Goal: Task Accomplishment & Management: Manage account settings

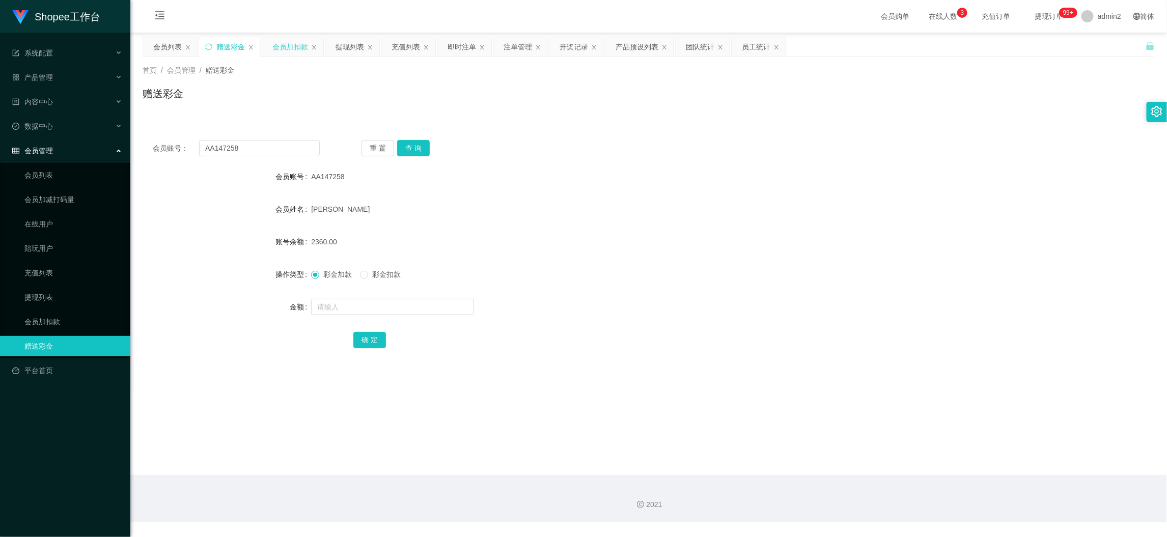
click at [286, 46] on div "会员加扣款" at bounding box center [290, 46] width 36 height 19
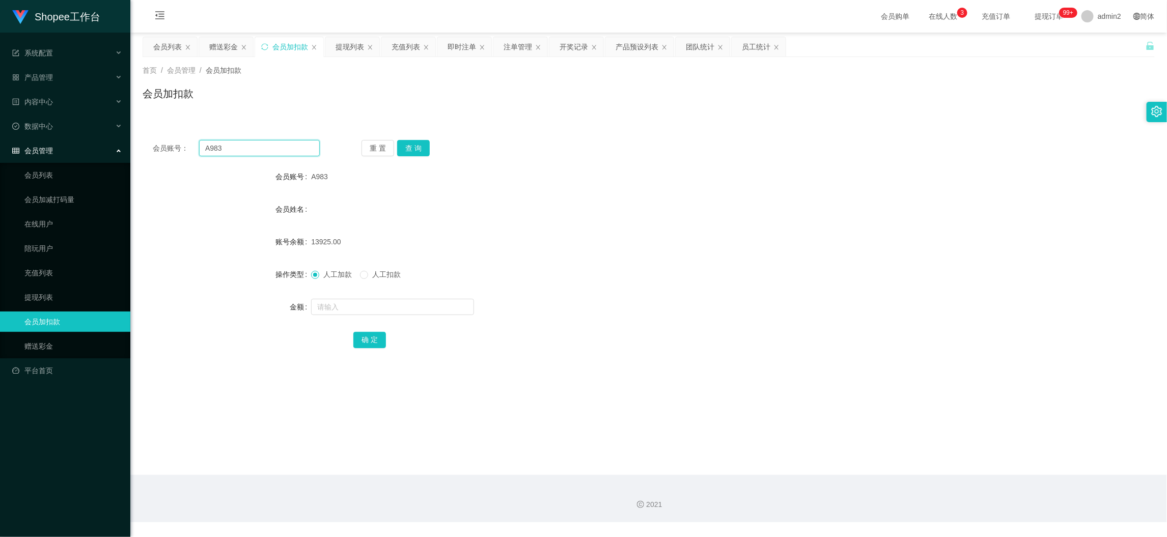
click at [265, 148] on input "A983" at bounding box center [259, 148] width 121 height 16
drag, startPoint x: 265, startPoint y: 148, endPoint x: 368, endPoint y: 154, distance: 103.6
click at [272, 150] on input "A983" at bounding box center [259, 148] width 121 height 16
paste input "982"
type input "982"
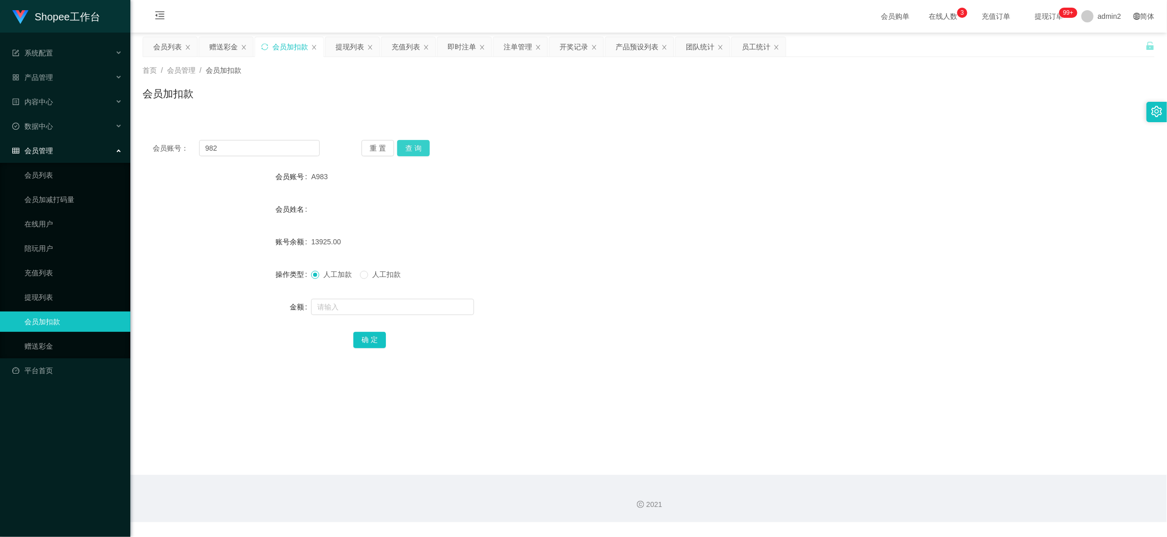
drag, startPoint x: 405, startPoint y: 154, endPoint x: 410, endPoint y: 168, distance: 15.0
click at [405, 154] on button "查 询" at bounding box center [413, 148] width 33 height 16
click at [415, 308] on input "text" at bounding box center [392, 307] width 163 height 16
type input "467"
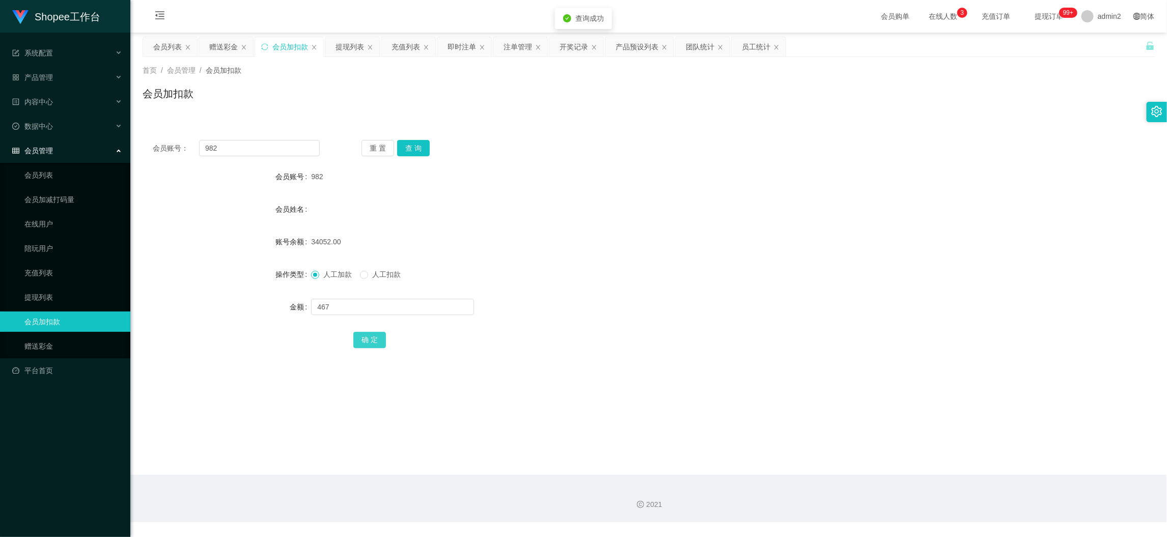
click at [372, 340] on button "确 定" at bounding box center [369, 340] width 33 height 16
click at [258, 139] on div "会员账号： 982 重 置 查 询 会员账号 982 会员姓名 账号余额 34519.00 操作类型 人工加款 人工扣款 金额 确 定" at bounding box center [649, 251] width 1012 height 242
click at [276, 149] on input "982" at bounding box center [259, 148] width 121 height 16
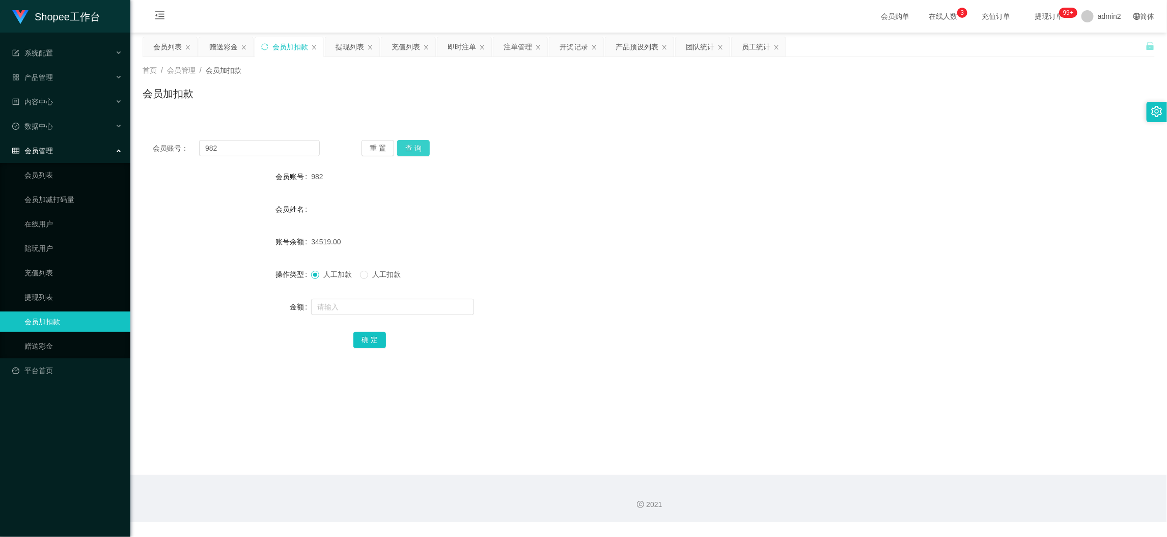
drag, startPoint x: 405, startPoint y: 146, endPoint x: 421, endPoint y: 182, distance: 39.9
click at [405, 146] on button "查 询" at bounding box center [413, 148] width 33 height 16
click at [444, 303] on input "text" at bounding box center [392, 307] width 163 height 16
type input "233"
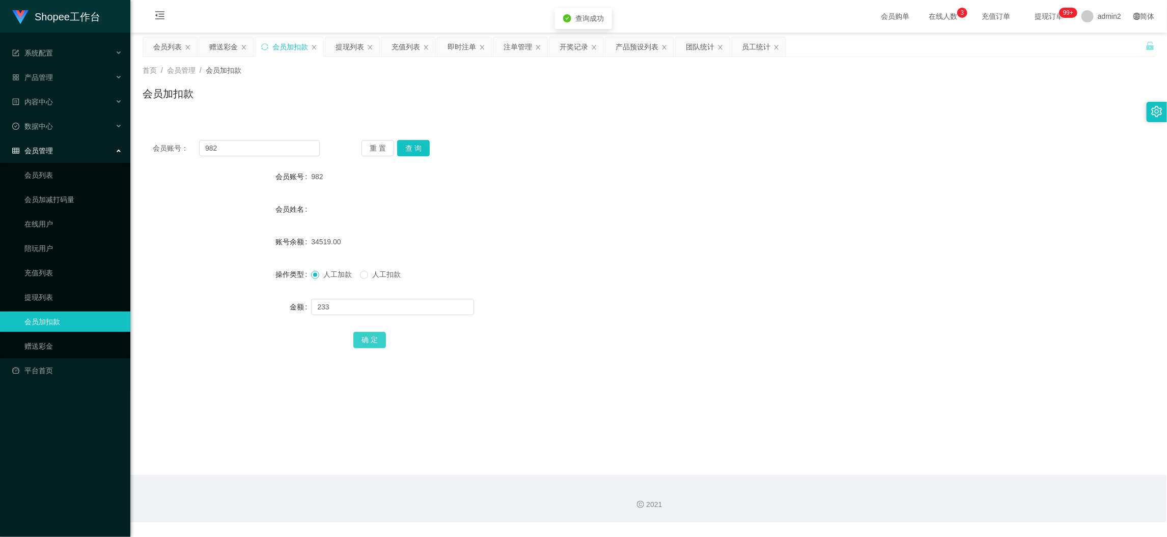
drag, startPoint x: 361, startPoint y: 341, endPoint x: 413, endPoint y: 331, distance: 52.9
click at [361, 341] on button "确 定" at bounding box center [369, 340] width 33 height 16
click at [631, 277] on div "人工加款 人工扣款" at bounding box center [606, 274] width 591 height 20
click at [221, 44] on div "赠送彩金" at bounding box center [223, 46] width 29 height 19
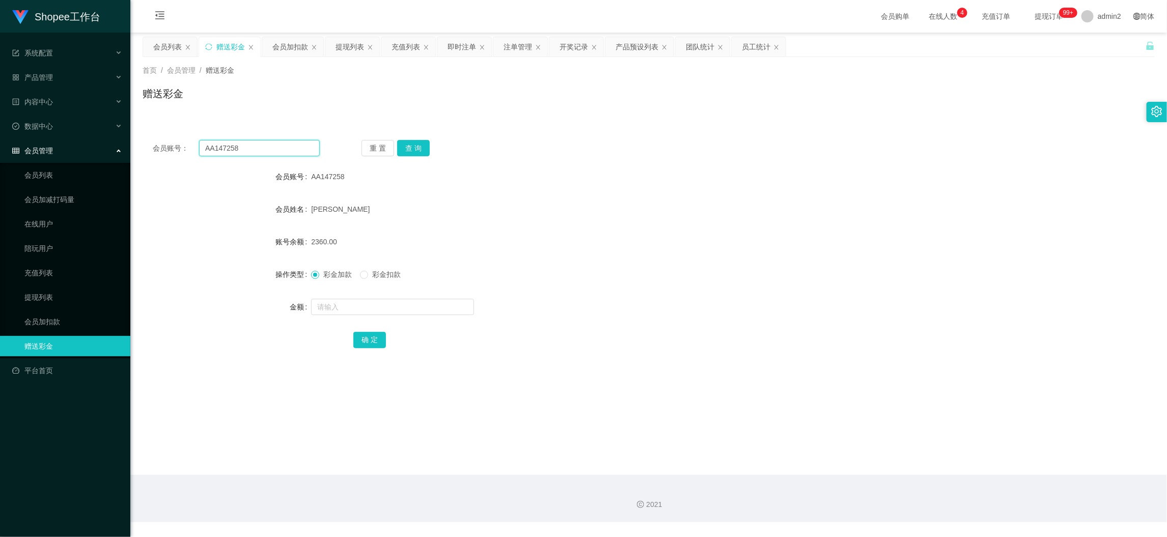
click at [310, 148] on input "AA147258" at bounding box center [259, 148] width 121 height 16
paste input "2e0q4z953b"
type input "2e0q4z953b"
click at [407, 144] on button "查 询" at bounding box center [413, 148] width 33 height 16
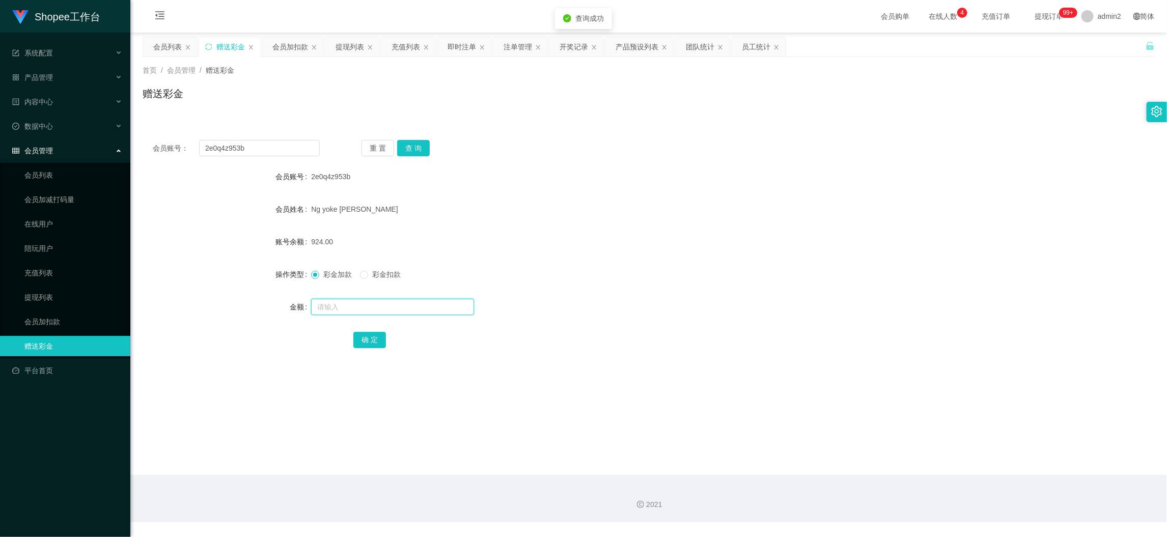
click at [403, 303] on input "text" at bounding box center [392, 307] width 163 height 16
click at [404, 303] on input "2" at bounding box center [392, 307] width 163 height 16
type input "2500"
drag, startPoint x: 372, startPoint y: 335, endPoint x: 399, endPoint y: 318, distance: 31.8
click at [372, 335] on button "确 定" at bounding box center [369, 340] width 33 height 16
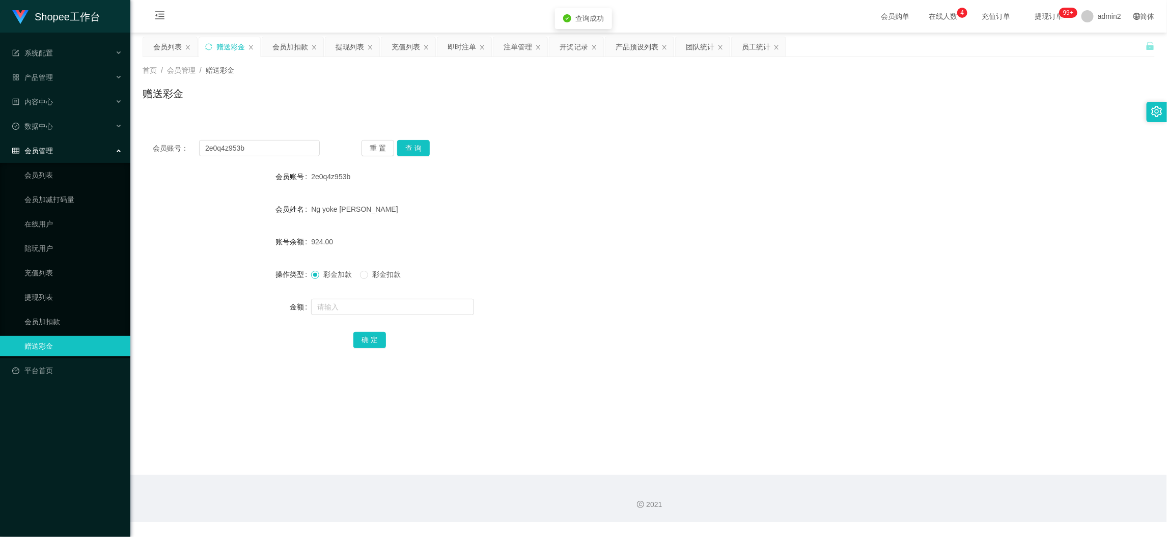
click at [602, 277] on div "彩金加款 彩金扣款" at bounding box center [606, 274] width 591 height 20
click at [281, 145] on input "2e0q4z953b" at bounding box center [259, 148] width 121 height 16
paste input "Tifftiff99900"
type input "Tifftiff99900"
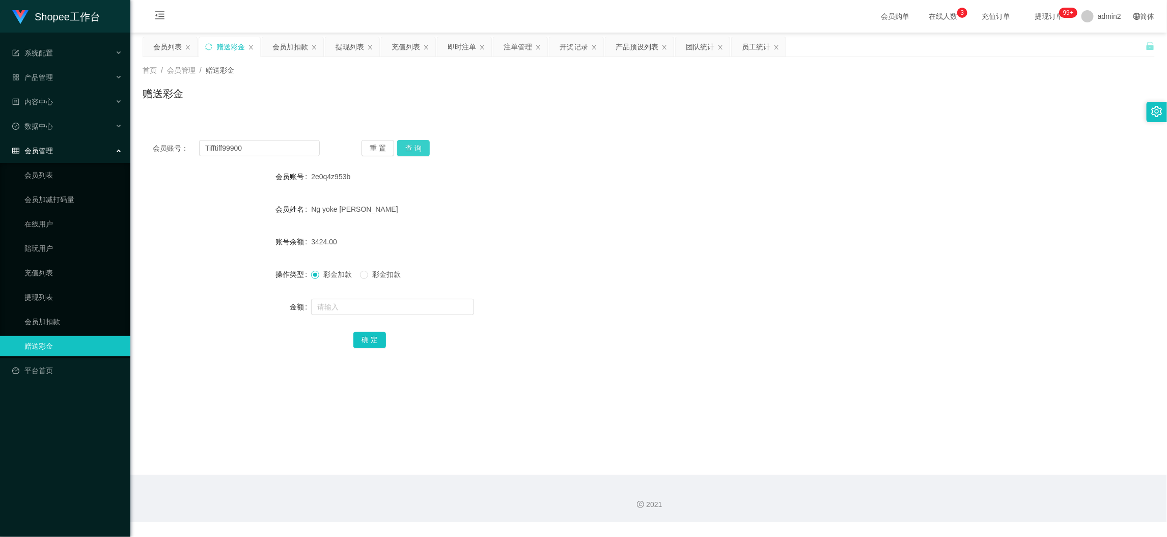
drag, startPoint x: 422, startPoint y: 143, endPoint x: 418, endPoint y: 182, distance: 38.9
click at [422, 143] on button "查 询" at bounding box center [413, 148] width 33 height 16
click at [418, 300] on input "text" at bounding box center [392, 307] width 163 height 16
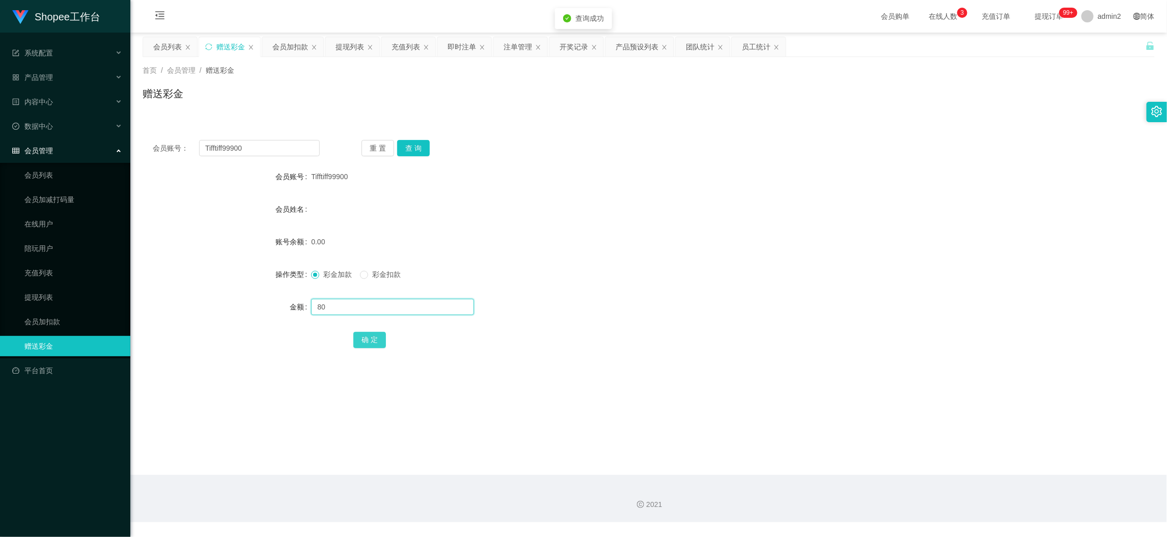
type input "80"
click at [368, 338] on button "确 定" at bounding box center [369, 340] width 33 height 16
click at [608, 284] on div "彩金加款 彩金扣款" at bounding box center [606, 274] width 591 height 20
click at [911, 460] on main "关闭左侧 关闭右侧 关闭其它 刷新页面 会员列表 赠送彩金 会员加扣款 提现列表 充值列表 即时注单 注单管理 开奖记录 产品预设列表 团队统计 员工统计 首…" at bounding box center [648, 254] width 1037 height 443
click at [250, 143] on input "Tifftiff99900" at bounding box center [259, 148] width 121 height 16
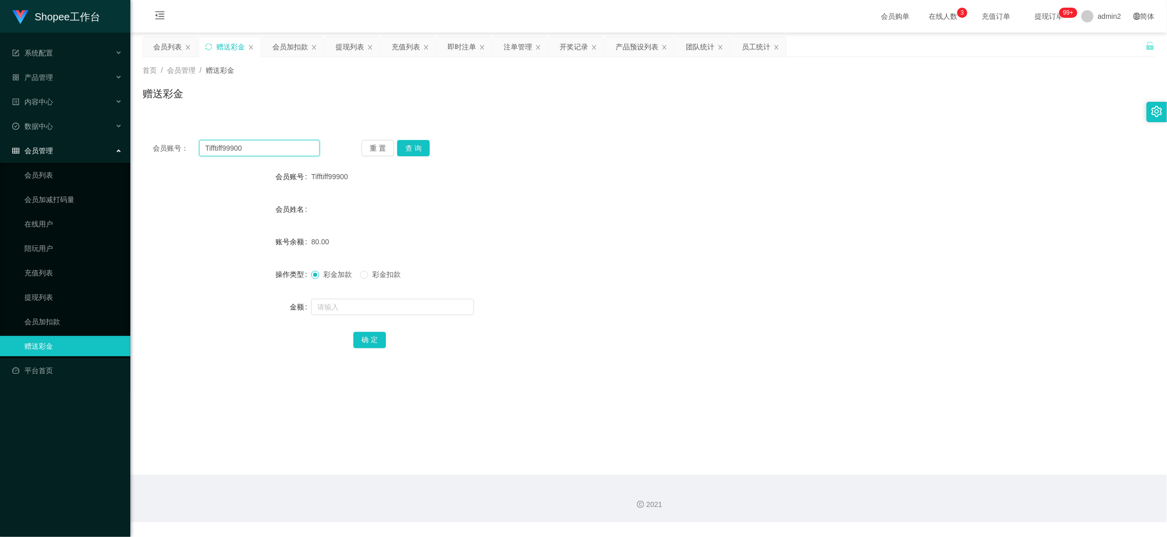
click at [250, 143] on input "Tifftiff99900" at bounding box center [259, 148] width 121 height 16
paste input "Kk"
type input "Kk"
click at [416, 151] on button "查 询" at bounding box center [413, 148] width 33 height 16
click at [421, 305] on input "text" at bounding box center [392, 307] width 163 height 16
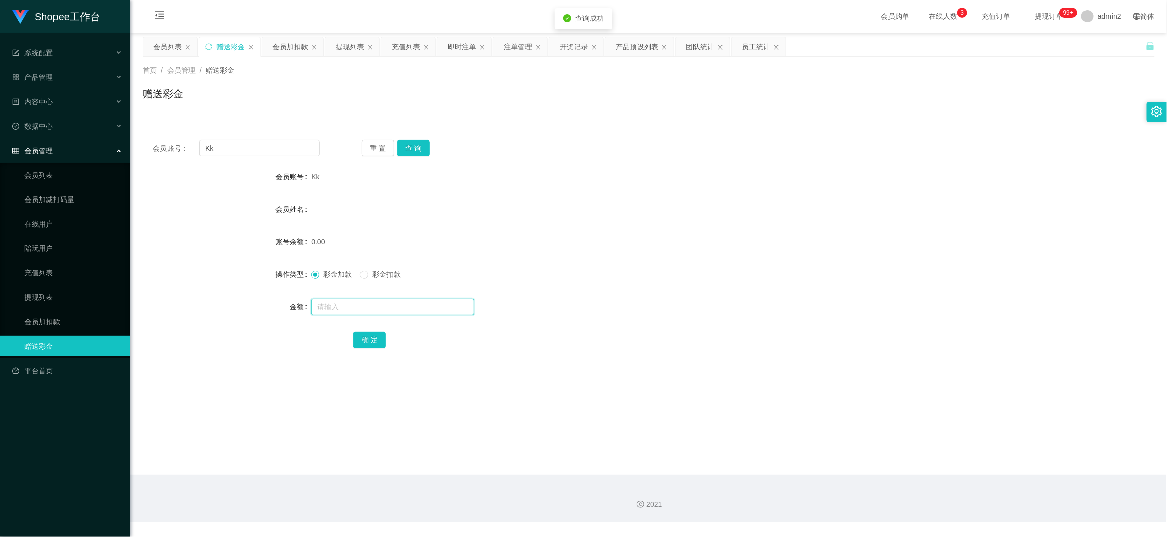
click at [421, 305] on input "text" at bounding box center [392, 307] width 163 height 16
type input "80"
click at [365, 339] on button "确 定" at bounding box center [369, 340] width 33 height 16
click at [941, 486] on div "2021" at bounding box center [648, 498] width 1037 height 47
click at [255, 148] on input "Kk" at bounding box center [259, 148] width 121 height 16
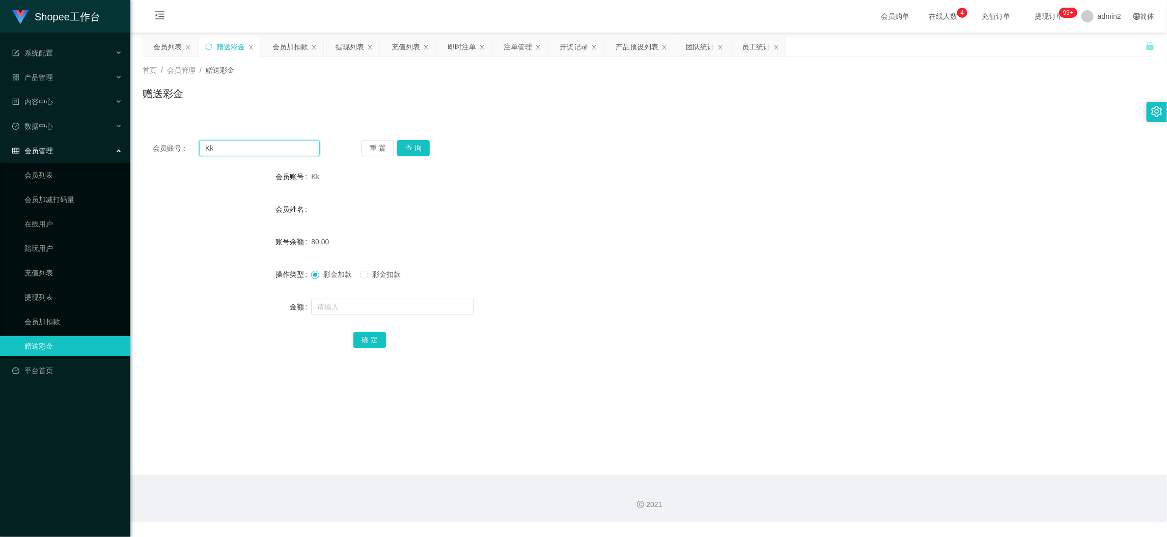
drag, startPoint x: 255, startPoint y: 148, endPoint x: 295, endPoint y: 150, distance: 40.3
click at [256, 149] on input "Kk" at bounding box center [259, 148] width 121 height 16
paste input "Tamil1812"
type input "Tamil1812"
click at [421, 142] on button "查 询" at bounding box center [413, 148] width 33 height 16
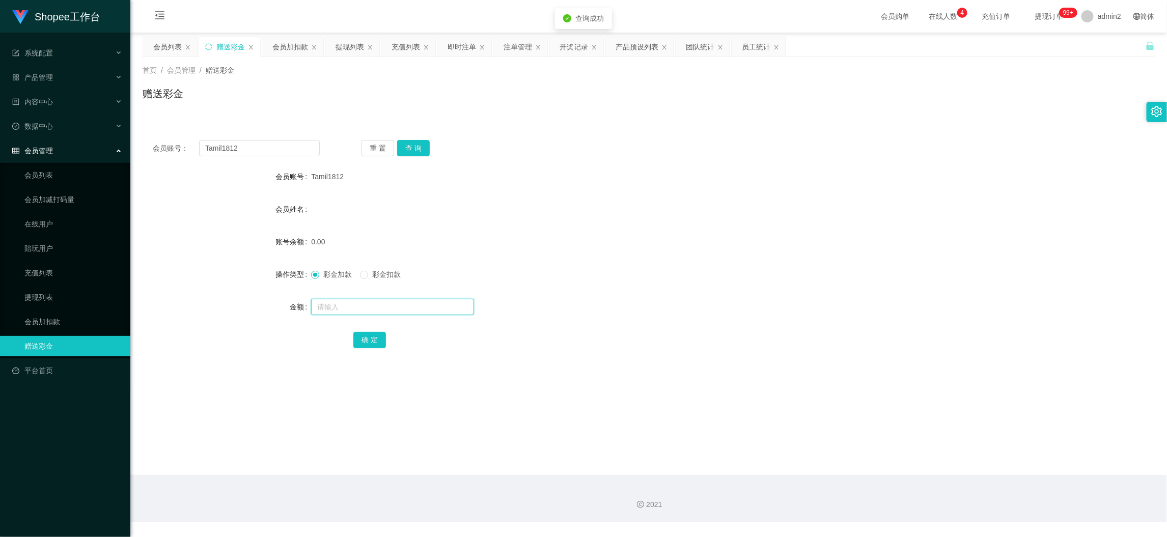
click at [430, 314] on input "text" at bounding box center [392, 307] width 163 height 16
click at [430, 313] on input "text" at bounding box center [392, 307] width 163 height 16
type input "80"
click at [369, 339] on button "确 定" at bounding box center [369, 340] width 33 height 16
click at [306, 157] on div "会员账号： Tamil1812 重 置 查 询 会员账号 Tamil1812 会员姓名 账号余额 80.00 操作类型 彩金加款 彩金扣款 金额 确 定" at bounding box center [649, 251] width 1012 height 242
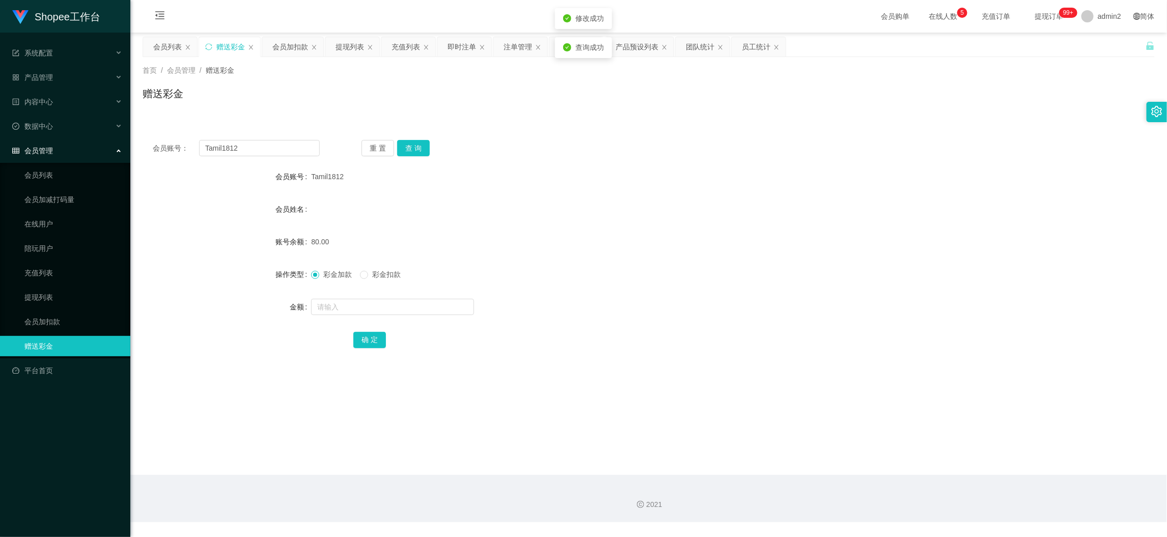
click at [305, 157] on div "会员账号： Tamil1812 重 置 查 询 会员账号 Tamil1812 会员姓名 账号余额 80.00 操作类型 彩金加款 彩金扣款 金额 确 定" at bounding box center [649, 251] width 1012 height 242
click at [295, 145] on input "Tamil1812" at bounding box center [259, 148] width 121 height 16
paste input "[PERSON_NAME]"
type input "[PERSON_NAME]"
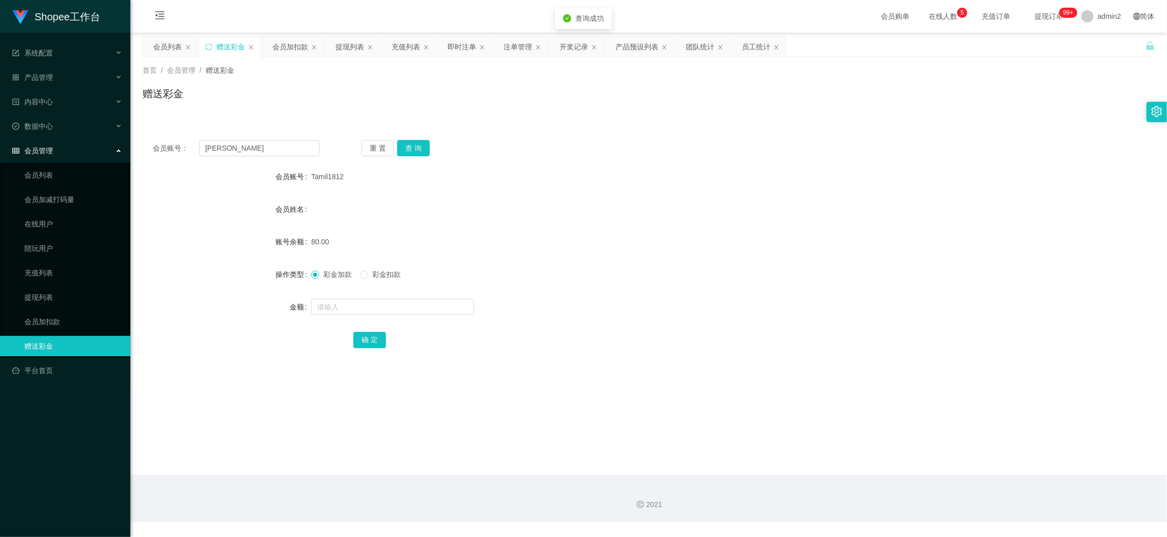
click at [394, 140] on div "重 置 查 询" at bounding box center [445, 148] width 167 height 16
click at [417, 149] on button "查 询" at bounding box center [413, 148] width 33 height 16
click at [420, 314] on input "text" at bounding box center [392, 307] width 163 height 16
type input "80"
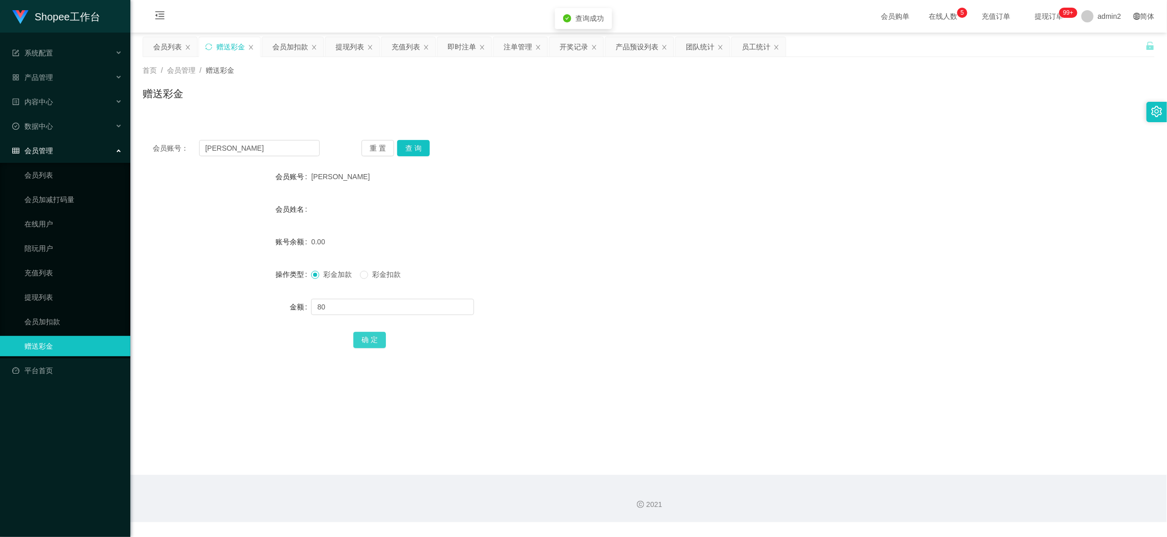
click at [371, 339] on button "确 定" at bounding box center [369, 340] width 33 height 16
click at [270, 145] on input "[PERSON_NAME]" at bounding box center [259, 148] width 121 height 16
paste input "8898"
click at [270, 145] on input "[PERSON_NAME]" at bounding box center [259, 148] width 121 height 16
type input "8898"
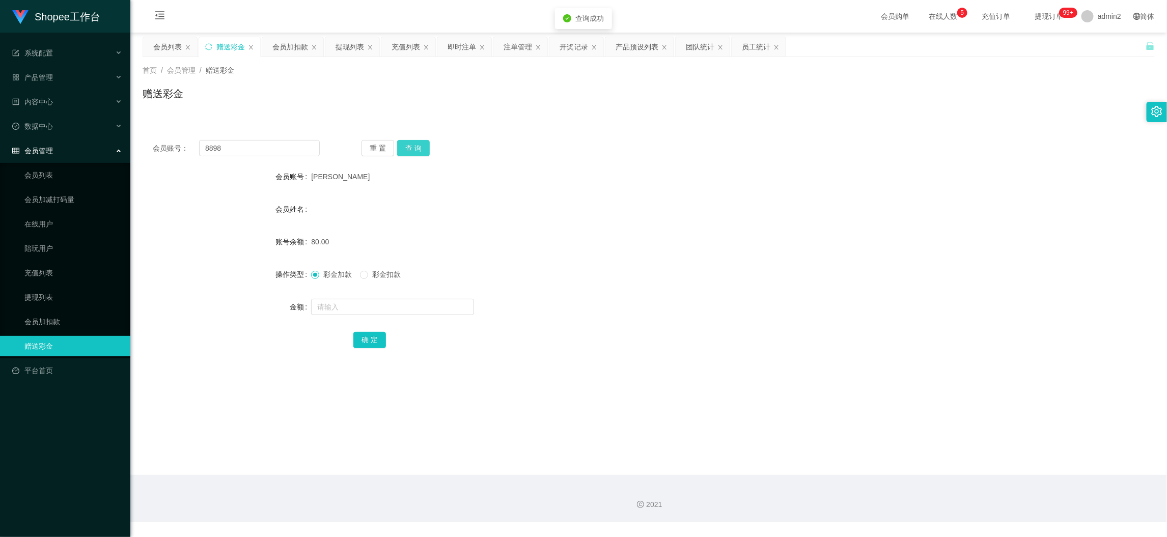
click at [421, 149] on button "查 询" at bounding box center [413, 148] width 33 height 16
click at [431, 305] on input "text" at bounding box center [392, 307] width 163 height 16
type input "80"
click at [371, 334] on button "确 定" at bounding box center [369, 340] width 33 height 16
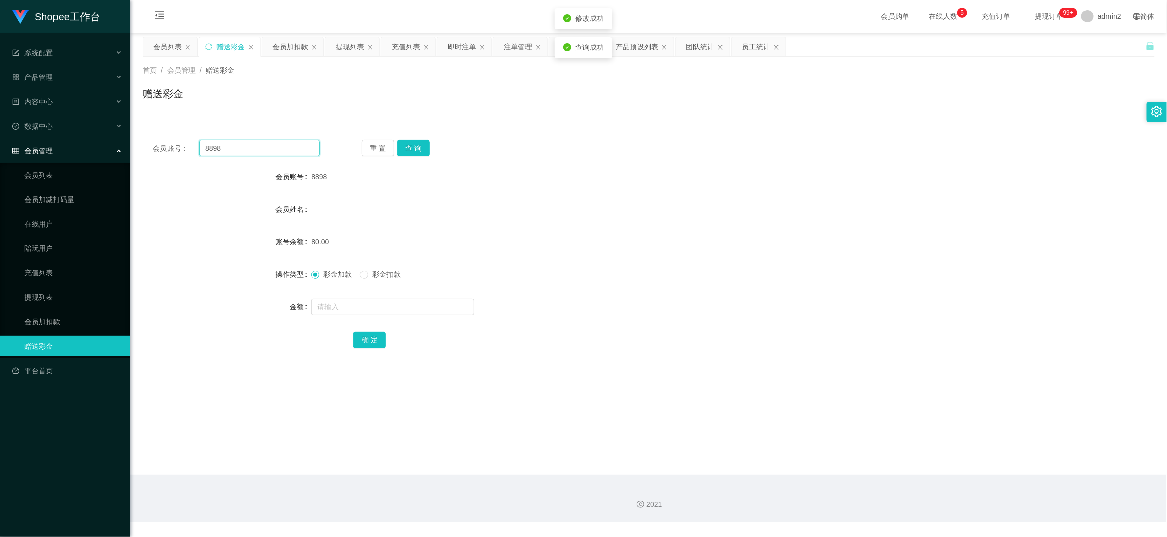
click at [280, 140] on input "8898" at bounding box center [259, 148] width 121 height 16
paste input "sardar1996"
type input "sardar1996"
drag, startPoint x: 419, startPoint y: 149, endPoint x: 428, endPoint y: 173, distance: 25.6
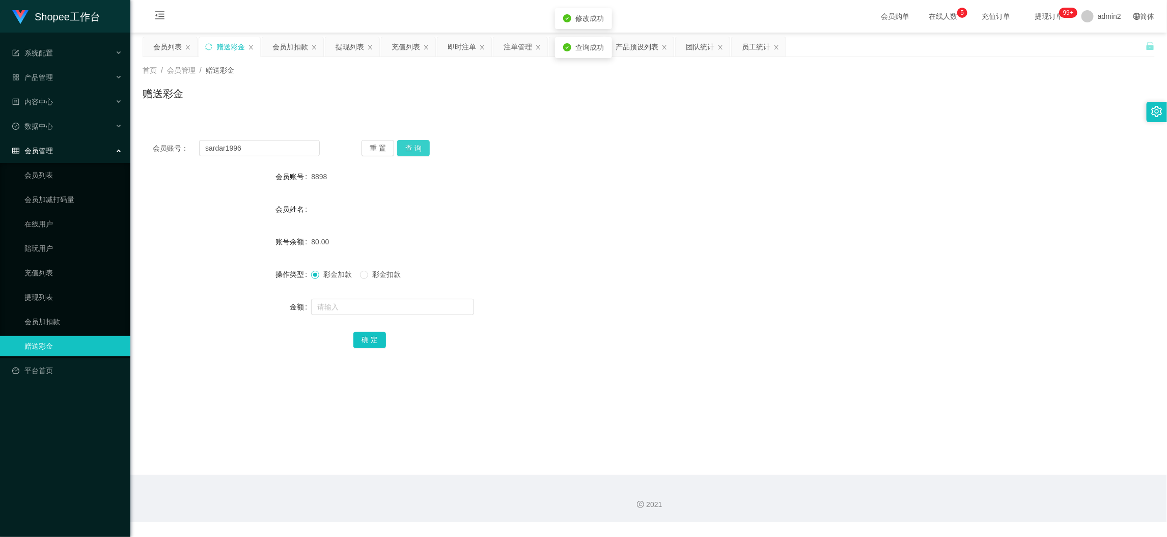
click at [419, 149] on button "查 询" at bounding box center [413, 148] width 33 height 16
click at [418, 306] on input "text" at bounding box center [392, 307] width 163 height 16
type input "80"
click at [359, 342] on button "确 定" at bounding box center [369, 340] width 33 height 16
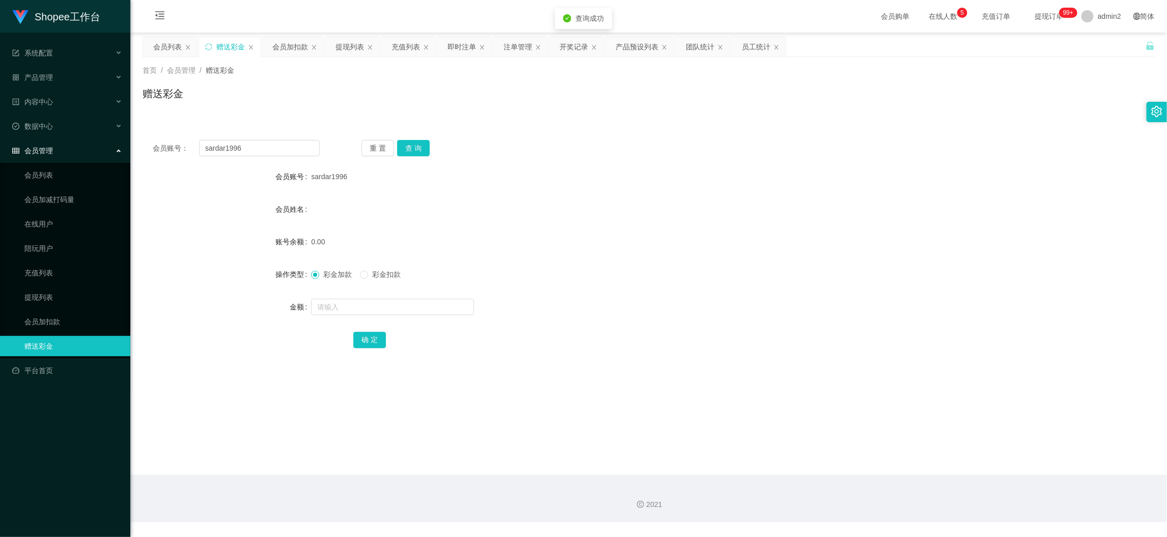
click at [686, 256] on form "会员账号 sardar1996 会员姓名 账号余额 0.00 操作类型 彩金加款 彩金扣款 金额 确 定" at bounding box center [649, 258] width 1012 height 183
drag, startPoint x: 907, startPoint y: 478, endPoint x: 664, endPoint y: 312, distance: 294.4
click at [907, 474] on section "会员购单 在线人数 0 1 2 3 4 5 6 7 8 9 0 1 2 3 4 5 6 7 8 9 0 1 2 3 4 5 6 7 8 9 充值订单 提现订单…" at bounding box center [648, 261] width 1037 height 523
click at [283, 142] on input "sardar1996" at bounding box center [259, 148] width 121 height 16
drag, startPoint x: 283, startPoint y: 142, endPoint x: 346, endPoint y: 158, distance: 64.7
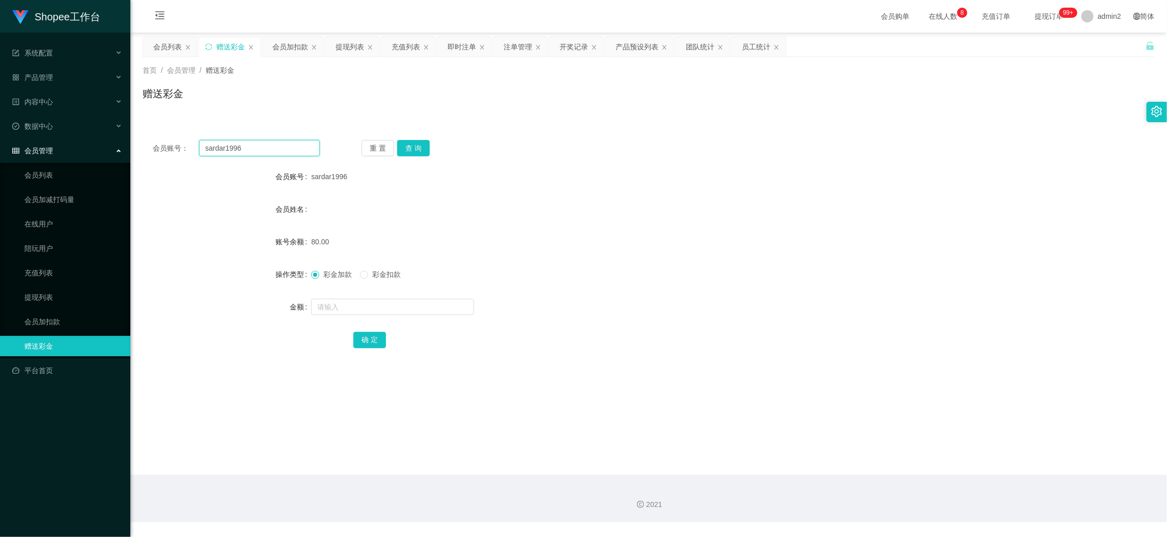
click at [284, 142] on input "sardar1996" at bounding box center [259, 148] width 121 height 16
paste input "00Jack0088"
type input "00Jack0088"
click at [412, 146] on button "查 询" at bounding box center [413, 148] width 33 height 16
click at [430, 309] on input "text" at bounding box center [392, 307] width 163 height 16
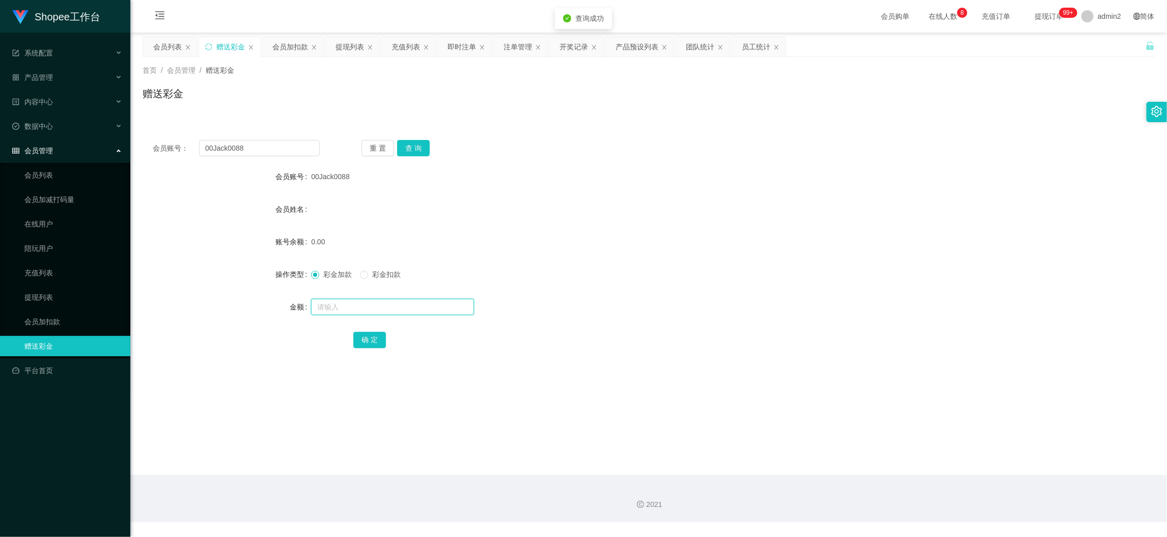
click at [430, 309] on input "text" at bounding box center [392, 307] width 163 height 16
type input "80"
click at [365, 336] on button "确 定" at bounding box center [369, 340] width 33 height 16
click at [682, 281] on div "彩金加款 彩金扣款" at bounding box center [606, 274] width 591 height 20
click at [922, 465] on main "关闭左侧 关闭右侧 关闭其它 刷新页面 会员列表 赠送彩金 会员加扣款 提现列表 充值列表 即时注单 注单管理 开奖记录 产品预设列表 团队统计 员工统计 首…" at bounding box center [648, 254] width 1037 height 443
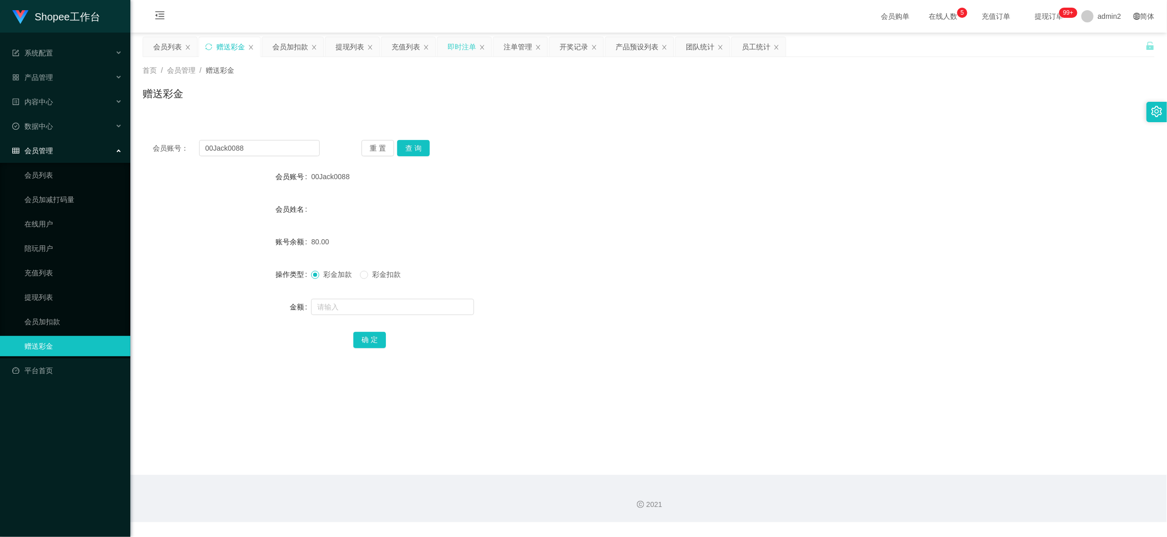
click at [457, 48] on div "即时注单" at bounding box center [462, 46] width 29 height 19
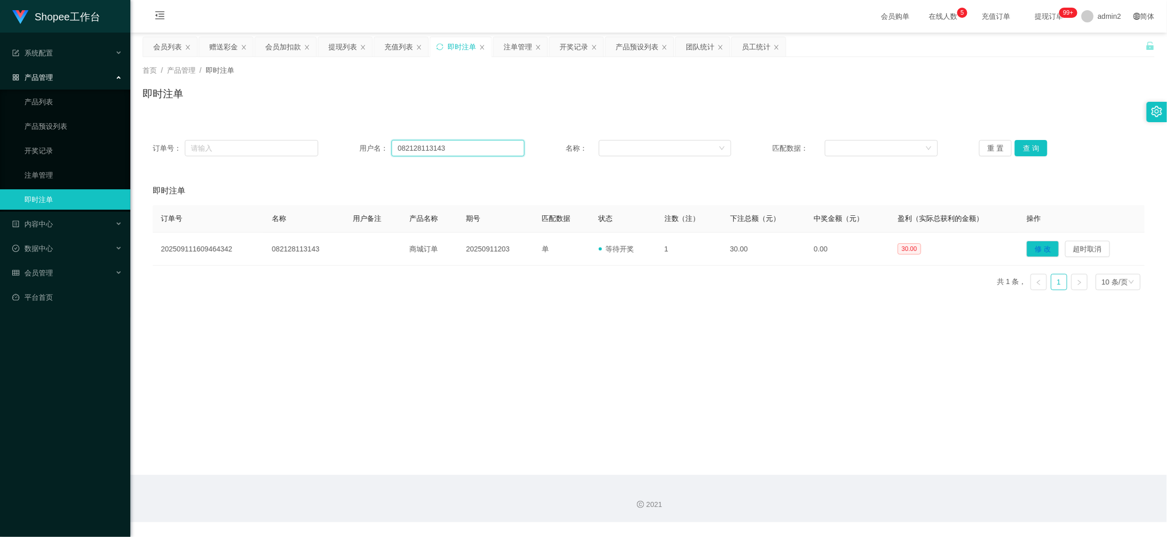
click at [412, 145] on input "082128113143" at bounding box center [458, 148] width 133 height 16
paste input "[PERSON_NAME]"
click at [1029, 140] on button "查 询" at bounding box center [1031, 148] width 33 height 16
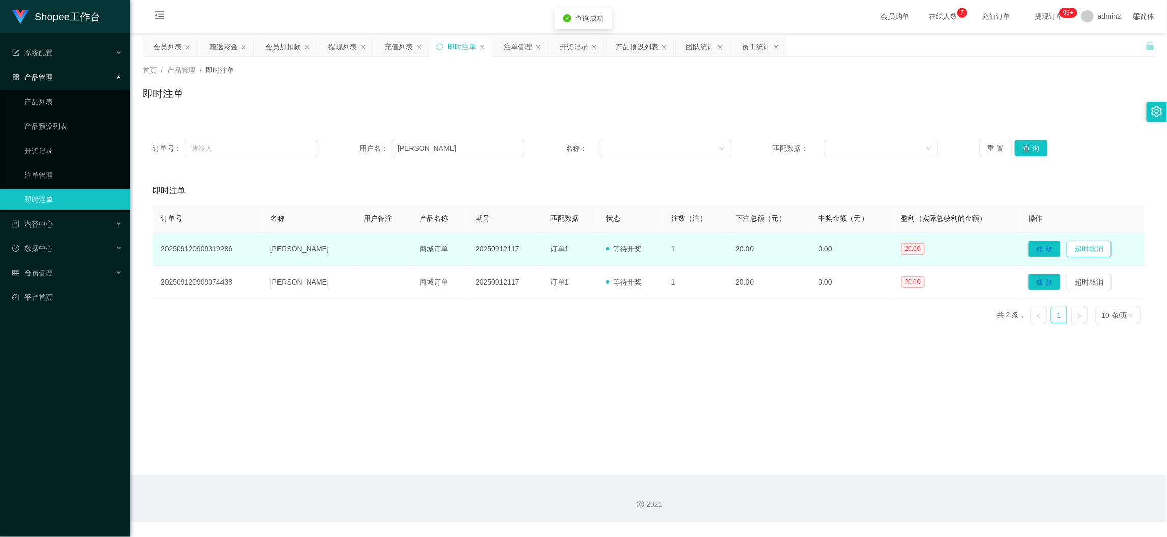
click at [1082, 245] on button "超时取消" at bounding box center [1089, 249] width 45 height 16
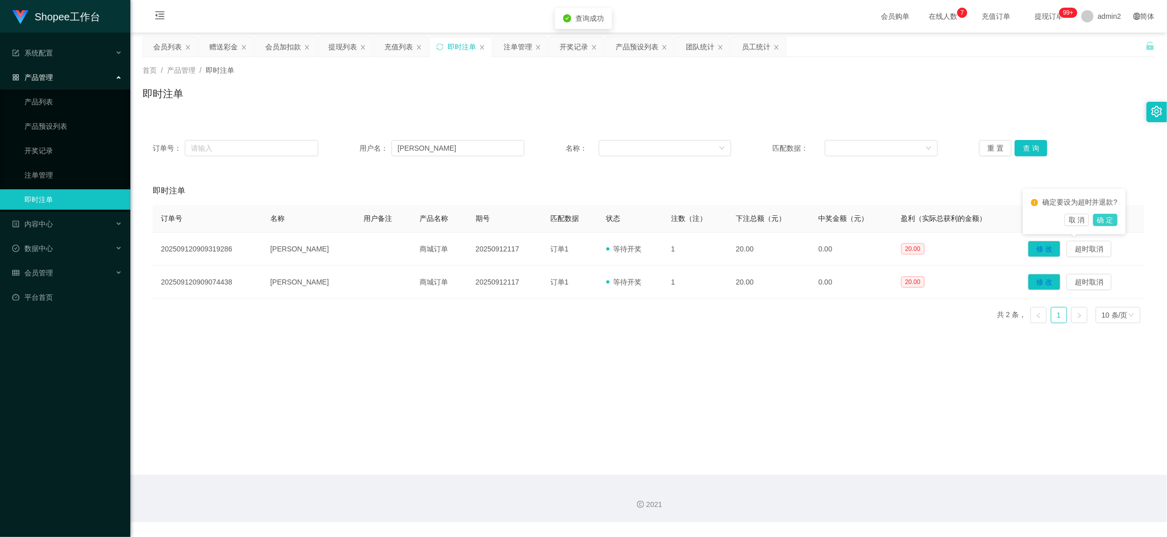
click at [1109, 225] on button "确 定" at bounding box center [1105, 220] width 24 height 12
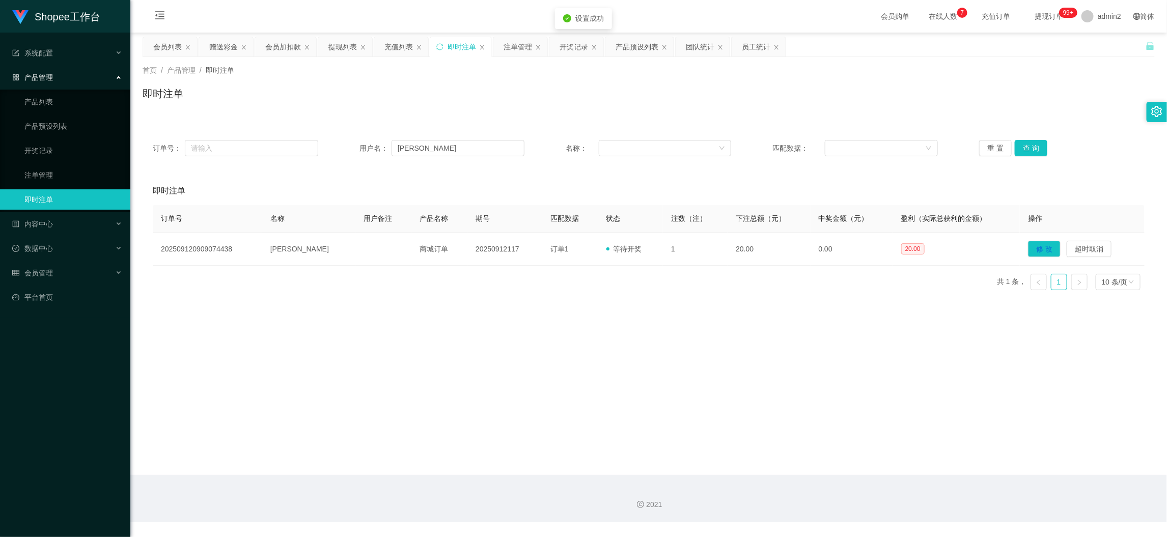
drag, startPoint x: 457, startPoint y: 339, endPoint x: 465, endPoint y: 300, distance: 39.7
click at [457, 337] on main "关闭左侧 关闭右侧 关闭其它 刷新页面 会员列表 赠送彩金 会员加扣款 提现列表 充值列表 即时注单 注单管理 开奖记录 产品预设列表 团队统计 员工统计 首…" at bounding box center [648, 254] width 1037 height 443
click at [462, 142] on input "[PERSON_NAME]" at bounding box center [458, 148] width 133 height 16
paste input "sardar1996"
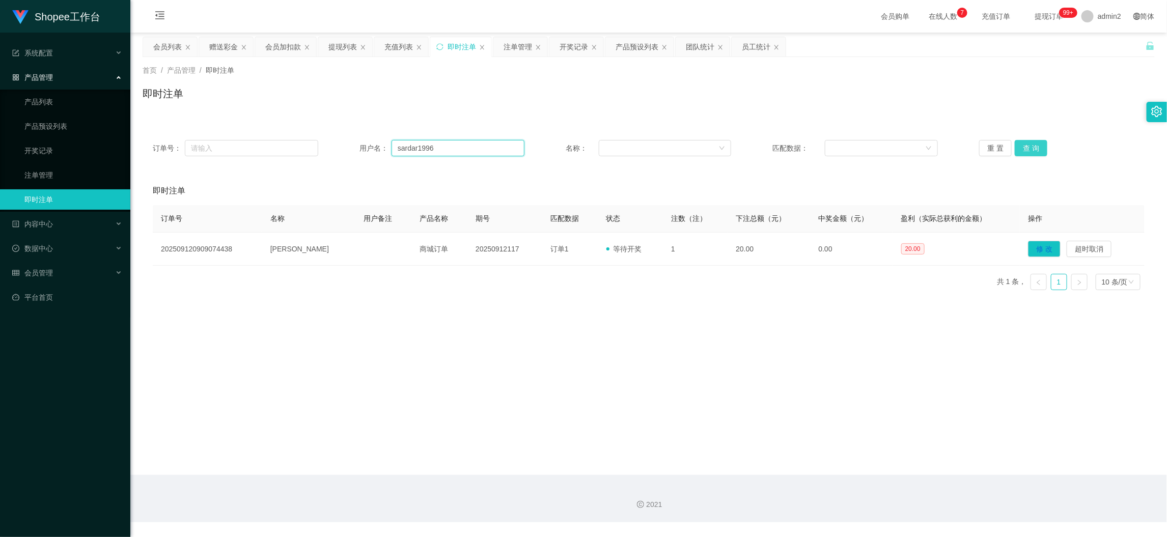
type input "sardar1996"
click at [1027, 148] on button "查 询" at bounding box center [1031, 148] width 33 height 16
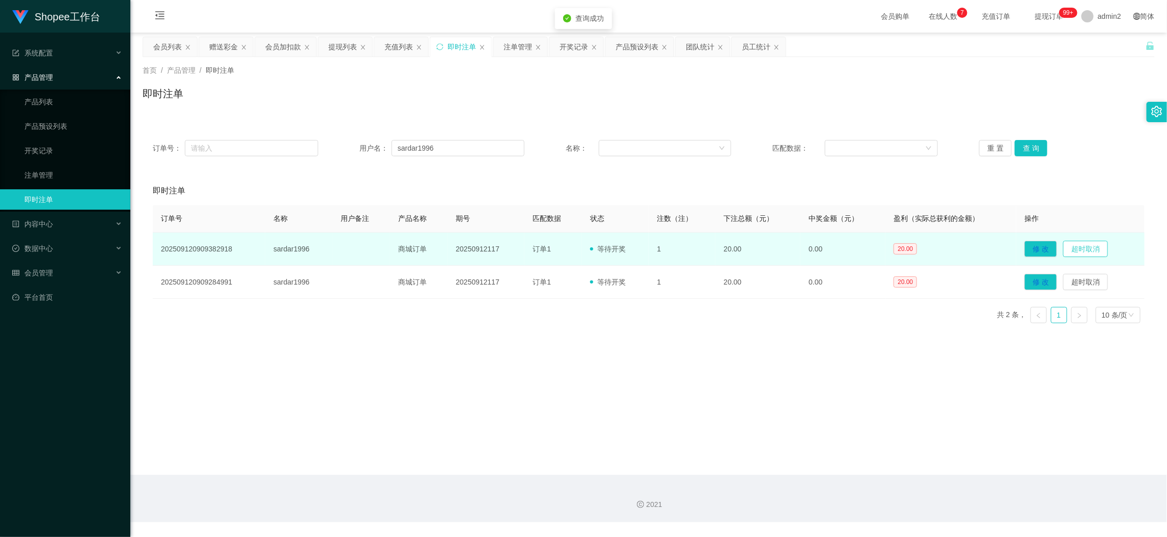
click at [1085, 245] on button "超时取消" at bounding box center [1085, 249] width 45 height 16
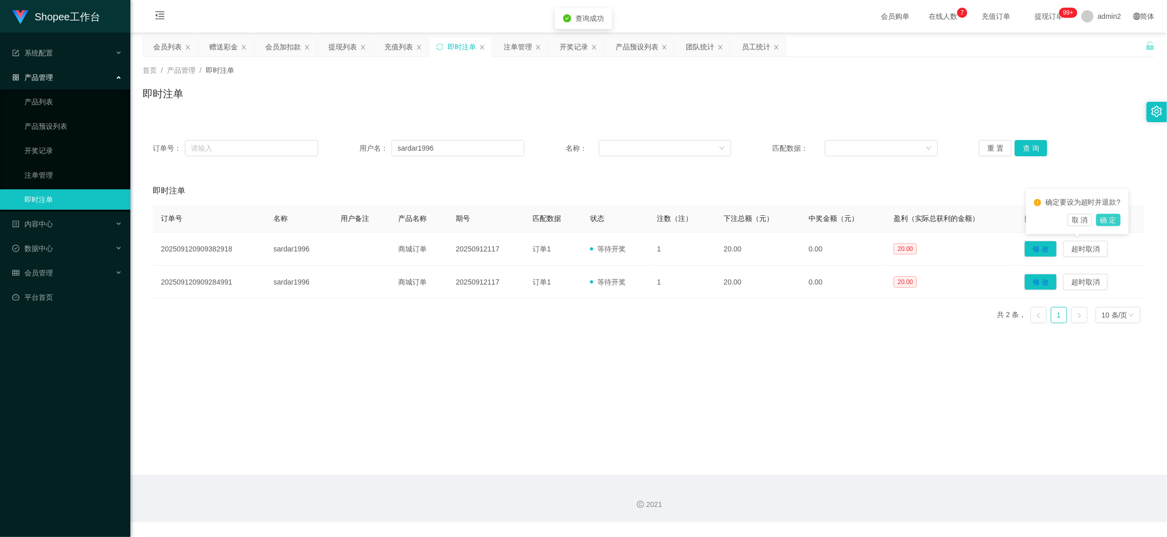
click at [1108, 224] on button "确 定" at bounding box center [1109, 220] width 24 height 12
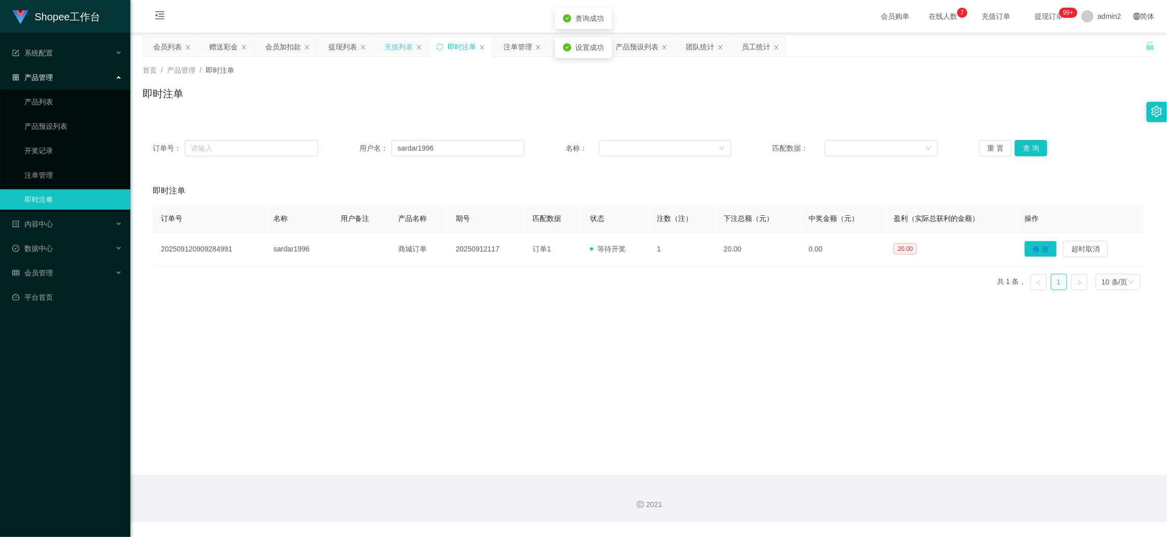
click at [392, 46] on div "充值列表" at bounding box center [399, 46] width 29 height 19
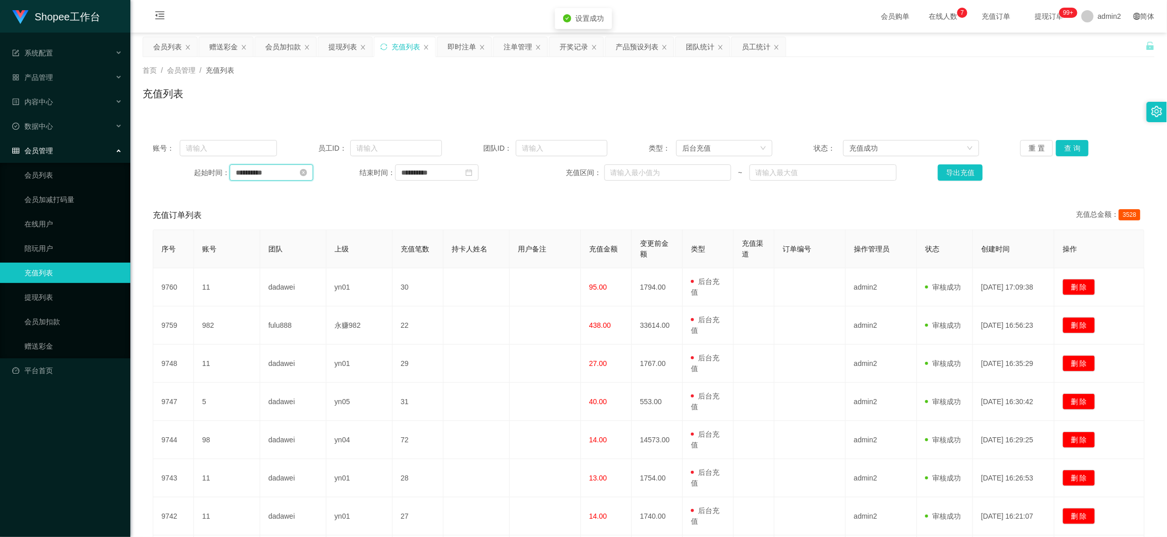
click at [275, 174] on input "**********" at bounding box center [272, 173] width 84 height 16
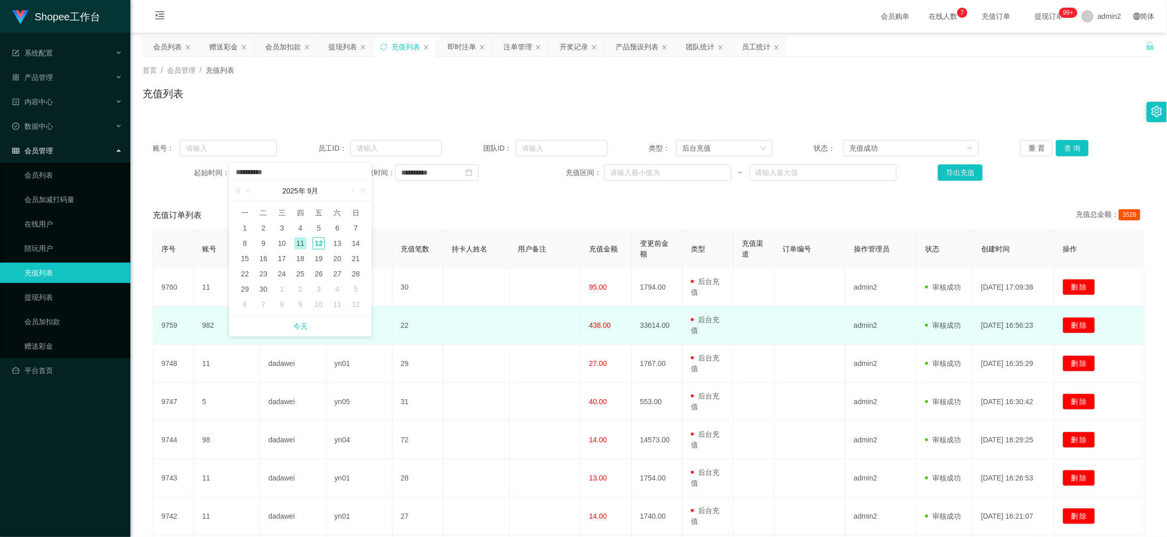
click at [301, 323] on link "今天" at bounding box center [300, 326] width 14 height 19
type input "**********"
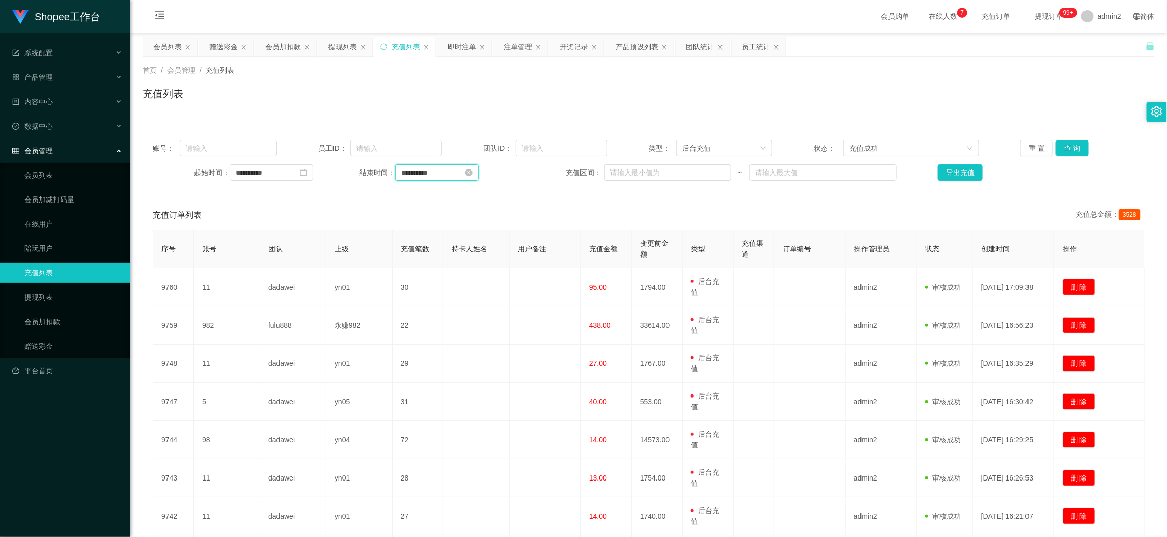
click at [440, 173] on input "**********" at bounding box center [437, 173] width 84 height 16
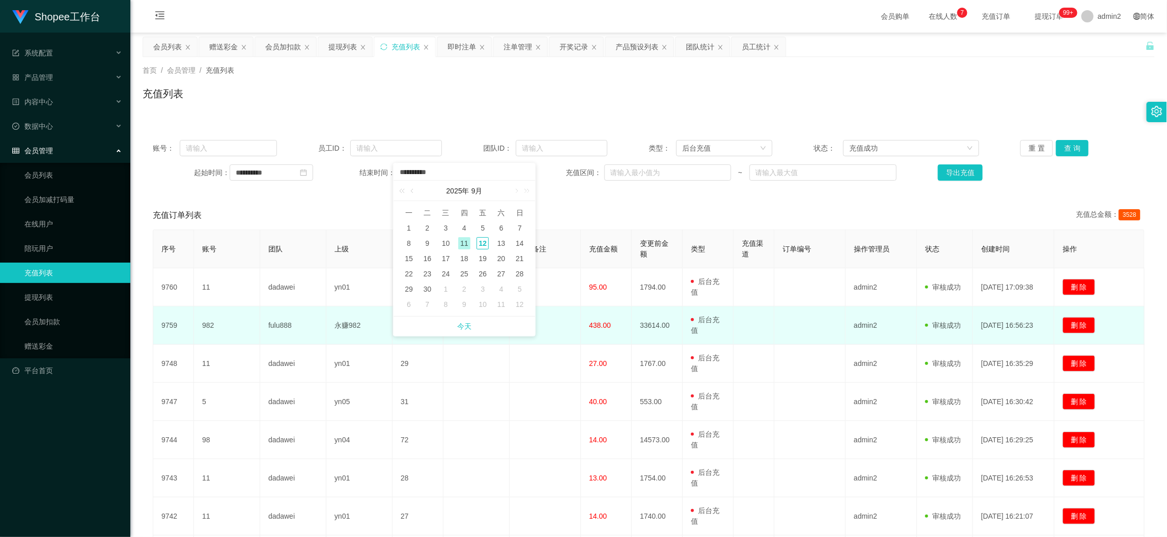
click at [461, 328] on link "今天" at bounding box center [464, 326] width 14 height 19
type input "**********"
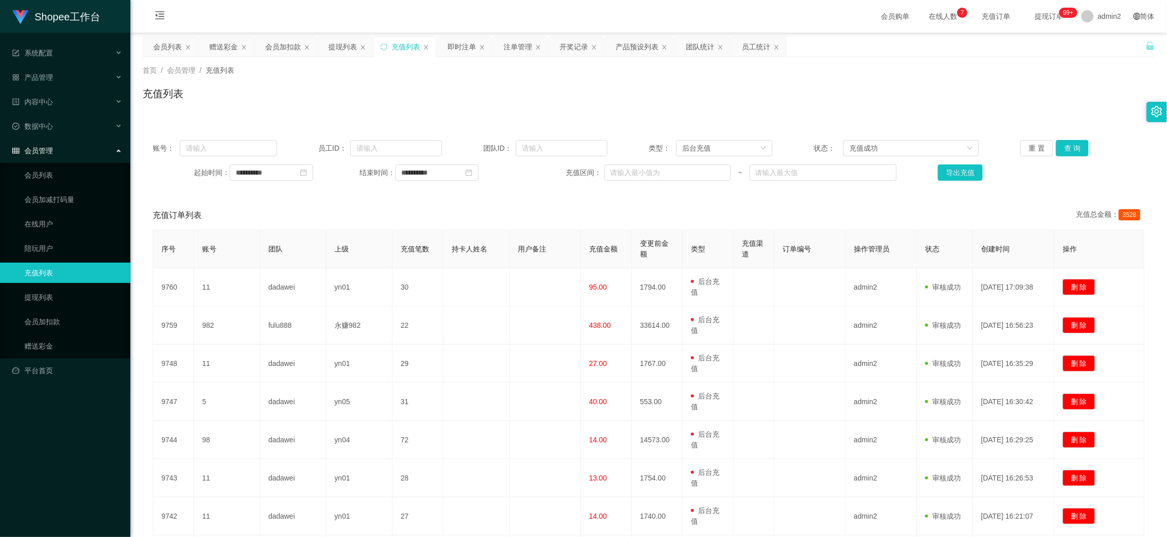
click at [225, 136] on div "**********" at bounding box center [649, 160] width 1012 height 61
click at [234, 145] on input "text" at bounding box center [228, 148] width 97 height 16
paste input "sardar1996"
click at [1077, 144] on button "查 询" at bounding box center [1072, 148] width 33 height 16
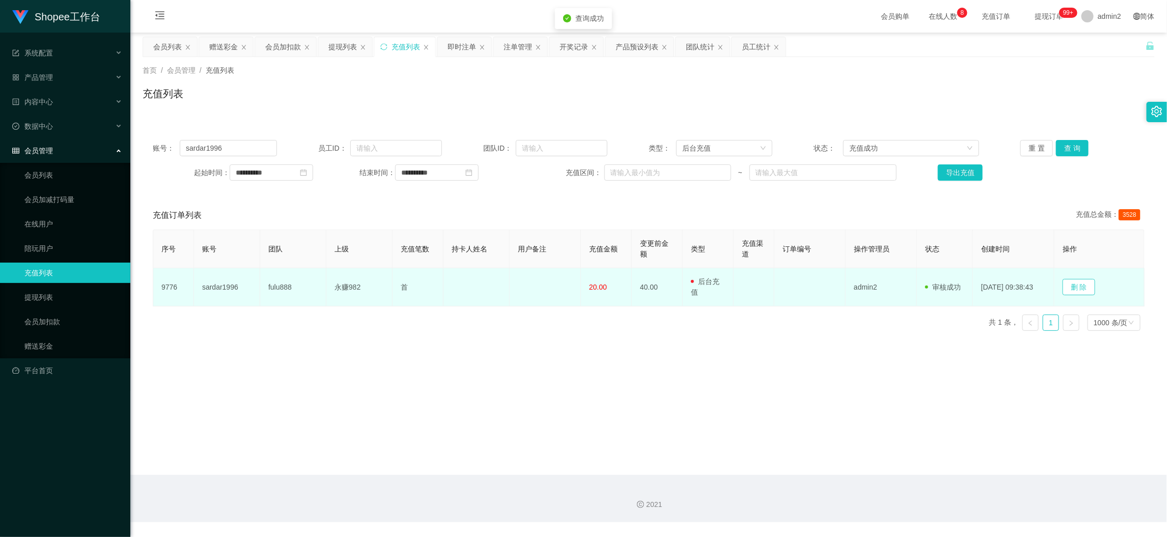
click at [1086, 285] on button "删 除" at bounding box center [1079, 287] width 33 height 16
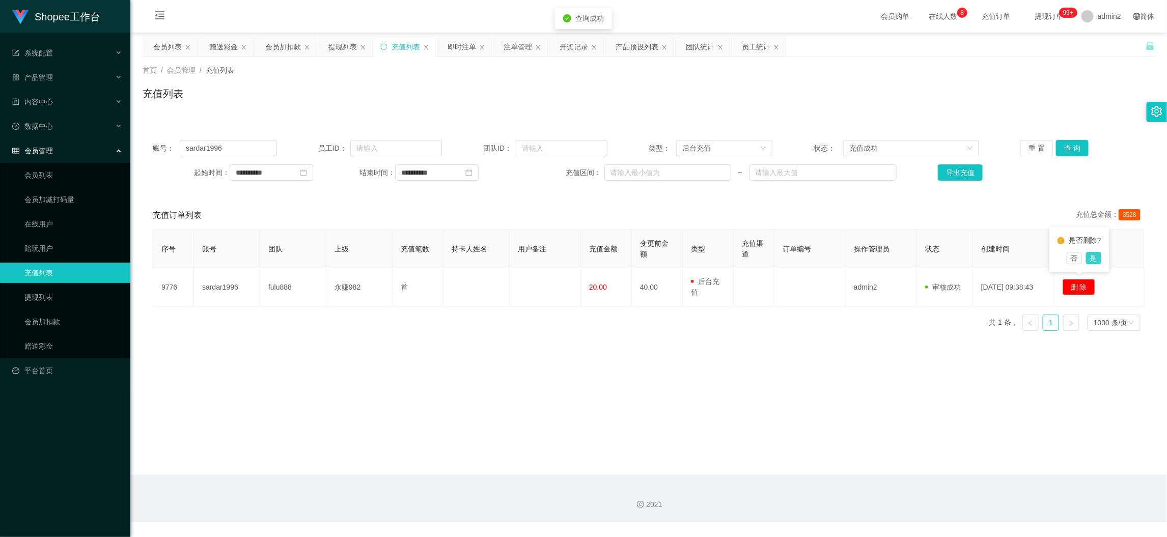
click at [1088, 260] on button "是" at bounding box center [1093, 258] width 15 height 12
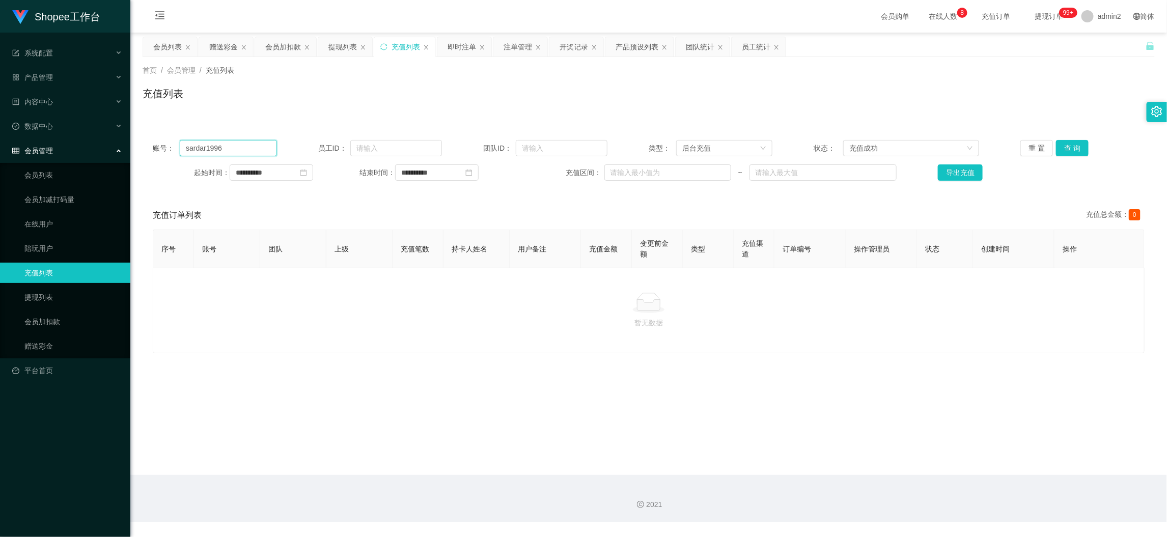
click at [250, 150] on input "sardar1996" at bounding box center [228, 148] width 97 height 16
paste input "[PERSON_NAME]"
type input "[PERSON_NAME]"
click at [1061, 146] on button "查 询" at bounding box center [1072, 148] width 33 height 16
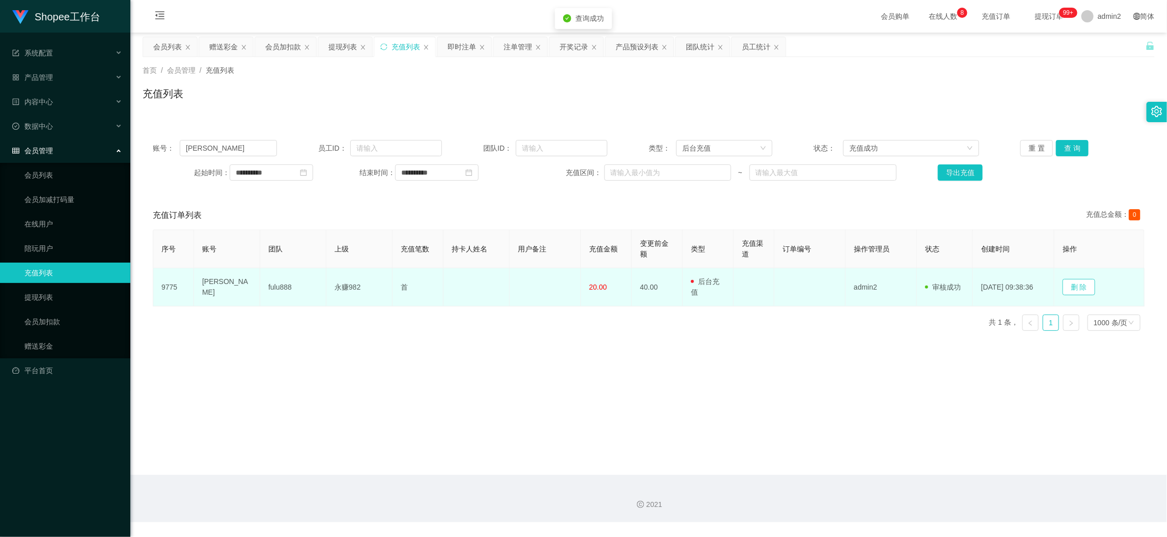
click at [1090, 284] on button "删 除" at bounding box center [1079, 287] width 33 height 16
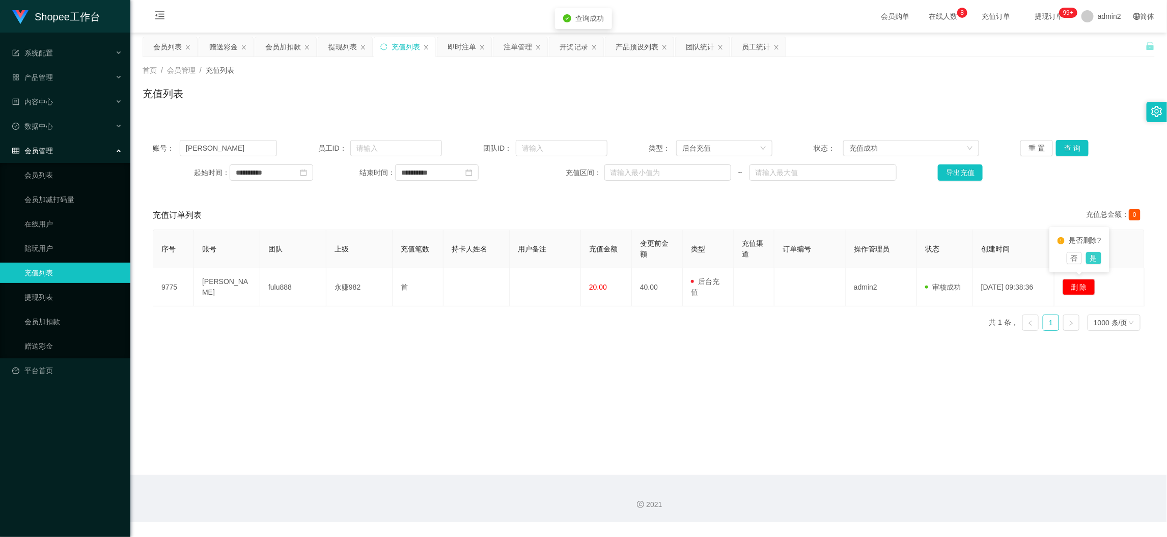
click at [1090, 258] on button "是" at bounding box center [1093, 258] width 15 height 12
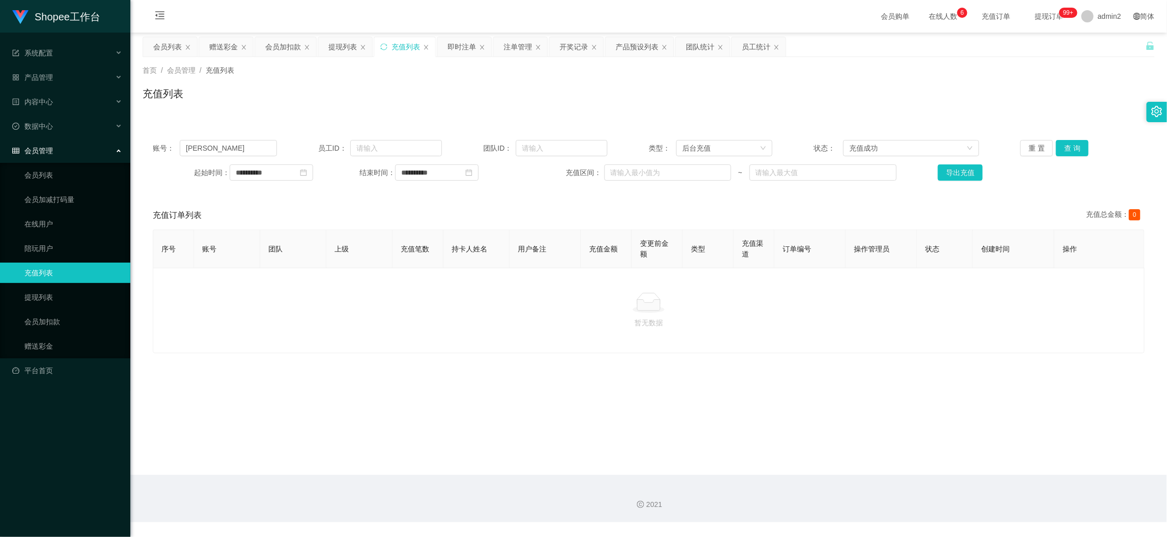
click at [956, 466] on main "**********" at bounding box center [648, 254] width 1037 height 443
click at [341, 43] on div "提现列表" at bounding box center [342, 46] width 29 height 19
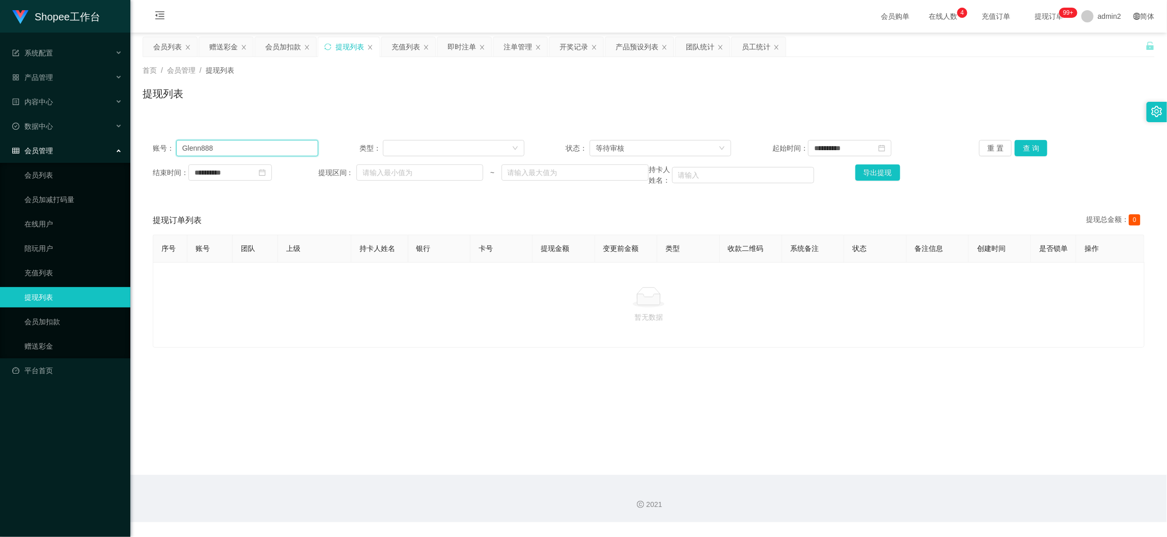
click at [297, 143] on input "Glenn888" at bounding box center [247, 148] width 142 height 16
paste input "Tifftiff99900"
type input "Tifftiff99900"
click at [1022, 147] on button "查 询" at bounding box center [1031, 148] width 33 height 16
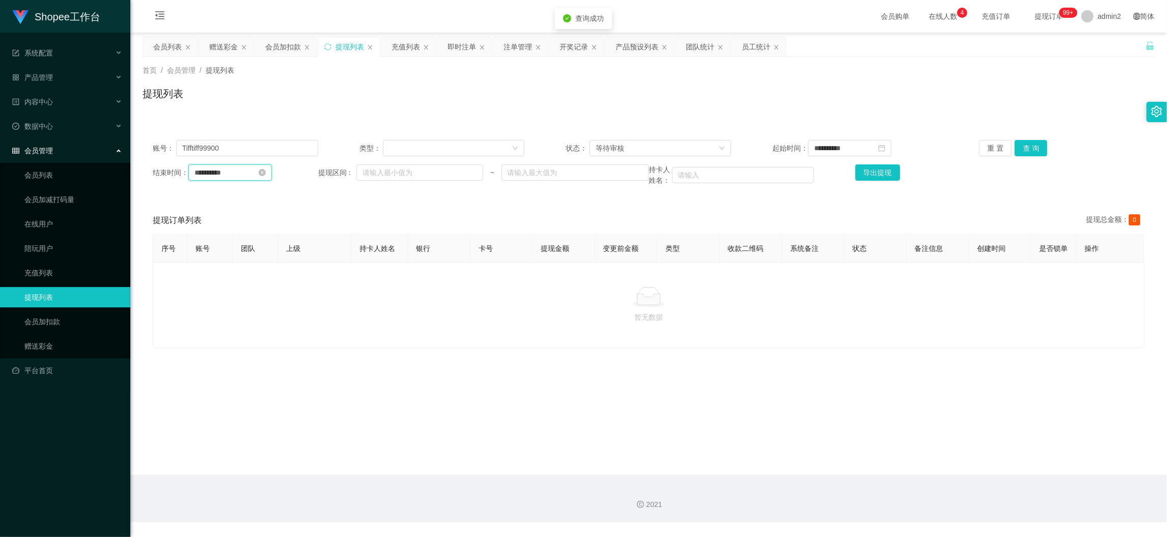
click at [252, 170] on input "**********" at bounding box center [230, 173] width 84 height 16
drag, startPoint x: 252, startPoint y: 326, endPoint x: 291, endPoint y: 320, distance: 39.3
click at [252, 328] on link "今天" at bounding box center [259, 326] width 14 height 19
type input "**********"
click at [850, 145] on input "**********" at bounding box center [850, 148] width 84 height 16
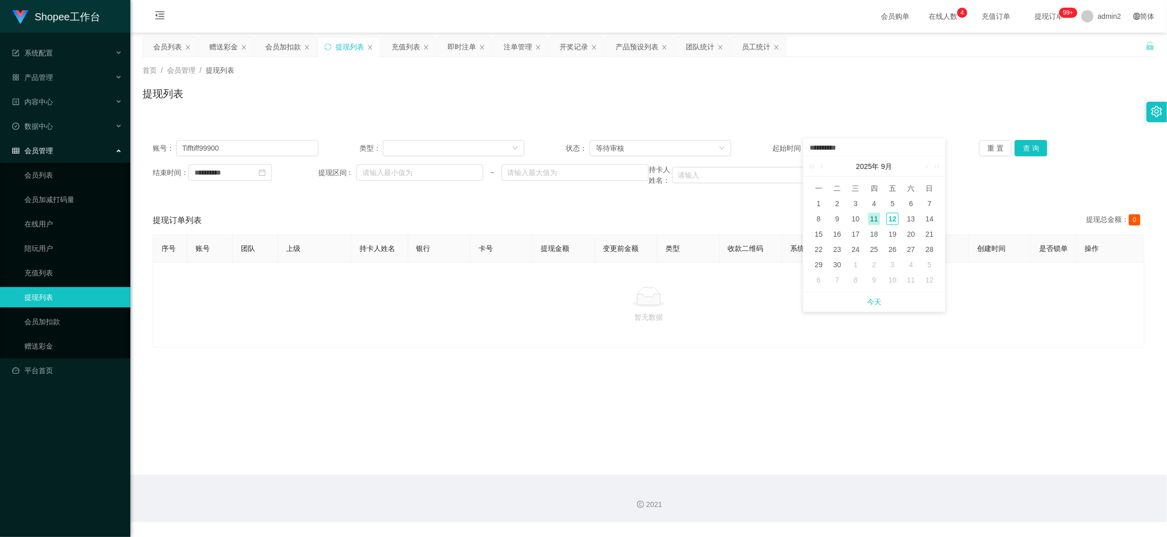
click at [874, 306] on link "今天" at bounding box center [874, 301] width 14 height 19
type input "**********"
click at [1017, 143] on button "查 询" at bounding box center [1031, 148] width 33 height 16
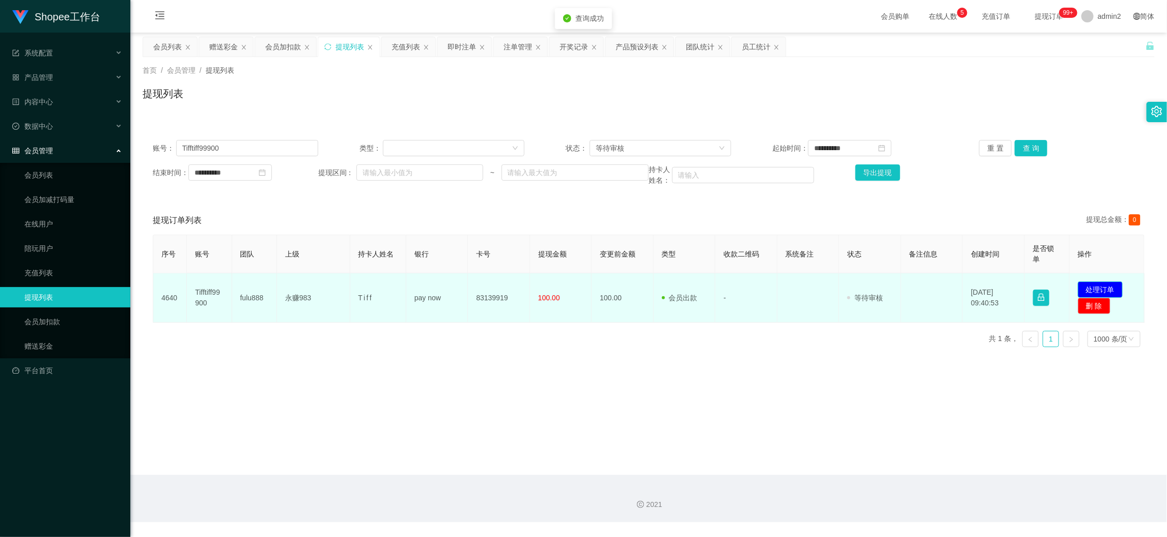
click at [1099, 285] on button "处理订单" at bounding box center [1100, 290] width 45 height 16
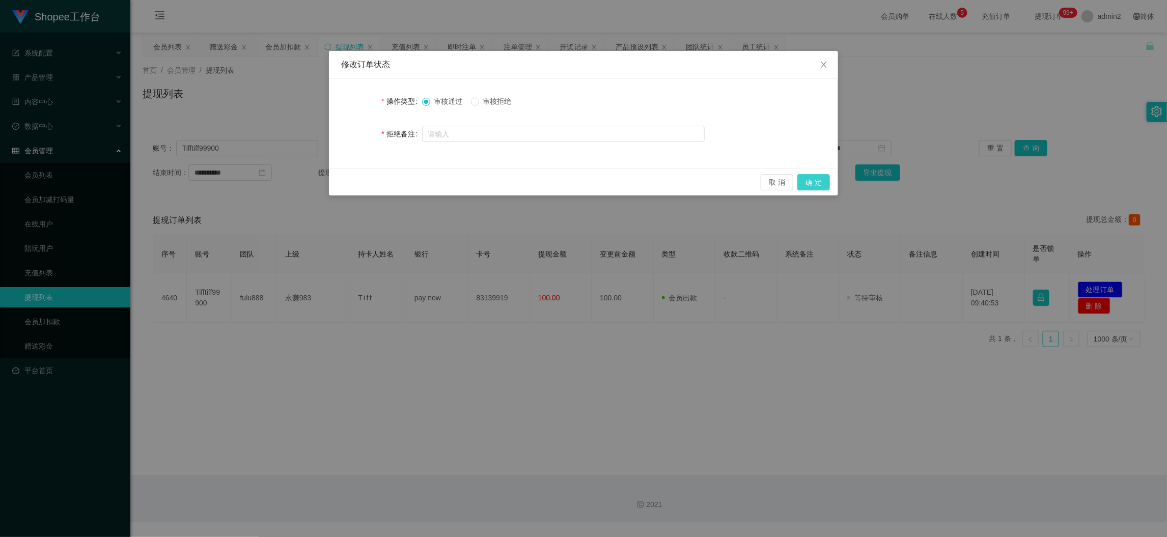
click at [810, 180] on button "确 定" at bounding box center [814, 182] width 33 height 16
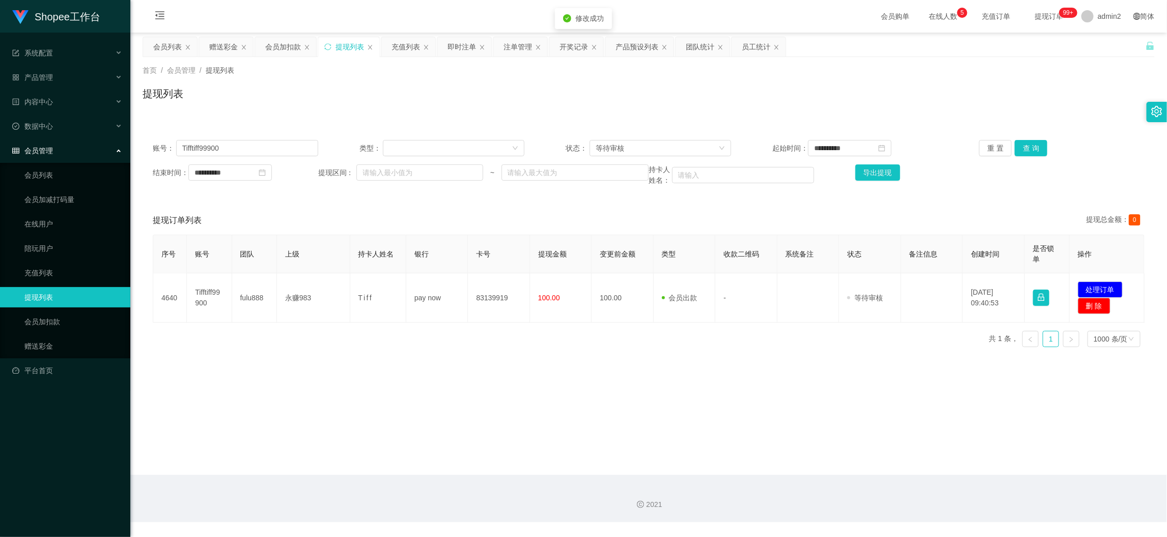
click at [610, 393] on div "修改订单状态 操作类型 审核通过 审核拒绝 拒绝备注 取 消 确 定" at bounding box center [583, 268] width 1167 height 537
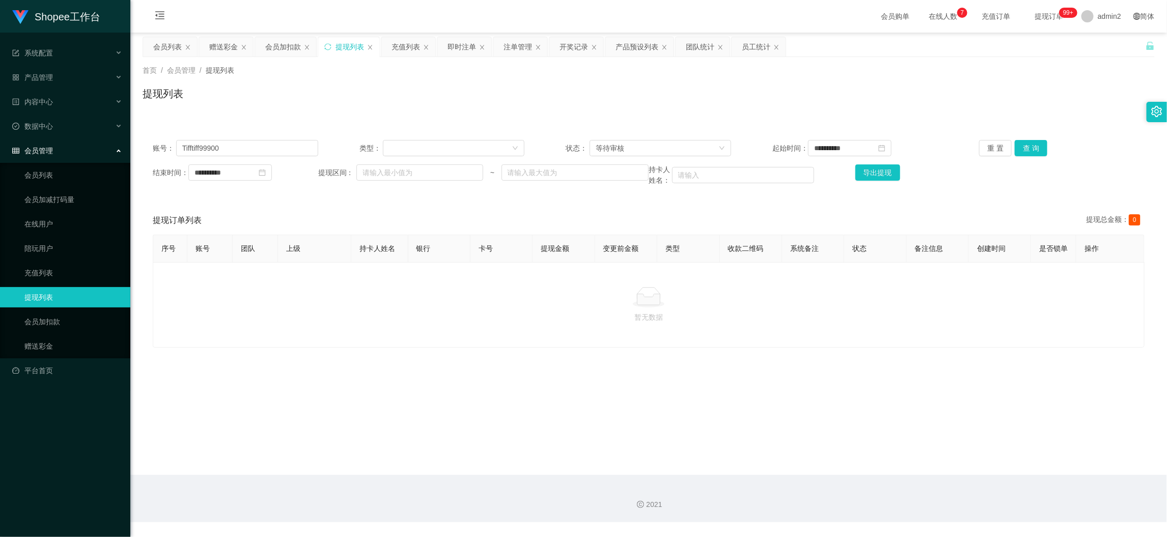
drag, startPoint x: 918, startPoint y: 474, endPoint x: 805, endPoint y: 397, distance: 137.0
click at [918, 474] on main "**********" at bounding box center [648, 254] width 1037 height 443
click at [264, 145] on input "Tifftiff99900" at bounding box center [247, 148] width 142 height 16
paste input "[PERSON_NAME]"
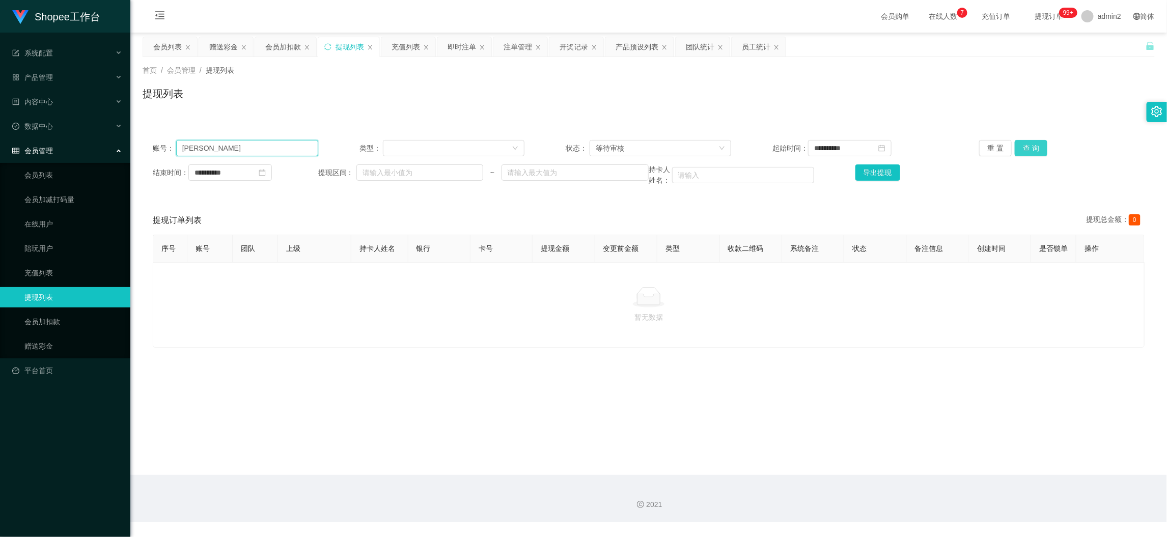
type input "[PERSON_NAME]"
click at [1032, 150] on button "查 询" at bounding box center [1031, 148] width 33 height 16
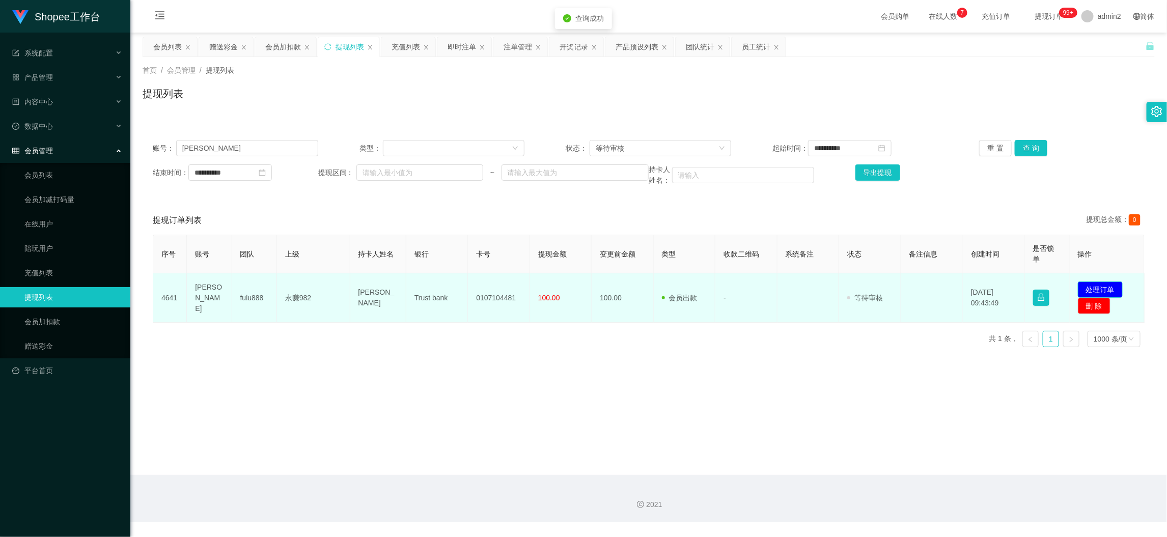
click at [1093, 287] on button "处理订单" at bounding box center [1100, 290] width 45 height 16
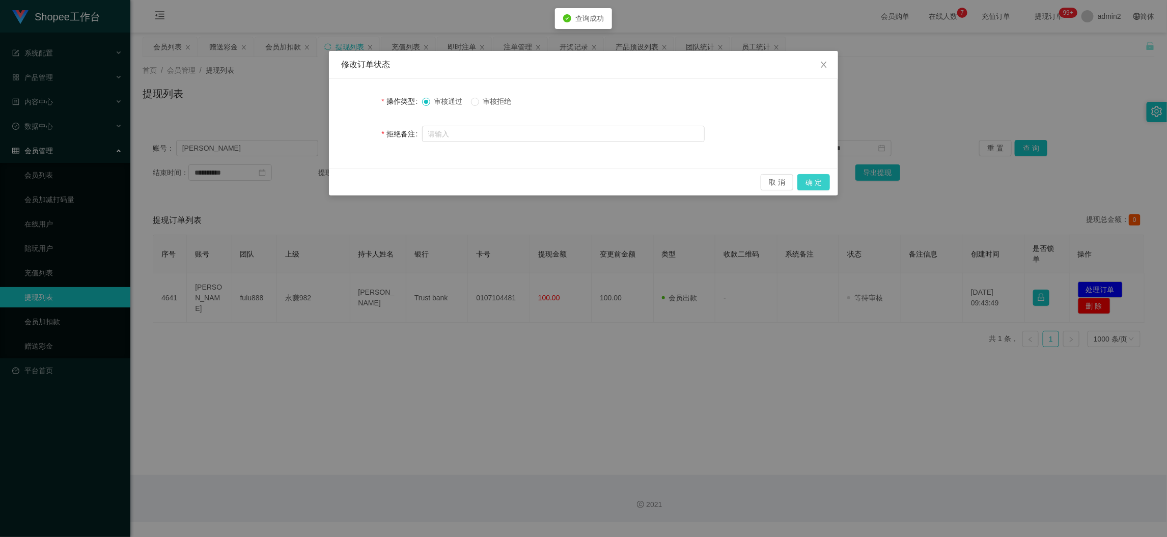
click at [816, 182] on button "确 定" at bounding box center [814, 182] width 33 height 16
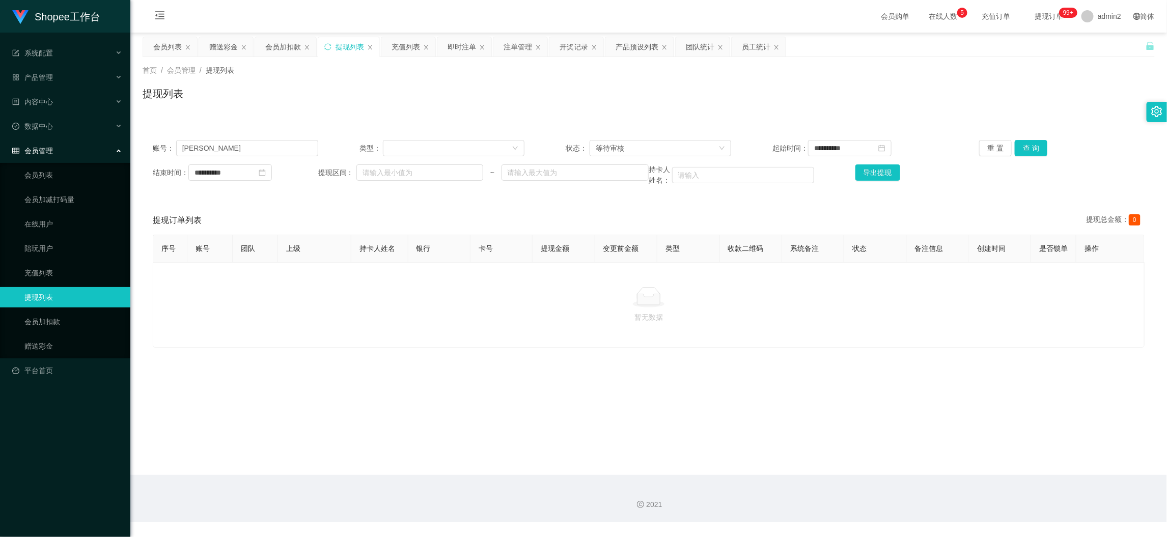
click at [944, 461] on main "**********" at bounding box center [648, 254] width 1037 height 443
drag, startPoint x: 286, startPoint y: 155, endPoint x: 283, endPoint y: 145, distance: 10.8
click at [286, 154] on input "[PERSON_NAME]" at bounding box center [247, 148] width 142 height 16
click at [283, 145] on input "[PERSON_NAME]" at bounding box center [247, 148] width 142 height 16
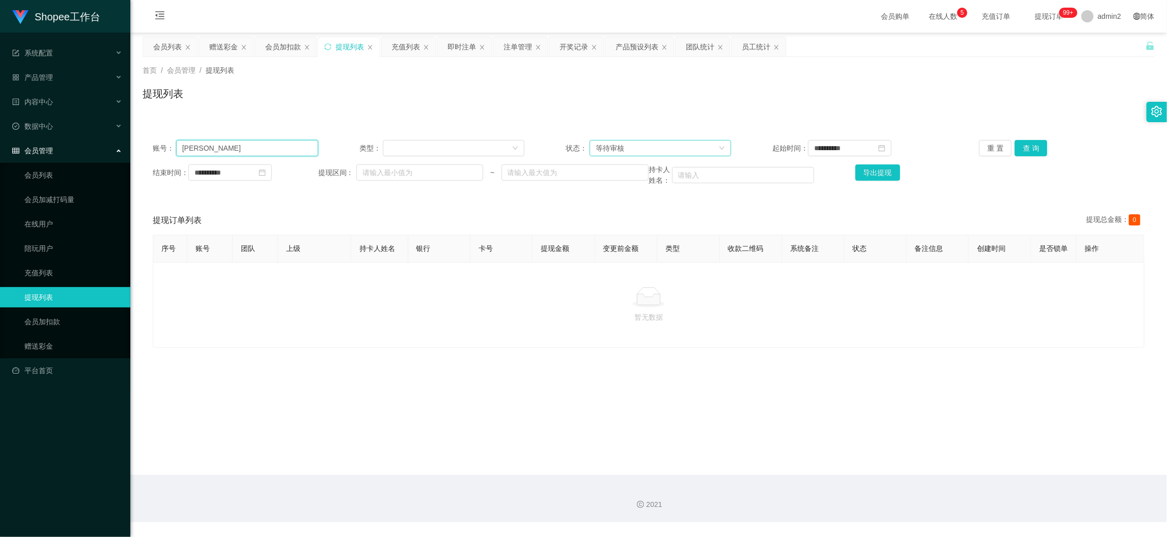
paste input "sardar1996"
type input "sardar1996"
click at [1029, 154] on button "查 询" at bounding box center [1031, 148] width 33 height 16
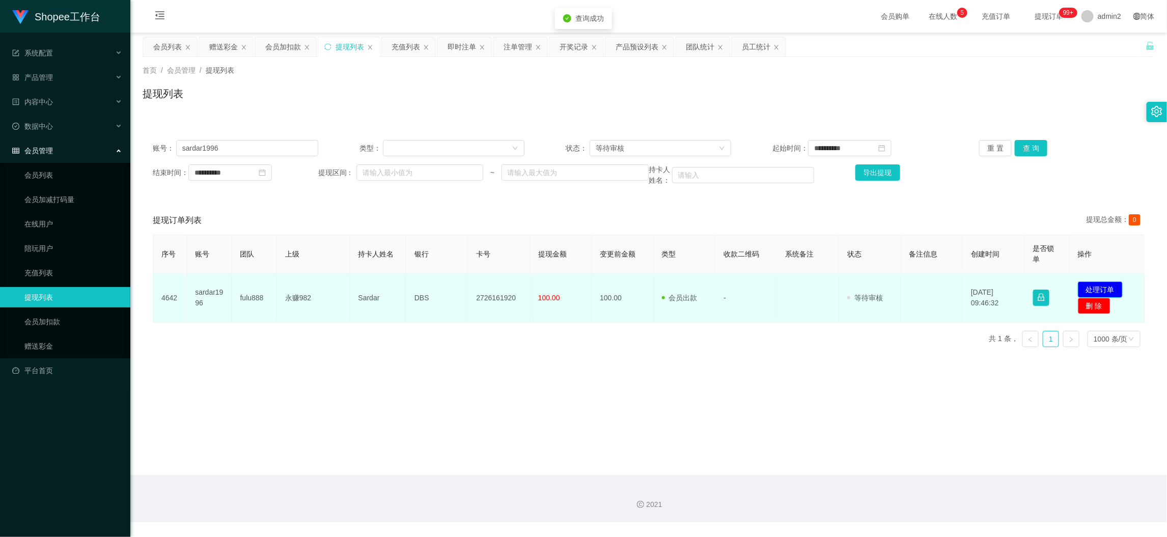
click at [1099, 289] on button "处理订单" at bounding box center [1100, 290] width 45 height 16
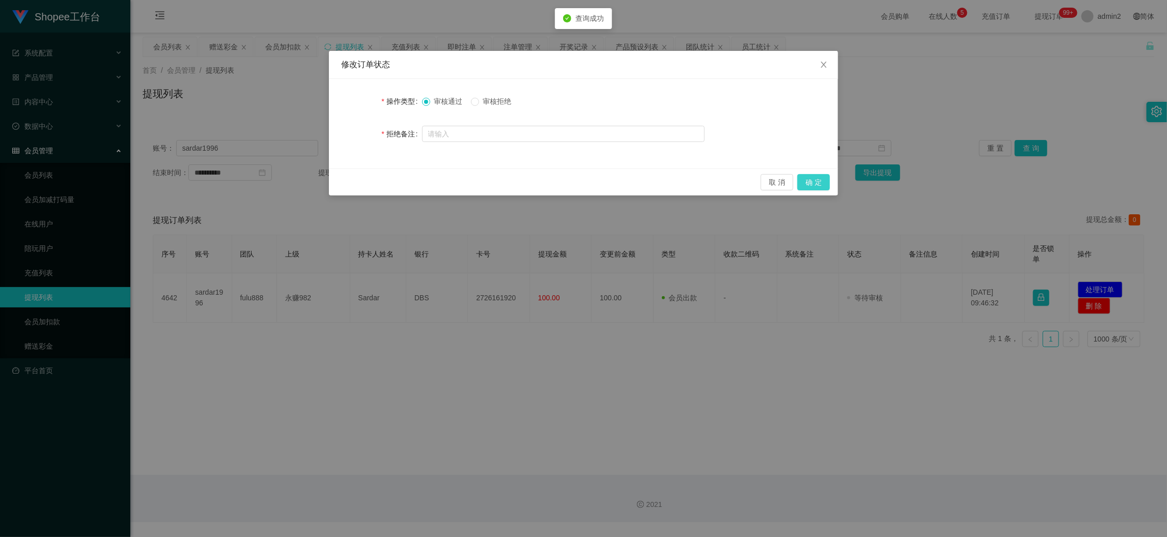
click at [816, 182] on button "确 定" at bounding box center [814, 182] width 33 height 16
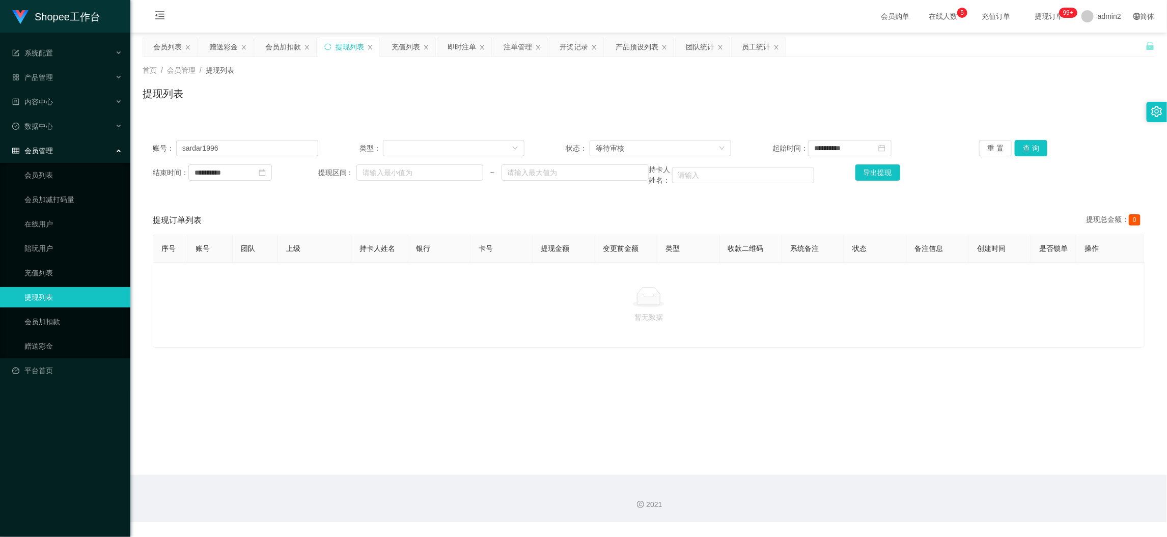
click at [928, 448] on main "**********" at bounding box center [648, 254] width 1037 height 443
click at [223, 49] on div "赠送彩金" at bounding box center [223, 46] width 29 height 19
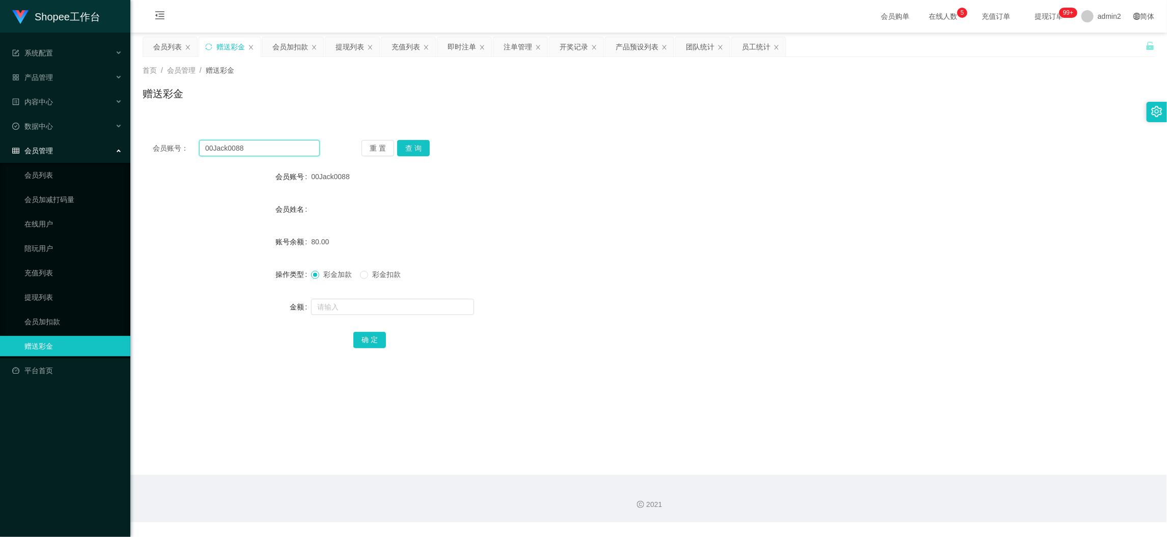
click at [287, 145] on input "00Jack0088" at bounding box center [259, 148] width 121 height 16
drag, startPoint x: 287, startPoint y: 145, endPoint x: 352, endPoint y: 151, distance: 66.0
click at [287, 145] on input "00Jack0088" at bounding box center [259, 148] width 121 height 16
paste input "Robin1225"
type input "Robin1225"
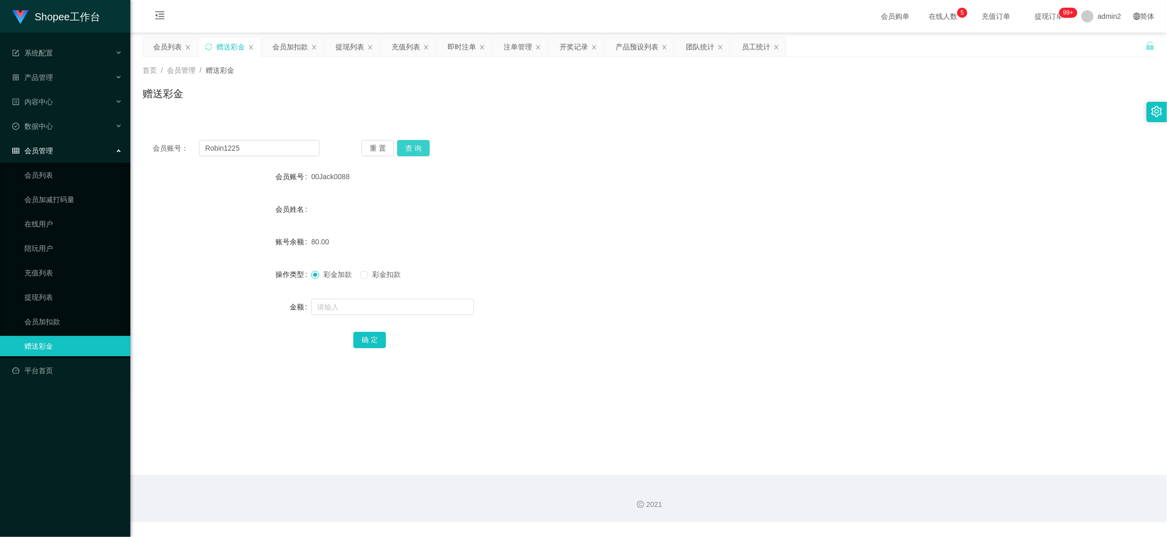
drag, startPoint x: 416, startPoint y: 146, endPoint x: 419, endPoint y: 158, distance: 13.1
click at [416, 146] on button "查 询" at bounding box center [413, 148] width 33 height 16
click at [443, 303] on input "text" at bounding box center [392, 307] width 163 height 16
type input "80"
click at [379, 339] on button "确 定" at bounding box center [369, 340] width 33 height 16
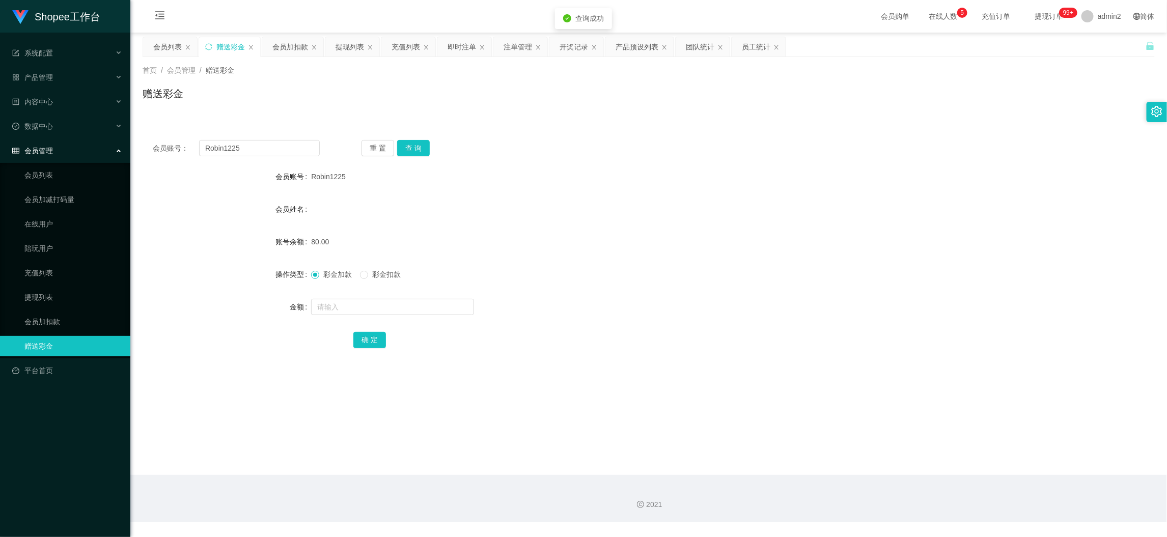
click at [299, 138] on div "会员账号： Robin1225 重 置 查 询 会员账号 Robin1225 会员姓名 账号余额 80.00 操作类型 彩金加款 彩金扣款 金额 确 定" at bounding box center [649, 251] width 1012 height 242
click at [300, 145] on input "Robin1225" at bounding box center [259, 148] width 121 height 16
drag, startPoint x: 300, startPoint y: 145, endPoint x: 371, endPoint y: 152, distance: 71.2
click at [301, 145] on input "Robin1225" at bounding box center [259, 148] width 121 height 16
paste input "Shimul123"
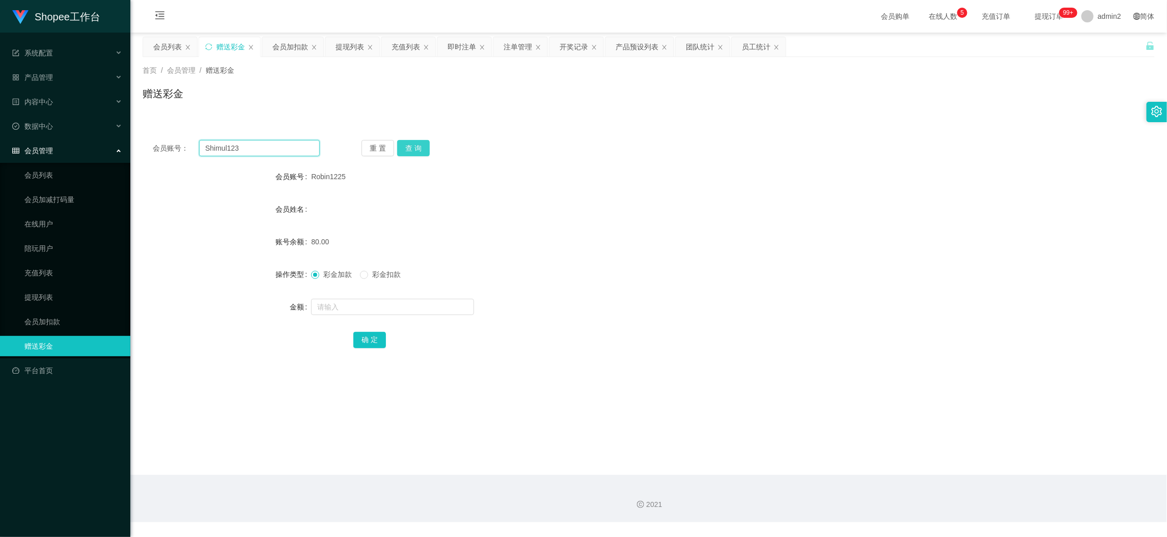
type input "Shimul123"
click at [406, 151] on button "查 询" at bounding box center [413, 148] width 33 height 16
click at [431, 308] on input "text" at bounding box center [392, 307] width 163 height 16
type input "80"
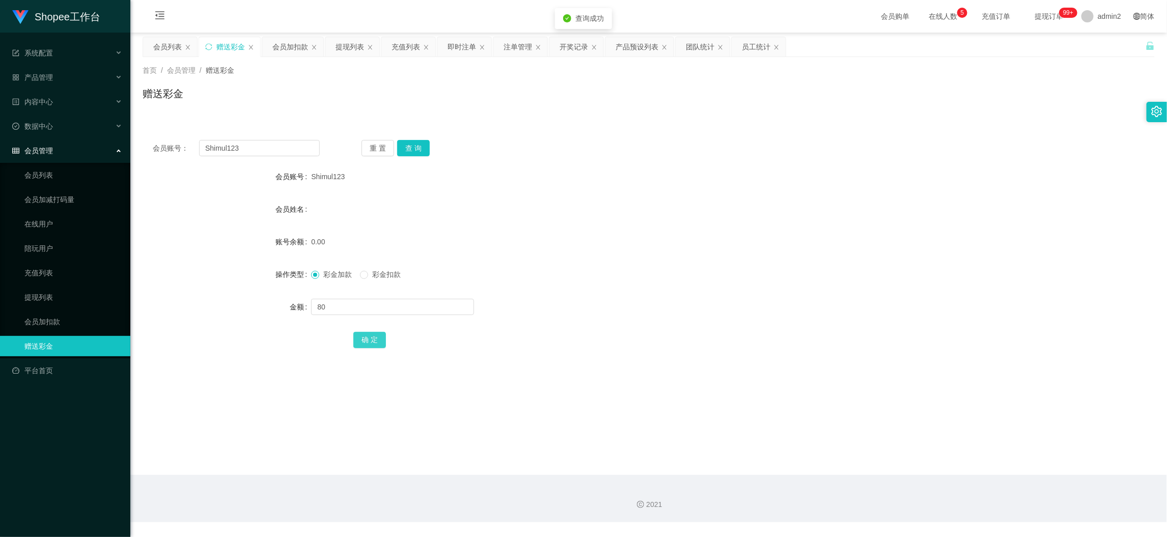
click at [358, 333] on button "确 定" at bounding box center [369, 340] width 33 height 16
click at [613, 326] on form "会员账号 Shimul123 会员姓名 账号余额 0.00 操作类型 彩金加款 彩金扣款 金额 确 定" at bounding box center [649, 258] width 1012 height 183
click at [282, 146] on input "Shimul123" at bounding box center [259, 148] width 121 height 16
drag, startPoint x: 282, startPoint y: 146, endPoint x: 383, endPoint y: 146, distance: 100.8
click at [286, 146] on input "Shimul123" at bounding box center [259, 148] width 121 height 16
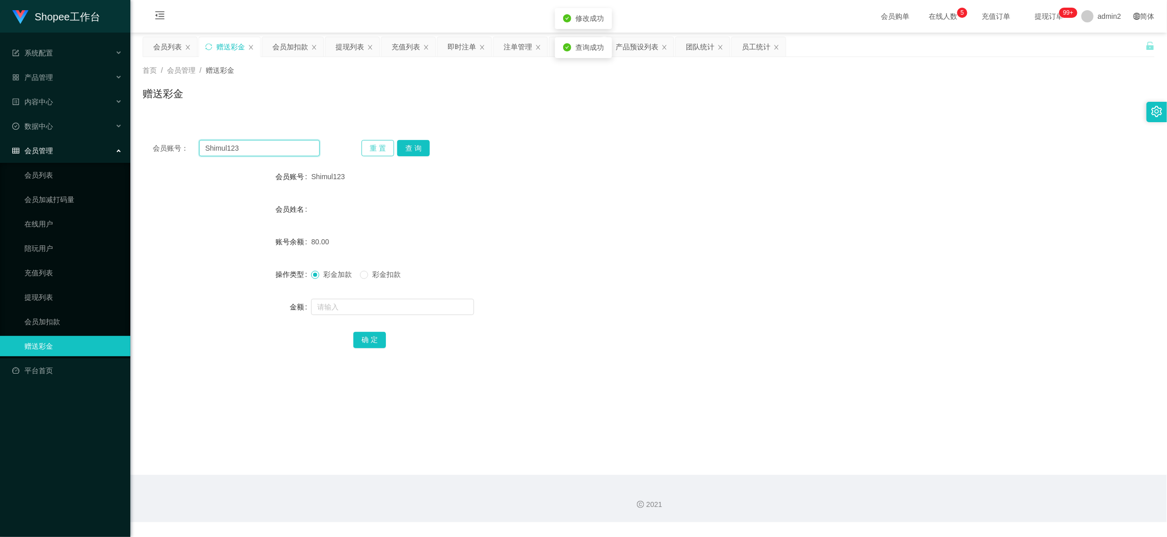
paste input "Robin1225"
type input "Robin1225"
click at [411, 143] on button "查 询" at bounding box center [413, 148] width 33 height 16
drag, startPoint x: 925, startPoint y: 465, endPoint x: 843, endPoint y: 405, distance: 101.6
click at [925, 465] on main "关闭左侧 关闭右侧 关闭其它 刷新页面 会员列表 赠送彩金 会员加扣款 提现列表 充值列表 即时注单 注单管理 开奖记录 产品预设列表 团队统计 员工统计 首…" at bounding box center [648, 254] width 1037 height 443
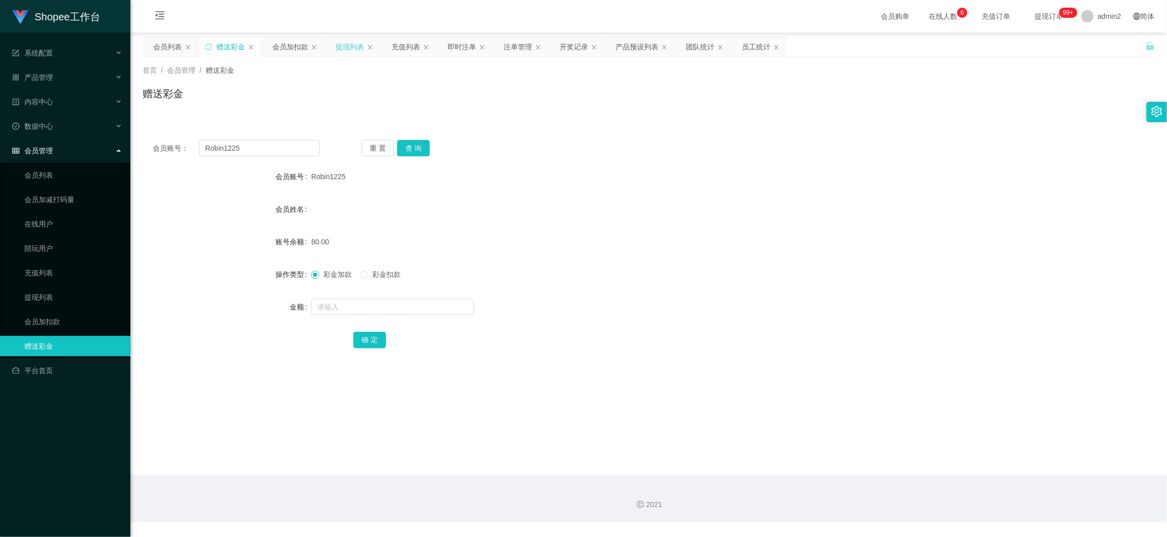
click at [347, 44] on div "提现列表" at bounding box center [350, 46] width 29 height 19
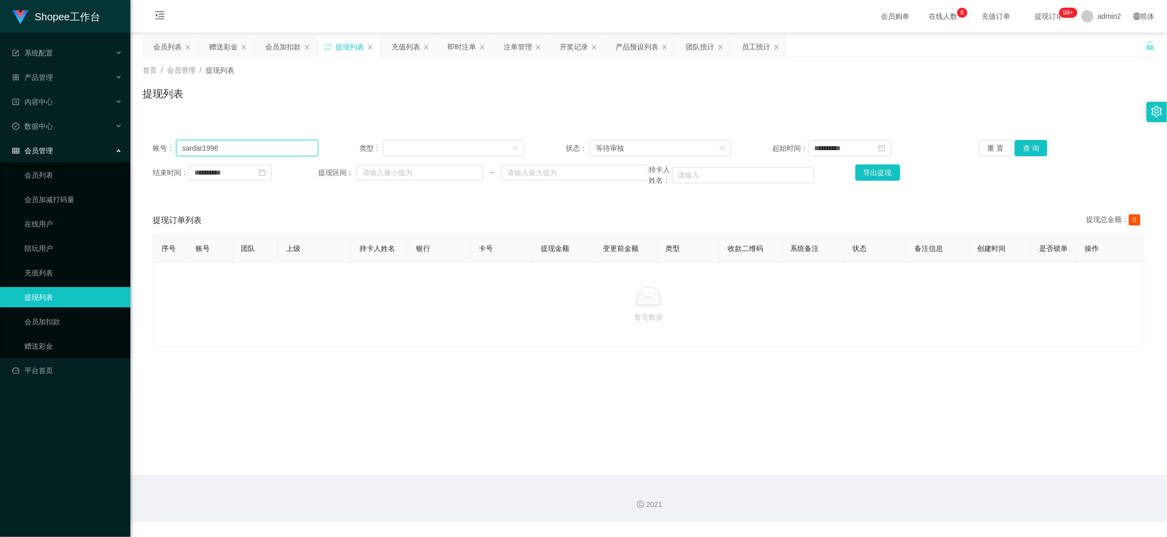
click at [310, 144] on input "sardar1996" at bounding box center [247, 148] width 142 height 16
paste input "Kk"
type input "Kk"
drag, startPoint x: 1031, startPoint y: 143, endPoint x: 1035, endPoint y: 151, distance: 9.1
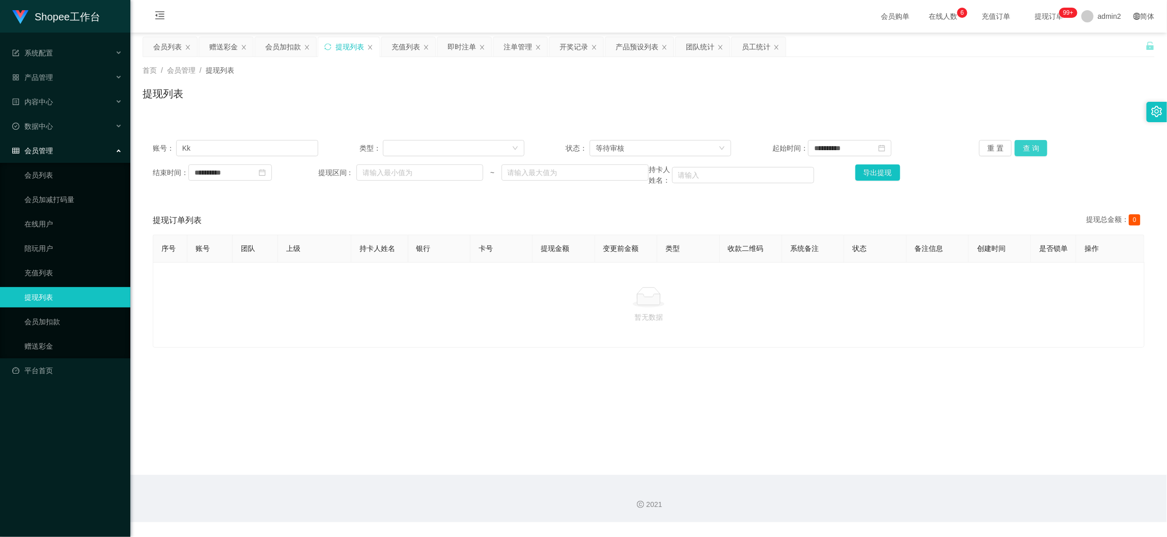
click at [1031, 143] on button "查 询" at bounding box center [1031, 148] width 33 height 16
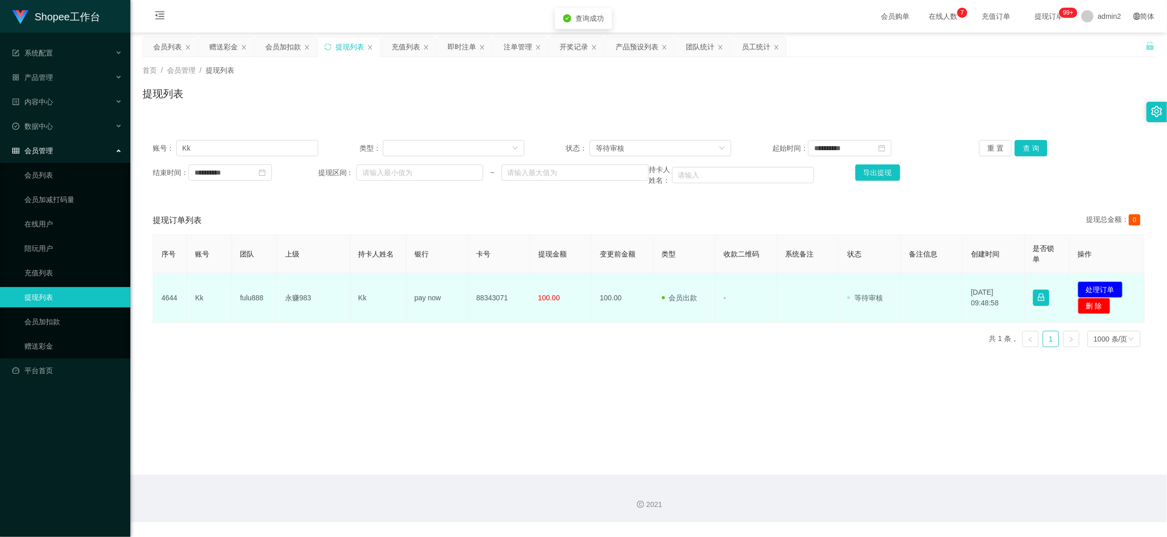
click at [1088, 287] on button "处理订单" at bounding box center [1100, 290] width 45 height 16
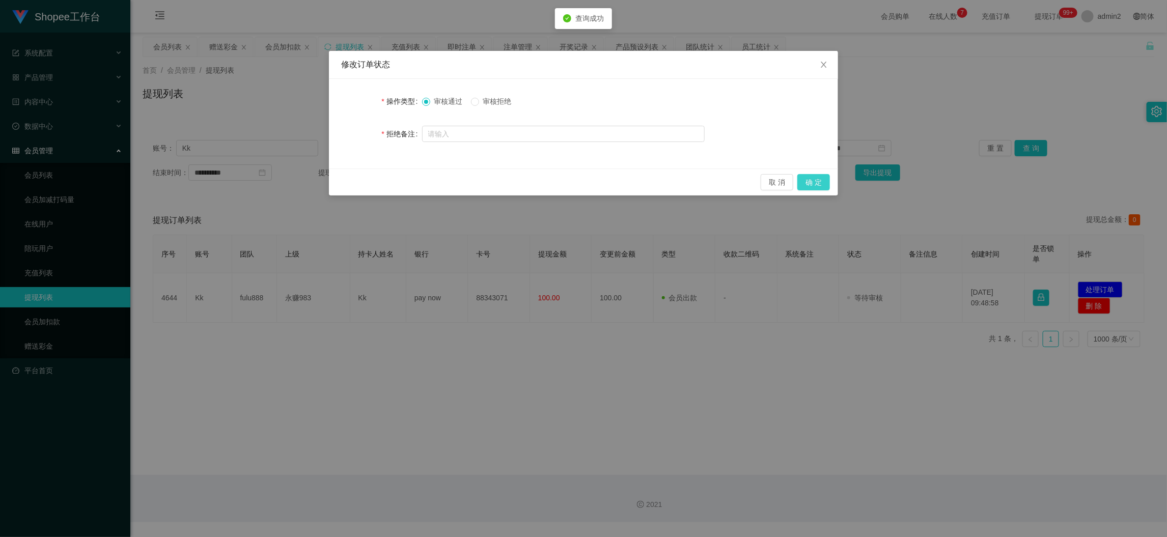
click at [804, 180] on button "确 定" at bounding box center [814, 182] width 33 height 16
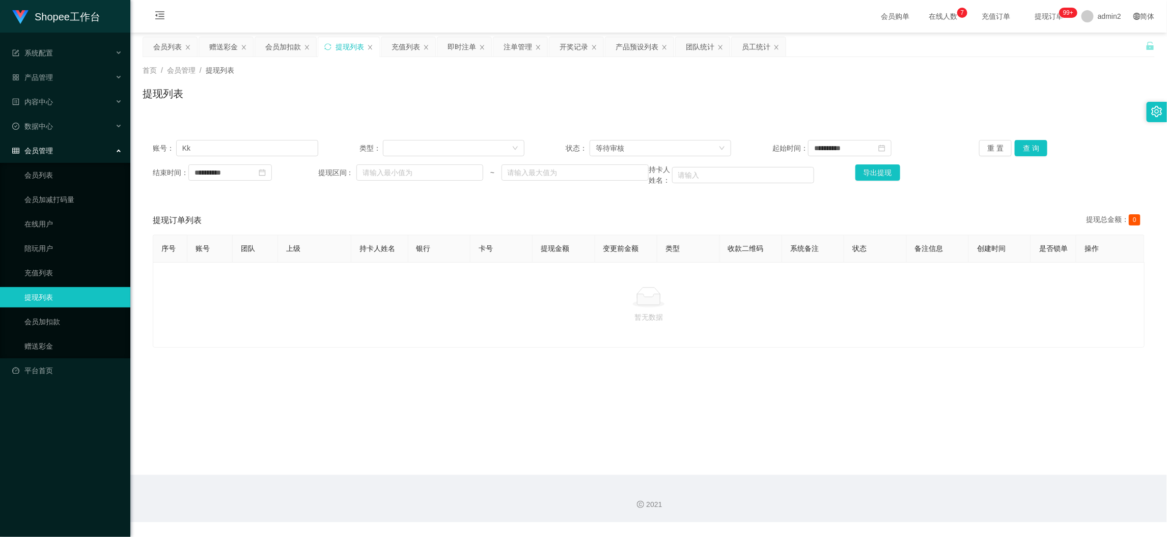
drag, startPoint x: 953, startPoint y: 455, endPoint x: 714, endPoint y: 277, distance: 298.4
click at [952, 455] on main "**********" at bounding box center [648, 254] width 1037 height 443
click at [503, 39] on div "注单管理" at bounding box center [521, 46] width 54 height 19
click at [465, 42] on div "即时注单" at bounding box center [462, 46] width 29 height 19
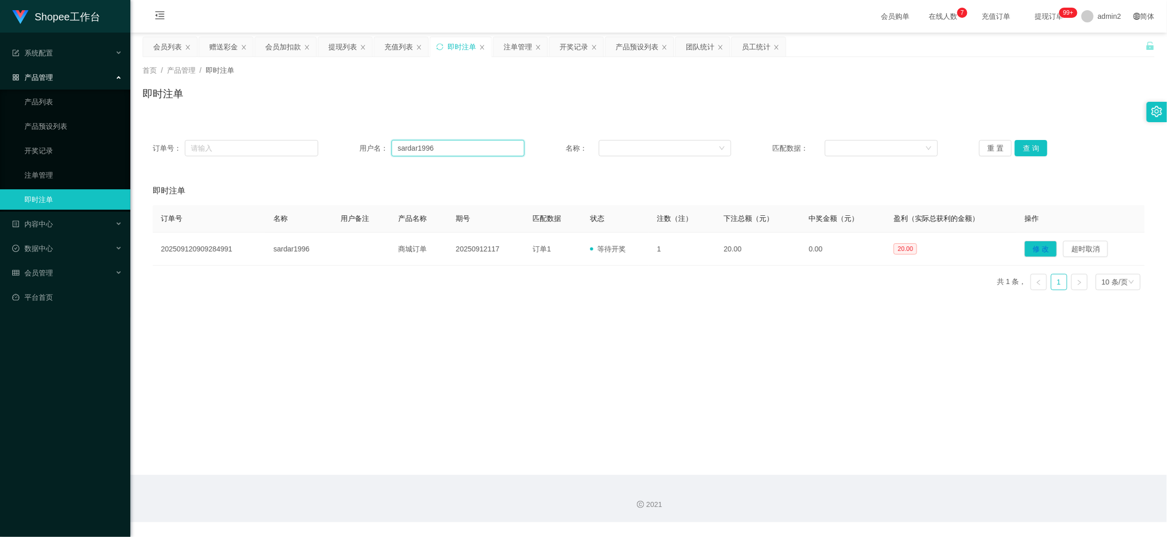
click at [427, 148] on input "sardar1996" at bounding box center [458, 148] width 133 height 16
paste input "8898"
type input "8898"
click at [1017, 140] on button "查 询" at bounding box center [1031, 148] width 33 height 16
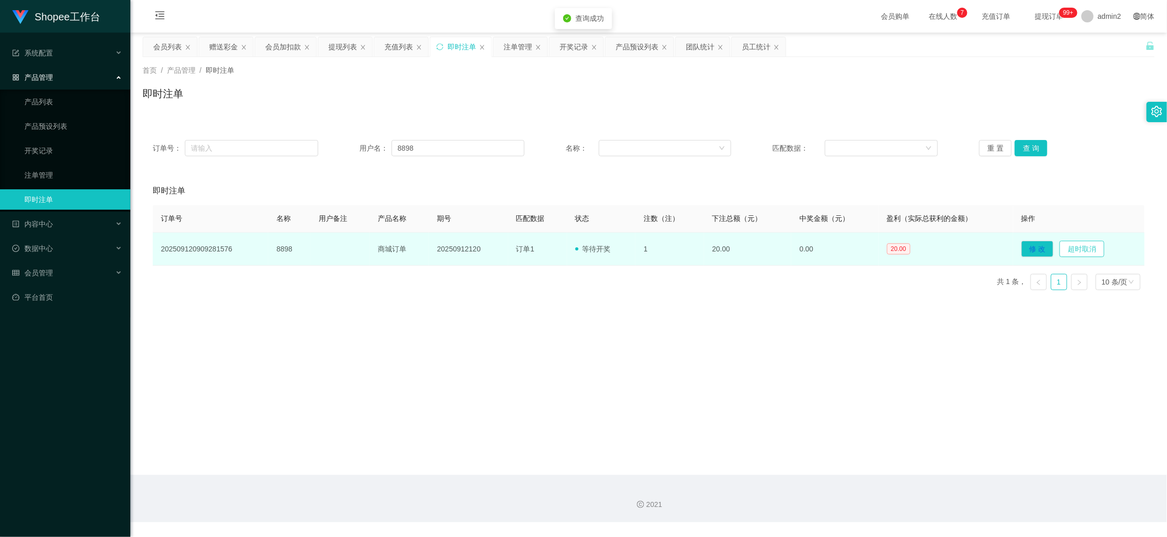
click at [1078, 247] on button "超时取消" at bounding box center [1082, 249] width 45 height 16
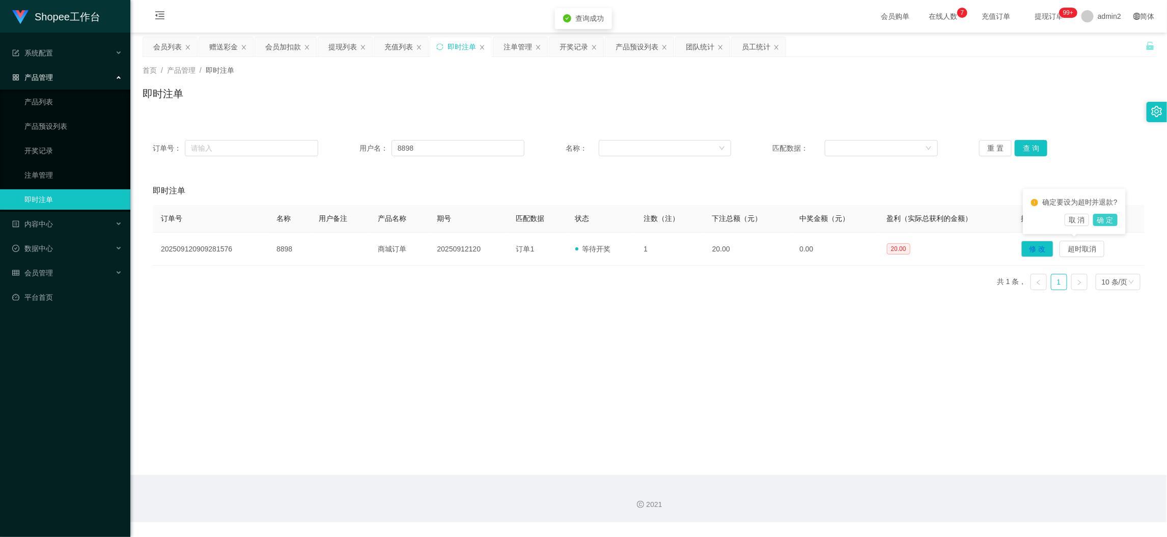
click at [1107, 214] on button "确 定" at bounding box center [1105, 220] width 24 height 12
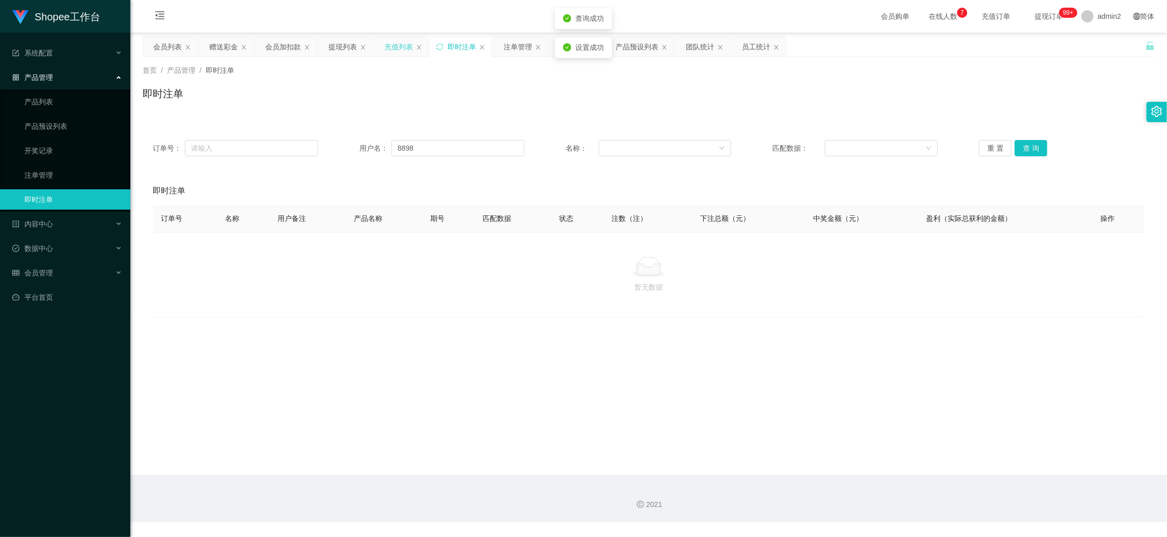
click at [408, 43] on div "充值列表" at bounding box center [399, 46] width 29 height 19
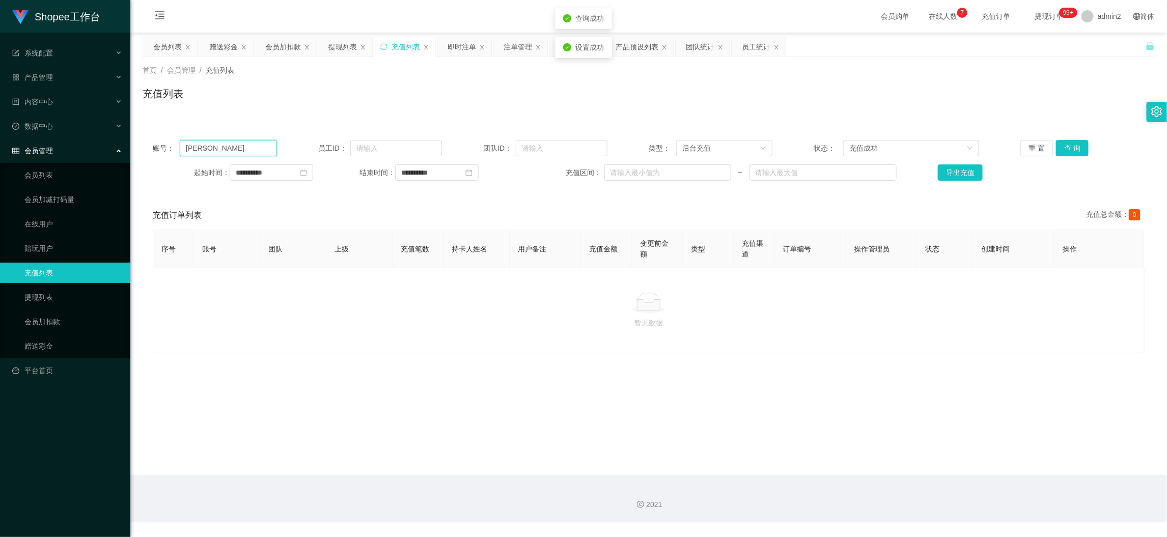
click at [242, 142] on input "[PERSON_NAME]" at bounding box center [228, 148] width 97 height 16
paste input "8898"
type input "8898"
click at [1057, 145] on button "查 询" at bounding box center [1072, 148] width 33 height 16
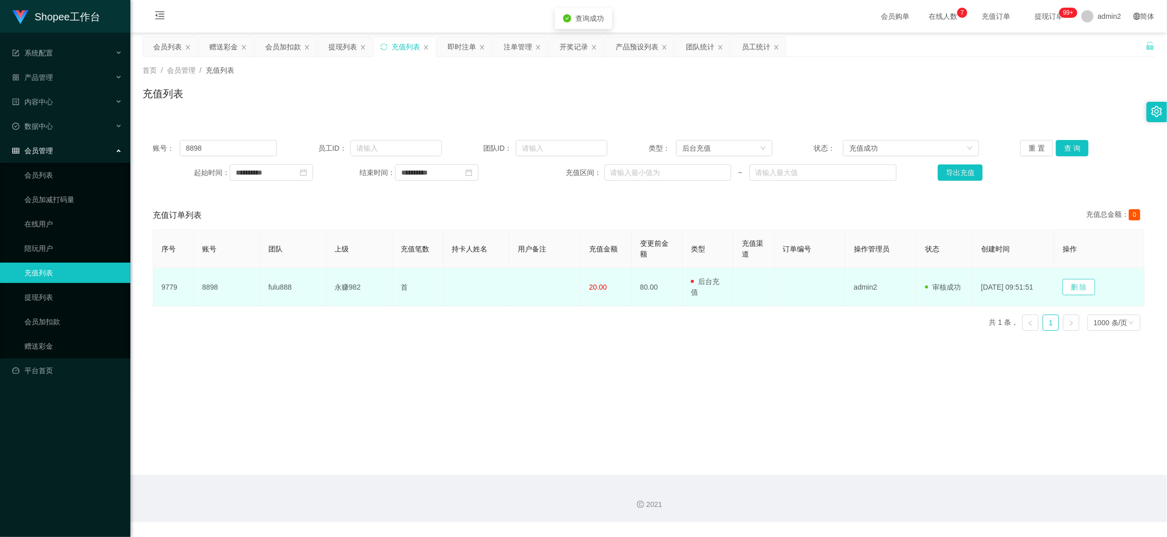
click at [1068, 286] on button "删 除" at bounding box center [1079, 287] width 33 height 16
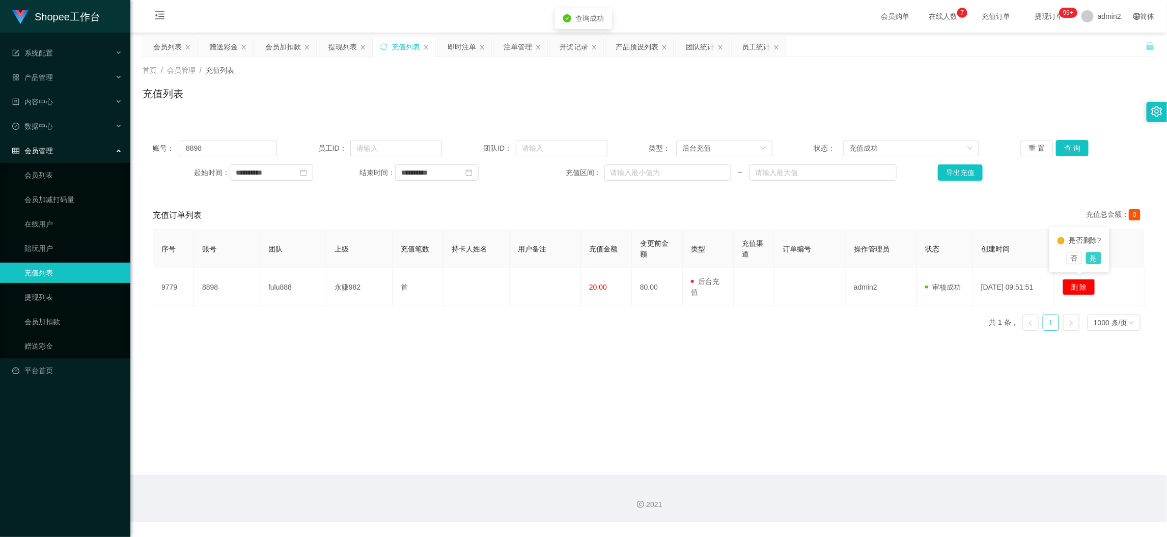
click at [1093, 255] on button "是" at bounding box center [1093, 258] width 15 height 12
click at [922, 440] on main "**********" at bounding box center [648, 254] width 1037 height 443
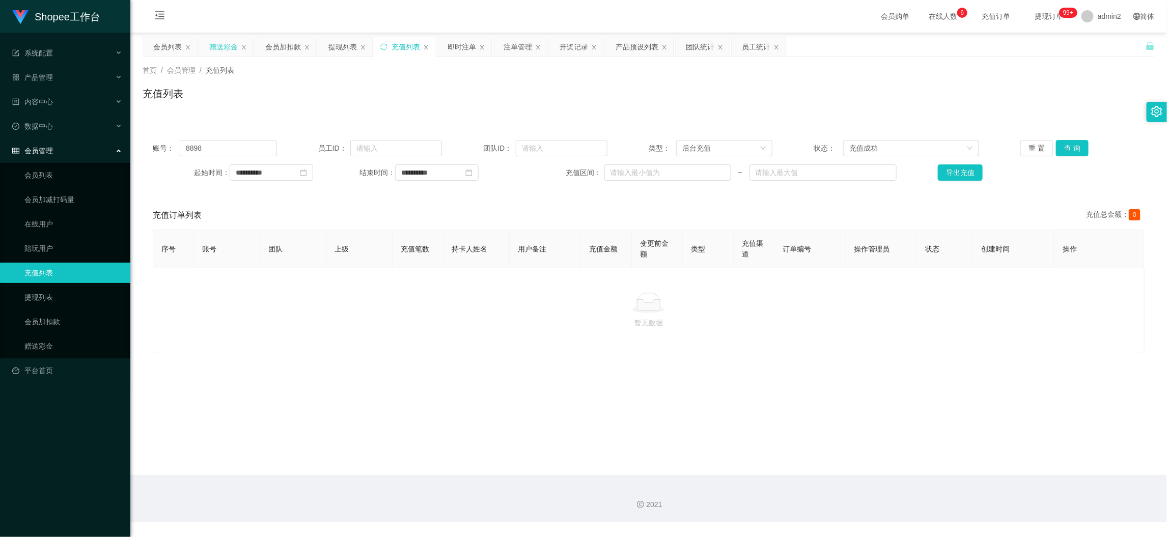
click at [228, 45] on div "赠送彩金" at bounding box center [223, 46] width 29 height 19
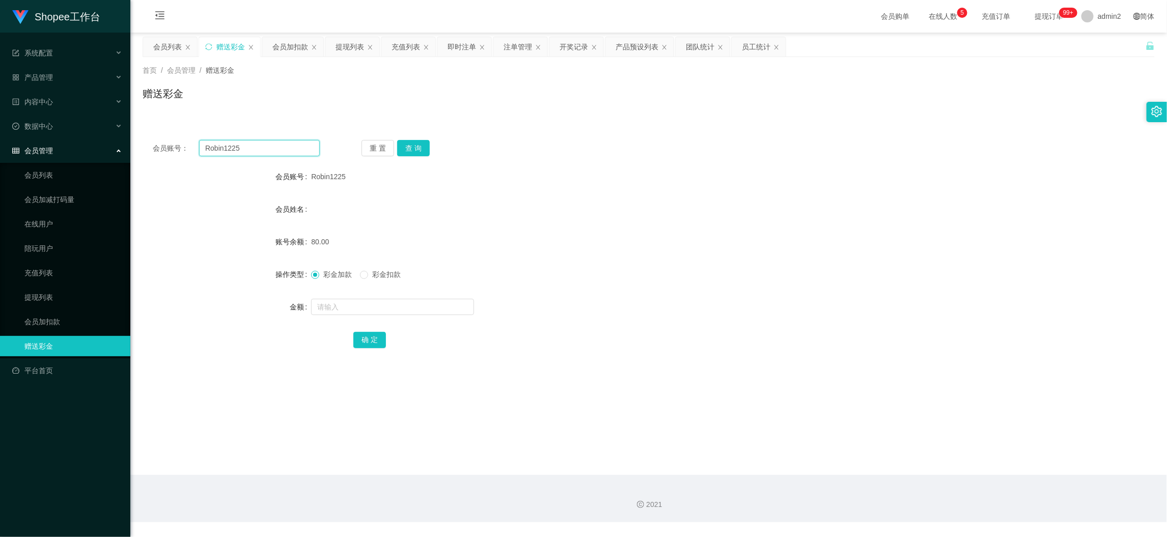
click at [270, 146] on input "Robin1225" at bounding box center [259, 148] width 121 height 16
paste input "Sakthime7"
type input "Sakthime7"
click at [425, 146] on button "查 询" at bounding box center [413, 148] width 33 height 16
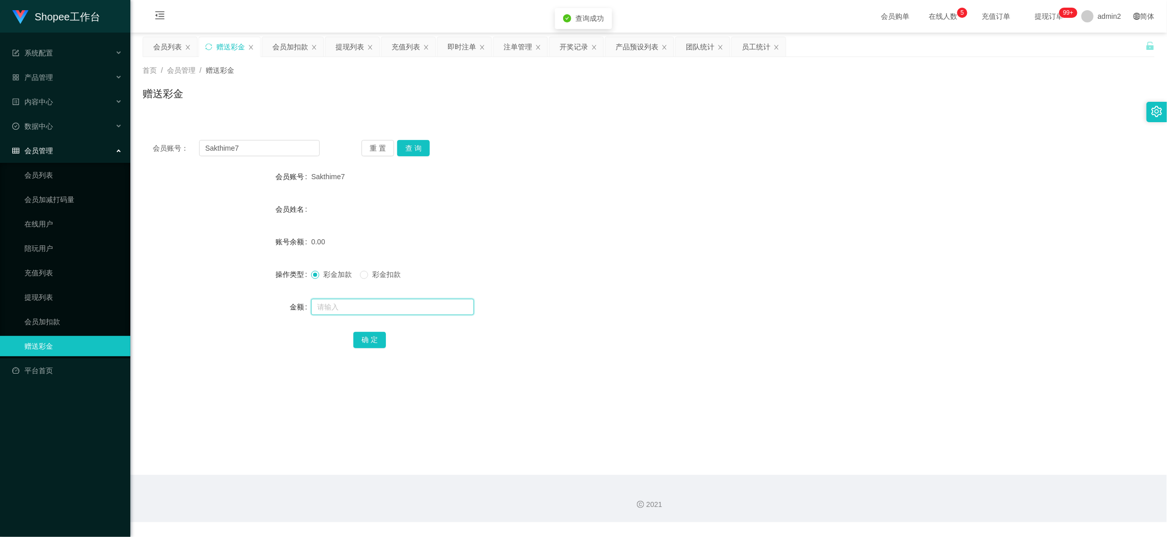
click at [433, 306] on input "text" at bounding box center [392, 307] width 163 height 16
type input "80"
click at [371, 337] on button "确 定" at bounding box center [369, 340] width 33 height 16
drag, startPoint x: 927, startPoint y: 475, endPoint x: 571, endPoint y: 258, distance: 416.9
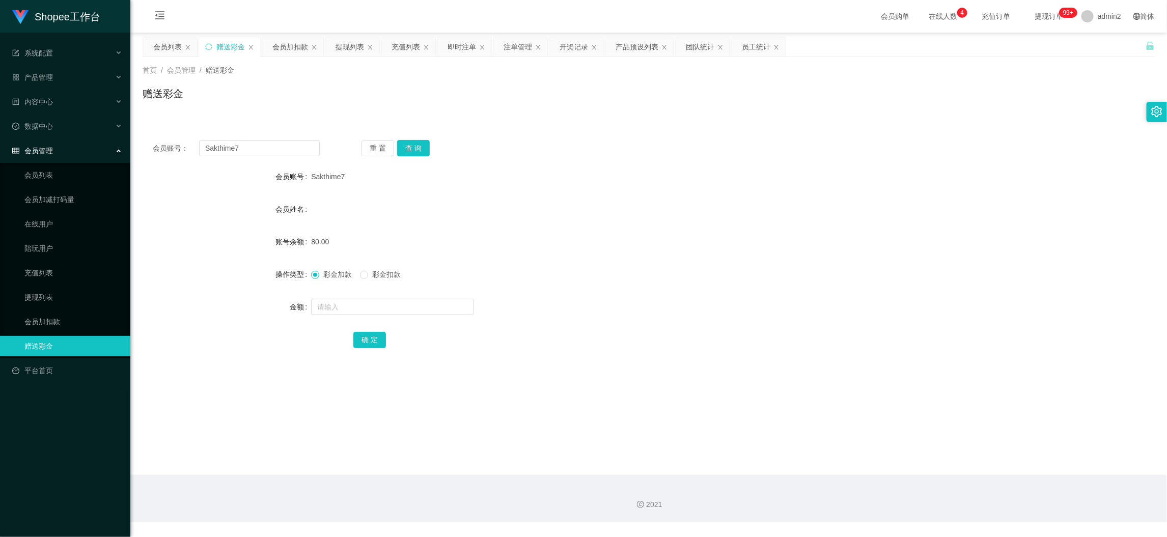
click at [927, 475] on div "2021" at bounding box center [648, 498] width 1037 height 47
click at [352, 41] on div "提现列表" at bounding box center [350, 46] width 29 height 19
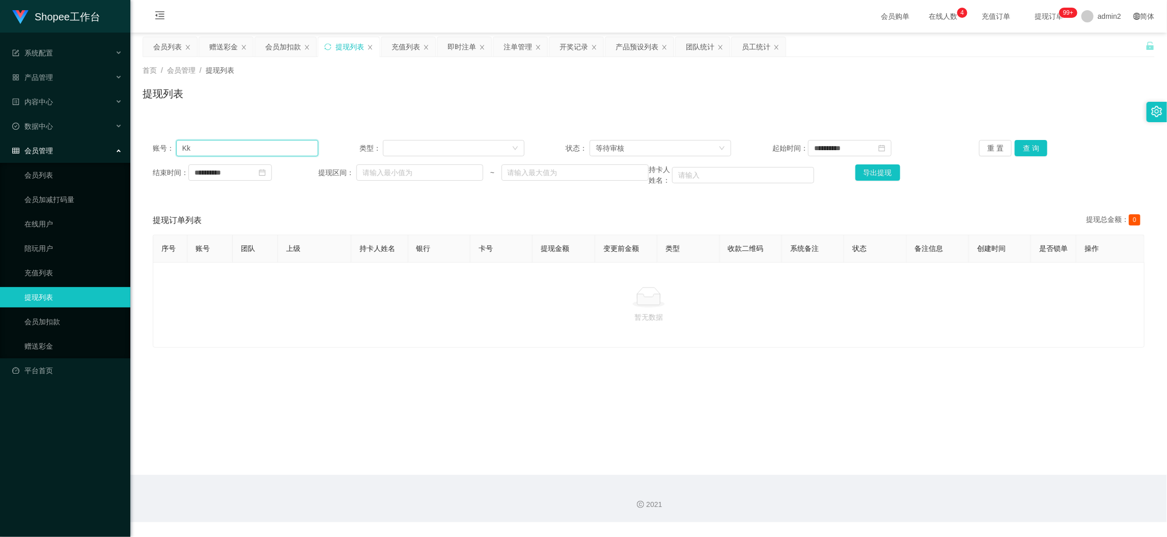
click at [294, 149] on input "Kk" at bounding box center [247, 148] width 142 height 16
paste input "8898"
type input "8898"
click at [1017, 146] on button "查 询" at bounding box center [1031, 148] width 33 height 16
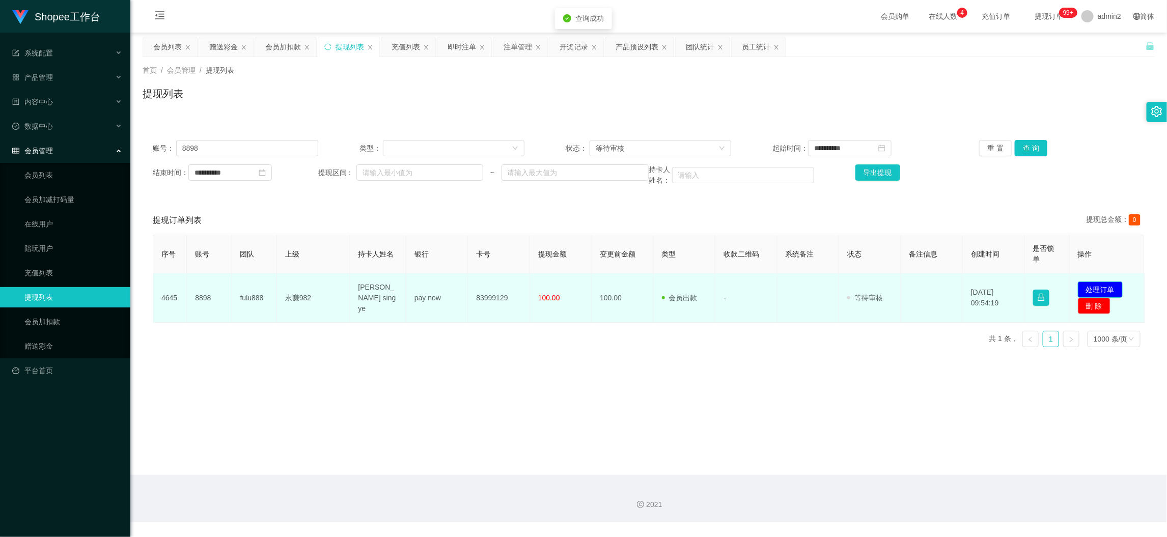
click at [1093, 286] on button "处理订单" at bounding box center [1100, 290] width 45 height 16
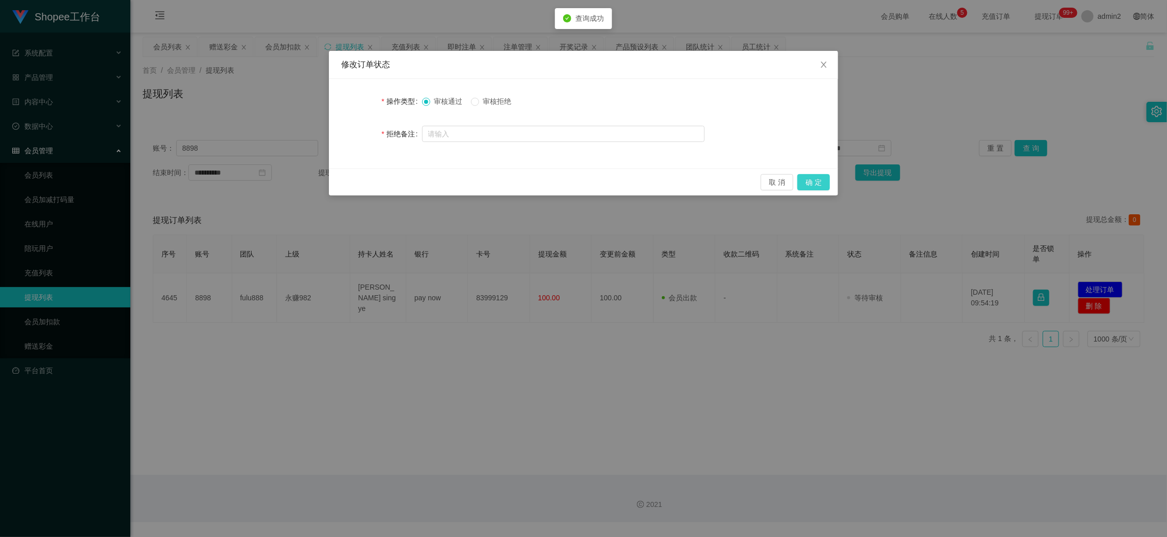
click at [819, 180] on button "确 定" at bounding box center [814, 182] width 33 height 16
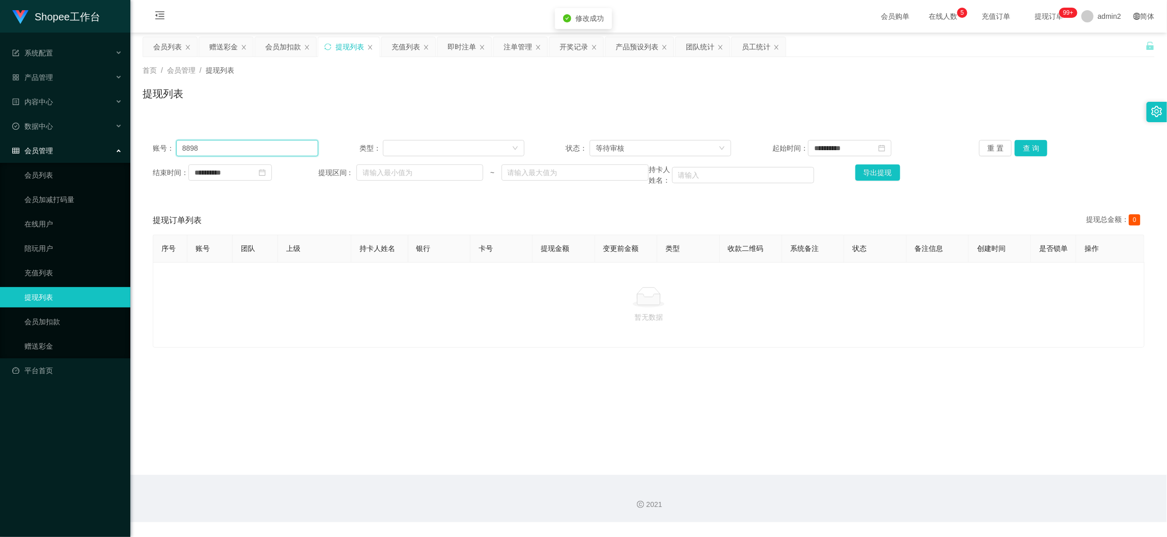
click at [265, 148] on input "8898" at bounding box center [247, 148] width 142 height 16
paste input "Tamil1812"
drag, startPoint x: 265, startPoint y: 148, endPoint x: 448, endPoint y: 146, distance: 183.4
click at [266, 148] on input "Tamil1812" at bounding box center [247, 148] width 142 height 16
type input "Tamil1812"
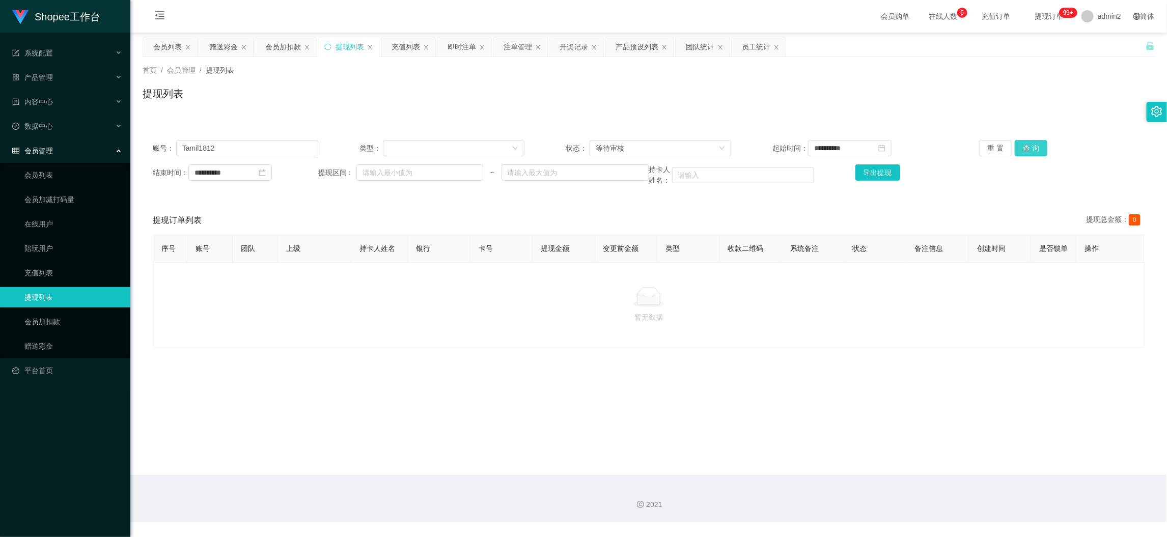
click at [1021, 151] on button "查 询" at bounding box center [1031, 148] width 33 height 16
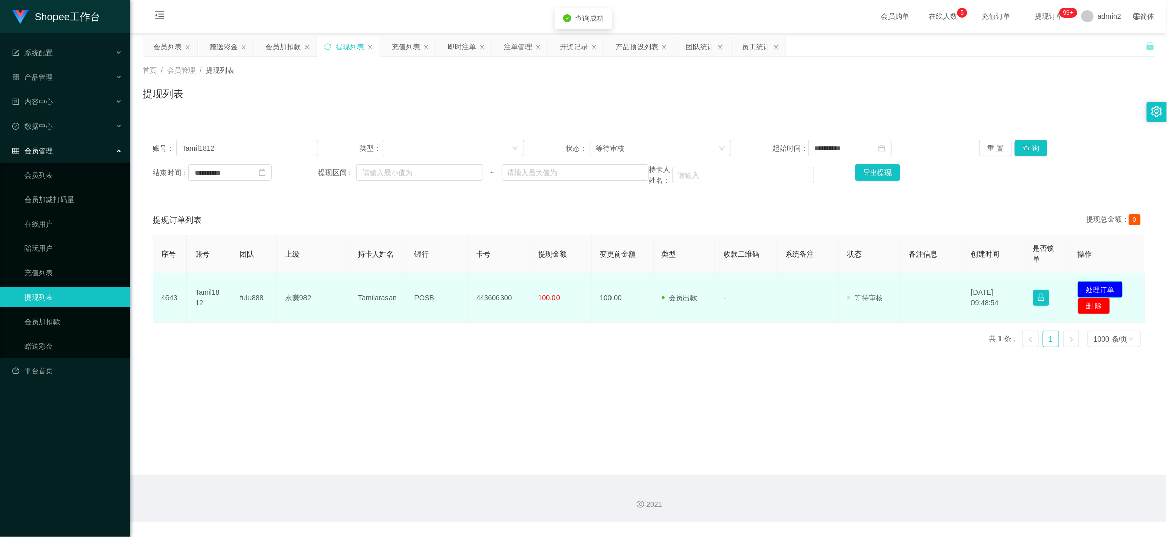
click at [1095, 283] on button "处理订单" at bounding box center [1100, 290] width 45 height 16
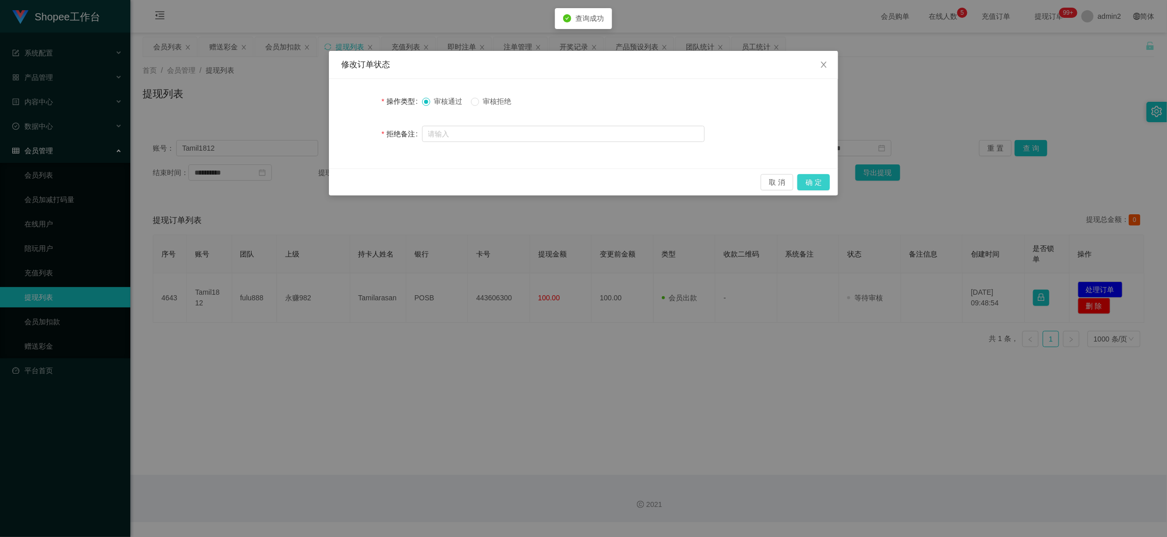
click at [812, 183] on button "确 定" at bounding box center [814, 182] width 33 height 16
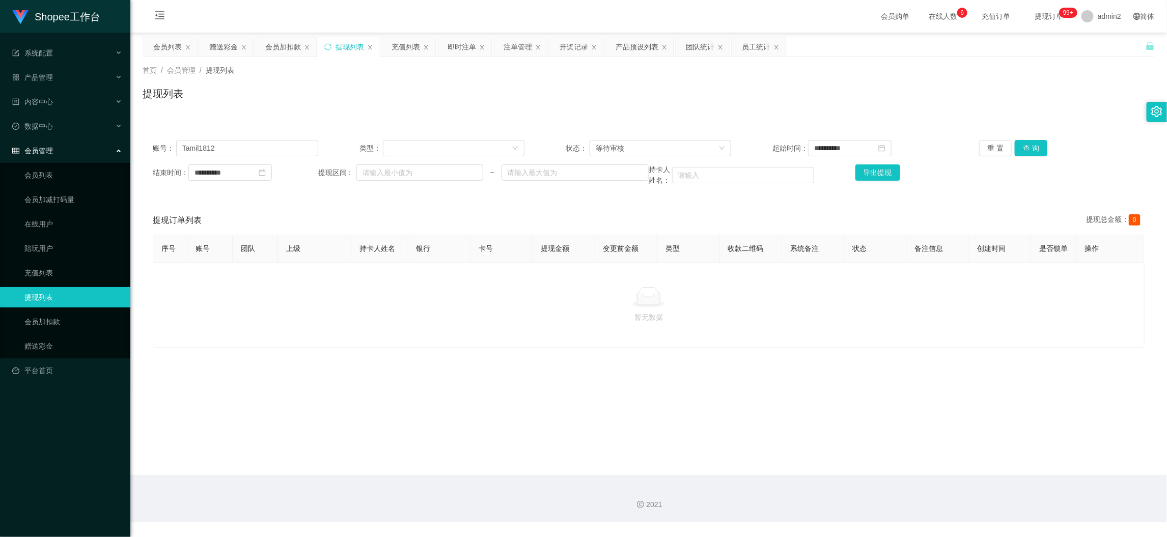
click at [914, 434] on main "**********" at bounding box center [648, 254] width 1037 height 443
click at [223, 39] on div "赠送彩金" at bounding box center [223, 46] width 29 height 19
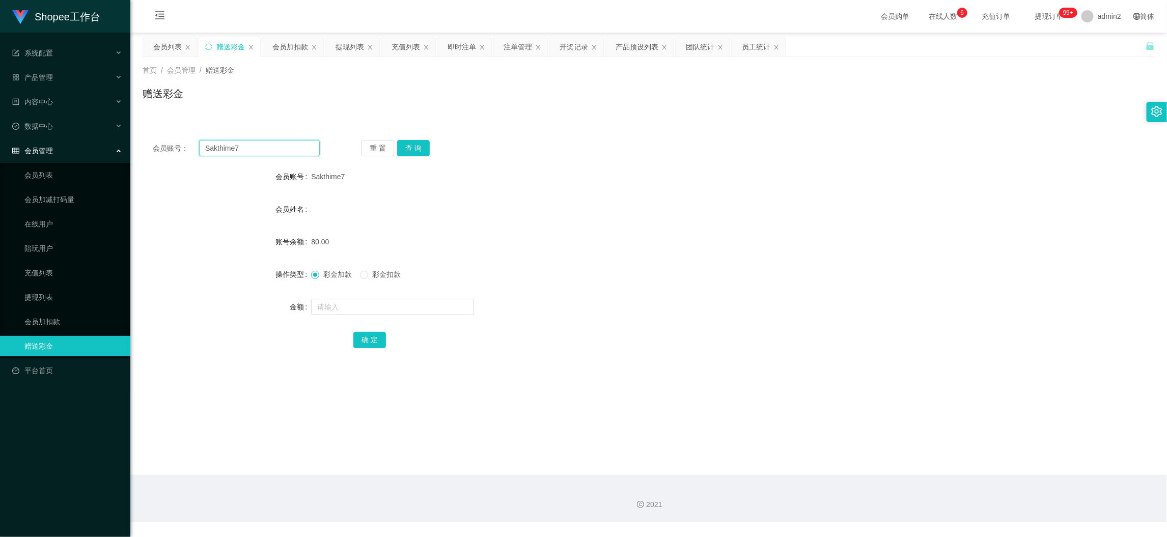
click at [258, 146] on input "Sakthime7" at bounding box center [259, 148] width 121 height 16
paste input "Raja17680"
type input "Raja17680"
click at [424, 146] on button "查 询" at bounding box center [413, 148] width 33 height 16
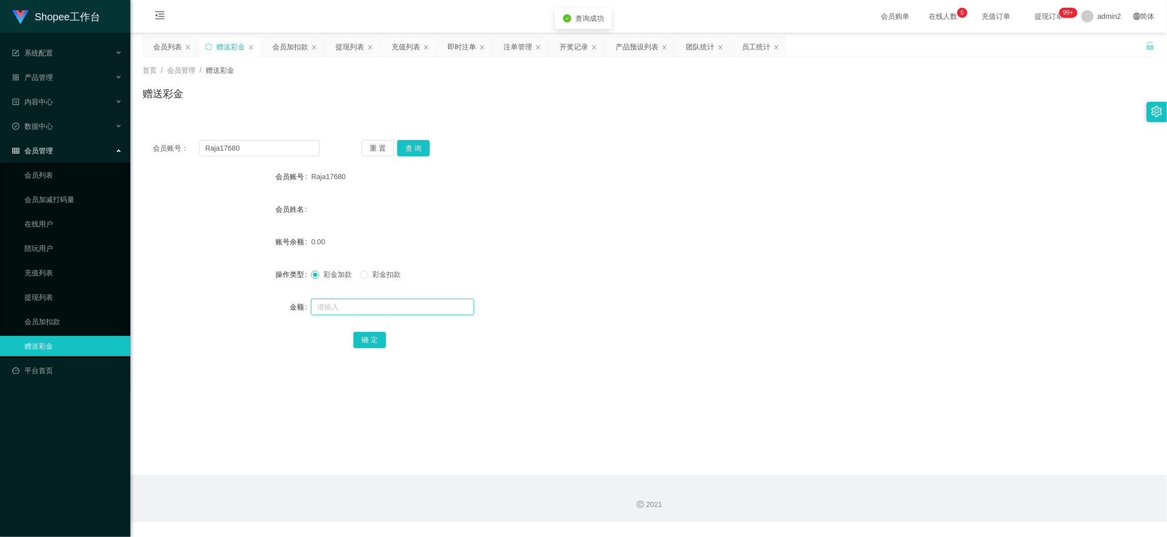
click at [425, 312] on input "text" at bounding box center [392, 307] width 163 height 16
type input "80"
click at [367, 337] on button "确 定" at bounding box center [369, 340] width 33 height 16
click at [287, 145] on input "Raja17680" at bounding box center [259, 148] width 121 height 16
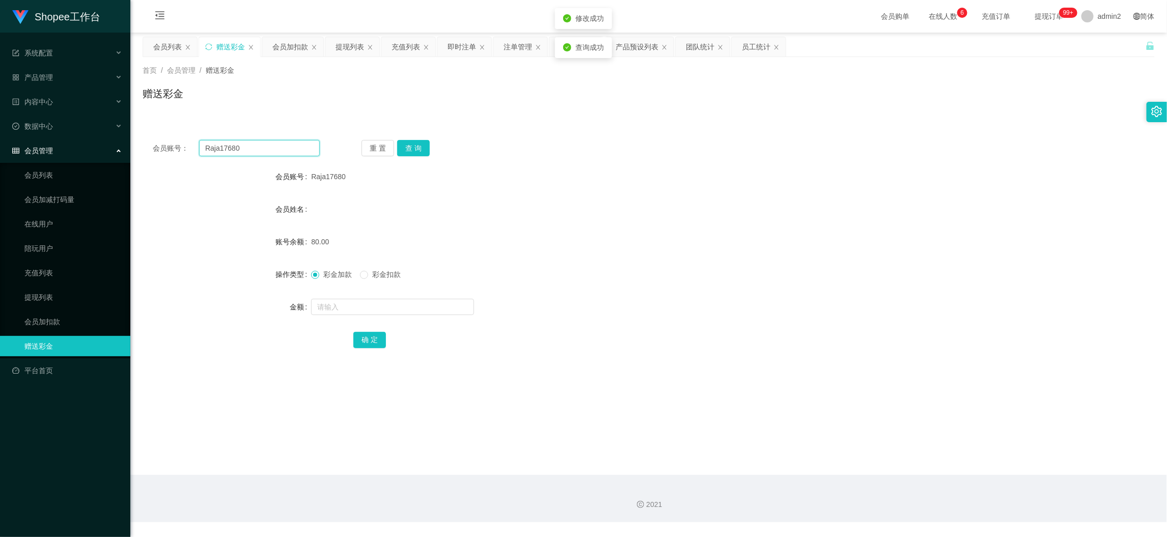
click at [287, 145] on input "Raja17680" at bounding box center [259, 148] width 121 height 16
paste input "Jeyakumar"
type input "Jeyakumar"
click at [416, 140] on button "查 询" at bounding box center [413, 148] width 33 height 16
click at [410, 305] on input "text" at bounding box center [392, 307] width 163 height 16
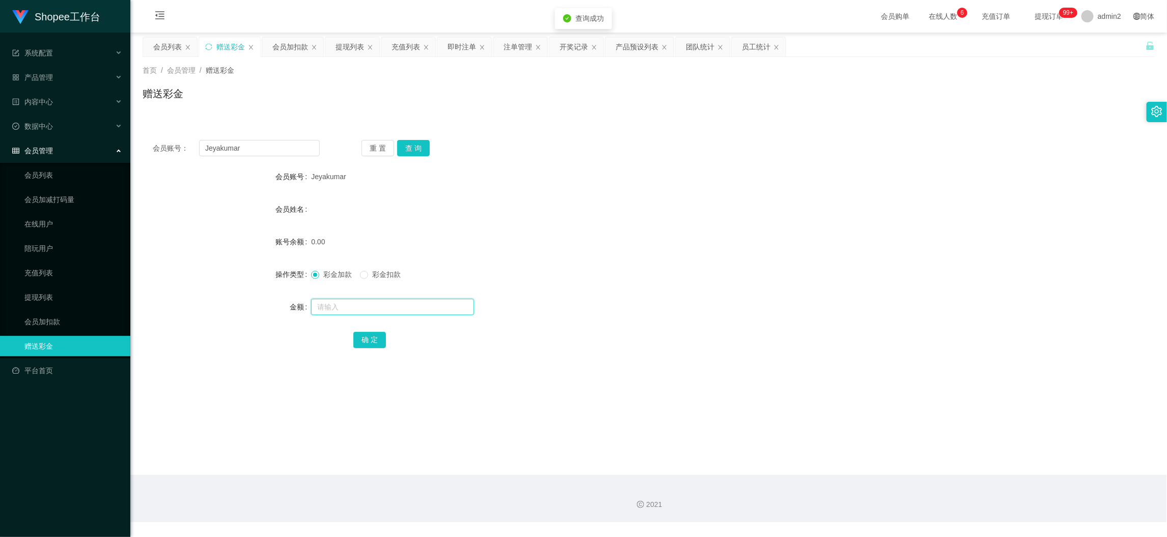
click at [410, 305] on input "text" at bounding box center [392, 307] width 163 height 16
type input "80"
click at [365, 328] on form "会员账号 Jeyakumar 会员姓名 账号余额 0.00 操作类型 彩金加款 彩金扣款 金额 80 确 定" at bounding box center [649, 258] width 1012 height 183
click at [367, 334] on button "确 定" at bounding box center [369, 340] width 33 height 16
click at [635, 311] on div at bounding box center [606, 307] width 591 height 20
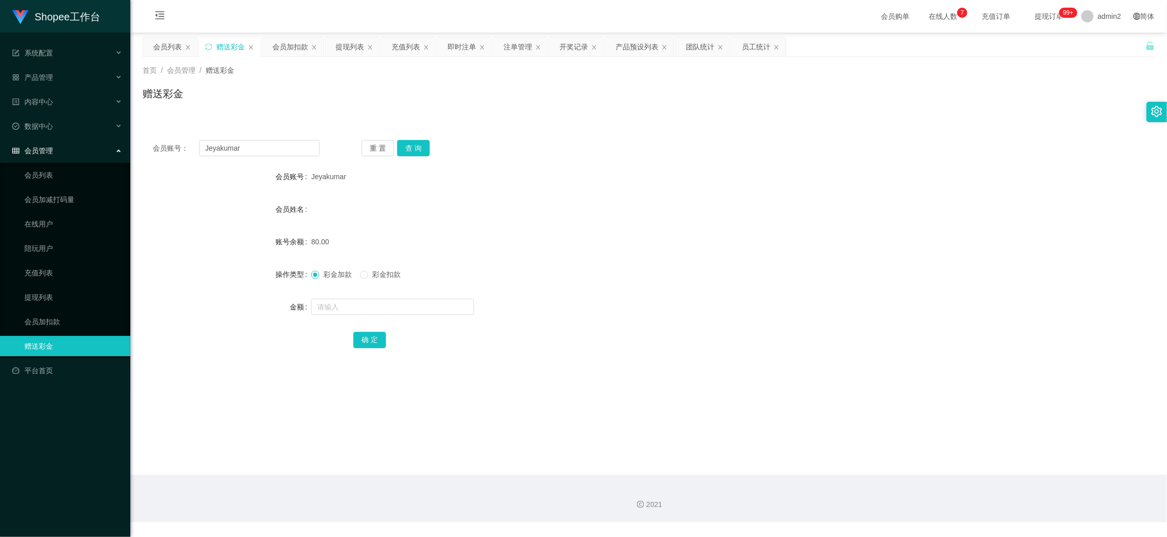
drag, startPoint x: 834, startPoint y: 462, endPoint x: 800, endPoint y: 413, distance: 60.0
click at [834, 462] on main "关闭左侧 关闭右侧 关闭其它 刷新页面 会员列表 赠送彩金 会员加扣款 提现列表 充值列表 即时注单 注单管理 开奖记录 产品预设列表 团队统计 员工统计 首…" at bounding box center [648, 254] width 1037 height 443
click at [471, 48] on div "即时注单" at bounding box center [462, 46] width 29 height 19
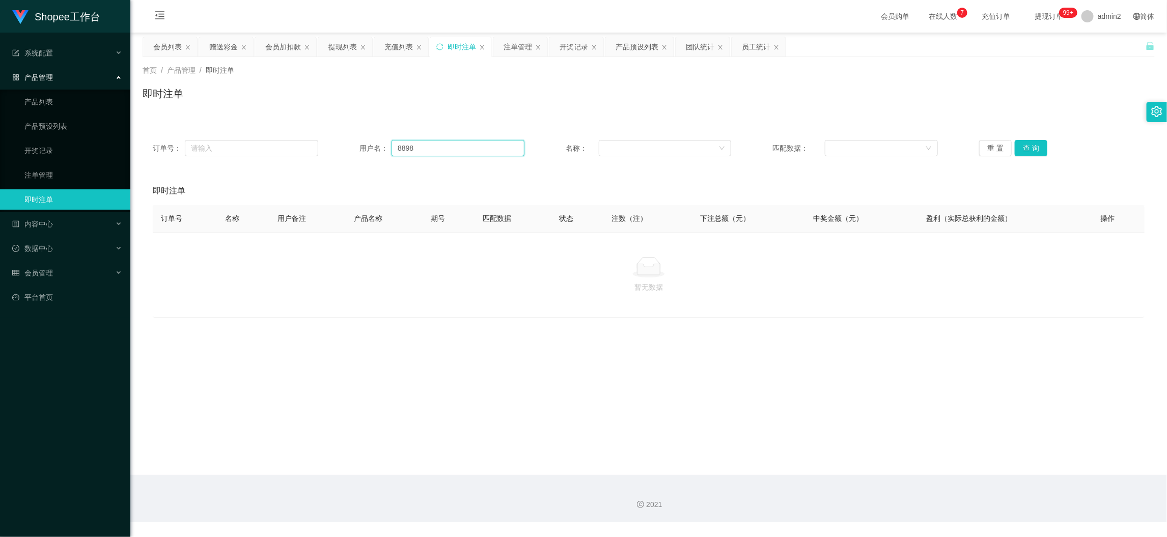
click at [451, 142] on input "8898" at bounding box center [458, 148] width 133 height 16
drag, startPoint x: 451, startPoint y: 142, endPoint x: 579, endPoint y: 142, distance: 127.8
click at [454, 142] on input "8898" at bounding box center [458, 148] width 133 height 16
paste input "Raja17680"
type input "Raja17680"
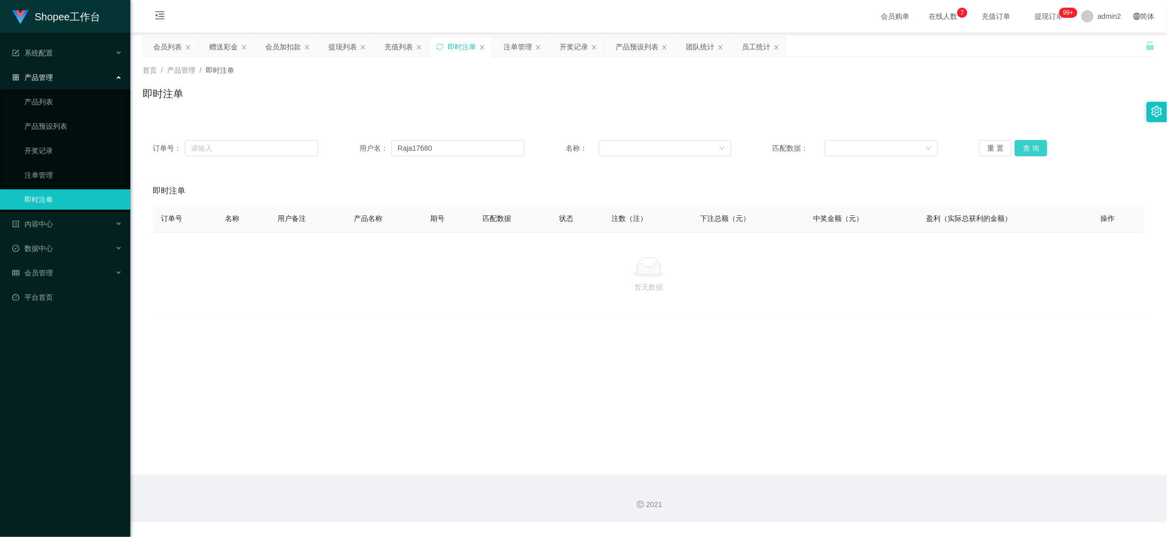
click at [1019, 140] on button "查 询" at bounding box center [1031, 148] width 33 height 16
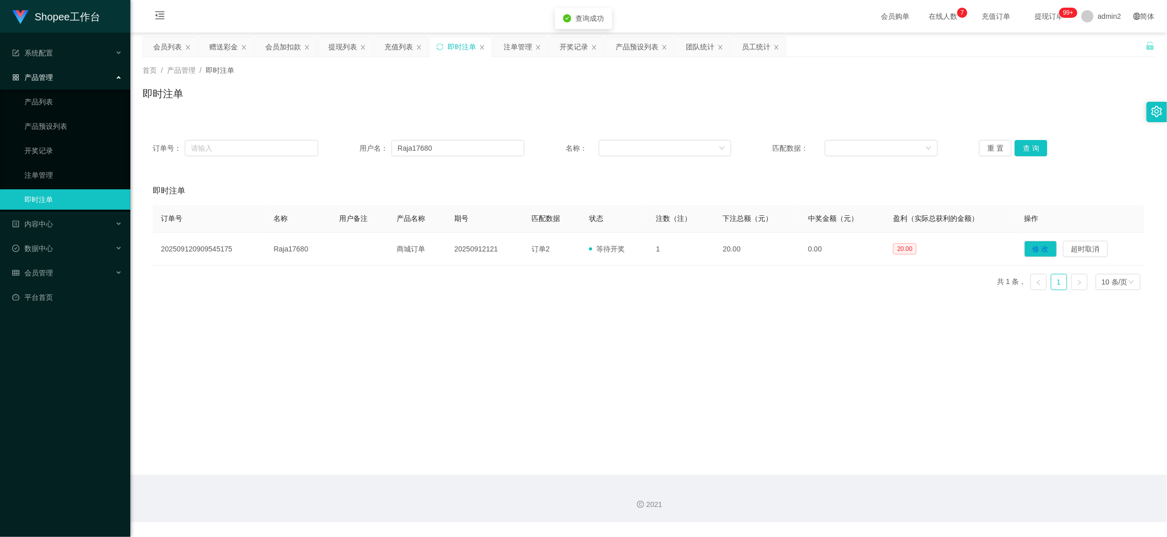
click at [534, 90] on div "即时注单" at bounding box center [649, 97] width 1012 height 23
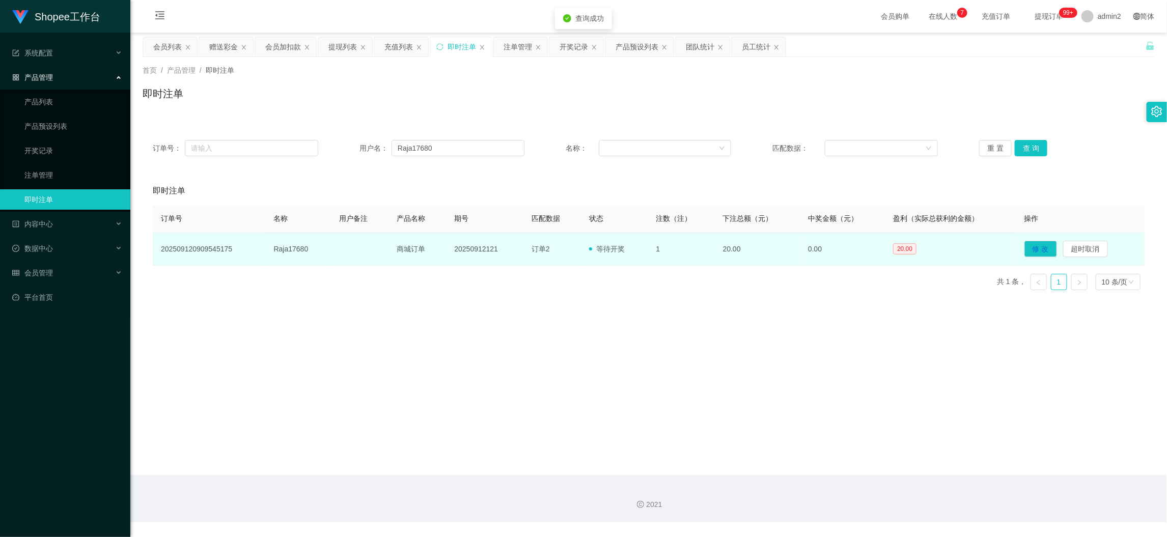
click at [460, 248] on td "20250912121" at bounding box center [484, 249] width 77 height 33
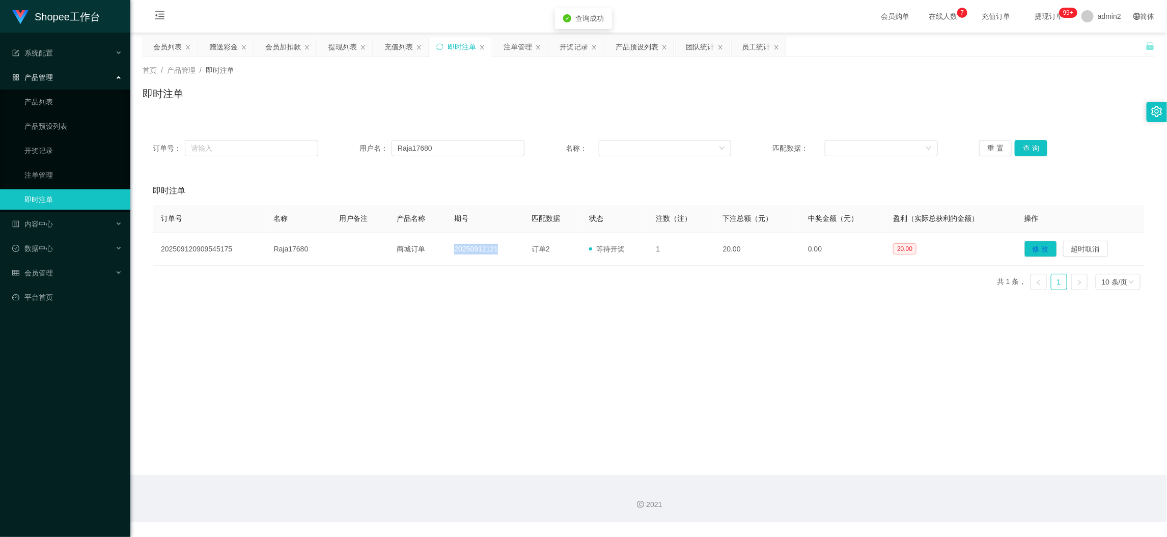
copy td "20250912121"
click at [537, 76] on div "首页 / 产品管理 / 即时注单 / 即时注单" at bounding box center [649, 87] width 1012 height 44
click at [567, 47] on div "开奖记录" at bounding box center [574, 46] width 29 height 19
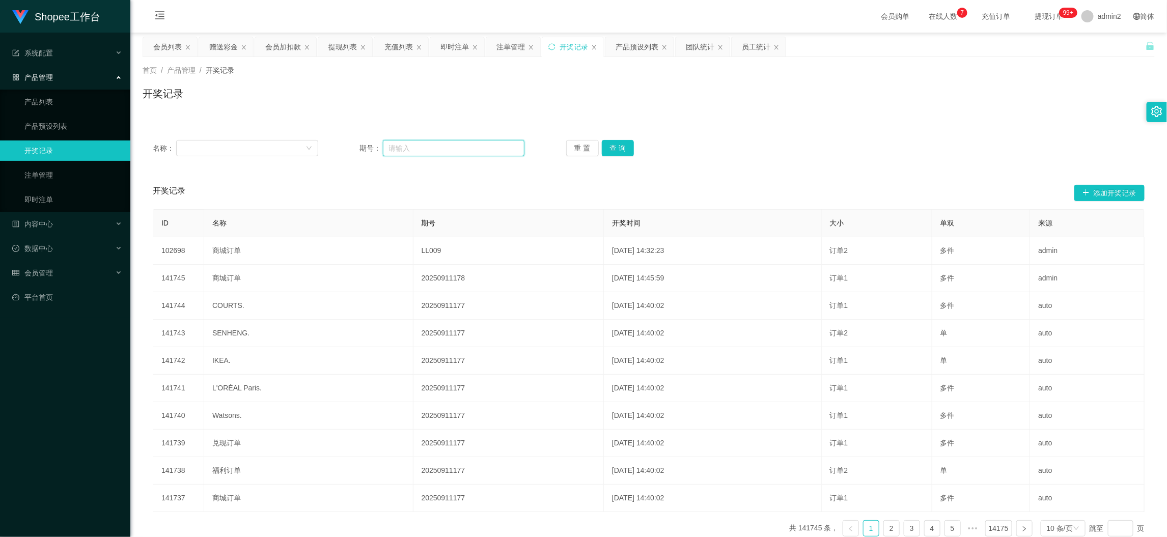
click at [451, 149] on input "text" at bounding box center [454, 148] width 142 height 16
click at [615, 149] on button "查 询" at bounding box center [618, 148] width 33 height 16
drag, startPoint x: 1095, startPoint y: 188, endPoint x: 1016, endPoint y: 190, distance: 79.5
click at [1094, 189] on button "添加开奖记录" at bounding box center [1110, 193] width 70 height 16
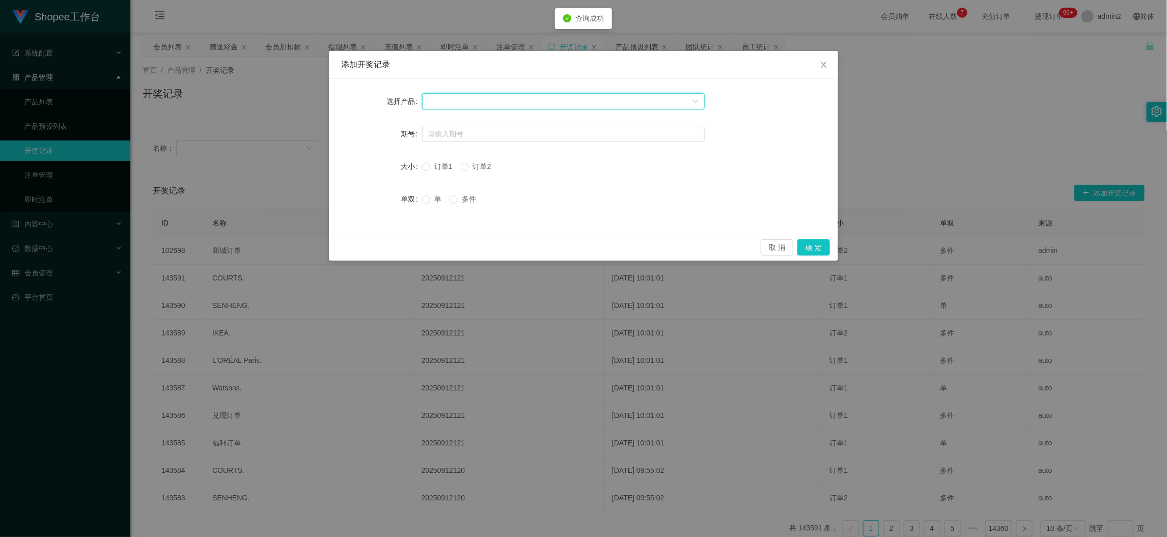
click at [491, 99] on div at bounding box center [560, 101] width 264 height 15
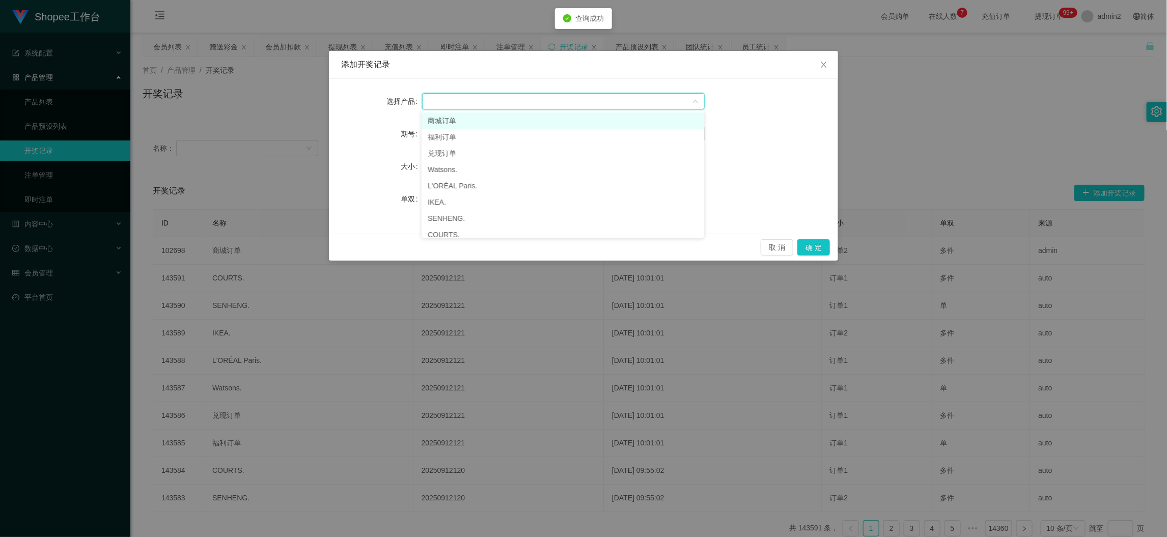
click at [480, 117] on li "商城订单" at bounding box center [563, 121] width 283 height 16
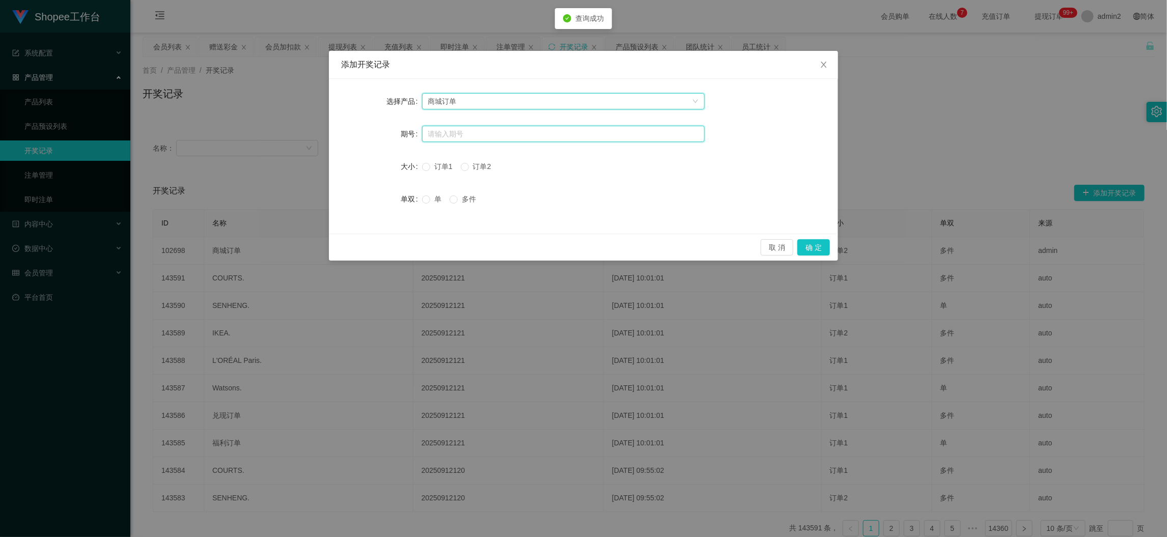
click at [477, 138] on input "text" at bounding box center [563, 134] width 283 height 16
paste input "20250912121"
type input "20250912121"
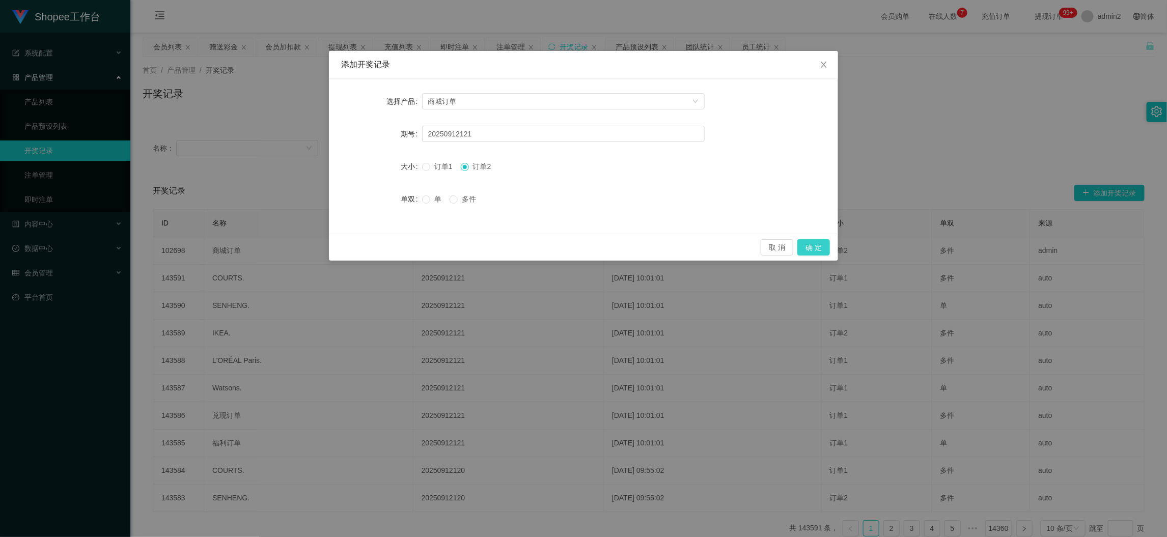
click at [824, 243] on button "确 定" at bounding box center [814, 247] width 33 height 16
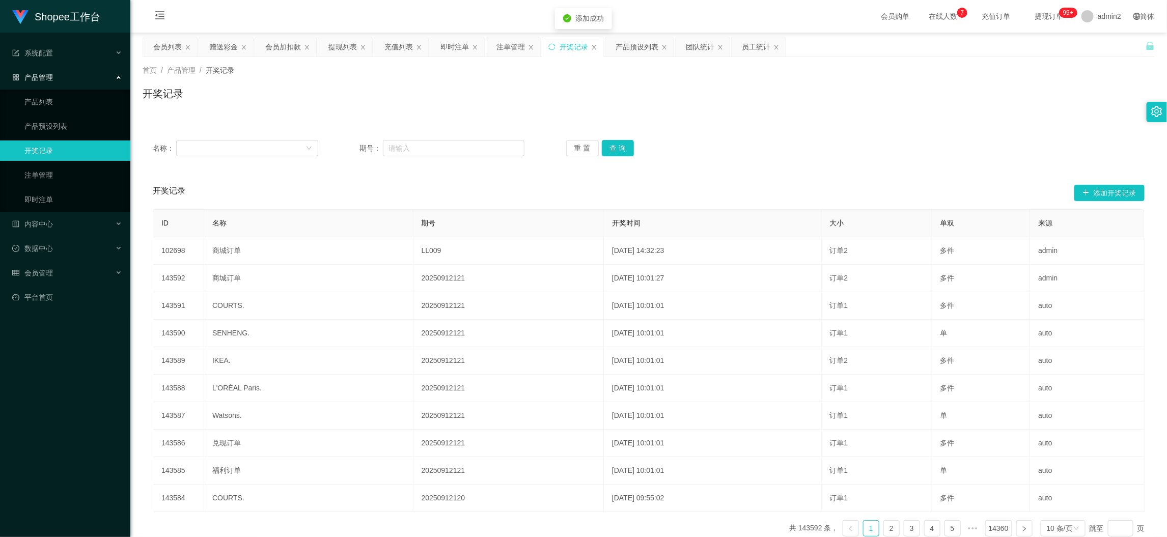
click at [647, 89] on div "开奖记录" at bounding box center [649, 97] width 1012 height 23
click at [448, 46] on div "即时注单" at bounding box center [455, 46] width 29 height 19
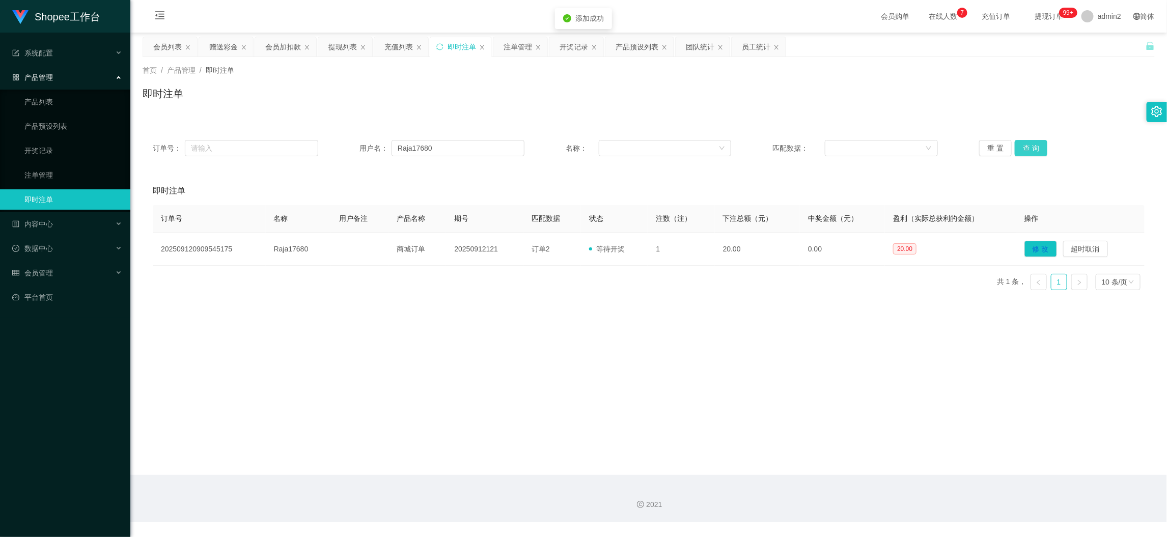
click at [1021, 147] on button "查 询" at bounding box center [1031, 148] width 33 height 16
click at [1025, 145] on button "查 询" at bounding box center [1031, 148] width 33 height 16
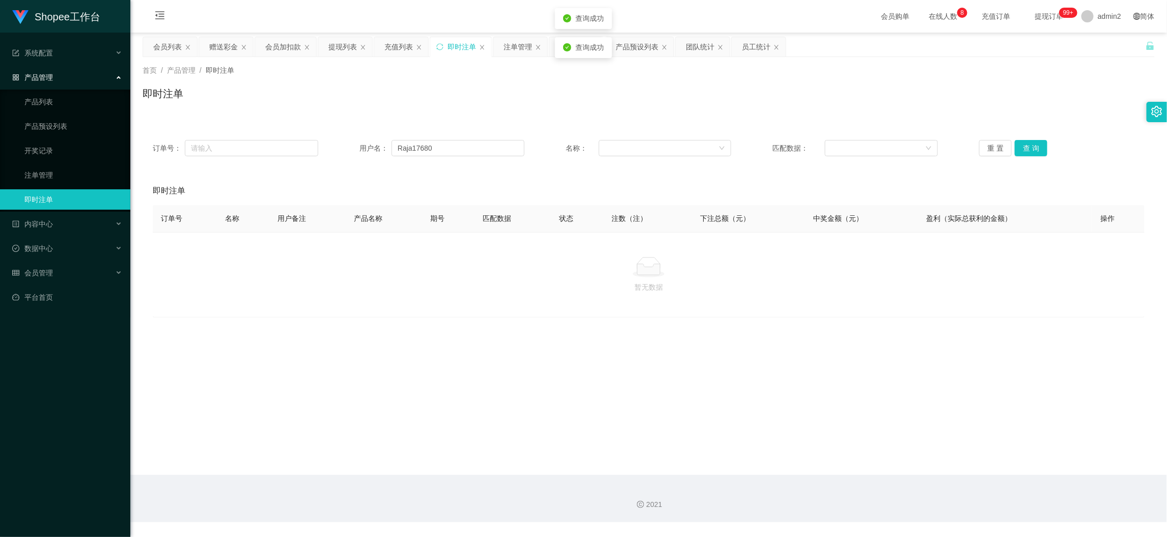
click at [635, 104] on div "即时注单" at bounding box center [649, 97] width 1012 height 23
drag, startPoint x: 923, startPoint y: 462, endPoint x: 783, endPoint y: 383, distance: 161.0
click at [923, 462] on main "关闭左侧 关闭右侧 关闭其它 刷新页面 会员列表 赠送彩金 会员加扣款 提现列表 充值列表 即时注单 注单管理 开奖记录 产品预设列表 团队统计 员工统计 首…" at bounding box center [648, 254] width 1037 height 443
click at [296, 144] on input "text" at bounding box center [251, 148] width 133 height 16
click at [446, 146] on input "Raja17680" at bounding box center [458, 148] width 133 height 16
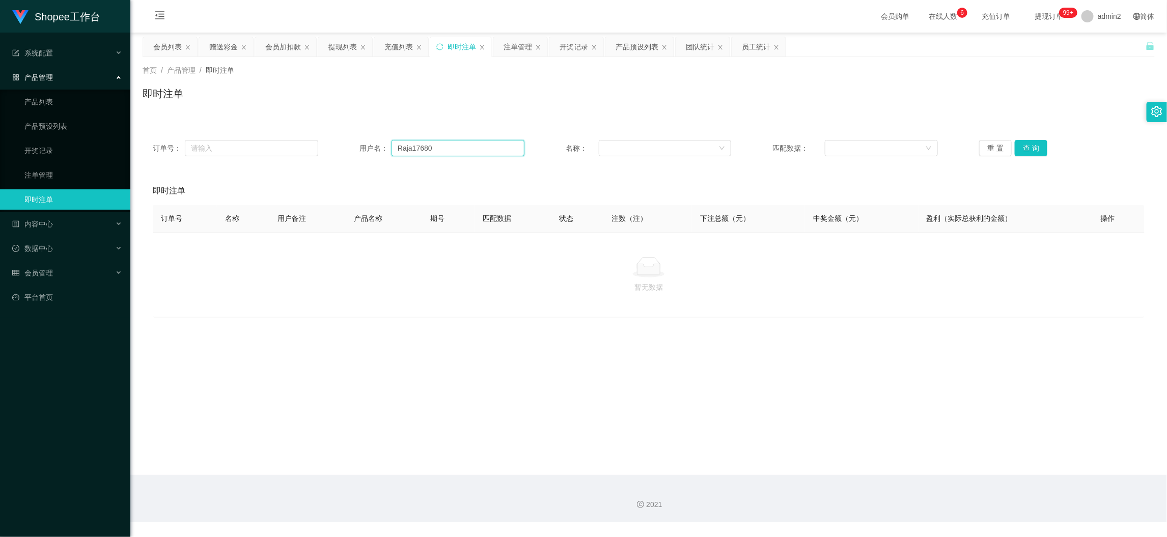
click at [446, 146] on input "Raja17680" at bounding box center [458, 148] width 133 height 16
paste input "obin1225"
type input "Robin1225"
click at [1031, 149] on button "查 询" at bounding box center [1031, 148] width 33 height 16
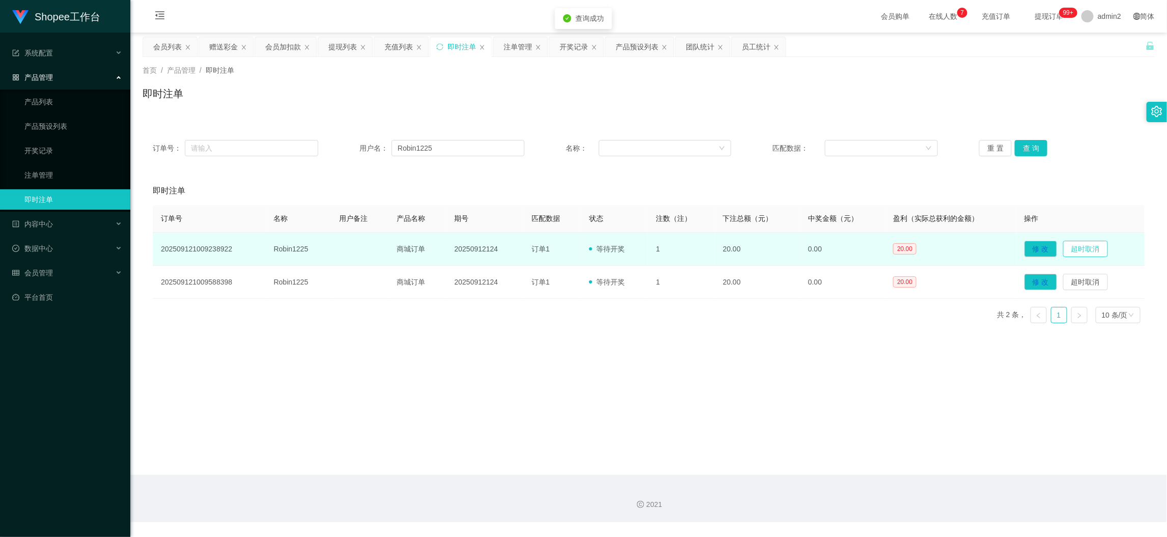
click at [1091, 250] on button "超时取消" at bounding box center [1085, 249] width 45 height 16
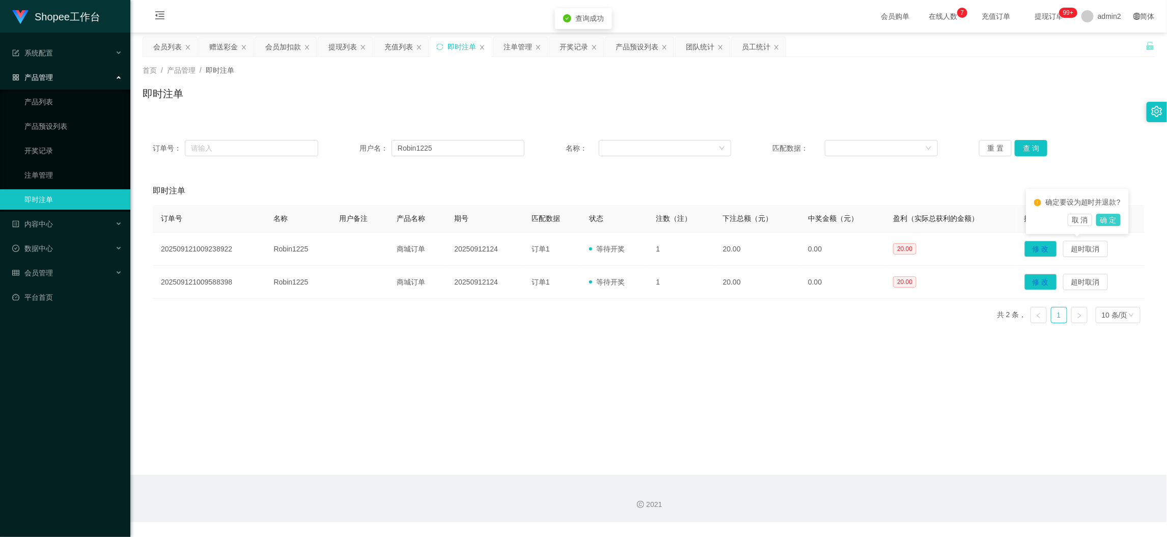
click at [1108, 221] on button "确 定" at bounding box center [1109, 220] width 24 height 12
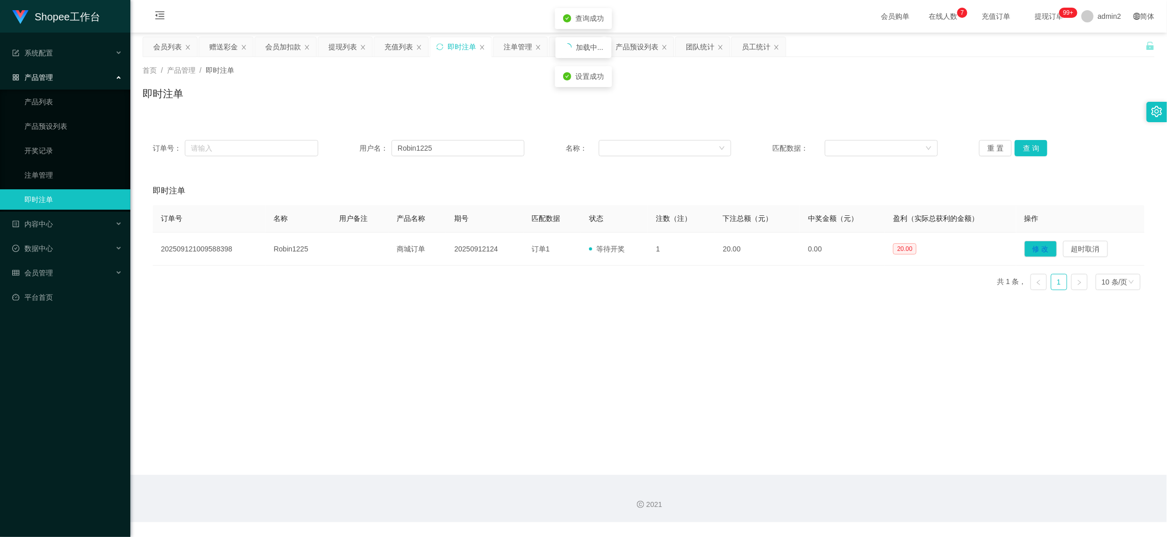
drag, startPoint x: 663, startPoint y: 355, endPoint x: 538, endPoint y: 300, distance: 136.4
click at [662, 355] on main "关闭左侧 关闭右侧 关闭其它 刷新页面 会员列表 赠送彩金 会员加扣款 提现列表 充值列表 即时注单 注单管理 开奖记录 产品预设列表 团队统计 员工统计 首…" at bounding box center [648, 254] width 1037 height 443
click at [396, 48] on div "充值列表" at bounding box center [399, 46] width 29 height 19
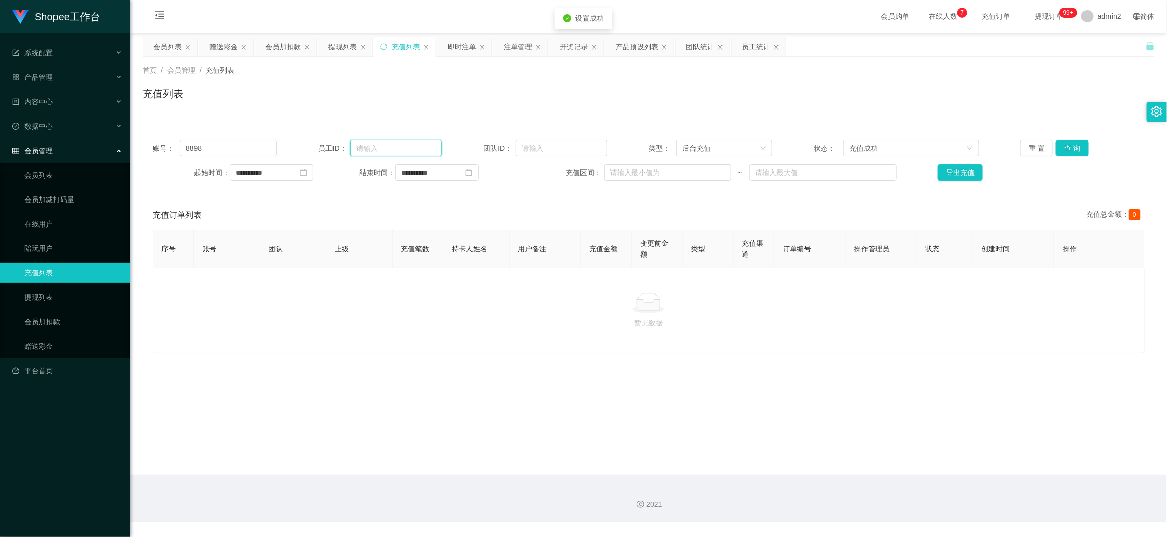
click at [378, 145] on input "text" at bounding box center [396, 148] width 92 height 16
click at [239, 142] on input "8898" at bounding box center [228, 148] width 97 height 16
click at [226, 150] on input "8898" at bounding box center [228, 148] width 97 height 16
paste input "Robin1225"
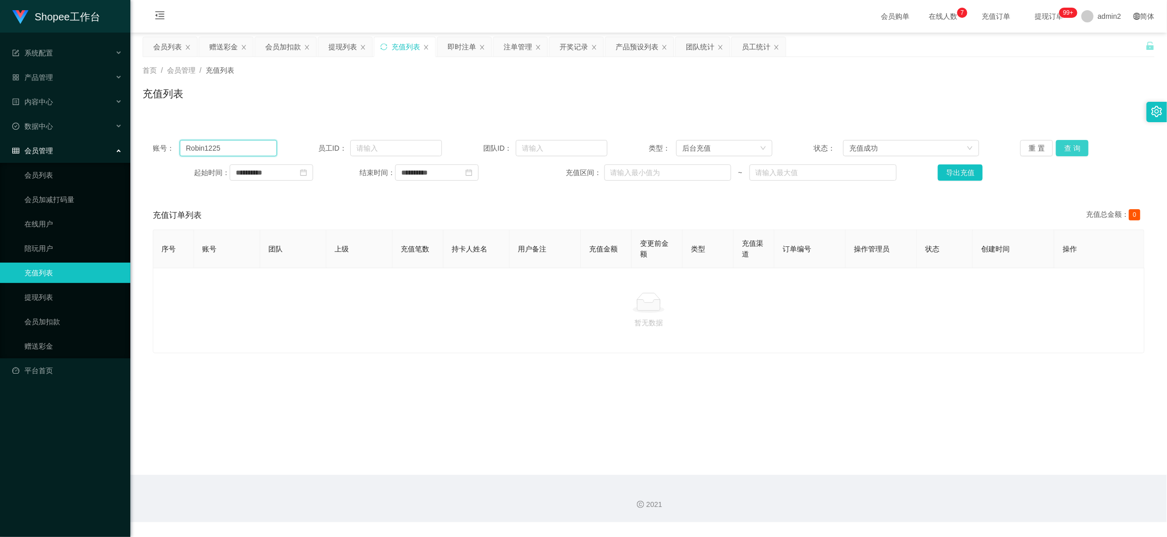
type input "Robin1225"
drag, startPoint x: 1076, startPoint y: 146, endPoint x: 1077, endPoint y: 161, distance: 14.8
click at [1076, 146] on button "查 询" at bounding box center [1072, 148] width 33 height 16
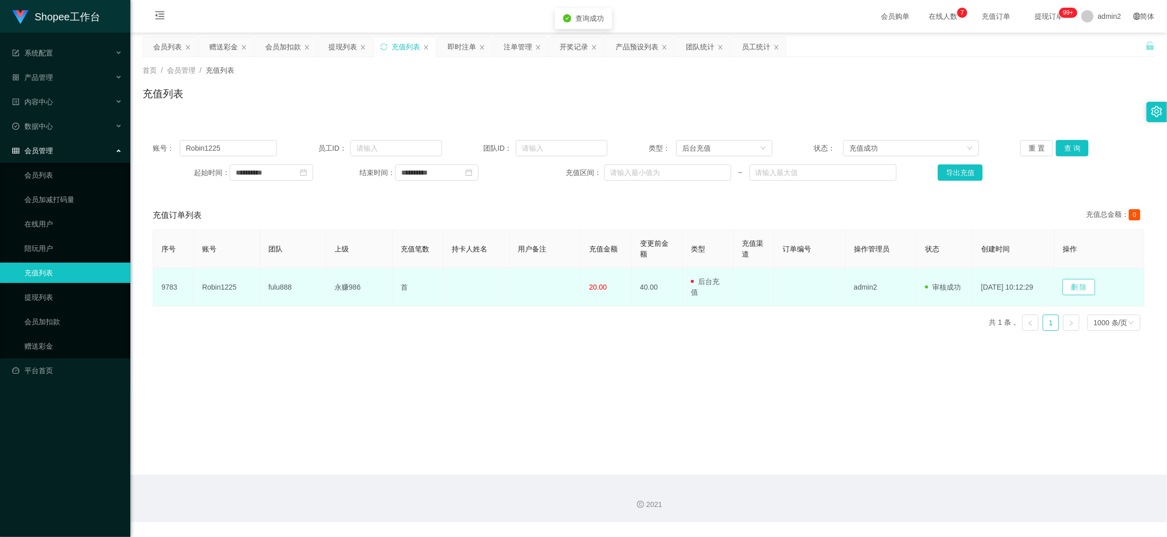
click at [1085, 284] on button "删 除" at bounding box center [1079, 287] width 33 height 16
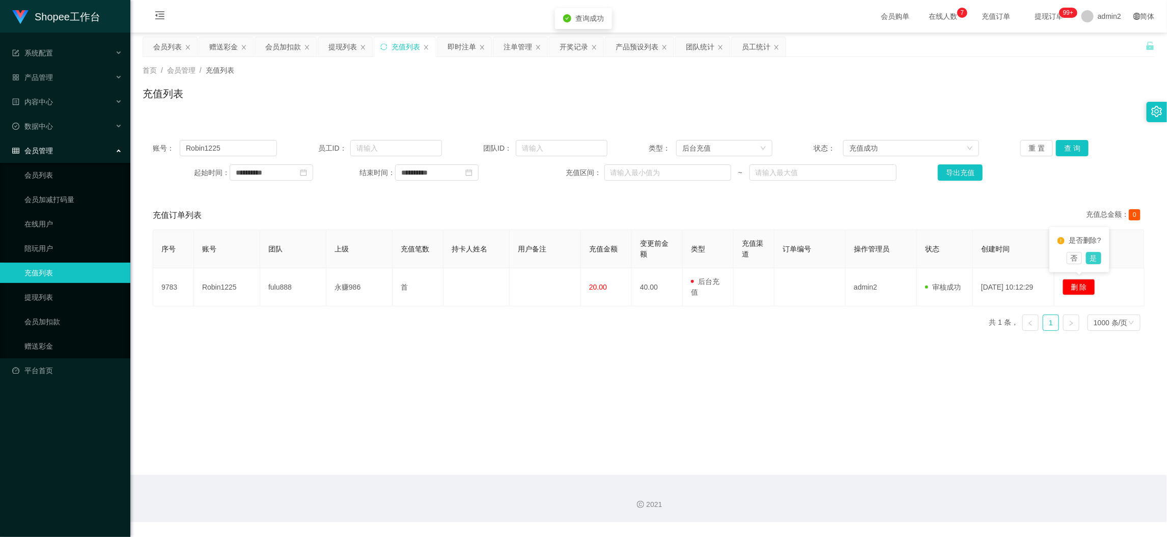
click at [1098, 255] on button "是" at bounding box center [1093, 258] width 15 height 12
click at [933, 465] on main "**********" at bounding box center [648, 254] width 1037 height 443
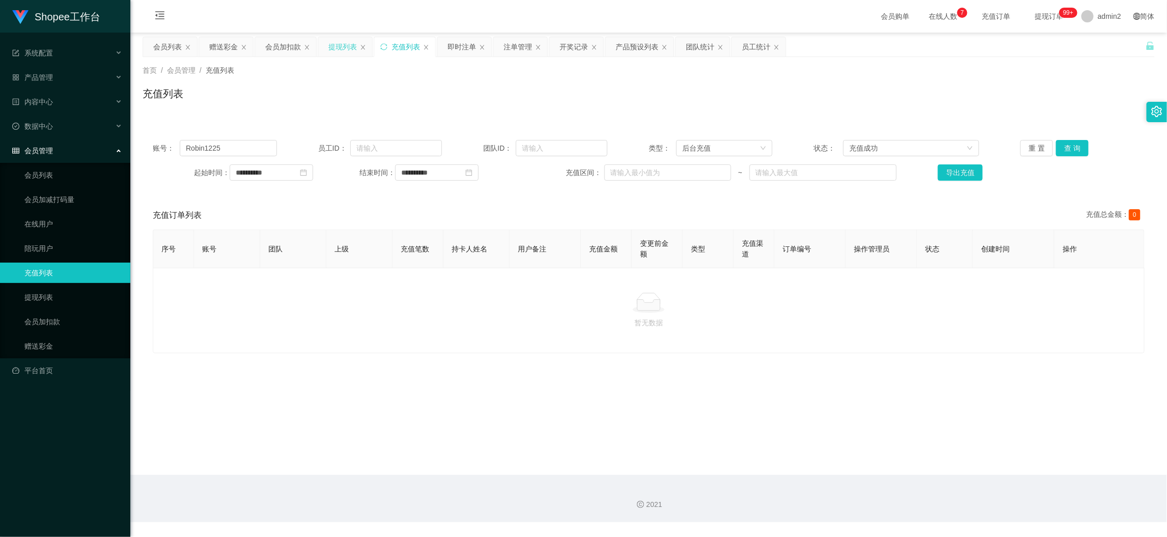
drag, startPoint x: 353, startPoint y: 41, endPoint x: 341, endPoint y: 46, distance: 13.2
click at [351, 43] on div "提现列表" at bounding box center [342, 46] width 29 height 19
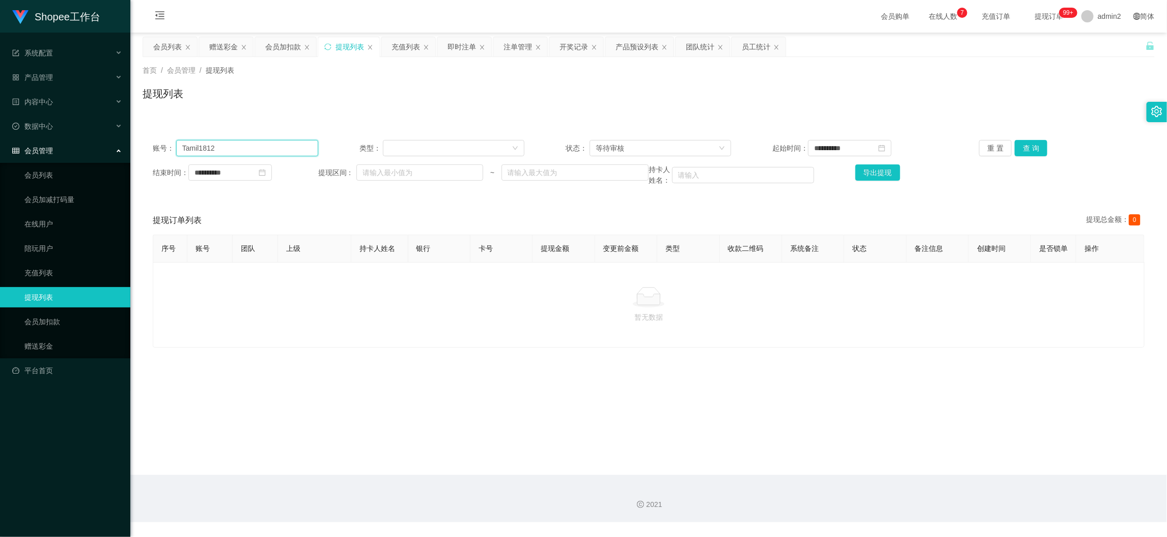
click at [271, 143] on input "Tamil1812" at bounding box center [247, 148] width 142 height 16
drag, startPoint x: 271, startPoint y: 143, endPoint x: 544, endPoint y: 138, distance: 273.5
click at [273, 143] on input "Tamil1812" at bounding box center [247, 148] width 142 height 16
paste input "Raja17680"
type input "Raja17680"
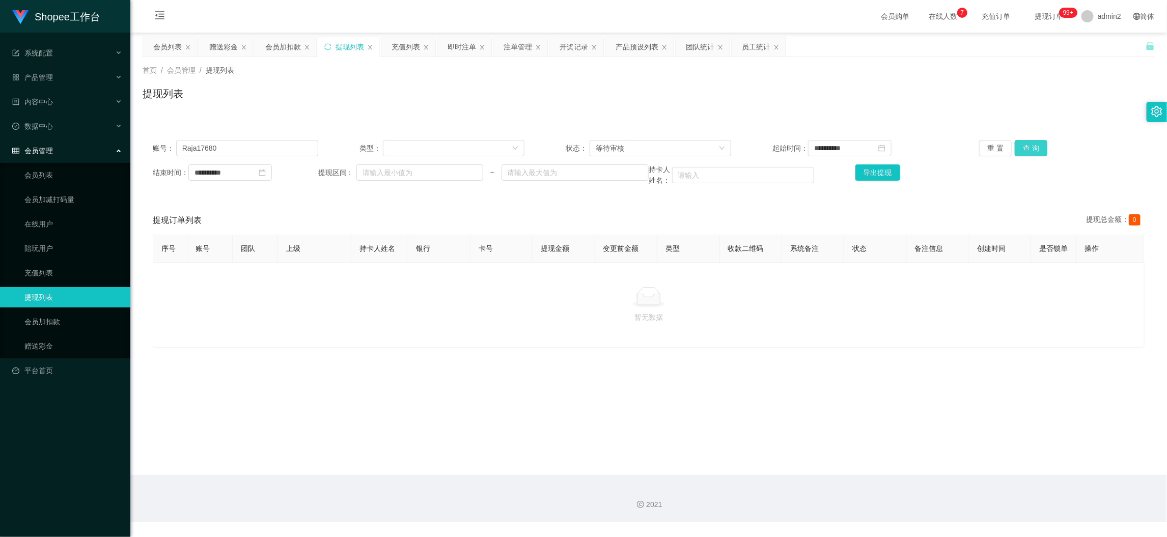
click at [1015, 144] on button "查 询" at bounding box center [1031, 148] width 33 height 16
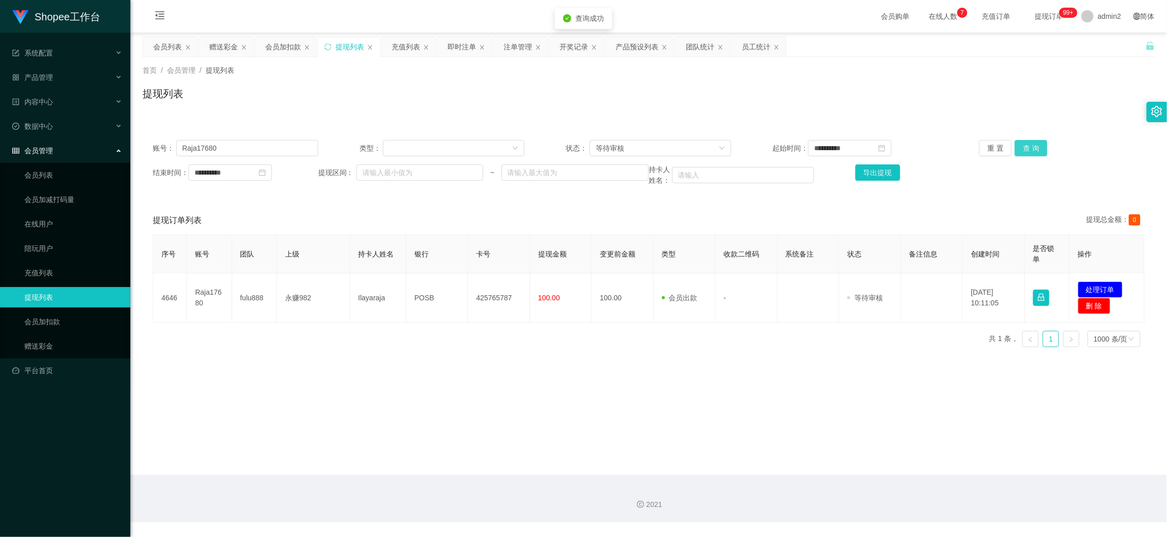
click at [1029, 145] on button "查 询" at bounding box center [1031, 148] width 33 height 16
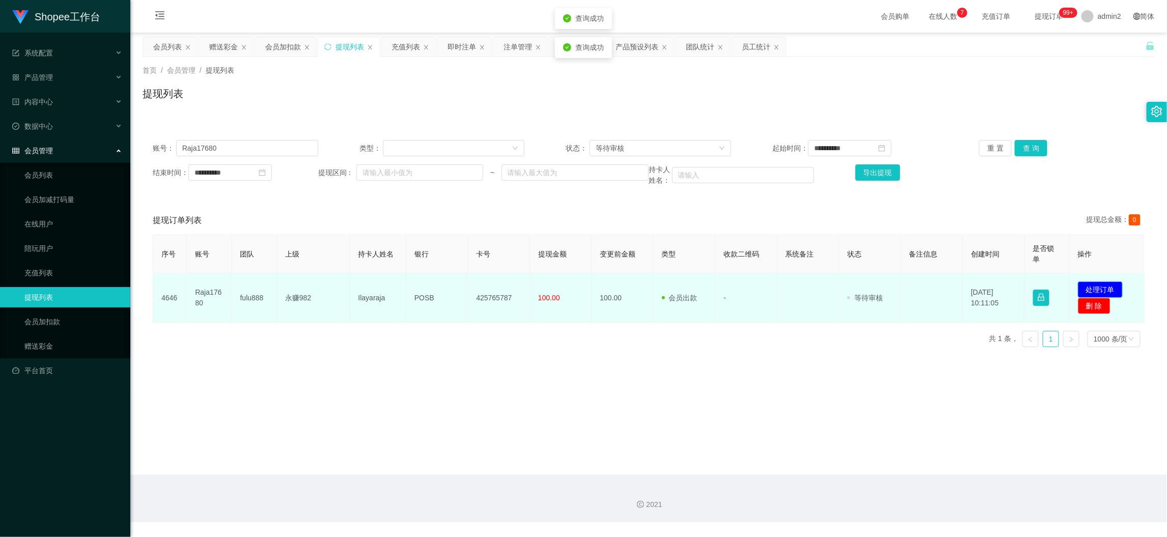
click at [1100, 287] on button "处理订单" at bounding box center [1100, 290] width 45 height 16
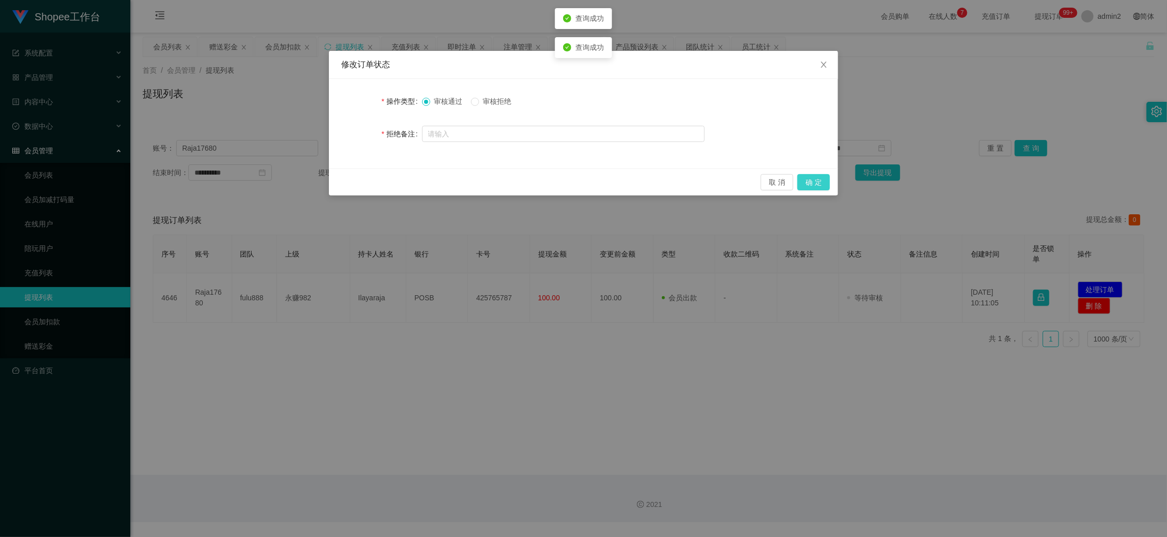
click at [828, 179] on button "确 定" at bounding box center [814, 182] width 33 height 16
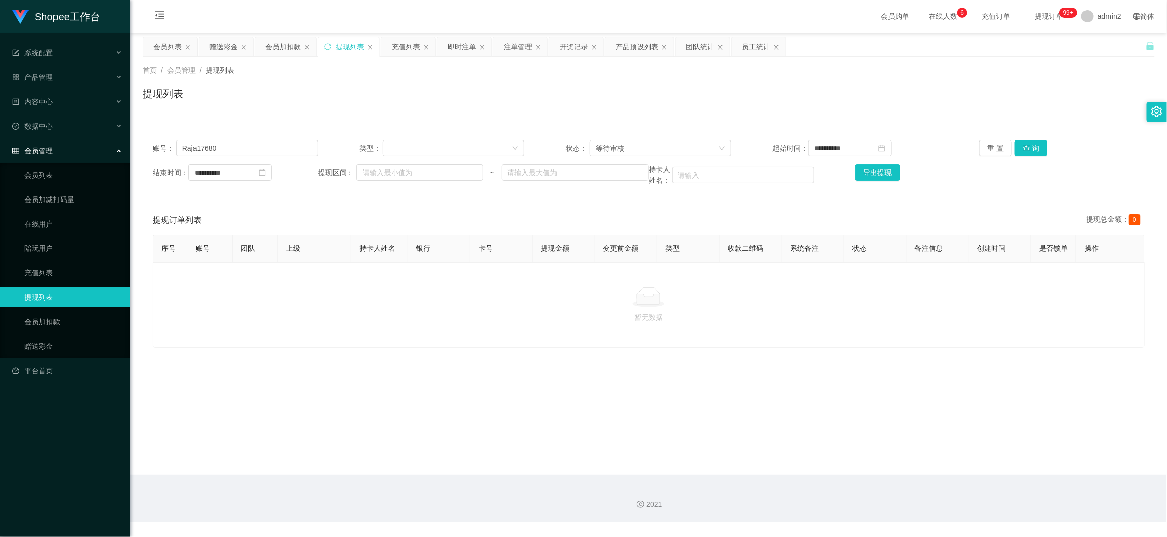
drag, startPoint x: 939, startPoint y: 448, endPoint x: 650, endPoint y: 242, distance: 355.0
click at [940, 449] on main "**********" at bounding box center [648, 254] width 1037 height 443
click at [236, 42] on div "赠送彩金" at bounding box center [223, 46] width 29 height 19
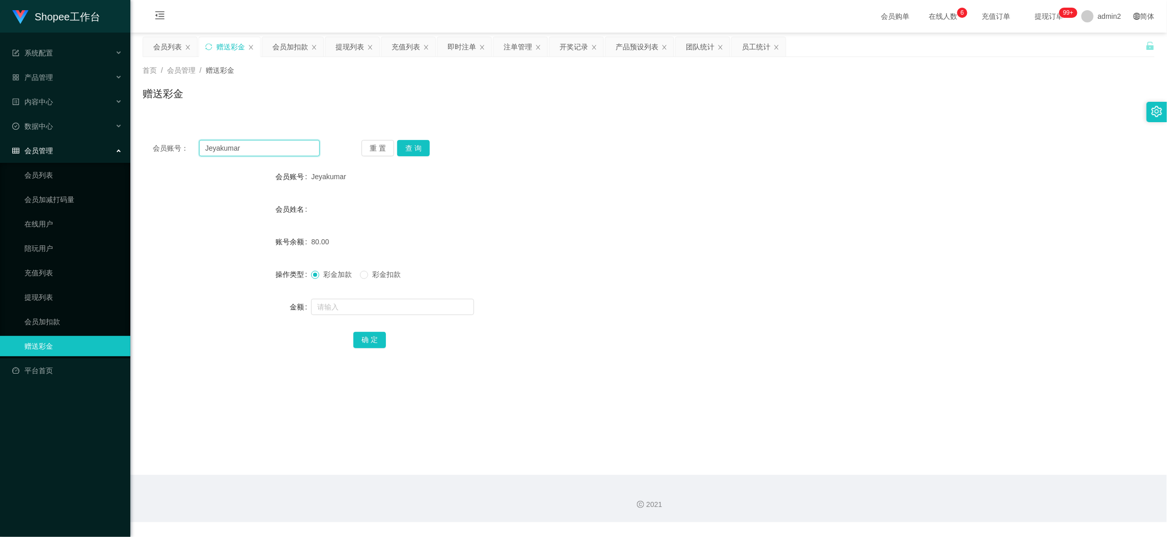
click at [295, 148] on input "Jeyakumar" at bounding box center [259, 148] width 121 height 16
paste input "729826055"
type input "729826055"
click at [419, 146] on button "查 询" at bounding box center [413, 148] width 33 height 16
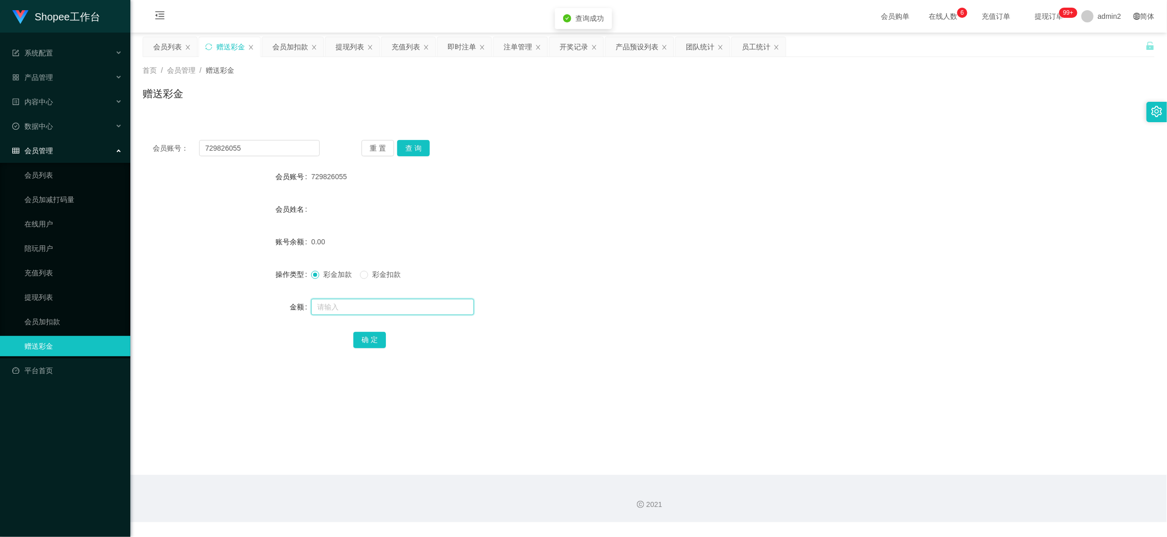
click at [418, 307] on input "text" at bounding box center [392, 307] width 163 height 16
type input "80"
click at [369, 334] on button "确 定" at bounding box center [369, 340] width 33 height 16
click at [679, 314] on div at bounding box center [606, 307] width 591 height 20
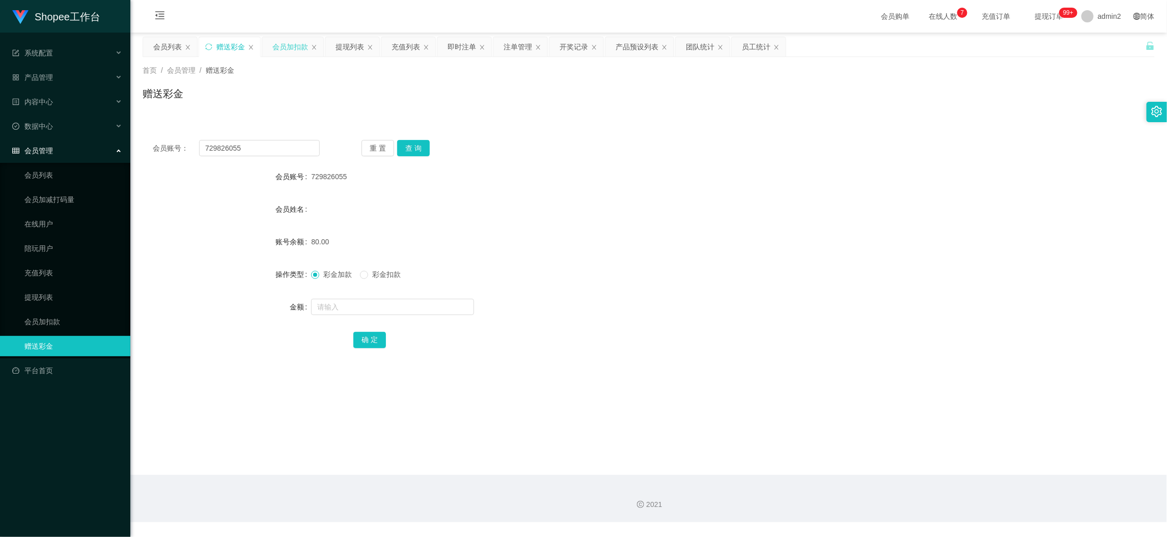
click at [273, 46] on div "会员加扣款" at bounding box center [290, 46] width 36 height 19
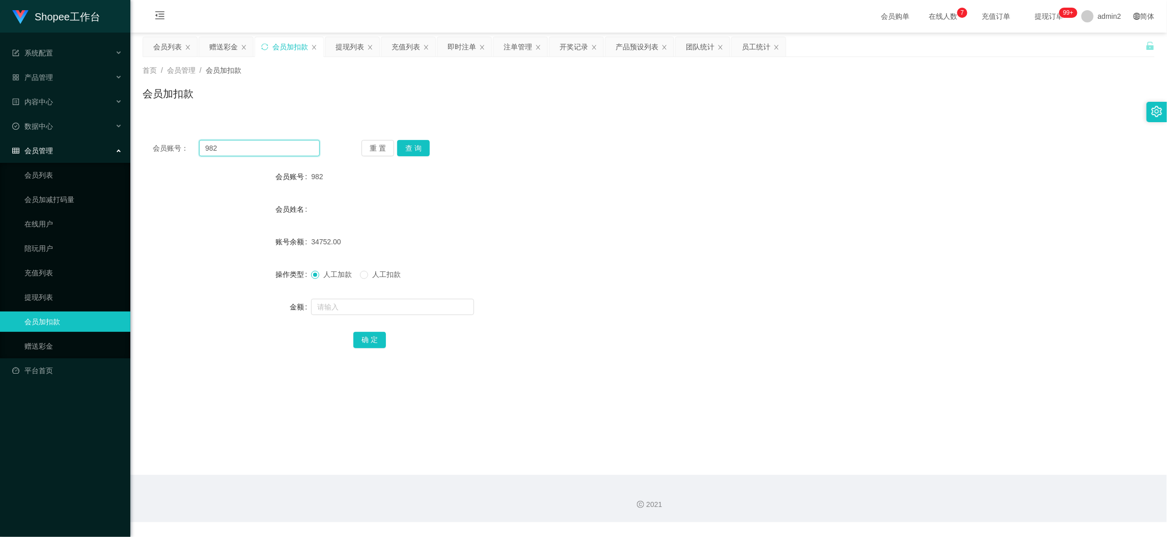
click at [295, 142] on input "982" at bounding box center [259, 148] width 121 height 16
paste input "168"
type input "168"
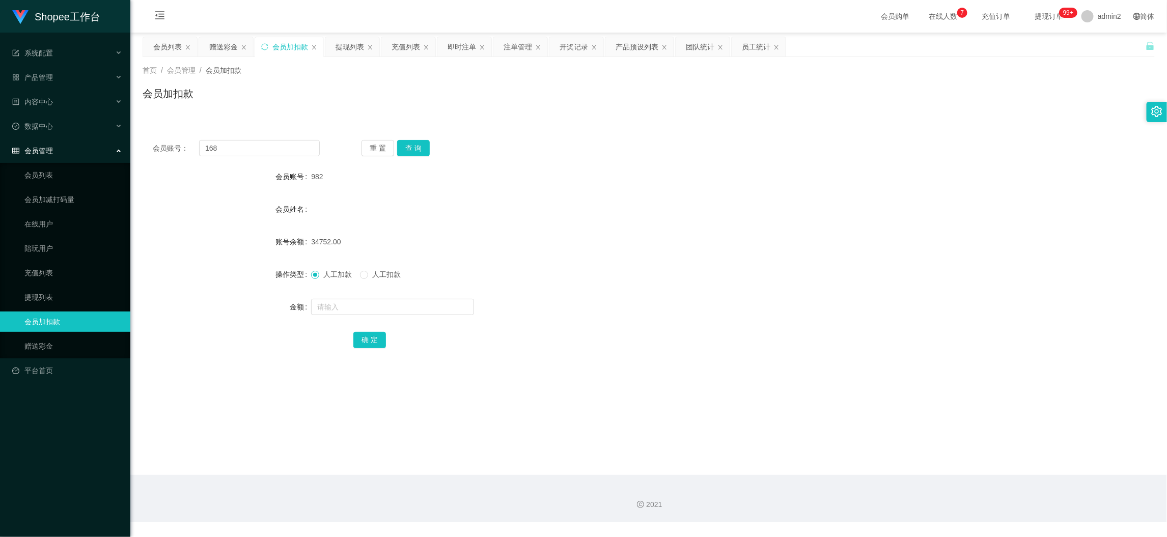
click at [418, 138] on div "会员账号： 168 重 置 查 询 会员账号 982 会员姓名 账号余额 34752.00 操作类型 人工加款 人工扣款 金额 确 定" at bounding box center [649, 251] width 1012 height 242
click at [419, 151] on button "查 询" at bounding box center [413, 148] width 33 height 16
click at [423, 305] on input "text" at bounding box center [392, 307] width 163 height 16
type input "67"
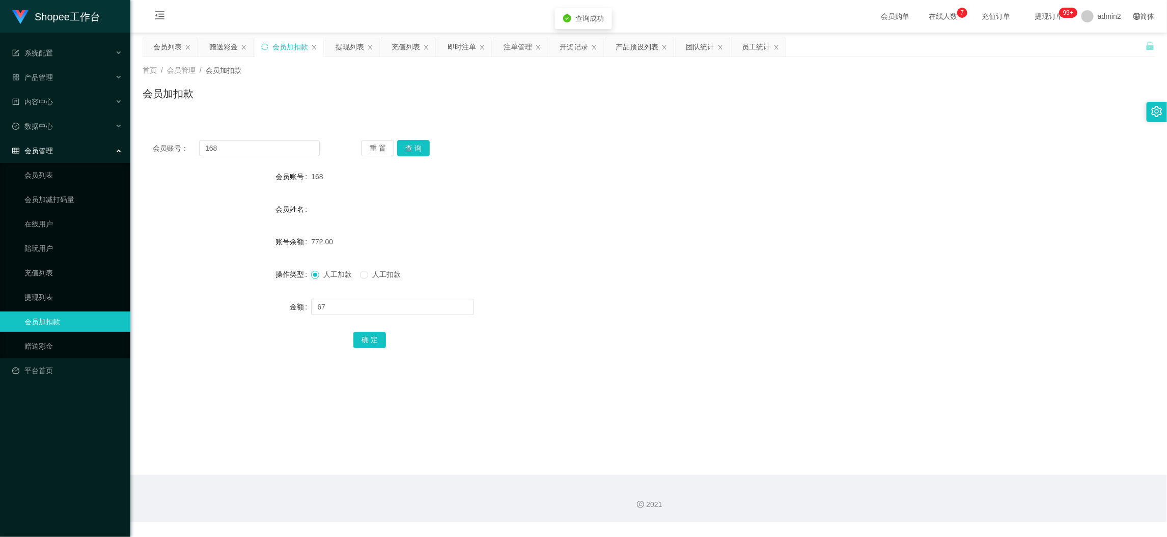
click at [348, 342] on div "确 定" at bounding box center [649, 340] width 1012 height 20
click at [366, 345] on button "确 定" at bounding box center [369, 340] width 33 height 16
click at [654, 296] on form "会员账号 168 会员姓名 账号余额 839.00 操作类型 人工加款 人工扣款 金额 确 定" at bounding box center [649, 258] width 1012 height 183
click at [466, 46] on div "即时注单" at bounding box center [462, 46] width 29 height 19
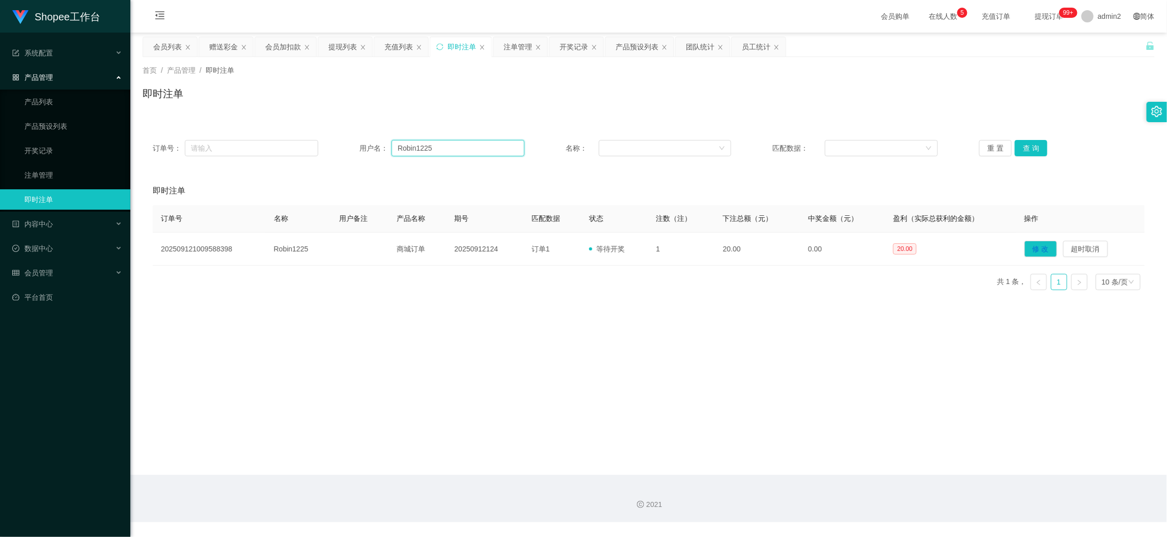
click at [404, 151] on input "Robin1225" at bounding box center [458, 148] width 133 height 16
paste input "72982605"
type input "729826055"
click at [1024, 143] on button "查 询" at bounding box center [1031, 148] width 33 height 16
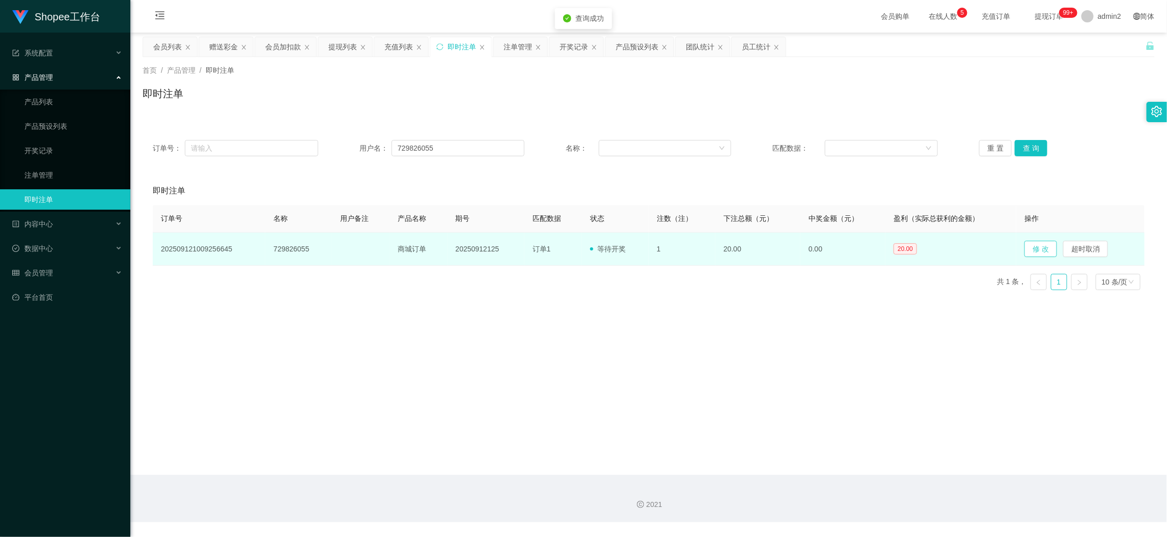
click at [1033, 251] on button "修 改" at bounding box center [1041, 249] width 33 height 16
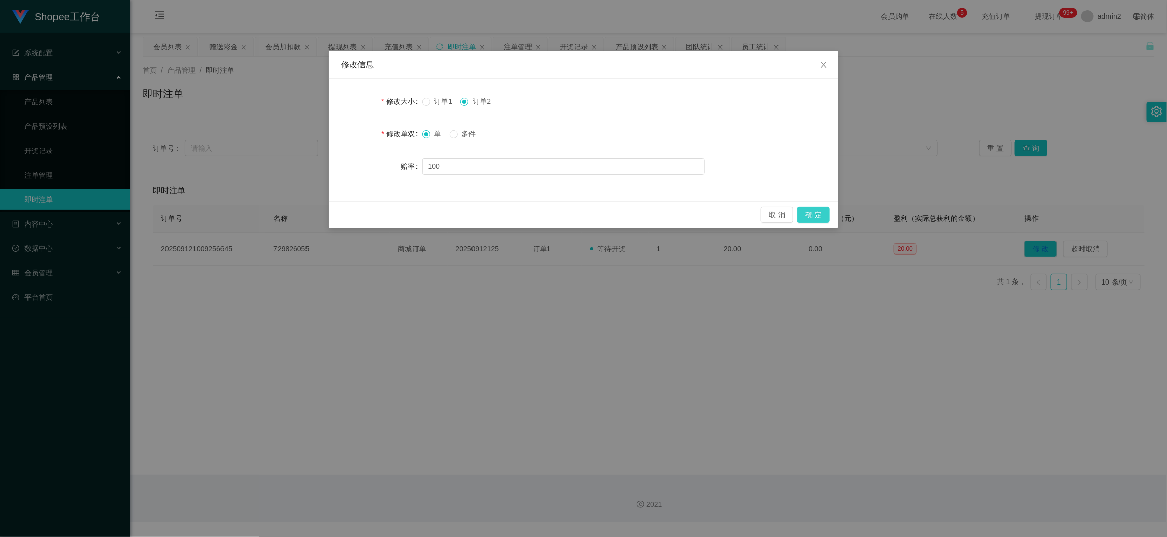
click at [809, 212] on button "确 定" at bounding box center [814, 215] width 33 height 16
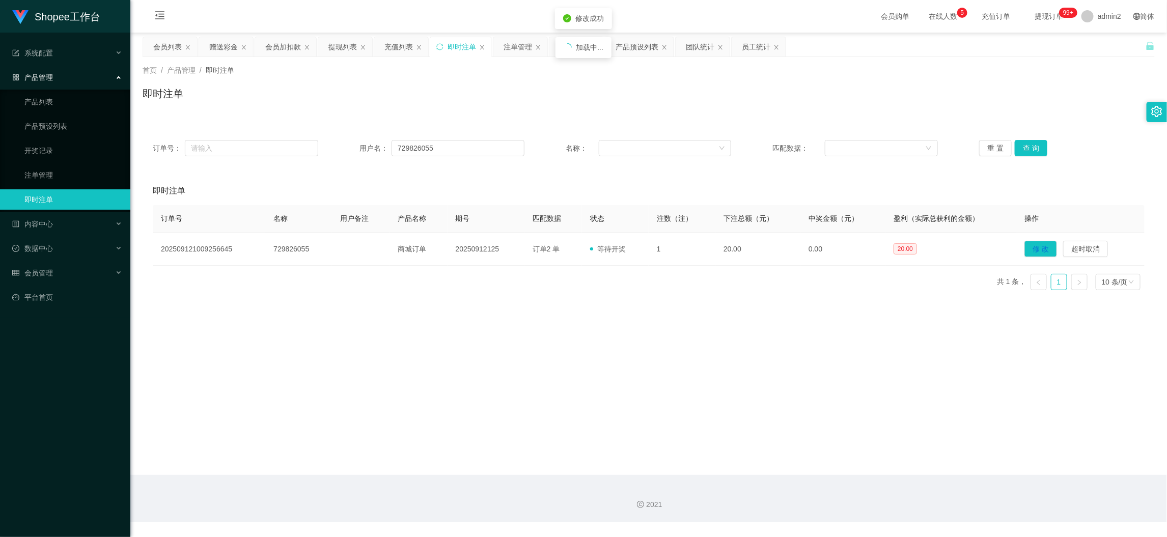
click at [685, 336] on div "Shopee工作台 系统配置 产品管理 产品列表 产品预设列表 开奖记录 注单管理 即时注单 内容中心 站内信 公告列表 活动列表 数据中心 员工统计 团队统…" at bounding box center [583, 268] width 1167 height 537
click at [287, 46] on div "会员加扣款" at bounding box center [283, 46] width 36 height 19
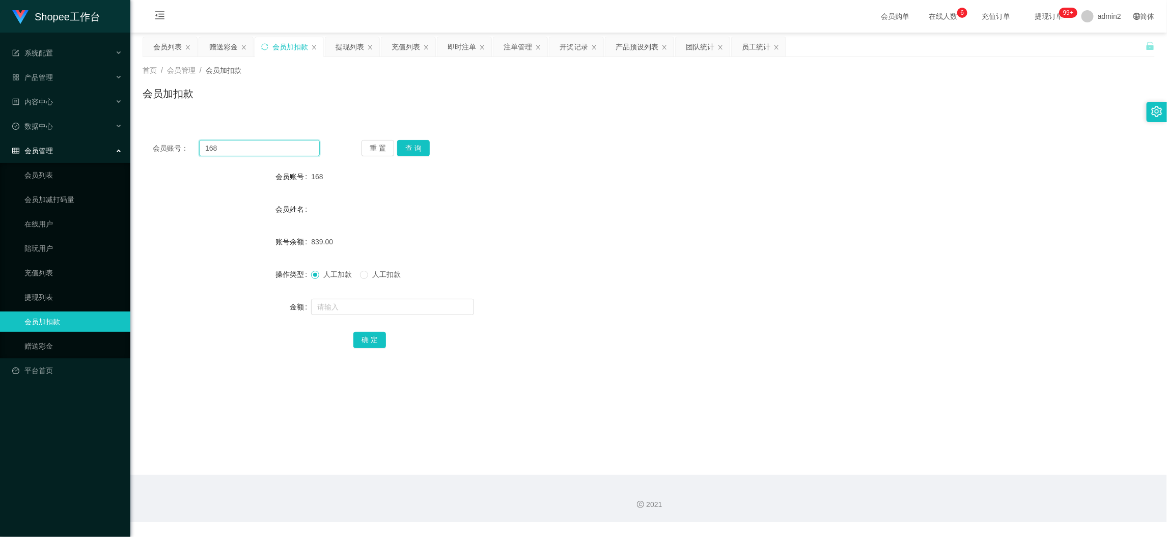
click at [289, 146] on input "168" at bounding box center [259, 148] width 121 height 16
drag, startPoint x: 289, startPoint y: 146, endPoint x: 372, endPoint y: 148, distance: 83.0
click at [290, 146] on input "168" at bounding box center [259, 148] width 121 height 16
paste input "1"
type input "11"
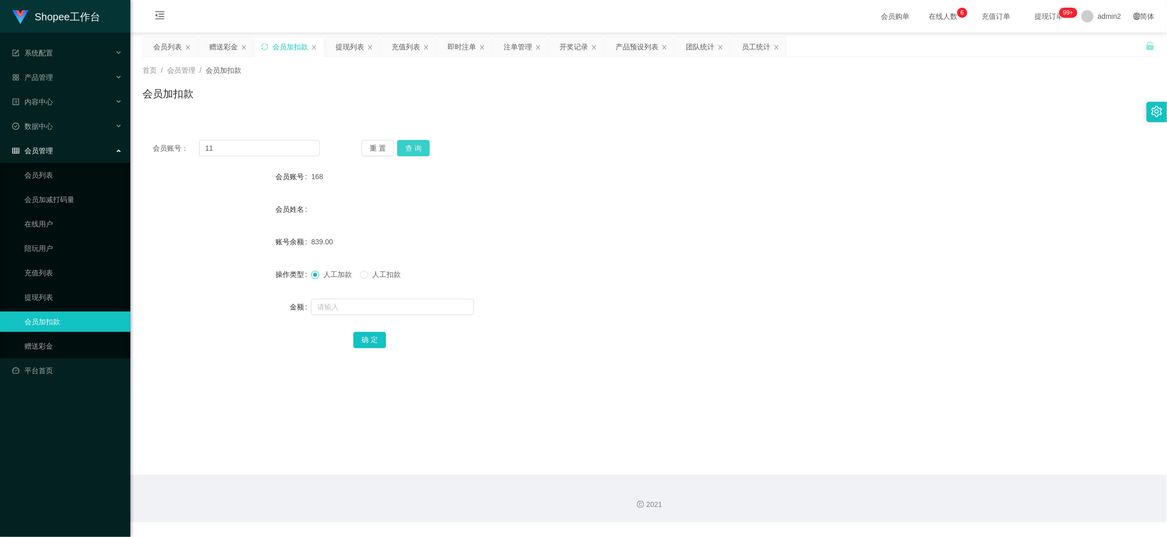
drag, startPoint x: 424, startPoint y: 146, endPoint x: 415, endPoint y: 157, distance: 15.2
click at [424, 146] on button "查 询" at bounding box center [413, 148] width 33 height 16
click at [403, 308] on input "text" at bounding box center [392, 307] width 163 height 16
type input "40"
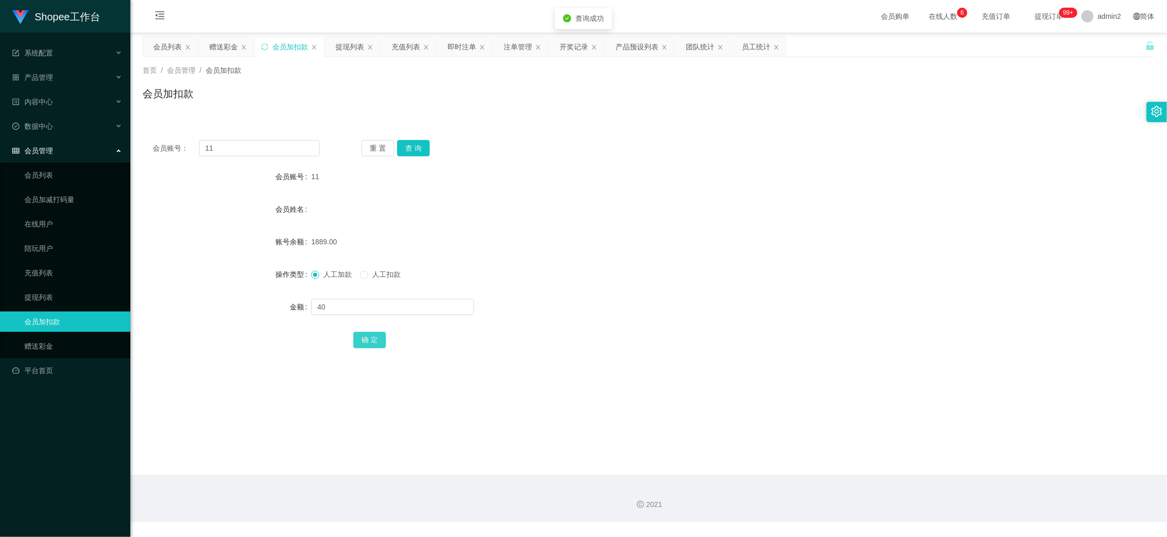
click at [367, 337] on button "确 定" at bounding box center [369, 340] width 33 height 16
click at [668, 288] on form "会员账号 11 会员姓名 账号余额 1889.00 操作类型 人工加款 人工扣款 金额 确 定" at bounding box center [649, 258] width 1012 height 183
click at [891, 455] on main "关闭左侧 关闭右侧 关闭其它 刷新页面 会员列表 赠送彩金 会员加扣款 提现列表 充值列表 即时注单 注单管理 开奖记录 产品预设列表 团队统计 员工统计 首…" at bounding box center [648, 254] width 1037 height 443
click at [225, 46] on div "赠送彩金" at bounding box center [223, 46] width 29 height 19
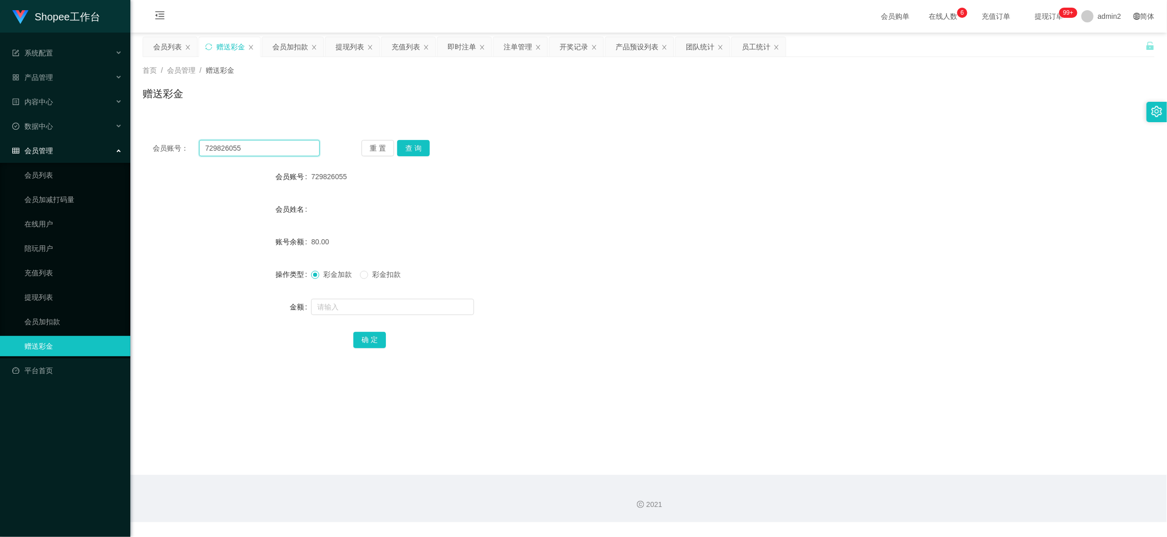
click at [278, 147] on input "729826055" at bounding box center [259, 148] width 121 height 16
paste input "TLdy190"
type input "TLdy1905"
click at [412, 143] on button "查 询" at bounding box center [413, 148] width 33 height 16
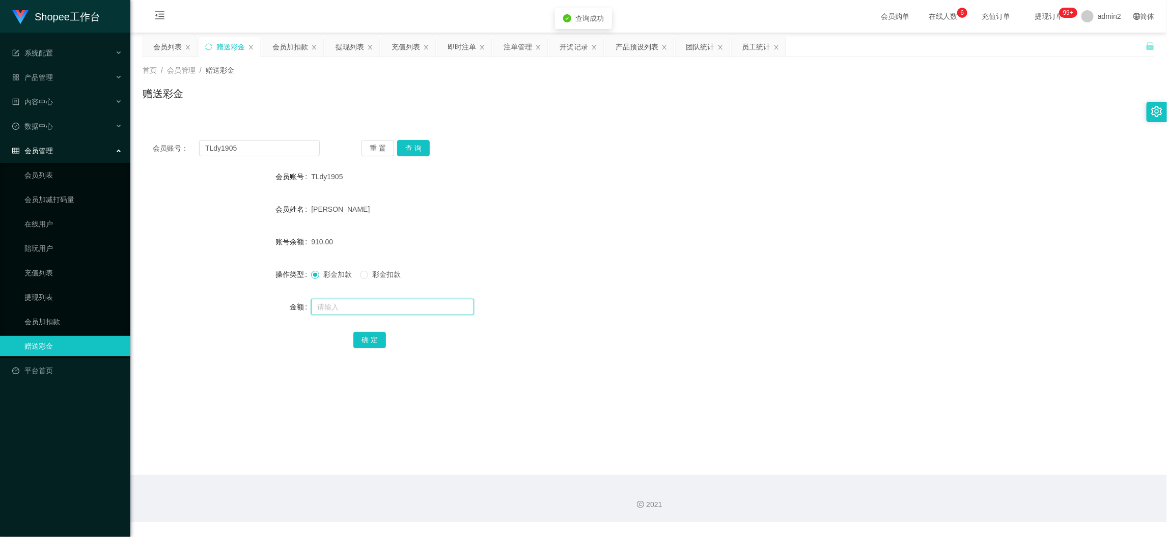
click at [425, 307] on input "text" at bounding box center [392, 307] width 163 height 16
type input "300"
drag, startPoint x: 367, startPoint y: 342, endPoint x: 381, endPoint y: 334, distance: 16.9
click at [367, 342] on button "确 定" at bounding box center [369, 340] width 33 height 16
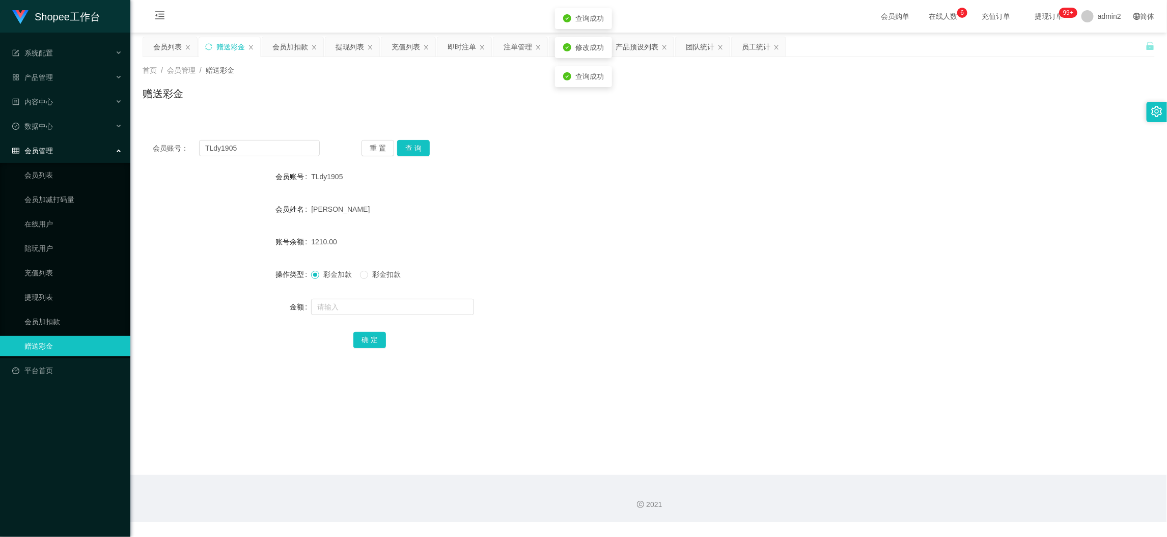
click at [672, 282] on div "彩金加款 彩金扣款" at bounding box center [606, 274] width 591 height 20
click at [904, 468] on main "关闭左侧 关闭右侧 关闭其它 刷新页面 会员列表 赠送彩金 会员加扣款 提现列表 充值列表 即时注单 注单管理 开奖记录 产品预设列表 团队统计 员工统计 首…" at bounding box center [648, 254] width 1037 height 443
click at [300, 146] on input "TLdy1905" at bounding box center [259, 148] width 121 height 16
paste input "yani99"
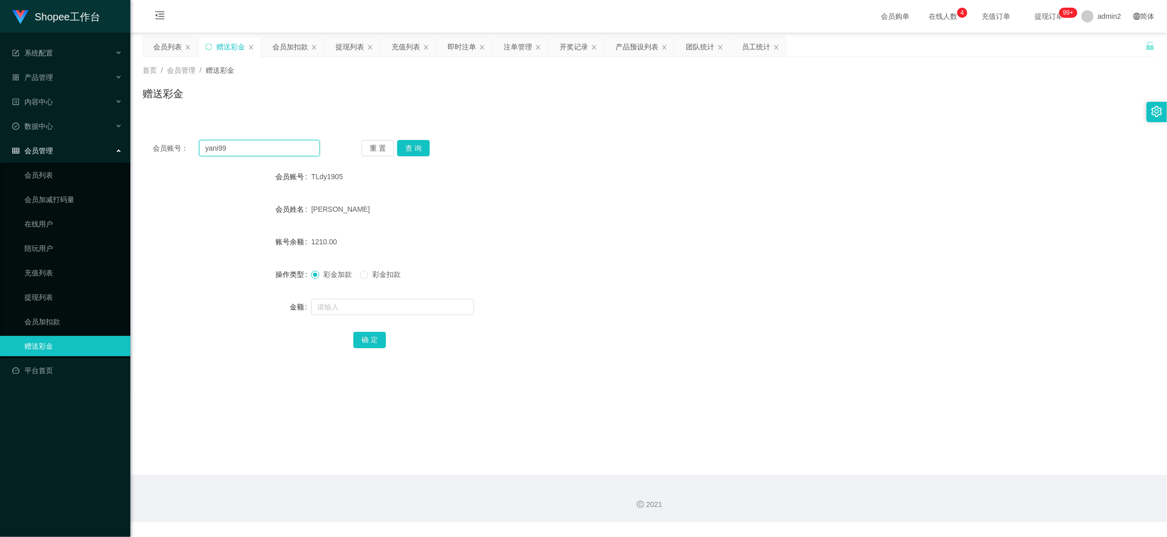
type input "yani99"
click at [421, 149] on button "查 询" at bounding box center [413, 148] width 33 height 16
click at [428, 304] on input "text" at bounding box center [392, 307] width 163 height 16
click at [428, 304] on input "5" at bounding box center [392, 307] width 163 height 16
type input "500"
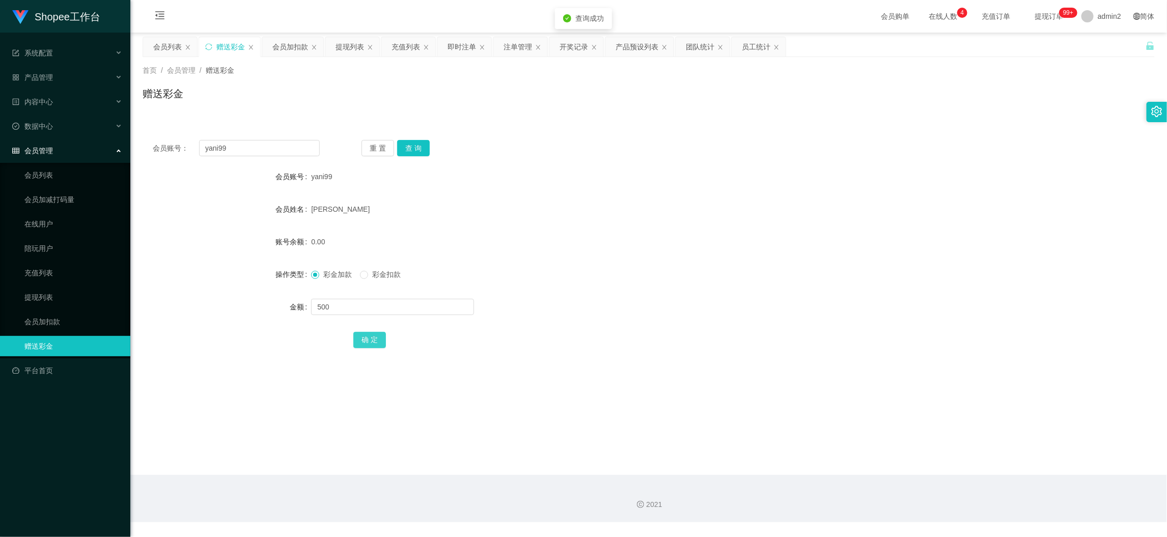
click at [370, 338] on button "确 定" at bounding box center [369, 340] width 33 height 16
click at [679, 268] on div "彩金加款 彩金扣款" at bounding box center [606, 274] width 591 height 20
click at [280, 49] on div "会员加扣款" at bounding box center [290, 46] width 36 height 19
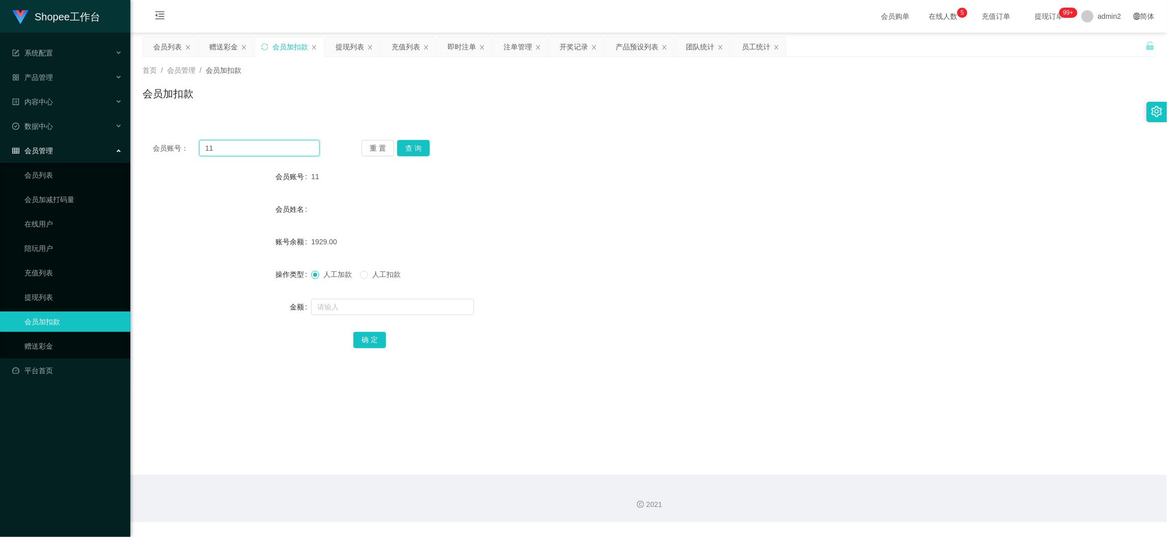
click at [287, 151] on input "11" at bounding box center [259, 148] width 121 height 16
paste input "98"
type input "98"
click at [413, 144] on button "查 询" at bounding box center [413, 148] width 33 height 16
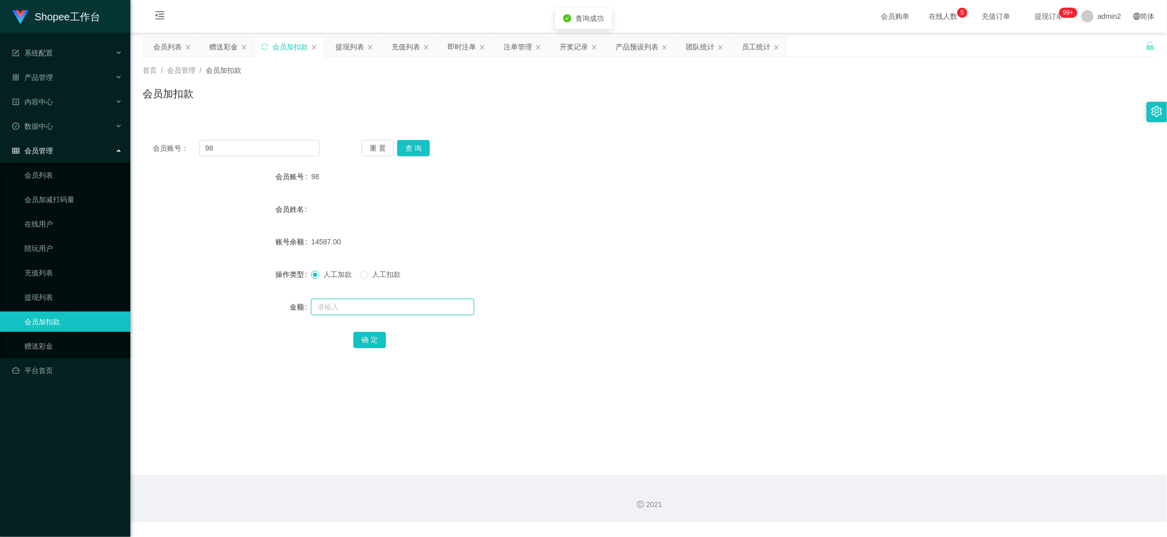
click at [383, 306] on input "text" at bounding box center [392, 307] width 163 height 16
type input "41"
click at [362, 336] on button "确 定" at bounding box center [369, 340] width 33 height 16
click at [882, 464] on main "关闭左侧 关闭右侧 关闭其它 刷新页面 会员列表 赠送彩金 会员加扣款 提现列表 充值列表 即时注单 注单管理 开奖记录 产品预设列表 团队统计 员工统计 首…" at bounding box center [648, 254] width 1037 height 443
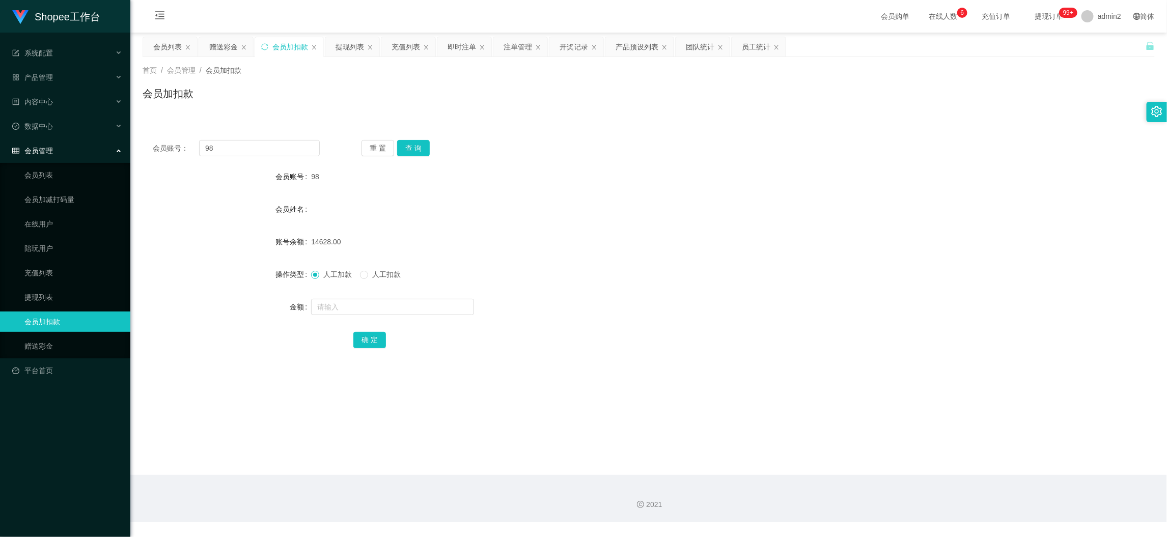
click at [233, 47] on div "赠送彩金" at bounding box center [223, 46] width 29 height 19
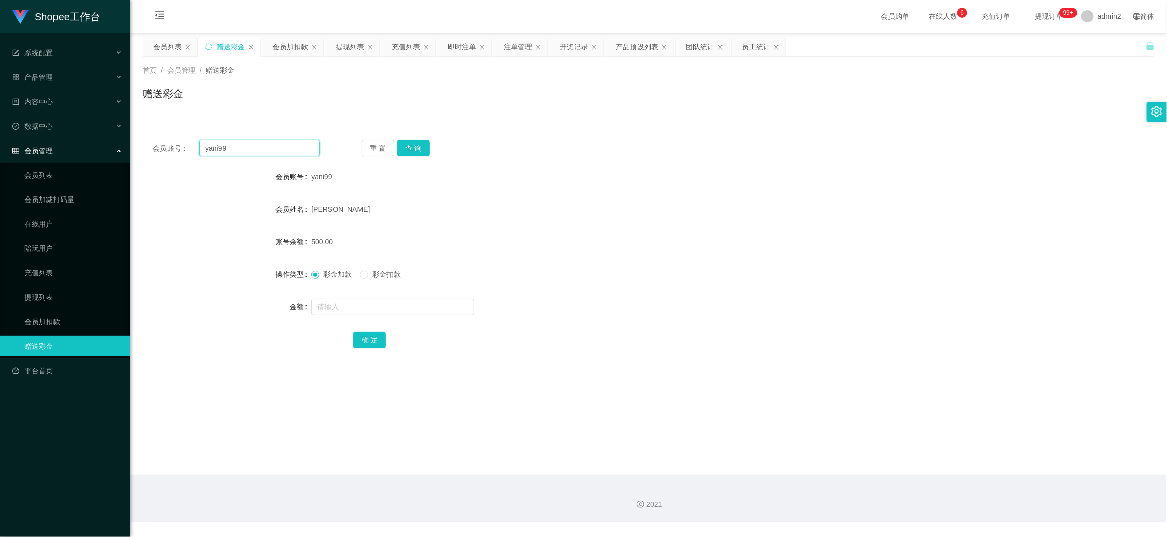
click at [293, 149] on input "yani99" at bounding box center [259, 148] width 121 height 16
paste input "[PERSON_NAME]"
type input "[PERSON_NAME]"
click at [427, 148] on button "查 询" at bounding box center [413, 148] width 33 height 16
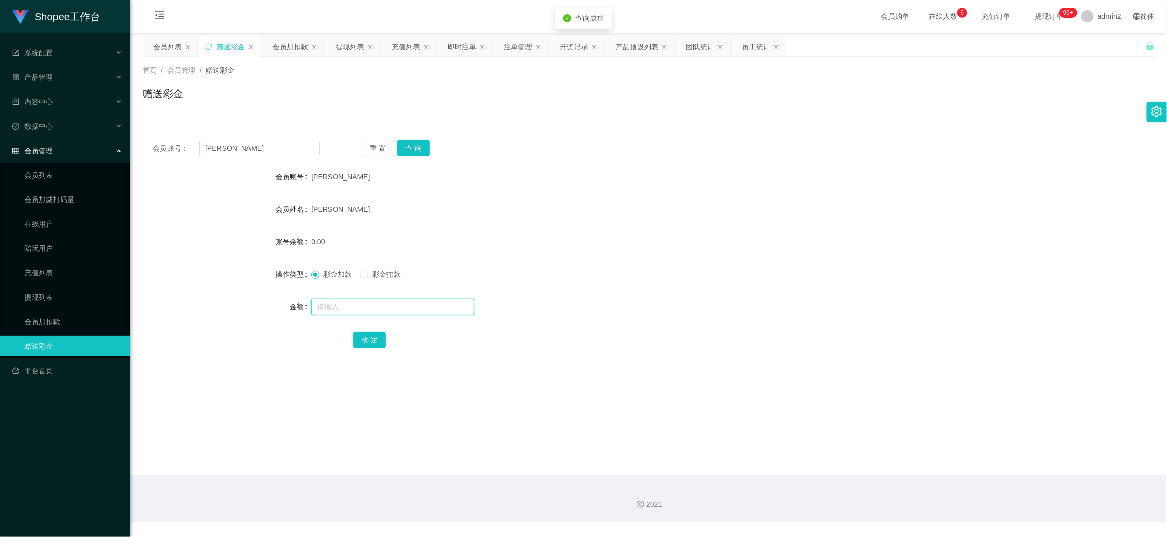
click at [409, 302] on input "text" at bounding box center [392, 307] width 163 height 16
type input "300"
drag, startPoint x: 368, startPoint y: 339, endPoint x: 378, endPoint y: 335, distance: 11.4
click at [368, 339] on button "确 定" at bounding box center [369, 340] width 33 height 16
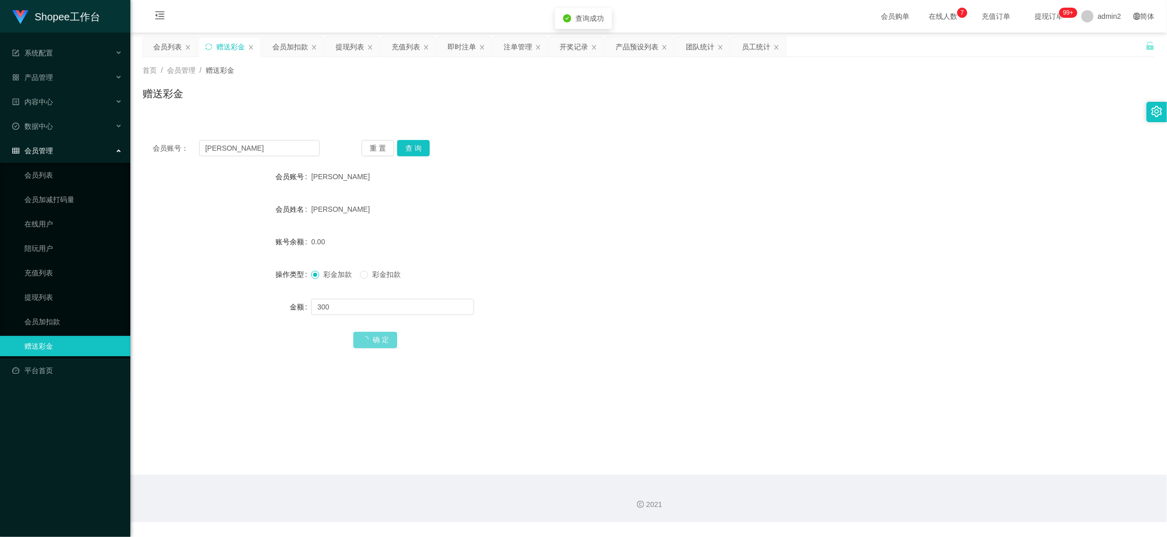
click at [649, 289] on form "会员账号 [PERSON_NAME] 会员姓名 [PERSON_NAME] 账号余额 0.00 操作类型 彩金加款 彩金扣款 金额 300 确 定" at bounding box center [649, 258] width 1012 height 183
click at [292, 39] on div "会员加扣款" at bounding box center [290, 46] width 36 height 19
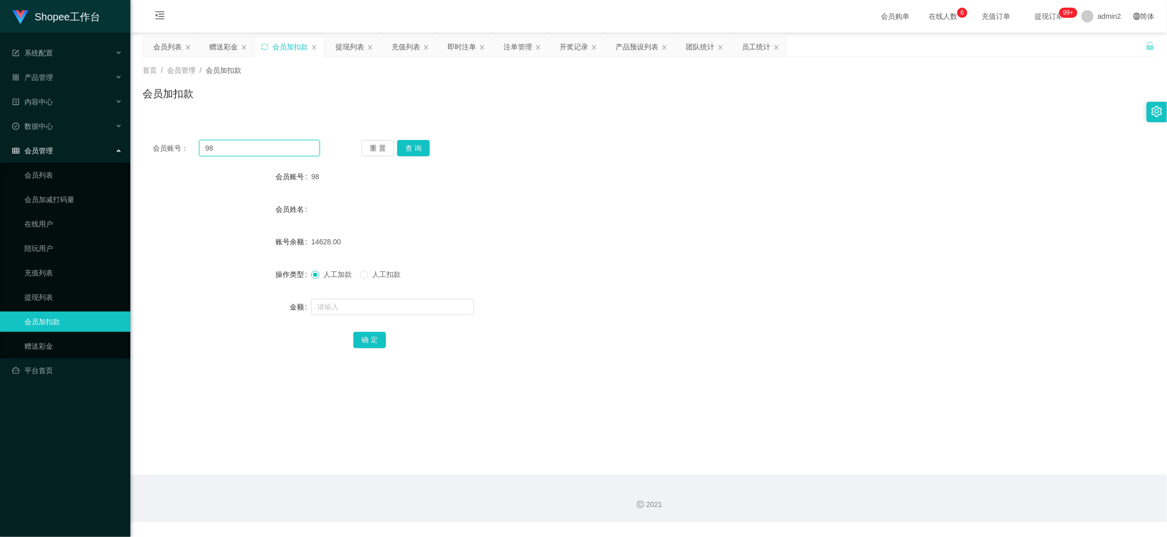
click at [284, 143] on input "98" at bounding box center [259, 148] width 121 height 16
paste input "11"
type input "11"
click at [405, 149] on button "查 询" at bounding box center [413, 148] width 33 height 16
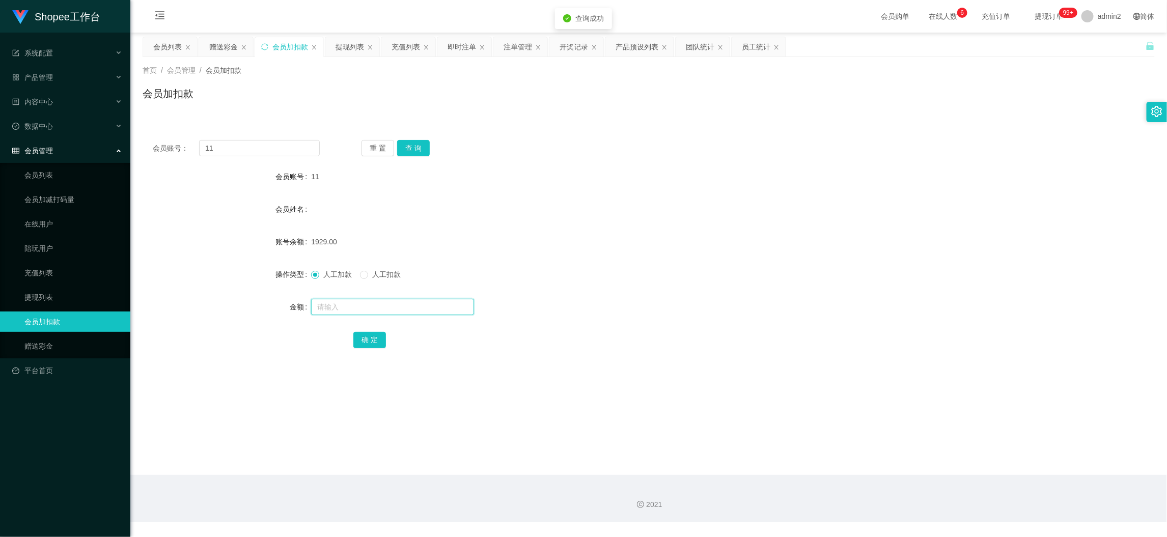
click at [434, 307] on input "text" at bounding box center [392, 307] width 163 height 16
type input "13"
click at [378, 341] on button "确 定" at bounding box center [369, 340] width 33 height 16
click at [229, 47] on div "赠送彩金" at bounding box center [223, 46] width 29 height 19
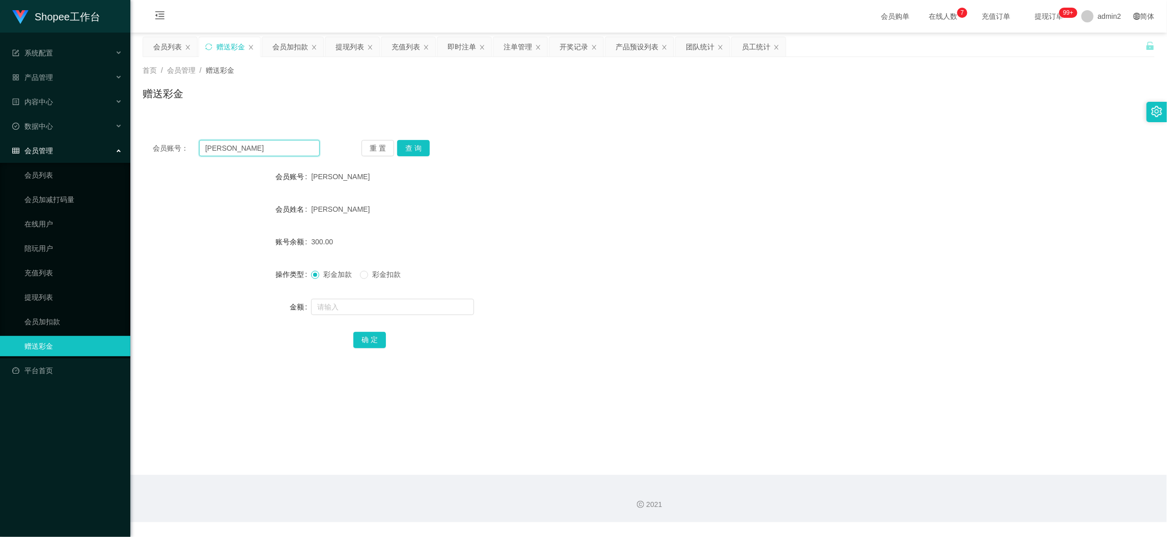
click at [276, 143] on input "[PERSON_NAME]" at bounding box center [259, 148] width 121 height 16
paste input "081807363299"
type input "081807363299"
click at [402, 145] on button "查 询" at bounding box center [413, 148] width 33 height 16
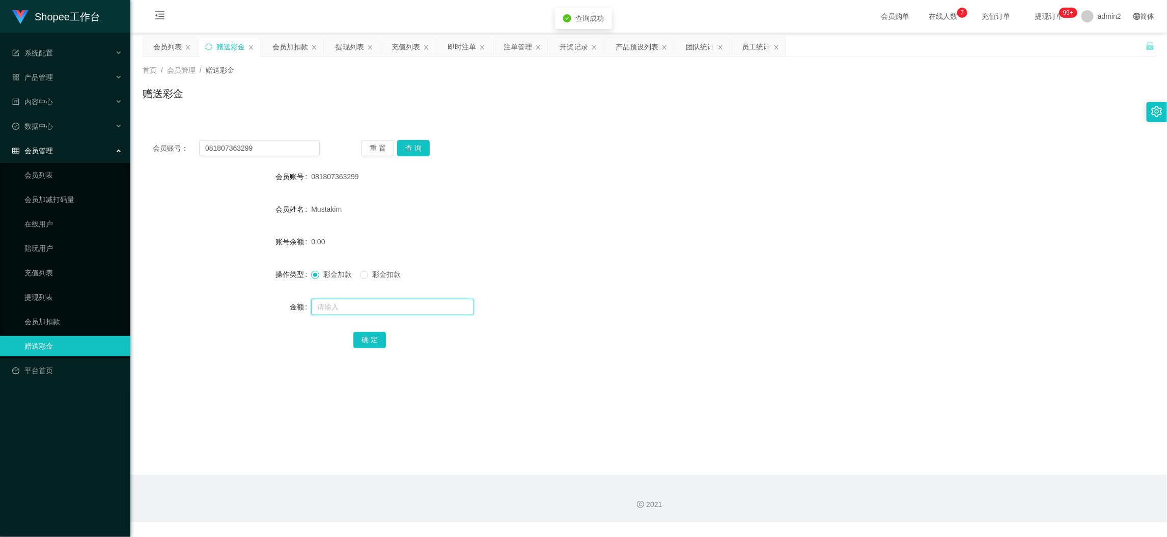
click at [433, 302] on input "text" at bounding box center [392, 307] width 163 height 16
type input "300"
click at [371, 339] on button "确 定" at bounding box center [369, 340] width 33 height 16
click at [650, 299] on div at bounding box center [606, 307] width 591 height 20
click at [911, 453] on main "关闭左侧 关闭右侧 关闭其它 刷新页面 会员列表 赠送彩金 会员加扣款 提现列表 充值列表 即时注单 注单管理 开奖记录 产品预设列表 团队统计 员工统计 首…" at bounding box center [648, 254] width 1037 height 443
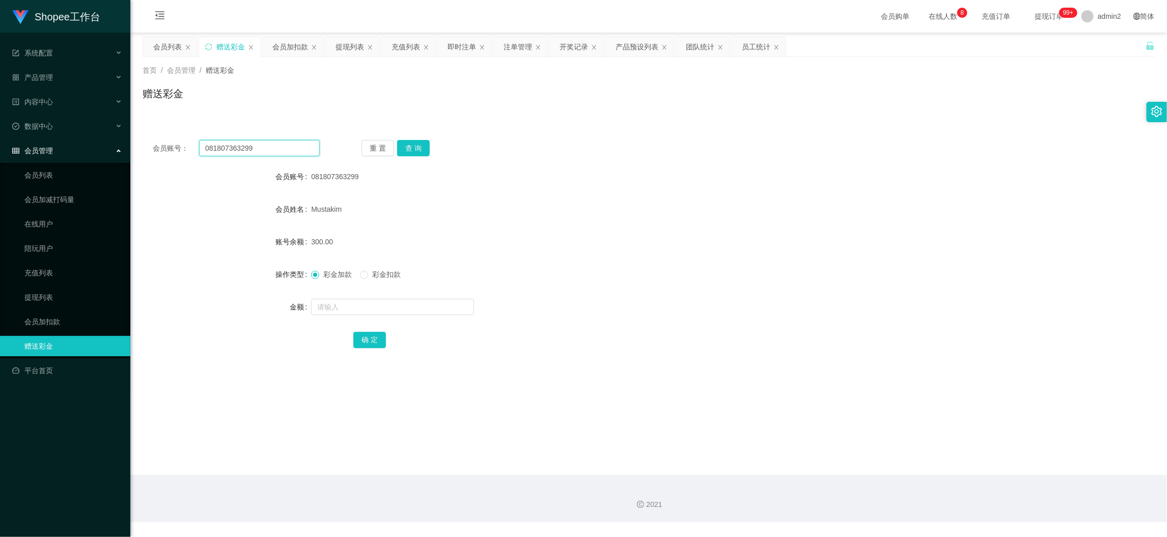
click at [283, 140] on input "081807363299" at bounding box center [259, 148] width 121 height 16
paste input "Joell"
type input "Joell"
click at [422, 148] on button "查 询" at bounding box center [413, 148] width 33 height 16
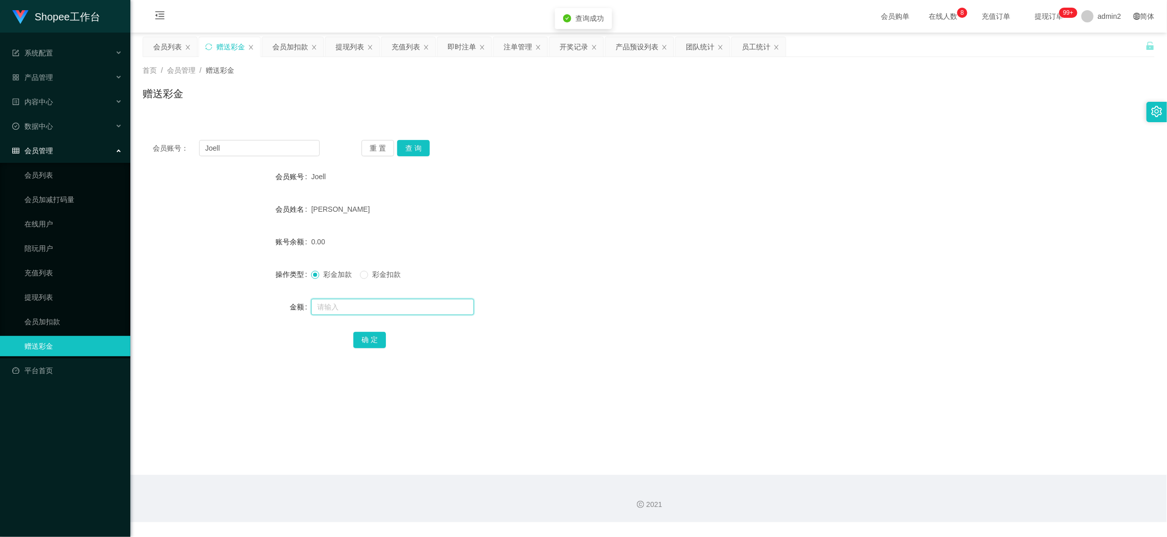
click at [441, 308] on input "text" at bounding box center [392, 307] width 163 height 16
click at [441, 307] on input "text" at bounding box center [392, 307] width 163 height 16
type input "100"
drag, startPoint x: 367, startPoint y: 338, endPoint x: 405, endPoint y: 325, distance: 40.3
click at [367, 338] on button "确 定" at bounding box center [369, 340] width 33 height 16
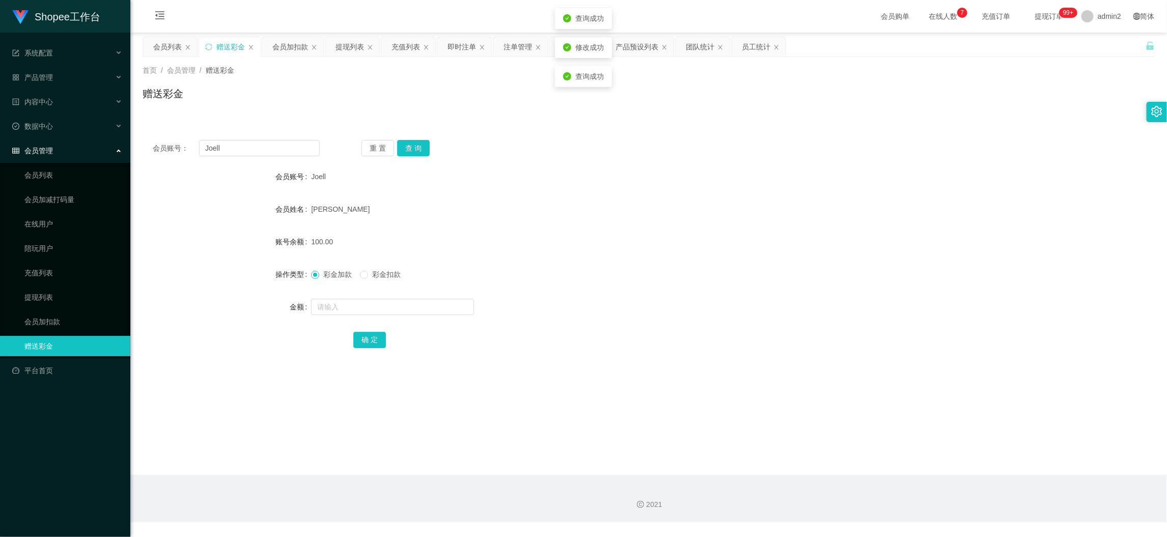
click at [664, 274] on div "彩金加款 彩金扣款" at bounding box center [606, 274] width 591 height 20
drag, startPoint x: 976, startPoint y: 457, endPoint x: 893, endPoint y: 399, distance: 100.9
click at [976, 457] on main "关闭左侧 关闭右侧 关闭其它 刷新页面 会员列表 赠送彩金 会员加扣款 提现列表 充值列表 即时注单 注单管理 开奖记录 产品预设列表 团队统计 员工统计 首…" at bounding box center [648, 254] width 1037 height 443
click at [335, 45] on div "提现列表" at bounding box center [352, 46] width 54 height 19
click at [353, 42] on div "提现列表" at bounding box center [350, 46] width 29 height 19
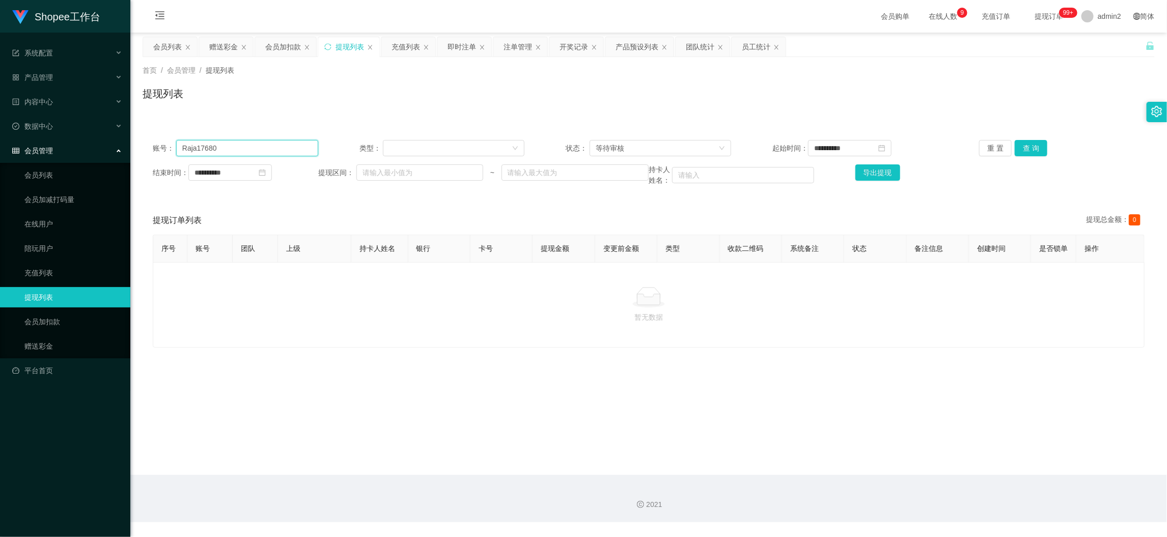
click at [305, 147] on input "Raja17680" at bounding box center [247, 148] width 142 height 16
paste input "obin1225"
type input "Robin1225"
click at [1030, 146] on button "查 询" at bounding box center [1031, 148] width 33 height 16
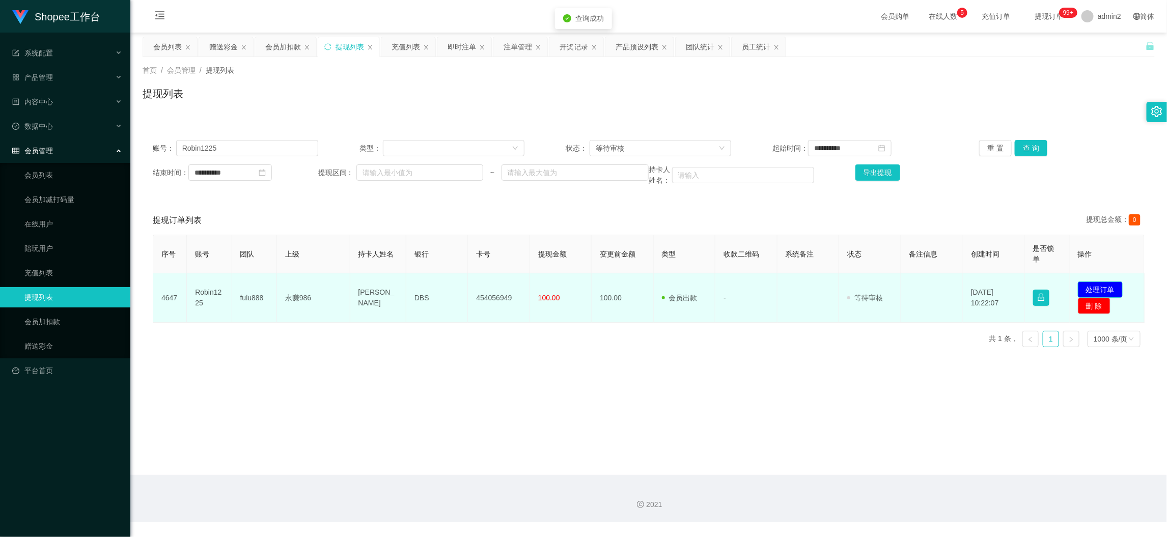
click at [1101, 284] on button "处理订单" at bounding box center [1100, 290] width 45 height 16
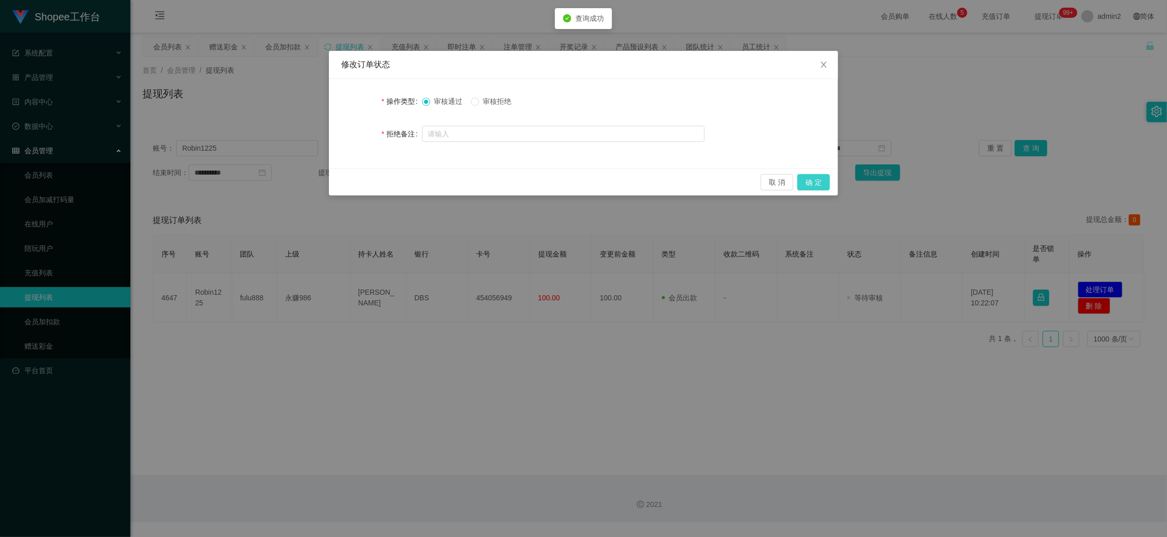
click at [815, 177] on button "确 定" at bounding box center [814, 182] width 33 height 16
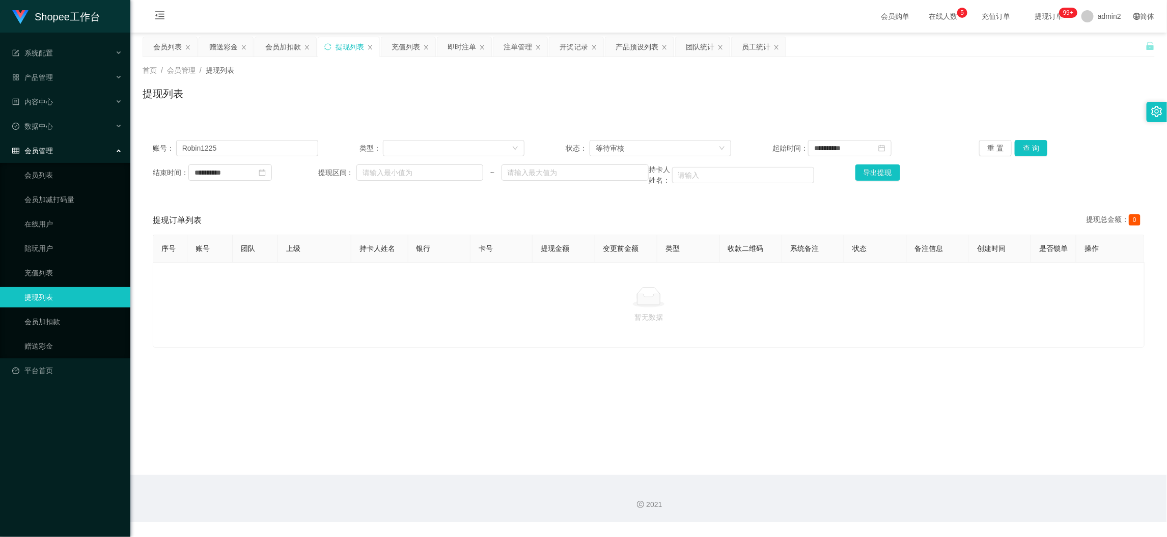
click at [943, 450] on main "**********" at bounding box center [648, 254] width 1037 height 443
click at [236, 149] on input "Robin1225" at bounding box center [247, 148] width 142 height 16
drag, startPoint x: 236, startPoint y: 149, endPoint x: 246, endPoint y: 149, distance: 10.7
click at [238, 149] on input "Robin1225" at bounding box center [247, 148] width 142 height 16
paste input "72982605"
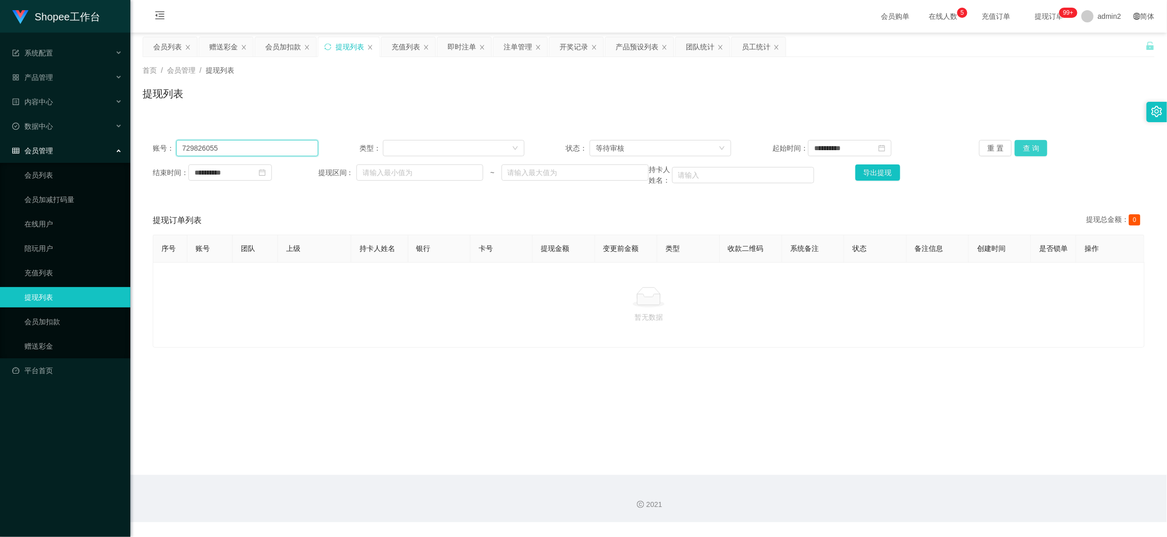
type input "729826055"
click at [1015, 146] on button "查 询" at bounding box center [1031, 148] width 33 height 16
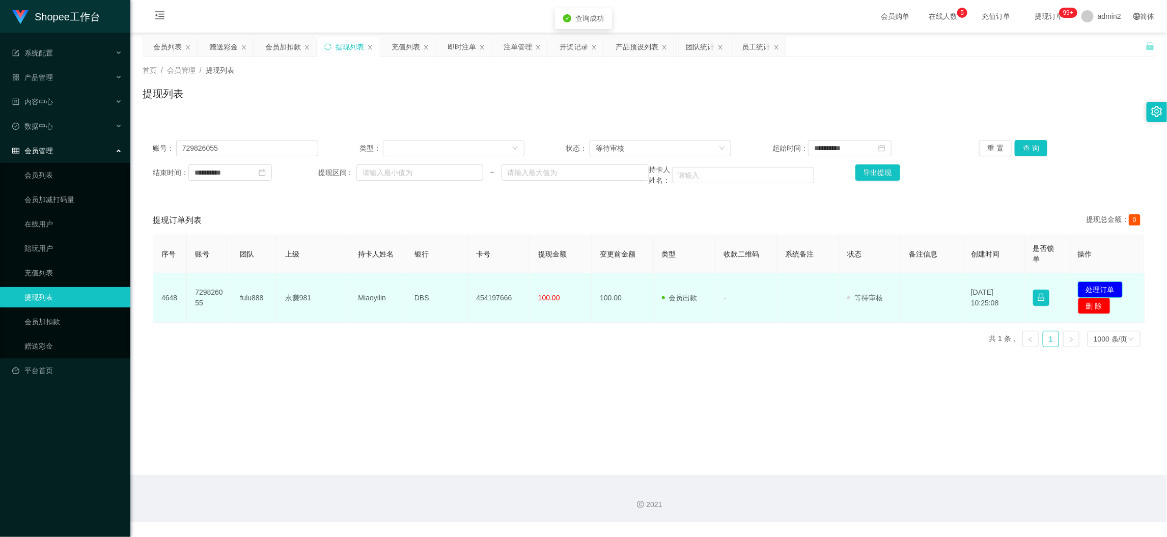
click at [1087, 289] on button "处理订单" at bounding box center [1100, 290] width 45 height 16
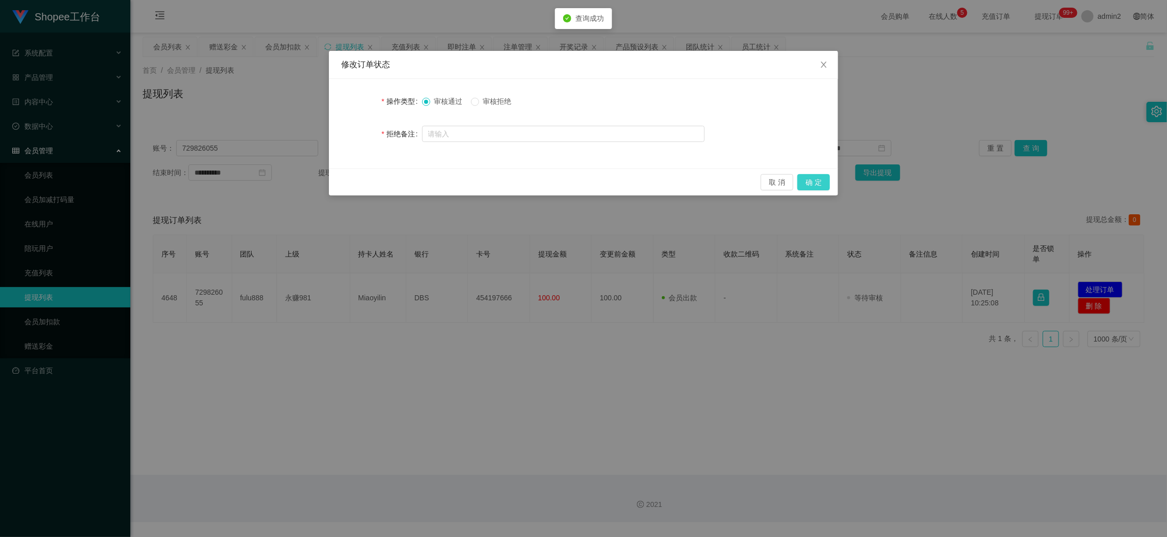
click at [824, 181] on button "确 定" at bounding box center [814, 182] width 33 height 16
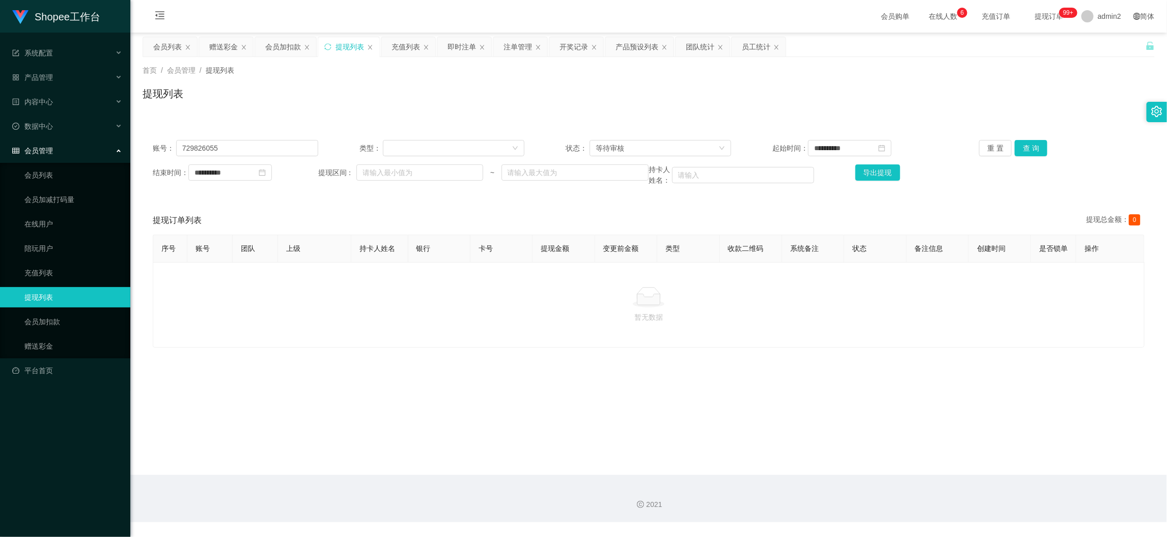
click at [932, 476] on div "2021" at bounding box center [648, 498] width 1037 height 47
click at [214, 48] on div "赠送彩金" at bounding box center [223, 46] width 29 height 19
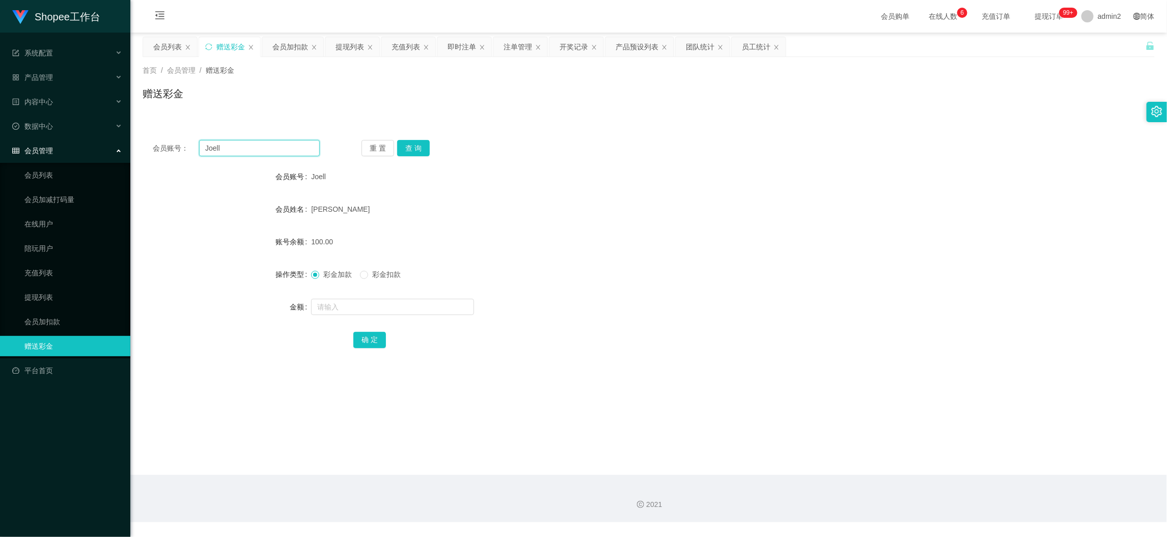
click at [275, 146] on input "Joell" at bounding box center [259, 148] width 121 height 16
paste input "[PERSON_NAME]"
click at [283, 148] on input "JoellMiki" at bounding box center [259, 148] width 121 height 16
drag, startPoint x: 283, startPoint y: 148, endPoint x: 386, endPoint y: 148, distance: 102.9
click at [286, 149] on input "JoellMiki" at bounding box center [259, 148] width 121 height 16
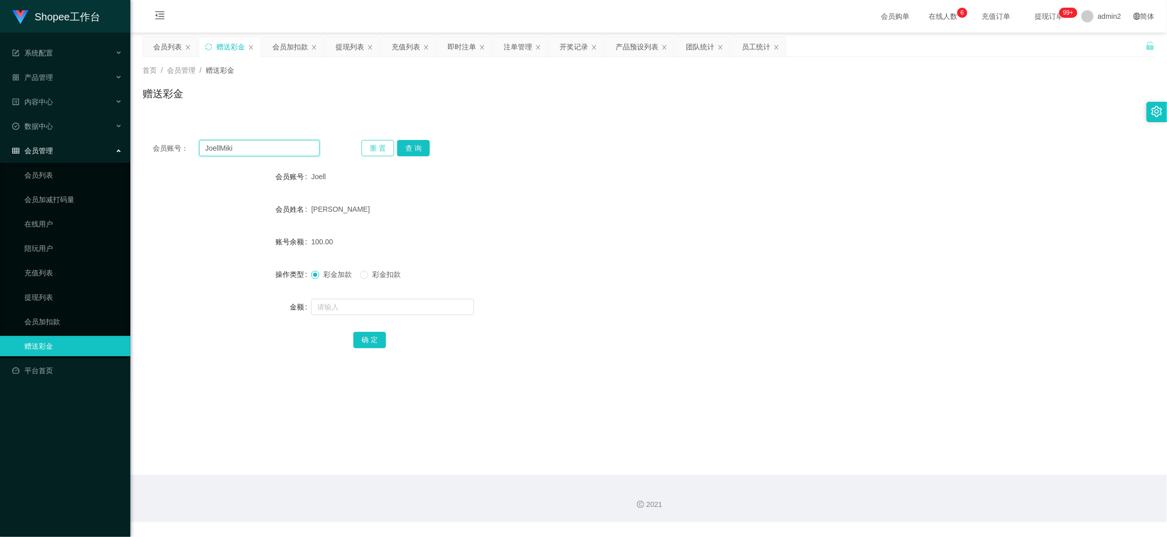
paste input "text"
type input "[PERSON_NAME]"
click at [394, 146] on div "重 置 查 询" at bounding box center [445, 148] width 167 height 16
click at [405, 146] on button "查 询" at bounding box center [413, 148] width 33 height 16
click at [428, 301] on input "text" at bounding box center [392, 307] width 163 height 16
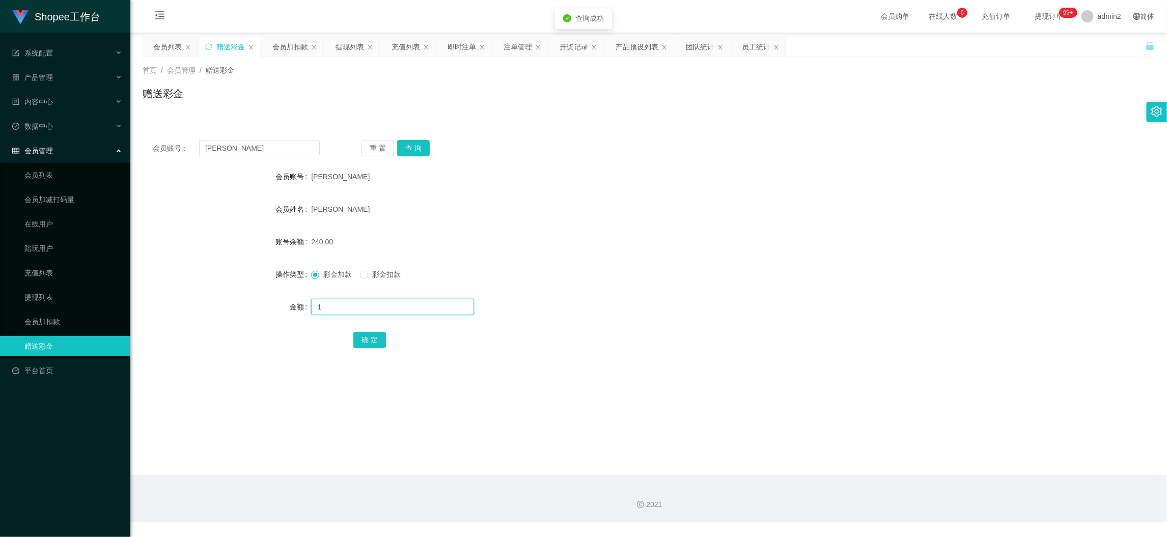
click at [428, 301] on input "1" at bounding box center [392, 307] width 163 height 16
type input "120"
click at [360, 342] on button "确 定" at bounding box center [369, 340] width 33 height 16
click at [688, 270] on div "彩金加款 彩金扣款" at bounding box center [606, 274] width 591 height 20
drag, startPoint x: 915, startPoint y: 502, endPoint x: 516, endPoint y: 195, distance: 503.7
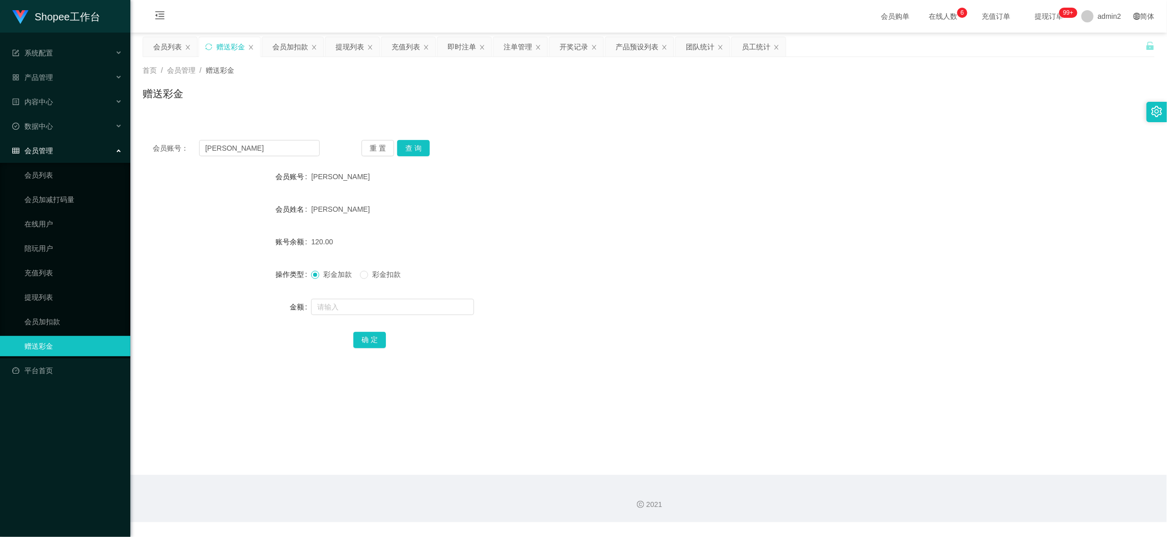
click at [914, 500] on div "2021" at bounding box center [649, 505] width 1021 height 11
click at [167, 44] on div "会员列表" at bounding box center [167, 46] width 29 height 19
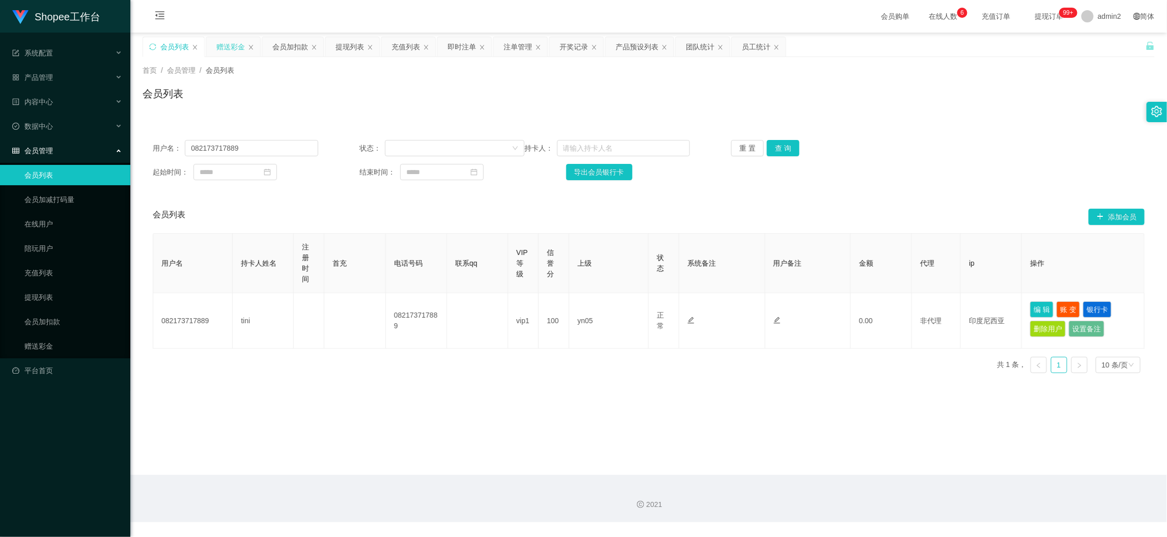
click at [224, 49] on div "赠送彩金" at bounding box center [230, 46] width 29 height 19
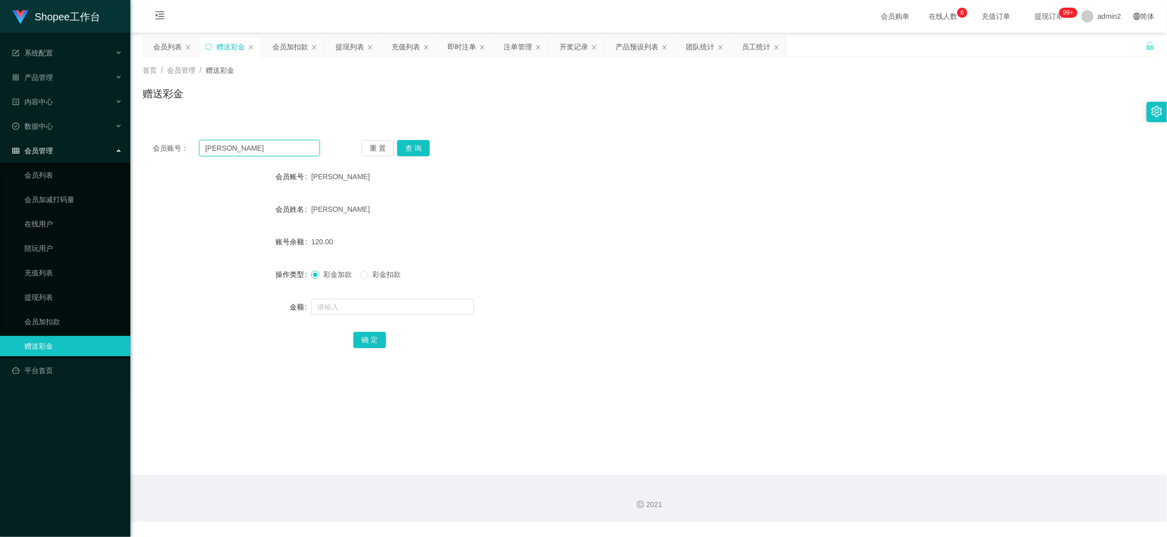
click at [293, 146] on input "[PERSON_NAME]" at bounding box center [259, 148] width 121 height 16
paste input "081807363299"
type input "081807363299"
click at [425, 145] on button "查 询" at bounding box center [413, 148] width 33 height 16
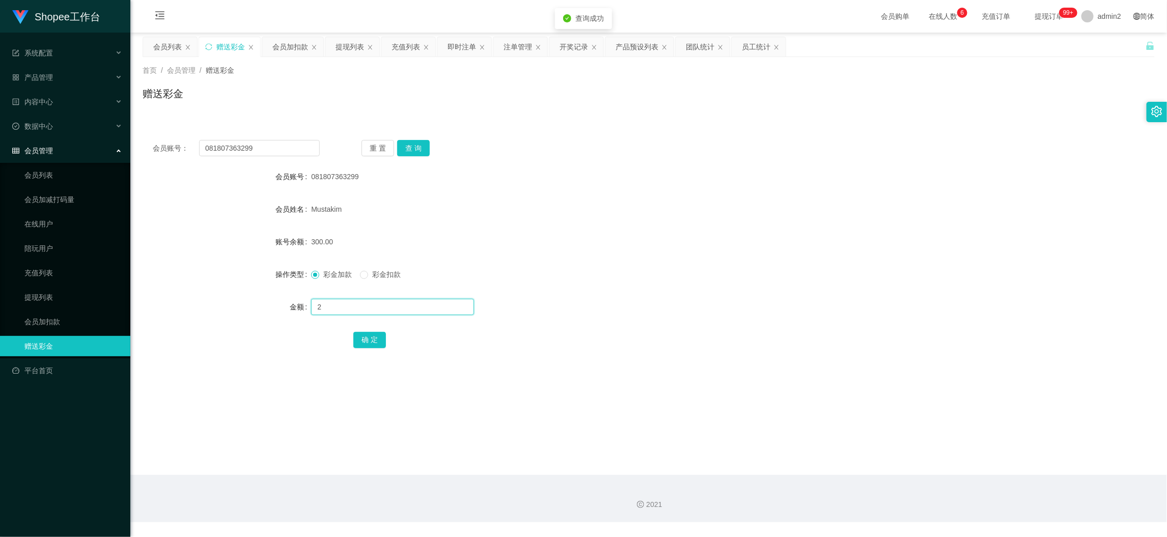
click at [447, 311] on input "2" at bounding box center [392, 307] width 163 height 16
type input "200"
click at [366, 339] on button "确 定" at bounding box center [369, 340] width 33 height 16
click at [619, 303] on div at bounding box center [606, 307] width 591 height 20
click at [953, 448] on main "关闭左侧 关闭右侧 关闭其它 刷新页面 会员列表 赠送彩金 会员加扣款 提现列表 充值列表 即时注单 注单管理 开奖记录 产品预设列表 团队统计 员工统计 首…" at bounding box center [648, 254] width 1037 height 443
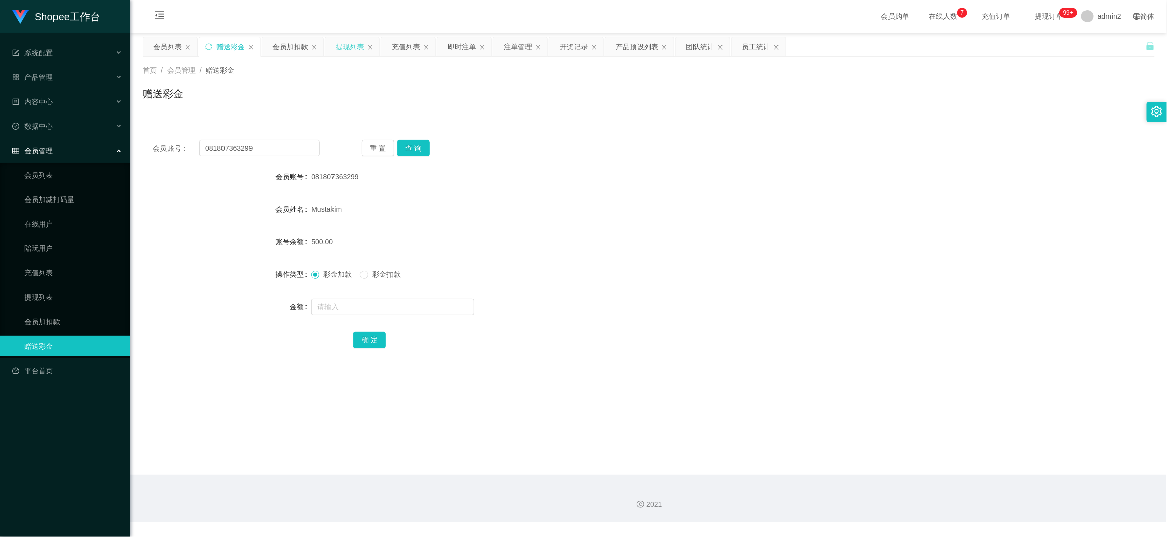
click at [351, 42] on div "提现列表" at bounding box center [350, 46] width 29 height 19
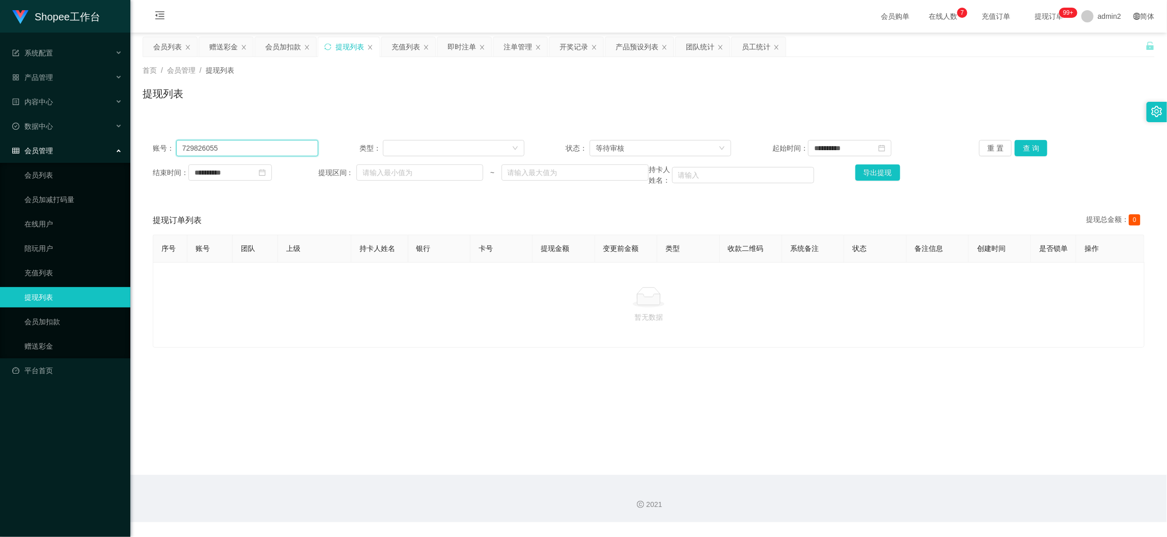
click at [278, 151] on input "729826055" at bounding box center [247, 148] width 142 height 16
click at [279, 151] on input "729826055" at bounding box center [247, 148] width 142 height 16
paste input "Jeyakumar"
type input "Jeyakumar"
click at [1020, 147] on button "查 询" at bounding box center [1031, 148] width 33 height 16
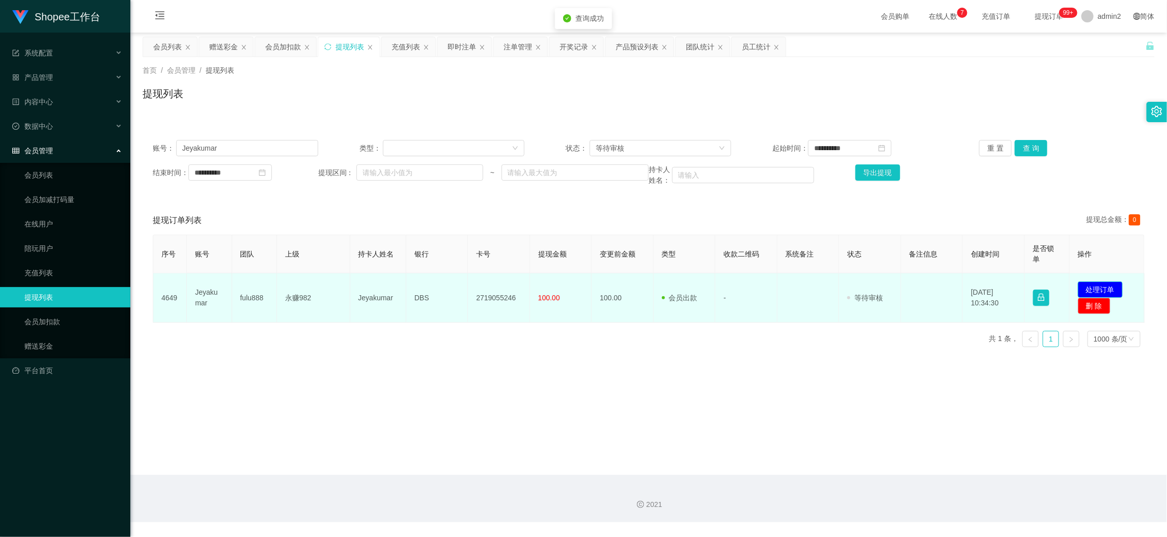
click at [1096, 287] on button "处理订单" at bounding box center [1100, 290] width 45 height 16
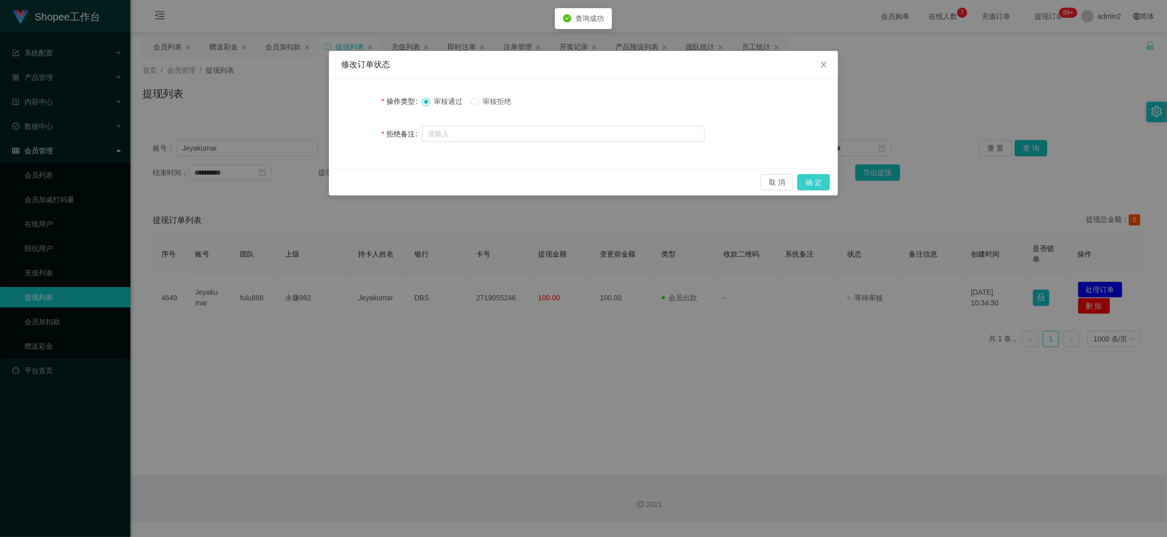
click at [819, 177] on button "确 定" at bounding box center [814, 182] width 33 height 16
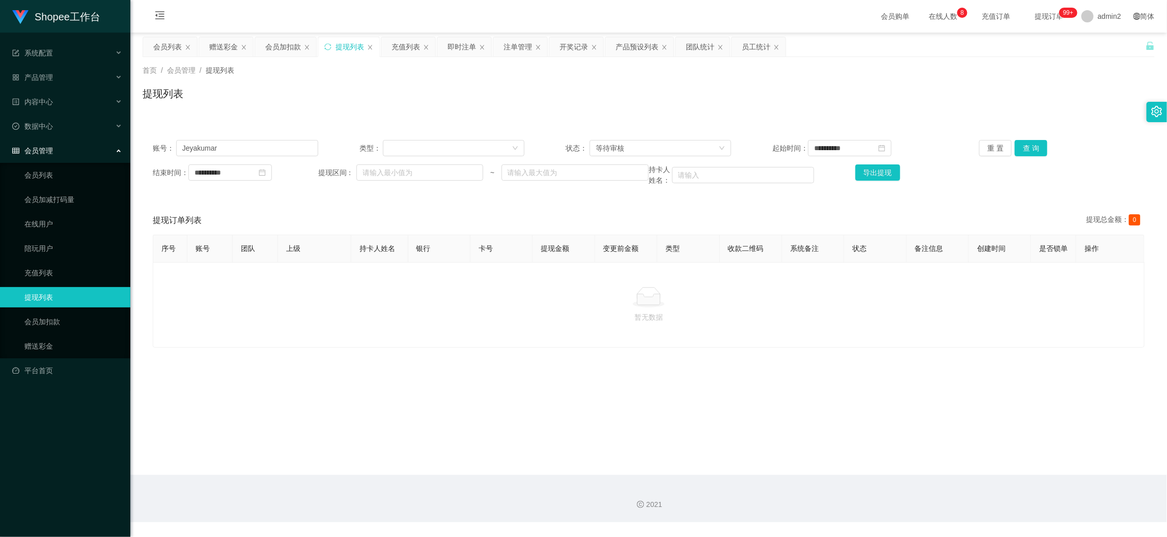
click at [951, 465] on main "**********" at bounding box center [648, 254] width 1037 height 443
click at [210, 31] on div "会员购单 在线人数 0 1 2 3 4 5 6 7 8 9 0 1 2 3 4 5 6 7 8 9 0 1 2 3 4 5 6 7 8 9 充值订单 提现订单…" at bounding box center [648, 16] width 1037 height 33
click at [216, 43] on div "赠送彩金" at bounding box center [223, 46] width 29 height 19
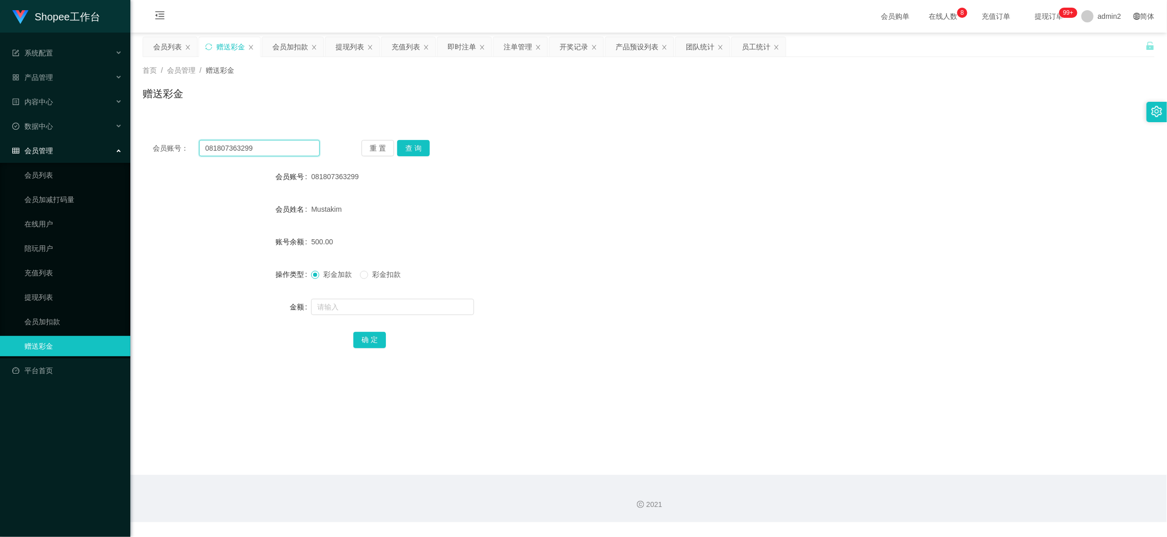
click at [289, 149] on input "081807363299" at bounding box center [259, 148] width 121 height 16
click at [290, 149] on input "081807363299" at bounding box center [259, 148] width 121 height 16
paste input "khalasiviral123"
type input "khalasiviral123"
click at [412, 146] on button "查 询" at bounding box center [413, 148] width 33 height 16
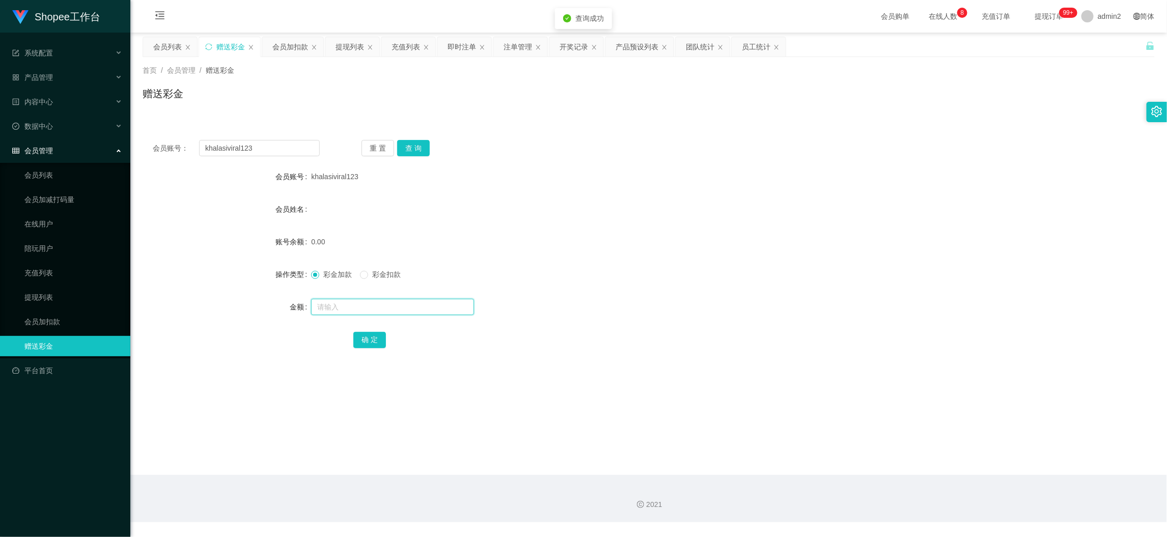
click at [429, 312] on input "text" at bounding box center [392, 307] width 163 height 16
click at [429, 311] on input "text" at bounding box center [392, 307] width 163 height 16
type input "80"
drag, startPoint x: 362, startPoint y: 341, endPoint x: 386, endPoint y: 337, distance: 24.3
click at [362, 342] on button "确 定" at bounding box center [369, 340] width 33 height 16
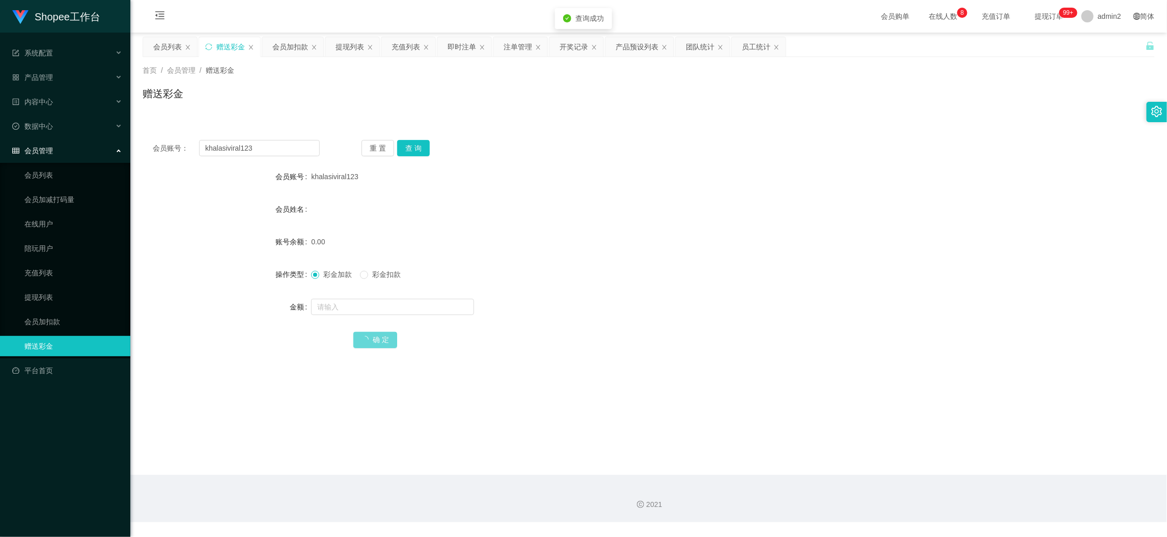
click at [697, 318] on form "会员账号 khalasiviral123 会员姓名 账号余额 0.00 操作类型 彩金加款 彩金扣款 金额 确 定" at bounding box center [649, 258] width 1012 height 183
click at [255, 138] on div "会员账号： khalasiviral123 重 置 查 询 会员账号 khalasiviral123 会员姓名 账号余额 80.00 操作类型 彩金加款 彩金…" at bounding box center [649, 251] width 1012 height 242
click at [255, 142] on input "khalasiviral123" at bounding box center [259, 148] width 121 height 16
drag, startPoint x: 257, startPoint y: 146, endPoint x: 333, endPoint y: 148, distance: 75.9
click at [257, 147] on input "khalasiviral123" at bounding box center [259, 148] width 121 height 16
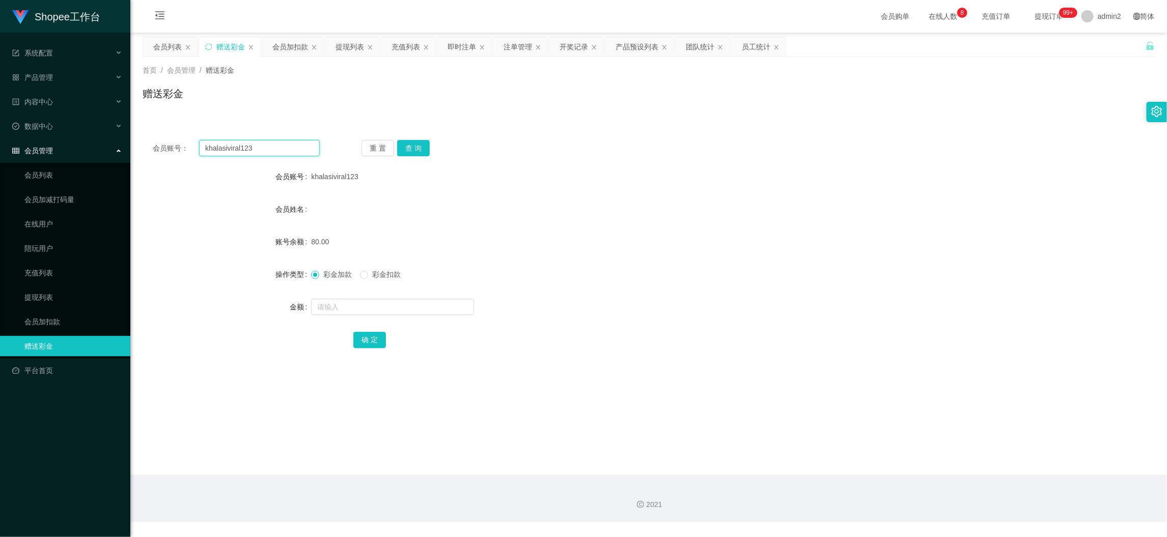
click at [281, 144] on input "khalasiviral123" at bounding box center [259, 148] width 121 height 16
drag, startPoint x: 281, startPoint y: 144, endPoint x: 389, endPoint y: 154, distance: 109.0
click at [287, 145] on input "khalasiviral123" at bounding box center [259, 148] width 121 height 16
paste input "Shimu"
type input "Shimul123"
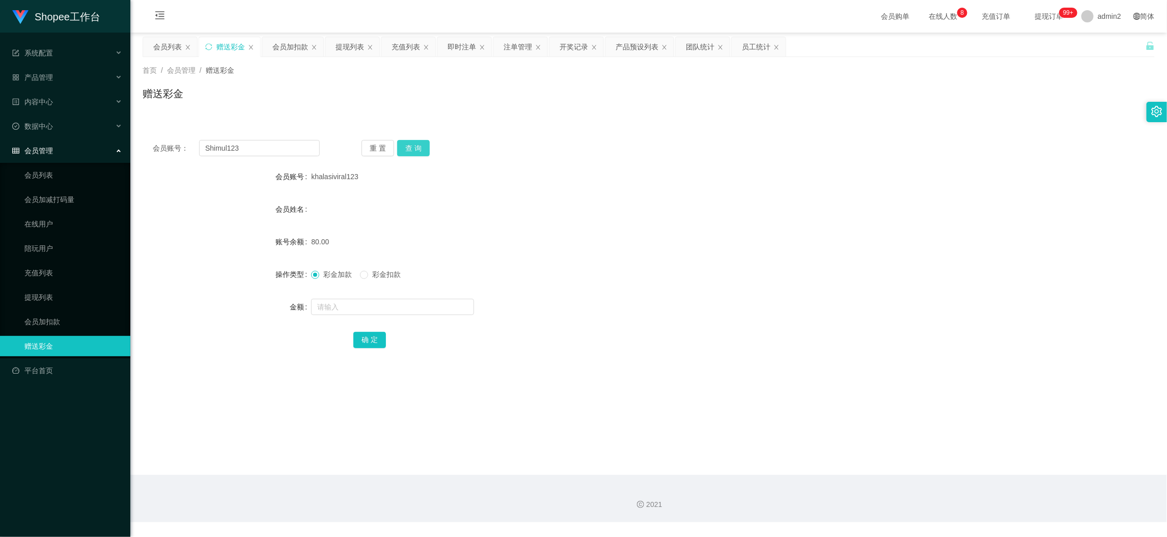
click at [405, 149] on button "查 询" at bounding box center [413, 148] width 33 height 16
click at [398, 304] on input "text" at bounding box center [392, 307] width 163 height 16
type input "40"
click at [360, 337] on button "确 定" at bounding box center [369, 340] width 33 height 16
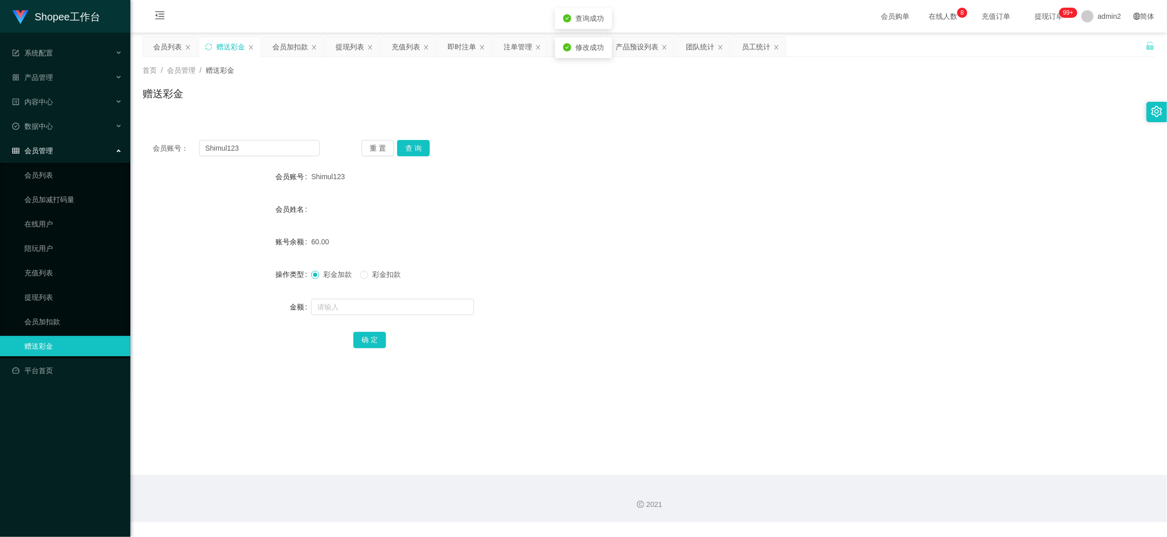
click at [602, 321] on form "会员账号 Shimul123 会员姓名 账号余额 60.00 操作类型 彩金加款 彩金扣款 金额 确 定" at bounding box center [649, 258] width 1012 height 183
click at [899, 458] on main "关闭左侧 关闭右侧 关闭其它 刷新页面 会员列表 赠送彩金 会员加扣款 提现列表 充值列表 即时注单 注单管理 开奖记录 产品预设列表 团队统计 员工统计 首…" at bounding box center [648, 254] width 1037 height 443
click at [287, 144] on input "Shimul123" at bounding box center [259, 148] width 121 height 16
paste input "Airi1112"
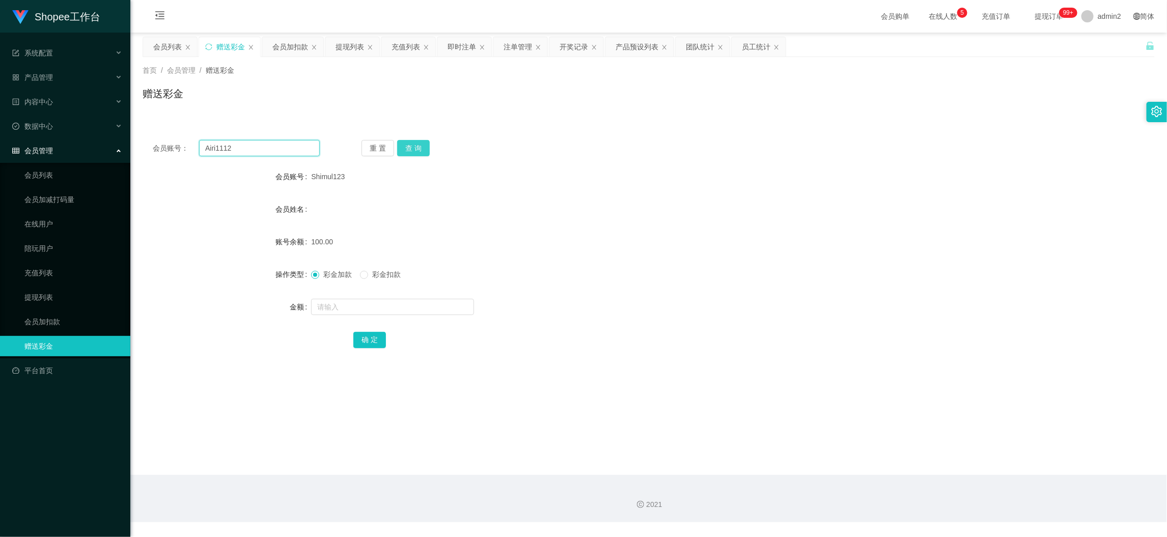
type input "Airi1112"
click at [406, 152] on button "查 询" at bounding box center [413, 148] width 33 height 16
click at [424, 304] on input "text" at bounding box center [392, 307] width 163 height 16
type input "80"
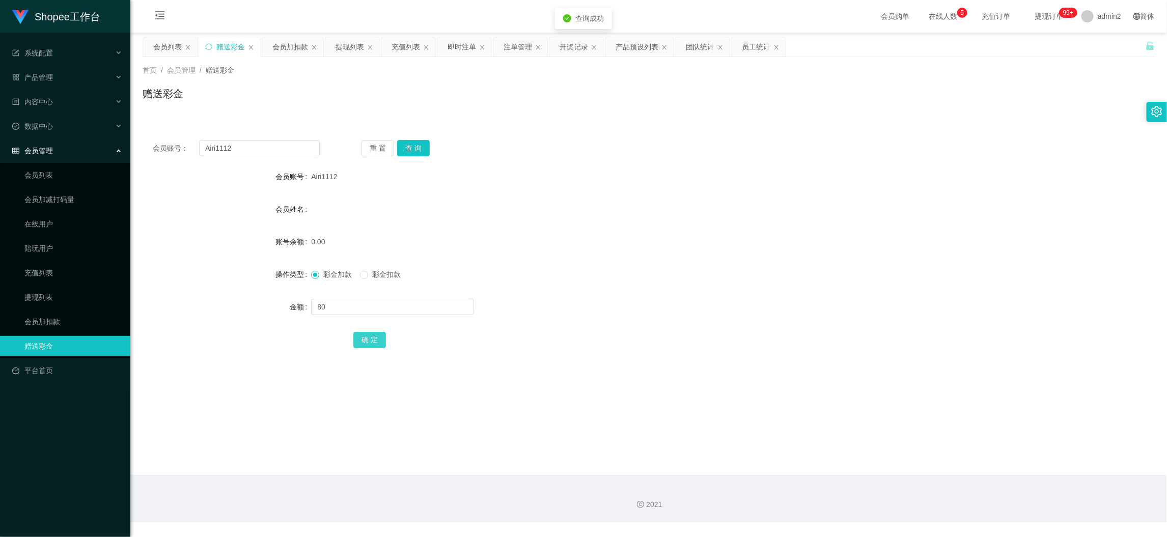
click at [372, 340] on button "确 定" at bounding box center [369, 340] width 33 height 16
click at [277, 41] on div "会员加扣款" at bounding box center [290, 46] width 36 height 19
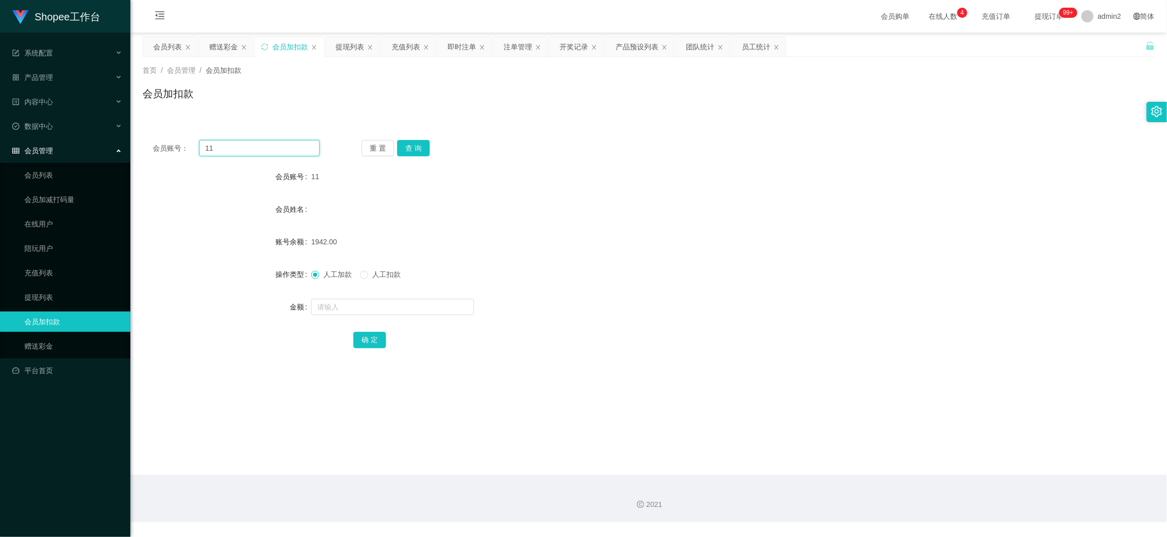
click at [303, 143] on input "11" at bounding box center [259, 148] width 121 height 16
paste input "5"
type input "5"
click at [428, 147] on button "查 询" at bounding box center [413, 148] width 33 height 16
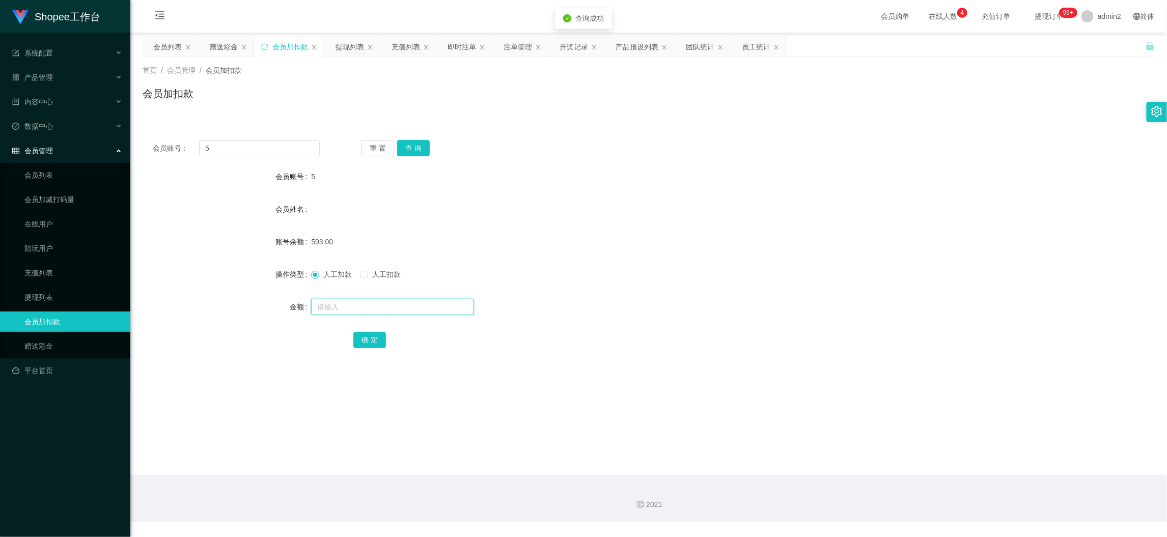
click at [437, 304] on input "text" at bounding box center [392, 307] width 163 height 16
type input "68"
click at [364, 339] on button "确 定" at bounding box center [369, 340] width 33 height 16
click at [225, 44] on div "赠送彩金" at bounding box center [223, 46] width 29 height 19
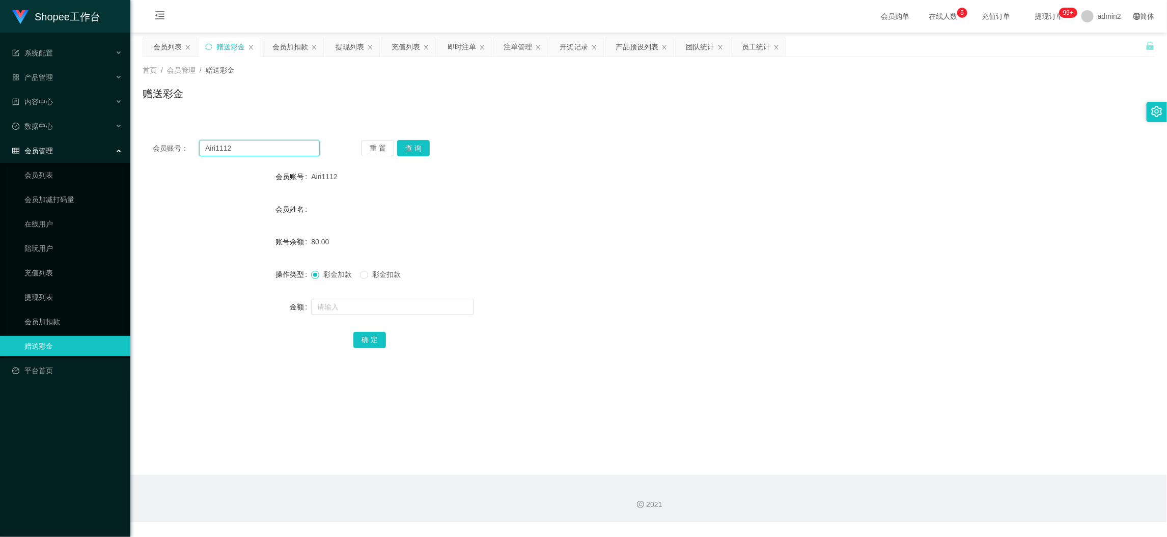
click at [303, 143] on input "Airi1112" at bounding box center [259, 148] width 121 height 16
paste input "082173717889"
type input "082173717889"
click at [425, 146] on button "查 询" at bounding box center [413, 148] width 33 height 16
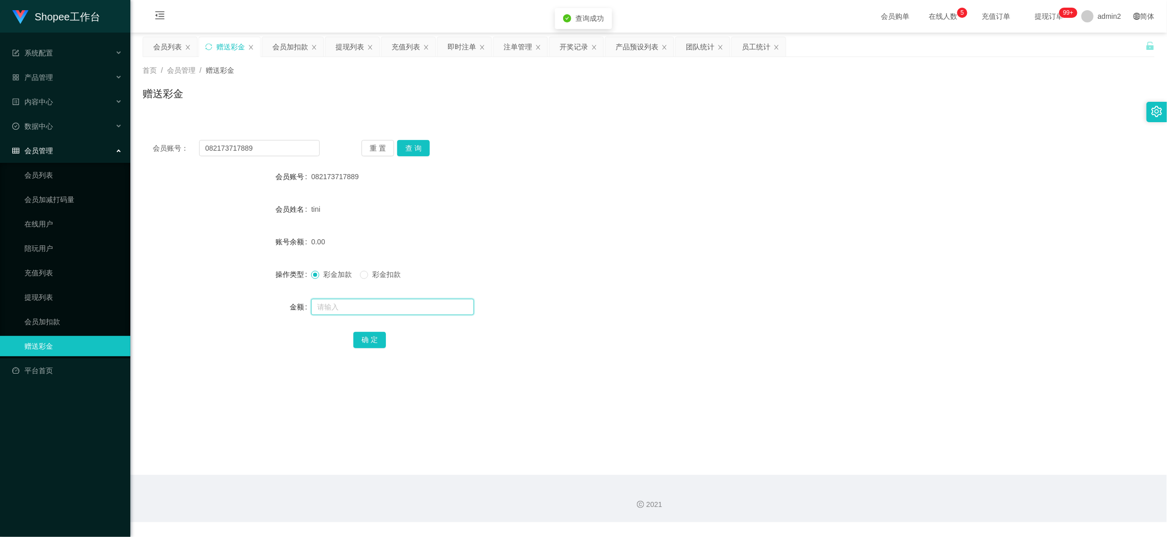
click at [430, 308] on input "text" at bounding box center [392, 307] width 163 height 16
type input "500"
click at [363, 341] on button "确 定" at bounding box center [369, 340] width 33 height 16
click at [594, 306] on div at bounding box center [606, 307] width 591 height 20
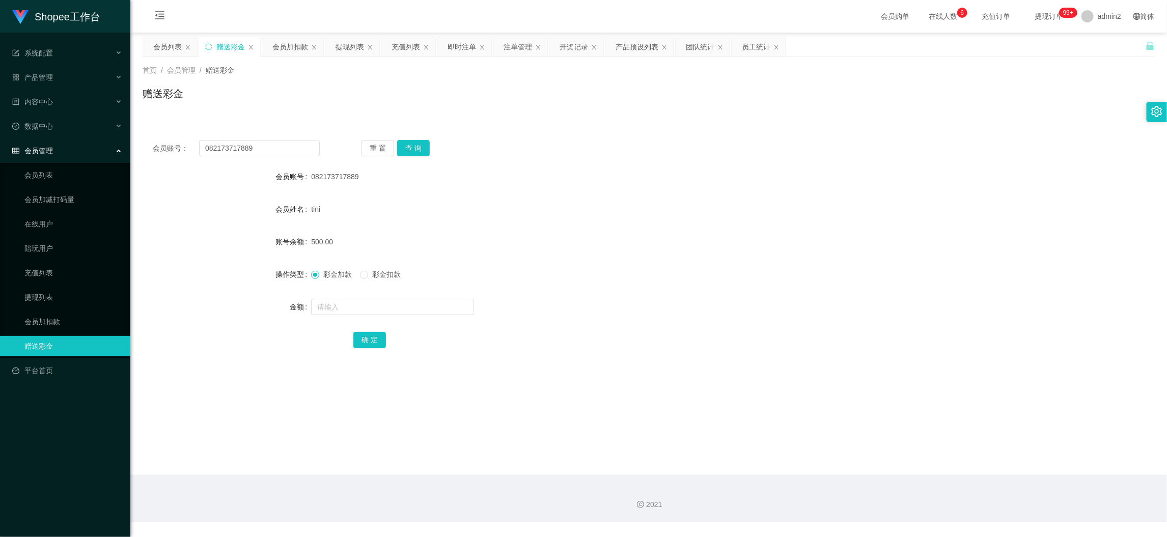
click at [938, 459] on main "关闭左侧 关闭右侧 关闭其它 刷新页面 会员列表 赠送彩金 会员加扣款 提现列表 充值列表 即时注单 注单管理 开奖记录 产品预设列表 团队统计 员工统计 首…" at bounding box center [648, 254] width 1037 height 443
click at [518, 39] on div "注单管理" at bounding box center [518, 46] width 29 height 19
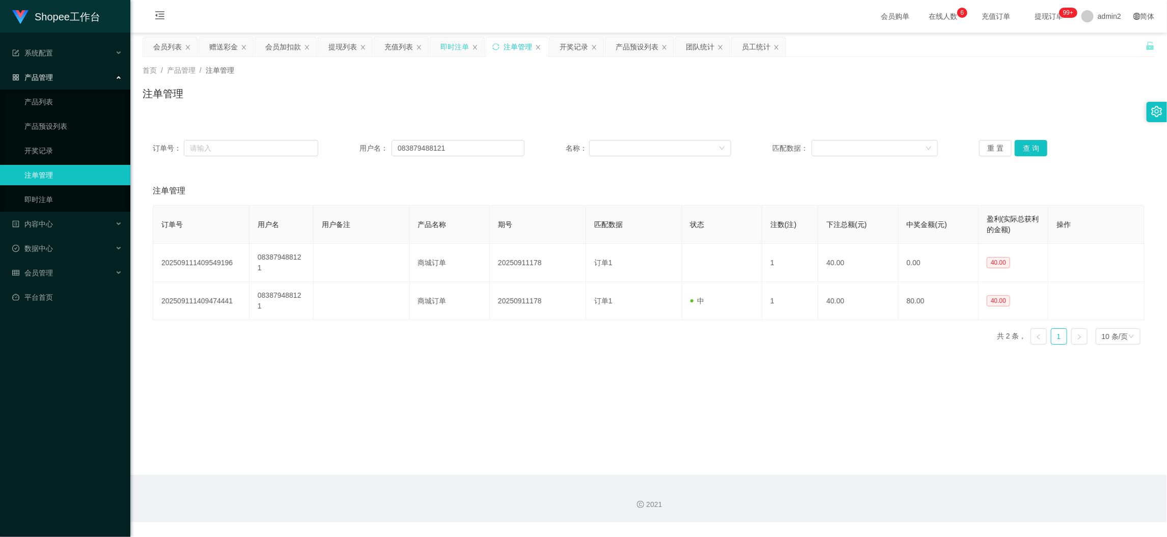
click at [447, 45] on div "即时注单" at bounding box center [455, 46] width 29 height 19
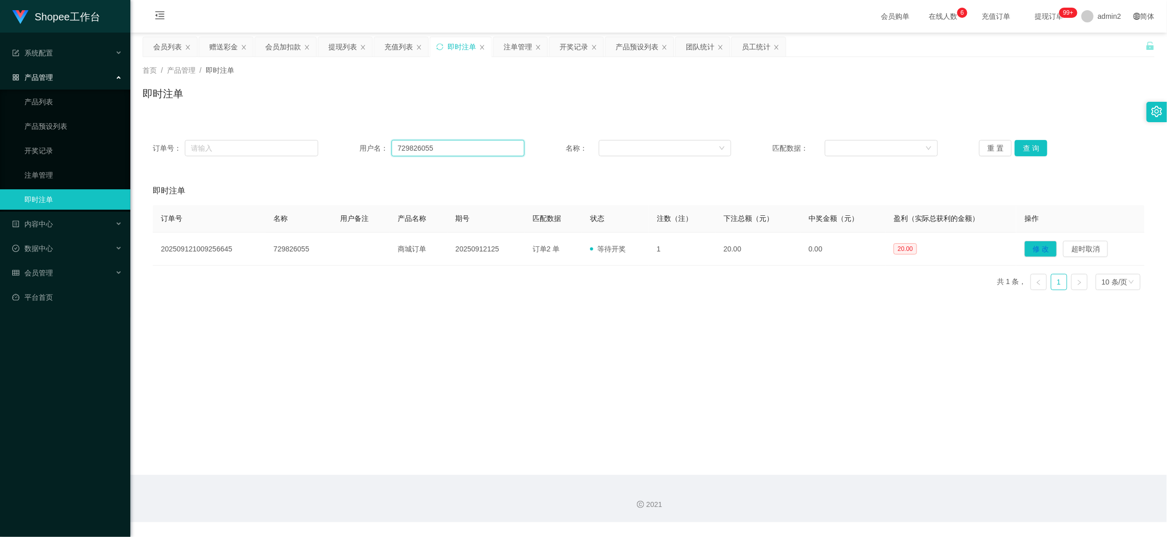
click at [450, 152] on input "729826055" at bounding box center [458, 148] width 133 height 16
paste input "Airi1112"
click at [1015, 140] on button "查 询" at bounding box center [1031, 148] width 33 height 16
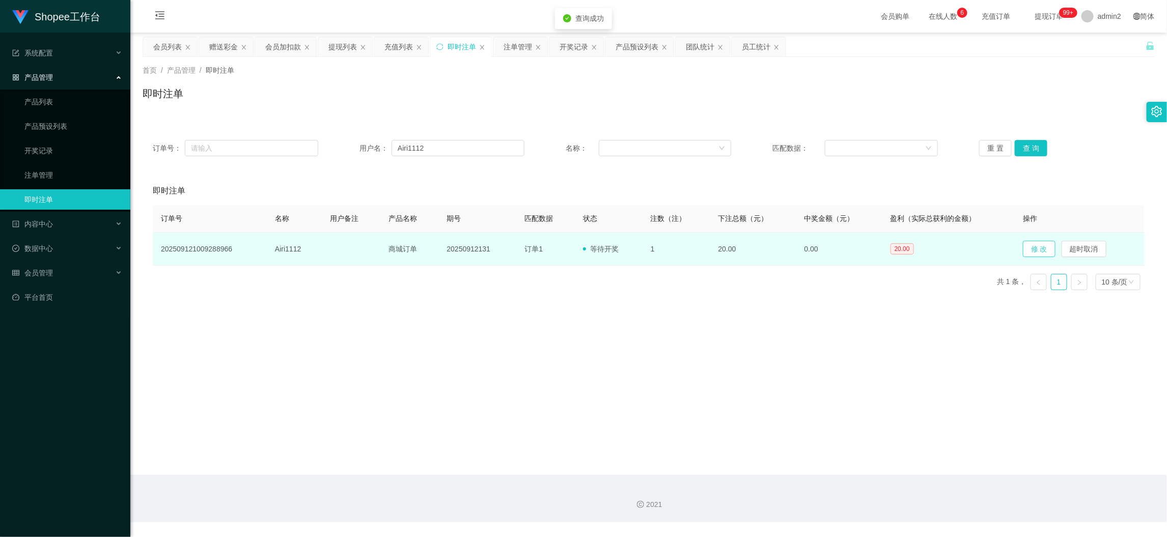
click at [1043, 246] on button "修 改" at bounding box center [1039, 249] width 33 height 16
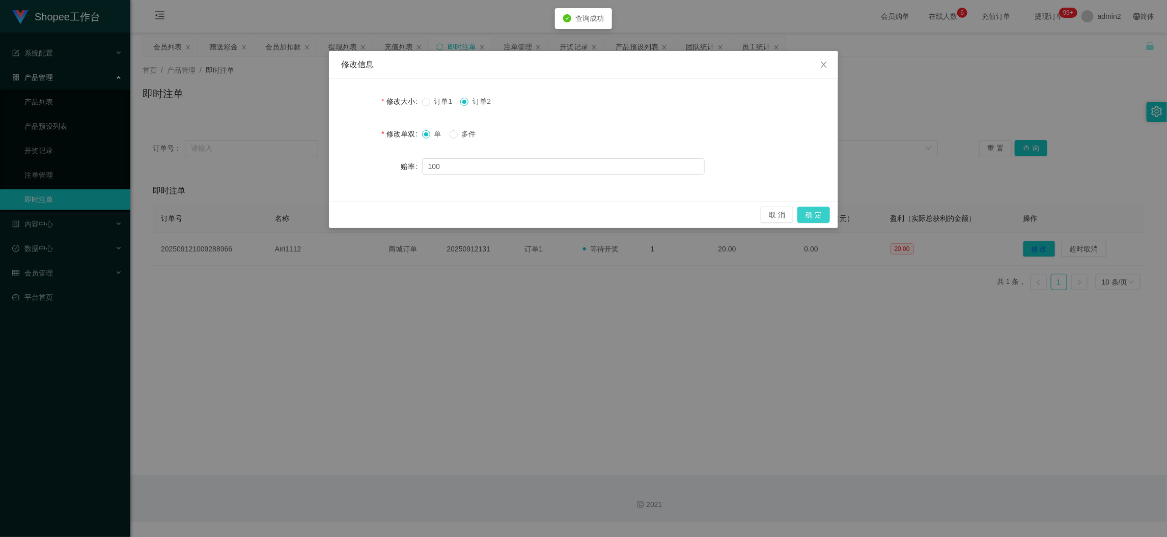
click at [814, 213] on button "确 定" at bounding box center [814, 215] width 33 height 16
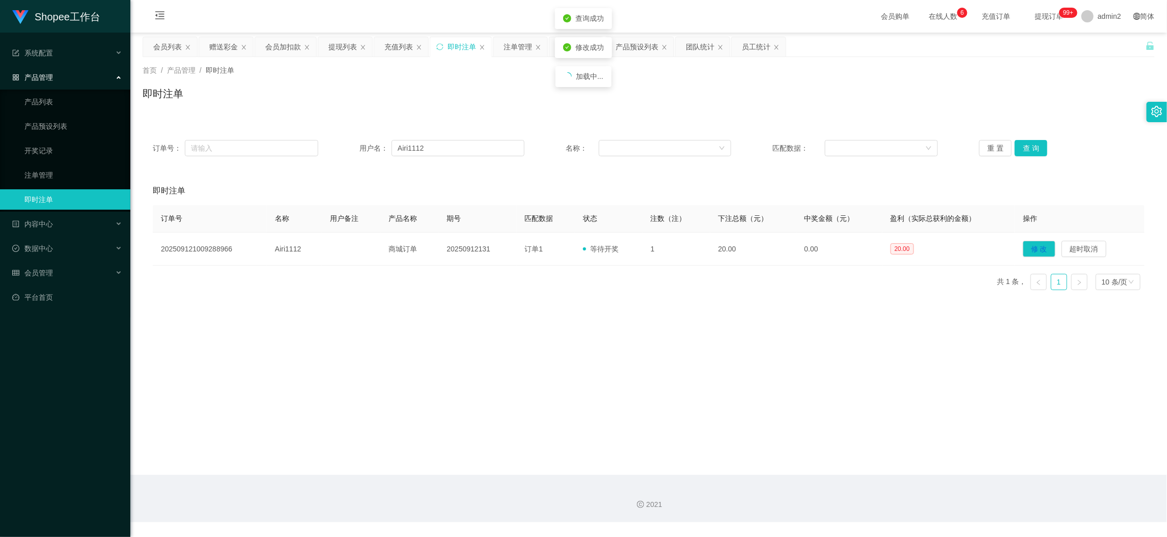
click at [665, 323] on div "Shopee工作台 系统配置 产品管理 产品列表 产品预设列表 开奖记录 注单管理 即时注单 内容中心 站内信 公告列表 活动列表 数据中心 员工统计 团队统…" at bounding box center [583, 268] width 1167 height 537
click at [867, 446] on main "关闭左侧 关闭右侧 关闭其它 刷新页面 会员列表 赠送彩金 会员加扣款 提现列表 充值列表 即时注单 注单管理 开奖记录 产品预设列表 团队统计 员工统计 首…" at bounding box center [648, 254] width 1037 height 443
click at [440, 143] on input "Airi1112" at bounding box center [458, 148] width 133 height 16
paste input "khalasiviral123"
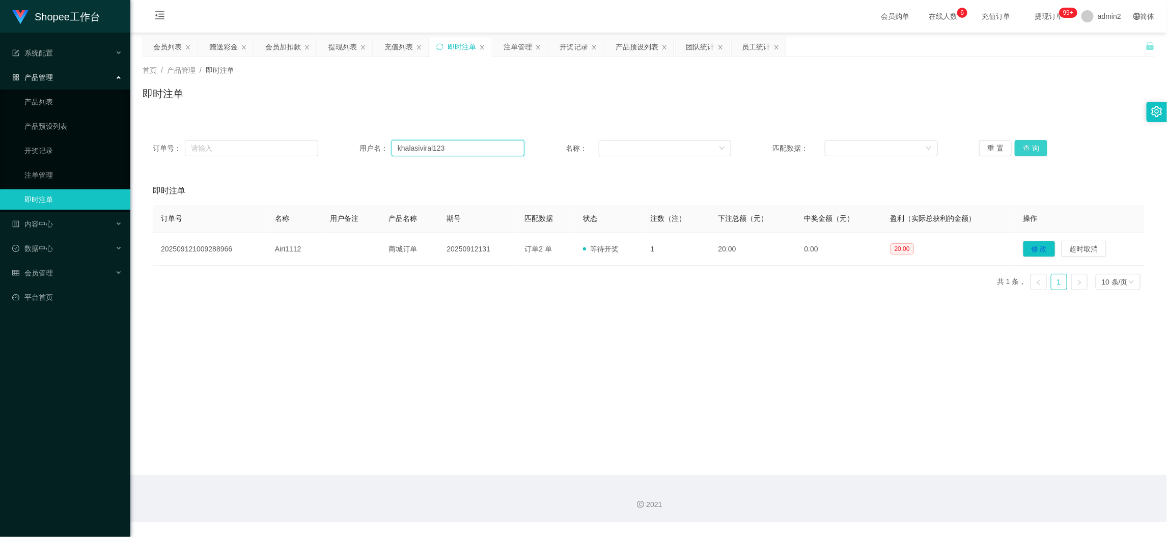
type input "khalasiviral123"
click at [1030, 147] on button "查 询" at bounding box center [1031, 148] width 33 height 16
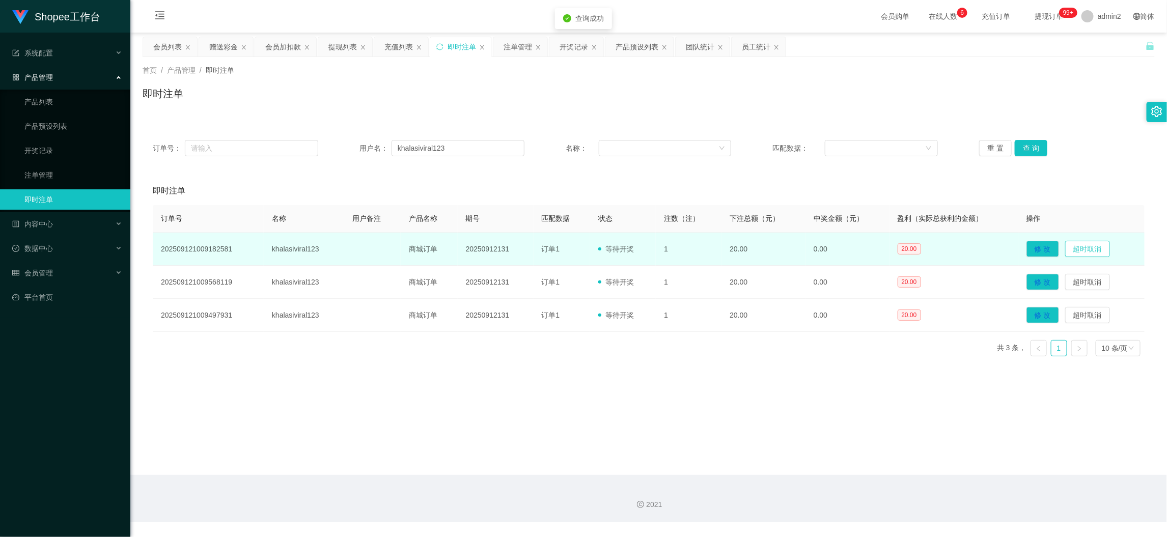
click at [1083, 245] on button "超时取消" at bounding box center [1087, 249] width 45 height 16
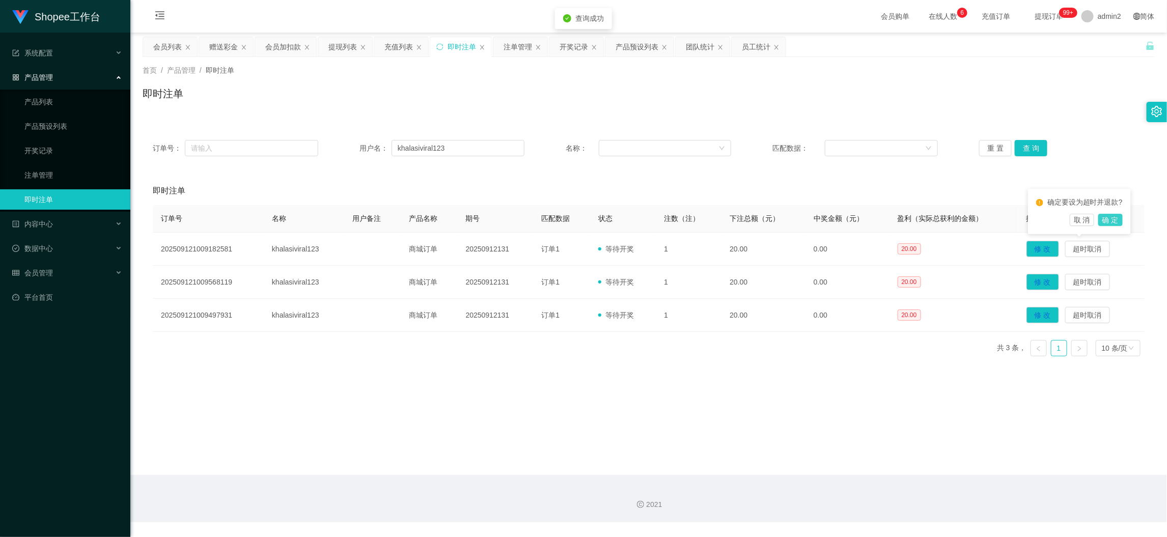
click at [1105, 218] on button "确 定" at bounding box center [1111, 220] width 24 height 12
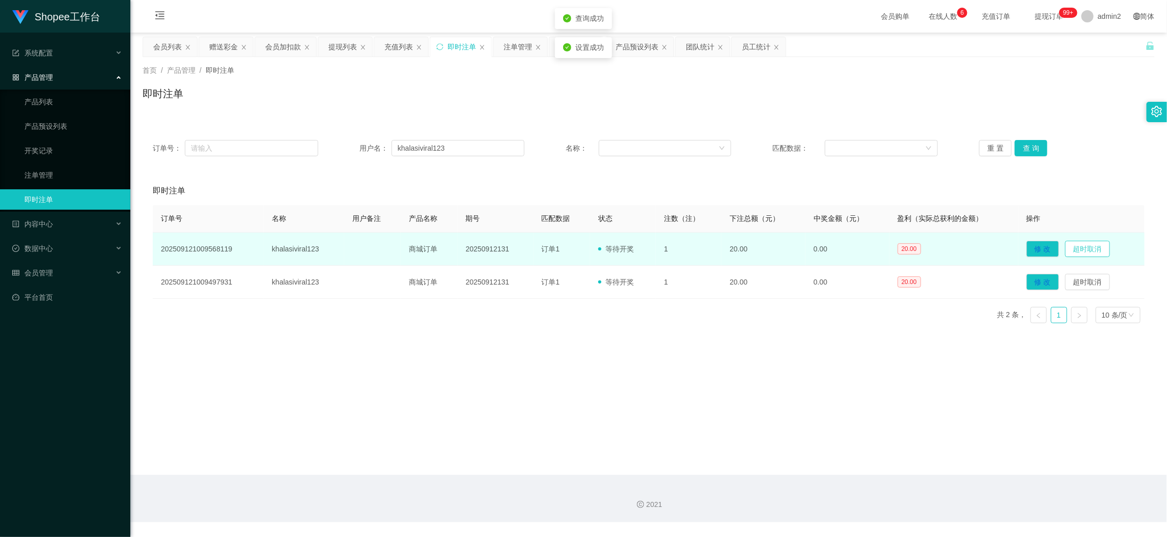
click at [1089, 249] on button "超时取消" at bounding box center [1087, 249] width 45 height 16
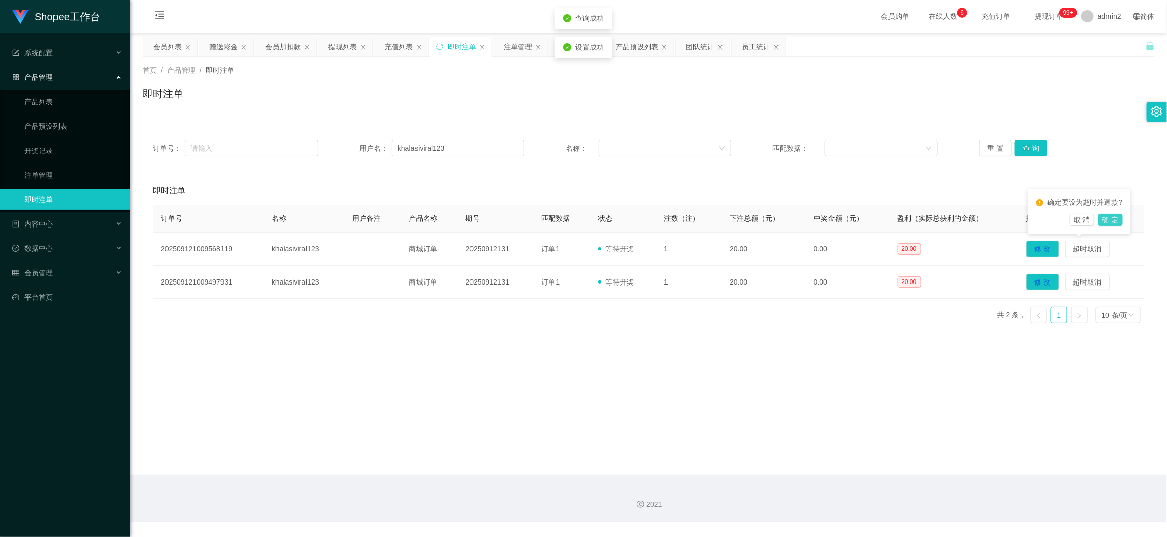
click at [1111, 217] on button "确 定" at bounding box center [1111, 220] width 24 height 12
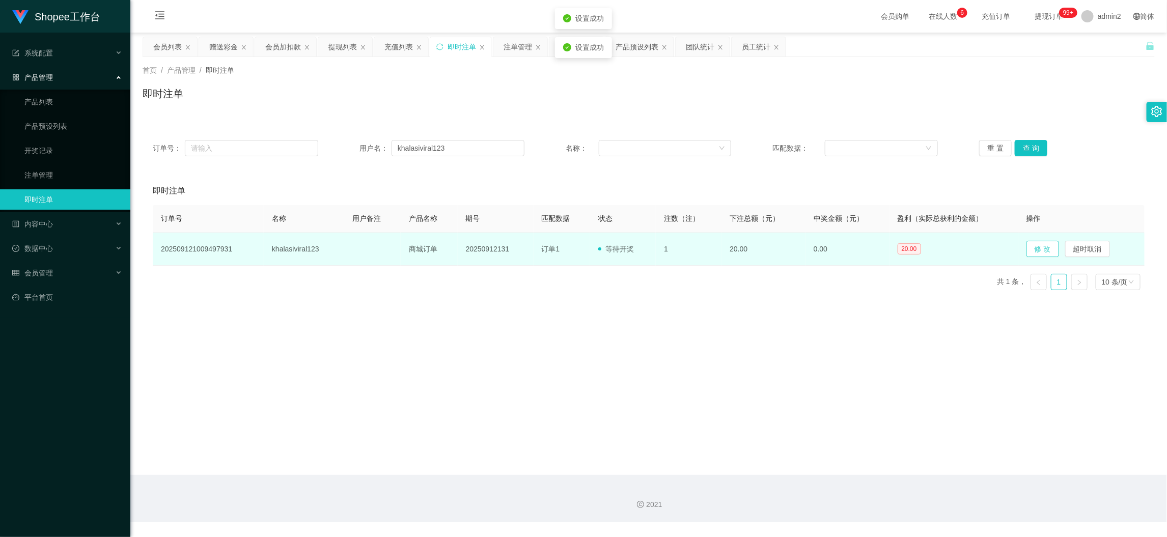
click at [1036, 253] on button "修 改" at bounding box center [1043, 249] width 33 height 16
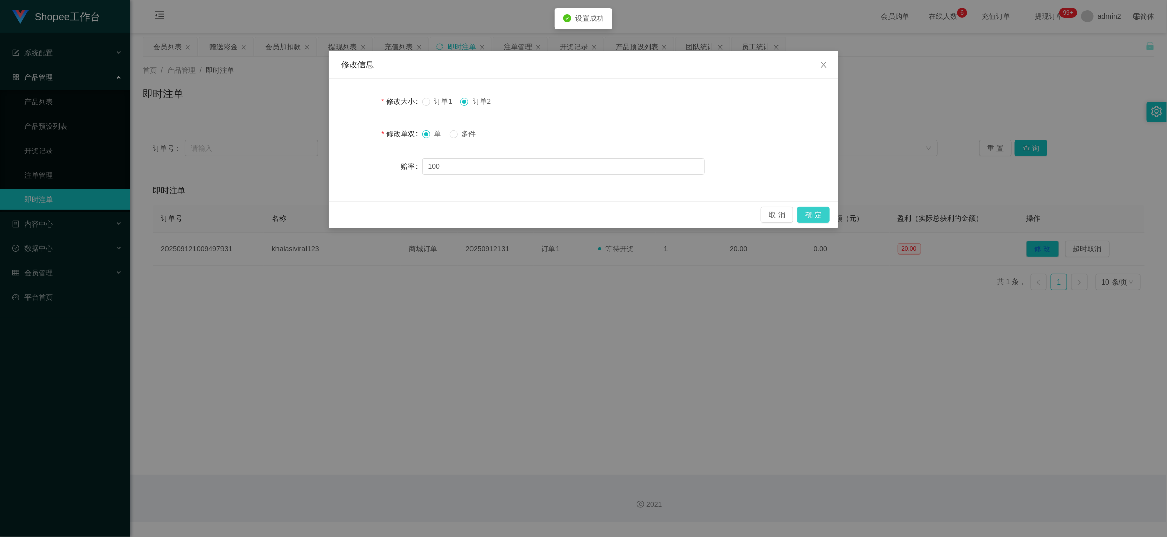
click at [809, 207] on button "确 定" at bounding box center [814, 215] width 33 height 16
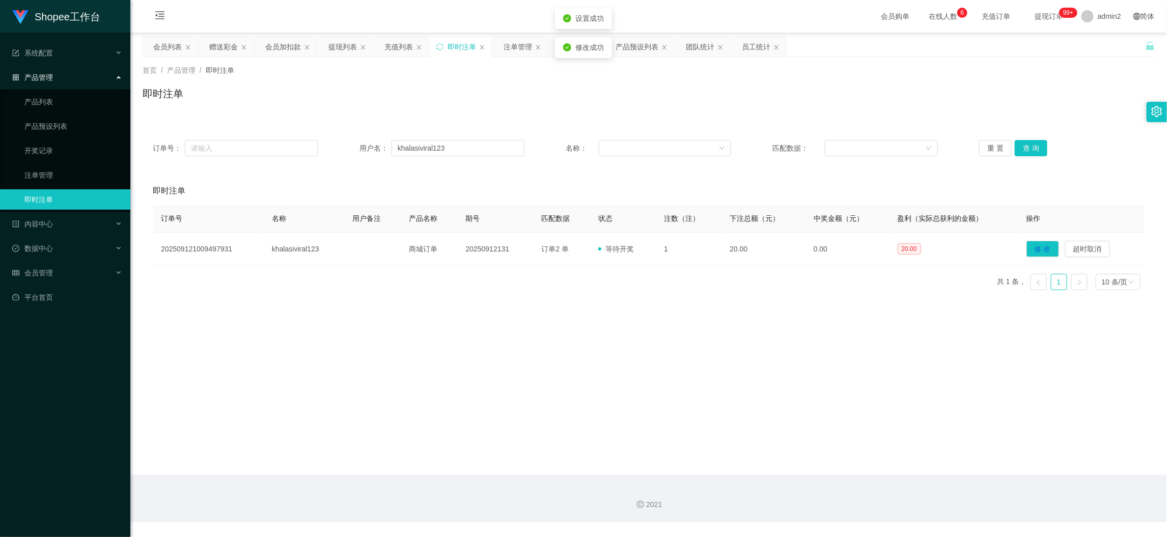
drag, startPoint x: 616, startPoint y: 319, endPoint x: 556, endPoint y: 267, distance: 79.1
click at [606, 314] on main "关闭左侧 关闭右侧 关闭其它 刷新页面 会员列表 赠送彩金 会员加扣款 提现列表 充值列表 即时注单 注单管理 开奖记录 产品预设列表 团队统计 员工统计 首…" at bounding box center [648, 254] width 1037 height 443
click at [398, 42] on div "充值列表" at bounding box center [399, 46] width 29 height 19
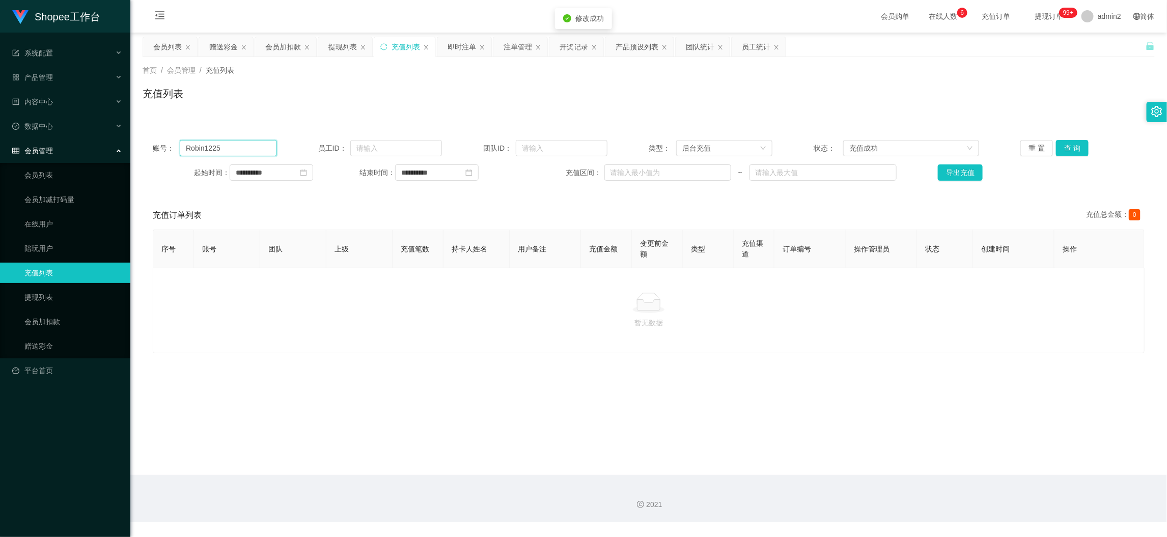
click at [242, 146] on input "Robin1225" at bounding box center [228, 148] width 97 height 16
paste input "khalasiviral123"
type input "khalasiviral123"
click at [1065, 148] on button "查 询" at bounding box center [1072, 148] width 33 height 16
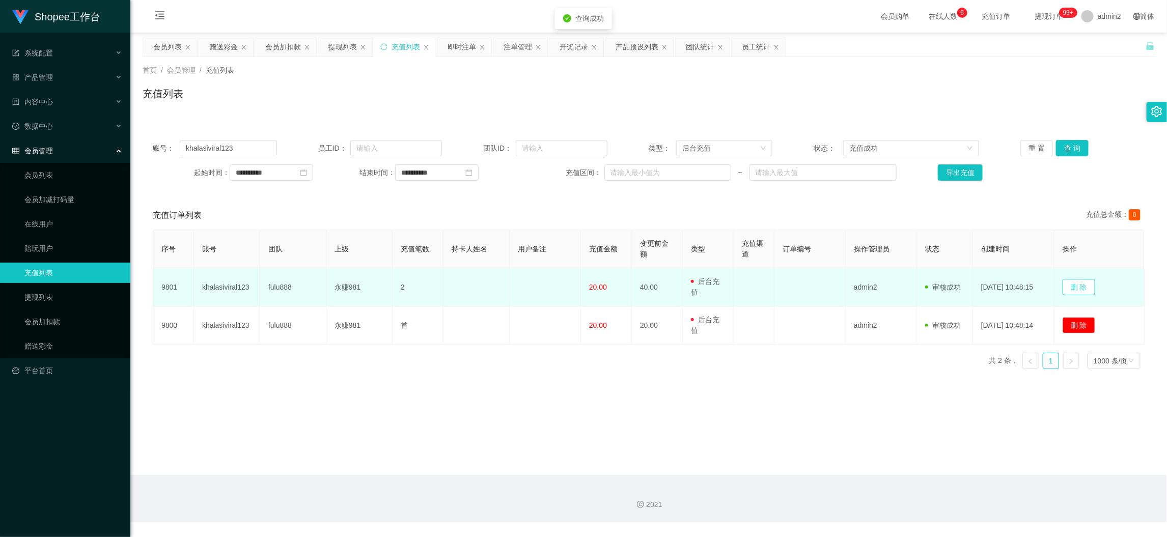
click at [1085, 287] on button "删 除" at bounding box center [1079, 287] width 33 height 16
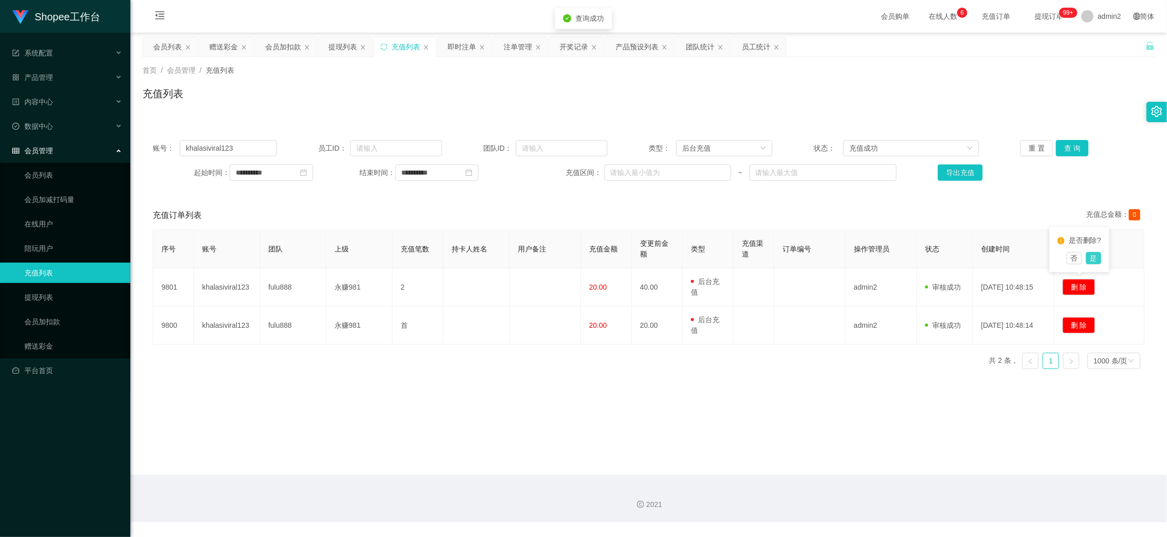
click at [1087, 256] on button "是" at bounding box center [1093, 258] width 15 height 12
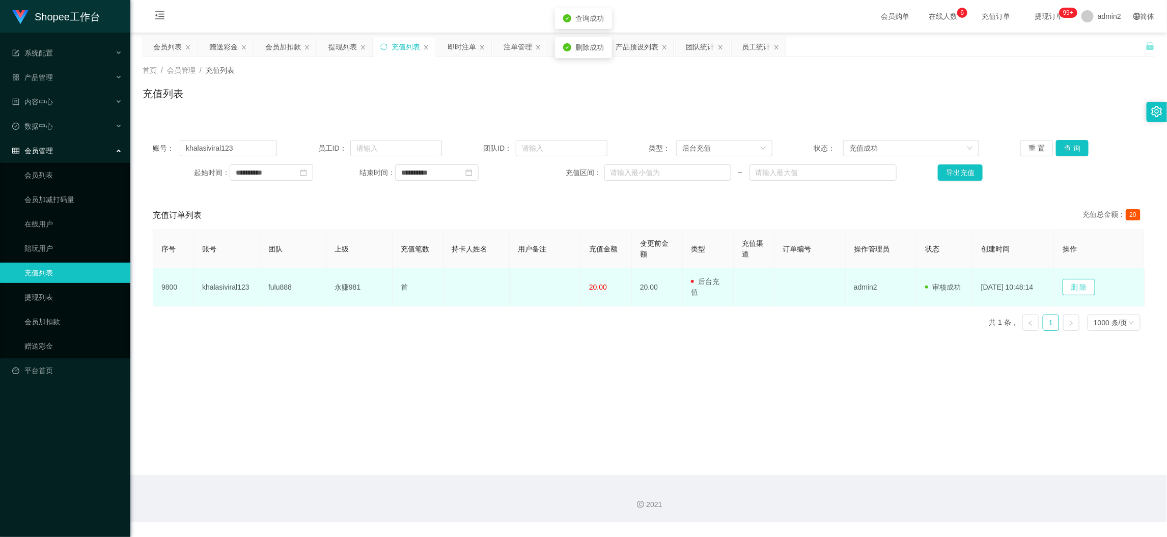
click at [1088, 286] on button "删 除" at bounding box center [1079, 287] width 33 height 16
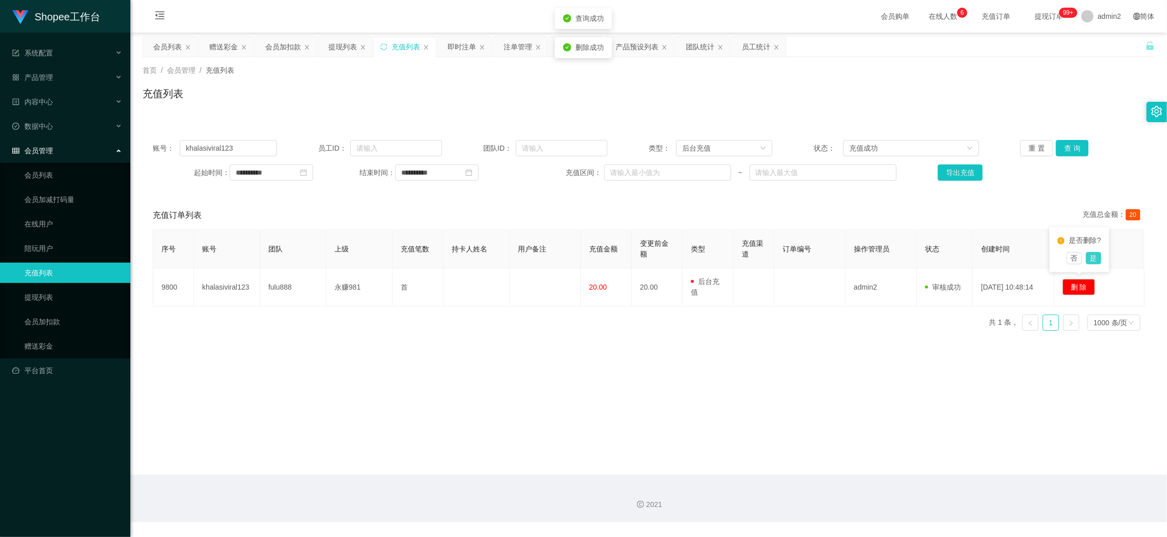
click at [1092, 261] on button "是" at bounding box center [1093, 258] width 15 height 12
click at [785, 362] on main "**********" at bounding box center [648, 254] width 1037 height 443
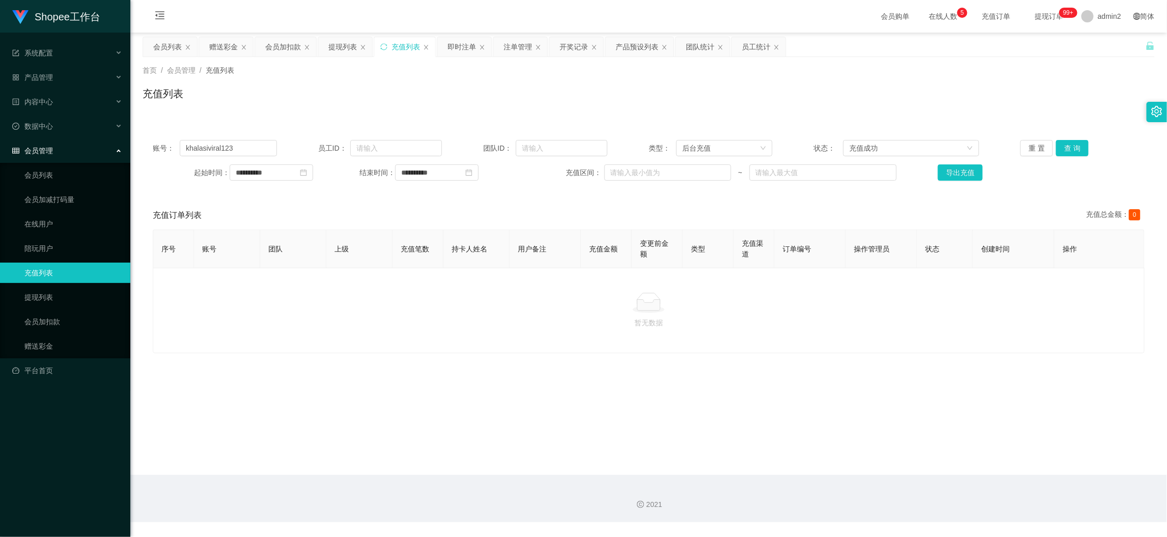
click at [922, 456] on main "**********" at bounding box center [648, 254] width 1037 height 443
click at [338, 45] on div "提现列表" at bounding box center [342, 46] width 29 height 19
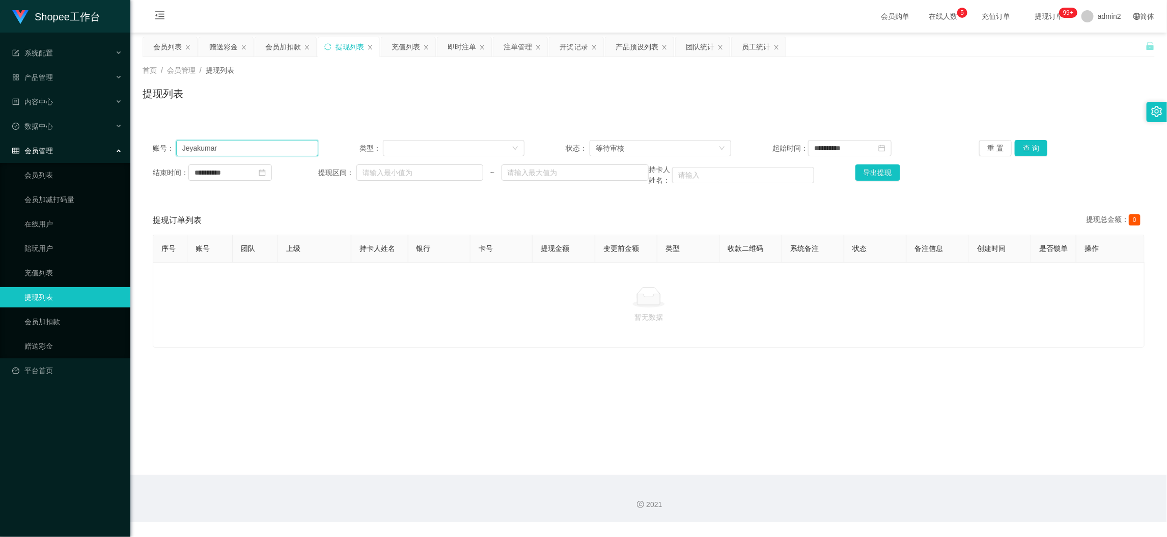
drag, startPoint x: 314, startPoint y: 145, endPoint x: 298, endPoint y: 152, distance: 17.1
click at [309, 147] on div "账号： Jeyakumar" at bounding box center [236, 148] width 166 height 16
click at [258, 154] on input "Jeyakumar" at bounding box center [247, 148] width 142 height 16
paste input "Sakthime7"
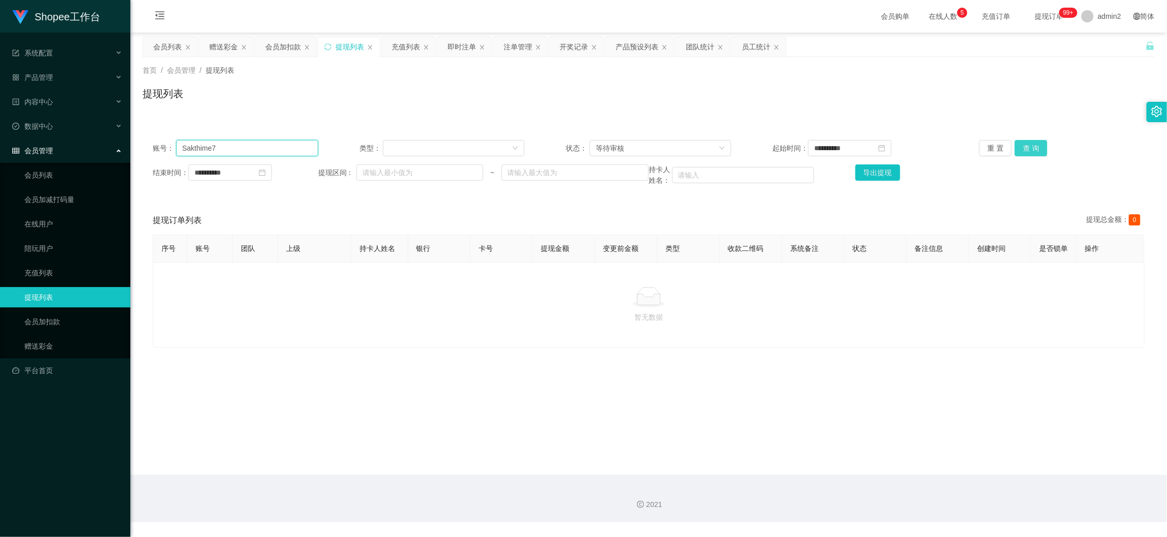
type input "Sakthime7"
drag, startPoint x: 1036, startPoint y: 142, endPoint x: 1060, endPoint y: 178, distance: 43.6
click at [1036, 142] on button "查 询" at bounding box center [1031, 148] width 33 height 16
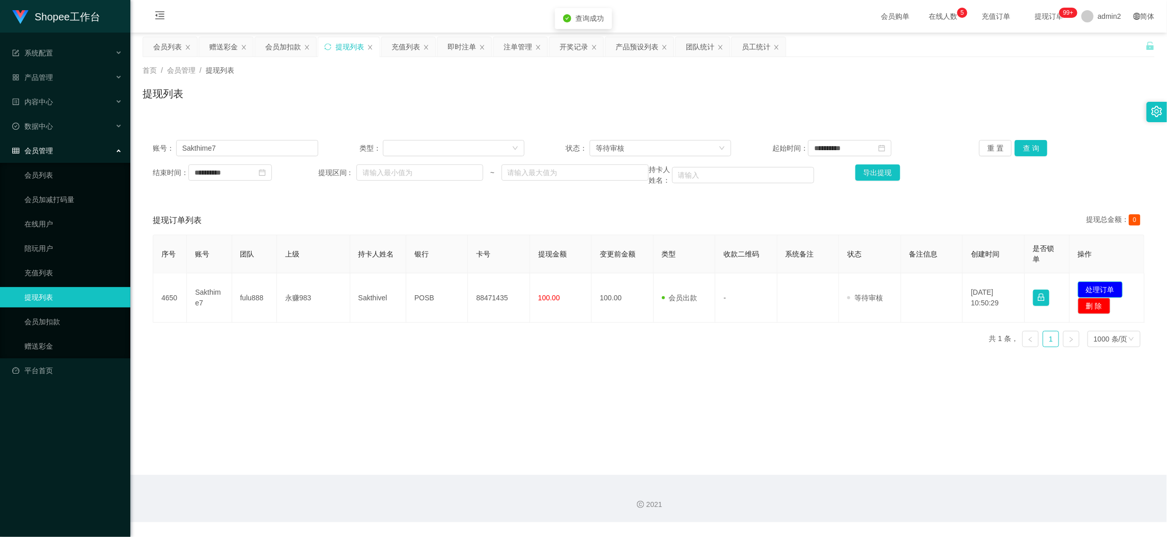
click at [1096, 285] on button "处理订单" at bounding box center [1100, 290] width 45 height 16
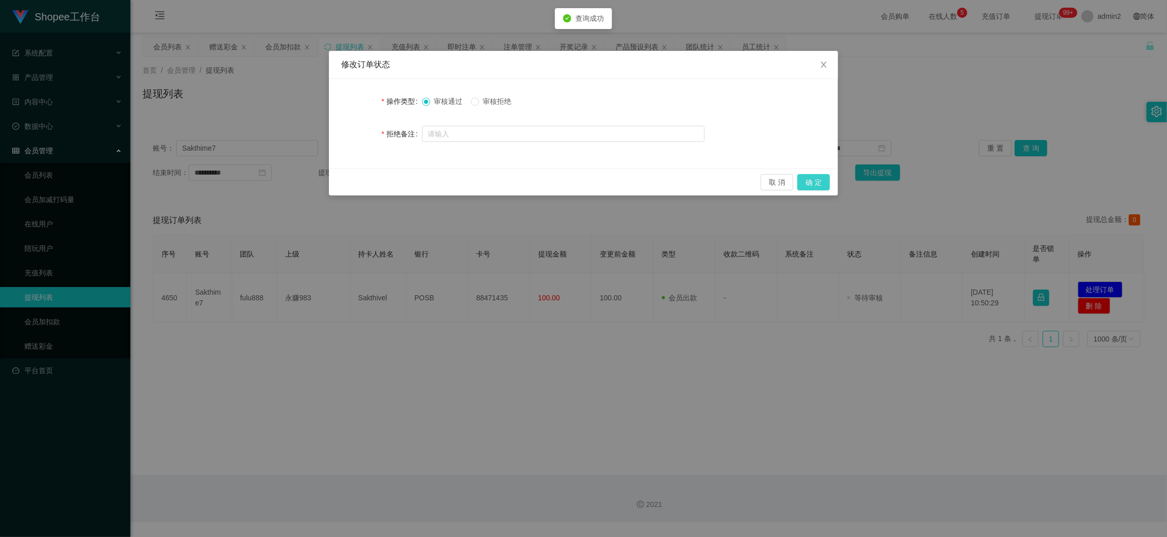
click at [815, 183] on button "确 定" at bounding box center [814, 182] width 33 height 16
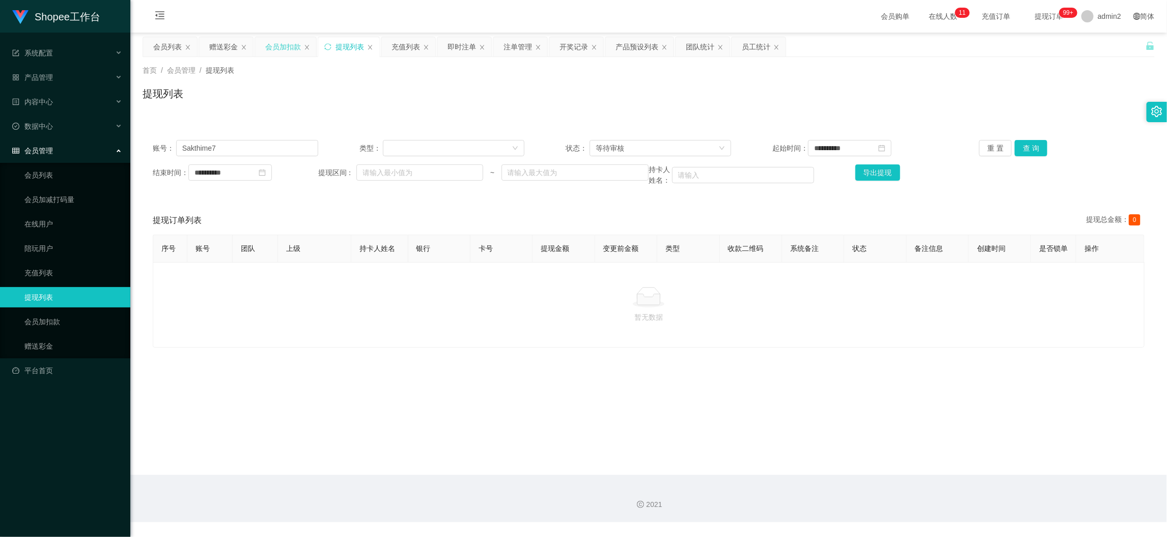
click at [289, 46] on div "会员加扣款" at bounding box center [283, 46] width 36 height 19
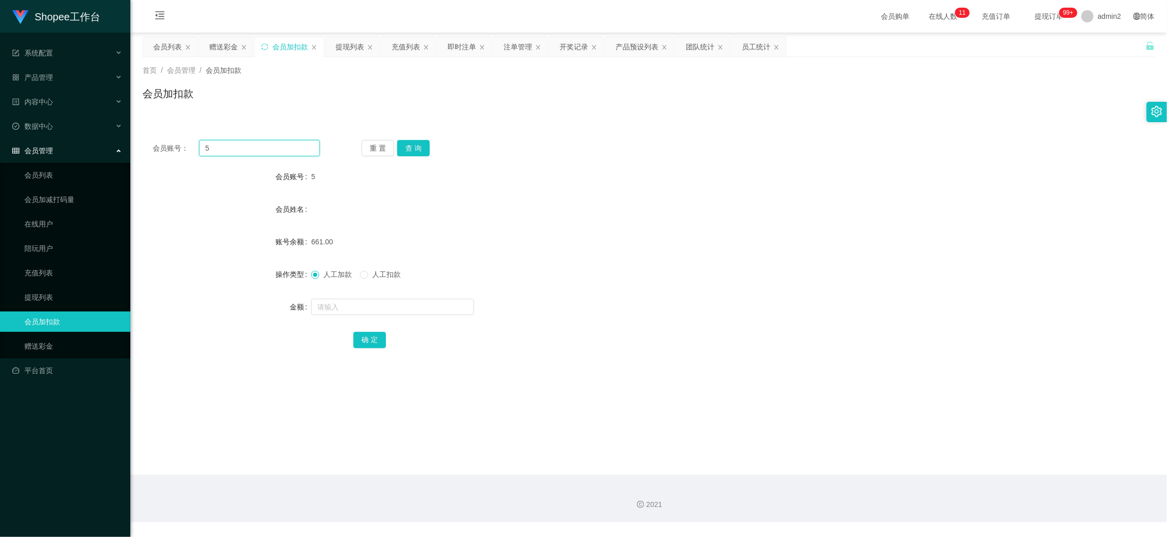
click at [258, 145] on input "5" at bounding box center [259, 148] width 121 height 16
drag, startPoint x: 413, startPoint y: 145, endPoint x: 417, endPoint y: 173, distance: 28.3
click at [413, 145] on button "查 询" at bounding box center [413, 148] width 33 height 16
click at [423, 308] on input "text" at bounding box center [392, 307] width 163 height 16
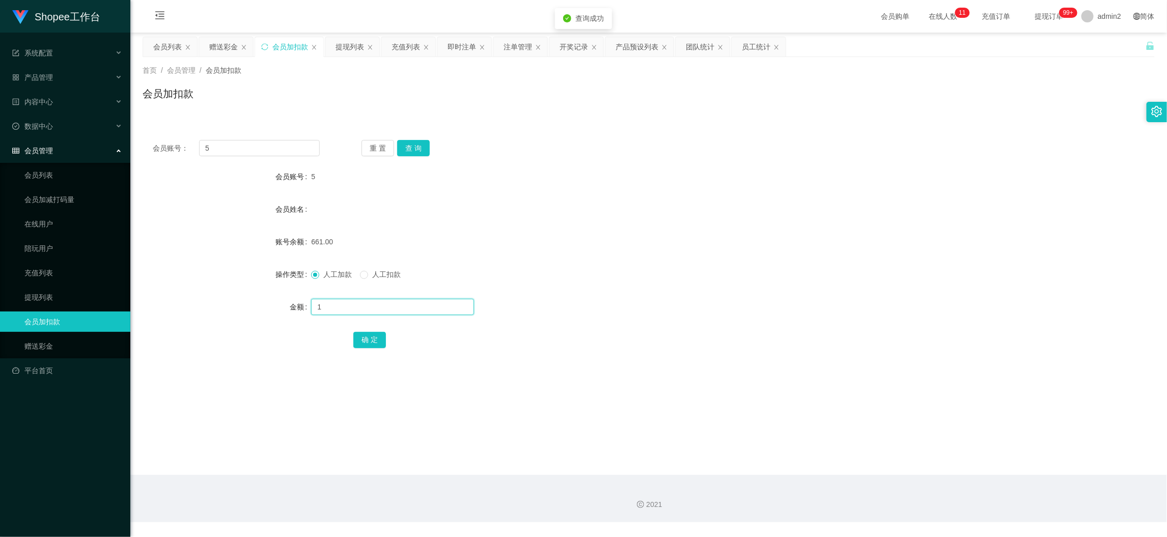
click at [423, 308] on input "1" at bounding box center [392, 307] width 163 height 16
type input "19"
click at [365, 345] on button "确 定" at bounding box center [369, 340] width 33 height 16
click at [350, 44] on div "提现列表" at bounding box center [350, 46] width 29 height 19
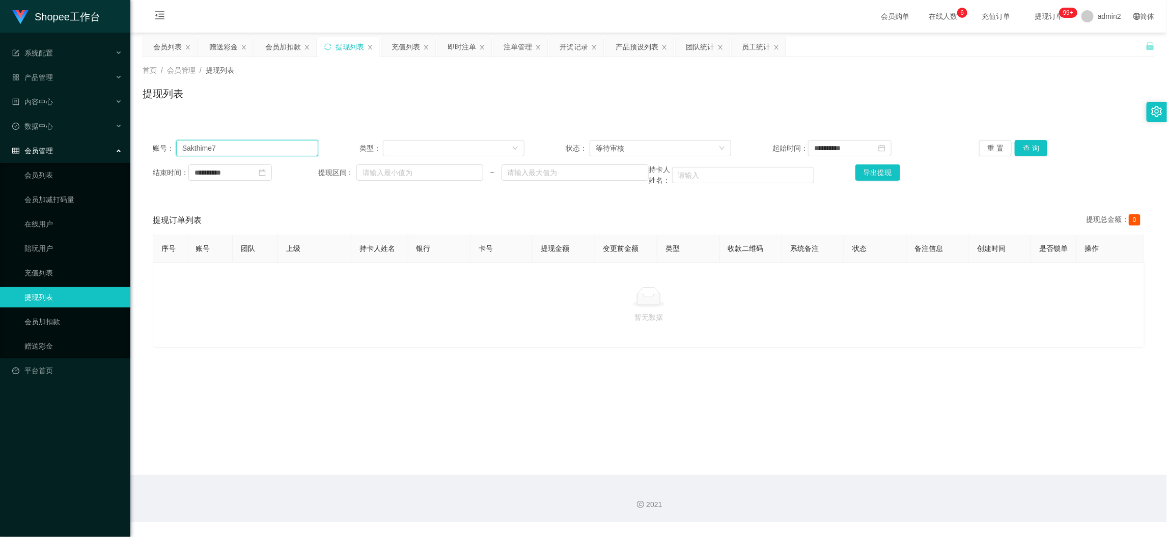
click at [285, 150] on input "Sakthime7" at bounding box center [247, 148] width 142 height 16
paste input "Airi1112"
drag, startPoint x: 1025, startPoint y: 148, endPoint x: 1023, endPoint y: 157, distance: 10.0
click at [1025, 148] on button "查 询" at bounding box center [1031, 148] width 33 height 16
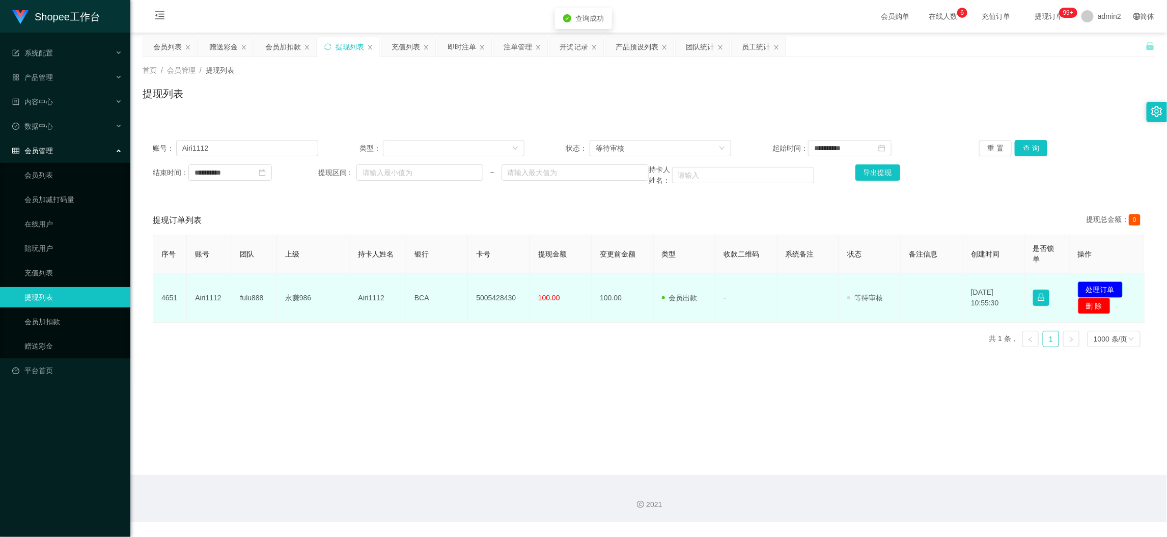
click at [1090, 286] on button "处理订单" at bounding box center [1100, 290] width 45 height 16
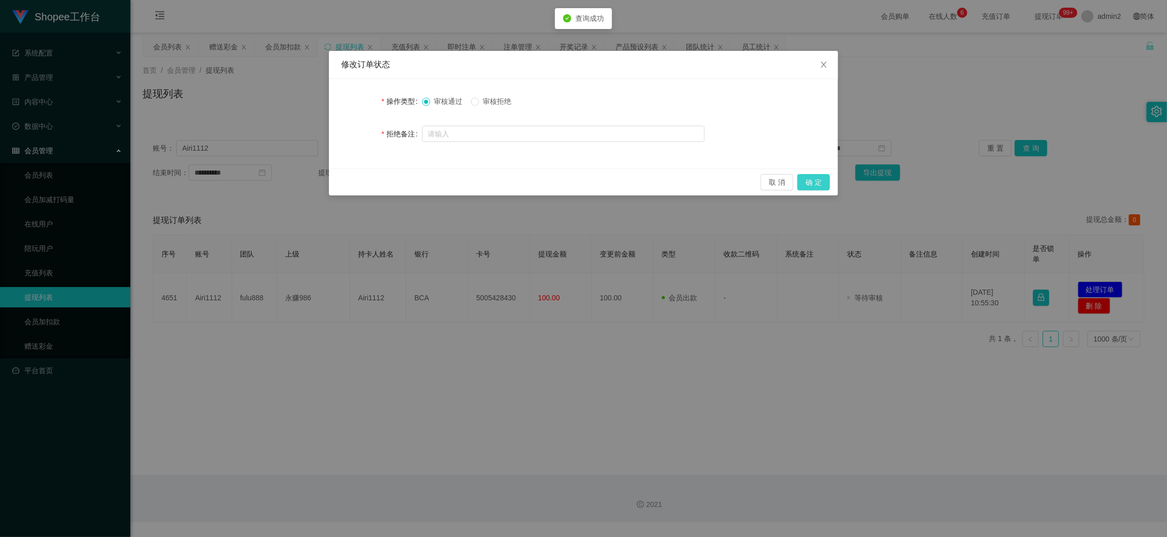
click at [812, 177] on button "确 定" at bounding box center [814, 182] width 33 height 16
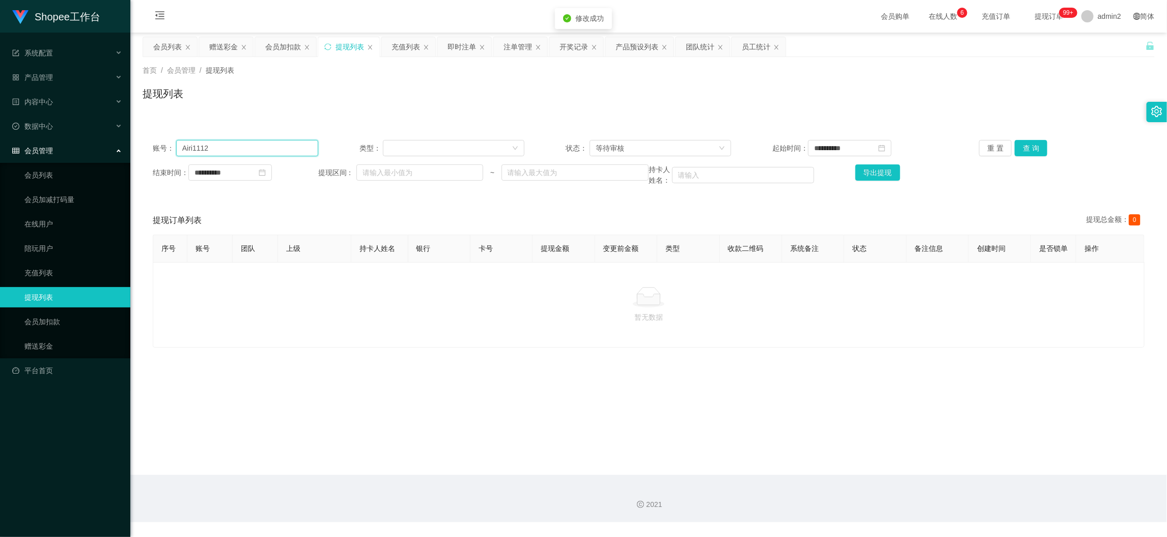
click at [269, 142] on input "Airi1112" at bounding box center [247, 148] width 142 height 16
paste input "Shimul123"
type input "Shimul123"
click at [1027, 144] on button "查 询" at bounding box center [1031, 148] width 33 height 16
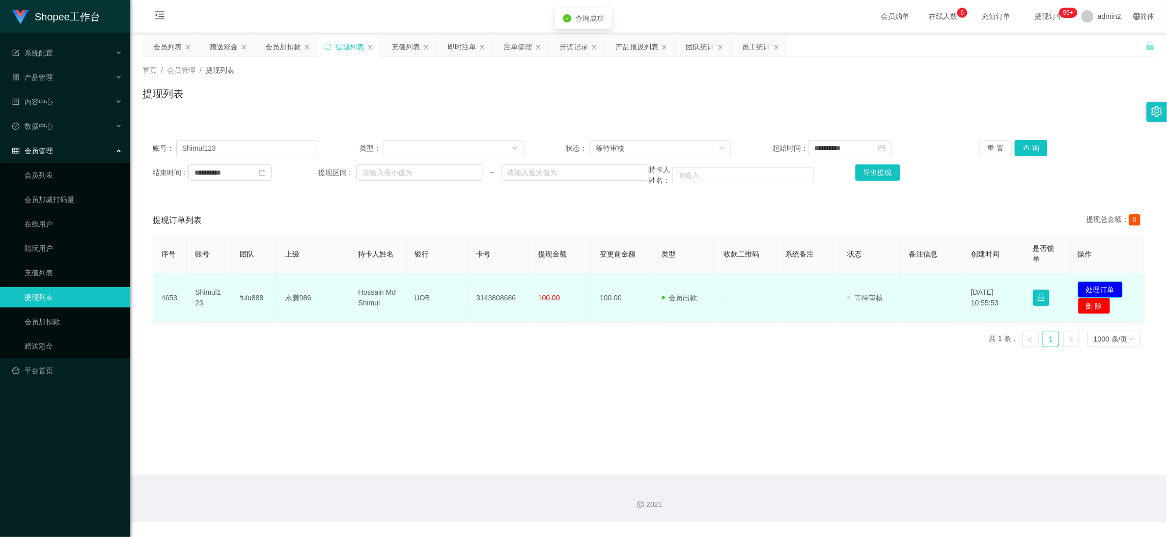
click at [1100, 287] on button "处理订单" at bounding box center [1100, 290] width 45 height 16
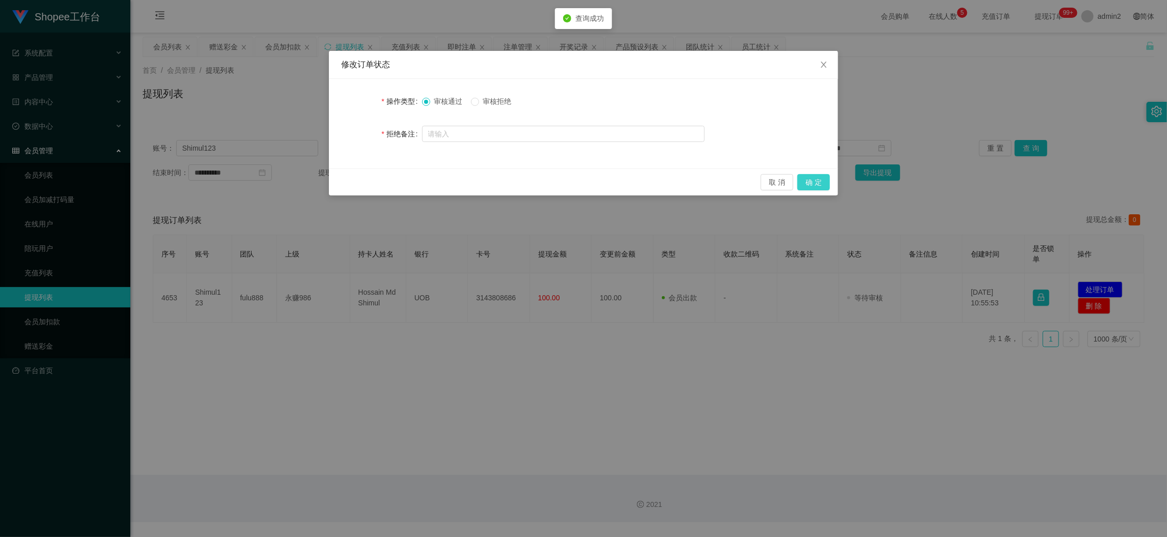
click at [817, 182] on button "确 定" at bounding box center [814, 182] width 33 height 16
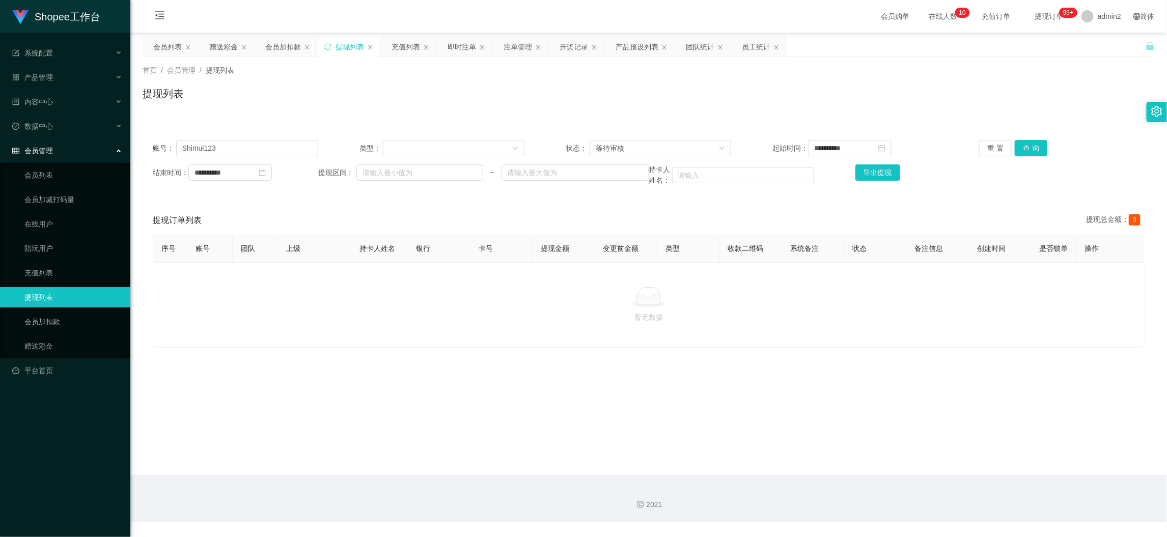
drag, startPoint x: 921, startPoint y: 468, endPoint x: 913, endPoint y: 467, distance: 8.2
click at [921, 469] on main "**********" at bounding box center [648, 254] width 1037 height 443
click at [163, 45] on div "会员列表" at bounding box center [167, 46] width 29 height 19
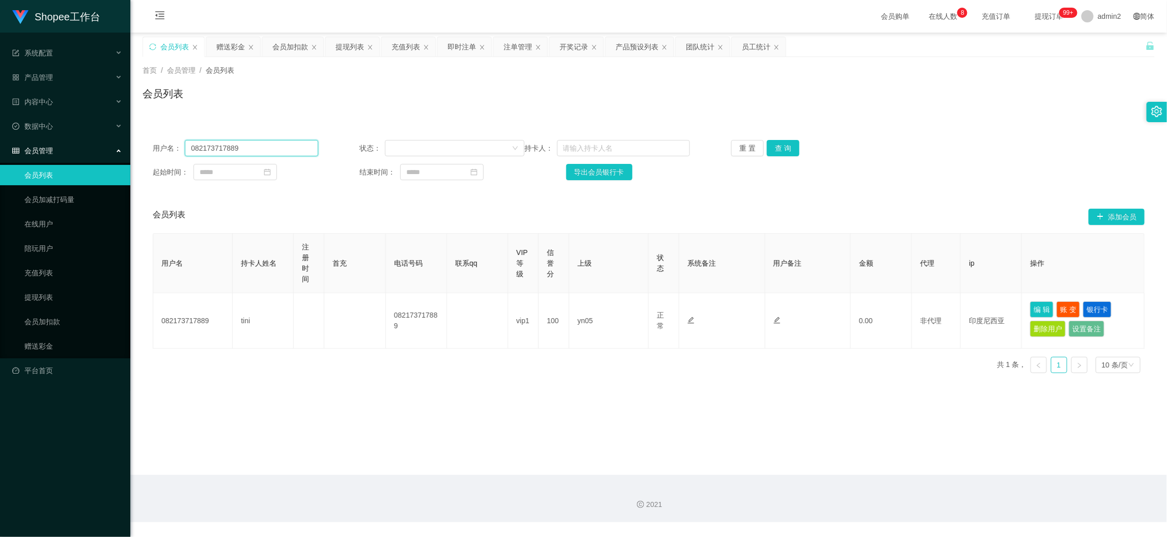
click at [253, 148] on input "082173717889" at bounding box center [251, 148] width 133 height 16
paste input "khalasiviral123"
type input "khalasiviral123"
click at [773, 149] on button "查 询" at bounding box center [783, 148] width 33 height 16
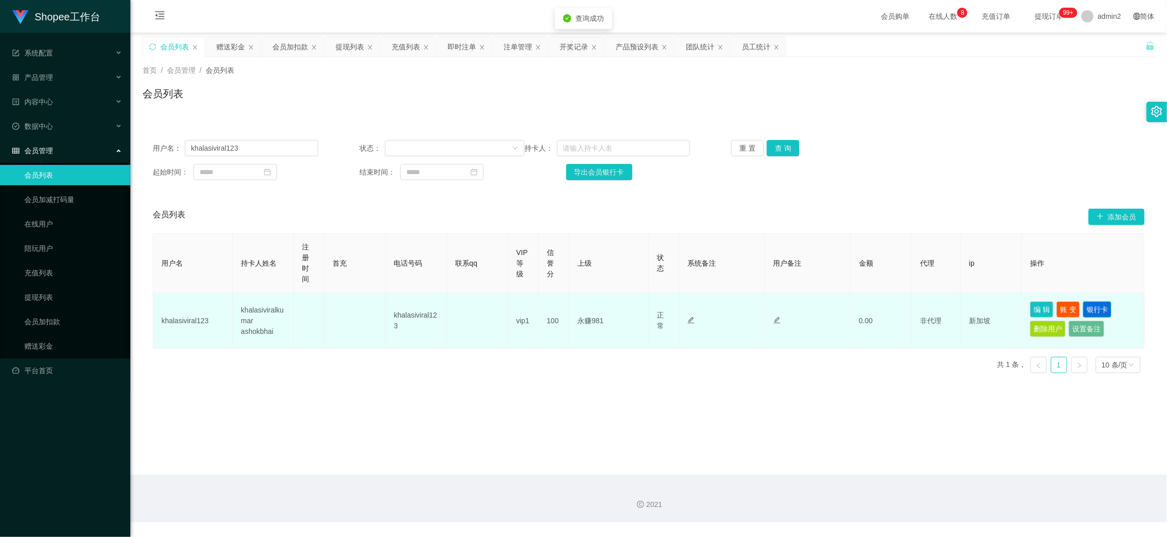
click at [1103, 309] on button "银行卡" at bounding box center [1097, 310] width 29 height 16
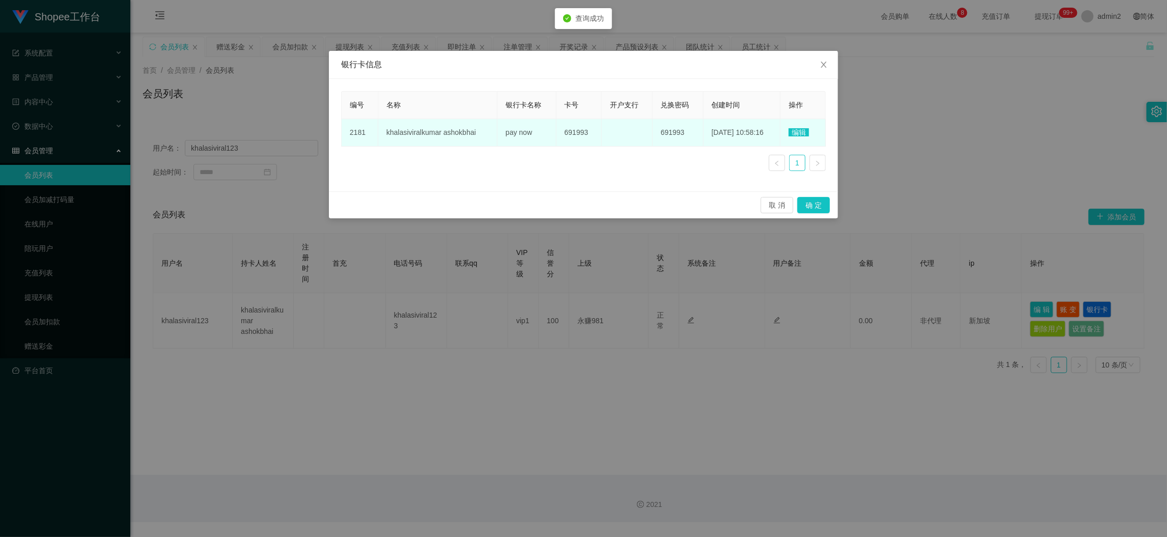
click at [795, 132] on span "编辑" at bounding box center [799, 132] width 20 height 8
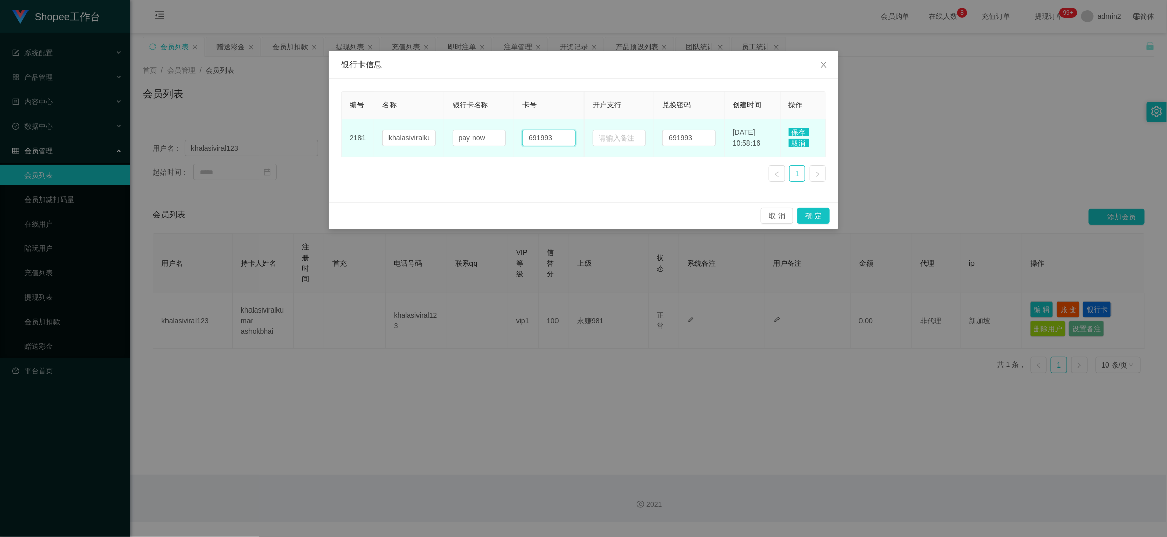
click at [559, 136] on input "691993" at bounding box center [549, 138] width 53 height 16
paste input "97744192"
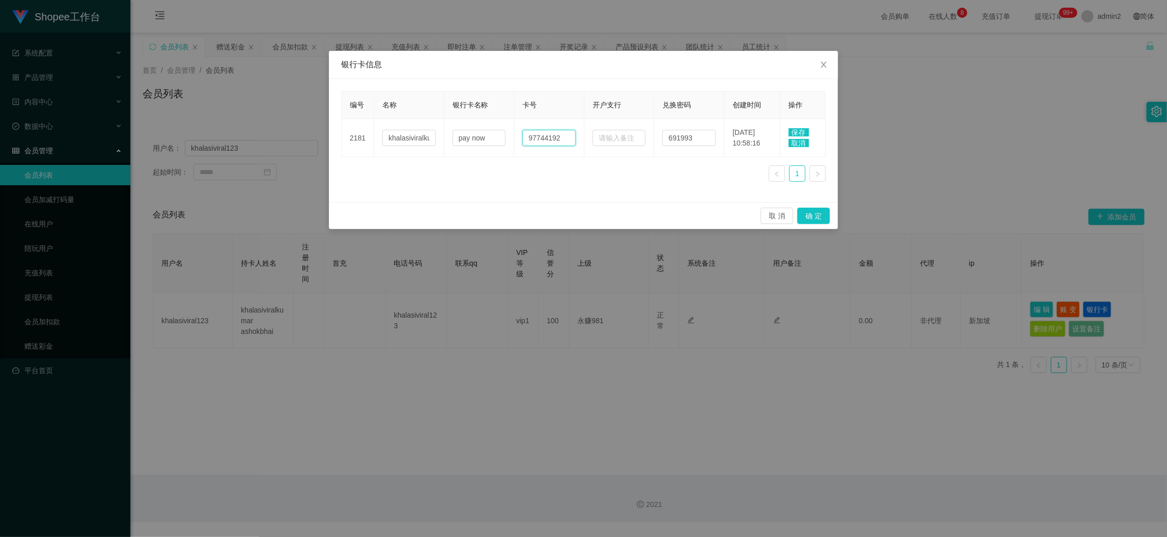
type input "97744192"
click at [797, 133] on span "保存" at bounding box center [799, 132] width 20 height 8
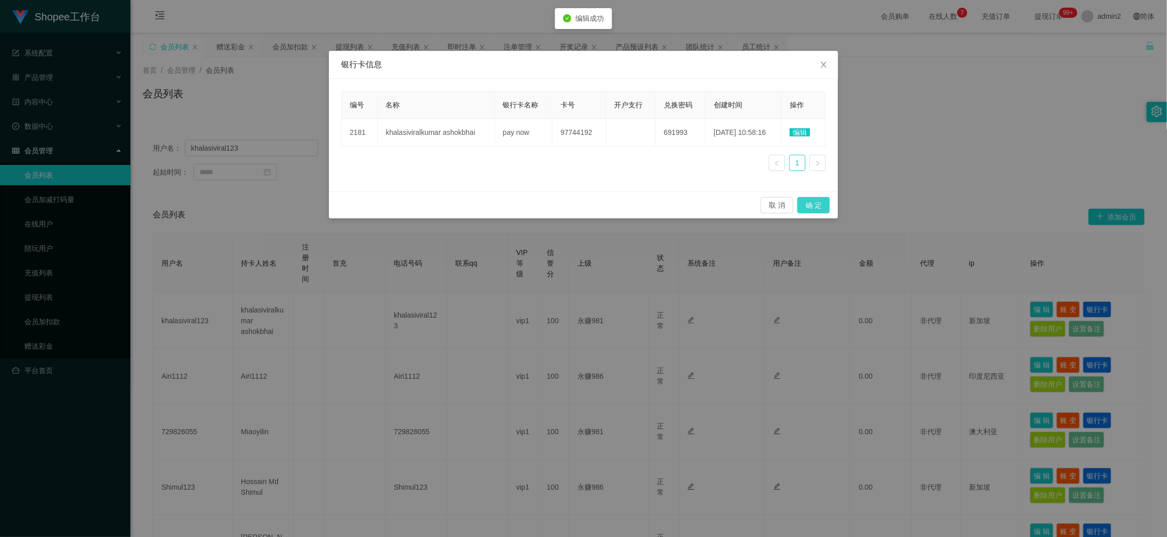
click at [812, 207] on button "确 定" at bounding box center [814, 205] width 33 height 16
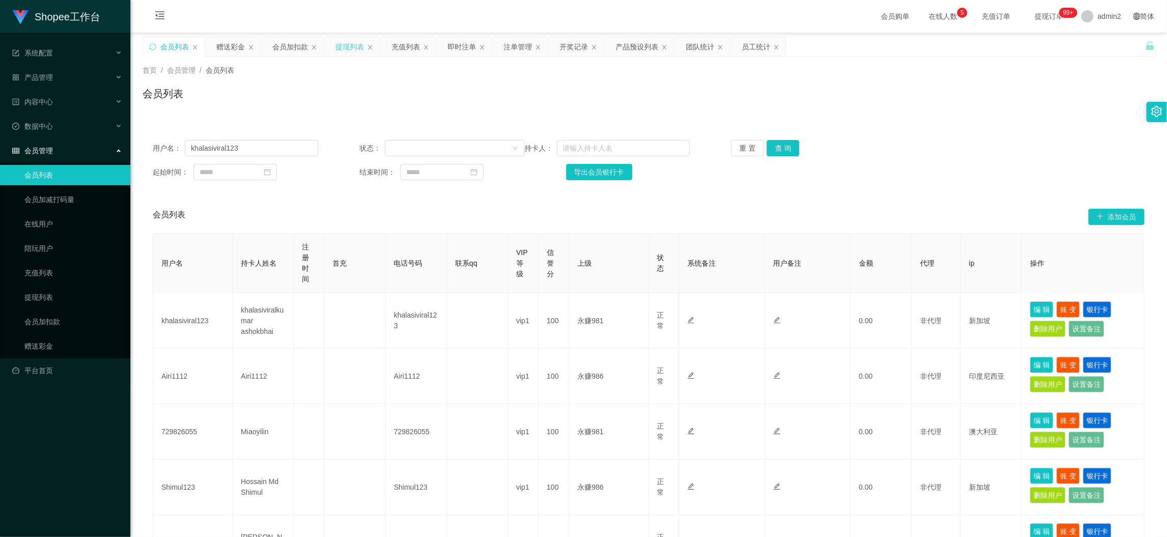
click at [347, 45] on div "提现列表" at bounding box center [350, 46] width 29 height 19
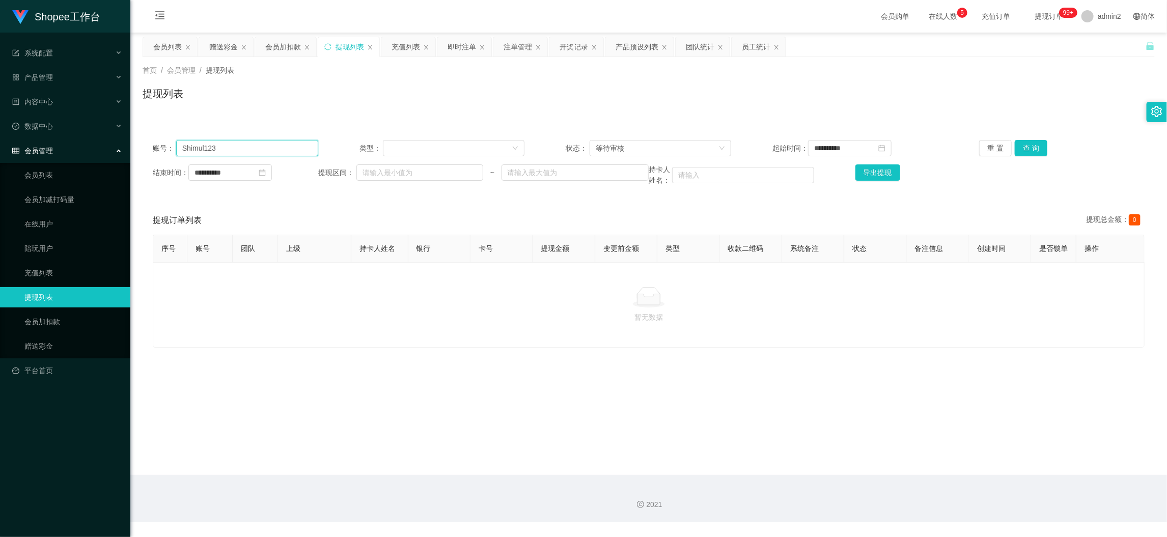
click at [298, 148] on input "Shimul123" at bounding box center [247, 148] width 142 height 16
paste input "khalasivira"
type input "khalasiviral123"
click at [1024, 146] on button "查 询" at bounding box center [1031, 148] width 33 height 16
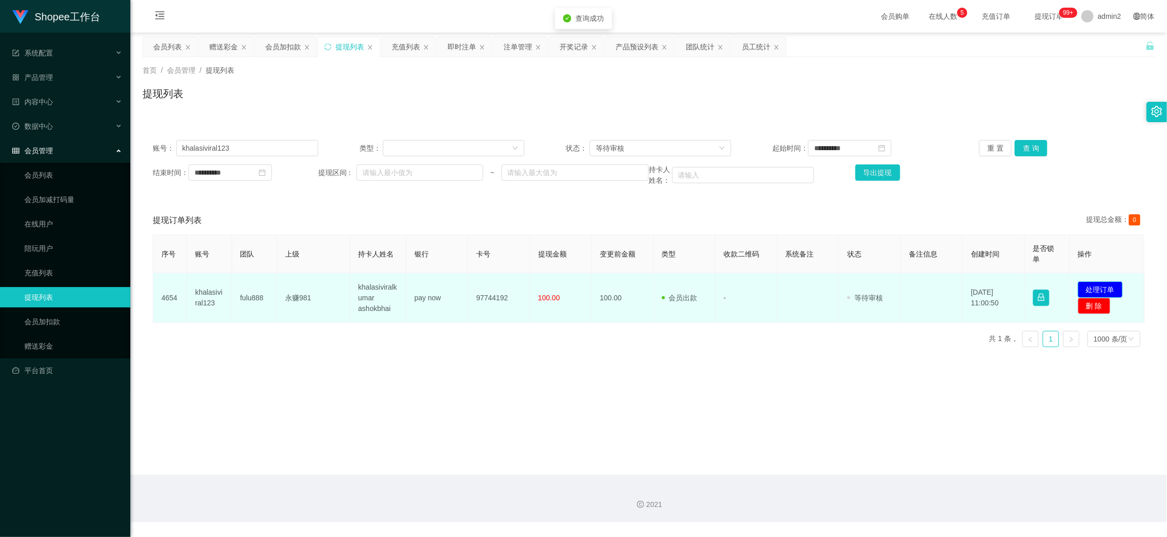
click at [1091, 290] on button "处理订单" at bounding box center [1100, 290] width 45 height 16
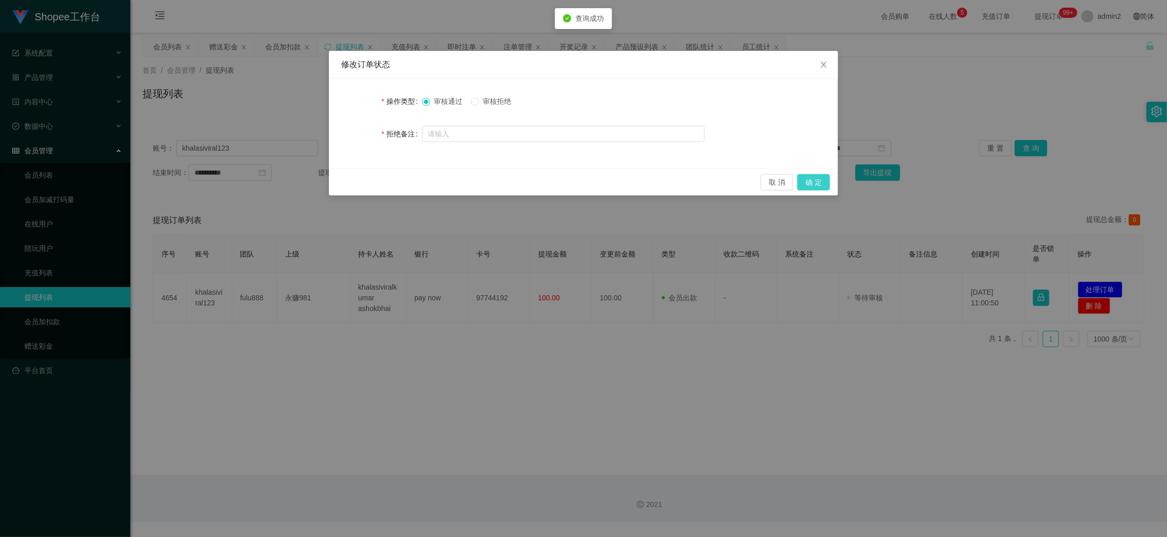
click at [829, 182] on button "确 定" at bounding box center [814, 182] width 33 height 16
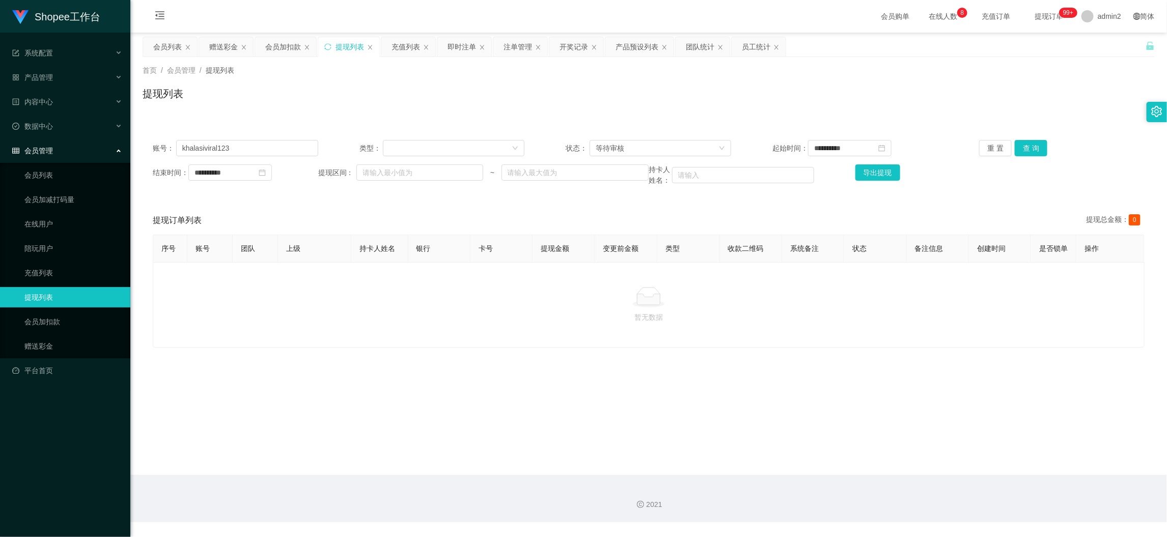
click at [922, 464] on main "**********" at bounding box center [648, 254] width 1037 height 443
click at [158, 48] on div "会员列表" at bounding box center [167, 46] width 29 height 19
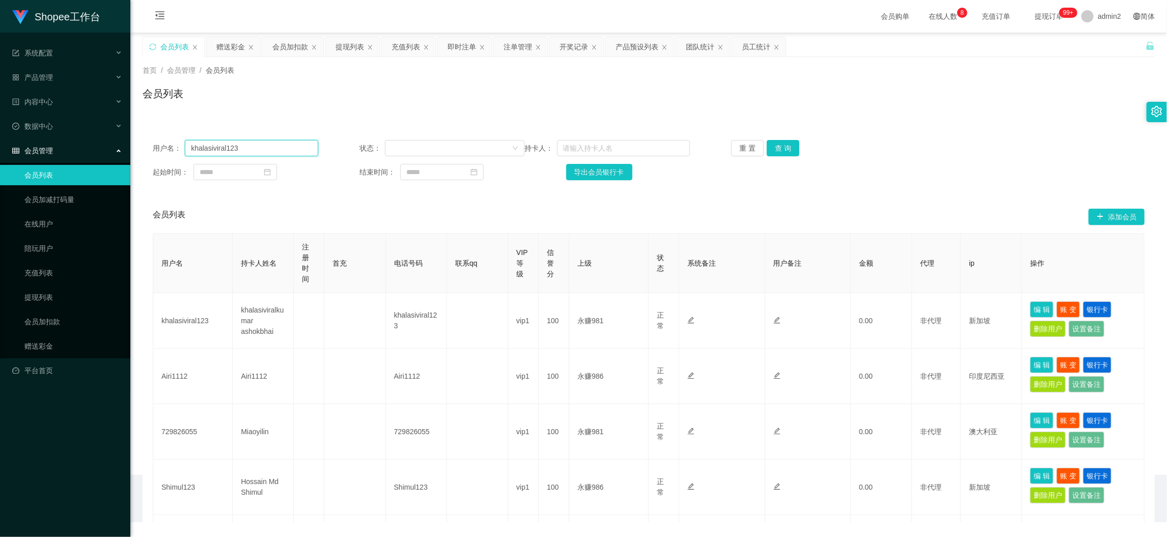
click at [287, 155] on input "khalasiviral123" at bounding box center [251, 148] width 133 height 16
paste input "Airi1112"
type input "Airi1112"
click at [785, 148] on button "查 询" at bounding box center [783, 148] width 33 height 16
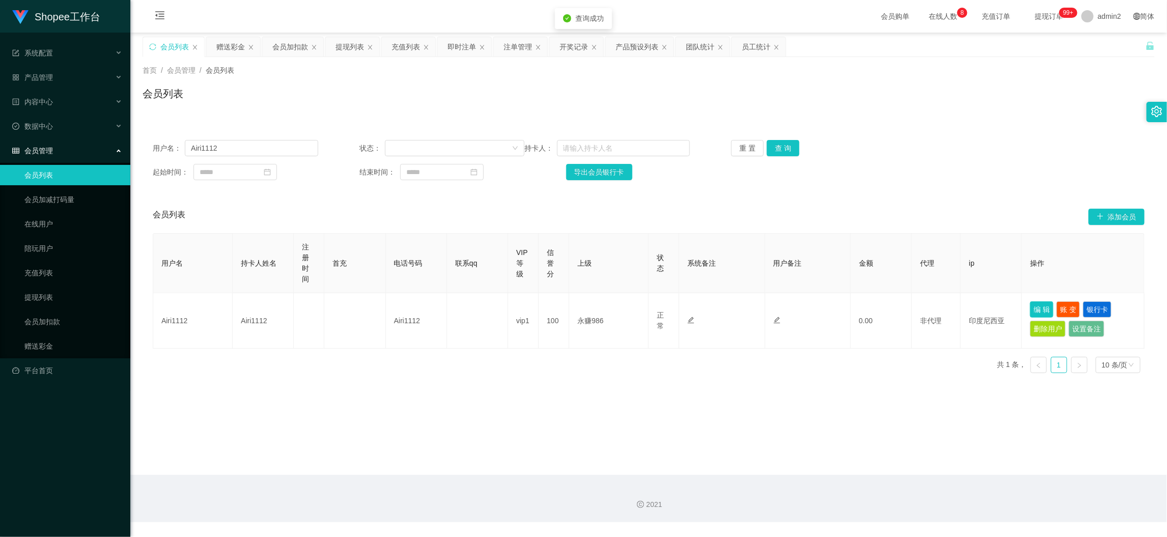
click at [1032, 308] on button "编 辑" at bounding box center [1041, 310] width 23 height 16
type input "Airi1112"
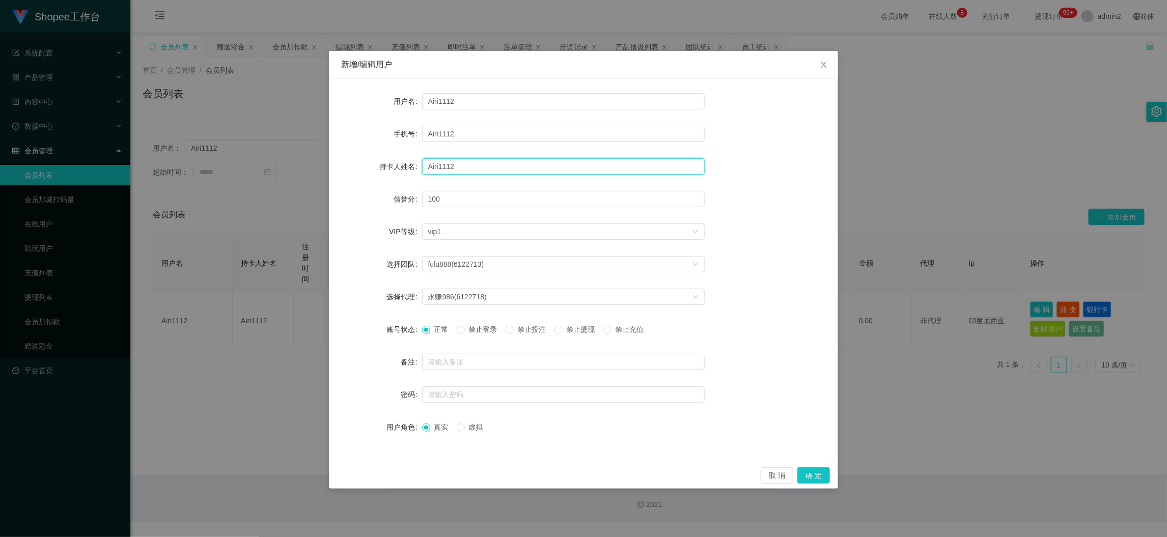
click at [505, 168] on input "Airi1112" at bounding box center [563, 166] width 283 height 16
paste input "[PERSON_NAME] [PERSON_NAME]"
type input "[PERSON_NAME] [PERSON_NAME]"
click at [808, 474] on button "确 定" at bounding box center [814, 476] width 33 height 16
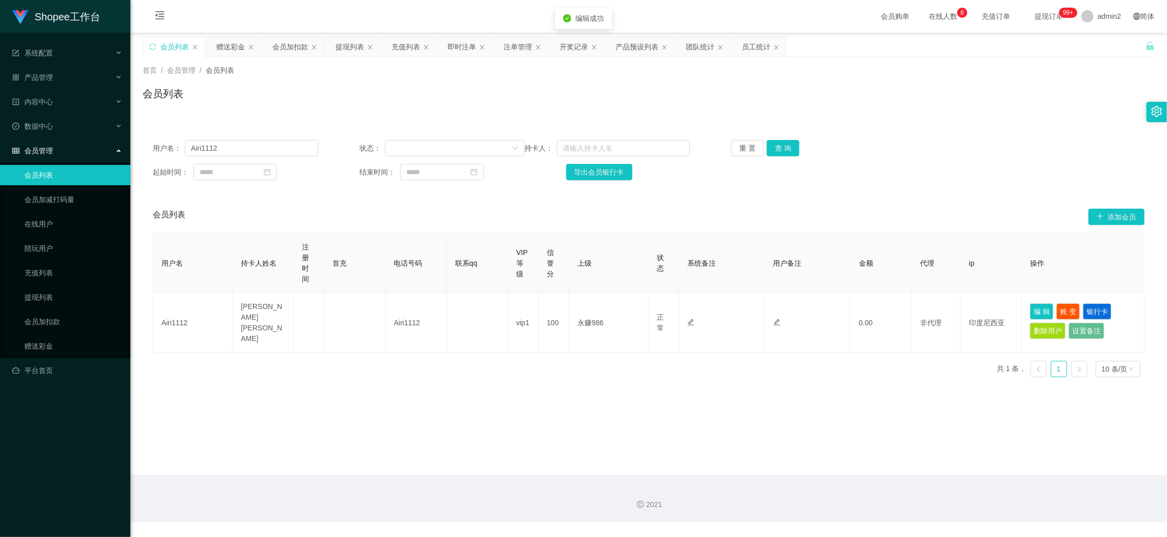
click at [676, 414] on main "关闭左侧 关闭右侧 关闭其它 刷新页面 会员列表 赠送彩金 会员加扣款 提现列表 充值列表 即时注单 注单管理 开奖记录 产品预设列表 团队统计 员工统计 首…" at bounding box center [648, 254] width 1037 height 443
drag, startPoint x: 913, startPoint y: 459, endPoint x: 568, endPoint y: 231, distance: 413.5
click at [913, 458] on main "关闭左侧 关闭右侧 关闭其它 刷新页面 会员列表 赠送彩金 会员加扣款 提现列表 充值列表 即时注单 注单管理 开奖记录 产品预设列表 团队统计 员工统计 首…" at bounding box center [648, 254] width 1037 height 443
drag, startPoint x: 236, startPoint y: 44, endPoint x: 326, endPoint y: 169, distance: 153.2
click at [236, 45] on div "赠送彩金" at bounding box center [230, 46] width 29 height 19
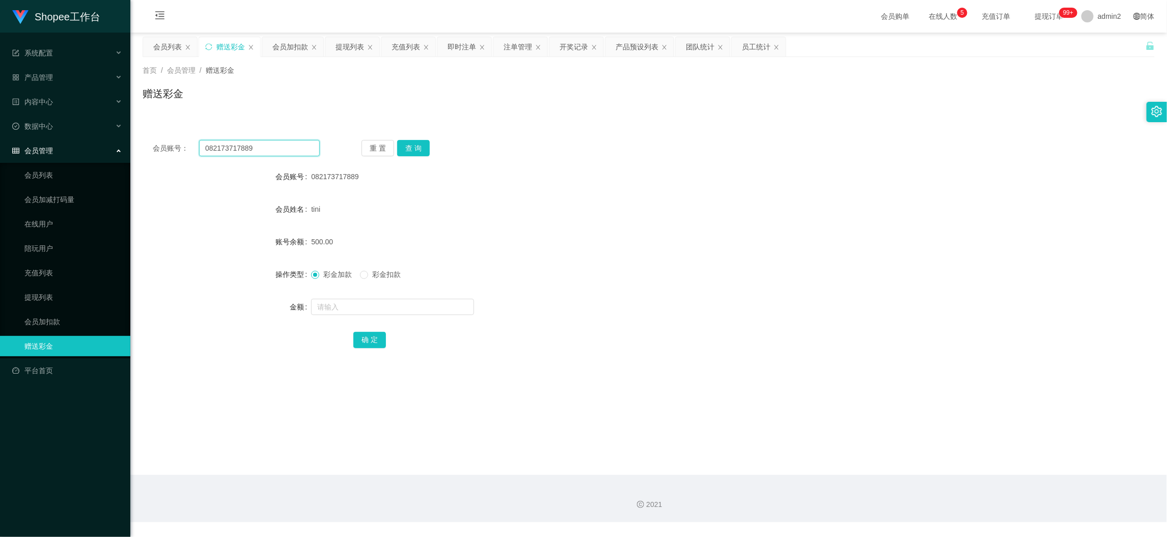
click at [281, 145] on input "082173717889" at bounding box center [259, 148] width 121 height 16
drag, startPoint x: 281, startPoint y: 143, endPoint x: 396, endPoint y: 160, distance: 116.3
click at [282, 144] on input "082173717889" at bounding box center [259, 148] width 121 height 16
paste input "180736329"
type input "081807363299"
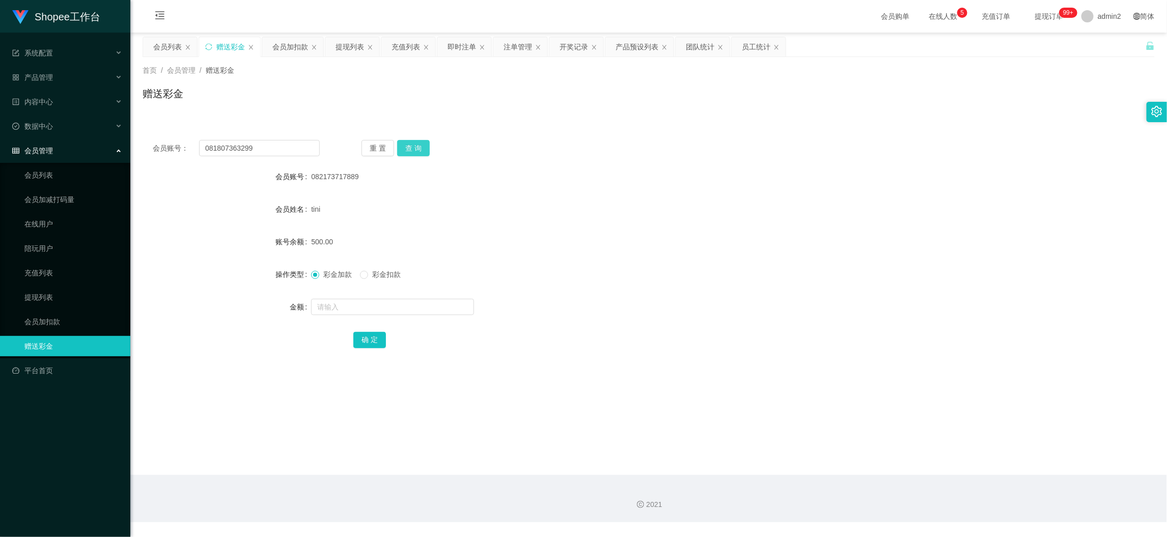
drag, startPoint x: 421, startPoint y: 152, endPoint x: 421, endPoint y: 167, distance: 14.3
click at [421, 152] on button "查 询" at bounding box center [413, 148] width 33 height 16
click at [418, 311] on input "text" at bounding box center [392, 307] width 163 height 16
type input "300"
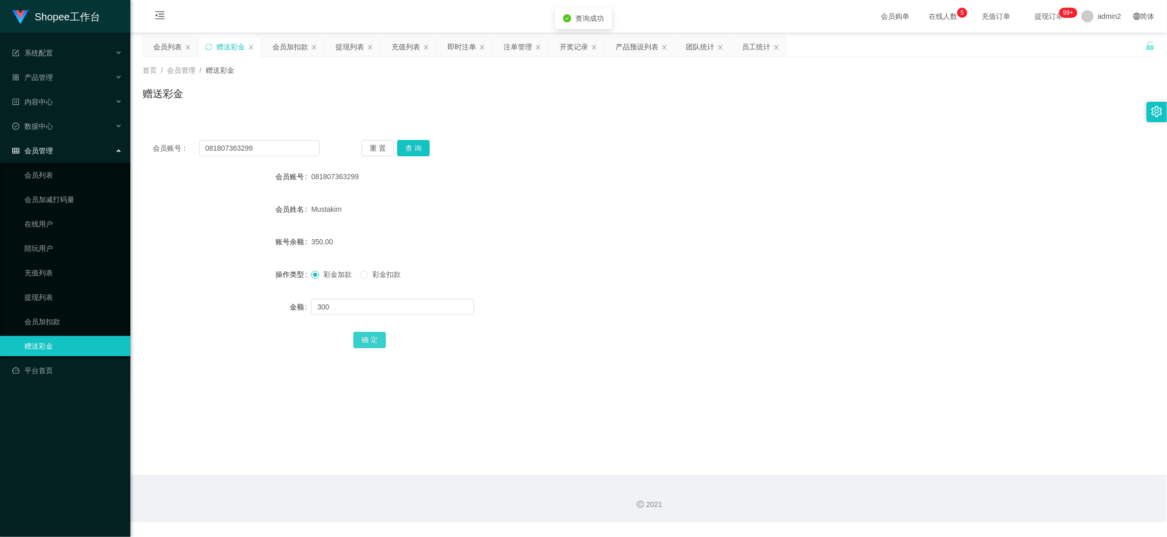
click at [370, 344] on button "确 定" at bounding box center [369, 340] width 33 height 16
click at [702, 261] on form "会员账号 081807363299 会员姓名 [PERSON_NAME] 账号余额 650.00 操作类型 彩金加款 彩金扣款 金额 确 定" at bounding box center [649, 258] width 1012 height 183
drag, startPoint x: 932, startPoint y: 465, endPoint x: 788, endPoint y: 362, distance: 177.0
click at [932, 465] on main "关闭左侧 关闭右侧 关闭其它 刷新页面 会员列表 赠送彩金 会员加扣款 提现列表 充值列表 即时注单 注单管理 开奖记录 产品预设列表 团队统计 员工统计 首…" at bounding box center [648, 254] width 1037 height 443
click at [347, 46] on div "提现列表" at bounding box center [350, 46] width 29 height 19
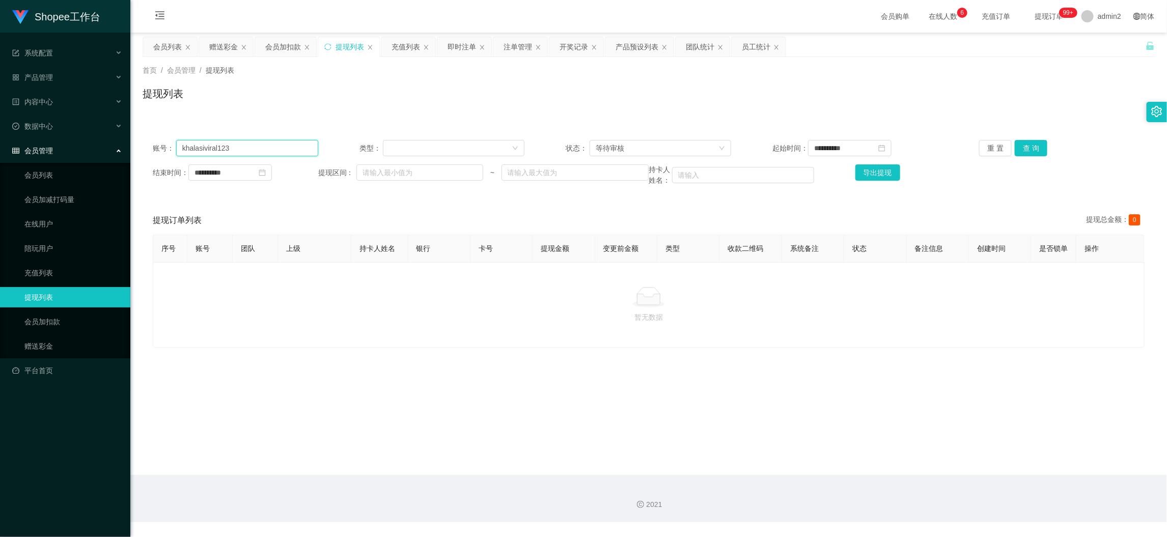
click at [257, 145] on input "khalasiviral123" at bounding box center [247, 148] width 142 height 16
drag, startPoint x: 257, startPoint y: 145, endPoint x: 588, endPoint y: 132, distance: 331.3
click at [258, 145] on input "khalasiviral123" at bounding box center [247, 148] width 142 height 16
paste input "082173717889"
type input "082173717889"
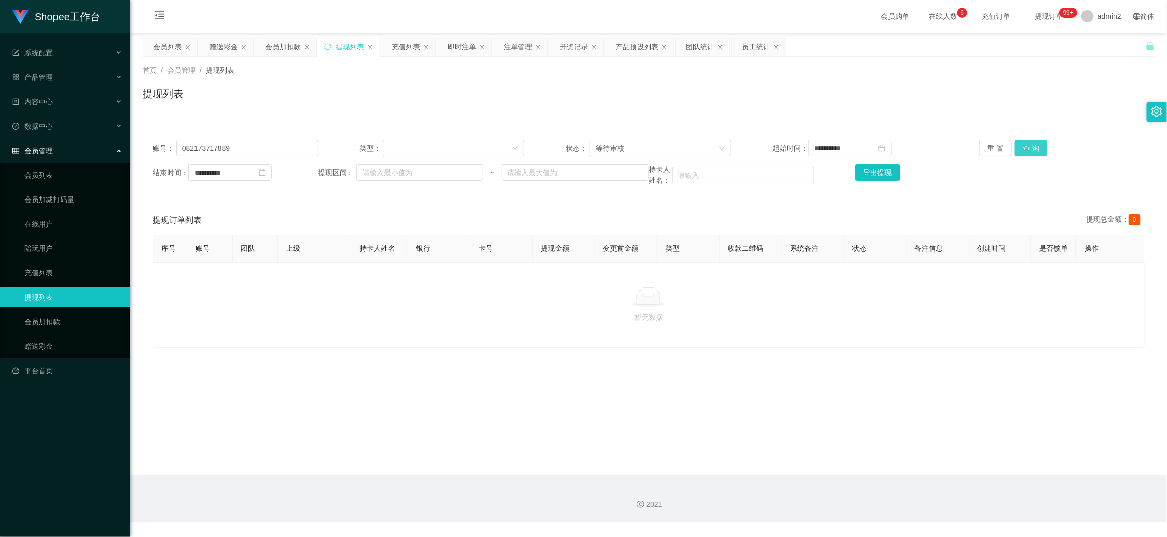
drag, startPoint x: 1028, startPoint y: 143, endPoint x: 1055, endPoint y: 167, distance: 36.1
click at [1027, 143] on button "查 询" at bounding box center [1031, 148] width 33 height 16
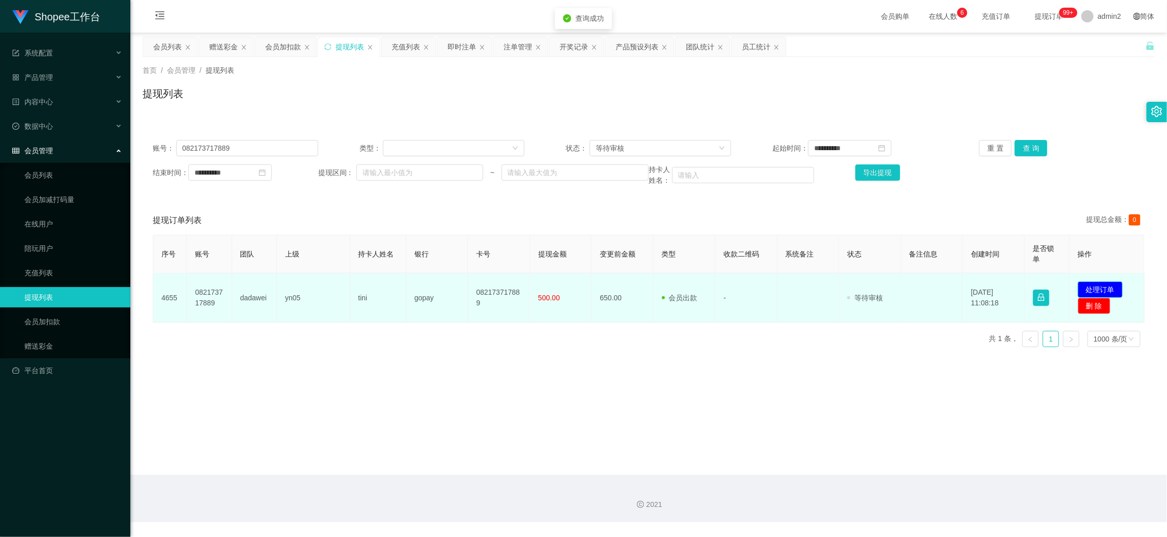
click at [1099, 284] on button "处理订单" at bounding box center [1100, 290] width 45 height 16
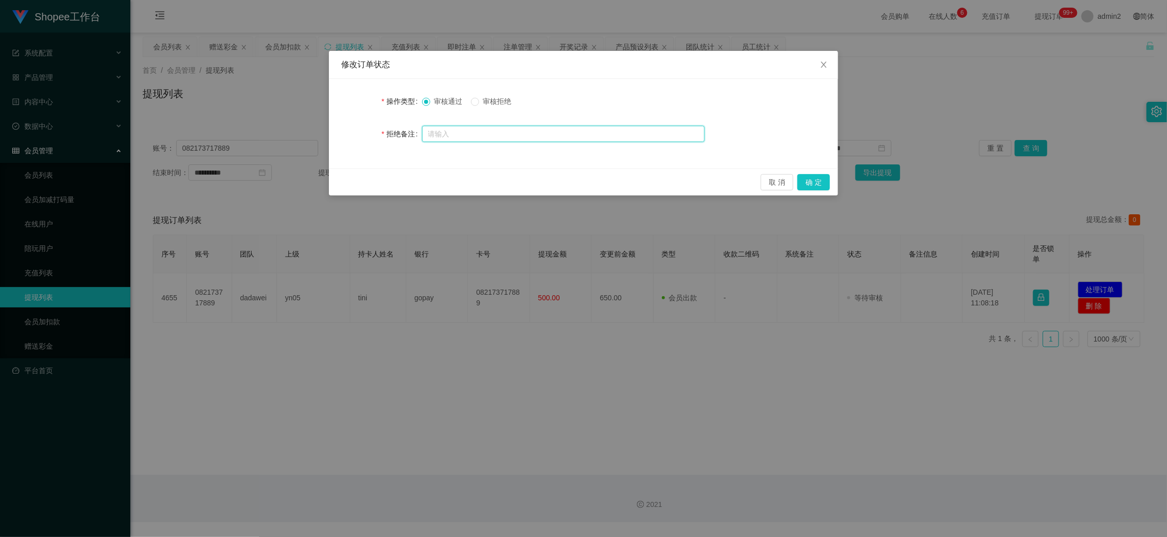
click at [523, 134] on input "text" at bounding box center [563, 134] width 283 height 16
paste input "订单数据不完整，请按照数据完成后重新提交审核"
type input "订单数据不完整，请按照数据完成后重新提交审核"
click at [481, 105] on span "审核拒绝" at bounding box center [497, 101] width 37 height 8
click at [819, 184] on button "确 定" at bounding box center [814, 182] width 33 height 16
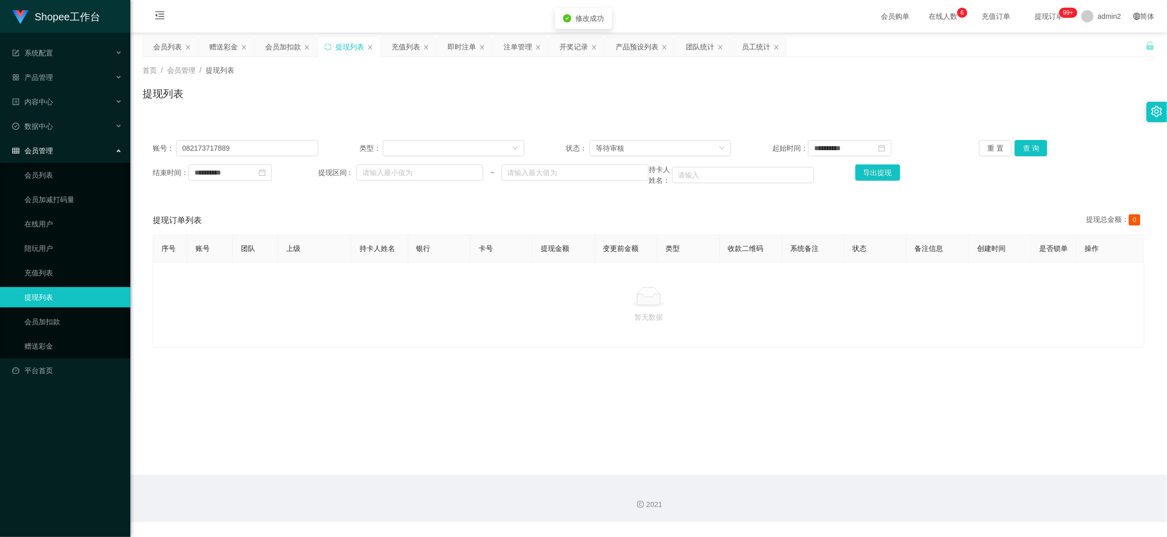
click at [638, 387] on div "修改订单状态 操作类型 审核通过 审核拒绝 拒绝备注 取 消 确 定" at bounding box center [583, 268] width 1167 height 537
drag, startPoint x: 911, startPoint y: 474, endPoint x: 576, endPoint y: 287, distance: 383.7
click at [911, 474] on main "**********" at bounding box center [648, 254] width 1037 height 443
click at [222, 42] on div "赠送彩金" at bounding box center [223, 46] width 29 height 19
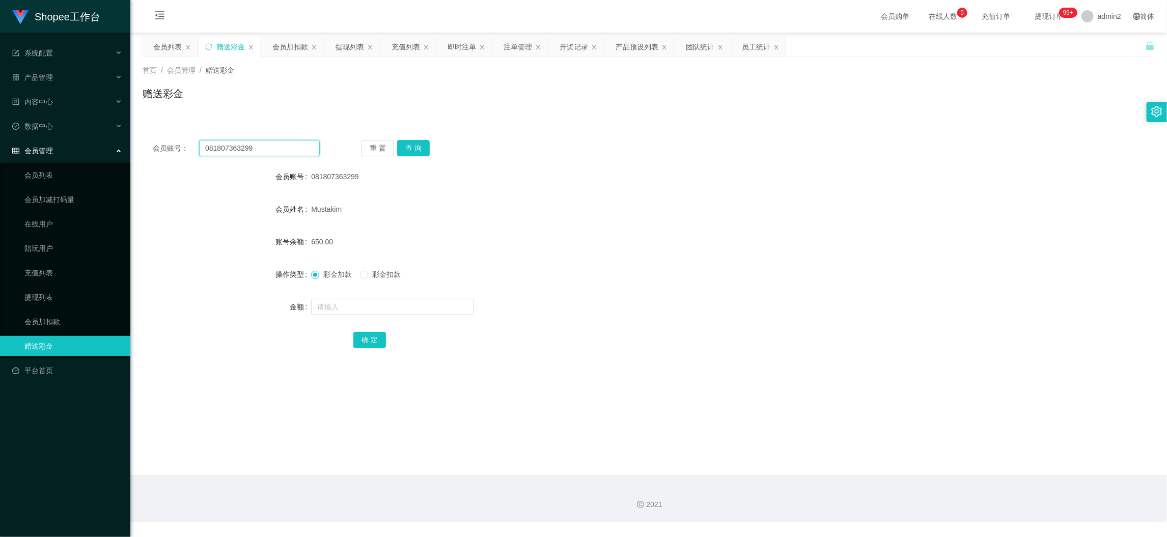
click at [273, 145] on input "081807363299" at bounding box center [259, 148] width 121 height 16
paste input "cheeky"
type input "cheeky"
click at [398, 150] on button "查 询" at bounding box center [413, 148] width 33 height 16
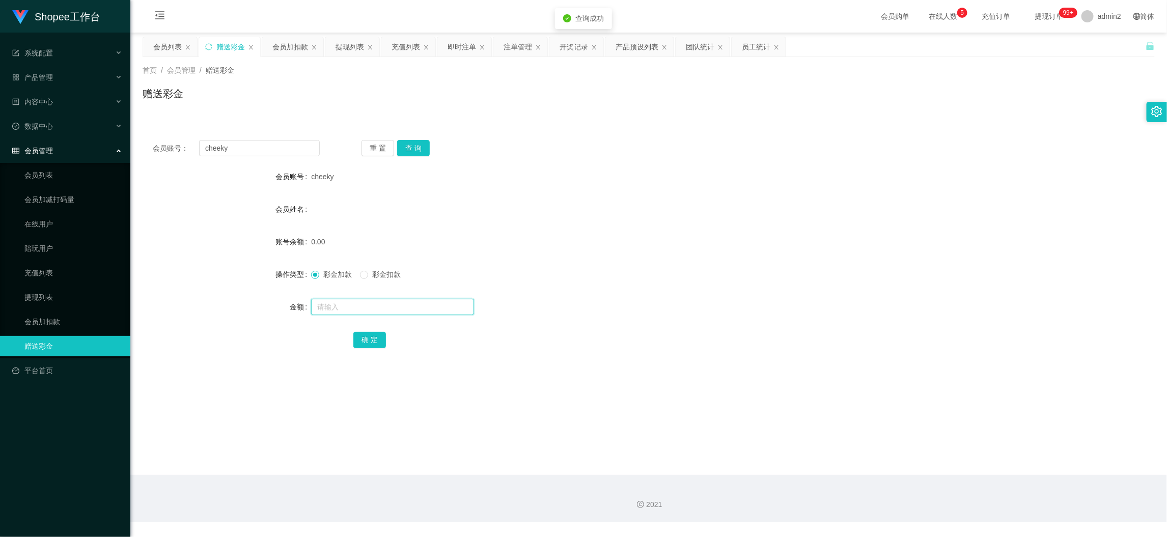
click at [436, 302] on input "text" at bounding box center [392, 307] width 163 height 16
type input "80"
click at [377, 339] on button "确 定" at bounding box center [369, 340] width 33 height 16
drag, startPoint x: 880, startPoint y: 475, endPoint x: 688, endPoint y: 357, distance: 225.7
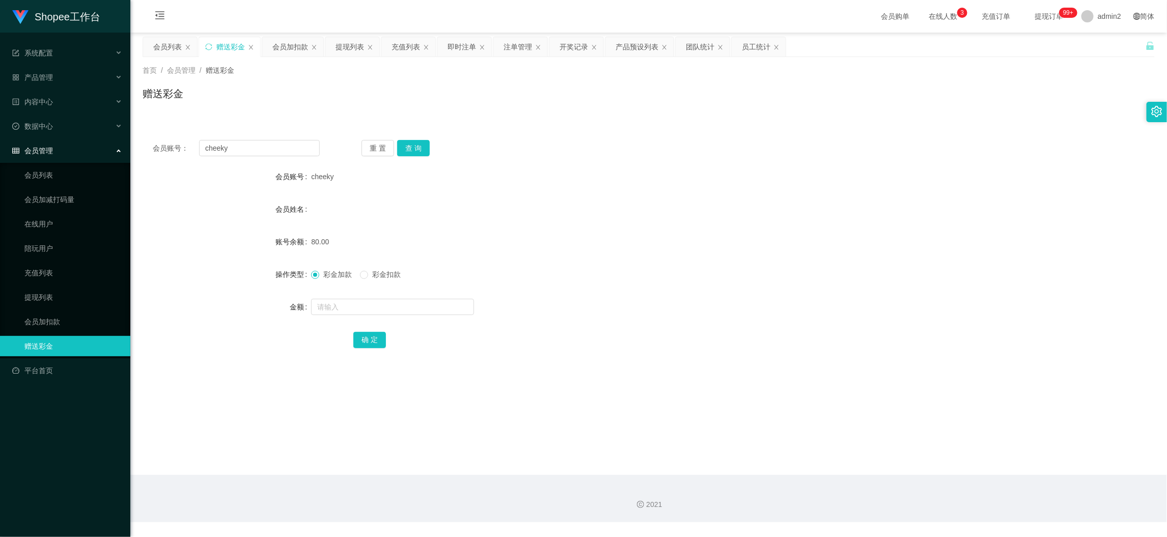
click at [880, 475] on div "2021" at bounding box center [648, 498] width 1037 height 47
drag, startPoint x: 498, startPoint y: 177, endPoint x: 318, endPoint y: 126, distance: 186.9
click at [498, 177] on div "cheeky" at bounding box center [606, 177] width 591 height 20
click at [161, 49] on div "会员列表" at bounding box center [167, 46] width 29 height 19
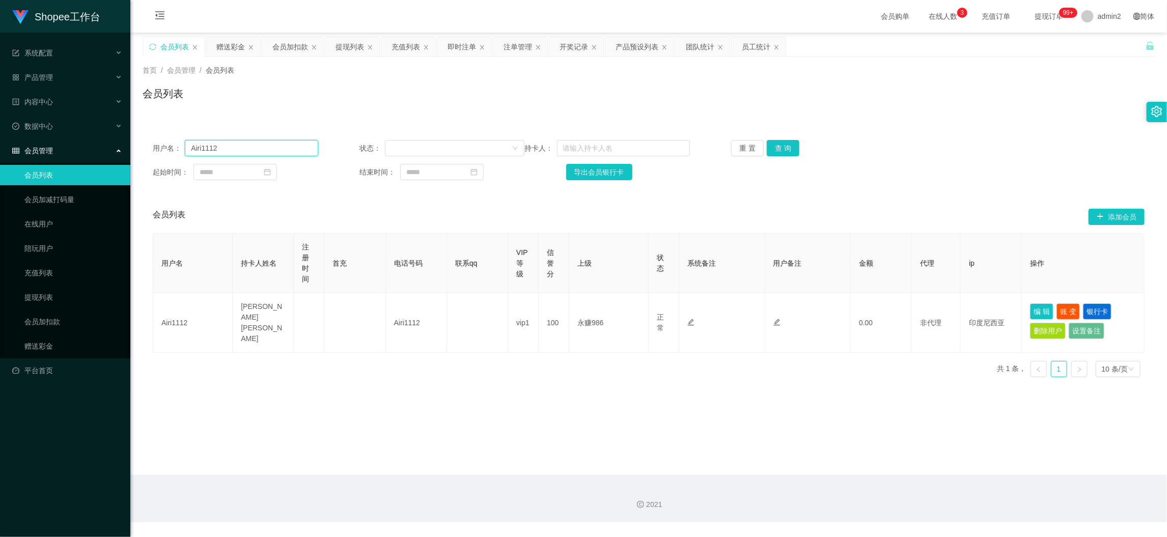
click at [268, 149] on input "Airi1112" at bounding box center [251, 148] width 133 height 16
paste input "cheeky"
type input "cheeky"
click at [791, 149] on button "查 询" at bounding box center [783, 148] width 33 height 16
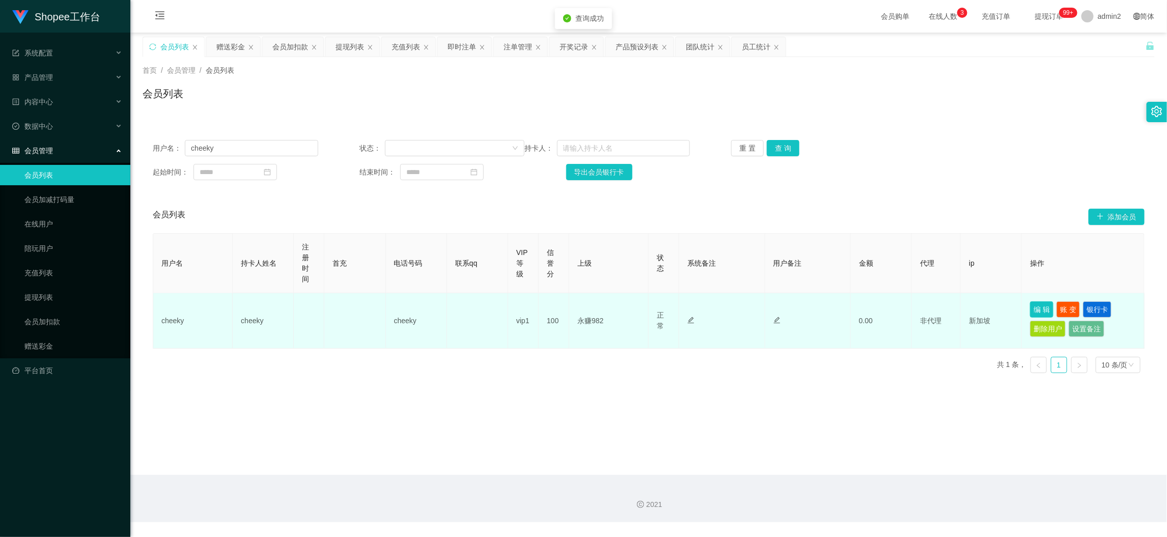
click at [1038, 305] on button "编 辑" at bounding box center [1041, 310] width 23 height 16
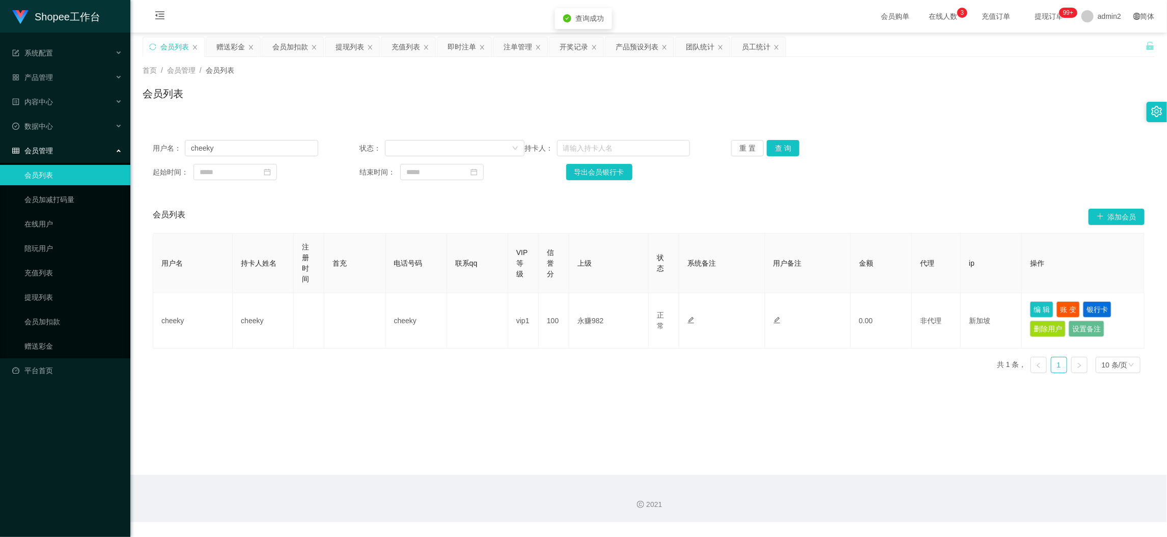
type input "cheeky"
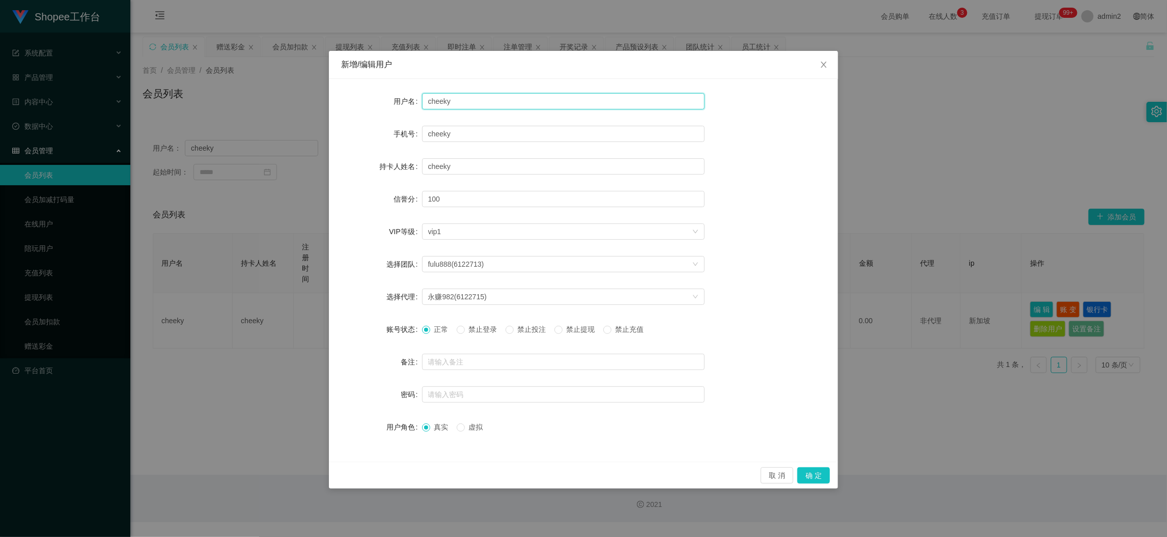
click at [526, 97] on input "cheeky" at bounding box center [563, 101] width 283 height 16
drag, startPoint x: 826, startPoint y: 62, endPoint x: 887, endPoint y: 118, distance: 83.6
click at [826, 62] on icon "图标: close" at bounding box center [824, 65] width 8 height 8
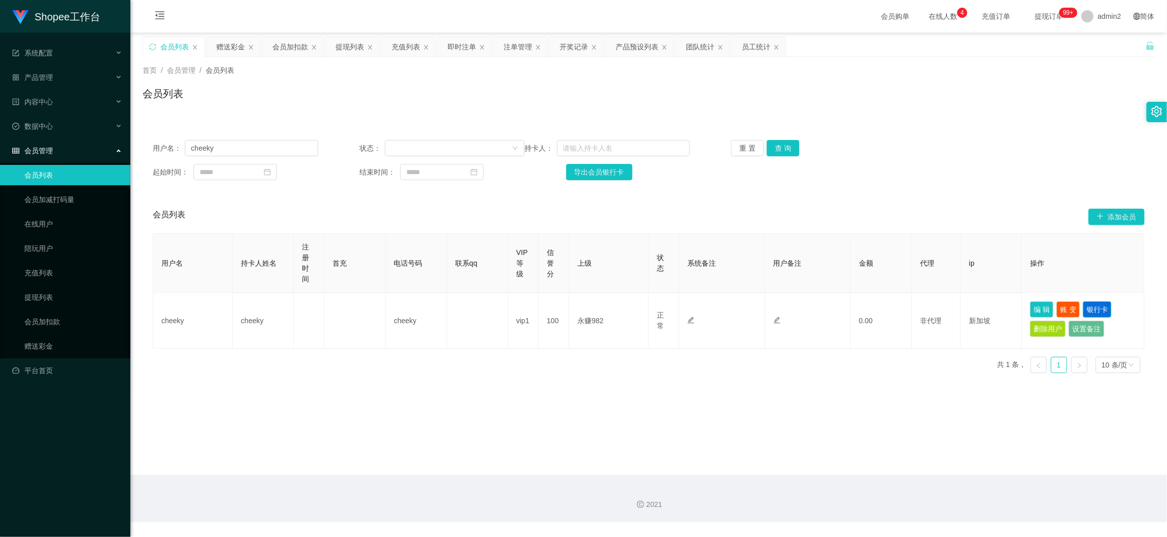
click at [1093, 314] on button "银行卡" at bounding box center [1097, 310] width 29 height 16
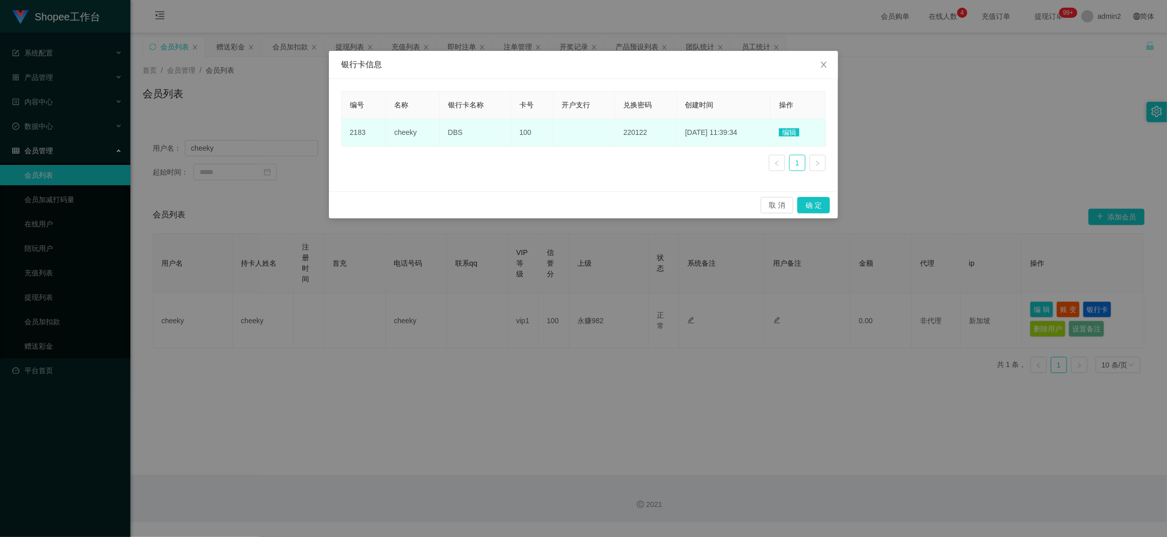
click at [460, 131] on td "DBS" at bounding box center [475, 133] width 71 height 28
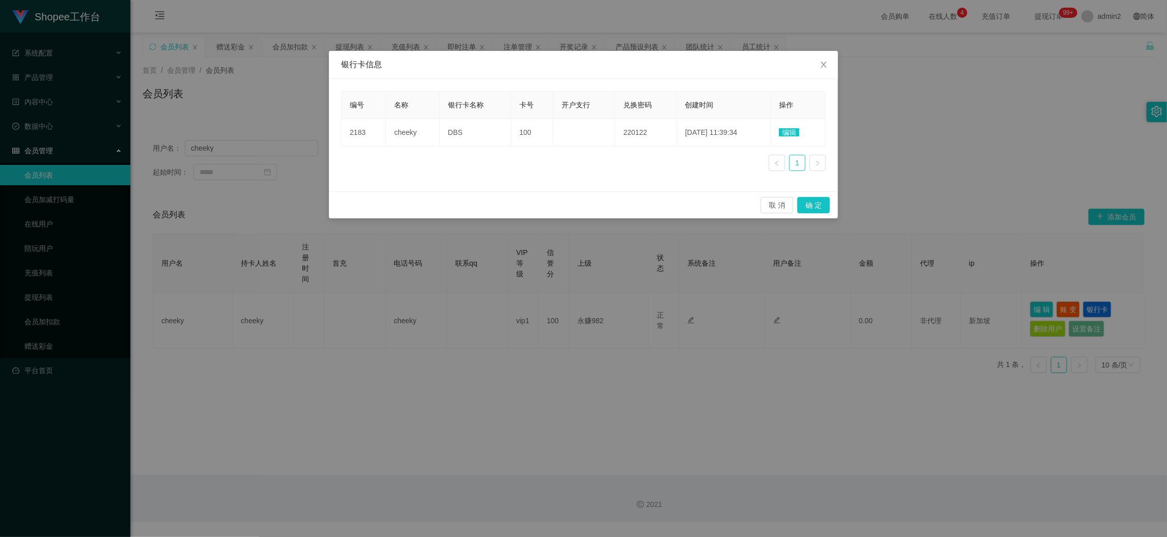
click at [784, 132] on span "编辑" at bounding box center [789, 132] width 20 height 8
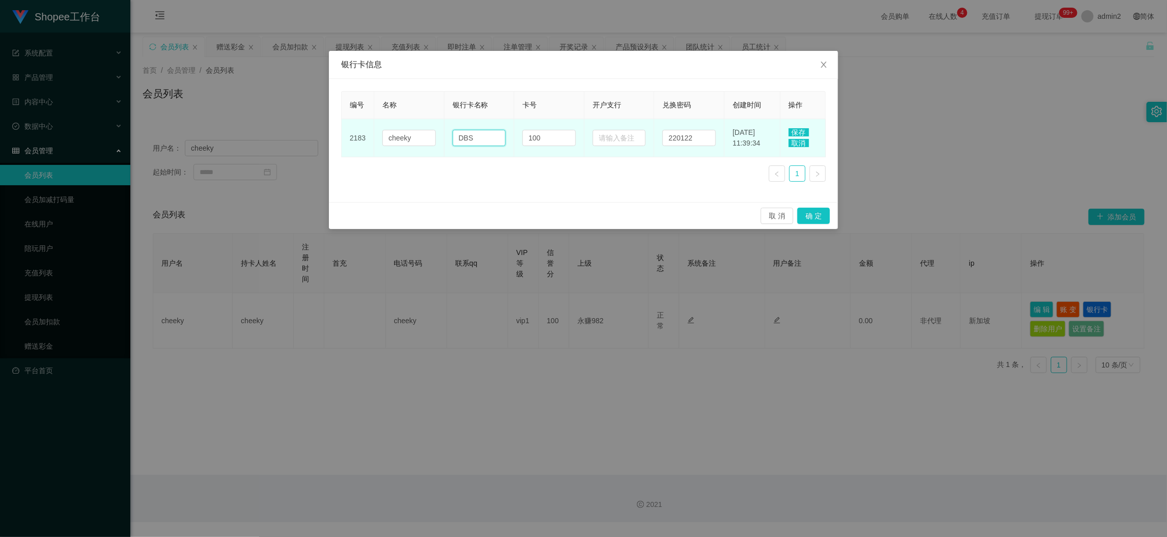
drag, startPoint x: 463, startPoint y: 135, endPoint x: 443, endPoint y: 137, distance: 20.4
click at [445, 137] on td "DBS" at bounding box center [480, 138] width 70 height 38
paste input "paynow"
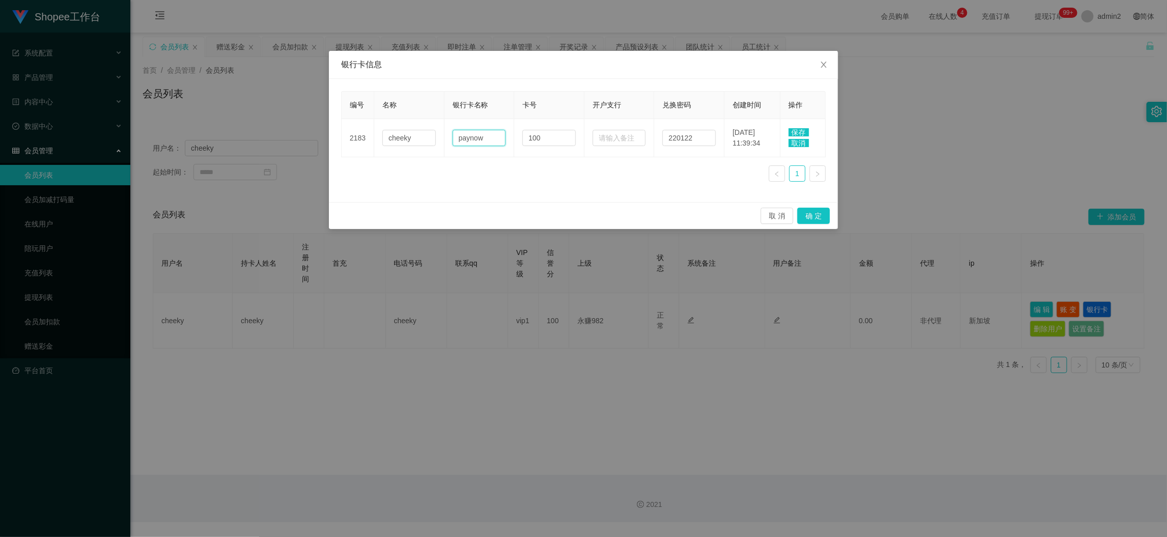
type input "paynow"
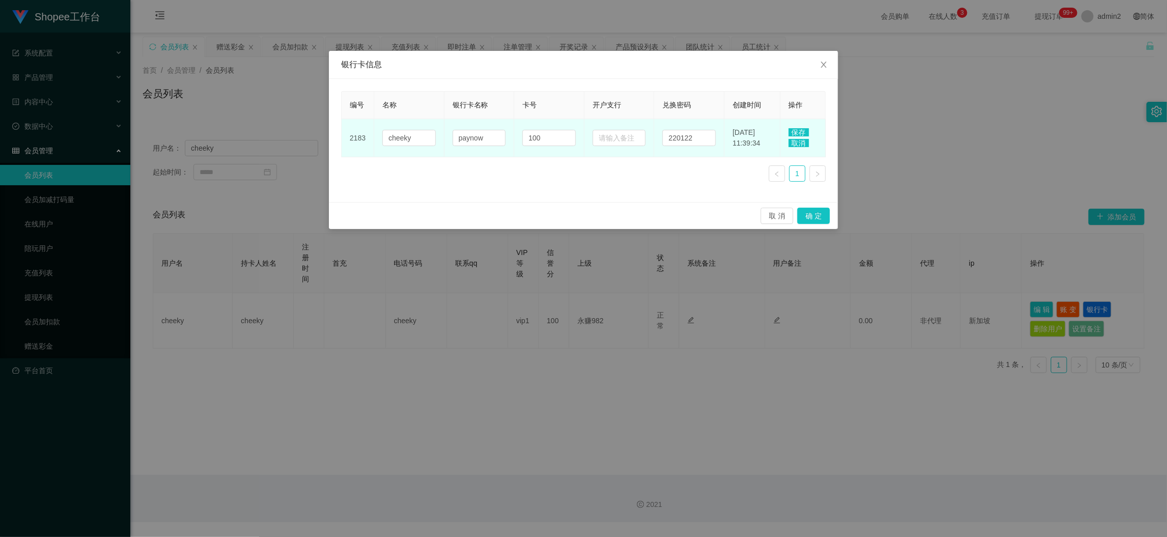
click at [468, 155] on td "paynow" at bounding box center [480, 138] width 70 height 38
click at [542, 133] on input "100" at bounding box center [549, 138] width 53 height 16
paste input "96177029"
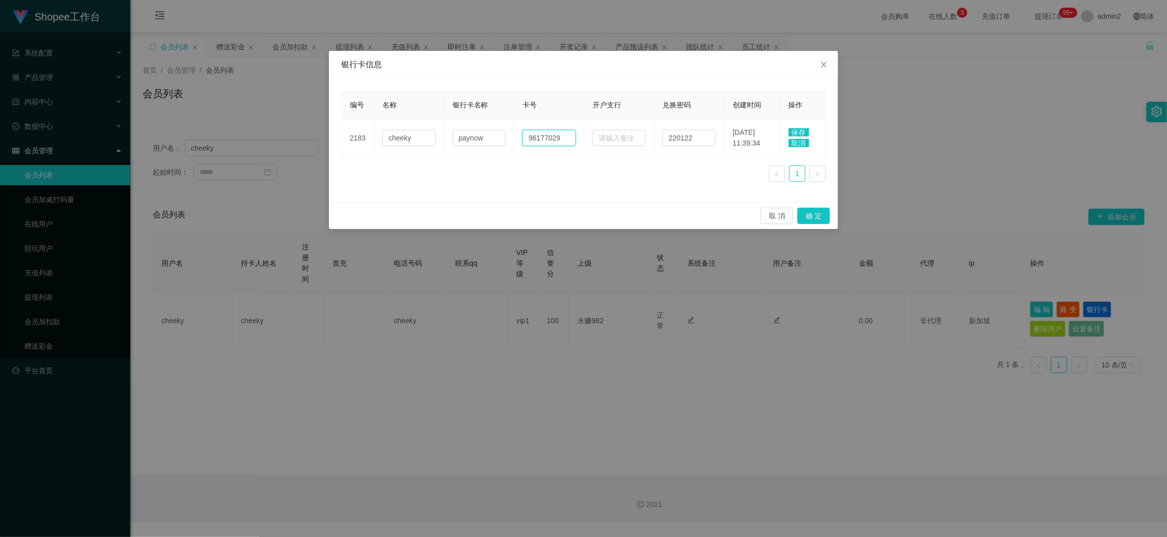
type input "96177029"
click at [798, 130] on span "保存" at bounding box center [799, 132] width 20 height 8
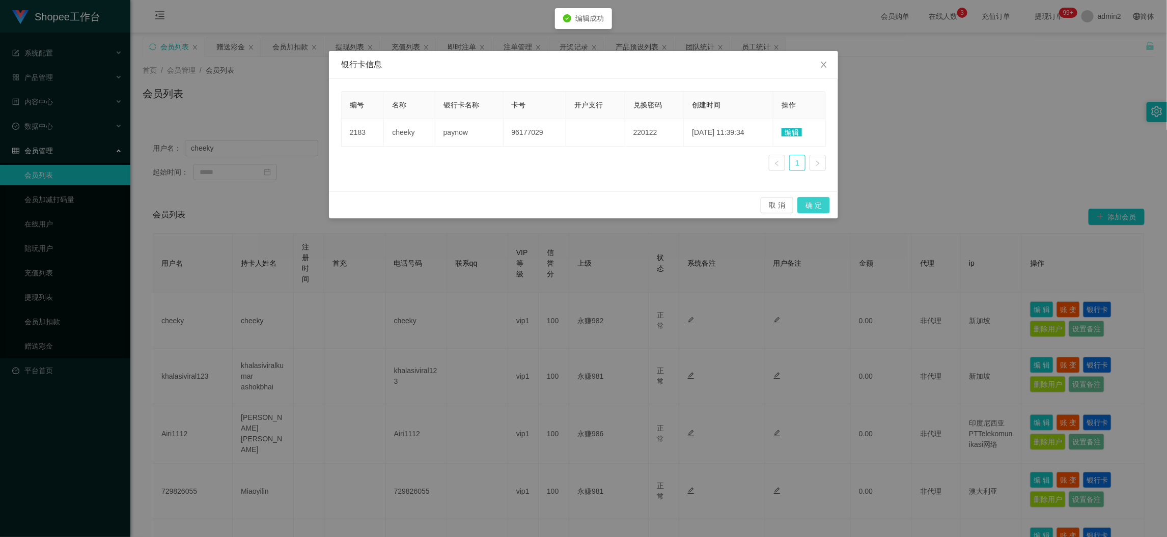
click at [812, 205] on button "确 定" at bounding box center [814, 205] width 33 height 16
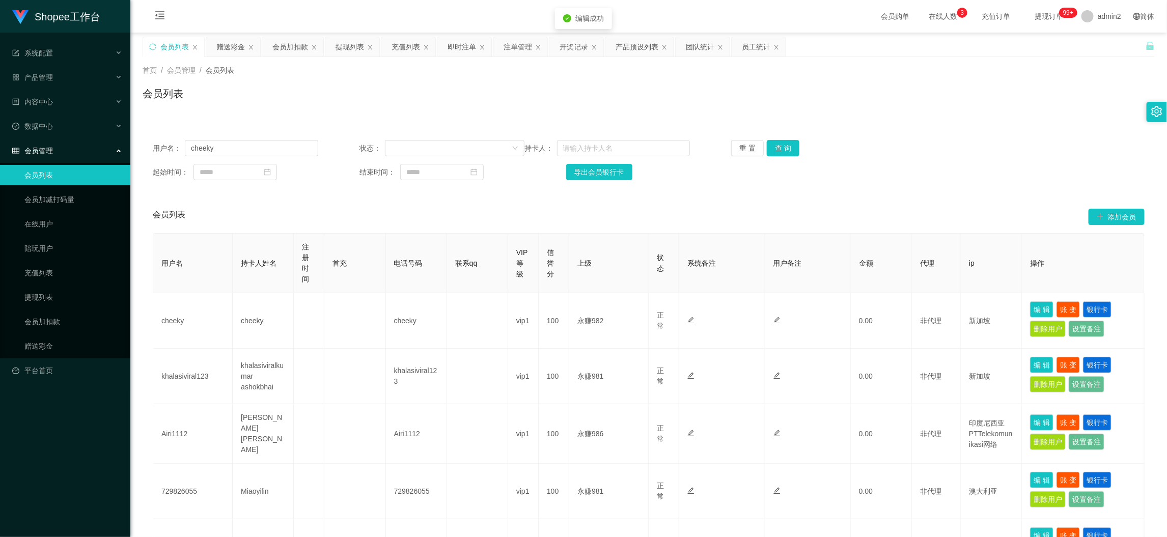
click at [679, 183] on div "用户名： cheeky 状态： 持卡人： 重 置 查 询 起始时间： 结束时间： 导出会员银行卡" at bounding box center [649, 160] width 1012 height 61
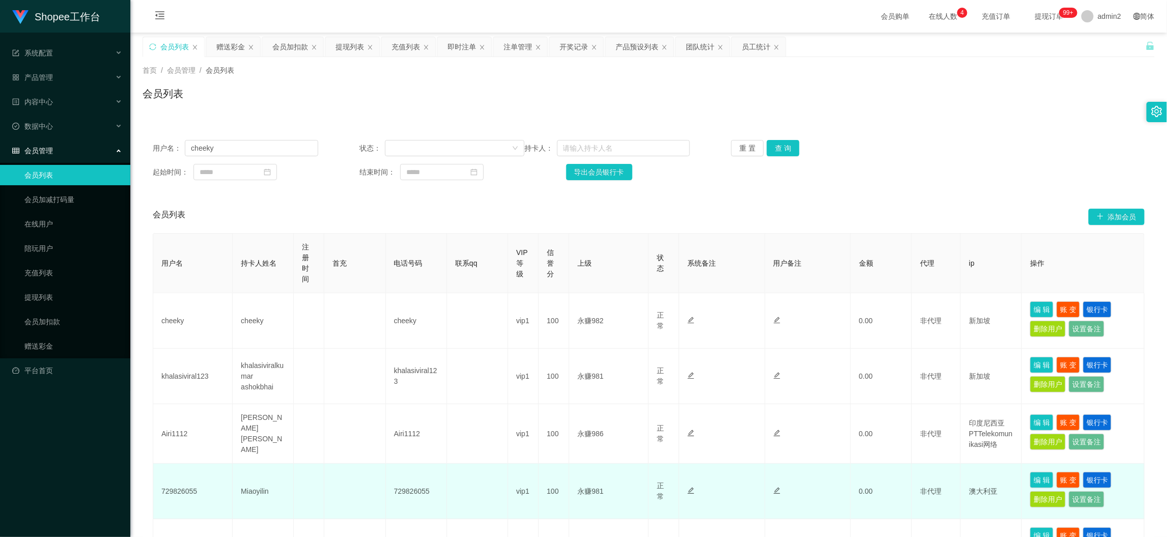
click at [839, 472] on td at bounding box center [808, 492] width 86 height 56
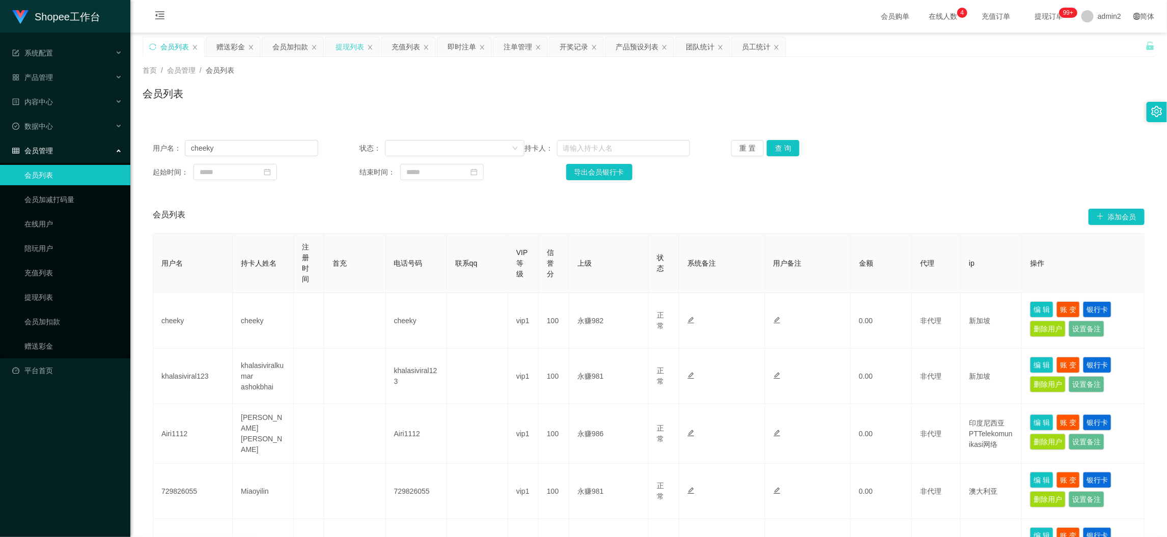
click at [343, 46] on div "提现列表" at bounding box center [350, 46] width 29 height 19
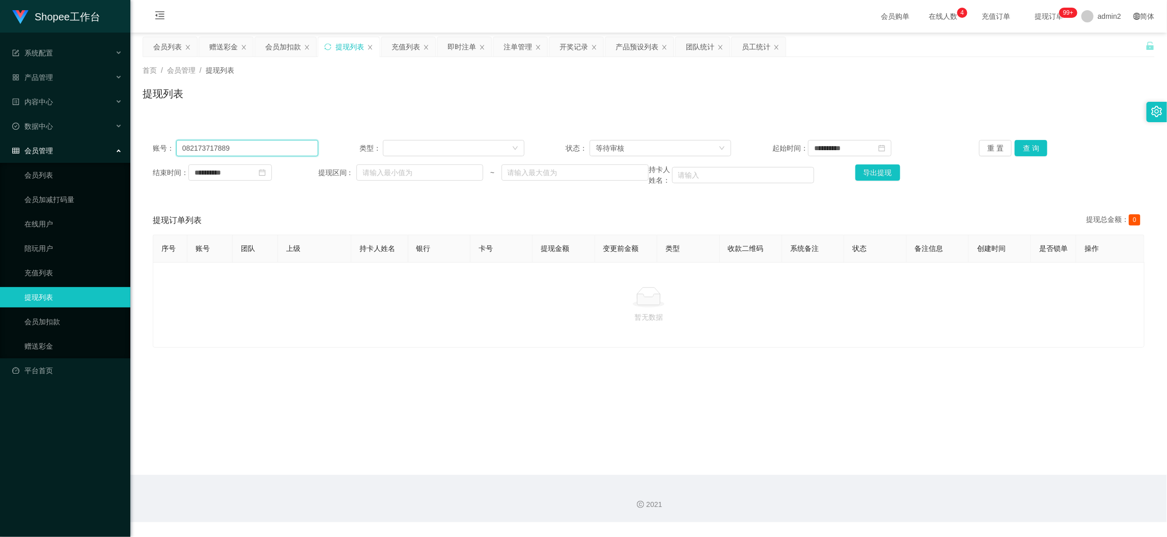
click at [280, 151] on input "082173717889" at bounding box center [247, 148] width 142 height 16
paste input "0Jack0088"
type input "00Jack0088"
click at [1025, 139] on div "**********" at bounding box center [649, 163] width 1012 height 66
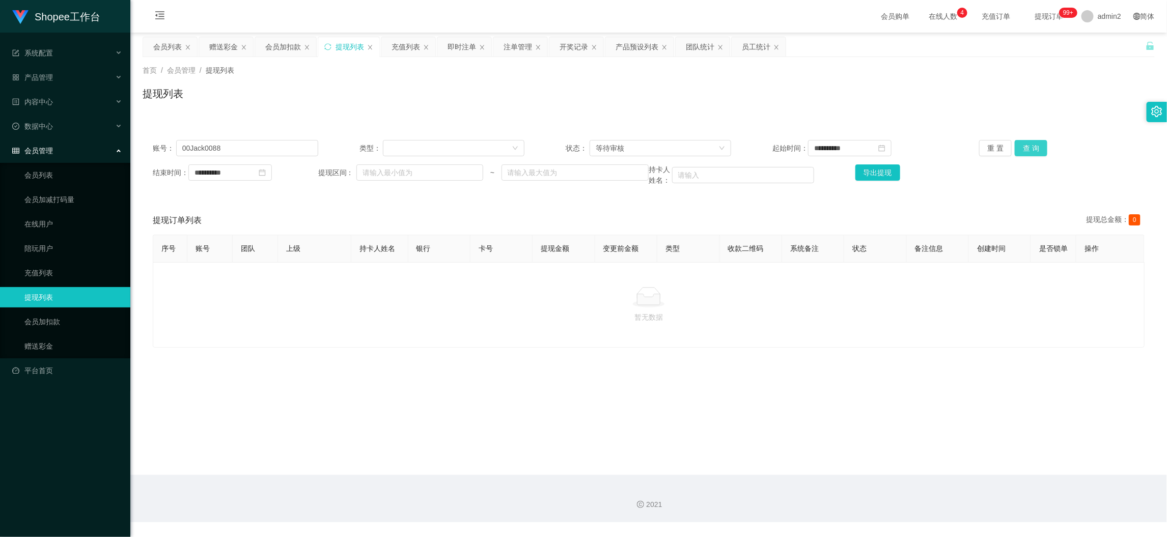
click at [1024, 144] on button "查 询" at bounding box center [1031, 148] width 33 height 16
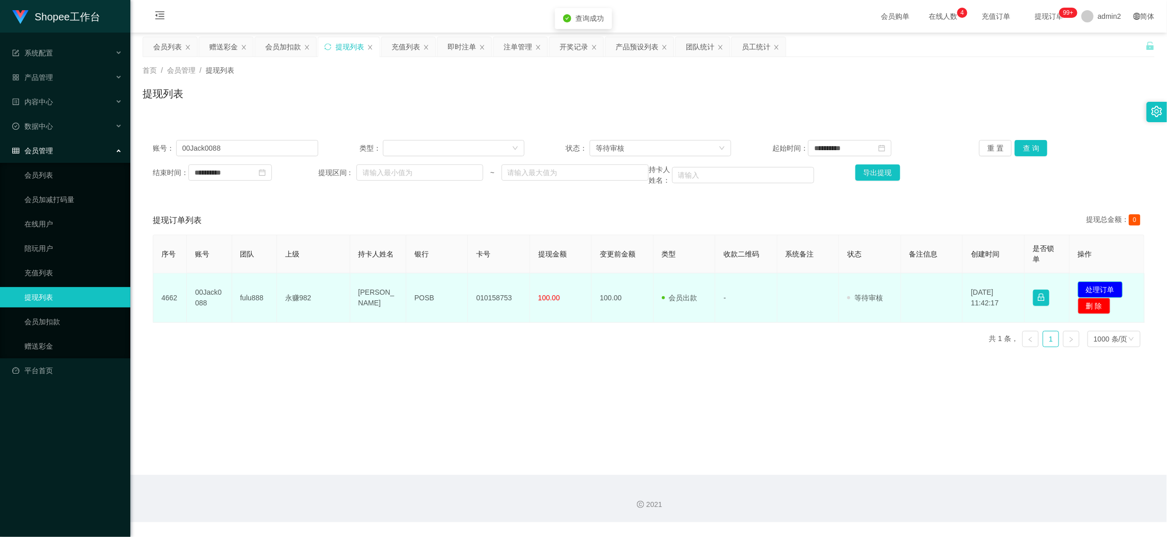
click at [1090, 285] on button "处理订单" at bounding box center [1100, 290] width 45 height 16
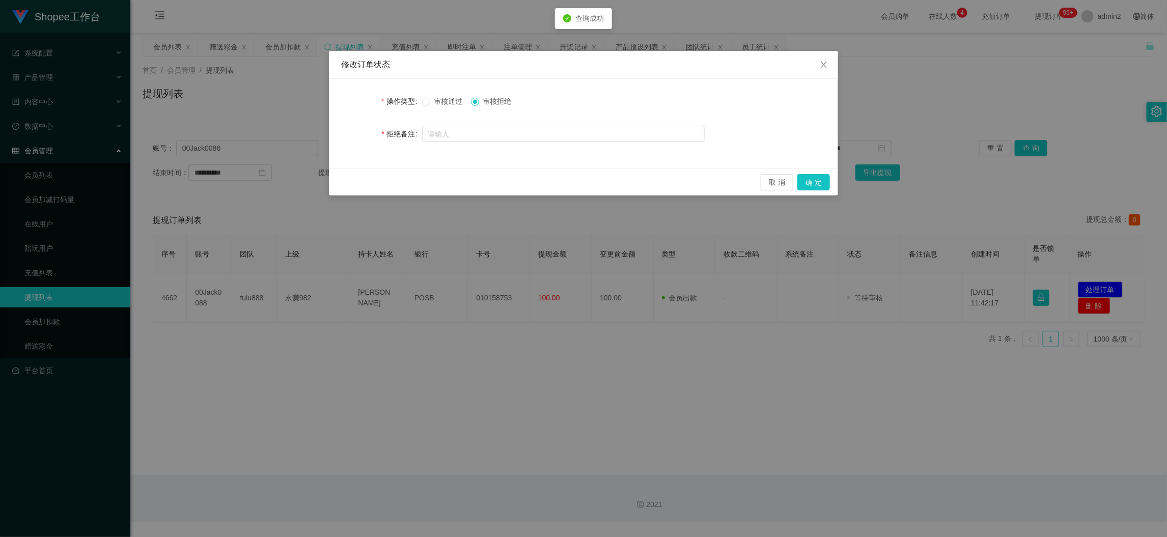
click at [421, 97] on label "操作类型" at bounding box center [401, 101] width 40 height 8
click at [820, 179] on button "确 定" at bounding box center [814, 182] width 33 height 16
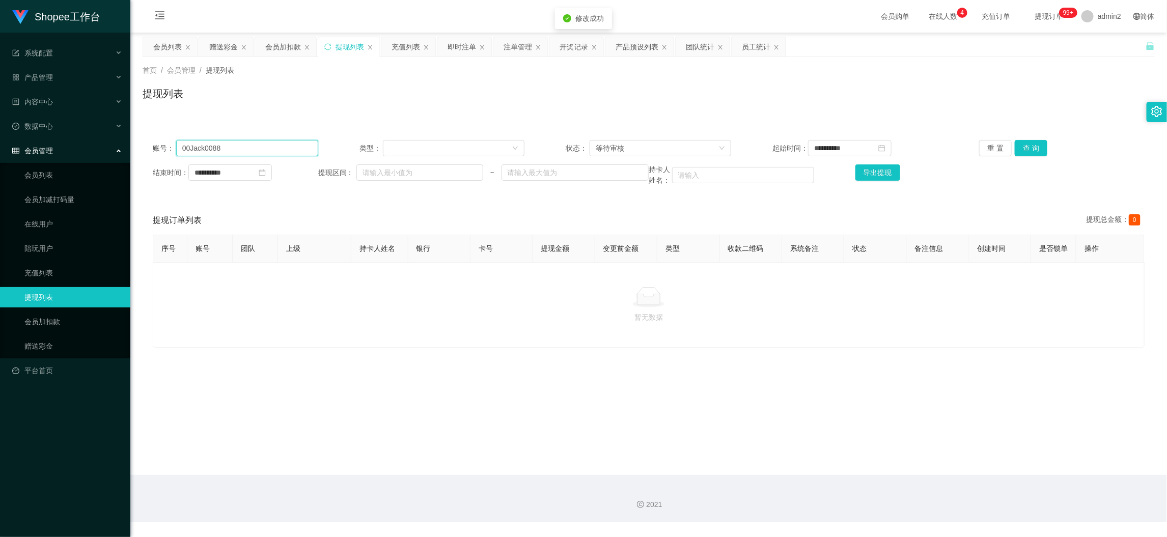
click at [281, 143] on input "00Jack0088" at bounding box center [247, 148] width 142 height 16
paste input "cheeky"
click at [281, 143] on input "cheeky" at bounding box center [247, 148] width 142 height 16
type input "cheeky"
click at [1023, 150] on button "查 询" at bounding box center [1031, 148] width 33 height 16
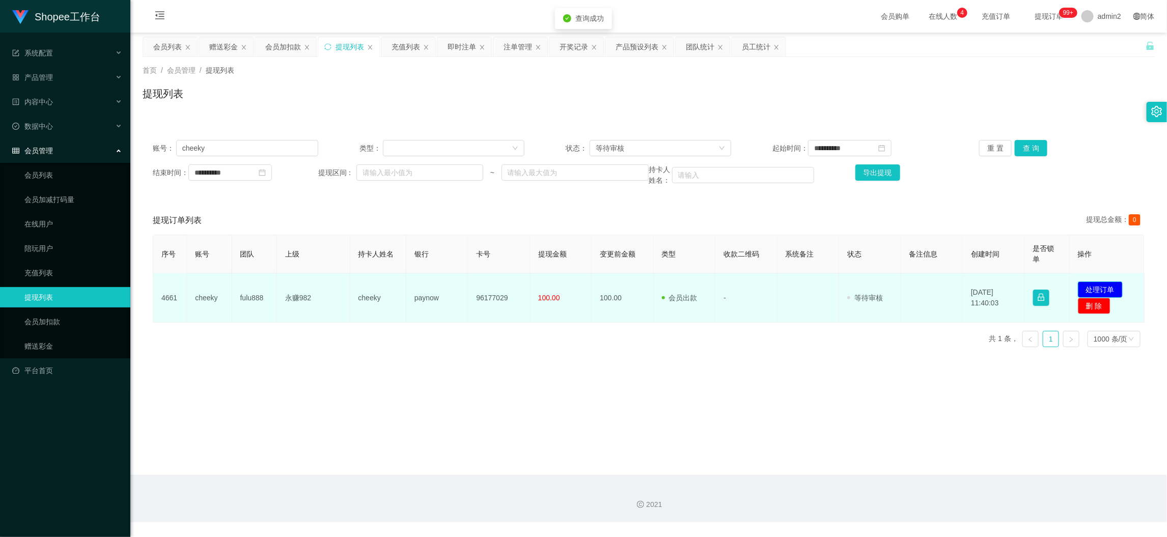
click at [1099, 287] on button "处理订单" at bounding box center [1100, 290] width 45 height 16
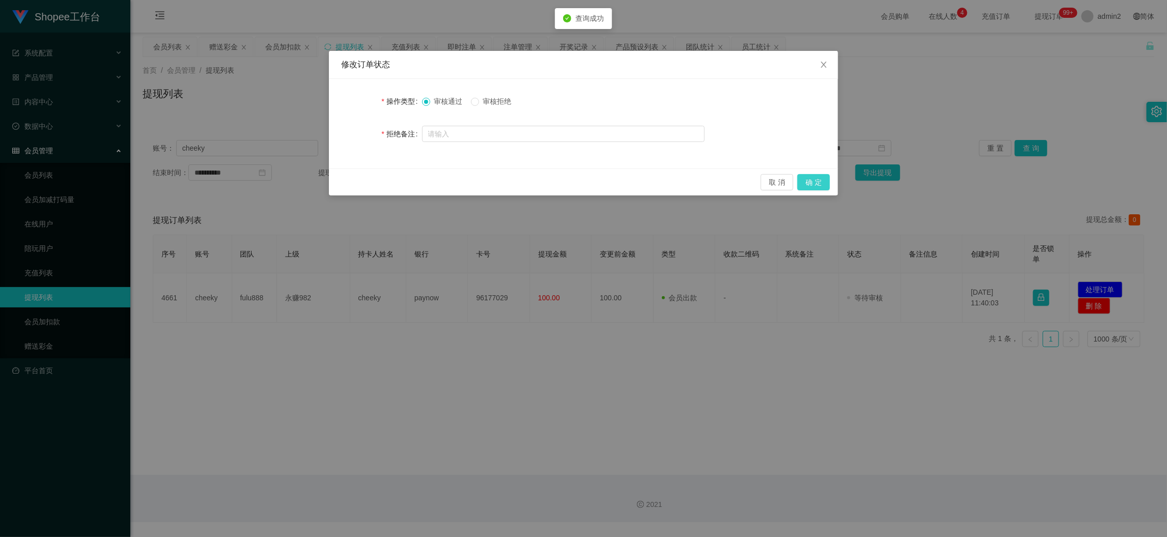
click at [815, 181] on button "确 定" at bounding box center [814, 182] width 33 height 16
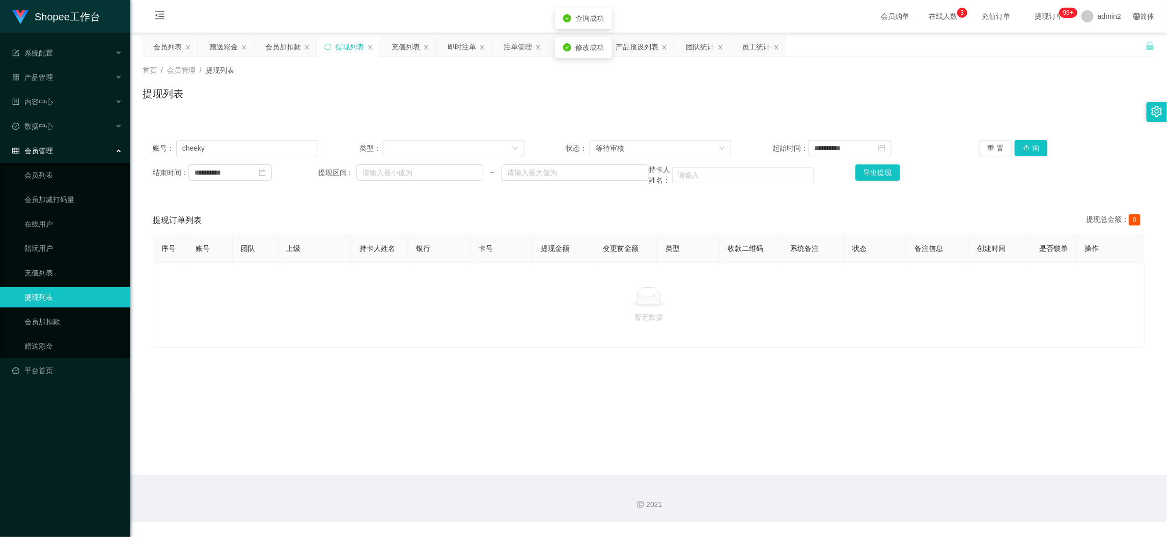
click at [748, 389] on div "修改订单状态 操作类型 审核通过 审核拒绝 拒绝备注 取 消 确 定" at bounding box center [583, 268] width 1167 height 537
click at [951, 455] on main "**********" at bounding box center [648, 254] width 1037 height 443
click at [221, 46] on div "赠送彩金" at bounding box center [223, 46] width 29 height 19
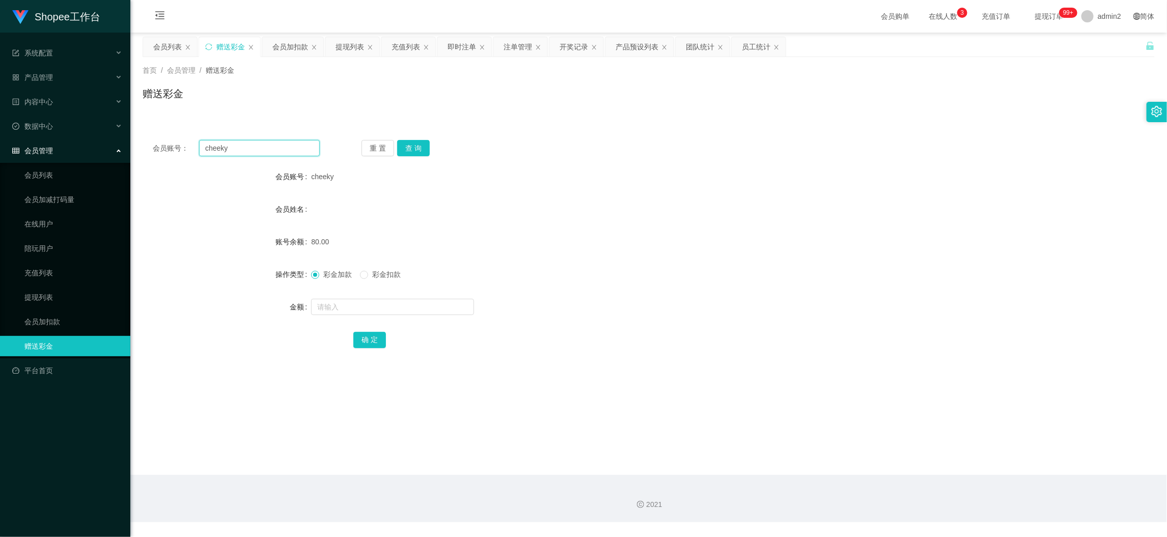
click at [265, 149] on input "cheeky" at bounding box center [259, 148] width 121 height 16
paste input "86984463"
type input "86984463"
click at [405, 151] on button "查 询" at bounding box center [413, 148] width 33 height 16
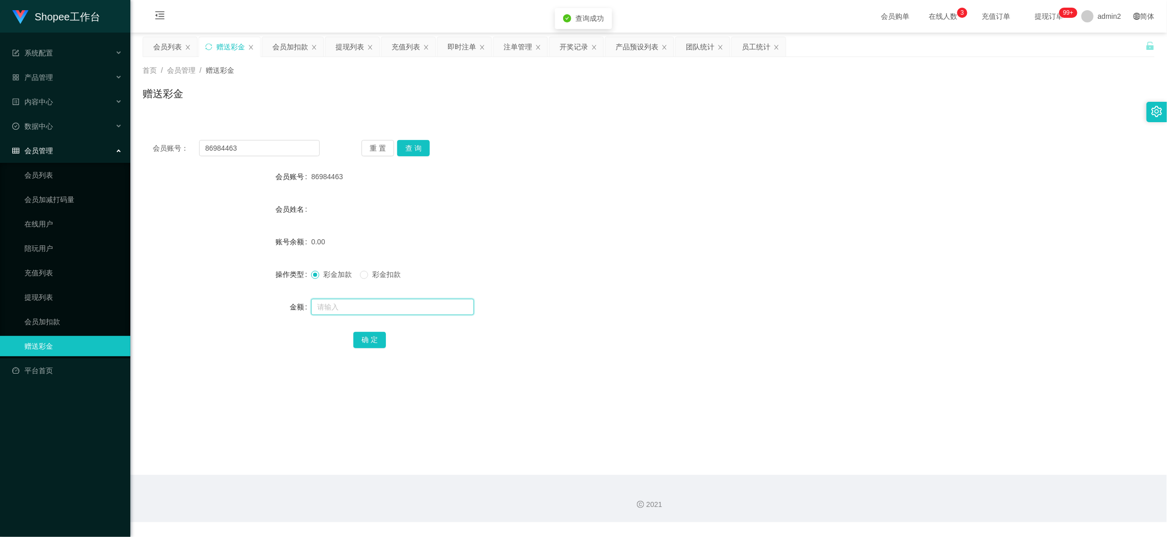
click at [439, 299] on input "text" at bounding box center [392, 307] width 163 height 16
type input "80"
drag, startPoint x: 356, startPoint y: 338, endPoint x: 385, endPoint y: 338, distance: 28.5
click at [356, 337] on button "确 定" at bounding box center [369, 340] width 33 height 16
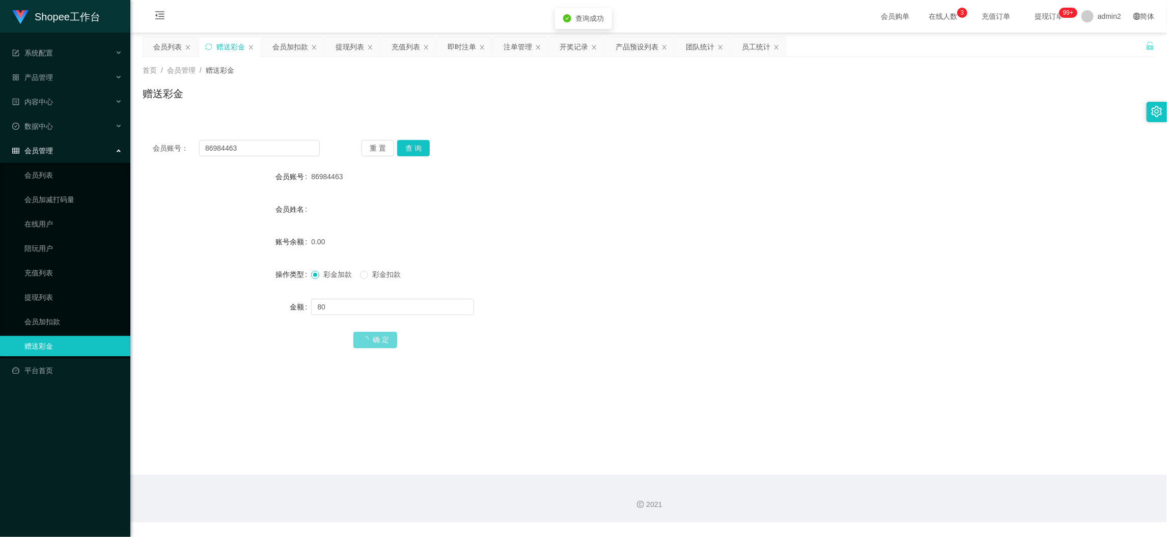
click at [709, 280] on div "彩金加款 彩金扣款" at bounding box center [606, 274] width 591 height 20
drag, startPoint x: 803, startPoint y: 446, endPoint x: 769, endPoint y: 450, distance: 34.9
click at [801, 446] on main "关闭左侧 关闭右侧 关闭其它 刷新页面 会员列表 赠送彩金 会员加扣款 提现列表 充值列表 即时注单 注单管理 开奖记录 产品预设列表 团队统计 员工统计 首…" at bounding box center [648, 254] width 1037 height 443
click at [252, 148] on input "86984463" at bounding box center [259, 148] width 121 height 16
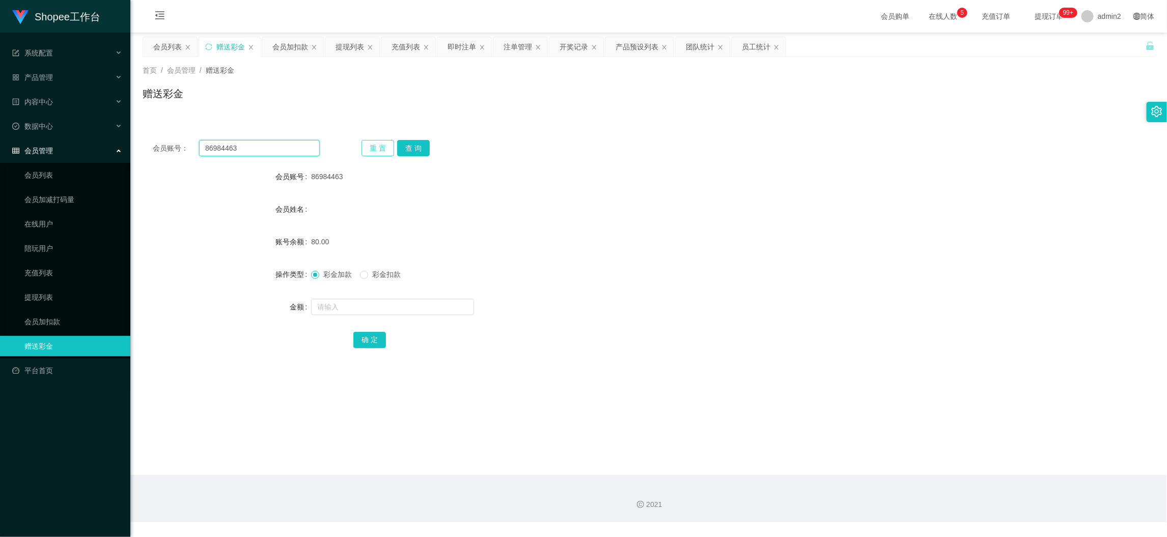
paste input "siang8989"
type input "siang8989"
click at [419, 144] on button "查 询" at bounding box center [413, 148] width 33 height 16
click at [434, 306] on input "text" at bounding box center [392, 307] width 163 height 16
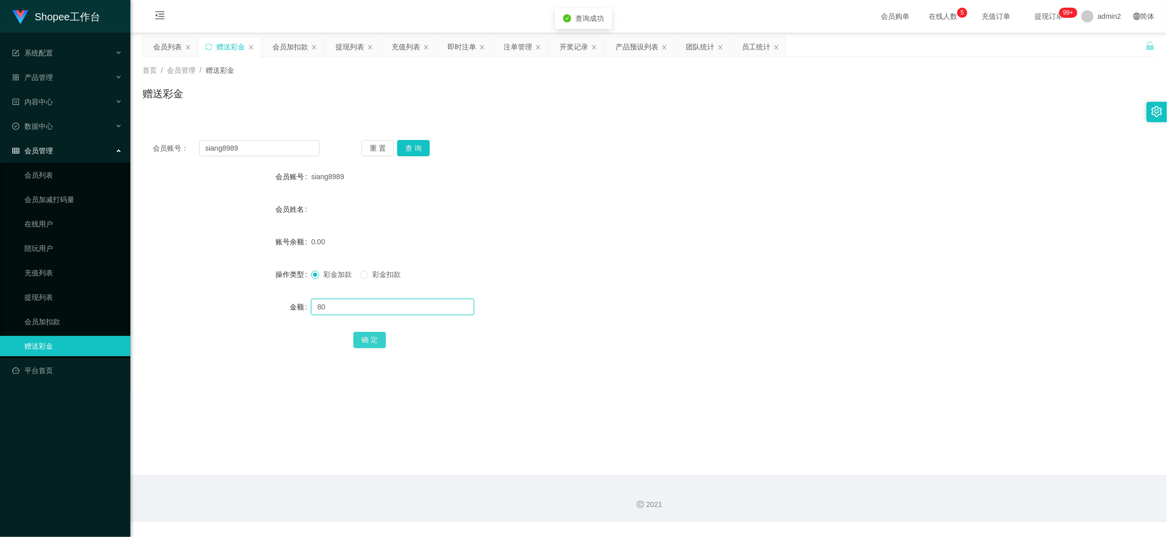
type input "80"
click at [378, 339] on button "确 定" at bounding box center [369, 340] width 33 height 16
click at [632, 290] on form "会员账号 siang8989 会员姓名 账号余额 0.00 操作类型 彩金加款 彩金扣款 金额 80 确 定" at bounding box center [649, 258] width 1012 height 183
click at [284, 41] on div "会员加扣款" at bounding box center [290, 46] width 36 height 19
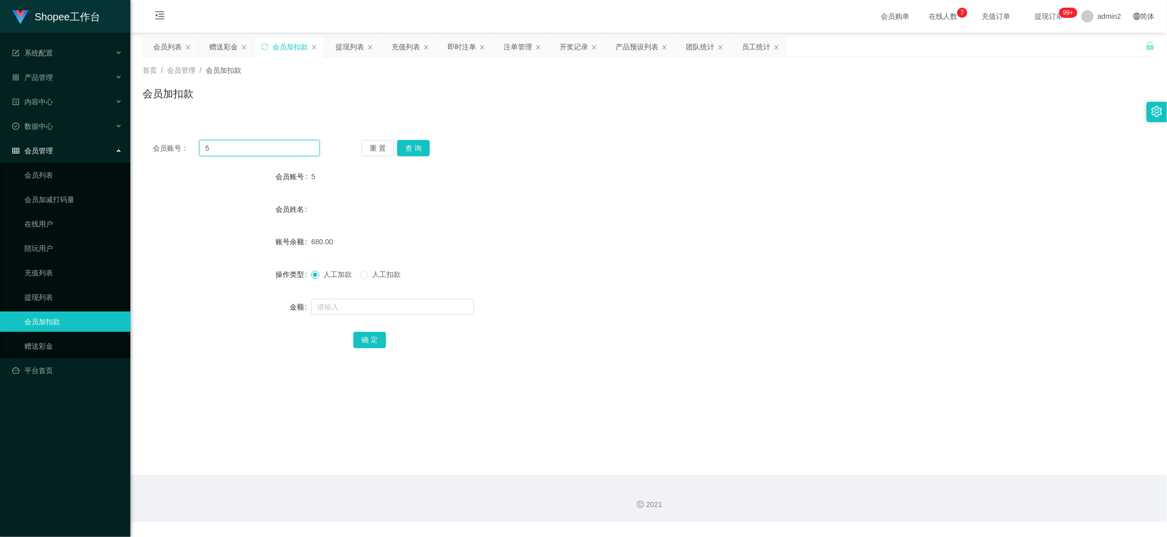
click at [301, 151] on input "5" at bounding box center [259, 148] width 121 height 16
paste input "168"
type input "168"
drag, startPoint x: 430, startPoint y: 145, endPoint x: 401, endPoint y: 148, distance: 28.7
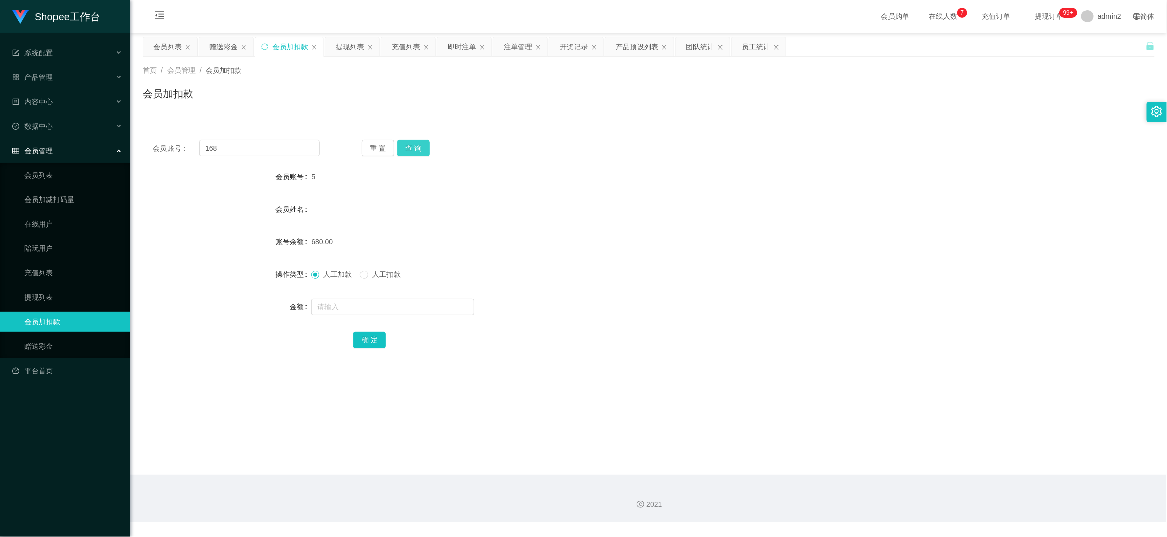
click at [430, 145] on div "重 置 查 询" at bounding box center [445, 148] width 167 height 16
click at [393, 147] on div "重 置 查 询" at bounding box center [445, 148] width 167 height 16
click at [419, 145] on button "查 询" at bounding box center [413, 148] width 33 height 16
click at [430, 316] on div at bounding box center [606, 307] width 591 height 20
click at [429, 305] on input "text" at bounding box center [392, 307] width 163 height 16
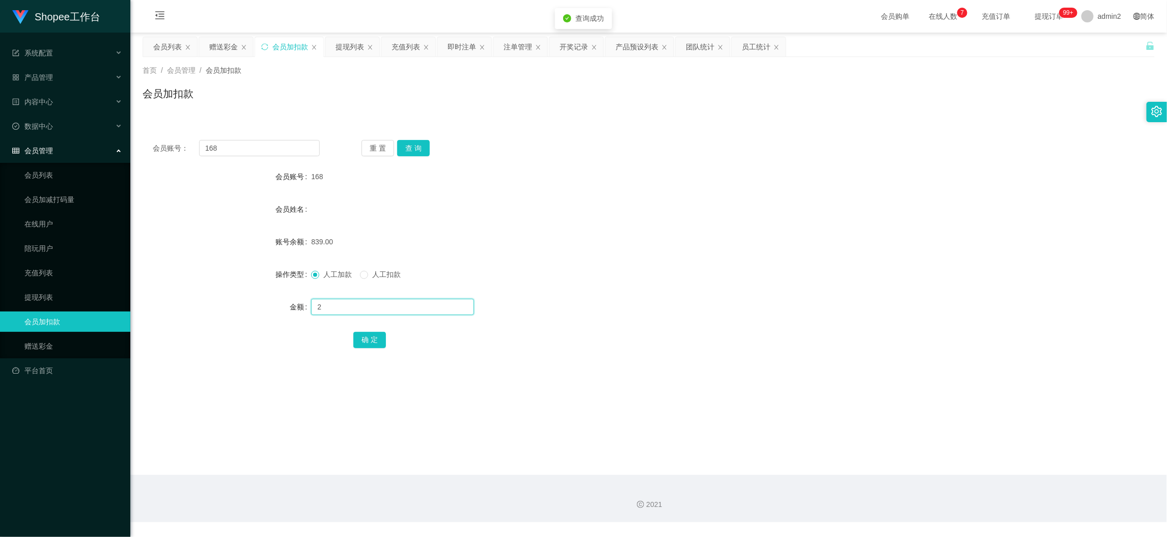
click at [429, 305] on input "2" at bounding box center [392, 307] width 163 height 16
type input "269"
click at [372, 340] on button "确 定" at bounding box center [369, 340] width 33 height 16
click at [221, 48] on div "赠送彩金" at bounding box center [223, 46] width 29 height 19
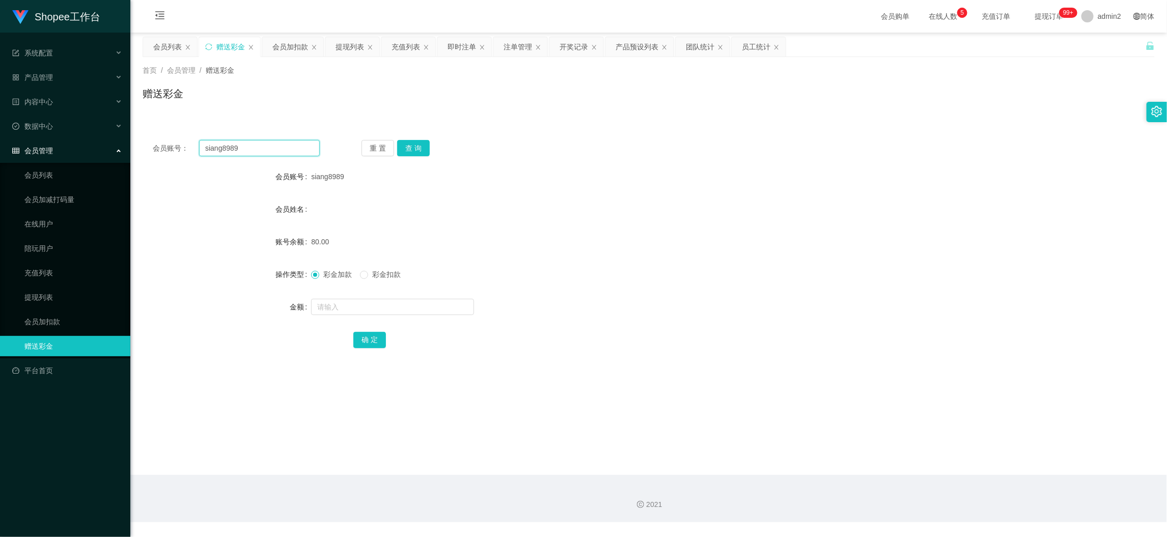
click at [302, 146] on input "siang8989" at bounding box center [259, 148] width 121 height 16
paste input "yani9"
type input "yani99"
drag, startPoint x: 407, startPoint y: 148, endPoint x: 406, endPoint y: 165, distance: 17.4
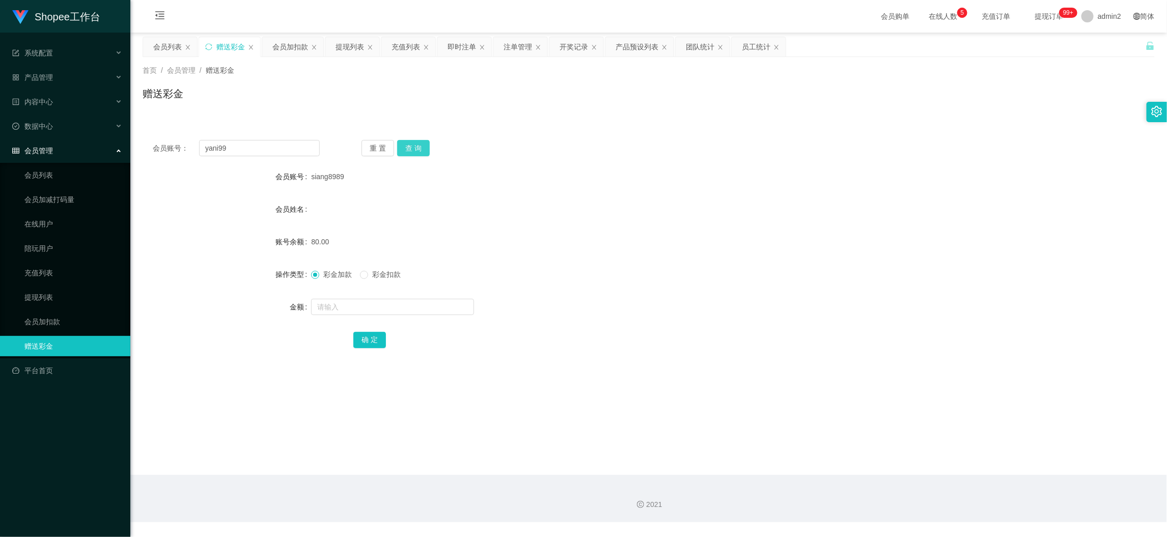
click at [407, 148] on button "查 询" at bounding box center [413, 148] width 33 height 16
click at [441, 305] on input "text" at bounding box center [392, 307] width 163 height 16
type input "2000"
click at [369, 338] on button "确 定" at bounding box center [369, 340] width 33 height 16
click at [614, 268] on div "彩金加款 彩金扣款" at bounding box center [606, 274] width 591 height 20
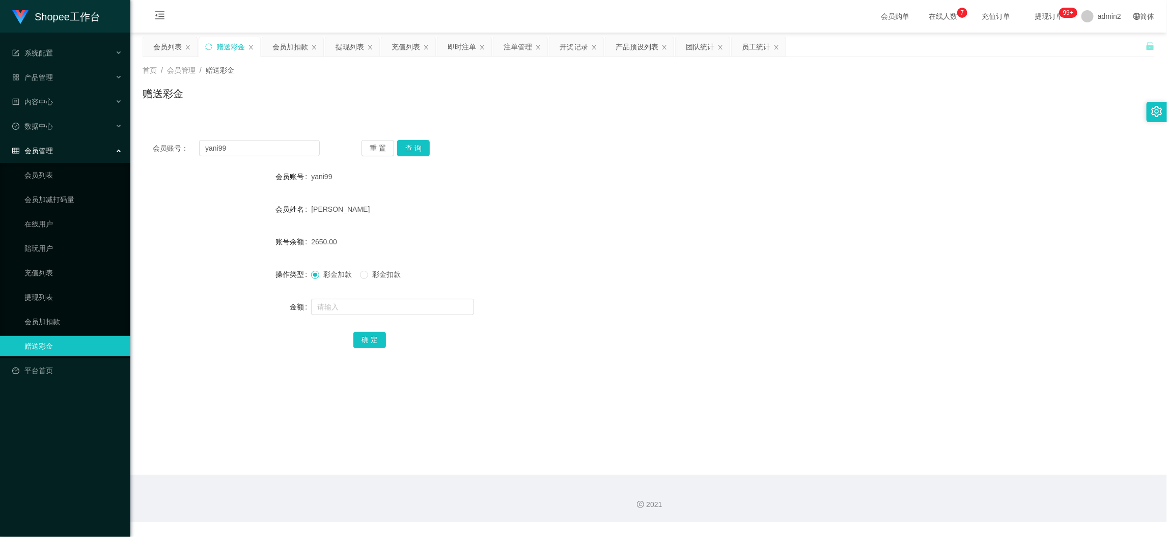
click at [931, 474] on main "关闭左侧 关闭右侧 关闭其它 刷新页面 会员列表 赠送彩金 会员加扣款 提现列表 充值列表 即时注单 注单管理 开奖记录 产品预设列表 团队统计 员工统计 首…" at bounding box center [648, 254] width 1037 height 443
click at [276, 149] on input "yani99" at bounding box center [259, 148] width 121 height 16
paste input "ezeey2001"
type input "ezeey2001"
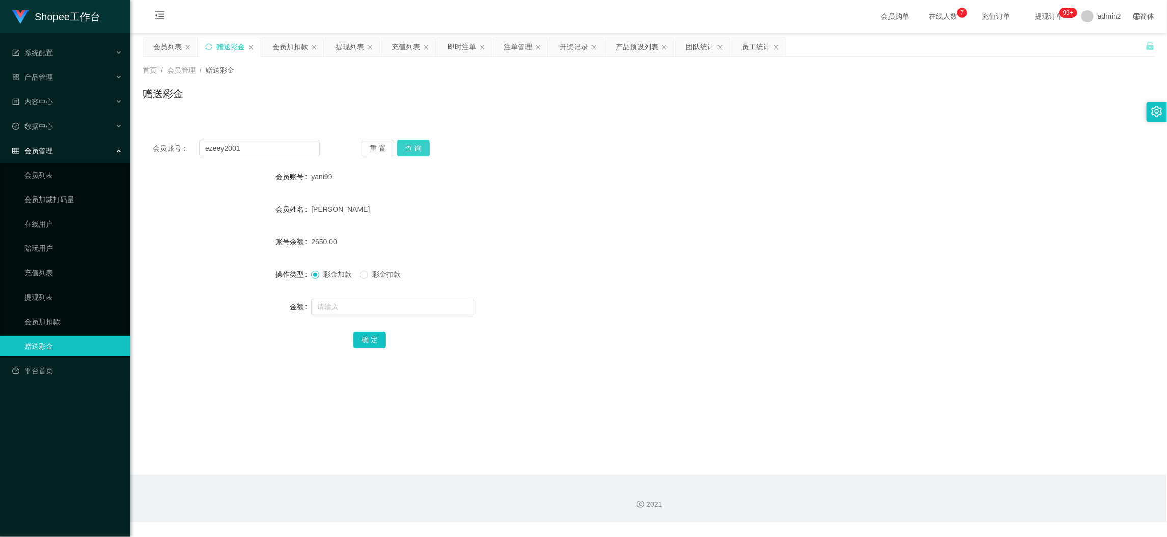
click at [408, 145] on button "查 询" at bounding box center [413, 148] width 33 height 16
click at [443, 309] on input "8" at bounding box center [392, 307] width 163 height 16
type input "80"
click at [365, 338] on button "确 定" at bounding box center [369, 340] width 33 height 16
click at [674, 281] on div "彩金加款 彩金扣款" at bounding box center [606, 274] width 591 height 20
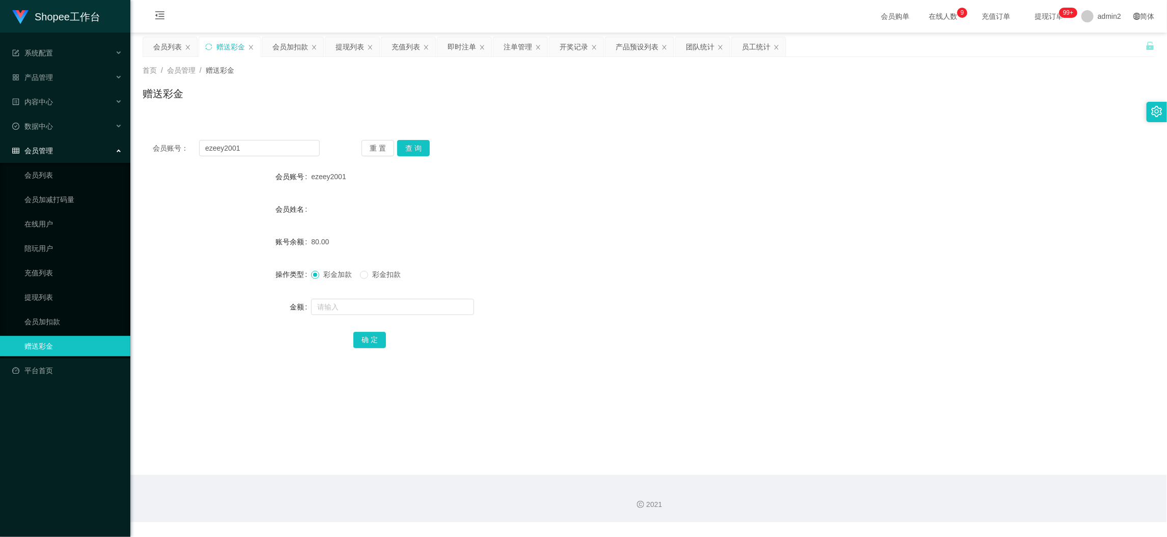
drag, startPoint x: 911, startPoint y: 482, endPoint x: 818, endPoint y: 395, distance: 126.8
click at [911, 483] on div "2021" at bounding box center [648, 498] width 1037 height 47
click at [281, 145] on input "ezeey2001" at bounding box center [259, 148] width 121 height 16
paste input "6122737"
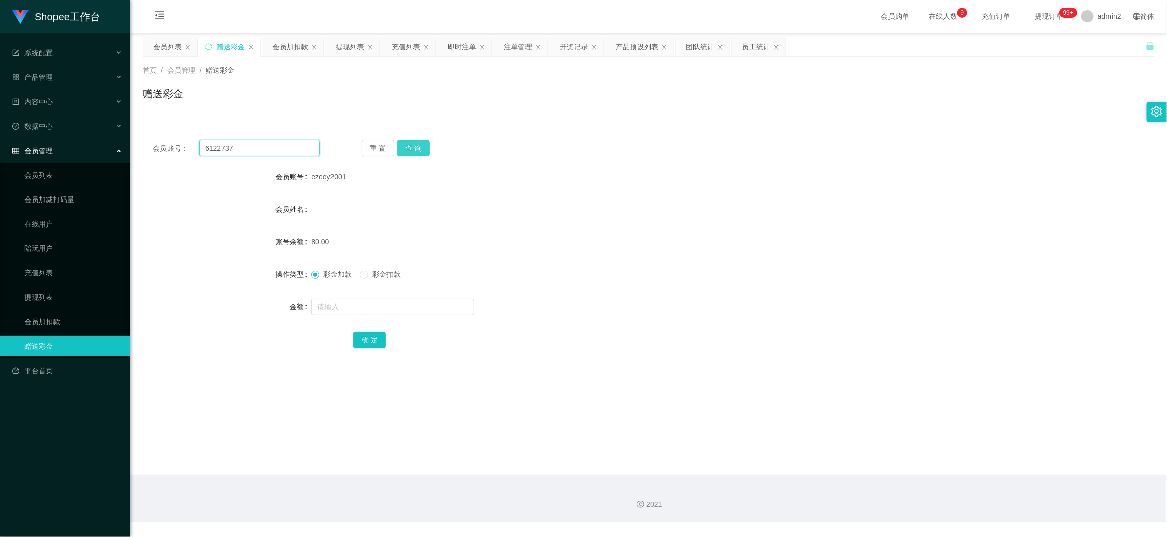
type input "6122737"
click at [402, 145] on button "查 询" at bounding box center [413, 148] width 33 height 16
click at [436, 306] on input "text" at bounding box center [392, 307] width 163 height 16
type input "80"
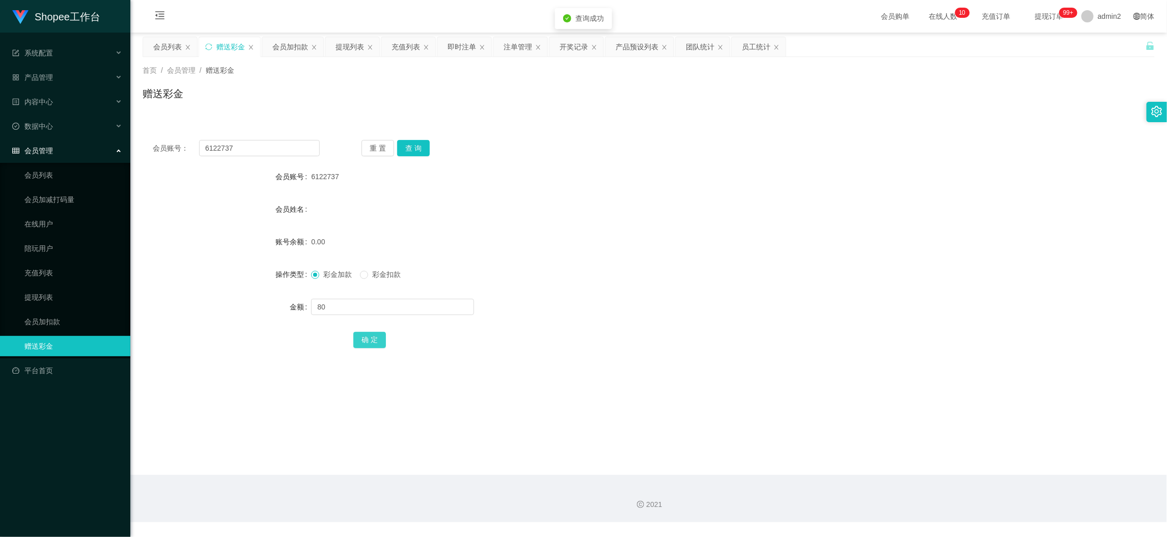
click at [380, 339] on button "确 定" at bounding box center [369, 340] width 33 height 16
click at [688, 293] on form "会员账号 6122737 会员姓名 账号余额 0.00 操作类型 彩金加款 彩金扣款 金额 确 定" at bounding box center [649, 258] width 1012 height 183
click at [928, 478] on div "2021" at bounding box center [648, 498] width 1037 height 47
click at [358, 46] on div "提现列表" at bounding box center [350, 46] width 29 height 19
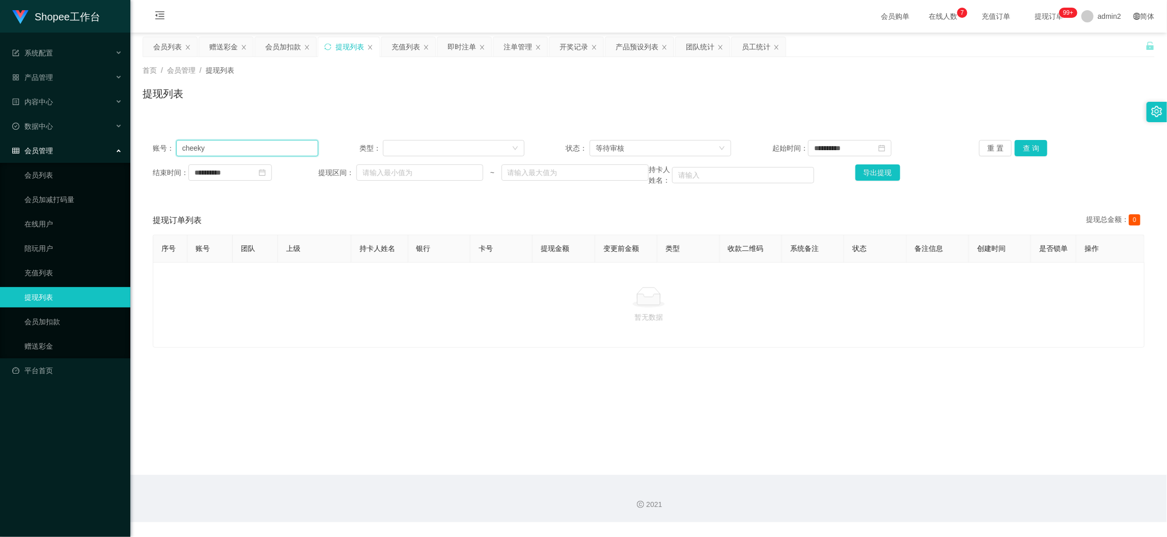
click at [259, 143] on input "cheeky" at bounding box center [247, 148] width 142 height 16
paste input "siang8989"
type input "siang8989"
drag, startPoint x: 1026, startPoint y: 146, endPoint x: 1016, endPoint y: 154, distance: 13.0
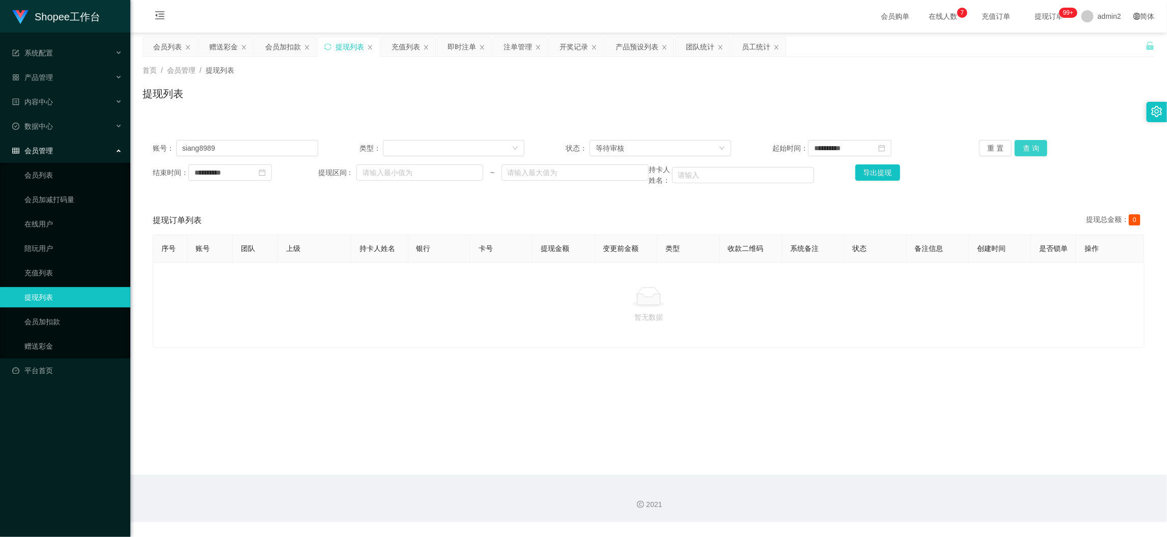
click at [1026, 146] on button "查 询" at bounding box center [1031, 148] width 33 height 16
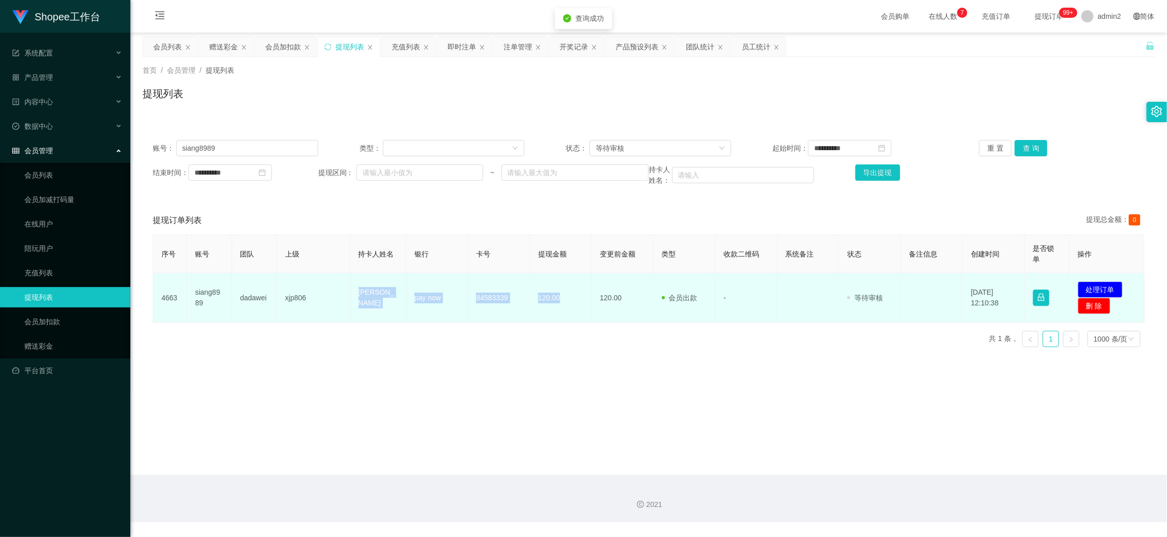
drag, startPoint x: 340, startPoint y: 292, endPoint x: 573, endPoint y: 305, distance: 233.6
click at [573, 305] on tr "4663 siang8989 dadawei xjp806 [PERSON_NAME] pay now 84583339 120.00 120.00 会员出款…" at bounding box center [649, 297] width 992 height 49
copy tr "[PERSON_NAME] pay now 84583339 120.00"
click at [1092, 283] on button "处理订单" at bounding box center [1100, 290] width 45 height 16
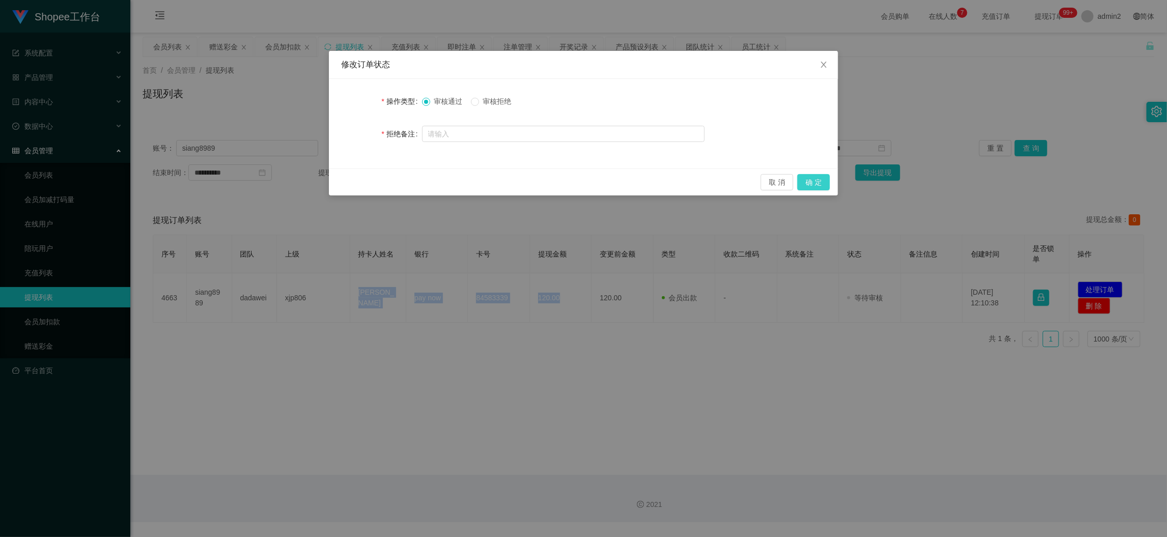
click at [816, 186] on button "确 定" at bounding box center [814, 182] width 33 height 16
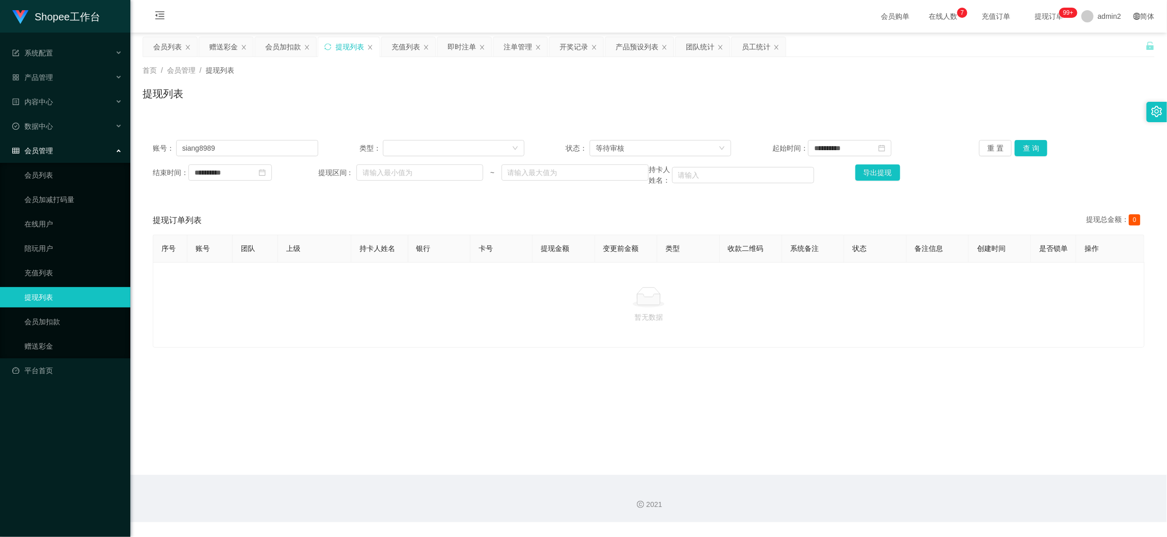
click at [917, 455] on main "**********" at bounding box center [648, 254] width 1037 height 443
drag, startPoint x: 224, startPoint y: 43, endPoint x: 257, endPoint y: 118, distance: 81.6
click at [224, 43] on div "赠送彩金" at bounding box center [223, 46] width 29 height 19
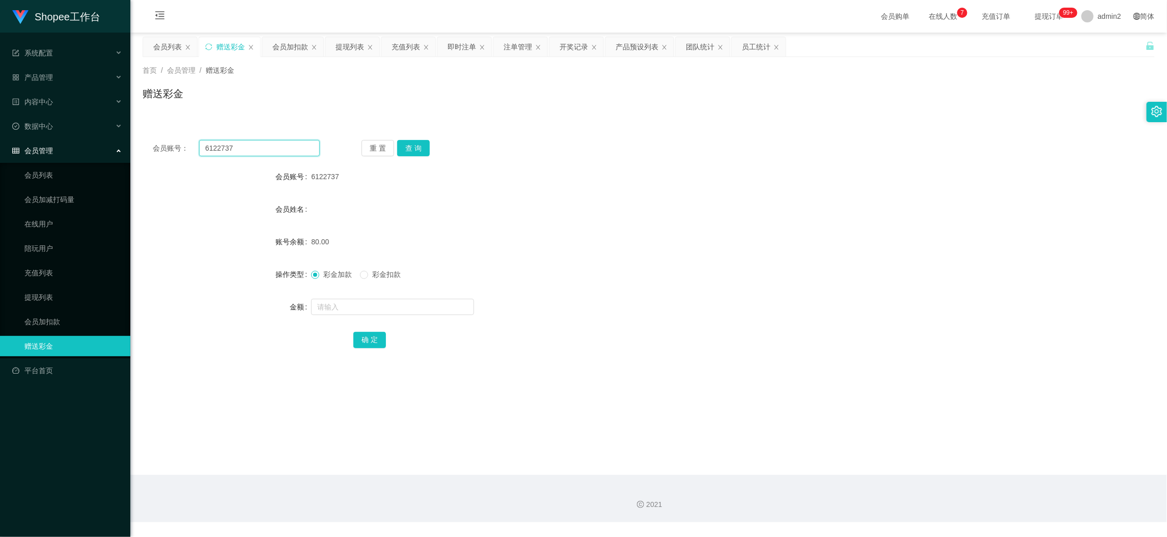
click at [283, 149] on input "6122737" at bounding box center [259, 148] width 121 height 16
paste input "Tonybaby41"
type input "Tonybaby41"
drag, startPoint x: 415, startPoint y: 151, endPoint x: 415, endPoint y: 157, distance: 6.1
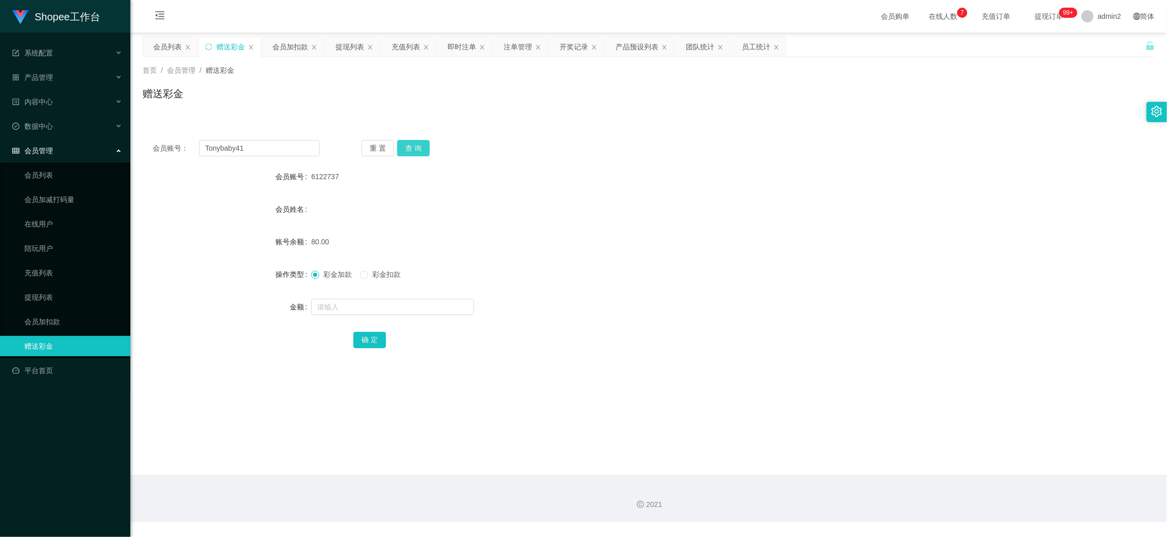
click at [415, 151] on button "查 询" at bounding box center [413, 148] width 33 height 16
click at [424, 306] on input "text" at bounding box center [392, 307] width 163 height 16
type input "80"
drag, startPoint x: 368, startPoint y: 342, endPoint x: 418, endPoint y: 328, distance: 51.3
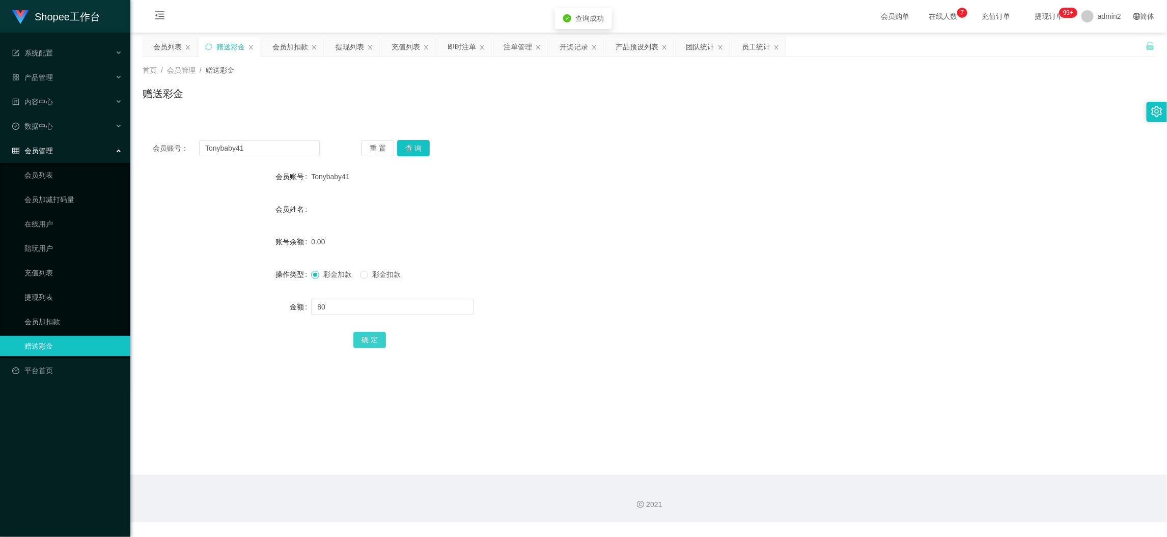
click at [368, 342] on button "确 定" at bounding box center [369, 340] width 33 height 16
click at [630, 295] on form "会员账号 Tonybaby41 会员姓名 账号余额 0.00 操作类型 彩金加款 彩金扣款 金额 80 确 定" at bounding box center [649, 258] width 1012 height 183
click at [936, 496] on div "2021" at bounding box center [648, 498] width 1037 height 47
click at [281, 147] on input "Tonybaby41" at bounding box center [259, 148] width 121 height 16
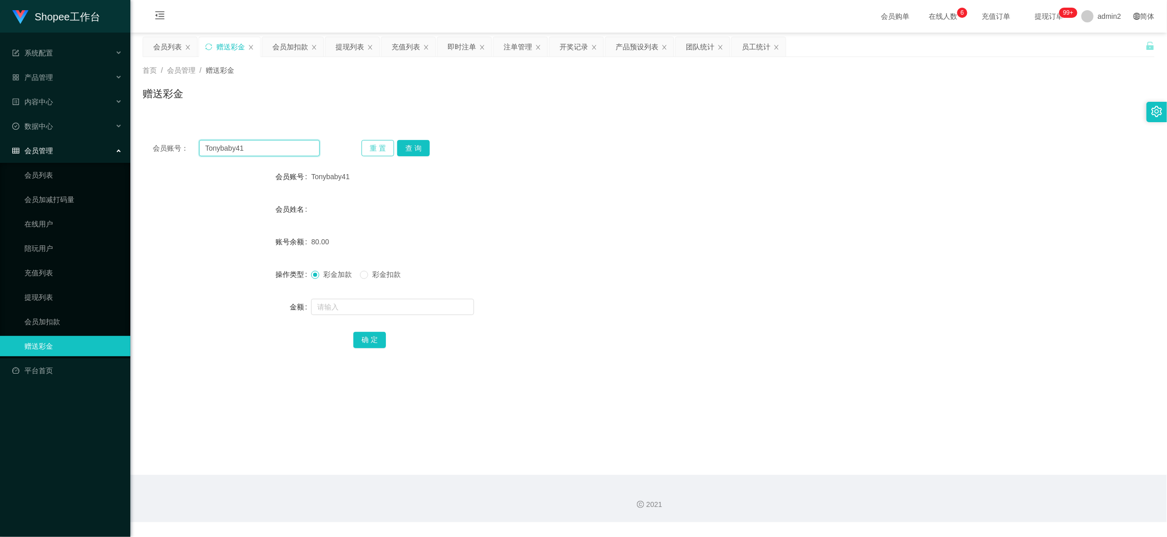
paste input "Jeyakumar"
type input "Jeyakumar"
click at [421, 146] on button "查 询" at bounding box center [413, 148] width 33 height 16
click at [424, 310] on input "text" at bounding box center [392, 307] width 163 height 16
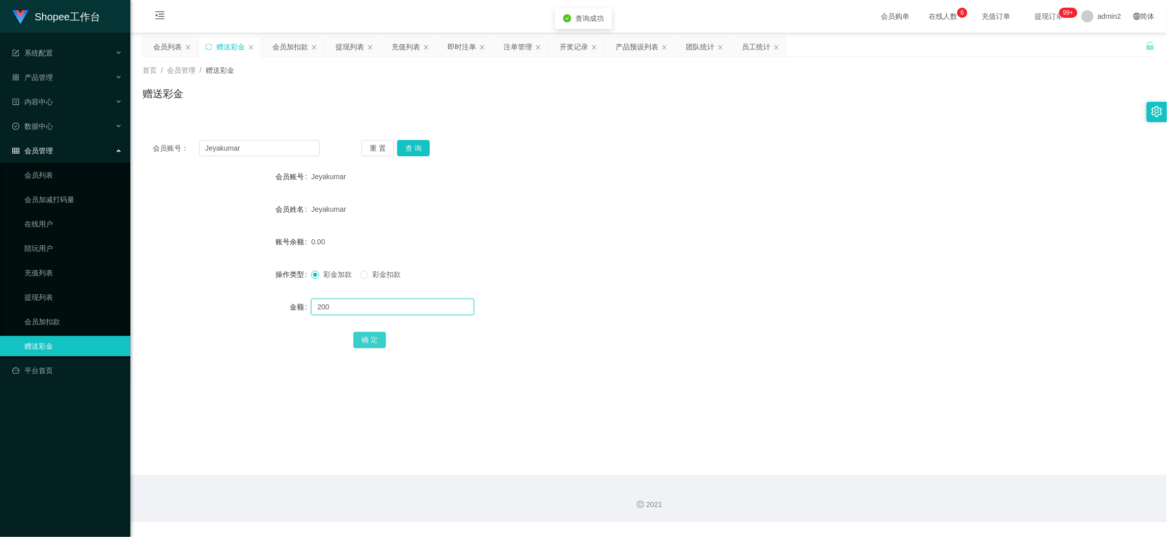
type input "200"
drag, startPoint x: 362, startPoint y: 340, endPoint x: 368, endPoint y: 339, distance: 5.8
click at [362, 340] on button "确 定" at bounding box center [369, 340] width 33 height 16
click at [640, 295] on form "会员账号 Jeyakumar 会员姓名 Jeyakumar 账号余额 200.00 操作类型 彩金加款 彩金扣款 金额 确 定" at bounding box center [649, 258] width 1012 height 183
drag, startPoint x: 933, startPoint y: 462, endPoint x: 677, endPoint y: 336, distance: 285.2
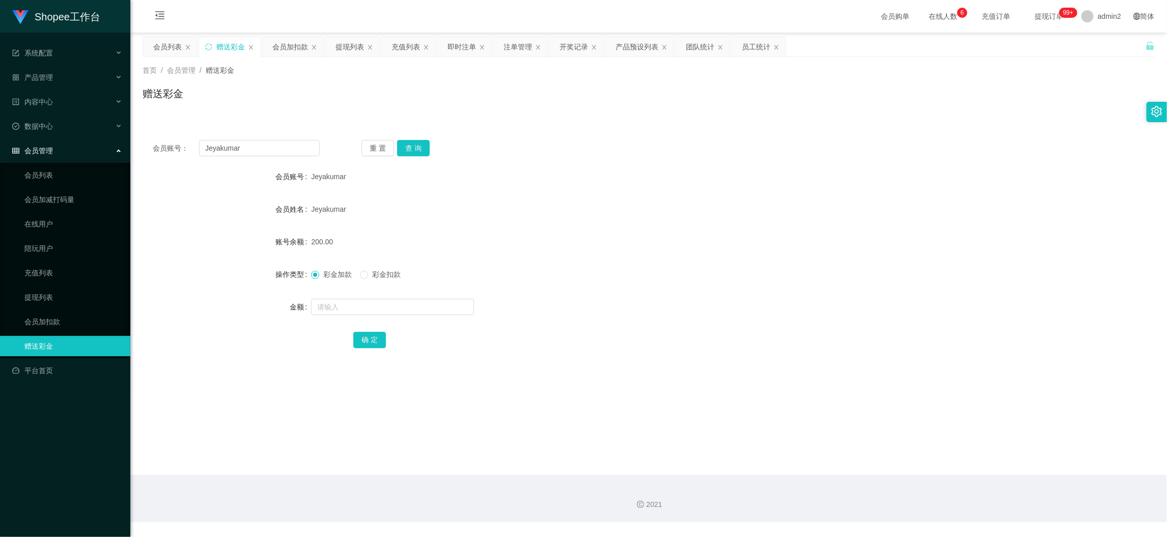
click at [934, 462] on main "关闭左侧 关闭右侧 关闭其它 刷新页面 会员列表 赠送彩金 会员加扣款 提现列表 充值列表 即时注单 注单管理 开奖记录 产品预设列表 团队统计 员工统计 首…" at bounding box center [648, 254] width 1037 height 443
click at [289, 145] on input "Jeyakumar" at bounding box center [259, 148] width 121 height 16
drag, startPoint x: 289, startPoint y: 145, endPoint x: 348, endPoint y: 151, distance: 59.4
click at [289, 145] on input "Jeyakumar" at bounding box center [259, 148] width 121 height 16
paste input "Emman123"
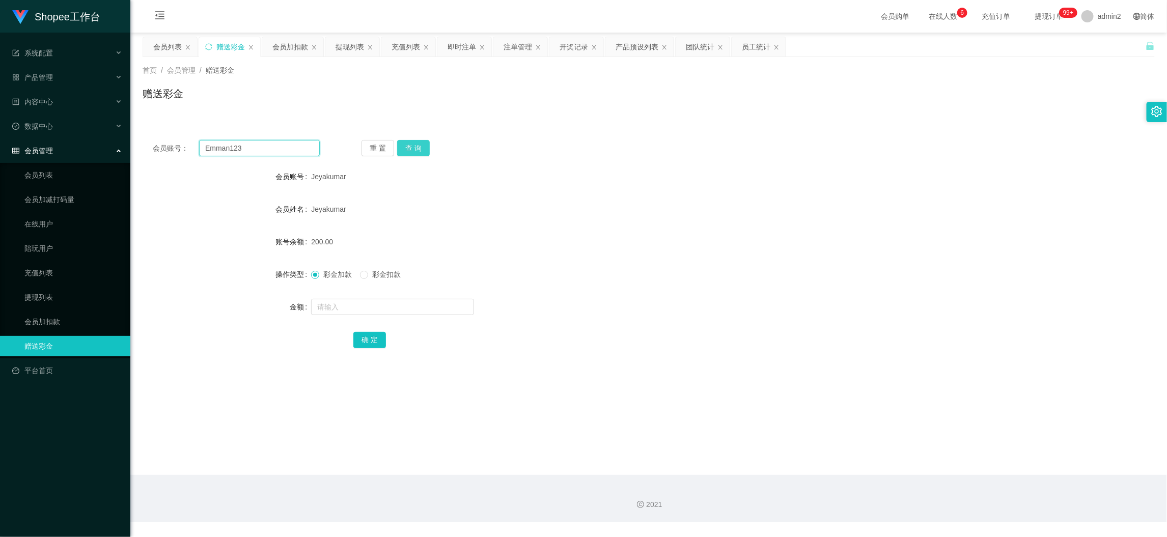
type input "Emman123"
click at [414, 151] on button "查 询" at bounding box center [413, 148] width 33 height 16
click at [419, 306] on input "text" at bounding box center [392, 307] width 163 height 16
type input "80"
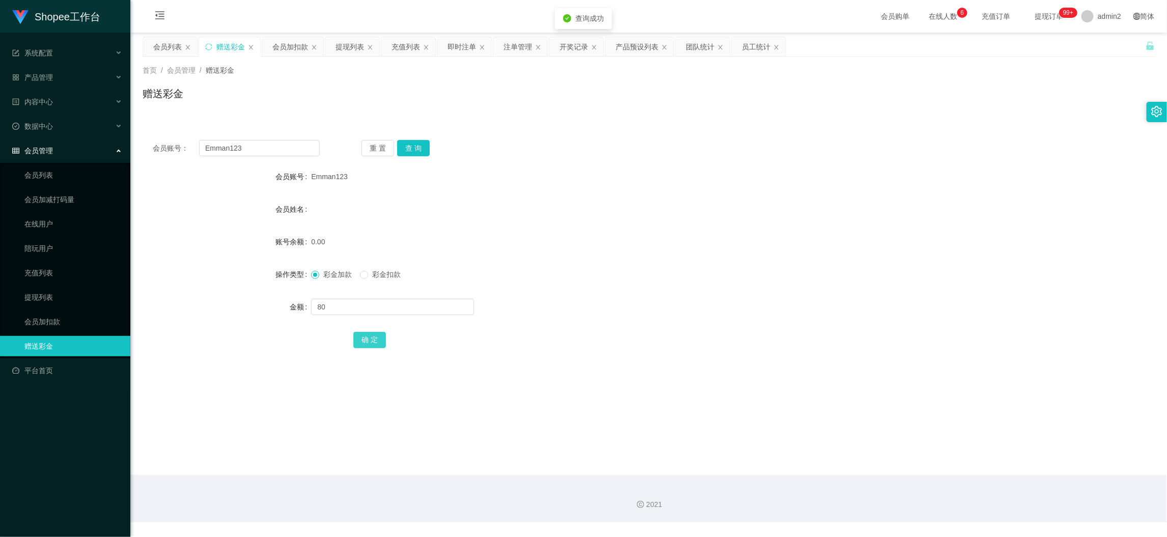
drag, startPoint x: 369, startPoint y: 338, endPoint x: 385, endPoint y: 336, distance: 15.9
click at [368, 338] on button "确 定" at bounding box center [369, 340] width 33 height 16
click at [683, 290] on form "会员账号 Emman123 会员姓名 账号余额 0.00 操作类型 彩金加款 彩金扣款 金额 80 确 定" at bounding box center [649, 258] width 1012 height 183
drag, startPoint x: 947, startPoint y: 458, endPoint x: 502, endPoint y: 236, distance: 497.0
click at [942, 452] on main "关闭左侧 关闭右侧 关闭其它 刷新页面 会员列表 赠送彩金 会员加扣款 提现列表 充值列表 即时注单 注单管理 开奖记录 产品预设列表 团队统计 员工统计 首…" at bounding box center [648, 254] width 1037 height 443
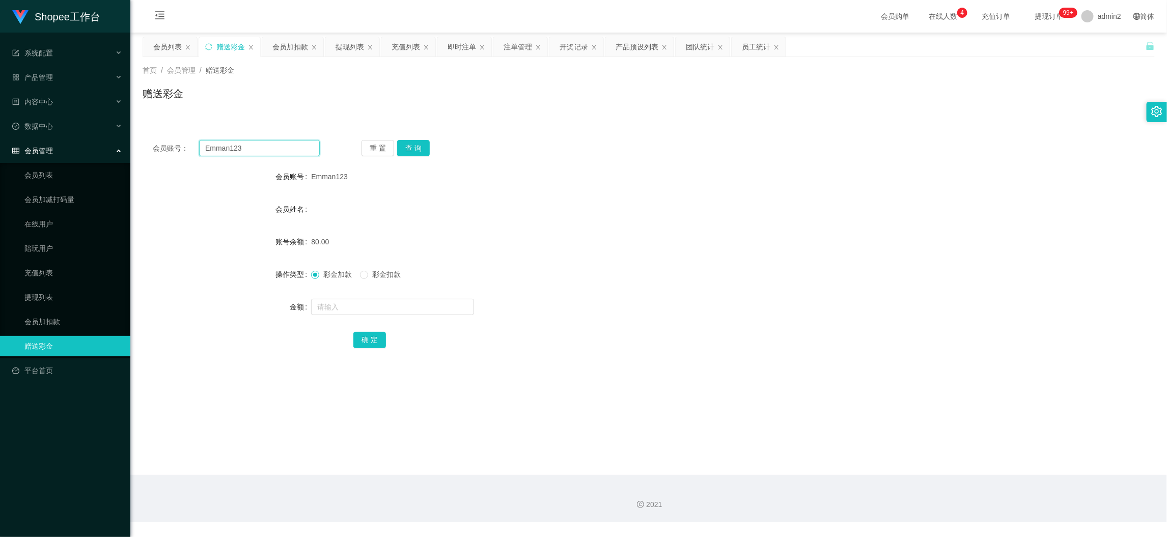
click at [290, 150] on input "Emman123" at bounding box center [259, 148] width 121 height 16
drag, startPoint x: 290, startPoint y: 150, endPoint x: 371, endPoint y: 151, distance: 81.0
click at [295, 150] on input "Emman123" at bounding box center [259, 148] width 121 height 16
paste input "Vunloong1987"
drag, startPoint x: 419, startPoint y: 148, endPoint x: 422, endPoint y: 155, distance: 8.2
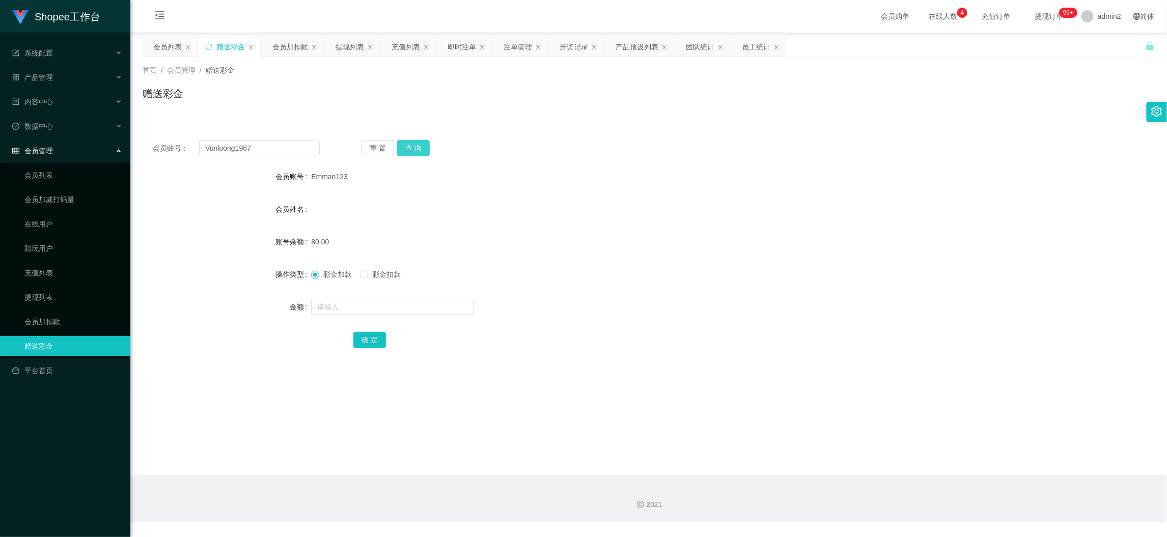
click at [419, 148] on button "查 询" at bounding box center [413, 148] width 33 height 16
click at [423, 309] on input "text" at bounding box center [392, 307] width 163 height 16
click at [359, 343] on button "确 定" at bounding box center [369, 340] width 33 height 16
click at [682, 287] on form "会员账号 Vunloong1987 会员姓名 账号余额 0.00 操作类型 彩金加款 彩金扣款 金额 80 确 定" at bounding box center [649, 258] width 1012 height 183
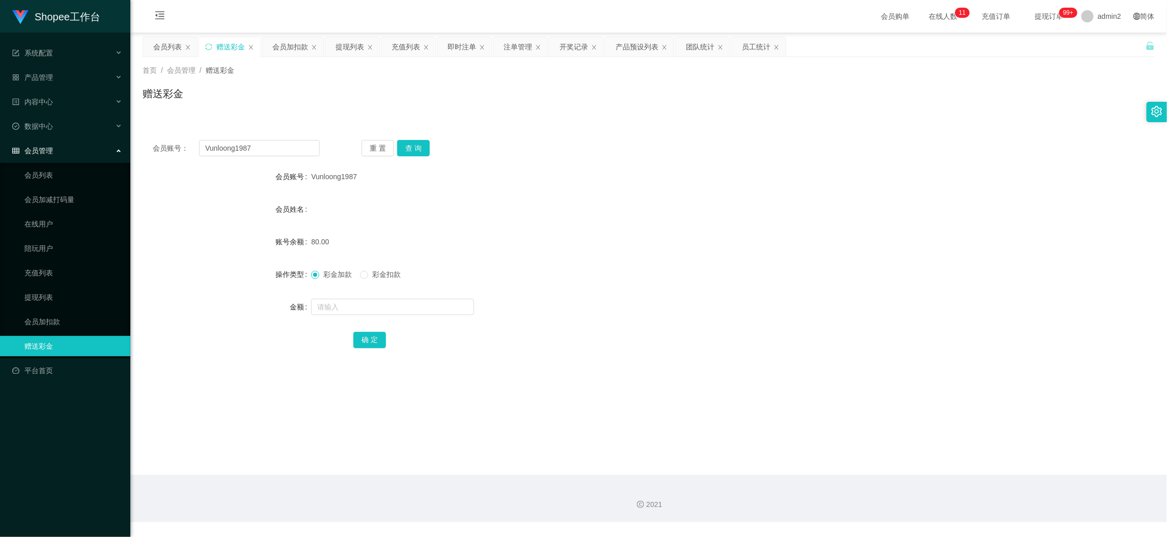
click at [870, 461] on main "关闭左侧 关闭右侧 关闭其它 刷新页面 会员列表 赠送彩金 会员加扣款 提现列表 充值列表 即时注单 注单管理 开奖记录 产品预设列表 团队统计 员工统计 首…" at bounding box center [648, 254] width 1037 height 443
click at [160, 41] on div "会员列表" at bounding box center [167, 46] width 29 height 19
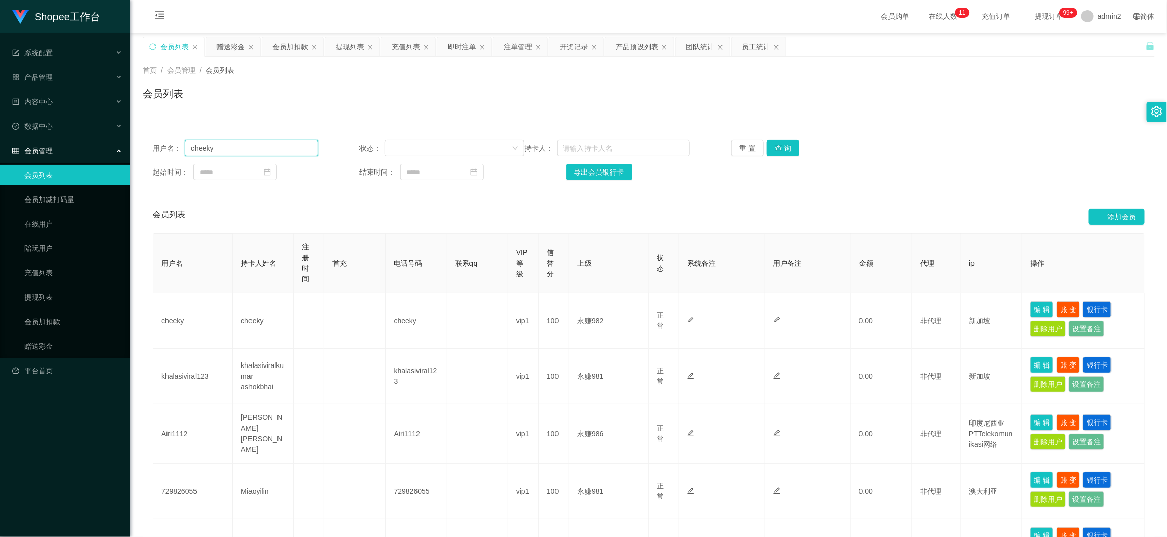
click at [277, 145] on input "cheeky" at bounding box center [251, 148] width 133 height 16
drag, startPoint x: 277, startPoint y: 145, endPoint x: 331, endPoint y: 148, distance: 54.1
click at [282, 146] on input "cheeky" at bounding box center [251, 148] width 133 height 16
paste input "yani99"
click at [782, 153] on button "查 询" at bounding box center [783, 148] width 33 height 16
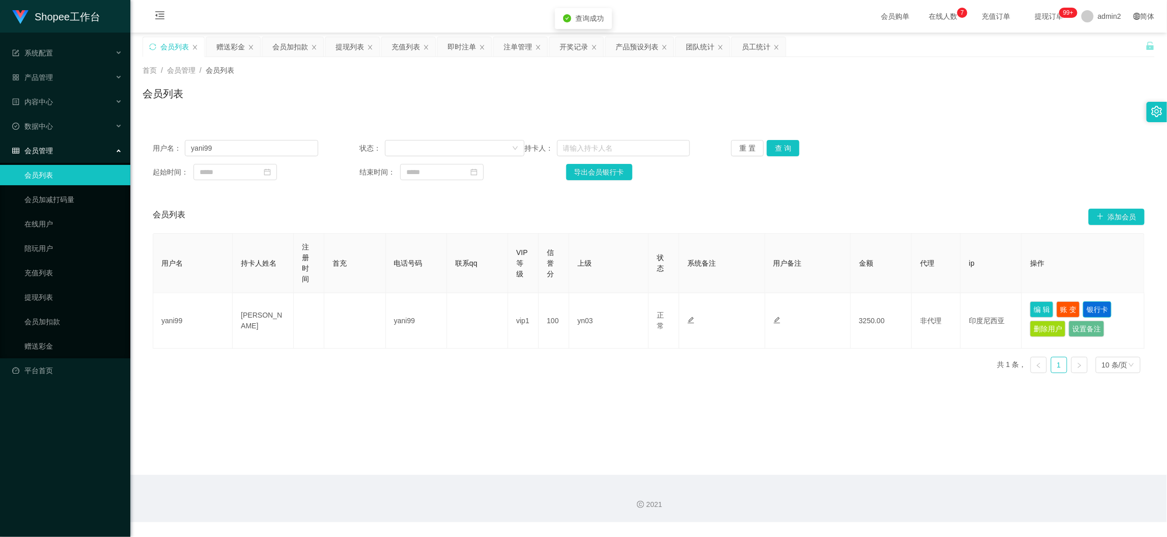
click at [1085, 308] on button "银行卡" at bounding box center [1097, 310] width 29 height 16
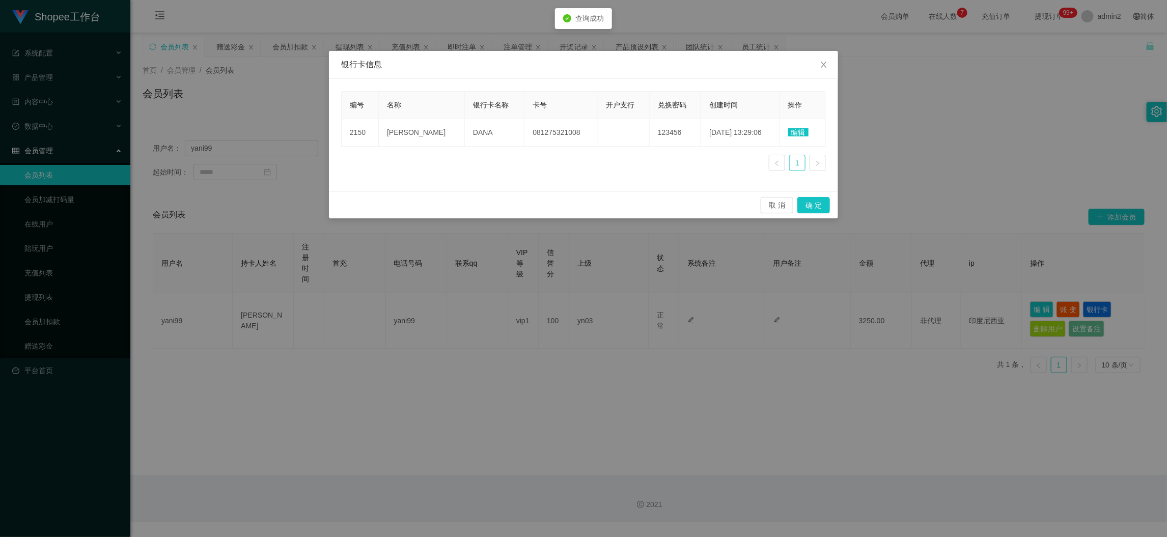
click at [795, 130] on span "编辑" at bounding box center [798, 132] width 20 height 8
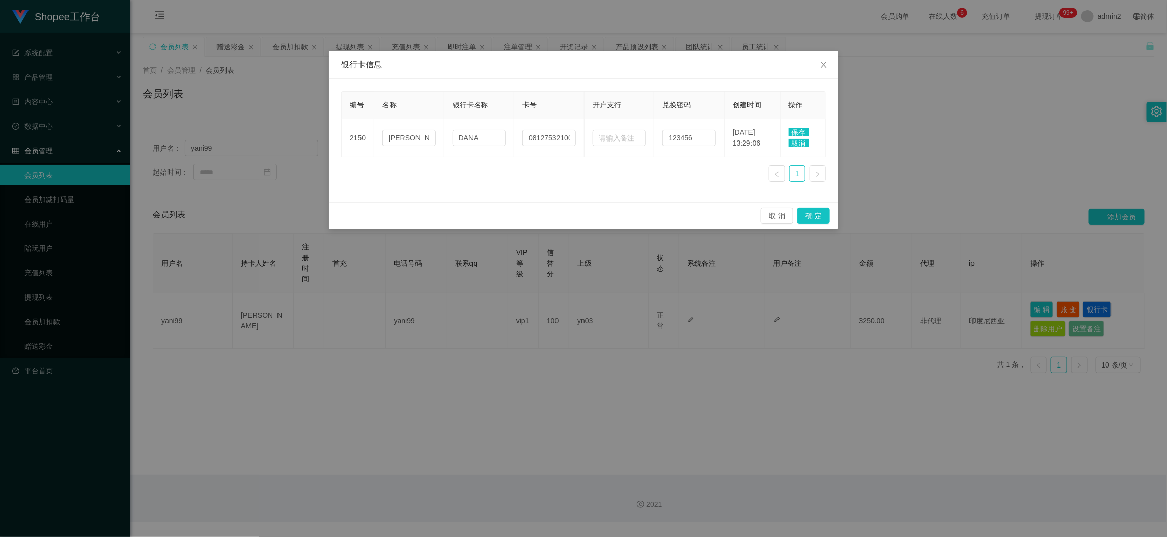
drag, startPoint x: 524, startPoint y: 177, endPoint x: 594, endPoint y: 165, distance: 71.8
click at [524, 176] on div "编号 名称 银行卡名称 卡号 开户支行 兑换密码 创建时间 操作 2150 [PERSON_NAME] 081275321008 123456 [DATE] …" at bounding box center [583, 140] width 485 height 99
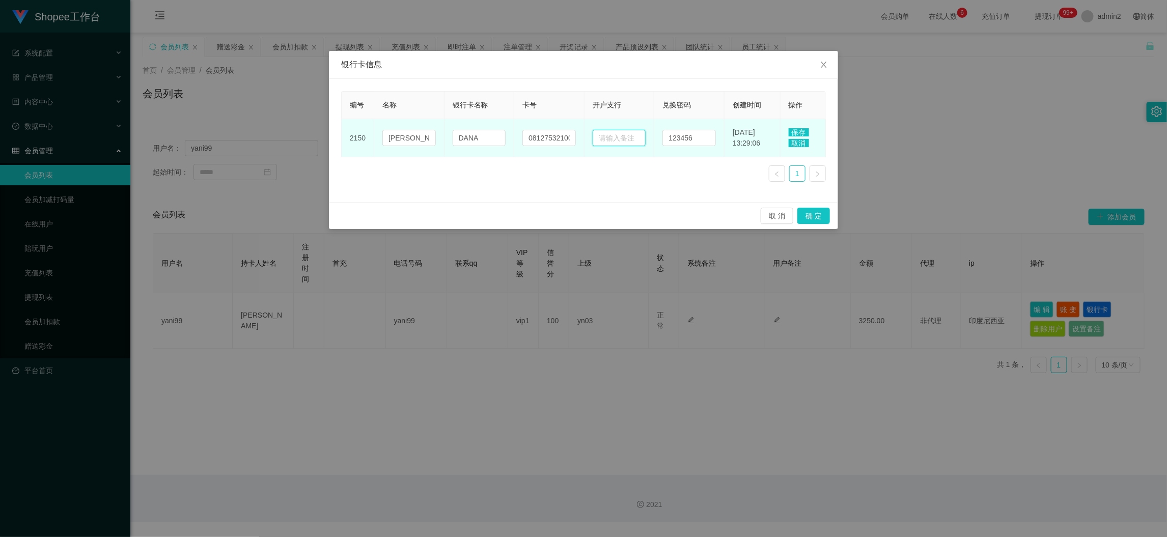
click at [618, 132] on input "text" at bounding box center [619, 138] width 53 height 16
click at [530, 135] on input "081275321008" at bounding box center [549, 138] width 53 height 16
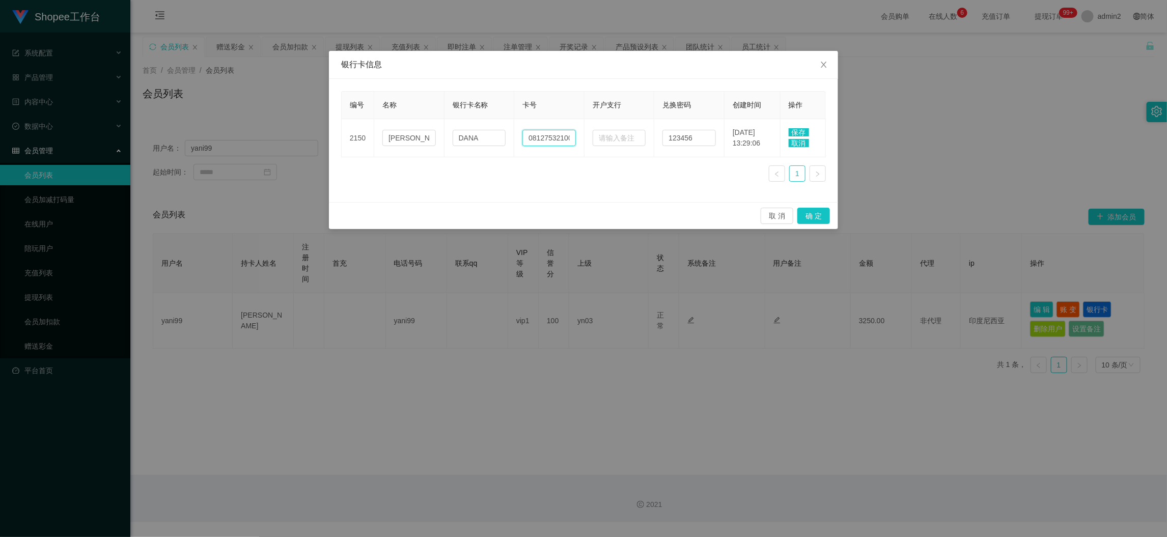
paste input "701087953200"
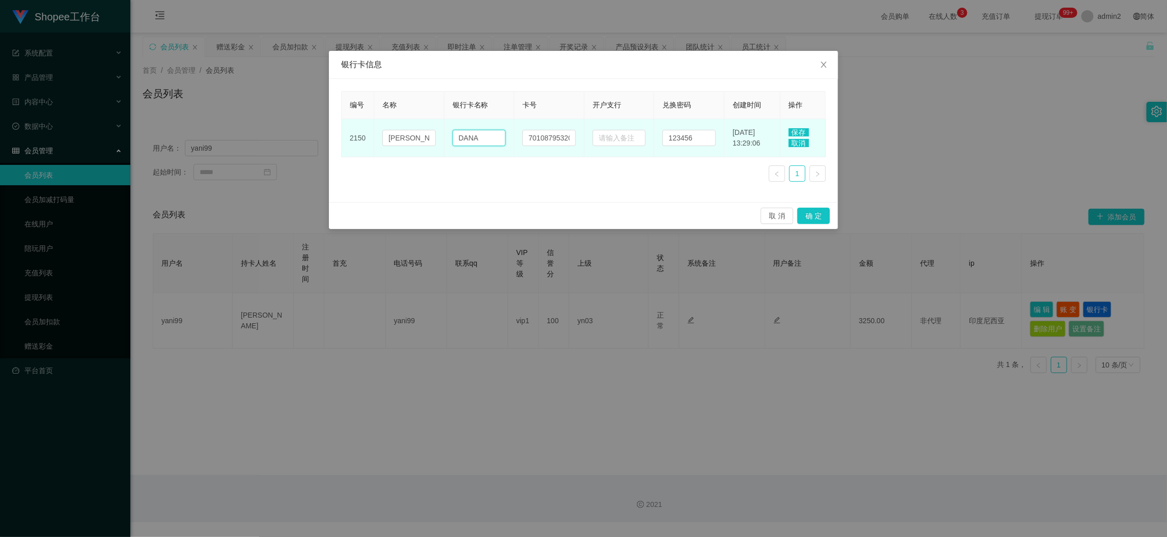
click at [477, 141] on input "DANA" at bounding box center [479, 138] width 53 height 16
paste input "CIMB Niaga"
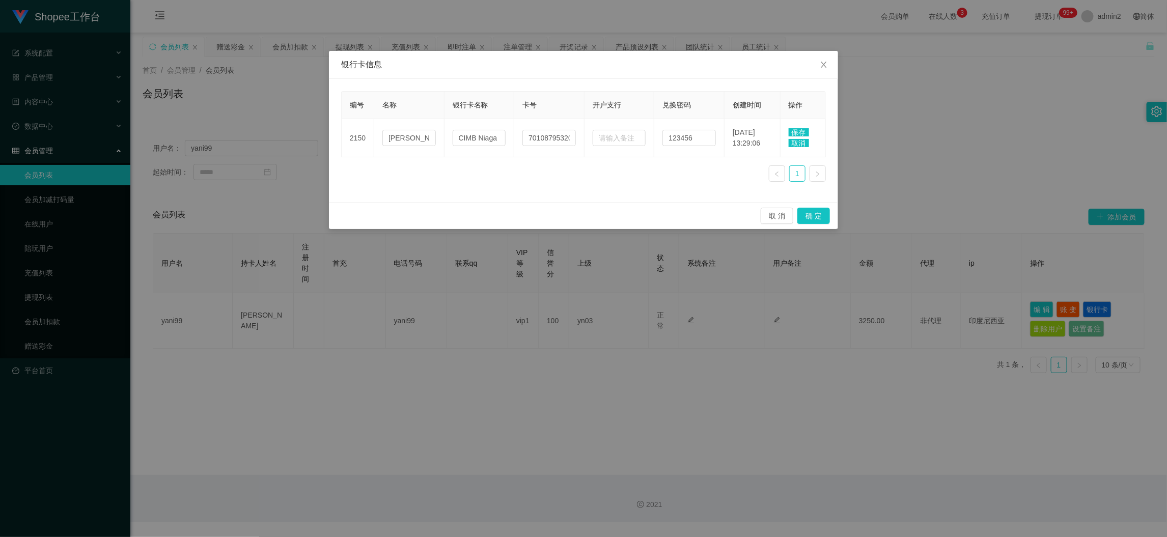
click at [799, 133] on span "保存" at bounding box center [799, 132] width 20 height 8
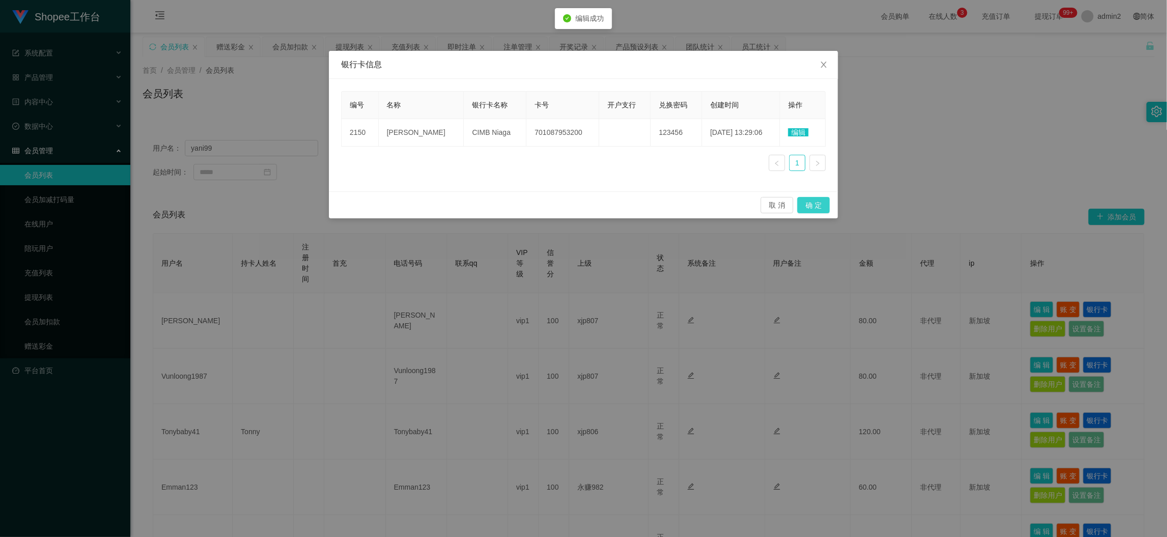
drag, startPoint x: 817, startPoint y: 206, endPoint x: 824, endPoint y: 206, distance: 6.6
click at [817, 206] on button "确 定" at bounding box center [814, 205] width 33 height 16
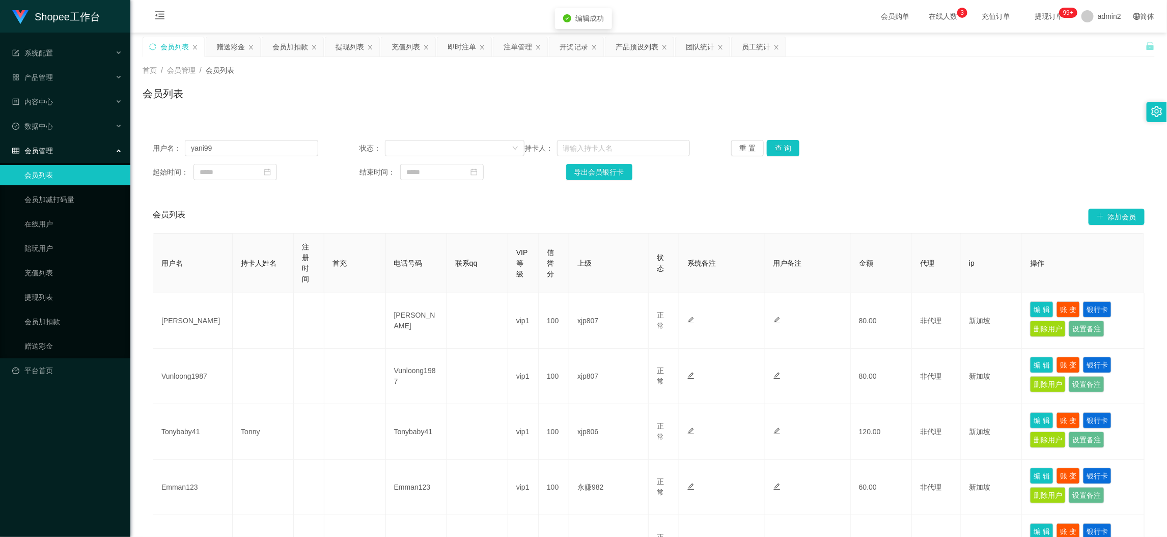
click at [963, 171] on div "起始时间： 结束时间： 导出会员银行卡" at bounding box center [649, 172] width 992 height 16
click at [286, 43] on div "会员加扣款" at bounding box center [290, 46] width 36 height 19
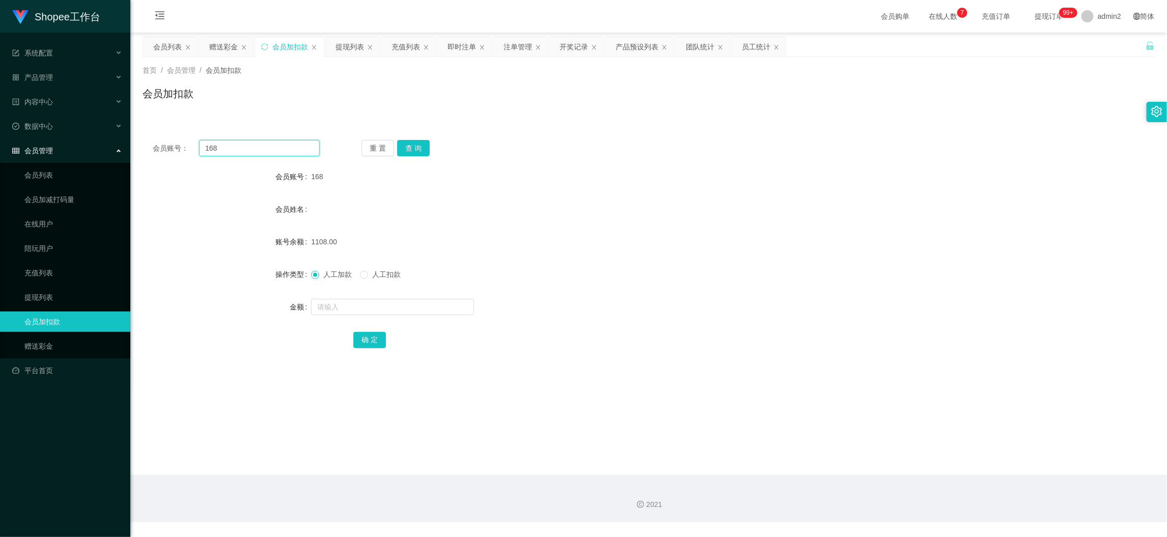
drag, startPoint x: 273, startPoint y: 143, endPoint x: 287, endPoint y: 112, distance: 34.0
click at [273, 143] on input "168" at bounding box center [259, 148] width 121 height 16
drag, startPoint x: 349, startPoint y: 50, endPoint x: 350, endPoint y: 57, distance: 6.1
click at [350, 50] on div "提现列表" at bounding box center [350, 46] width 29 height 19
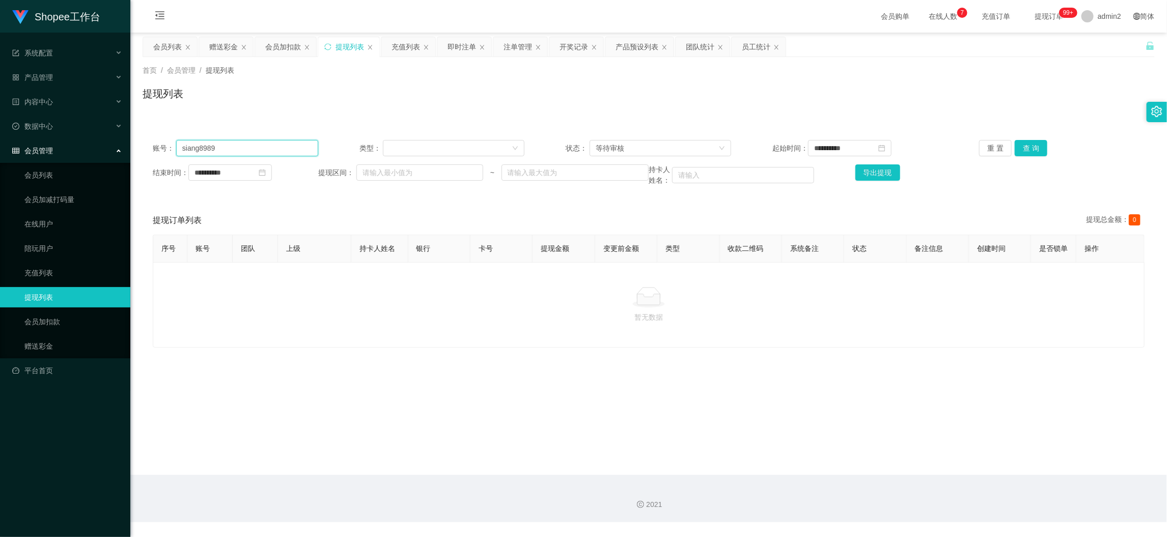
click at [275, 142] on input "siang8989" at bounding box center [247, 148] width 142 height 16
paste input "ezeey2001"
click at [1025, 145] on button "查 询" at bounding box center [1031, 148] width 33 height 16
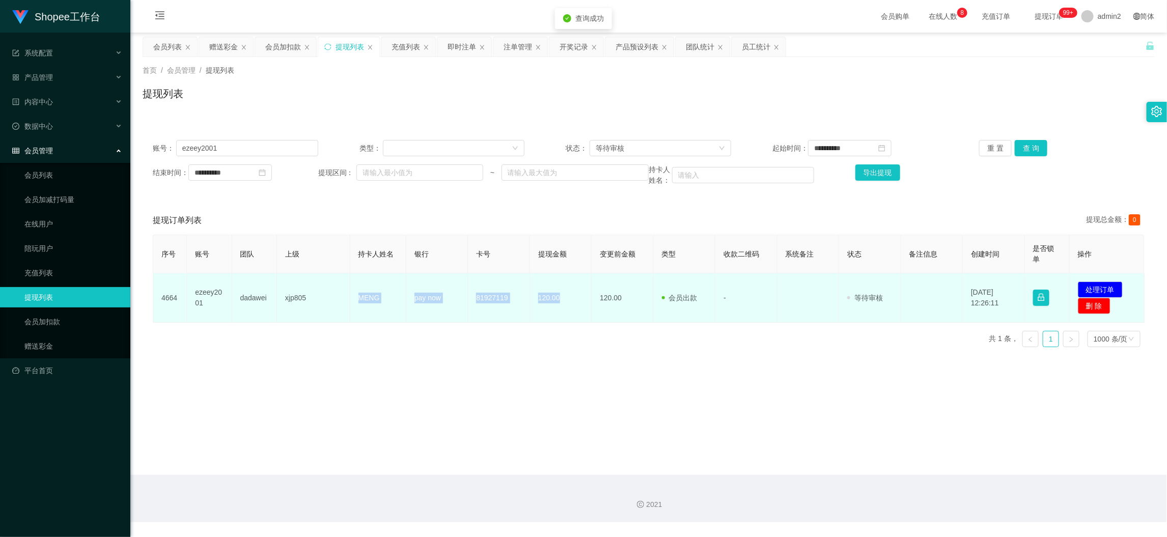
drag, startPoint x: 349, startPoint y: 299, endPoint x: 583, endPoint y: 298, distance: 233.8
click at [583, 298] on tr "4664 ezeey2001 dadawei xjp805 MENG pay now 81927119 120.00 120.00 会员出款 人工取款 - 审…" at bounding box center [649, 297] width 992 height 49
copy tr "MENG pay now 81927119 120.00"
click at [1093, 285] on button "处理订单" at bounding box center [1100, 290] width 45 height 16
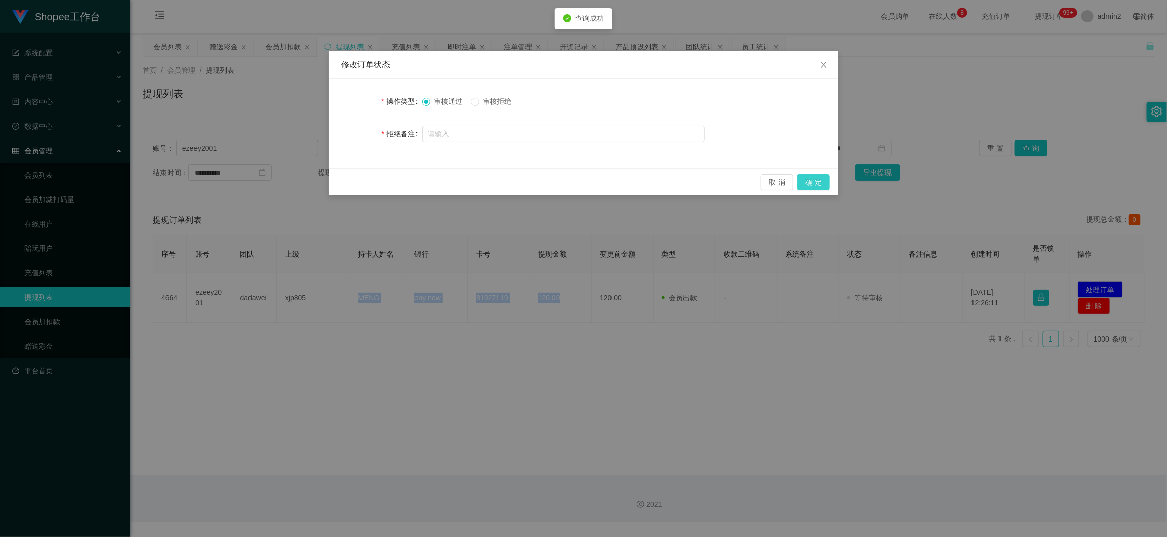
click at [818, 186] on button "确 定" at bounding box center [814, 182] width 33 height 16
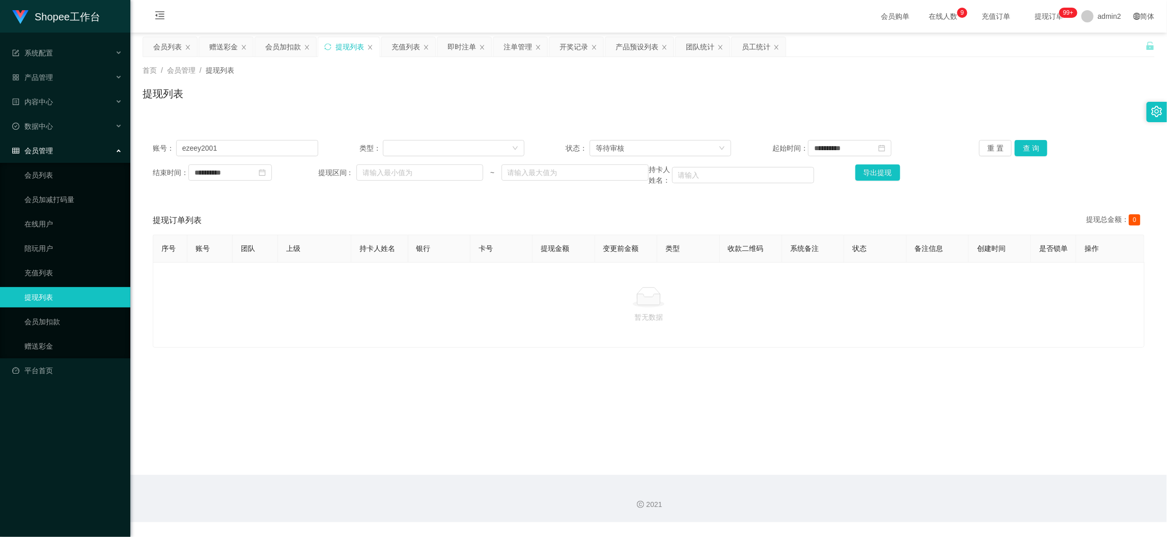
drag, startPoint x: 916, startPoint y: 484, endPoint x: 760, endPoint y: 400, distance: 176.6
click at [915, 484] on div "2021" at bounding box center [648, 498] width 1037 height 47
click at [225, 45] on div "赠送彩金" at bounding box center [223, 46] width 29 height 19
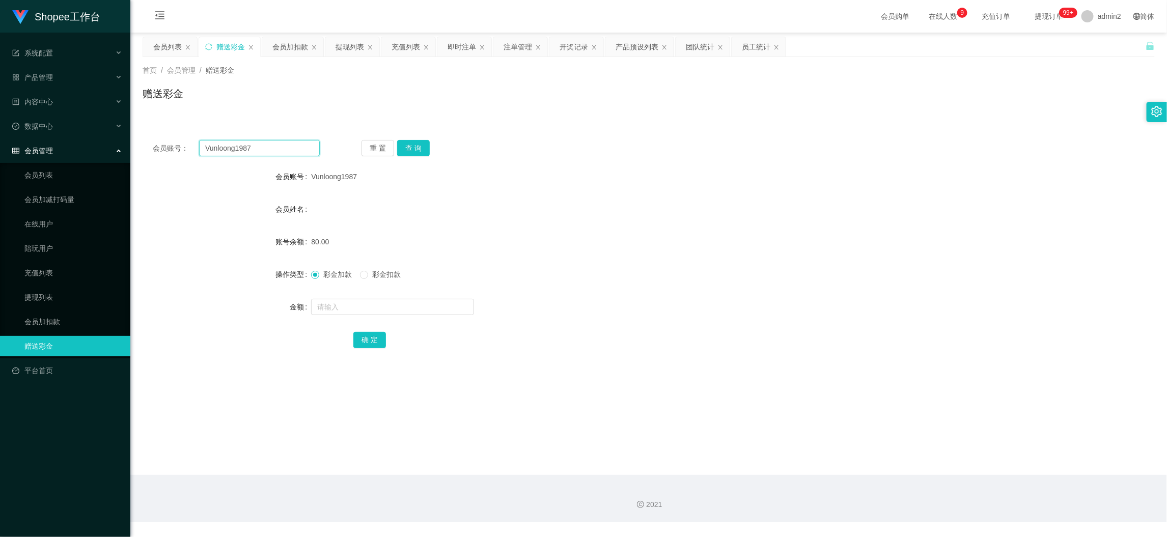
click at [294, 146] on input "Vunloong1987" at bounding box center [259, 148] width 121 height 16
paste input "86984463"
click at [413, 138] on div "会员账号： 86984463 重 置 查 询 会员账号 Vunloong1987 会员姓名 账号余额 80.00 操作类型 彩金加款 彩金扣款 金额 确 定" at bounding box center [649, 251] width 1012 height 242
click at [412, 155] on button "查 询" at bounding box center [413, 148] width 33 height 16
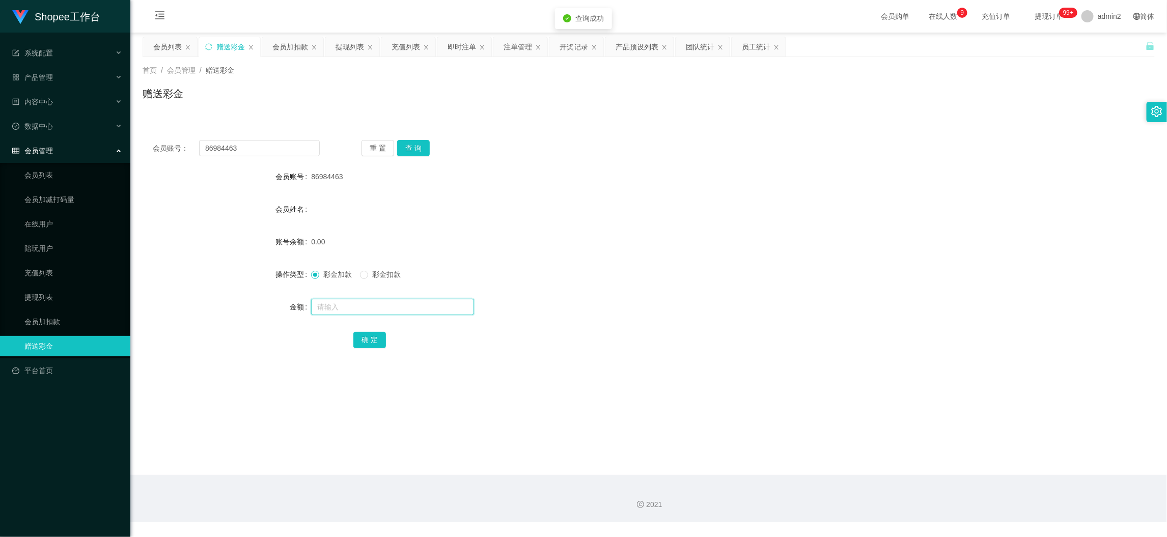
click at [427, 309] on input "text" at bounding box center [392, 307] width 163 height 16
click at [376, 334] on button "确 定" at bounding box center [369, 340] width 33 height 16
click at [656, 292] on form "会员账号 86984463 会员姓名 账号余额 120.00 操作类型 彩金加款 彩金扣款 金额 确 定" at bounding box center [649, 258] width 1012 height 183
drag, startPoint x: 918, startPoint y: 471, endPoint x: 780, endPoint y: 377, distance: 166.8
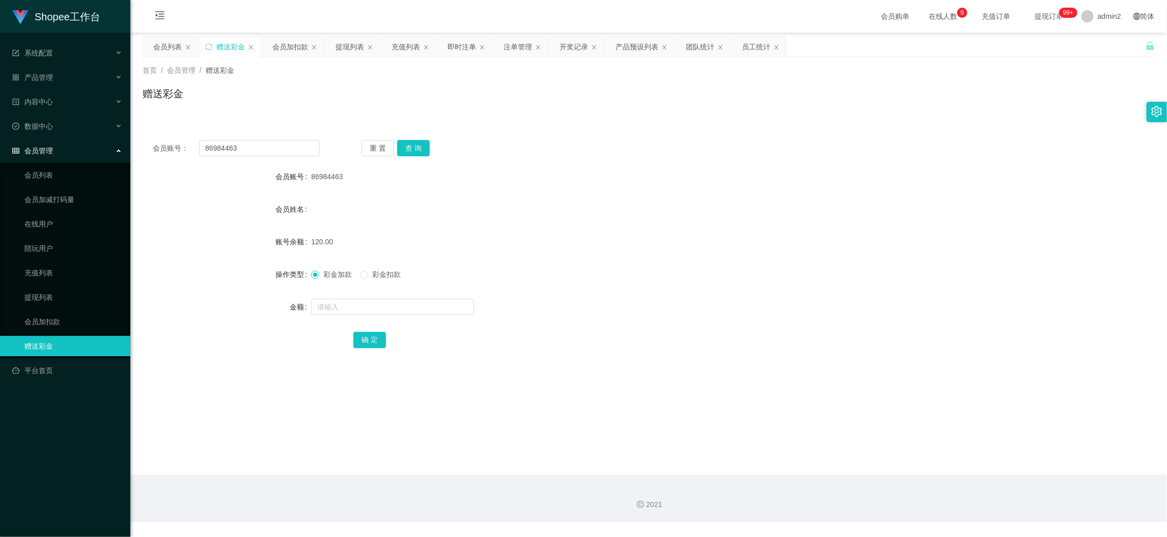
click at [905, 459] on main "关闭左侧 关闭右侧 关闭其它 刷新页面 会员列表 赠送彩金 会员加扣款 提现列表 充值列表 即时注单 注单管理 开奖记录 产品预设列表 团队统计 员工统计 首…" at bounding box center [648, 254] width 1037 height 443
click at [344, 45] on div "提现列表" at bounding box center [350, 46] width 29 height 19
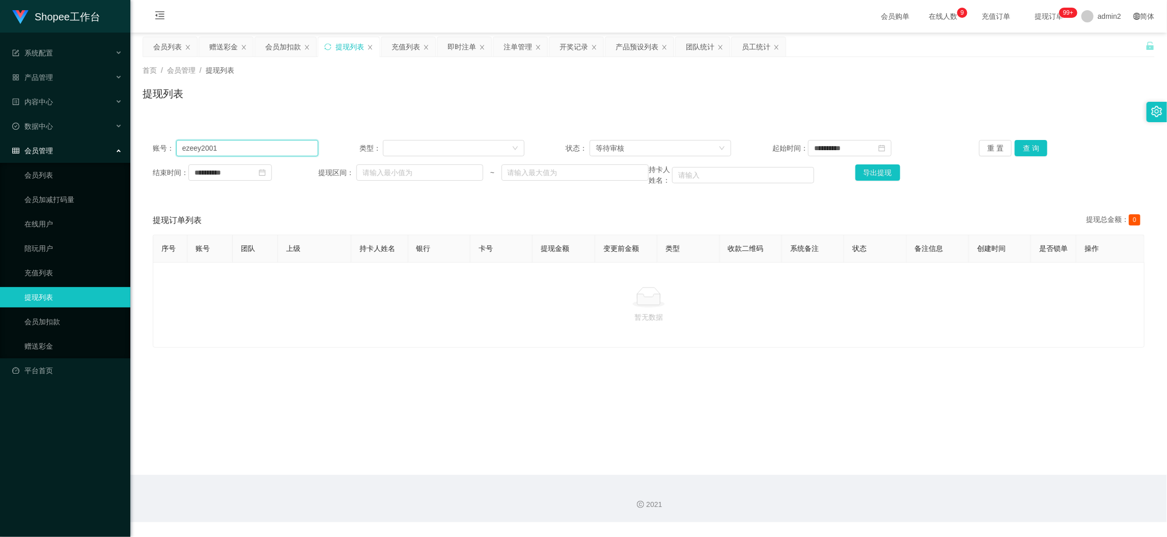
click at [264, 147] on input "ezeey2001" at bounding box center [247, 148] width 142 height 16
paste input "Tonybaby4"
drag, startPoint x: 1030, startPoint y: 148, endPoint x: 1024, endPoint y: 152, distance: 6.6
click at [1029, 148] on button "查 询" at bounding box center [1031, 148] width 33 height 16
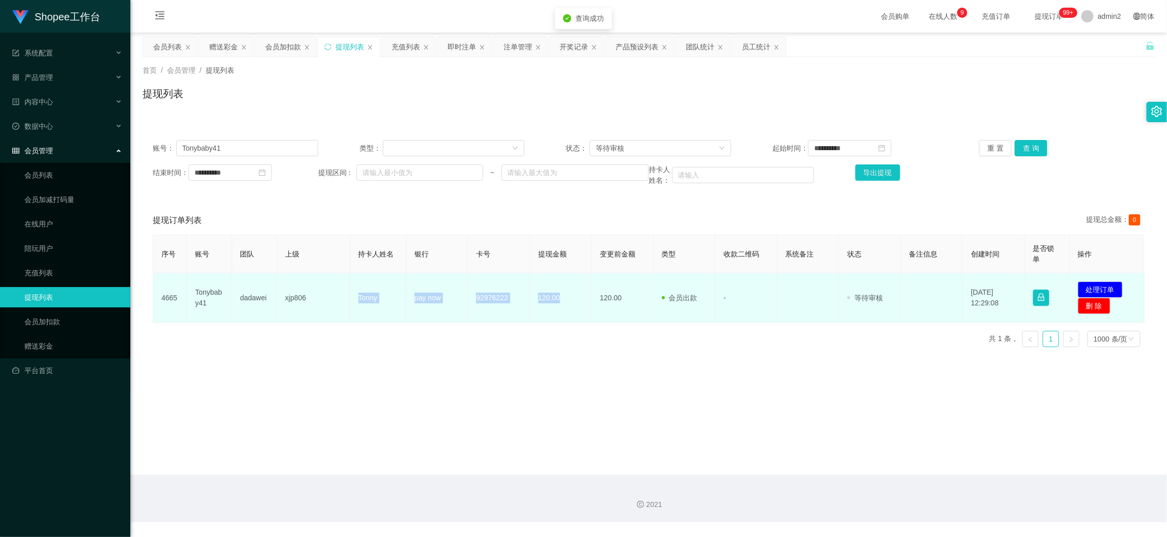
drag, startPoint x: 336, startPoint y: 293, endPoint x: 593, endPoint y: 306, distance: 258.0
click at [578, 305] on tr "4665 Tonybaby41 dadawei xjp806 Tonny pay now 92976223 120.00 120.00 会员出款 人工取款 -…" at bounding box center [649, 297] width 992 height 49
copy tr "Tonny pay now 92976223 120.00"
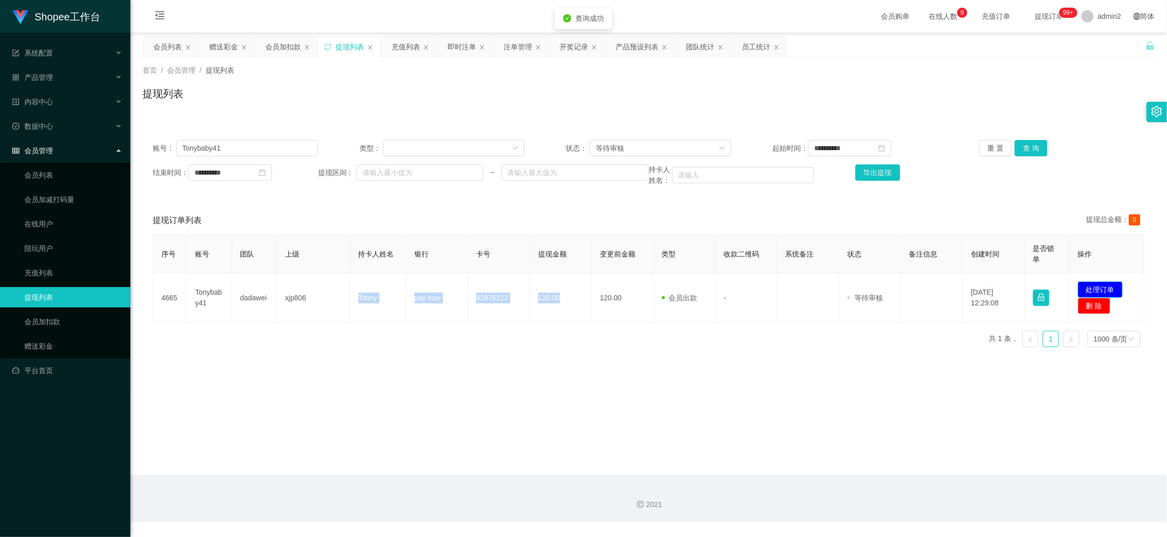
drag, startPoint x: 1100, startPoint y: 286, endPoint x: 1082, endPoint y: 291, distance: 18.4
click at [1100, 287] on button "处理订单" at bounding box center [1100, 290] width 45 height 16
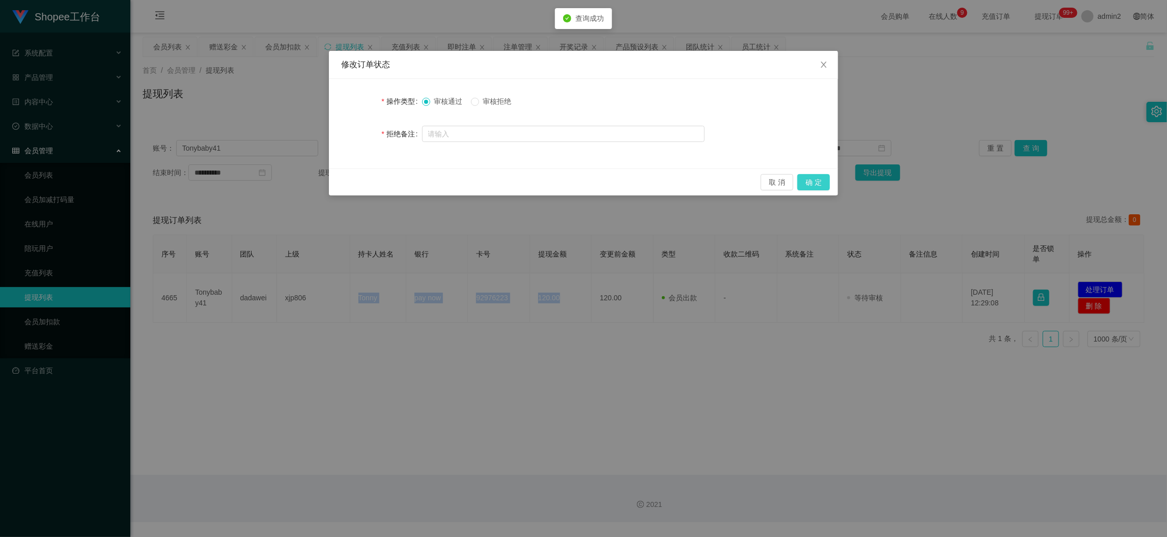
click at [820, 181] on button "确 定" at bounding box center [814, 182] width 33 height 16
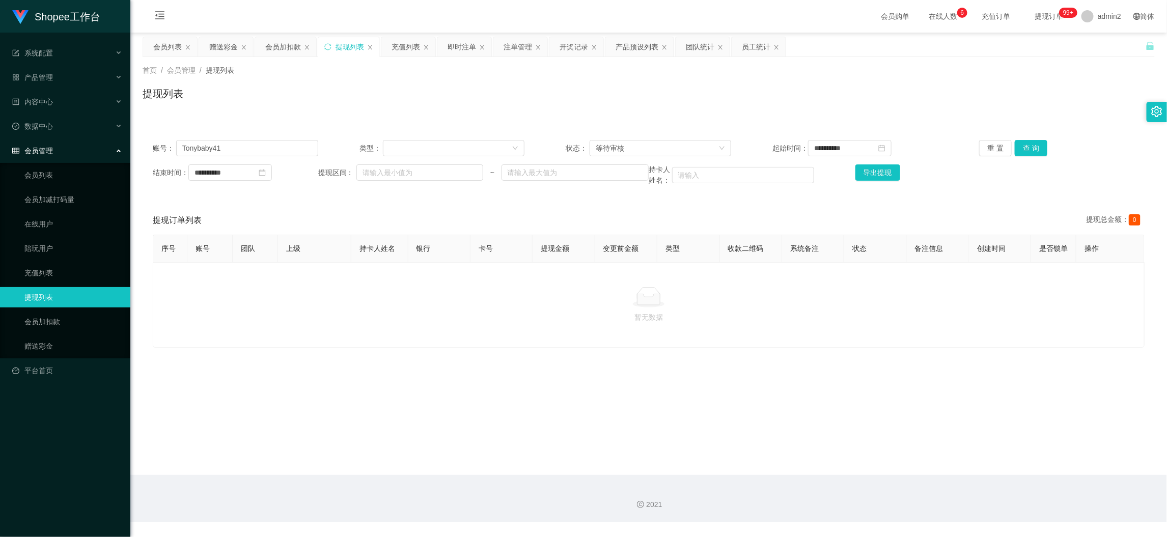
drag, startPoint x: 932, startPoint y: 482, endPoint x: 619, endPoint y: 284, distance: 370.2
click at [934, 480] on div "2021" at bounding box center [648, 498] width 1037 height 47
click at [290, 146] on input "Tonybaby41" at bounding box center [247, 148] width 142 height 16
paste input "6122737"
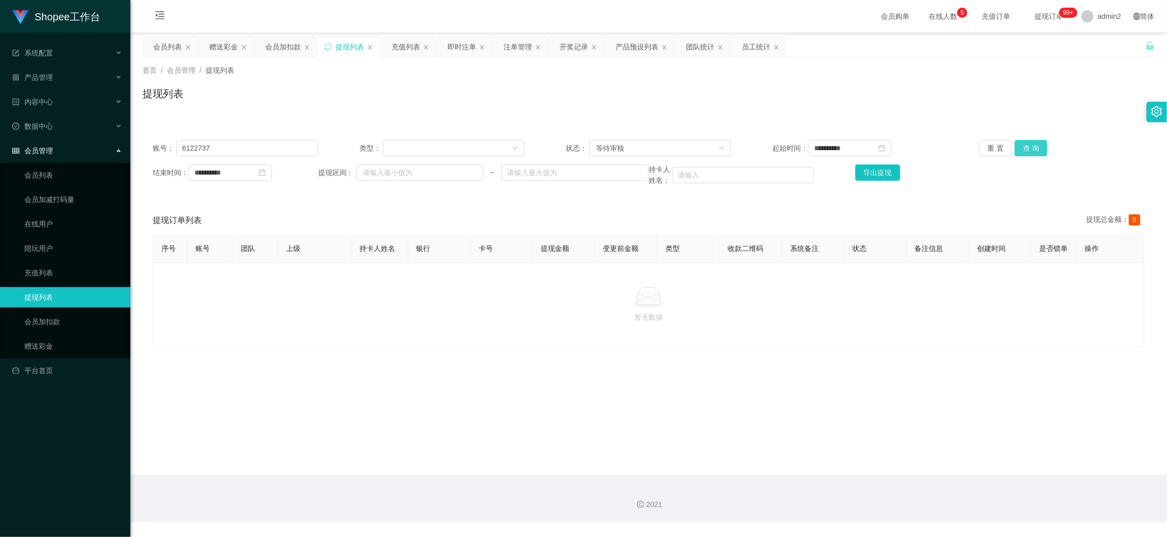
click at [1023, 143] on button "查 询" at bounding box center [1031, 148] width 33 height 16
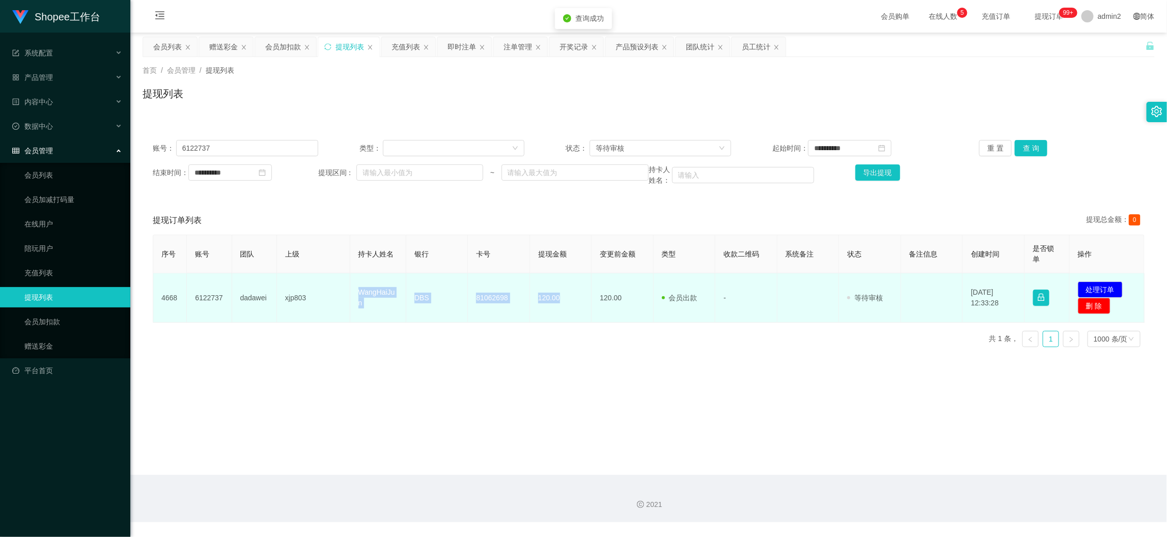
drag, startPoint x: 347, startPoint y: 292, endPoint x: 574, endPoint y: 302, distance: 227.4
click at [574, 302] on tr "4668 6122737 dadawei xjp803 WangHaiJun DBS 81062698 120.00 120.00 会员出款 人工取款 - 审…" at bounding box center [649, 297] width 992 height 49
copy tr "WangHaiJun DBS 81062698 120.00"
click at [1097, 289] on button "处理订单" at bounding box center [1100, 290] width 45 height 16
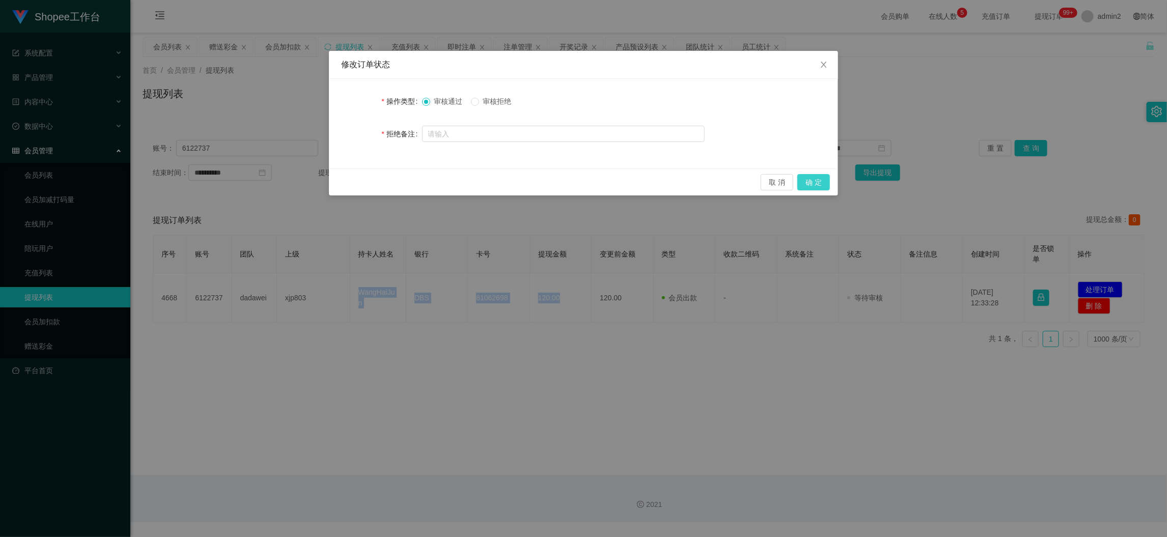
click at [821, 180] on button "确 定" at bounding box center [814, 182] width 33 height 16
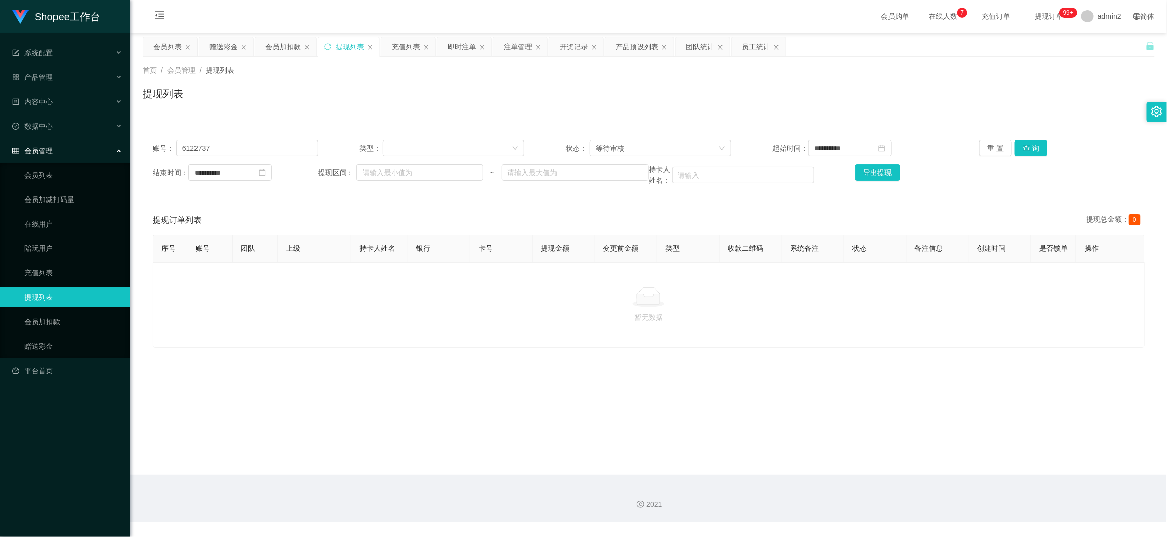
drag, startPoint x: 923, startPoint y: 461, endPoint x: 710, endPoint y: 314, distance: 258.1
click at [923, 459] on main "**********" at bounding box center [648, 254] width 1037 height 443
click at [277, 149] on input "6122737" at bounding box center [247, 148] width 142 height 16
paste input "Emman123"
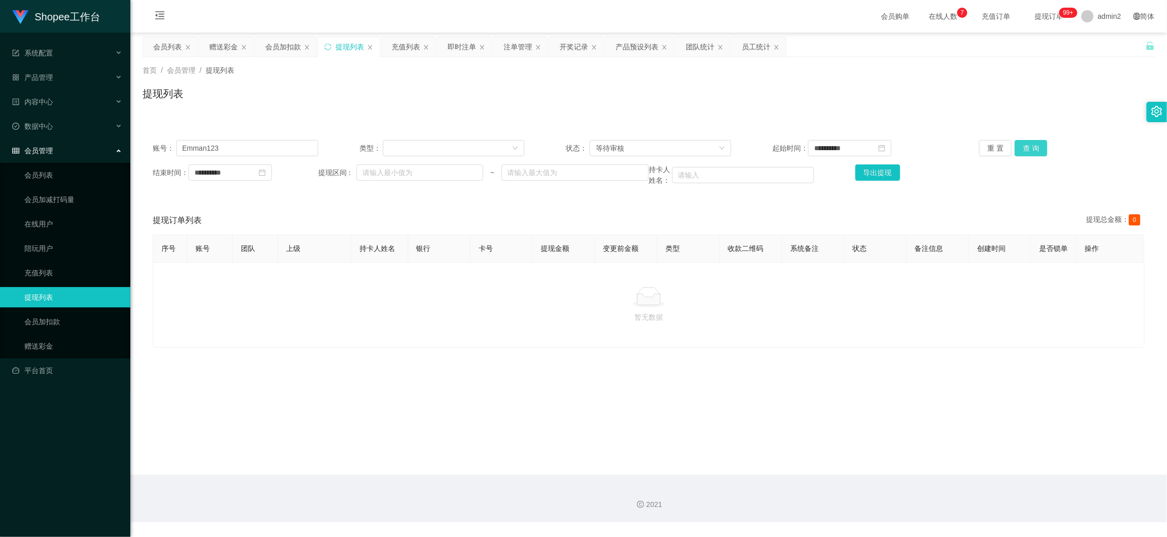
click at [1033, 142] on button "查 询" at bounding box center [1031, 148] width 33 height 16
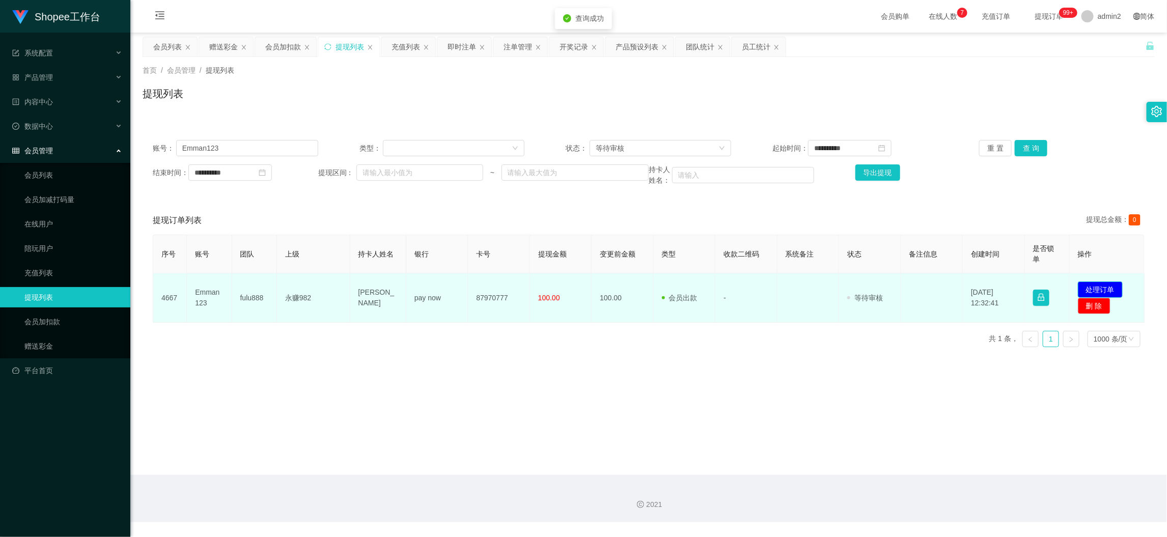
click at [1105, 284] on button "处理订单" at bounding box center [1100, 290] width 45 height 16
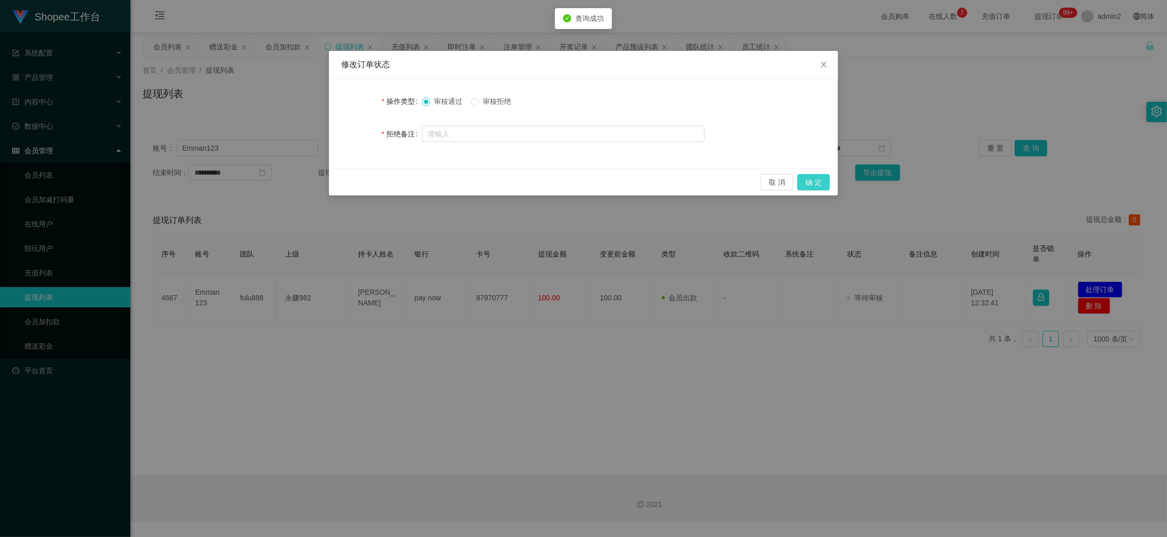
click at [820, 179] on button "确 定" at bounding box center [814, 182] width 33 height 16
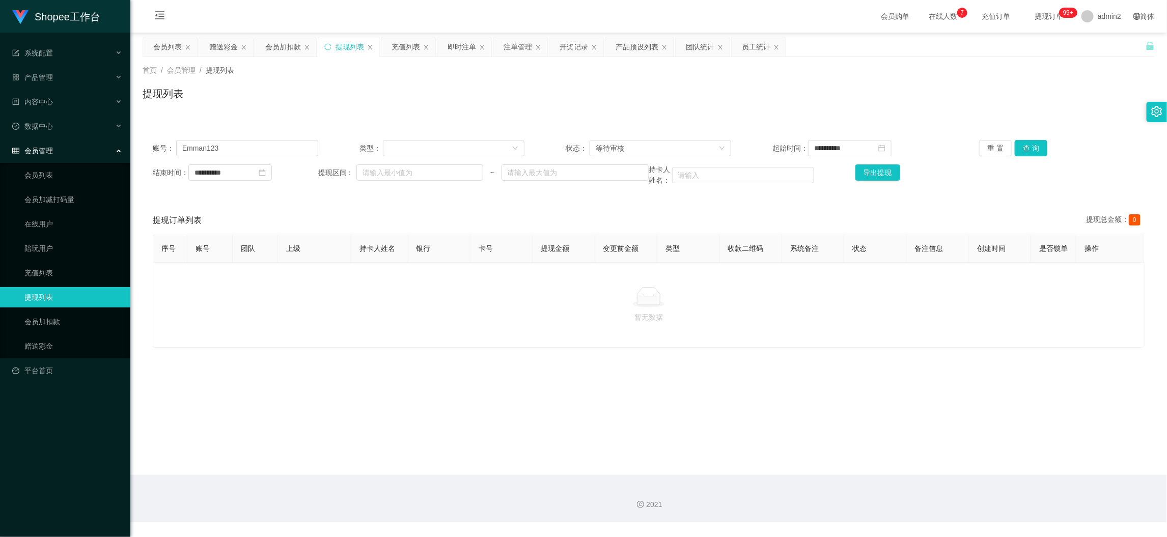
drag, startPoint x: 933, startPoint y: 465, endPoint x: 910, endPoint y: 434, distance: 38.2
click at [933, 465] on main "**********" at bounding box center [648, 254] width 1037 height 443
click at [288, 146] on input "Emman123" at bounding box center [247, 148] width 142 height 16
paste input "8698446"
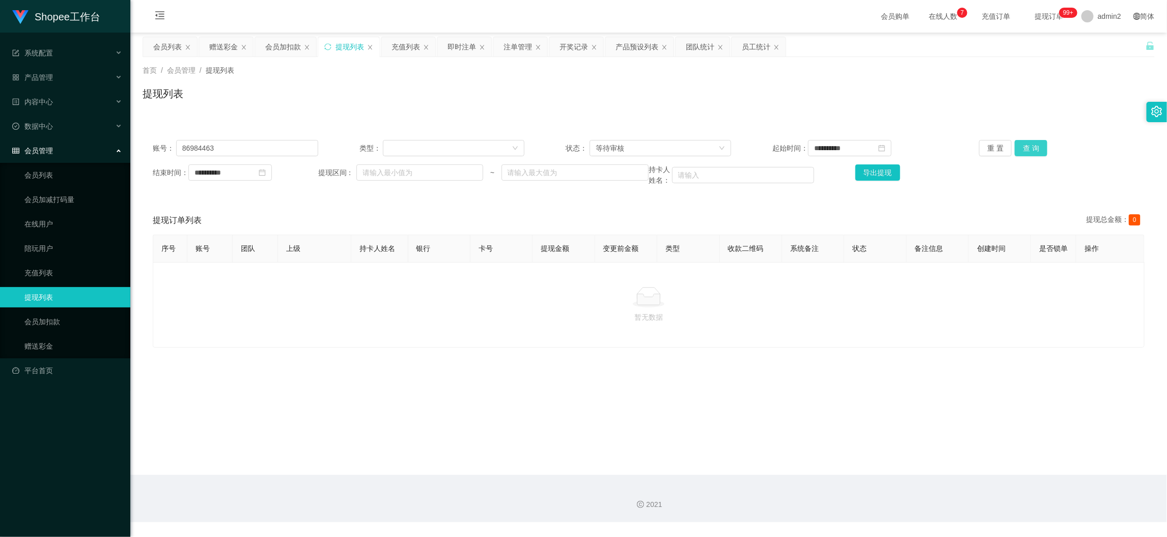
click at [1035, 147] on button "查 询" at bounding box center [1031, 148] width 33 height 16
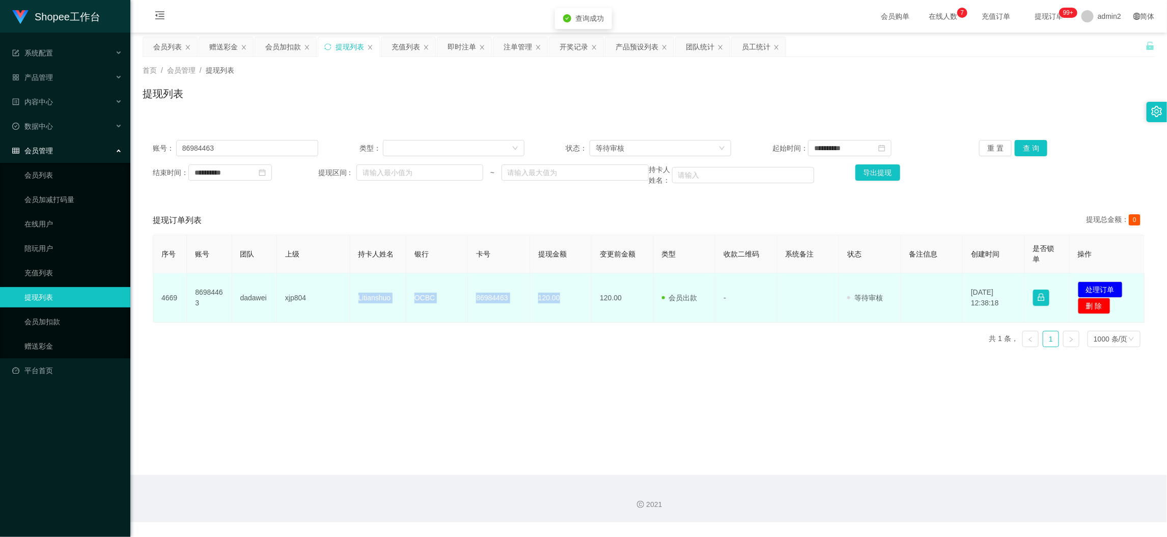
drag, startPoint x: 350, startPoint y: 295, endPoint x: 565, endPoint y: 303, distance: 215.5
click at [565, 303] on tr "4669 86984463 dadawei xjp804 Litianshuo OCBC 86984463 120.00 120.00 会员出款 人工取款 -…" at bounding box center [649, 297] width 992 height 49
copy tr "Litianshuo OCBC 86984463 120.00"
click at [1099, 289] on button "处理订单" at bounding box center [1100, 290] width 45 height 16
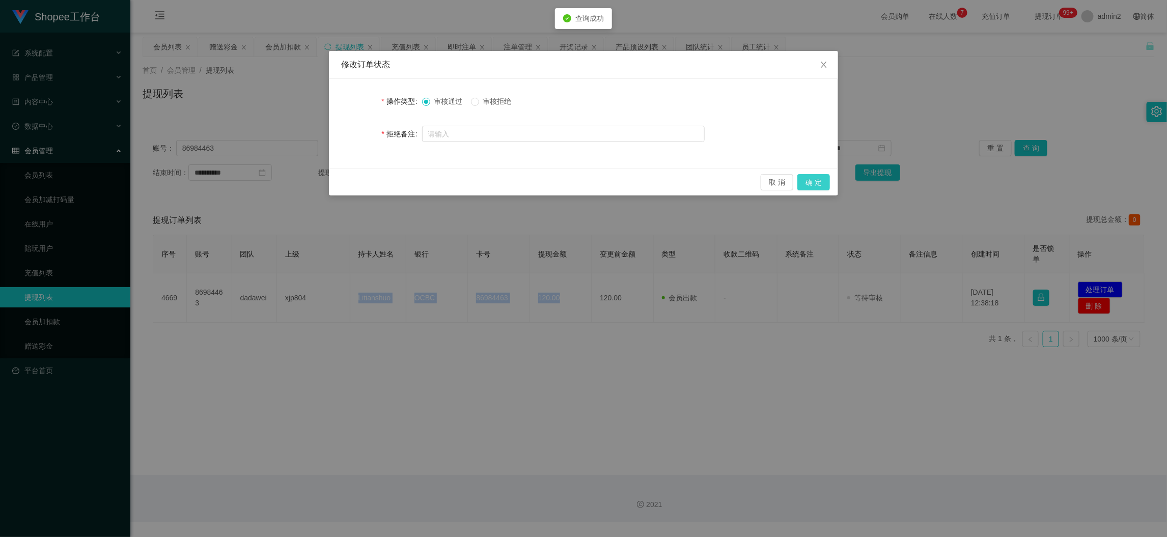
click at [815, 184] on button "确 定" at bounding box center [814, 182] width 33 height 16
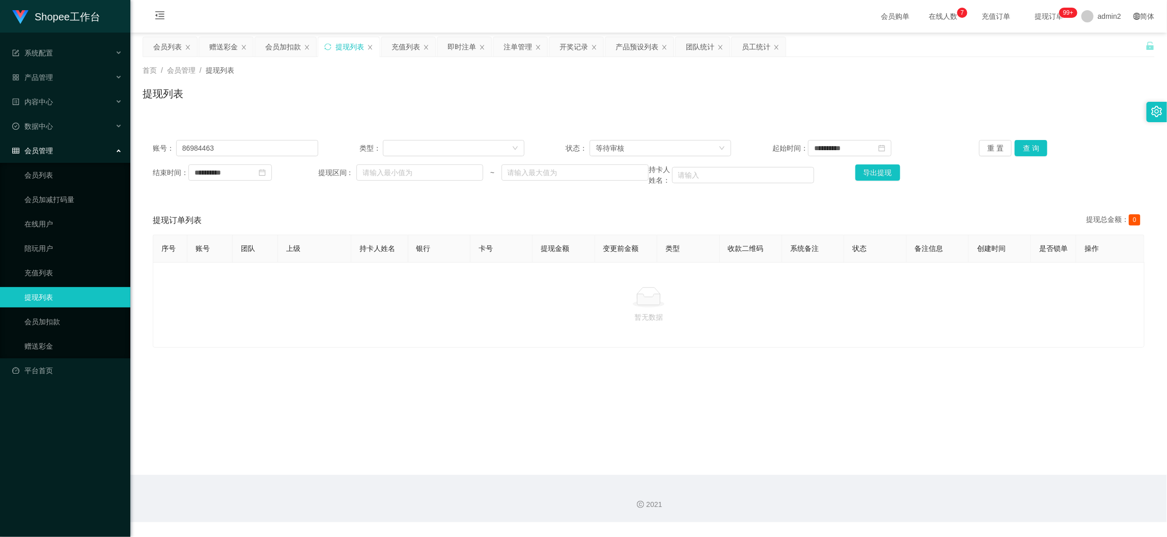
drag, startPoint x: 948, startPoint y: 467, endPoint x: 502, endPoint y: 221, distance: 509.3
click at [947, 467] on main "**********" at bounding box center [648, 254] width 1037 height 443
click at [218, 36] on main "**********" at bounding box center [648, 254] width 1037 height 443
click at [220, 41] on div "赠送彩金" at bounding box center [223, 46] width 29 height 19
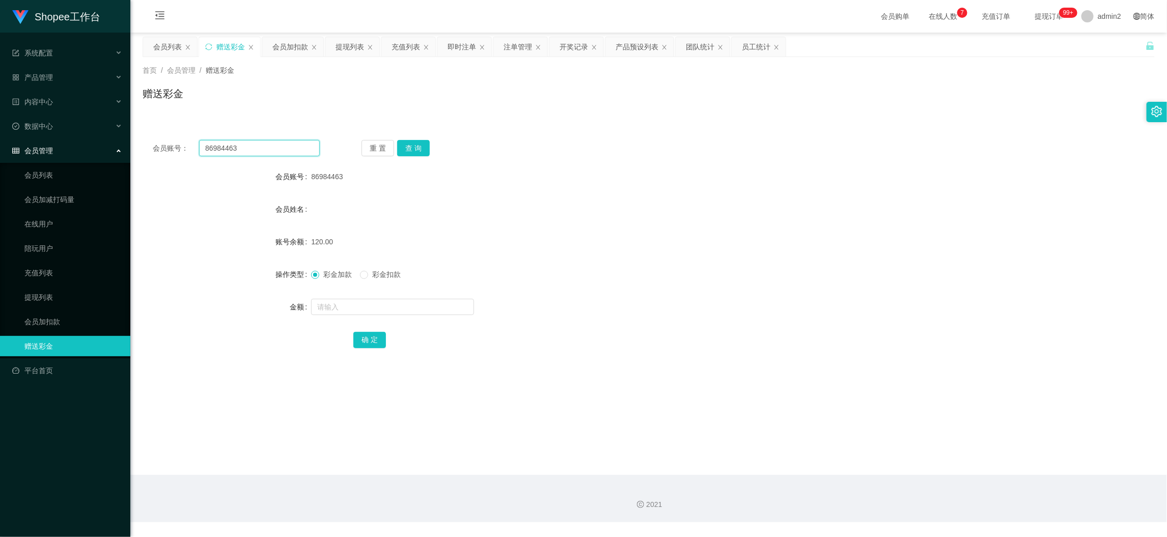
click at [303, 146] on input "86984463" at bounding box center [259, 148] width 121 height 16
paste input "Tamil1812"
click at [410, 144] on button "查 询" at bounding box center [413, 148] width 33 height 16
click at [425, 306] on input "text" at bounding box center [392, 307] width 163 height 16
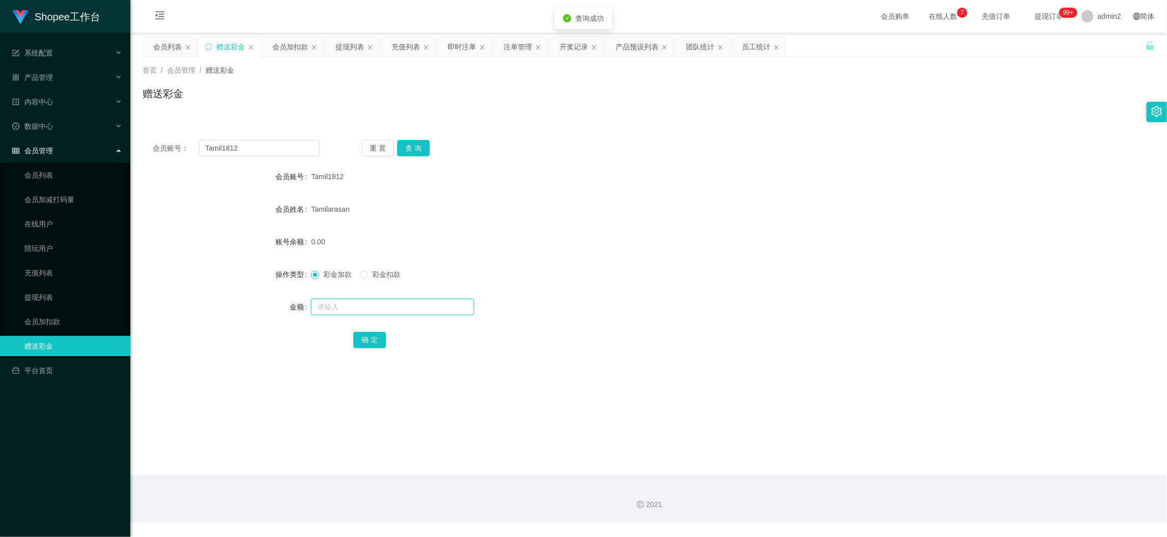
click at [424, 306] on input "text" at bounding box center [392, 307] width 163 height 16
click at [378, 340] on button "确 定" at bounding box center [369, 340] width 33 height 16
click at [632, 289] on form "会员账号 Tamil1812 会员姓名 Tamilarasan 账号余额 0.00 操作类型 彩金加款 彩金扣款 金额 200 确 定" at bounding box center [649, 258] width 1012 height 183
drag, startPoint x: 934, startPoint y: 499, endPoint x: 839, endPoint y: 403, distance: 134.7
click at [934, 497] on div "2021" at bounding box center [648, 498] width 1037 height 47
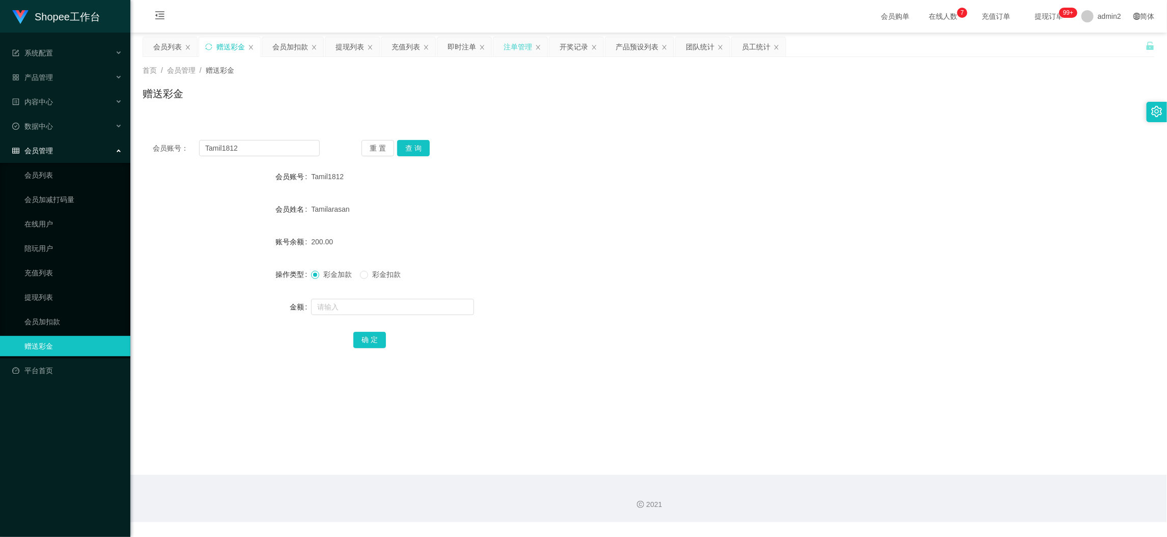
click at [522, 45] on div "注单管理" at bounding box center [518, 46] width 29 height 19
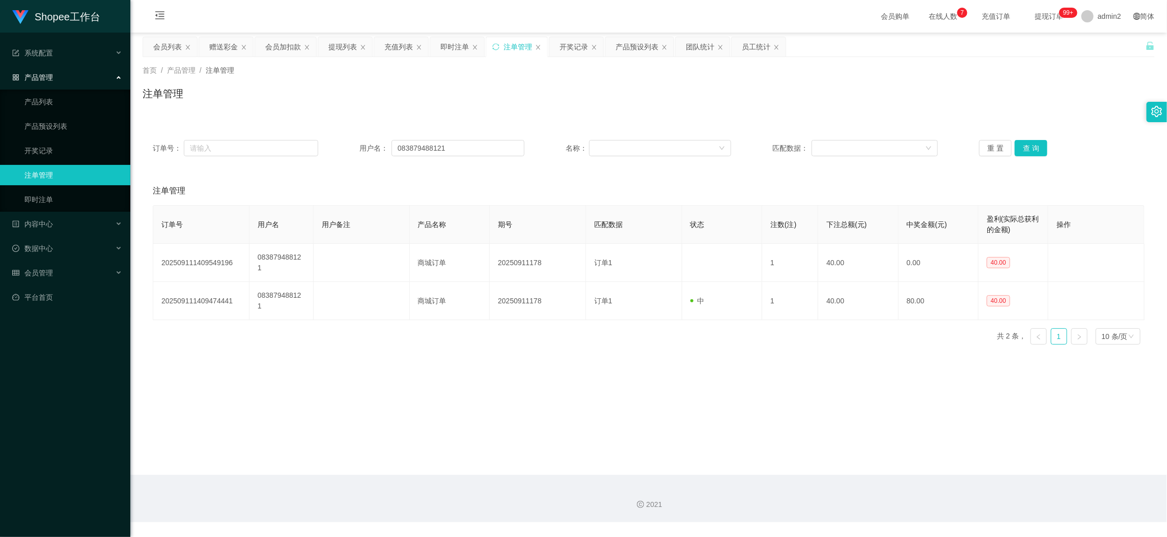
drag, startPoint x: 458, startPoint y: 45, endPoint x: 458, endPoint y: 60, distance: 14.8
click at [458, 44] on div "即时注单" at bounding box center [455, 46] width 29 height 19
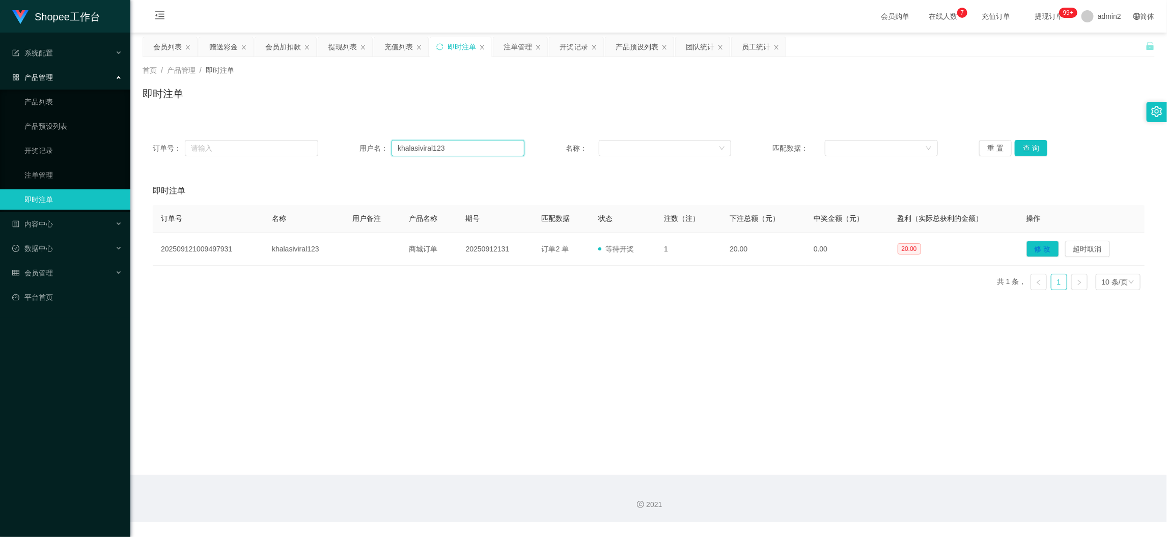
click at [435, 151] on input "khalasiviral123" at bounding box center [458, 148] width 133 height 16
drag, startPoint x: 436, startPoint y: 152, endPoint x: 515, endPoint y: 154, distance: 79.0
click at [436, 153] on input "khalasiviral123" at bounding box center [458, 148] width 133 height 16
paste input "[PERSON_NAME]"
click at [1035, 147] on button "查 询" at bounding box center [1031, 148] width 33 height 16
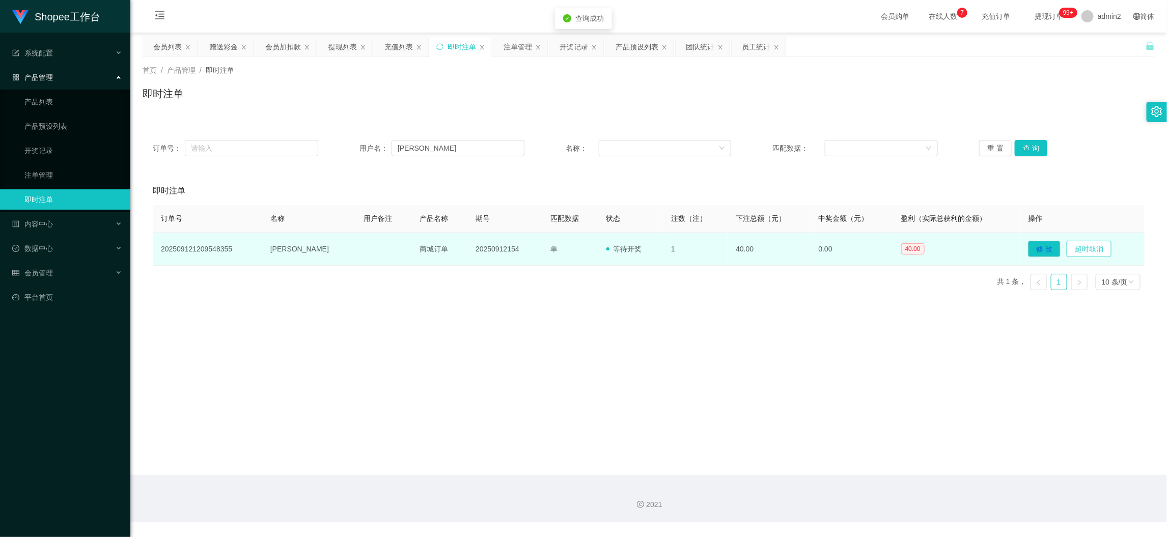
click at [1077, 245] on button "超时取消" at bounding box center [1089, 249] width 45 height 16
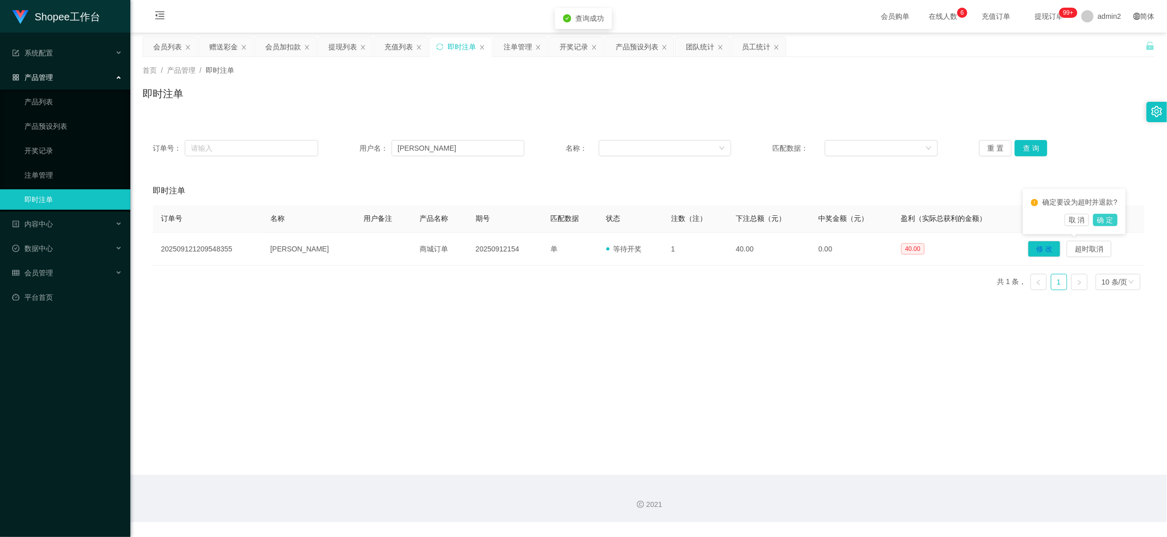
click at [1104, 216] on button "确 定" at bounding box center [1105, 220] width 24 height 12
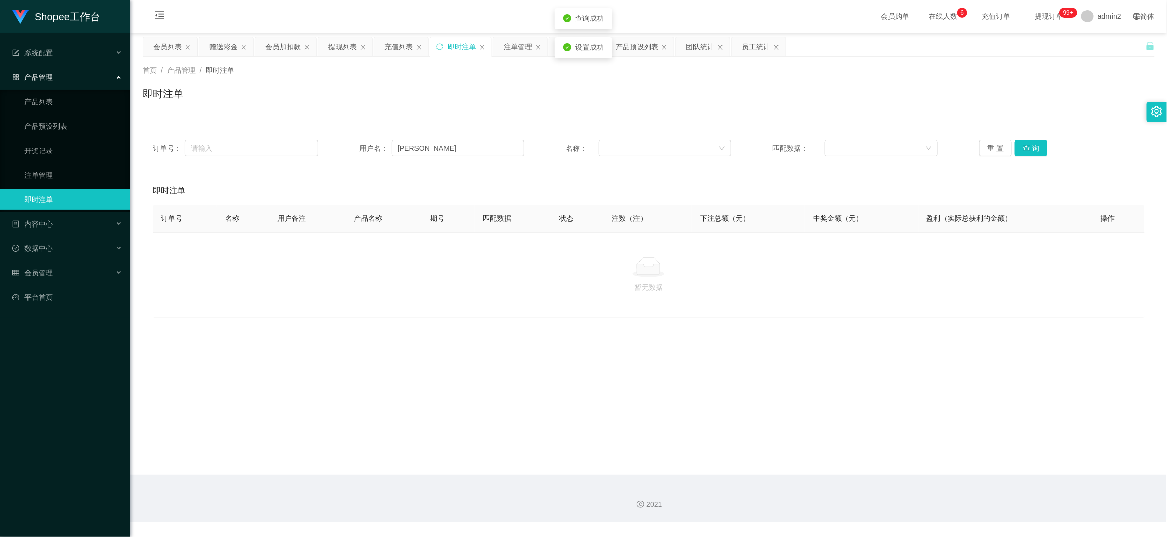
click at [643, 339] on main "关闭左侧 关闭右侧 关闭其它 刷新页面 会员列表 赠送彩金 会员加扣款 提现列表 充值列表 即时注单 注单管理 开奖记录 产品预设列表 团队统计 员工统计 首…" at bounding box center [648, 254] width 1037 height 443
click at [399, 41] on div "充值列表" at bounding box center [399, 46] width 29 height 19
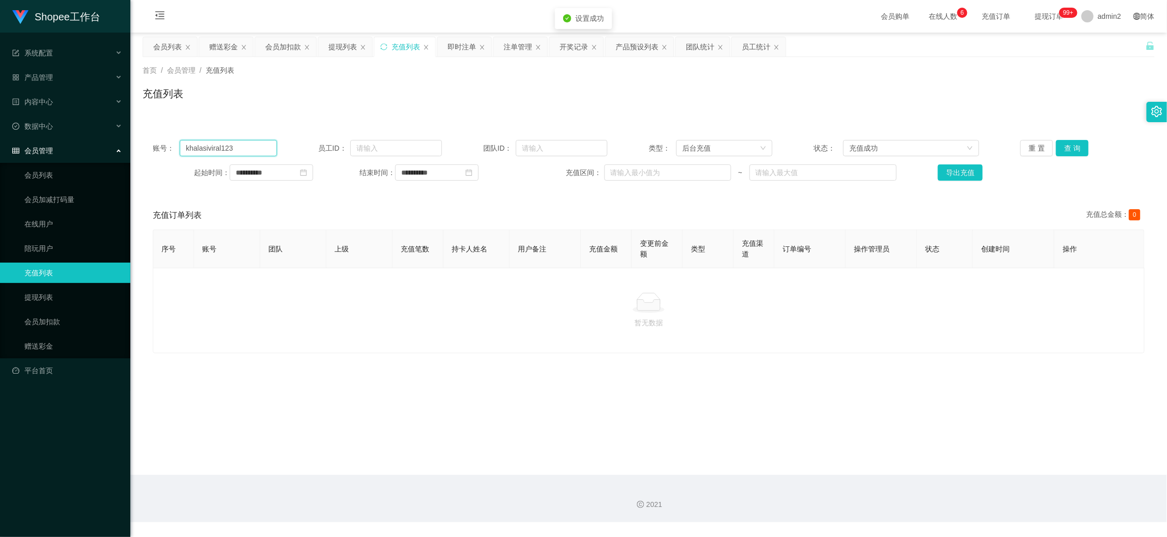
click at [255, 146] on input "khalasiviral123" at bounding box center [228, 148] width 97 height 16
paste input "[PERSON_NAME]"
click at [1046, 146] on button "重 置" at bounding box center [1037, 148] width 33 height 16
click at [1067, 146] on button "查 询" at bounding box center [1083, 148] width 33 height 16
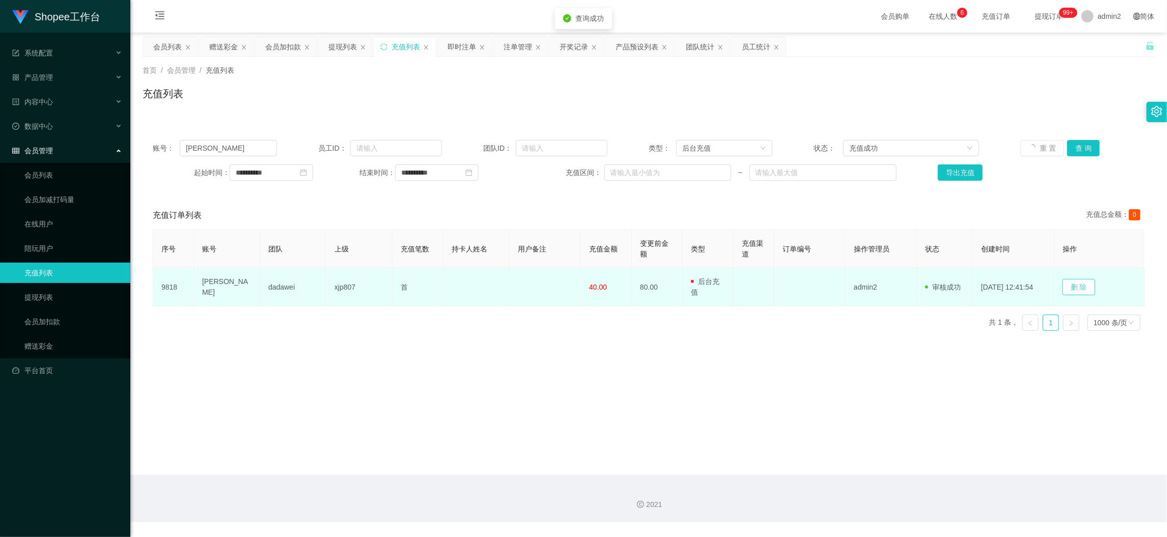
click at [1080, 278] on td "删 除" at bounding box center [1100, 287] width 90 height 38
click at [1081, 284] on button "删 除" at bounding box center [1079, 287] width 33 height 16
click at [1081, 289] on button "删 除" at bounding box center [1079, 287] width 33 height 16
click at [1088, 282] on button "删 除" at bounding box center [1079, 287] width 33 height 16
click at [1080, 287] on button "删 除" at bounding box center [1079, 287] width 33 height 16
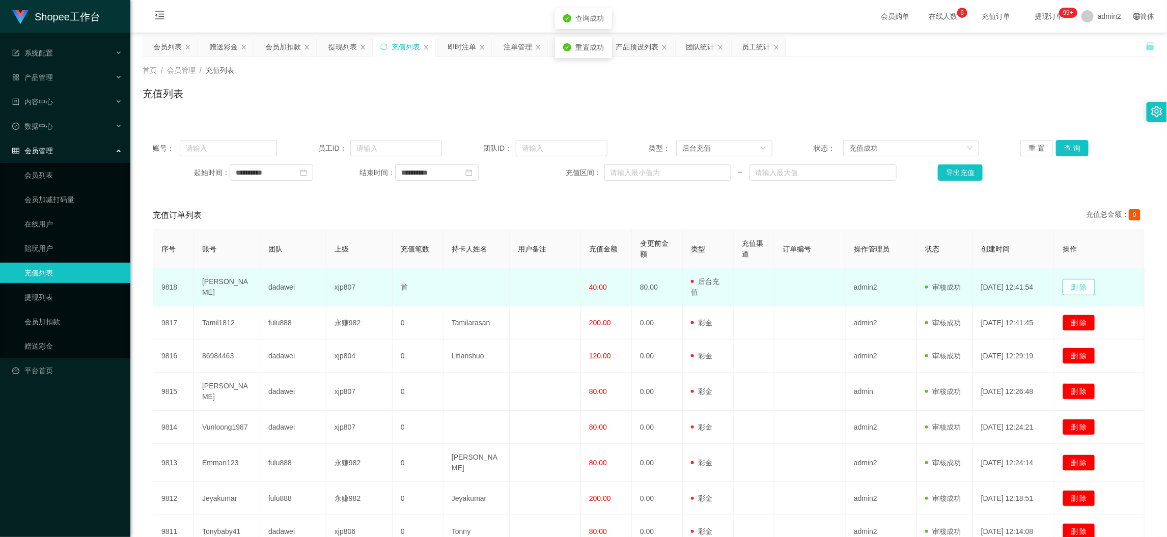
click at [1080, 287] on button "删 除" at bounding box center [1079, 287] width 33 height 16
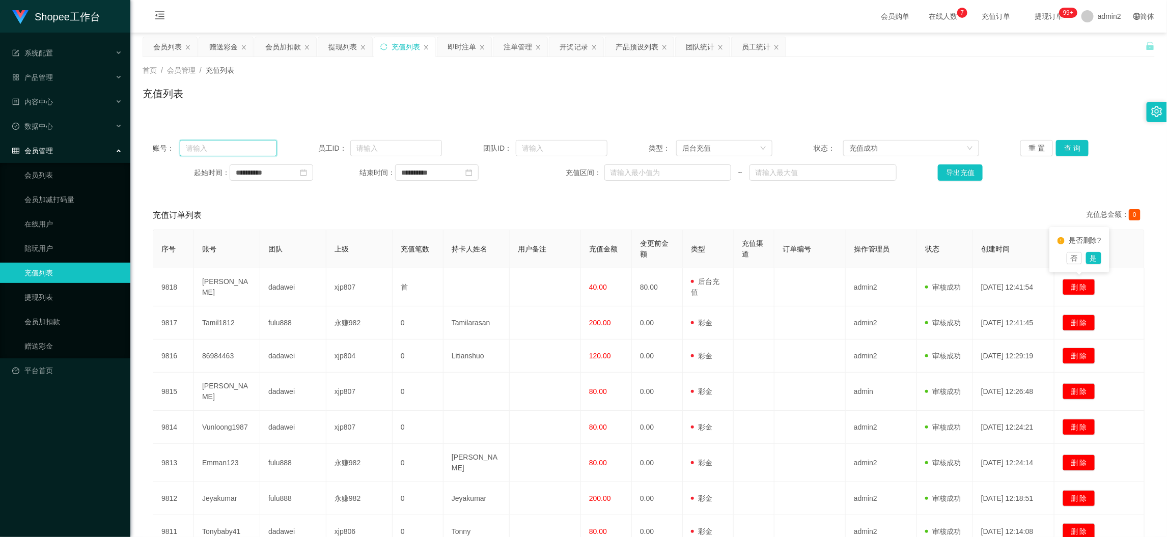
click at [249, 150] on input "text" at bounding box center [228, 148] width 97 height 16
paste input "[PERSON_NAME]"
click at [221, 143] on input "[PERSON_NAME]" at bounding box center [228, 148] width 97 height 16
paste input "[PERSON_NAME]"
click at [222, 148] on input "rhysrhys" at bounding box center [228, 148] width 97 height 16
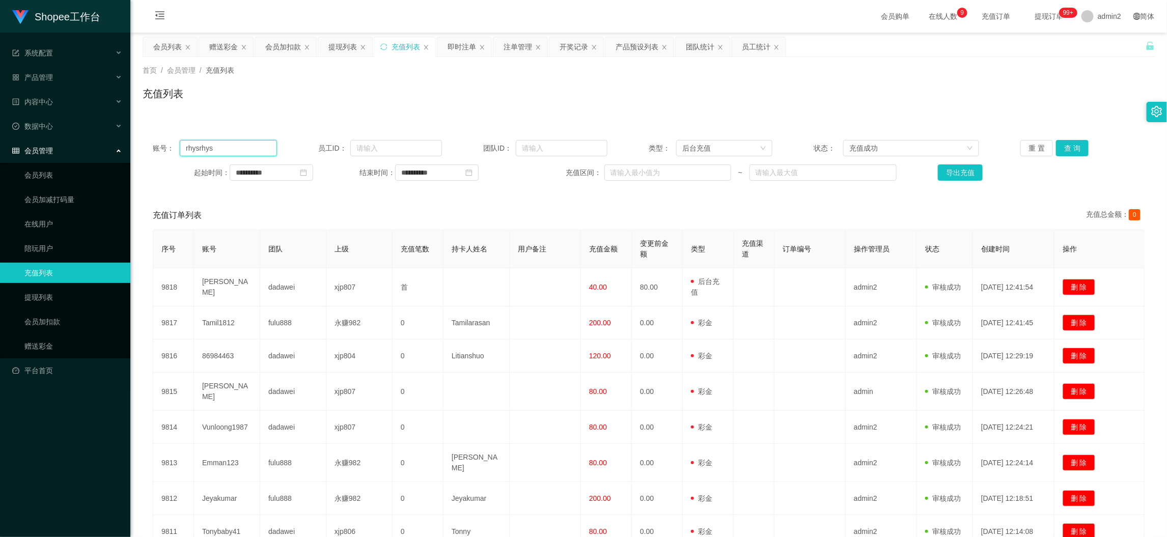
drag, startPoint x: 224, startPoint y: 148, endPoint x: 166, endPoint y: 148, distance: 58.6
click at [166, 148] on div "账号： rhysrhys" at bounding box center [215, 148] width 124 height 16
paste input "text"
click at [1062, 148] on button "查 询" at bounding box center [1072, 148] width 33 height 16
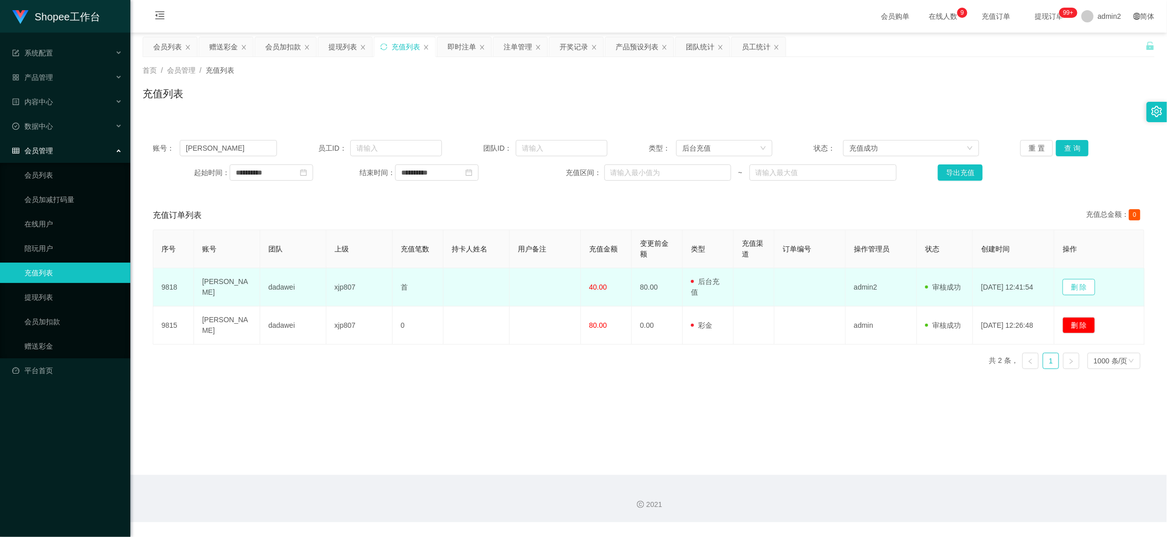
click at [1081, 288] on button "删 除" at bounding box center [1079, 287] width 33 height 16
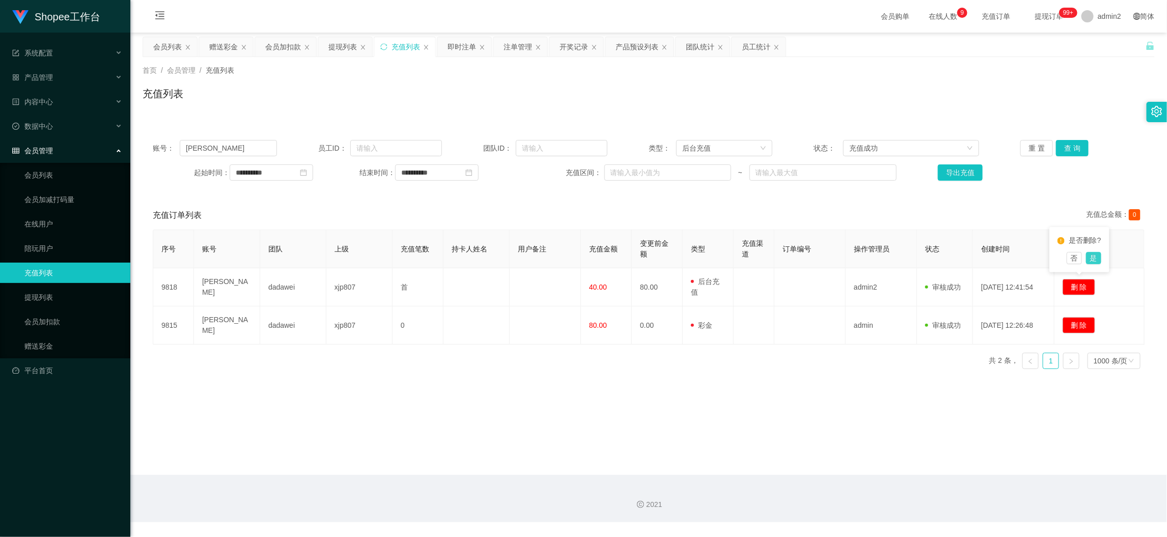
click at [1093, 256] on button "是" at bounding box center [1093, 258] width 15 height 12
drag, startPoint x: 615, startPoint y: 456, endPoint x: 640, endPoint y: 428, distance: 37.6
click at [625, 450] on main "**********" at bounding box center [648, 254] width 1037 height 443
drag, startPoint x: 898, startPoint y: 454, endPoint x: 594, endPoint y: 227, distance: 379.1
click at [897, 455] on main "**********" at bounding box center [648, 254] width 1037 height 443
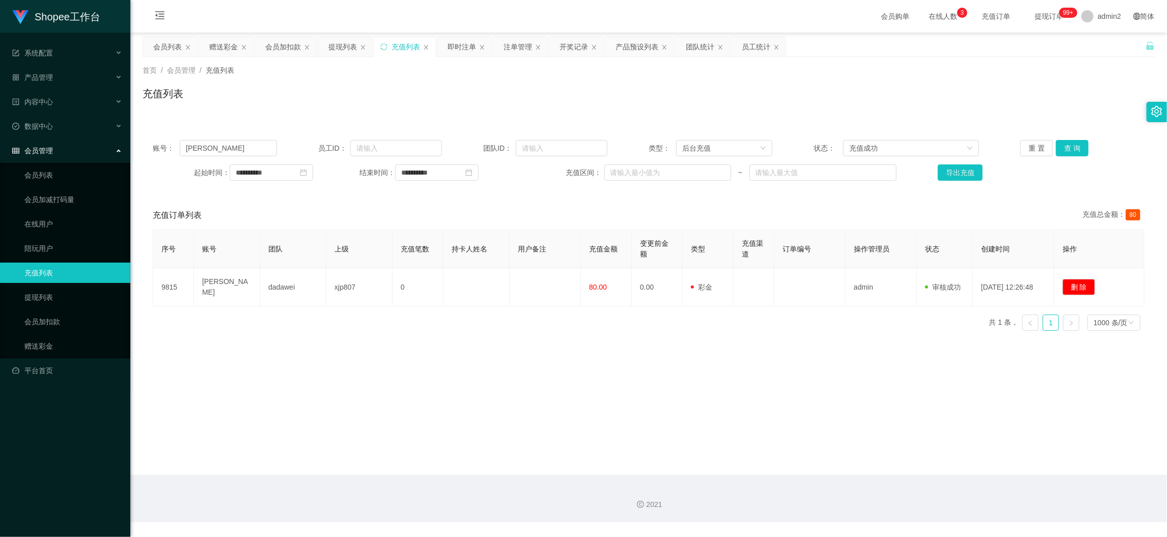
click at [345, 34] on main "**********" at bounding box center [648, 254] width 1037 height 443
click at [343, 48] on div "提现列表" at bounding box center [342, 46] width 29 height 19
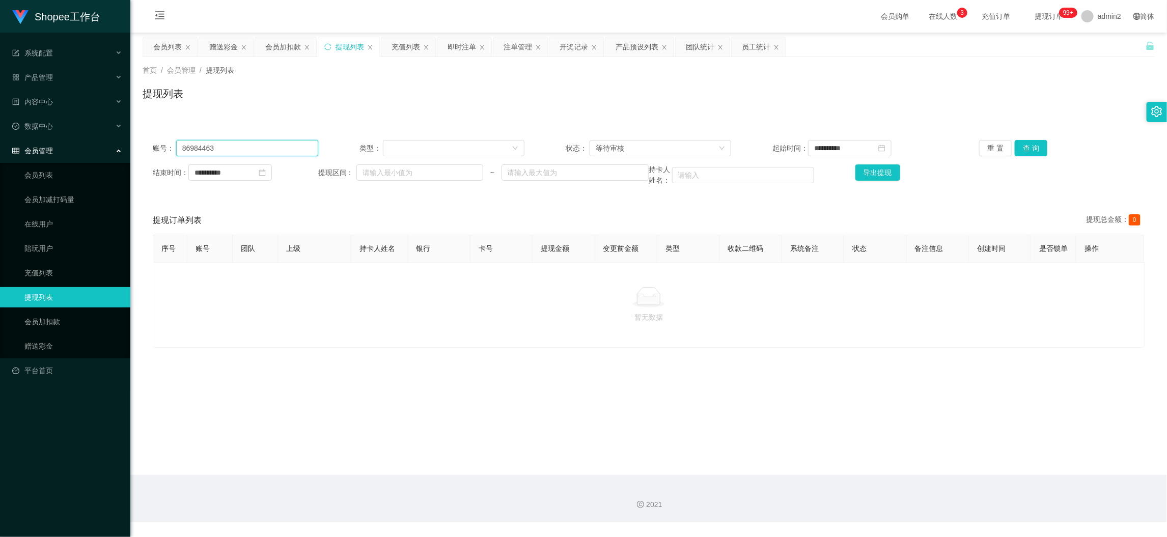
click at [295, 145] on input "86984463" at bounding box center [247, 148] width 142 height 16
paste
click at [1018, 146] on button "查 询" at bounding box center [1031, 148] width 33 height 16
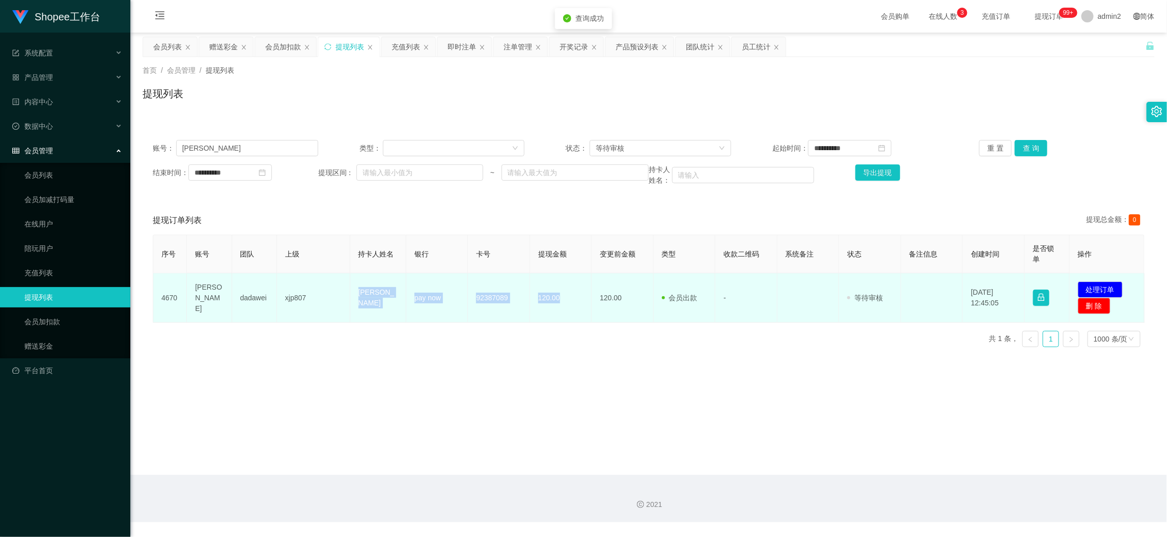
drag, startPoint x: 334, startPoint y: 287, endPoint x: 574, endPoint y: 306, distance: 241.7
click at [574, 306] on tr "4670 [PERSON_NAME] xjp807 [PERSON_NAME] pay now 92387089 120.00 120.00 会员出款 人工取…" at bounding box center [649, 297] width 992 height 49
copy tr "[PERSON_NAME] pay now 92387089 120.00"
click at [1088, 290] on button "处理订单" at bounding box center [1100, 290] width 45 height 16
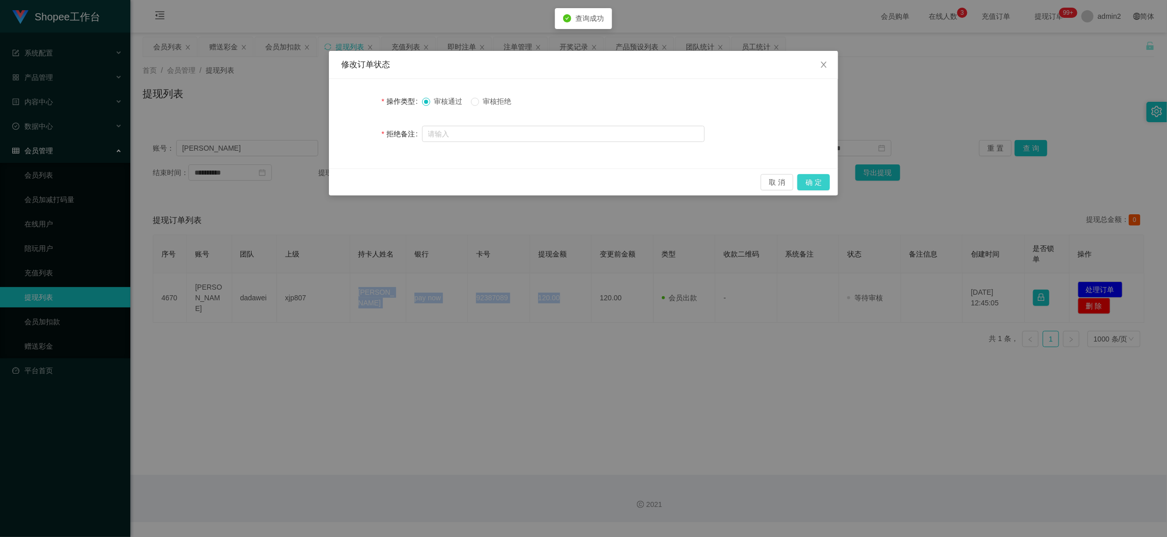
click at [817, 181] on button "确 定" at bounding box center [814, 182] width 33 height 16
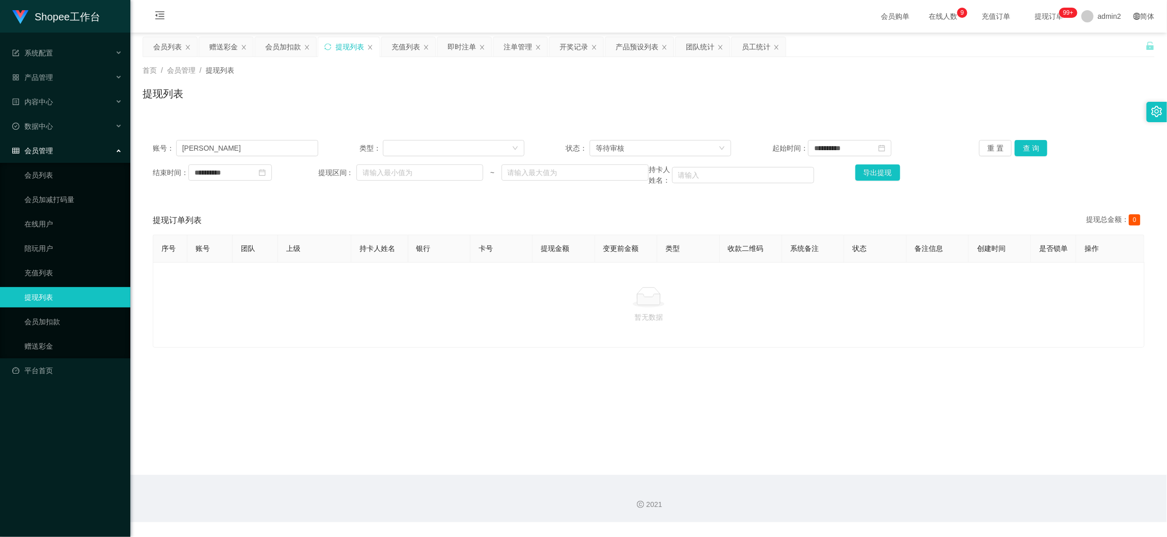
drag, startPoint x: 907, startPoint y: 483, endPoint x: 748, endPoint y: 396, distance: 181.2
click at [902, 484] on div "2021" at bounding box center [648, 498] width 1037 height 47
click at [234, 49] on div "赠送彩金" at bounding box center [223, 46] width 29 height 19
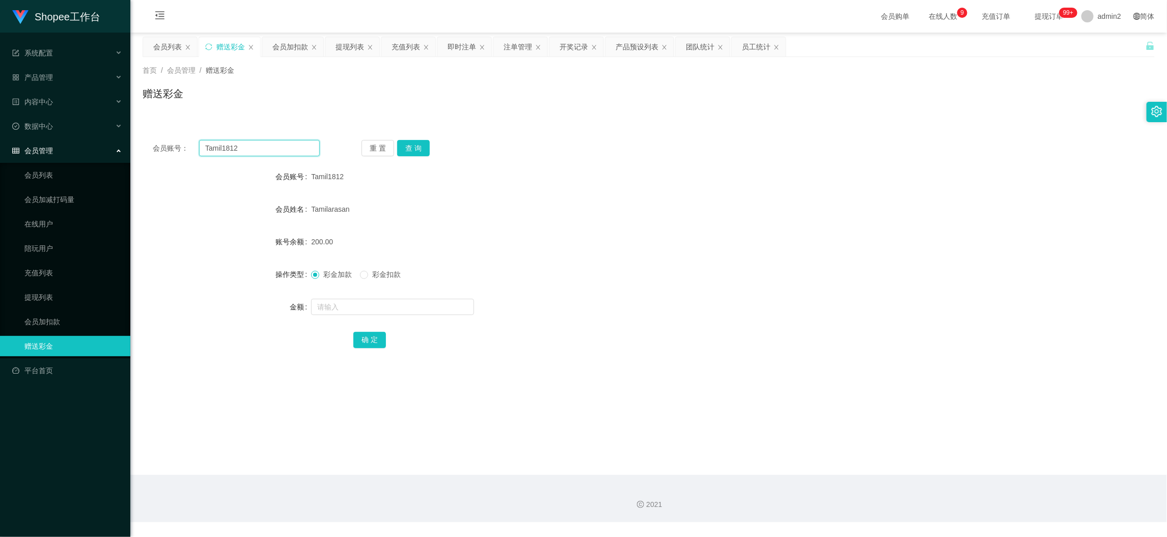
click at [262, 149] on input "Tamil1812" at bounding box center [259, 148] width 121 height 16
drag, startPoint x: 262, startPoint y: 149, endPoint x: 365, endPoint y: 158, distance: 103.3
click at [263, 149] on input "Tamil1812" at bounding box center [259, 148] width 121 height 16
click at [413, 145] on button "查 询" at bounding box center [413, 148] width 33 height 16
click at [424, 308] on input "text" at bounding box center [392, 307] width 163 height 16
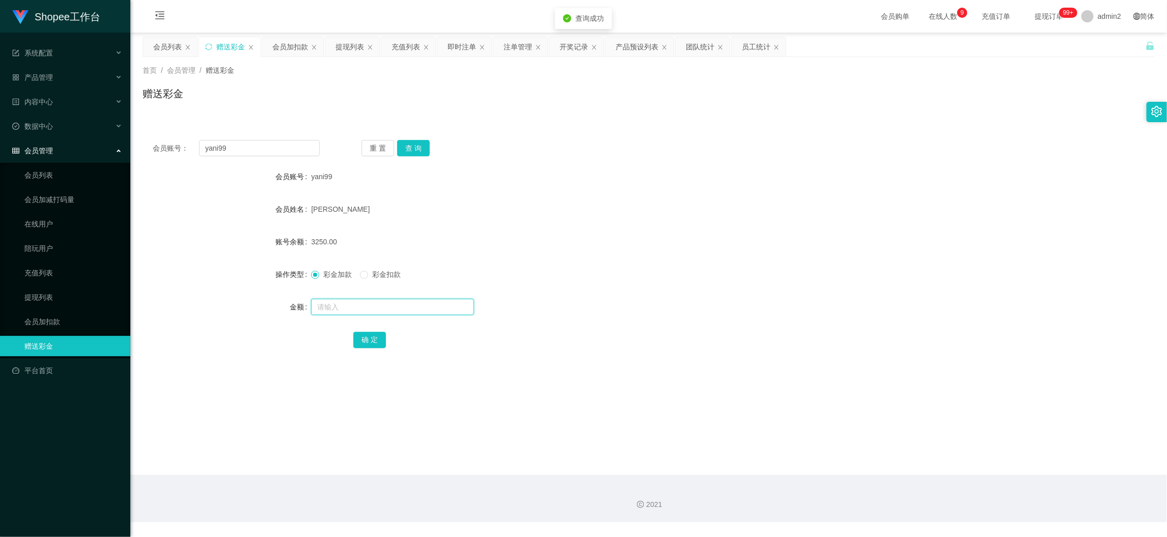
click at [424, 308] on input "text" at bounding box center [392, 307] width 163 height 16
click at [370, 335] on button "确 定" at bounding box center [369, 340] width 33 height 16
click at [671, 277] on div "彩金加款 彩金扣款" at bounding box center [606, 274] width 591 height 20
click at [296, 44] on div "会员加扣款" at bounding box center [290, 46] width 36 height 19
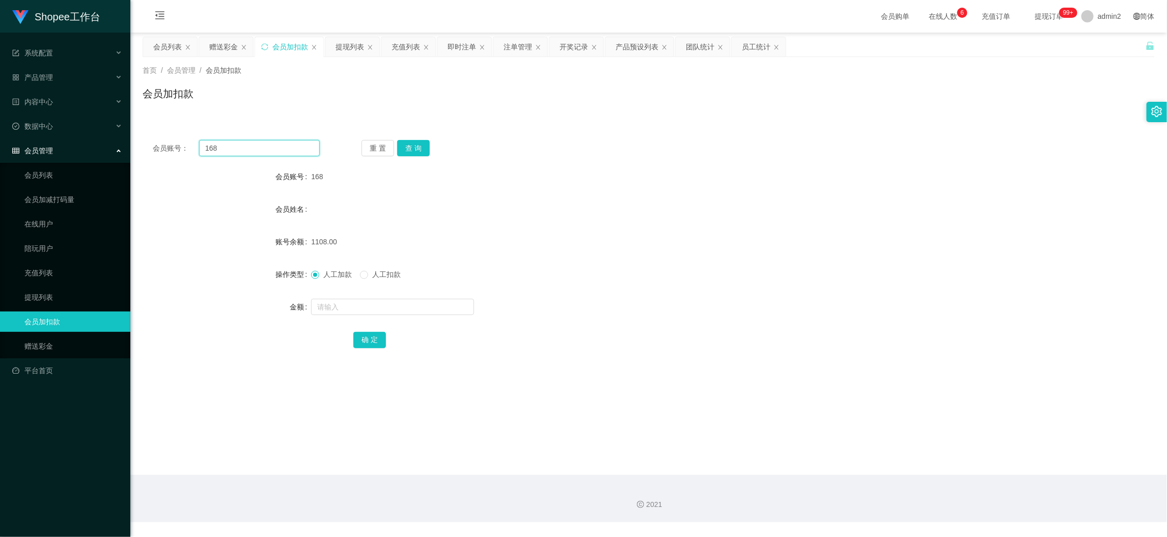
click at [291, 151] on input "168" at bounding box center [259, 148] width 121 height 16
drag, startPoint x: 407, startPoint y: 148, endPoint x: 416, endPoint y: 167, distance: 20.5
click at [408, 148] on button "查 询" at bounding box center [413, 148] width 33 height 16
click at [427, 307] on input "text" at bounding box center [392, 307] width 163 height 16
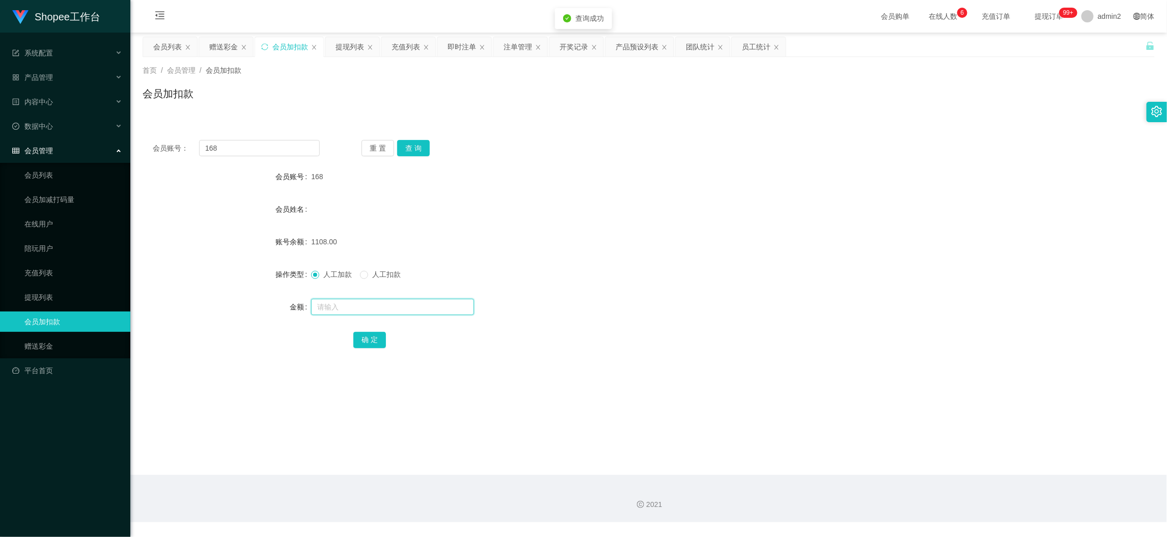
click at [428, 307] on input "text" at bounding box center [392, 307] width 163 height 16
click at [364, 338] on button "确 定" at bounding box center [369, 340] width 33 height 16
drag, startPoint x: 218, startPoint y: 45, endPoint x: 224, endPoint y: 58, distance: 13.7
click at [218, 45] on div "赠送彩金" at bounding box center [223, 46] width 29 height 19
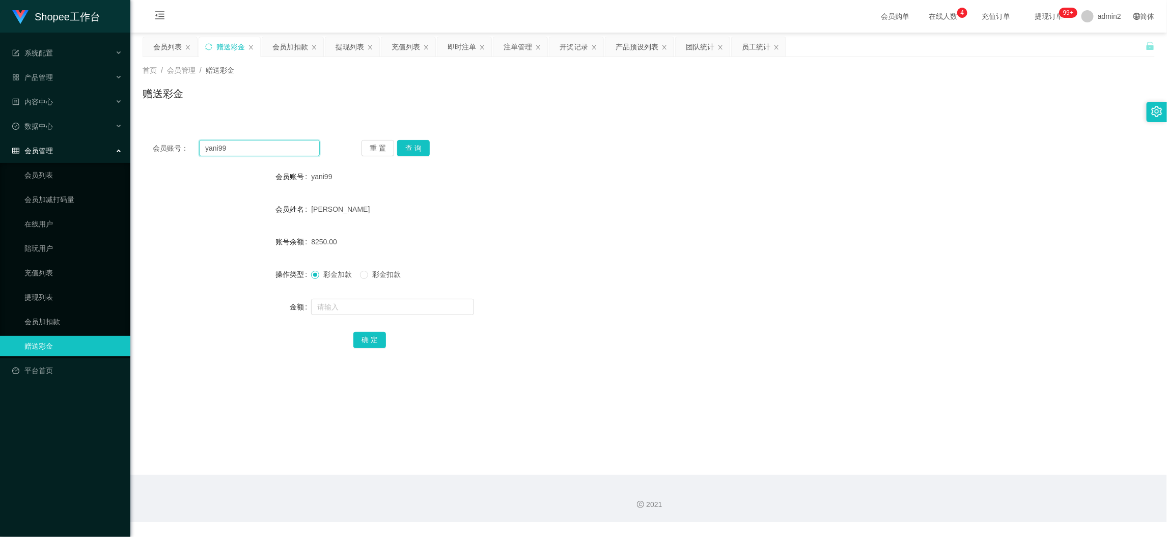
click at [286, 151] on input "yani99" at bounding box center [259, 148] width 121 height 16
click at [413, 147] on button "查 询" at bounding box center [413, 148] width 33 height 16
click at [428, 295] on form "会员账号 alanang 会员姓名 账号余额 0.00 操作类型 彩金加款 彩金扣款 金额 确 定" at bounding box center [649, 258] width 1012 height 183
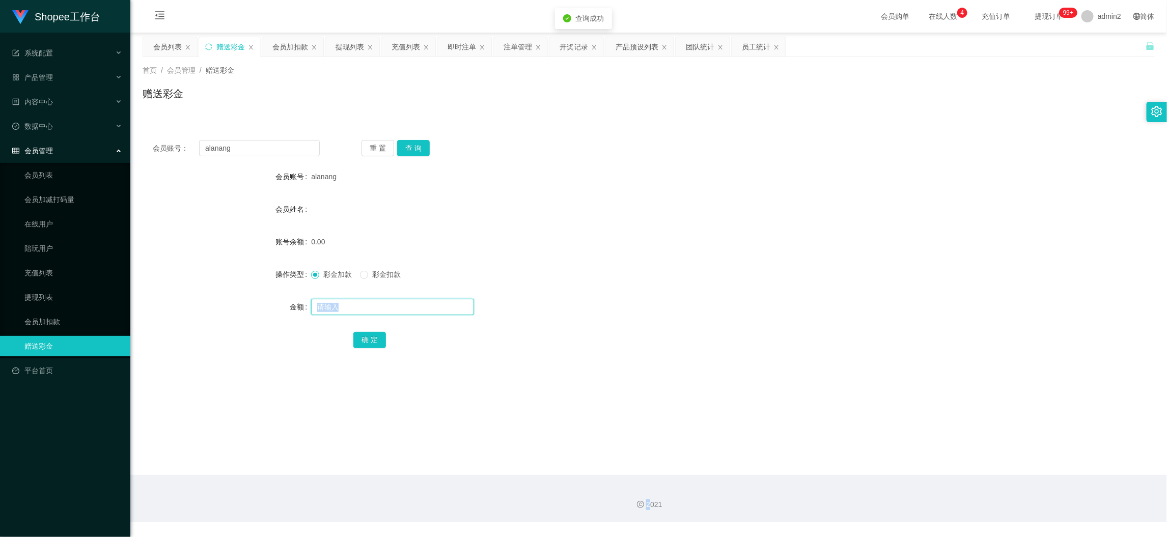
click at [428, 300] on input "text" at bounding box center [392, 307] width 163 height 16
click at [428, 300] on input "8" at bounding box center [392, 307] width 163 height 16
click at [375, 338] on button "确 定" at bounding box center [369, 340] width 33 height 16
click at [560, 305] on div "80" at bounding box center [606, 307] width 591 height 20
drag, startPoint x: 925, startPoint y: 458, endPoint x: 709, endPoint y: 349, distance: 241.7
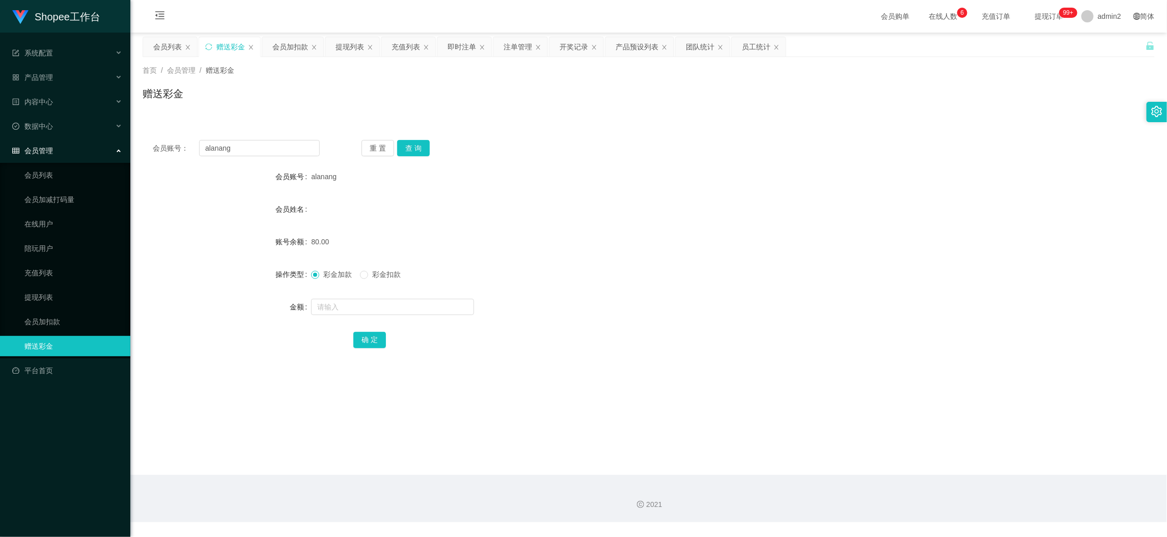
click at [925, 458] on main "关闭左侧 关闭右侧 关闭其它 刷新页面 会员列表 赠送彩金 会员加扣款 提现列表 充值列表 即时注单 注单管理 开奖记录 产品预设列表 团队统计 员工统计 首…" at bounding box center [648, 254] width 1037 height 443
click at [169, 43] on div "会员列表" at bounding box center [167, 46] width 29 height 19
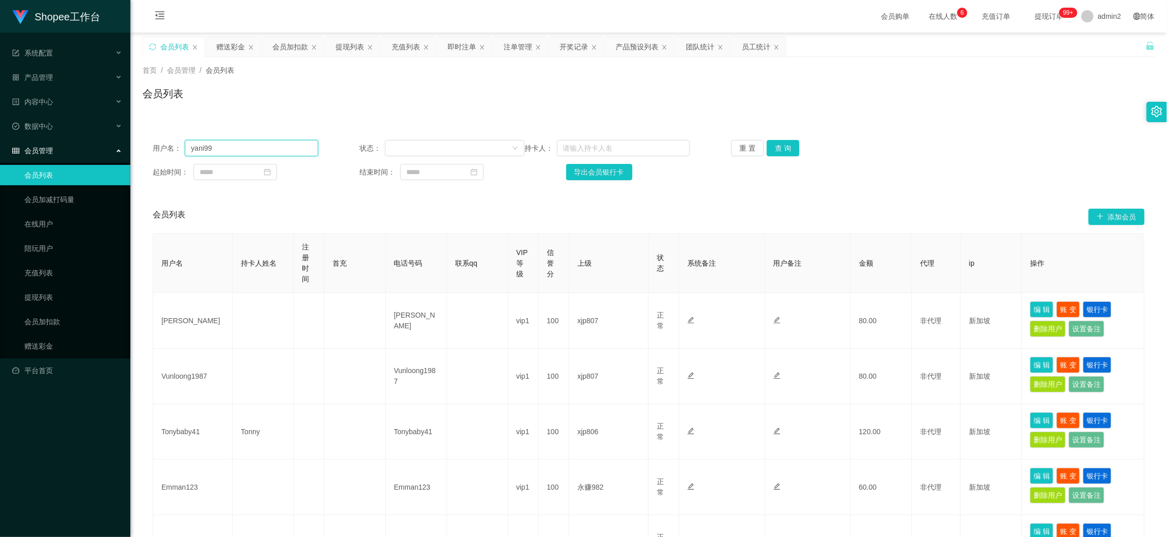
click at [286, 141] on input "yani99" at bounding box center [251, 148] width 133 height 16
drag, startPoint x: 792, startPoint y: 145, endPoint x: 820, endPoint y: 165, distance: 34.0
click at [792, 145] on button "查 询" at bounding box center [783, 148] width 33 height 16
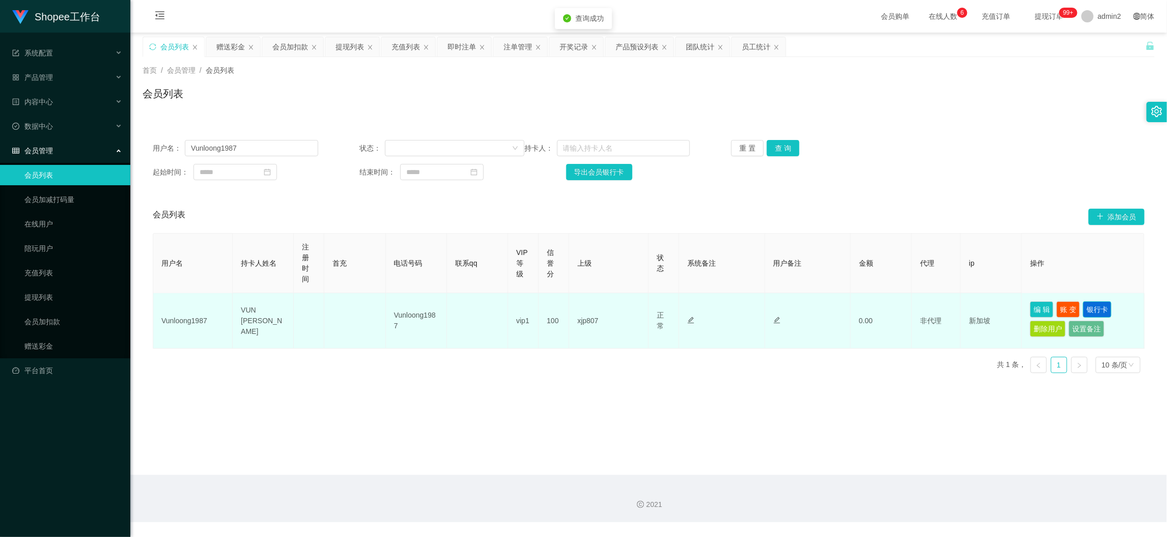
click at [1094, 305] on button "银行卡" at bounding box center [1097, 310] width 29 height 16
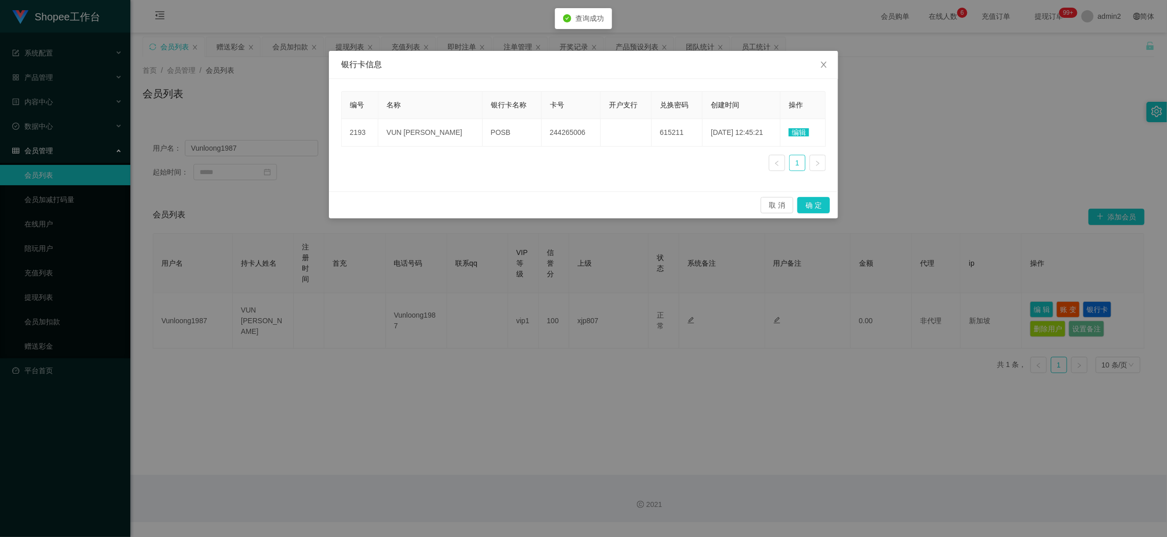
click at [793, 131] on span "编辑" at bounding box center [799, 132] width 20 height 8
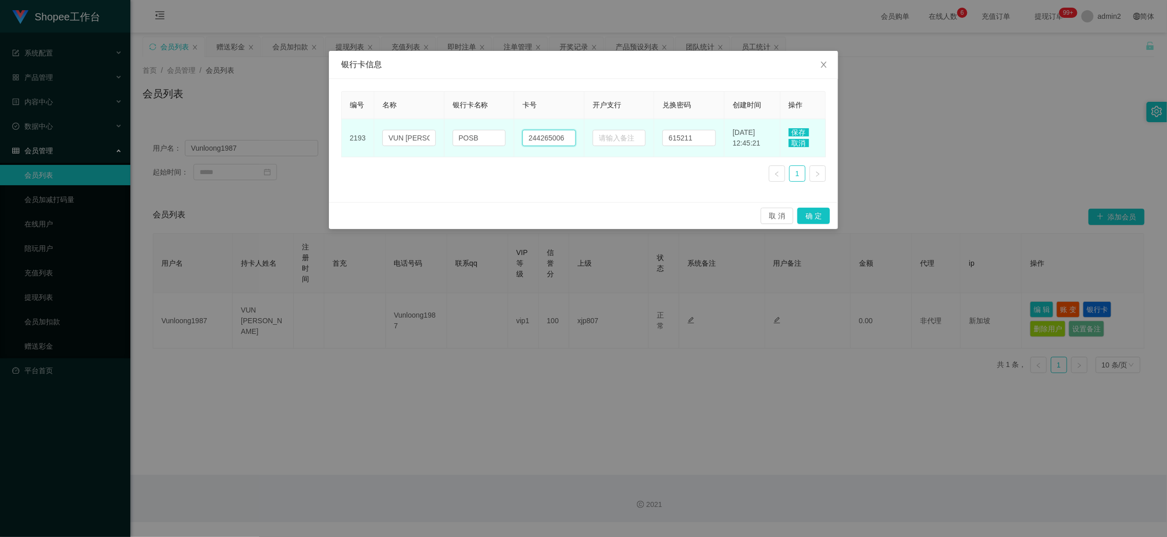
click at [557, 141] on input "244265006" at bounding box center [549, 138] width 53 height 16
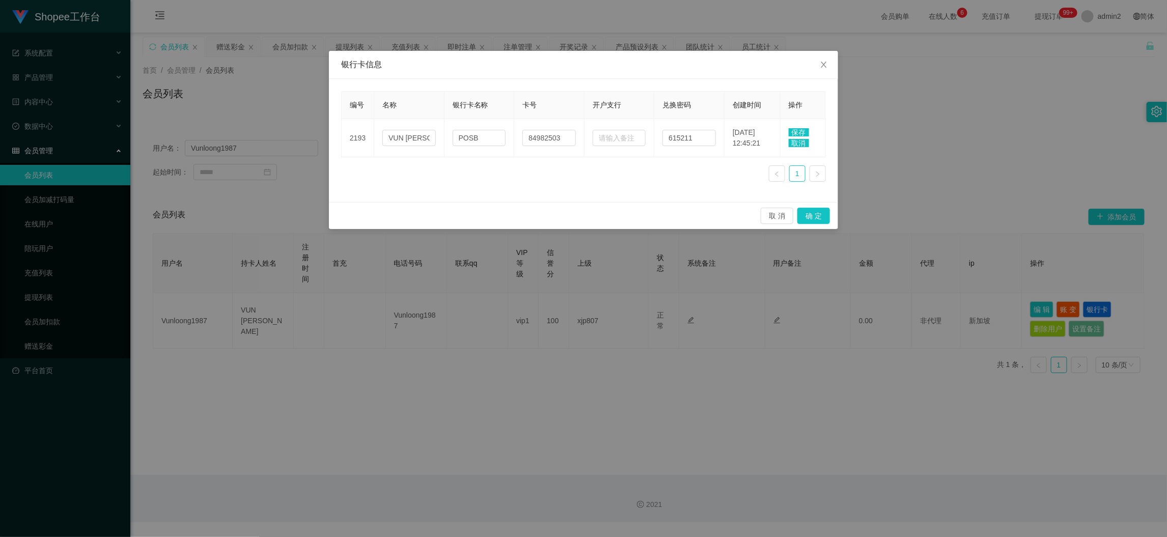
click at [791, 129] on span "保存" at bounding box center [799, 132] width 20 height 8
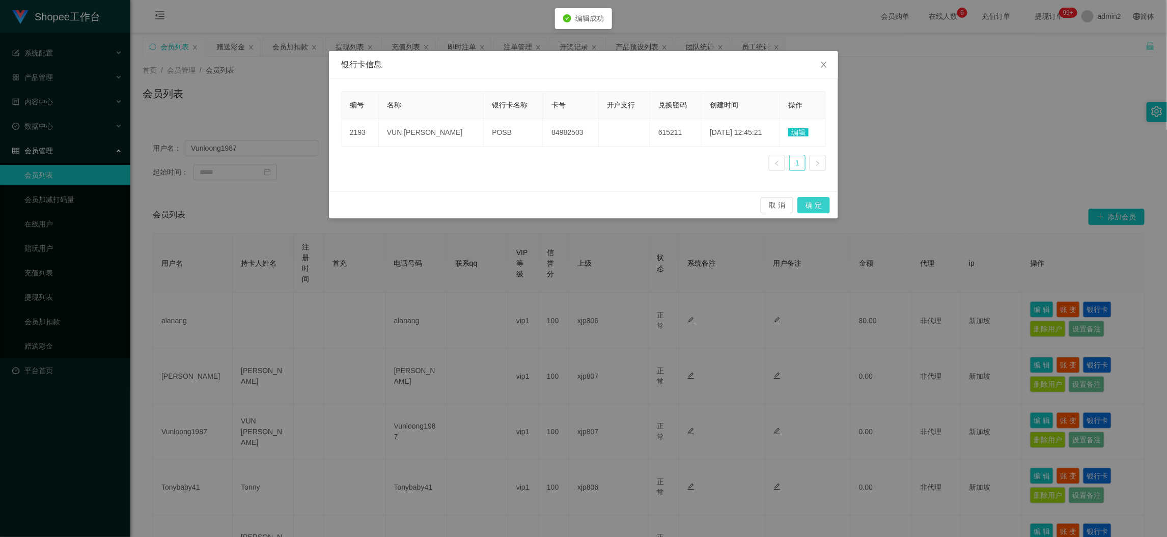
click at [814, 203] on button "确 定" at bounding box center [814, 205] width 33 height 16
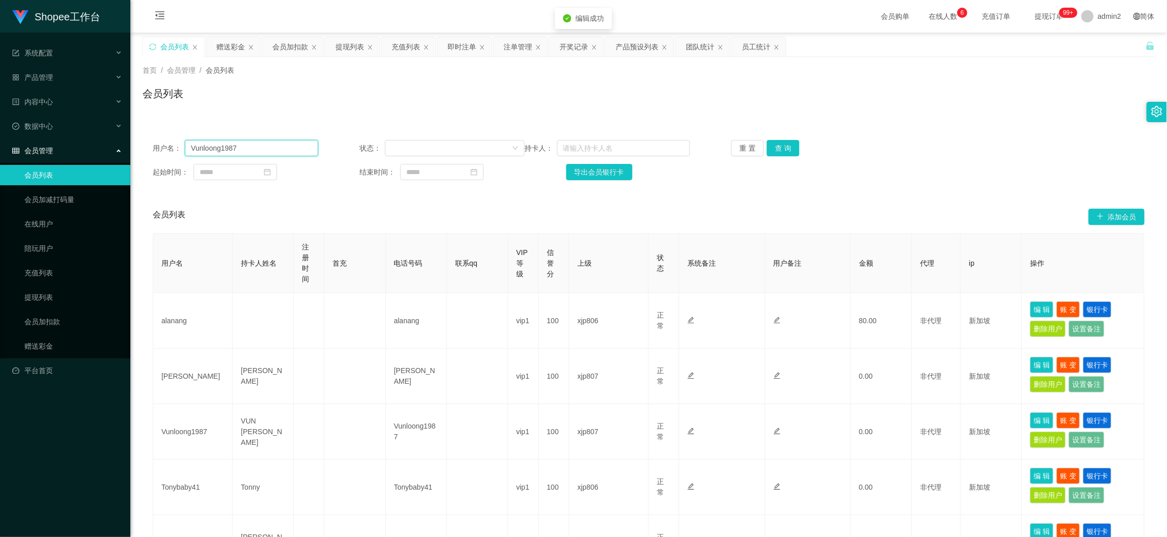
drag, startPoint x: 246, startPoint y: 154, endPoint x: 186, endPoint y: 148, distance: 60.9
click at [186, 148] on input "Vunloong1987" at bounding box center [251, 148] width 133 height 16
click at [351, 42] on div "提现列表" at bounding box center [350, 46] width 29 height 19
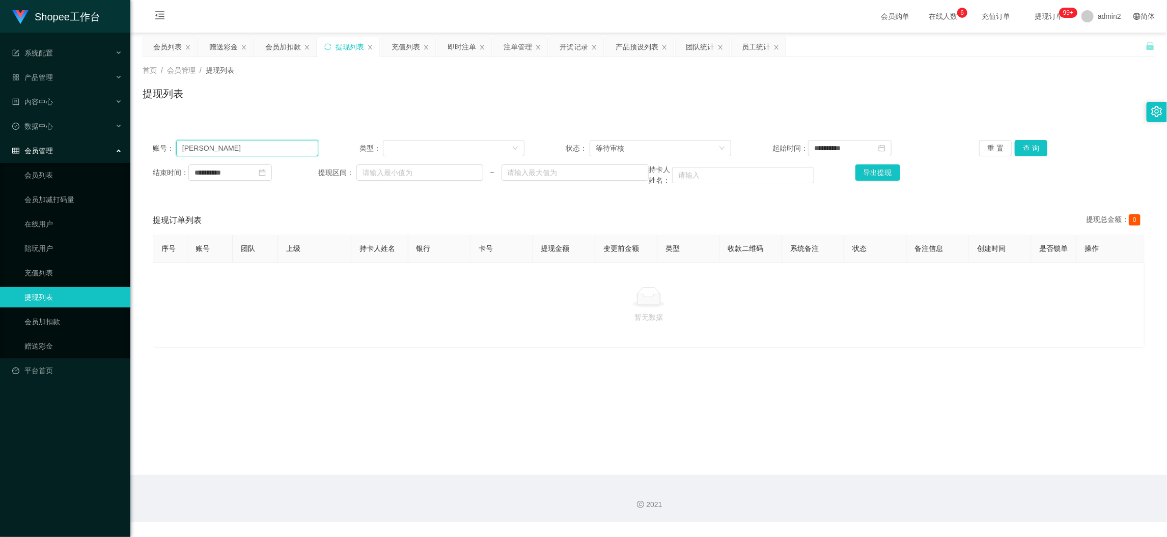
click at [287, 148] on input "[PERSON_NAME]" at bounding box center [247, 148] width 142 height 16
click at [1023, 146] on button "查 询" at bounding box center [1031, 148] width 33 height 16
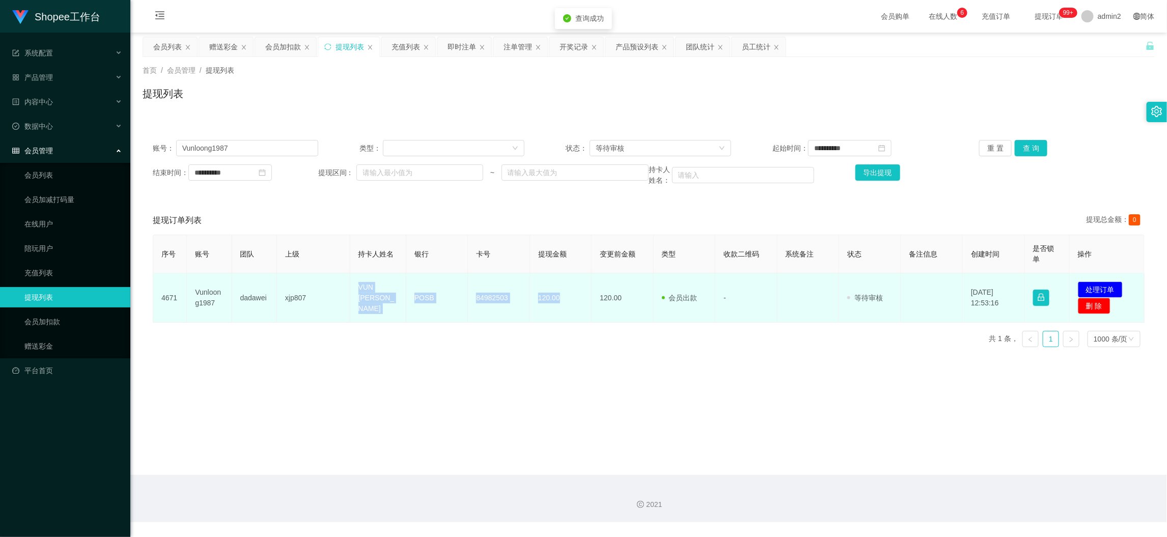
drag, startPoint x: 355, startPoint y: 294, endPoint x: 563, endPoint y: 296, distance: 207.8
click at [560, 296] on tr "4671 Vunloong1987 dadawei xjp807 VUN TZE LOONG POSB 84982503 120.00 120.00 会员出款…" at bounding box center [649, 297] width 992 height 49
copy tr "VUN TZE LOONG POSB 84982503 120.00"
click at [1102, 292] on button "处理订单" at bounding box center [1100, 290] width 45 height 16
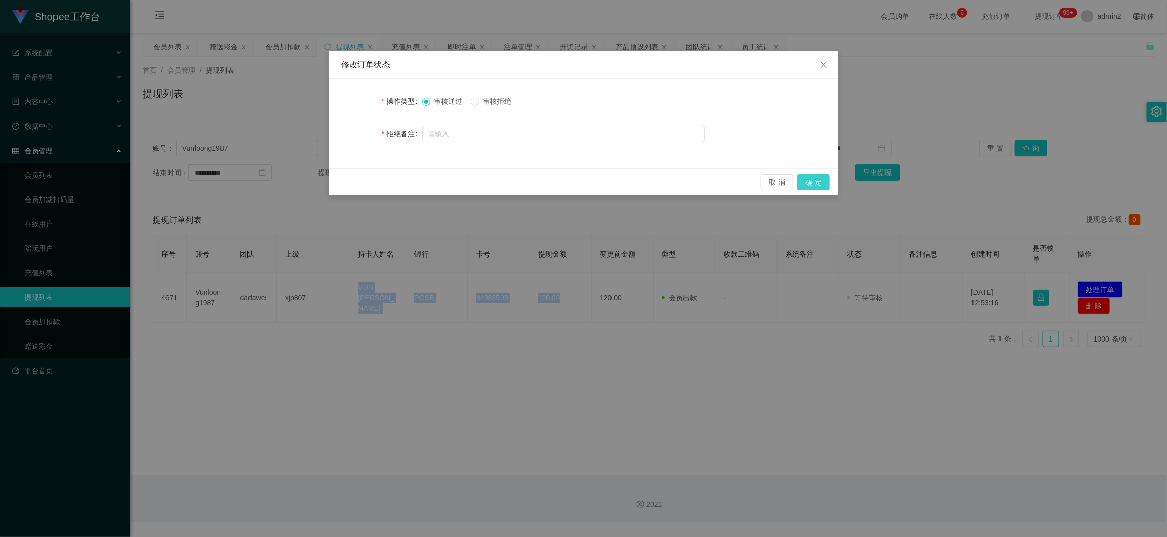
click at [813, 184] on button "确 定" at bounding box center [814, 182] width 33 height 16
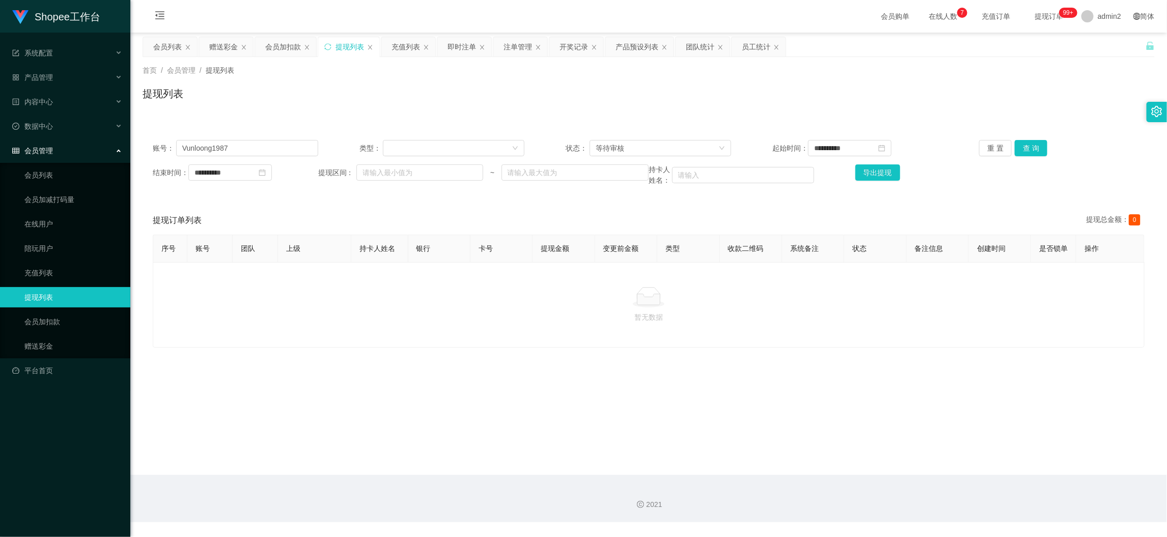
drag, startPoint x: 900, startPoint y: 482, endPoint x: 819, endPoint y: 428, distance: 97.5
click at [898, 477] on div "2021" at bounding box center [648, 498] width 1037 height 47
click at [217, 41] on div "赠送彩金" at bounding box center [223, 46] width 29 height 19
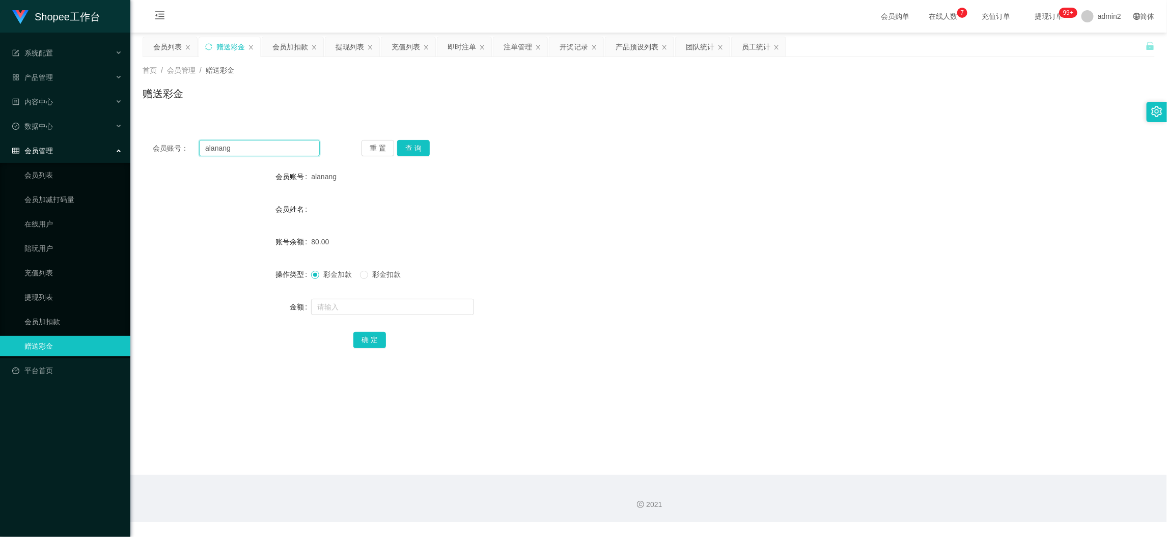
click at [287, 142] on input "alanang" at bounding box center [259, 148] width 121 height 16
click at [418, 146] on button "查 询" at bounding box center [413, 148] width 33 height 16
click at [393, 307] on input "text" at bounding box center [392, 307] width 163 height 16
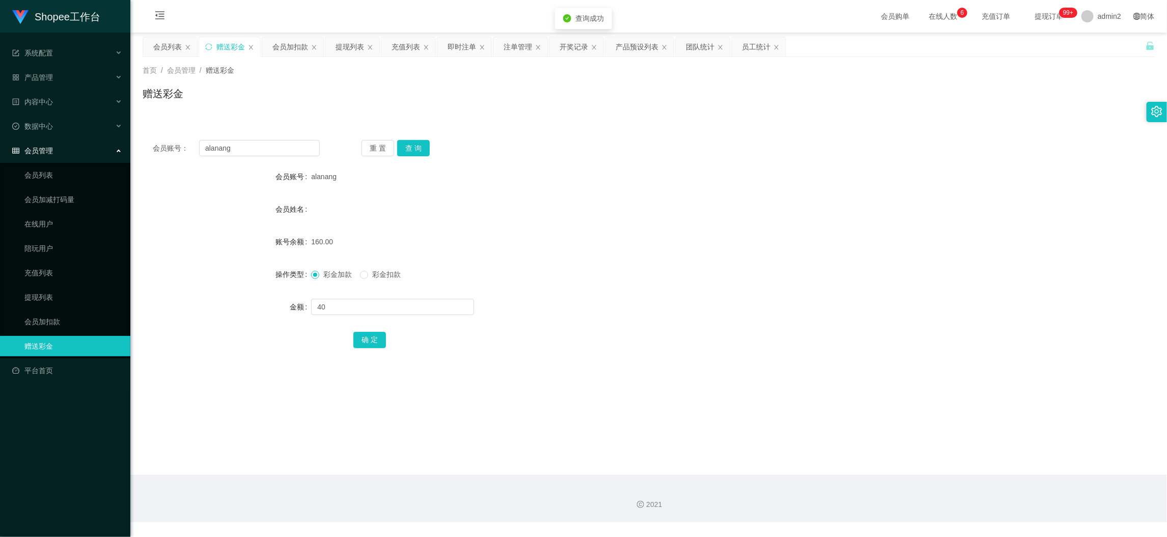
click at [365, 268] on div "彩金加款 彩金扣款" at bounding box center [606, 274] width 591 height 20
drag, startPoint x: 360, startPoint y: 328, endPoint x: 365, endPoint y: 339, distance: 12.1
click at [360, 331] on form "会员账号 alanang 会员姓名 账号余额 160.00 操作类型 彩金加款 彩金扣款 金额 40 确 定" at bounding box center [649, 258] width 1012 height 183
click at [366, 339] on button "确 定" at bounding box center [369, 340] width 33 height 16
click at [318, 274] on span at bounding box center [315, 275] width 8 height 8
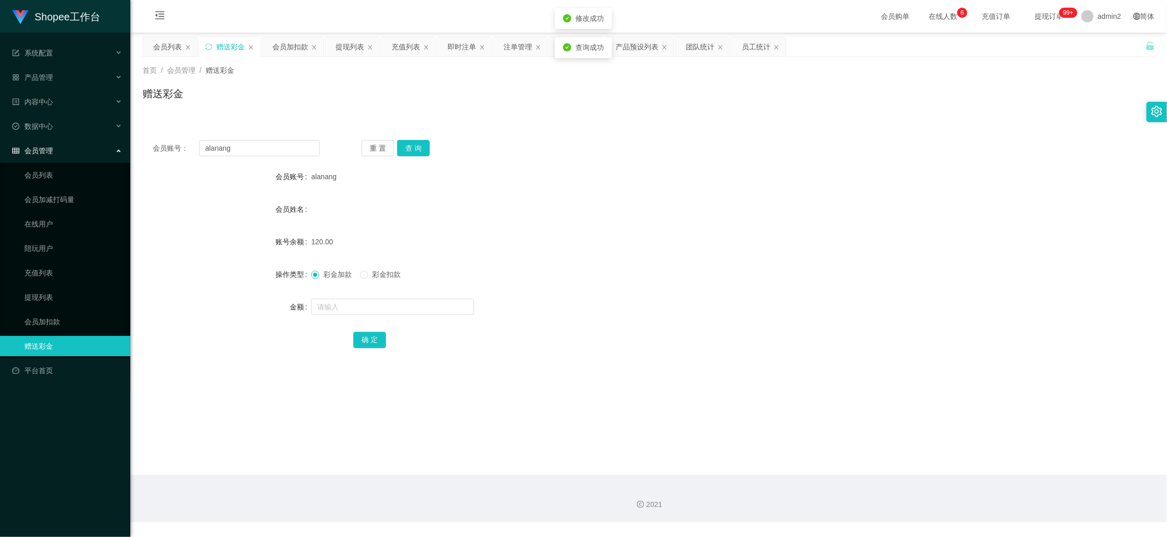
click at [631, 270] on div "彩金加款 彩金扣款" at bounding box center [606, 274] width 591 height 20
click at [917, 484] on div "2021" at bounding box center [648, 498] width 1037 height 47
click at [354, 44] on div "提现列表" at bounding box center [350, 46] width 29 height 19
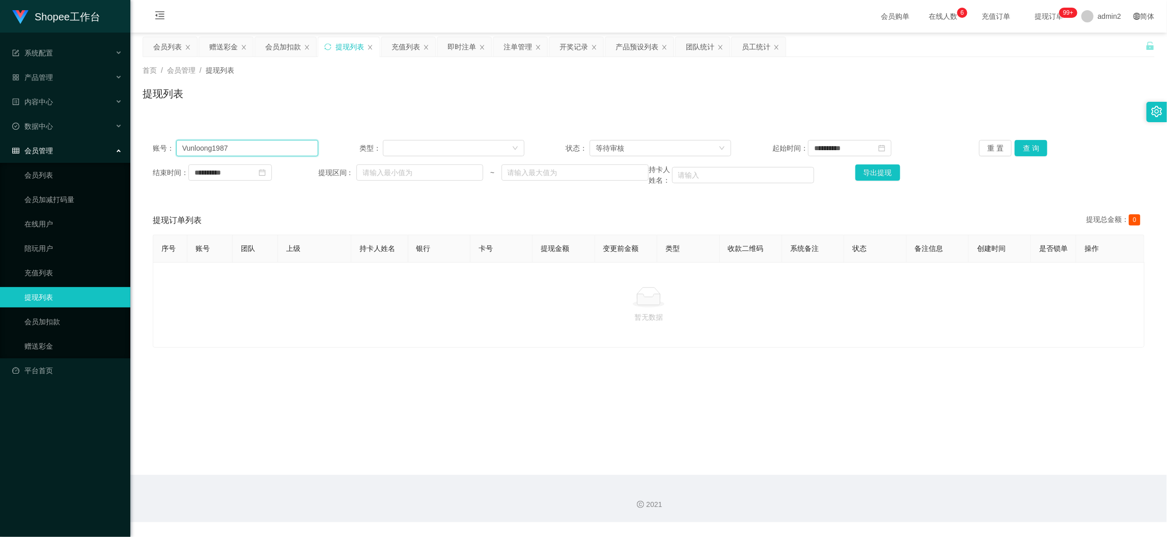
click at [292, 149] on input "Vunloong1987" at bounding box center [247, 148] width 142 height 16
click at [1034, 146] on button "查 询" at bounding box center [1031, 148] width 33 height 16
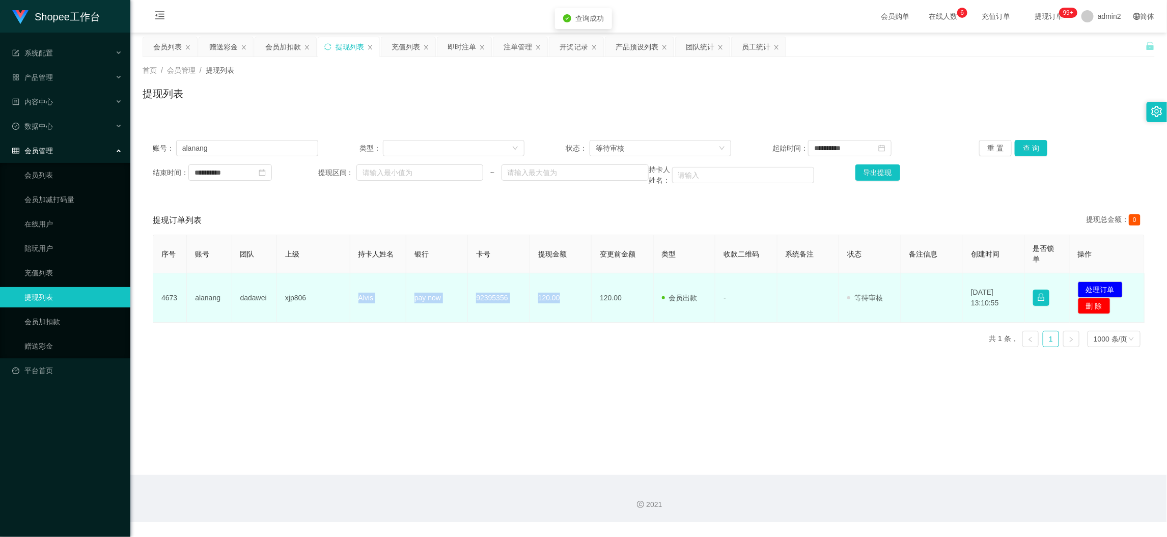
drag, startPoint x: 345, startPoint y: 298, endPoint x: 566, endPoint y: 306, distance: 220.7
click at [566, 306] on tr "4673 alanang dadawei xjp806 Alvis pay now 92395356 120.00 120.00 会员出款 人工取款 - 审核…" at bounding box center [649, 297] width 992 height 49
copy tr "Alvis pay now 92395356 120.00"
click at [1091, 289] on button "处理订单" at bounding box center [1100, 290] width 45 height 16
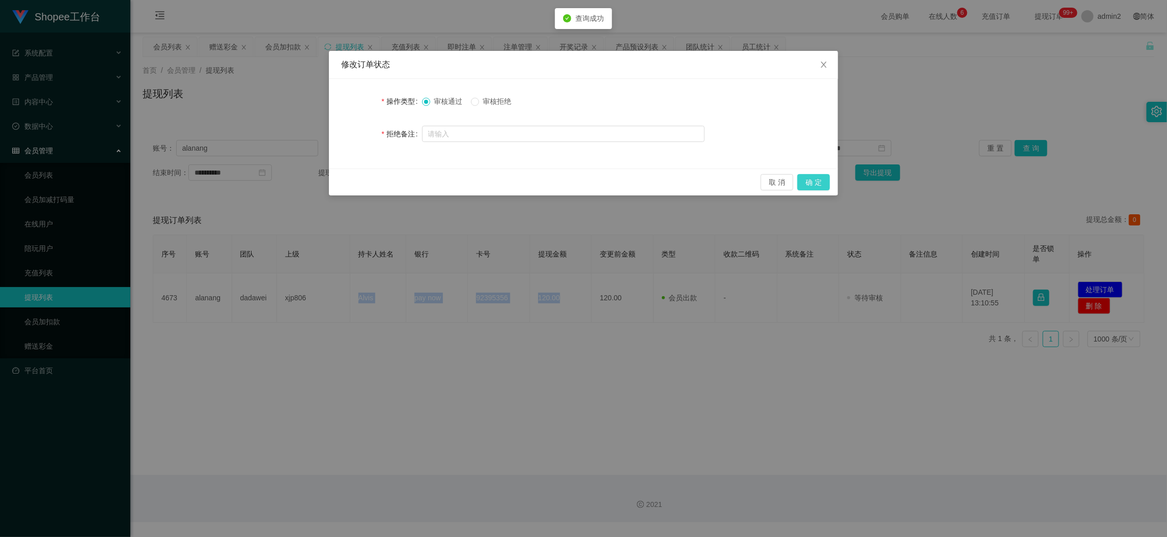
click at [817, 180] on button "确 定" at bounding box center [814, 182] width 33 height 16
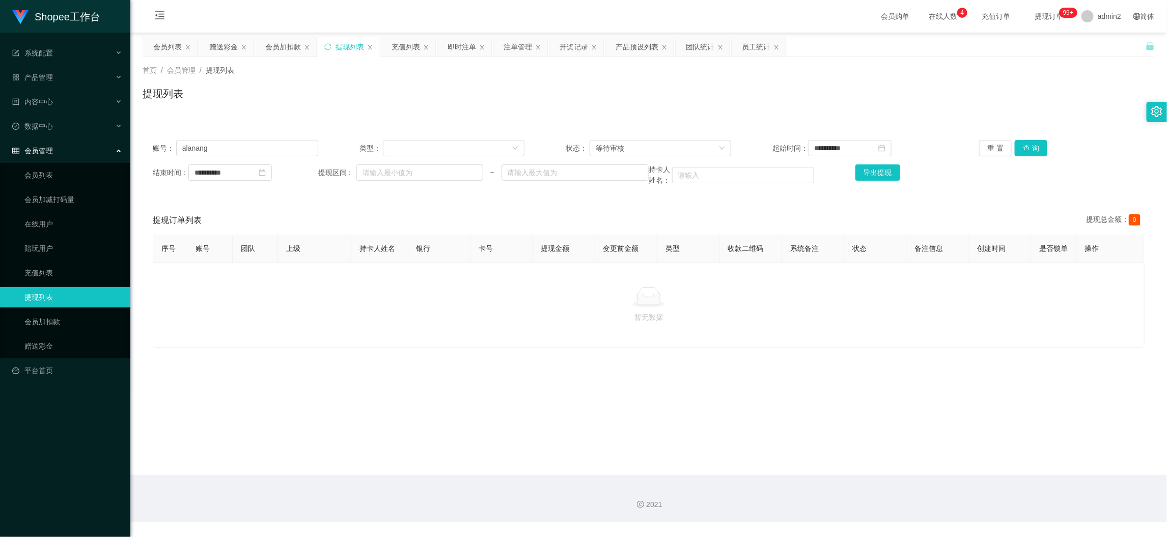
drag, startPoint x: 902, startPoint y: 466, endPoint x: 615, endPoint y: 295, distance: 334.1
click at [901, 465] on main "**********" at bounding box center [648, 254] width 1037 height 443
click at [224, 46] on div "赠送彩金" at bounding box center [223, 46] width 29 height 19
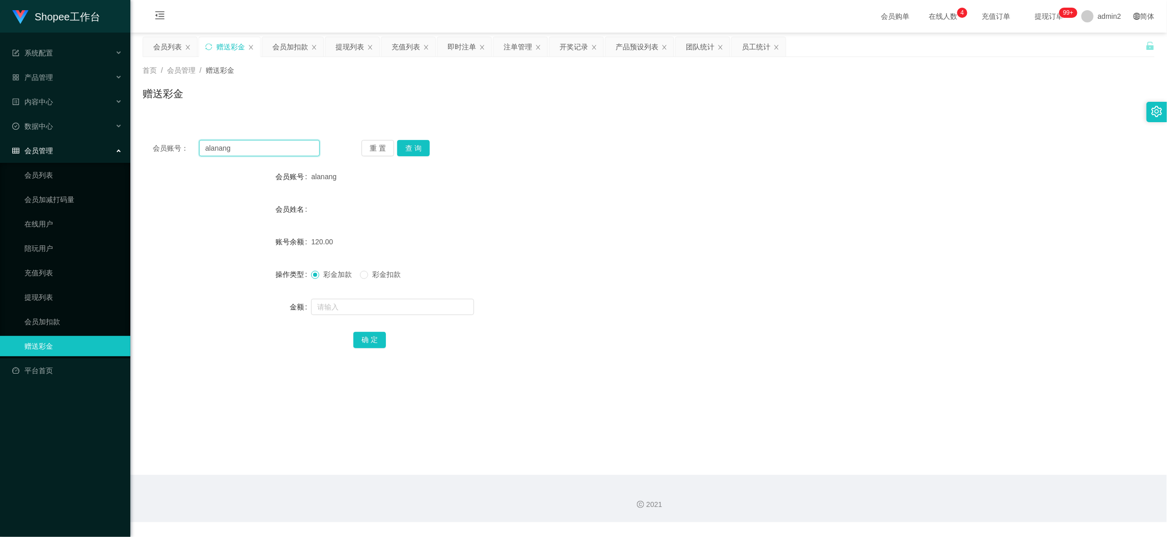
click at [305, 145] on input "alanang" at bounding box center [259, 148] width 121 height 16
drag, startPoint x: 305, startPoint y: 145, endPoint x: 364, endPoint y: 153, distance: 59.6
click at [305, 145] on input "alanang" at bounding box center [259, 148] width 121 height 16
click at [412, 145] on button "查 询" at bounding box center [413, 148] width 33 height 16
click at [411, 300] on input "text" at bounding box center [392, 307] width 163 height 16
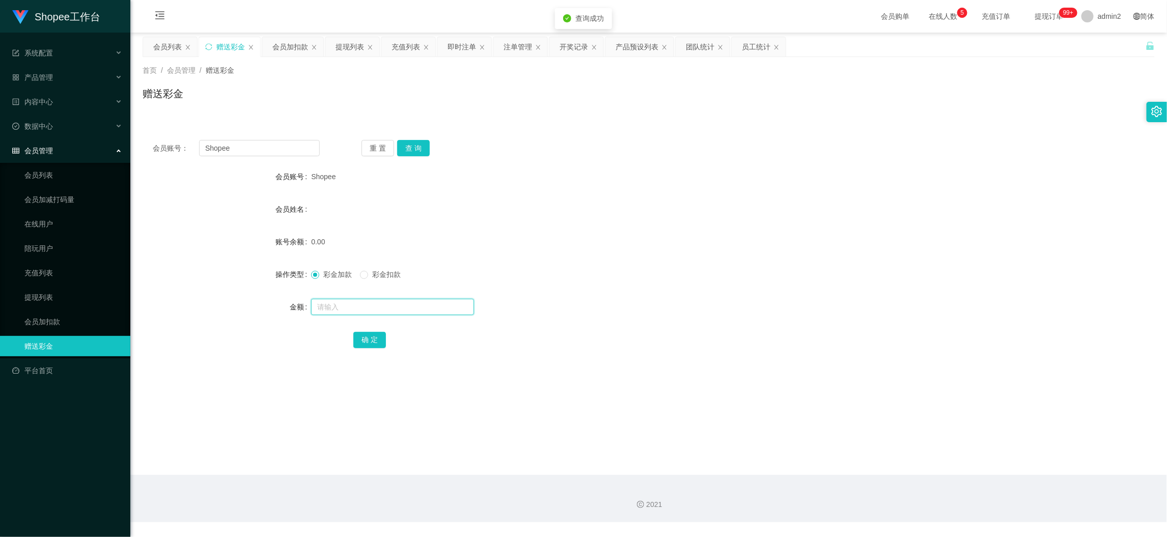
click at [411, 300] on input "text" at bounding box center [392, 307] width 163 height 16
drag, startPoint x: 362, startPoint y: 340, endPoint x: 372, endPoint y: 339, distance: 10.2
click at [362, 341] on button "确 定" at bounding box center [369, 340] width 33 height 16
click at [668, 300] on div "80" at bounding box center [606, 307] width 591 height 20
click at [914, 457] on main "关闭左侧 关闭右侧 关闭其它 刷新页面 会员列表 赠送彩金 会员加扣款 提现列表 充值列表 即时注单 注单管理 开奖记录 产品预设列表 团队统计 员工统计 首…" at bounding box center [648, 254] width 1037 height 443
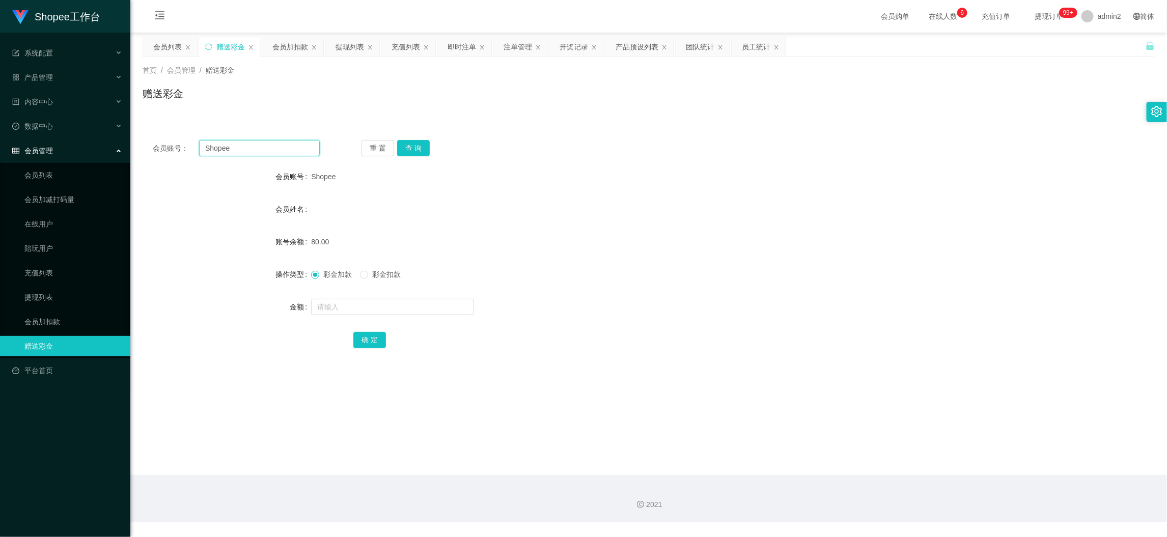
click at [264, 151] on input "Shopee" at bounding box center [259, 148] width 121 height 16
drag, startPoint x: 264, startPoint y: 151, endPoint x: 359, endPoint y: 155, distance: 94.3
click at [267, 151] on input "Shopee" at bounding box center [259, 148] width 121 height 16
drag, startPoint x: 416, startPoint y: 148, endPoint x: 422, endPoint y: 174, distance: 26.2
click at [416, 148] on button "查 询" at bounding box center [413, 148] width 33 height 16
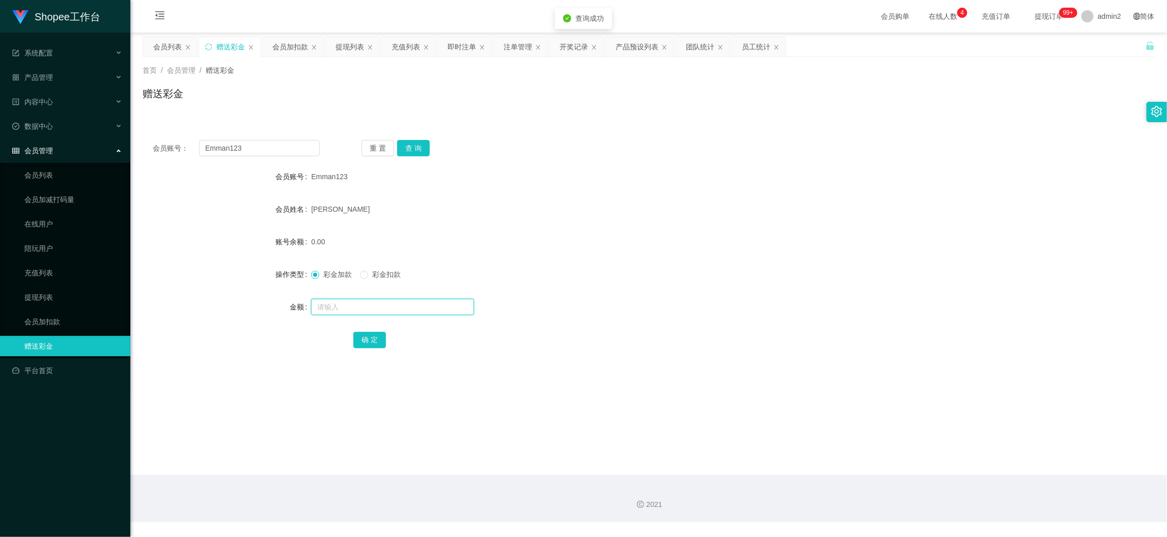
click at [420, 306] on input "text" at bounding box center [392, 307] width 163 height 16
click at [421, 305] on input "text" at bounding box center [392, 307] width 163 height 16
drag, startPoint x: 362, startPoint y: 342, endPoint x: 388, endPoint y: 330, distance: 28.7
click at [362, 342] on button "确 定" at bounding box center [369, 340] width 33 height 16
click at [590, 287] on form "会员账号 Emman123 会员姓名 [PERSON_NAME] 账号余额 0.00 操作类型 彩金加款 彩金扣款 金额 200 确 定" at bounding box center [649, 258] width 1012 height 183
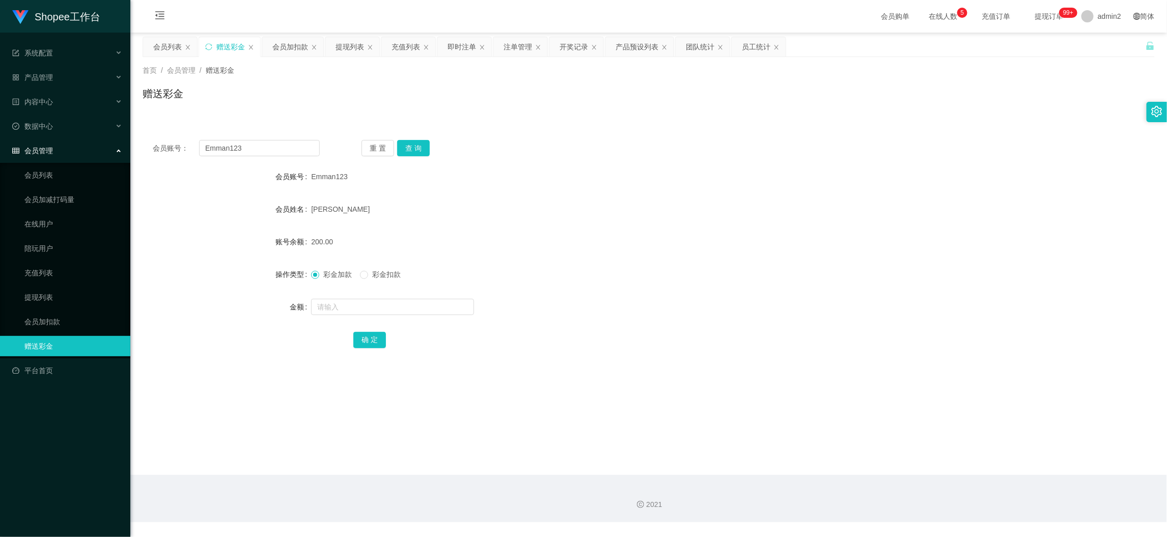
click at [939, 442] on main "关闭左侧 关闭右侧 关闭其它 刷新页面 会员列表 赠送彩金 会员加扣款 提现列表 充值列表 即时注单 注单管理 开奖记录 产品预设列表 团队统计 员工统计 首…" at bounding box center [648, 254] width 1037 height 443
click at [291, 146] on input "Emman123" at bounding box center [259, 148] width 121 height 16
click at [419, 146] on button "查 询" at bounding box center [413, 148] width 33 height 16
click at [428, 303] on input "text" at bounding box center [392, 307] width 163 height 16
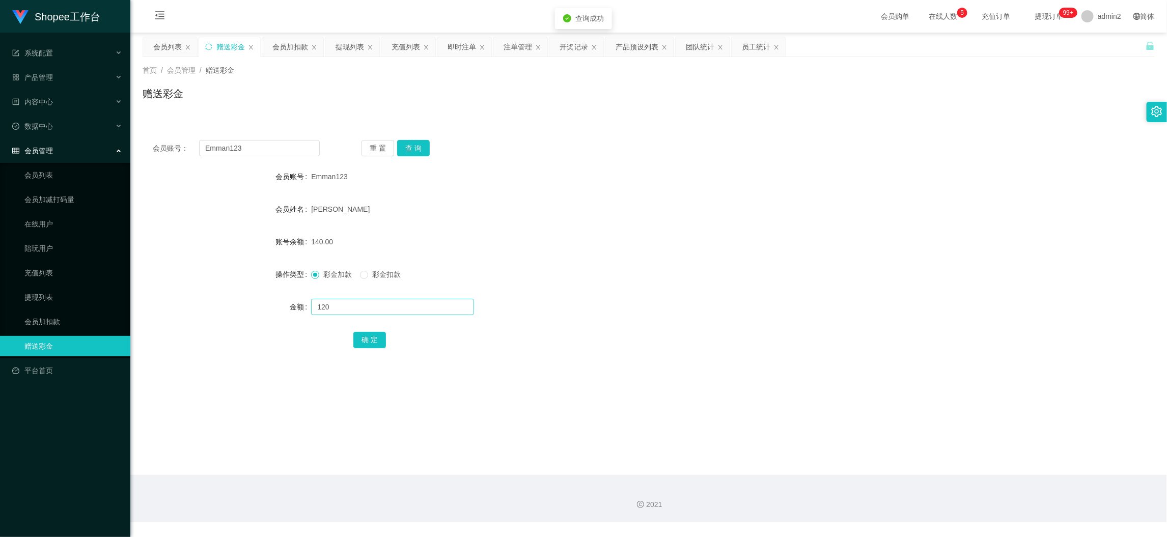
drag, startPoint x: 365, startPoint y: 278, endPoint x: 364, endPoint y: 302, distance: 23.5
click at [365, 278] on span at bounding box center [364, 275] width 8 height 8
click at [371, 346] on button "确 定" at bounding box center [369, 340] width 33 height 16
click at [637, 280] on div "彩金加款 彩金扣款" at bounding box center [606, 274] width 591 height 20
drag, startPoint x: 935, startPoint y: 478, endPoint x: 823, endPoint y: 386, distance: 145.1
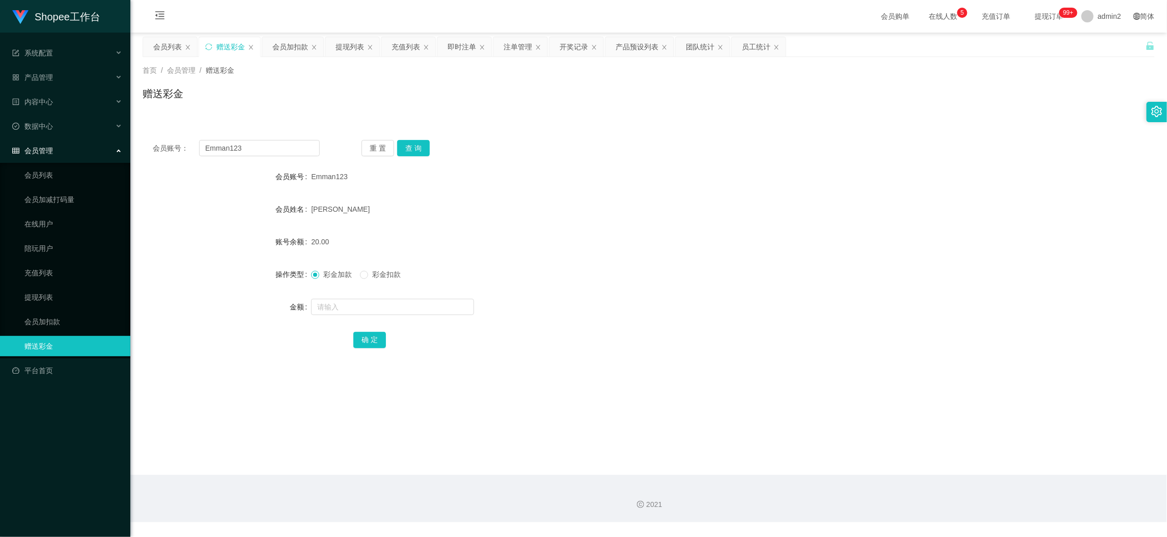
click at [935, 477] on div "2021" at bounding box center [648, 498] width 1037 height 47
click at [271, 145] on input "Emman123" at bounding box center [259, 148] width 121 height 16
click at [400, 148] on button "查 询" at bounding box center [413, 148] width 33 height 16
click at [403, 309] on input "text" at bounding box center [392, 307] width 163 height 16
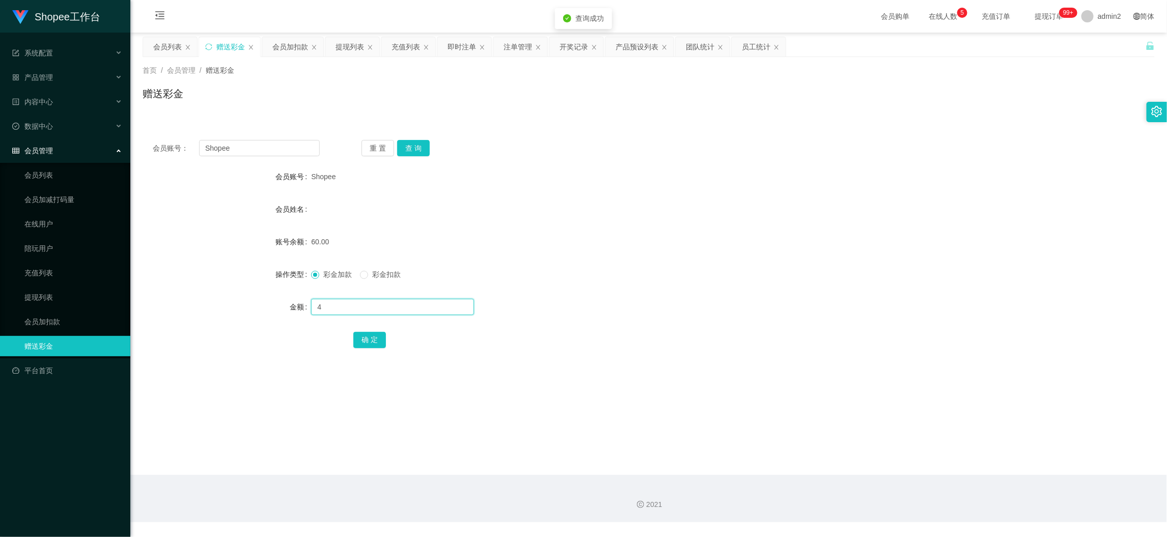
click at [403, 309] on input "4" at bounding box center [392, 307] width 163 height 16
click at [357, 334] on button "确 定" at bounding box center [369, 340] width 33 height 16
click at [587, 292] on form "会员账号 Shopee 会员姓名 账号余额 60.00 操作类型 彩金加款 彩金扣款 金额 确 定" at bounding box center [649, 258] width 1012 height 183
click at [957, 453] on main "关闭左侧 关闭右侧 关闭其它 刷新页面 会员列表 赠送彩金 会员加扣款 提现列表 充值列表 即时注单 注单管理 开奖记录 产品预设列表 团队统计 员工统计 首…" at bounding box center [648, 254] width 1037 height 443
click at [290, 147] on input "Shopee" at bounding box center [259, 148] width 121 height 16
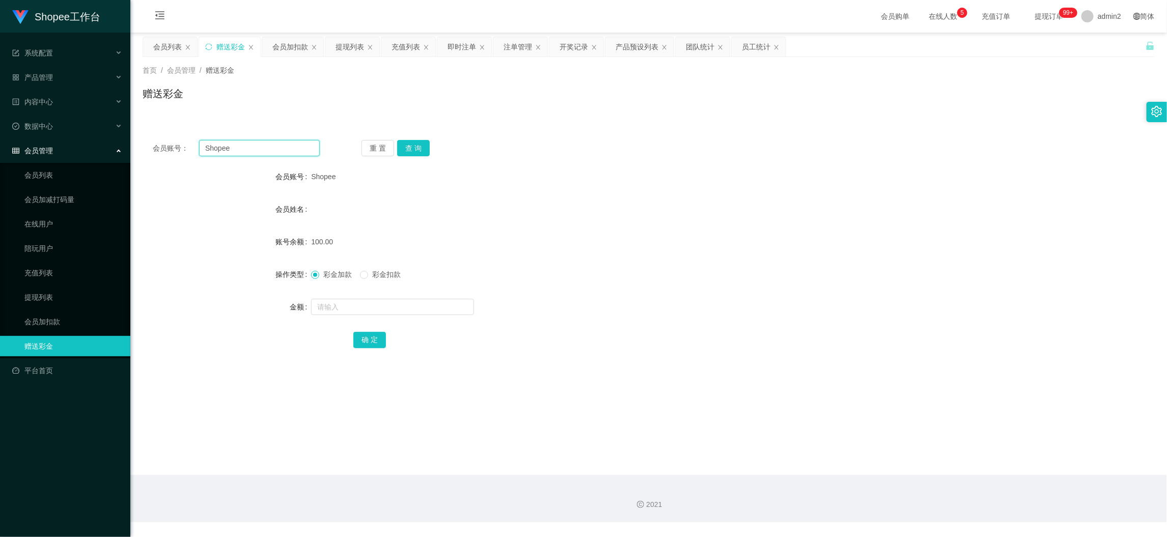
click at [291, 147] on input "Shopee" at bounding box center [259, 148] width 121 height 16
click at [419, 147] on button "查 询" at bounding box center [413, 148] width 33 height 16
click at [434, 310] on input "text" at bounding box center [392, 307] width 163 height 16
click at [434, 309] on input "text" at bounding box center [392, 307] width 163 height 16
drag, startPoint x: 374, startPoint y: 339, endPoint x: 403, endPoint y: 327, distance: 31.1
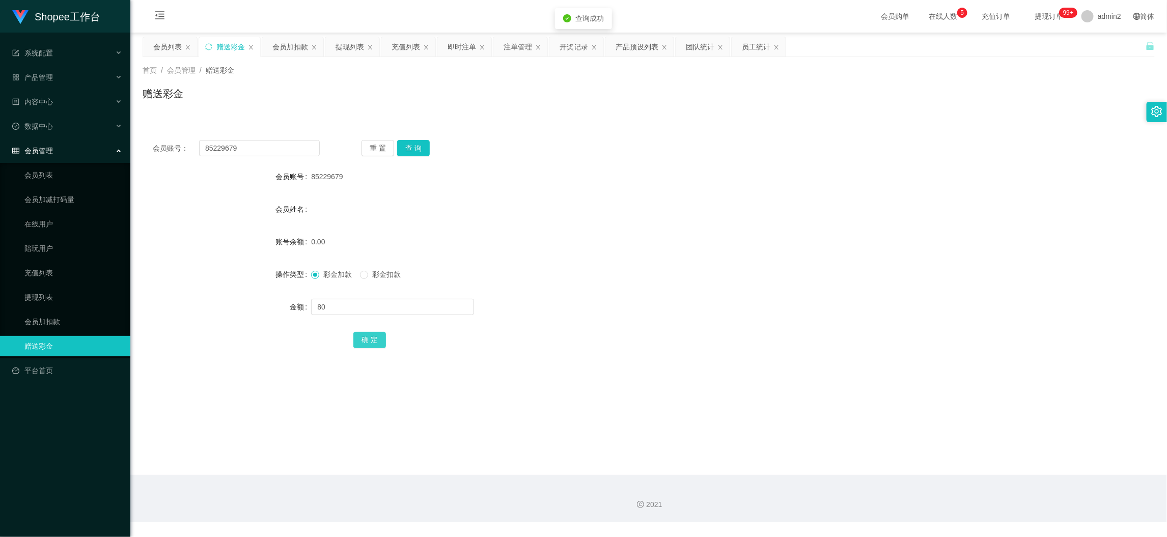
click at [374, 338] on button "确 定" at bounding box center [369, 340] width 33 height 16
click at [602, 283] on div "彩金加款 彩金扣款" at bounding box center [606, 274] width 591 height 20
drag, startPoint x: 939, startPoint y: 485, endPoint x: 674, endPoint y: 321, distance: 310.8
click at [939, 484] on div "2021" at bounding box center [648, 498] width 1037 height 47
click at [264, 143] on input "85229679" at bounding box center [259, 148] width 121 height 16
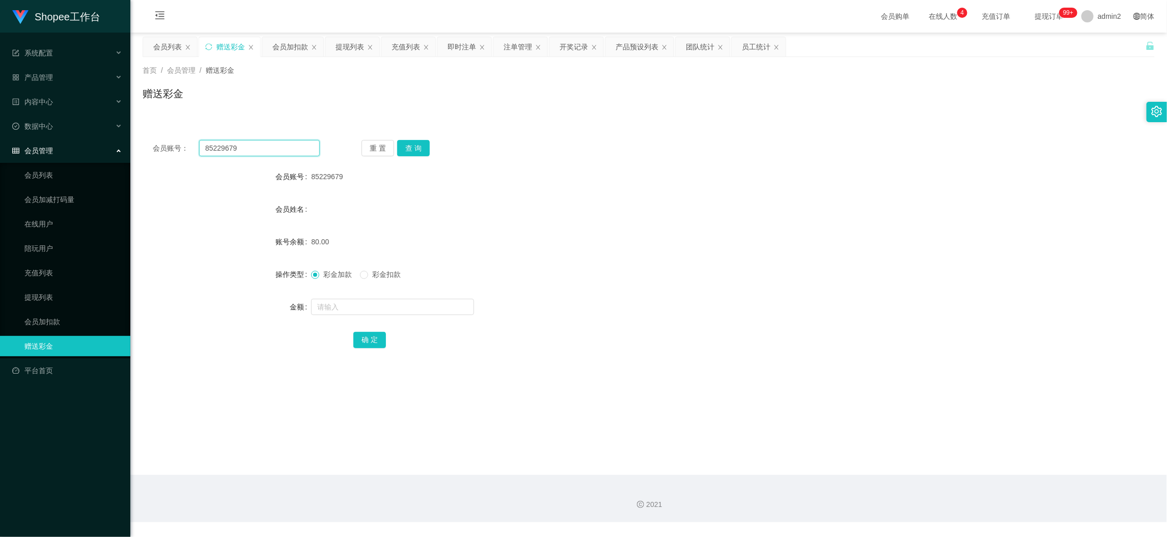
click at [264, 143] on input "85229679" at bounding box center [259, 148] width 121 height 16
click at [403, 147] on button "查 询" at bounding box center [413, 148] width 33 height 16
click at [412, 308] on input "text" at bounding box center [392, 307] width 163 height 16
click at [369, 339] on button "确 定" at bounding box center [369, 340] width 33 height 16
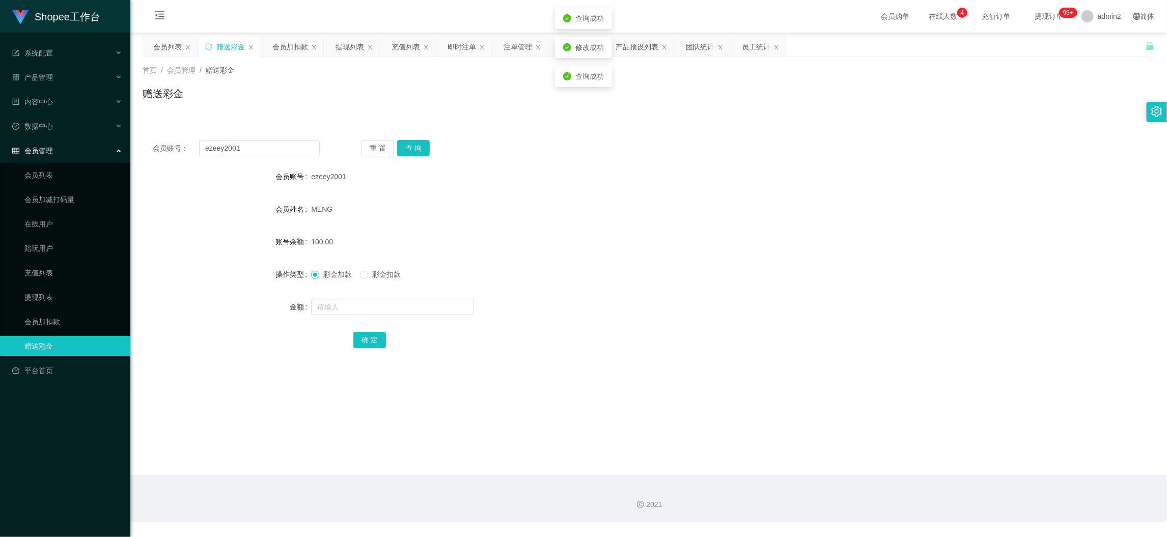
click at [668, 271] on div "彩金加款 彩金扣款" at bounding box center [606, 274] width 591 height 20
drag, startPoint x: 931, startPoint y: 466, endPoint x: 908, endPoint y: 440, distance: 35.0
click at [929, 464] on main "关闭左侧 关闭右侧 关闭其它 刷新页面 会员列表 赠送彩金 会员加扣款 提现列表 充值列表 即时注单 注单管理 开奖记录 产品预设列表 团队统计 员工统计 首…" at bounding box center [648, 254] width 1037 height 443
click at [298, 46] on div "会员加扣款" at bounding box center [290, 46] width 36 height 19
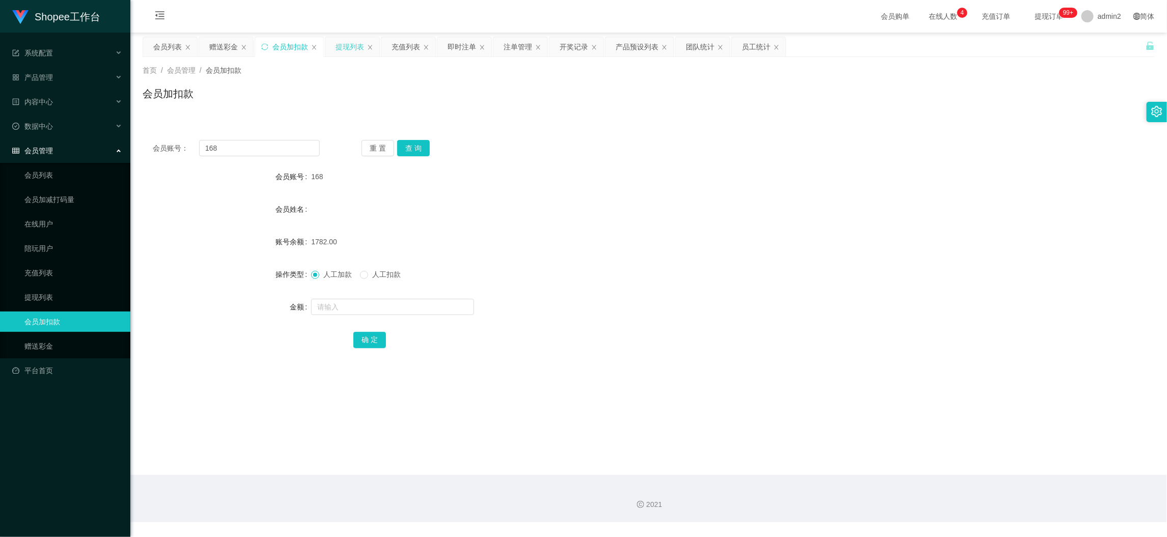
click at [340, 46] on div "提现列表" at bounding box center [350, 46] width 29 height 19
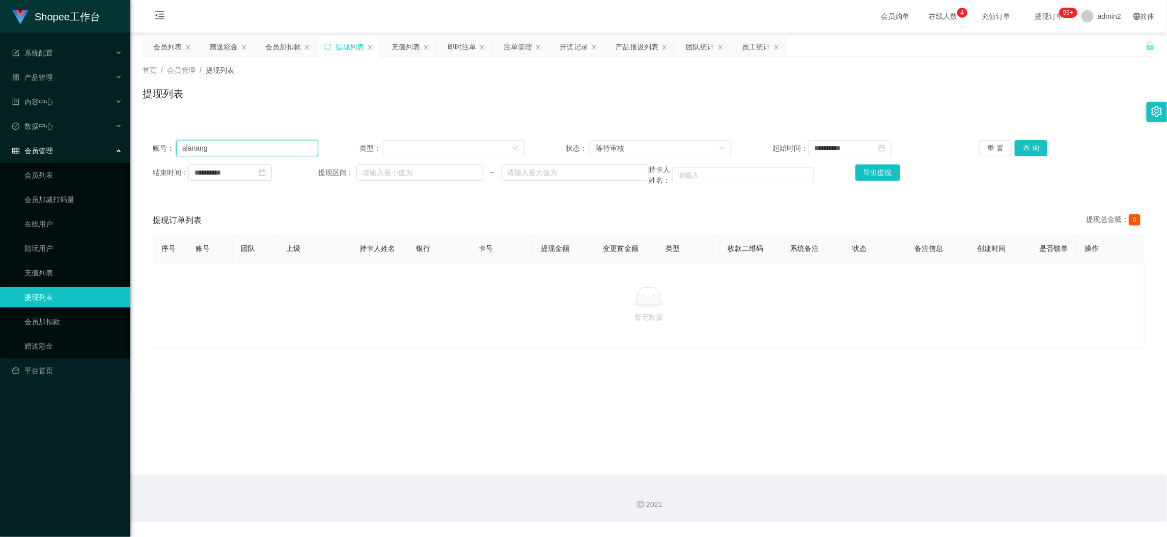
click at [275, 143] on input "alanang" at bounding box center [247, 148] width 142 height 16
drag, startPoint x: 275, startPoint y: 143, endPoint x: 637, endPoint y: 123, distance: 362.1
click at [277, 143] on input "alanang" at bounding box center [247, 148] width 142 height 16
drag, startPoint x: 1020, startPoint y: 146, endPoint x: 1002, endPoint y: 149, distance: 18.6
click at [1021, 146] on button "查 询" at bounding box center [1031, 148] width 33 height 16
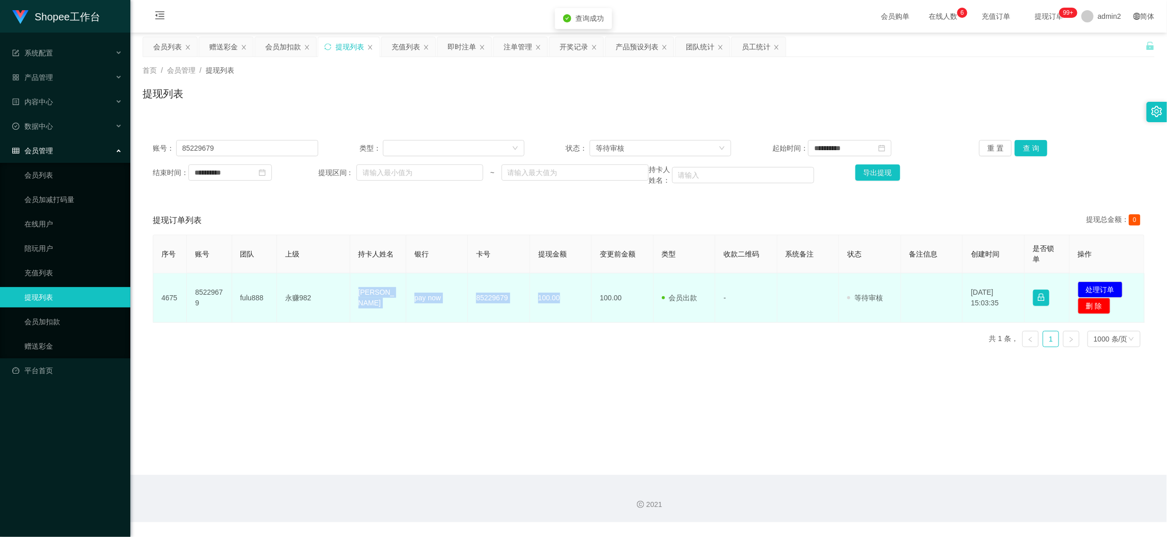
drag, startPoint x: 399, startPoint y: 303, endPoint x: 567, endPoint y: 305, distance: 168.6
click at [567, 305] on tr "4675 85229679 fulu888 永赚982 Xan tan pay now 85229679 100.00 100.00 会员出款 人工取款 - …" at bounding box center [649, 297] width 992 height 49
copy tr "永赚982 Xan tan pay now 85229679 100.00"
click at [1100, 284] on button "处理订单" at bounding box center [1100, 290] width 45 height 16
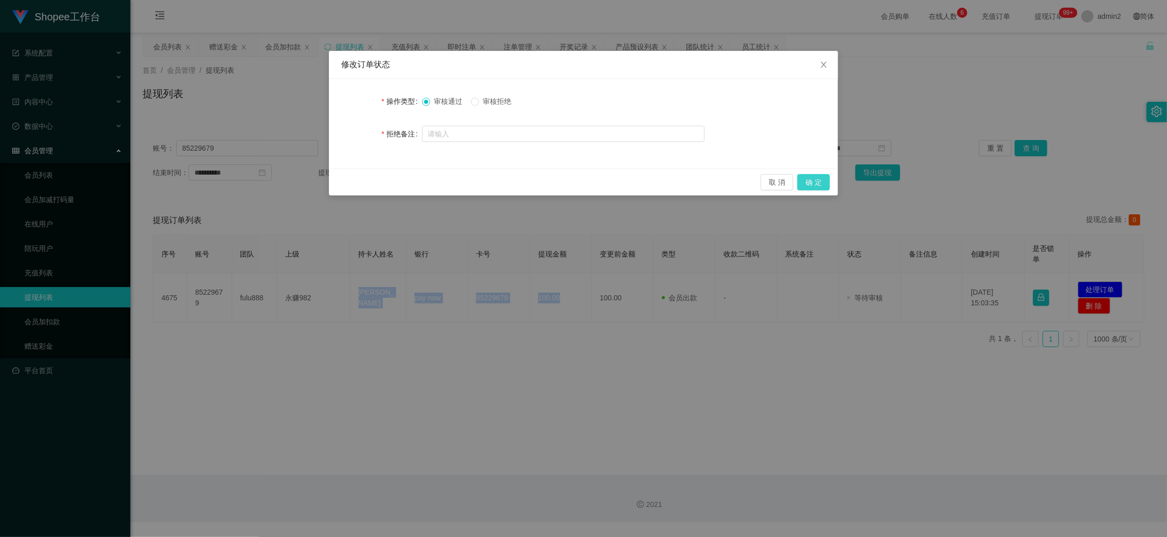
click at [816, 183] on button "确 定" at bounding box center [814, 182] width 33 height 16
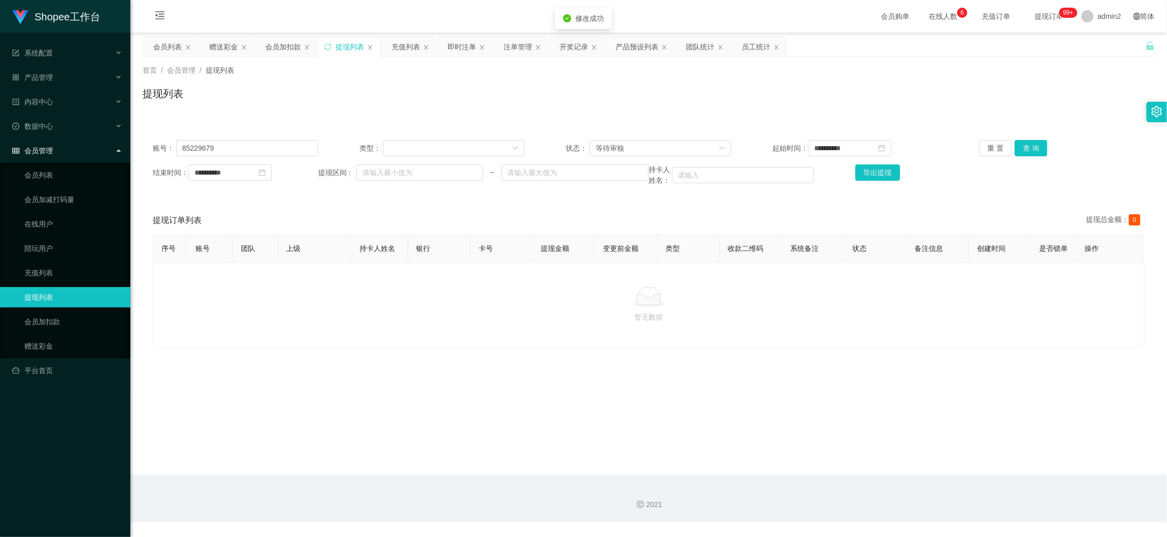
click at [732, 334] on div "修改订单状态 操作类型 审核通过 审核拒绝 拒绝备注 取 消 确 定" at bounding box center [583, 268] width 1167 height 537
click at [929, 450] on main "**********" at bounding box center [648, 254] width 1037 height 443
click at [217, 46] on div "赠送彩金" at bounding box center [223, 46] width 29 height 19
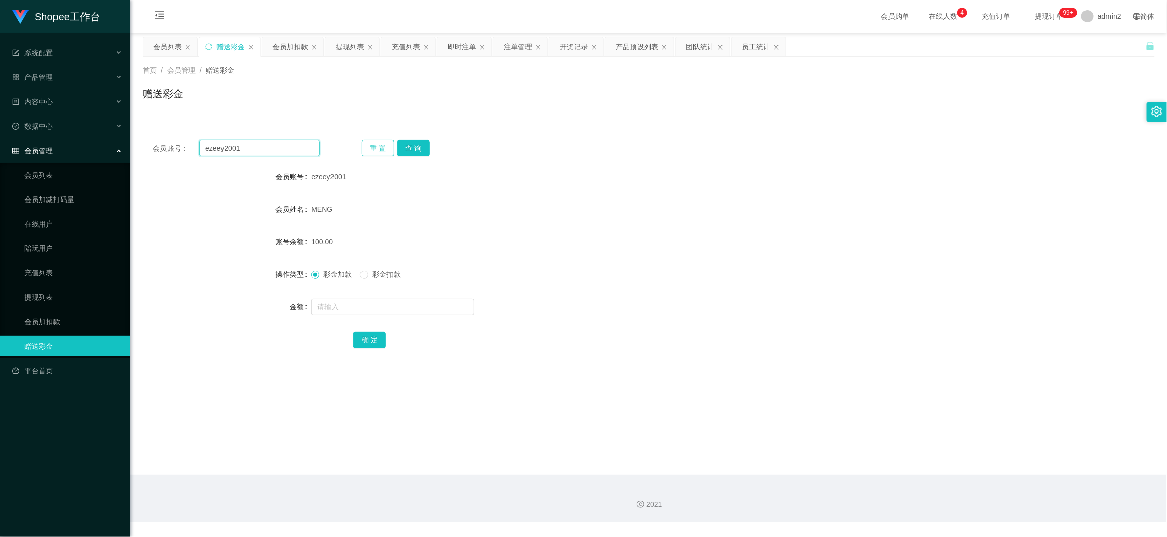
click at [284, 148] on input "ezeey2001" at bounding box center [259, 148] width 121 height 16
drag, startPoint x: 284, startPoint y: 148, endPoint x: 375, endPoint y: 151, distance: 90.7
click at [291, 149] on input "ezeey2001" at bounding box center [259, 148] width 121 height 16
click at [415, 147] on button "查 询" at bounding box center [413, 148] width 33 height 16
click at [415, 305] on input "text" at bounding box center [392, 307] width 163 height 16
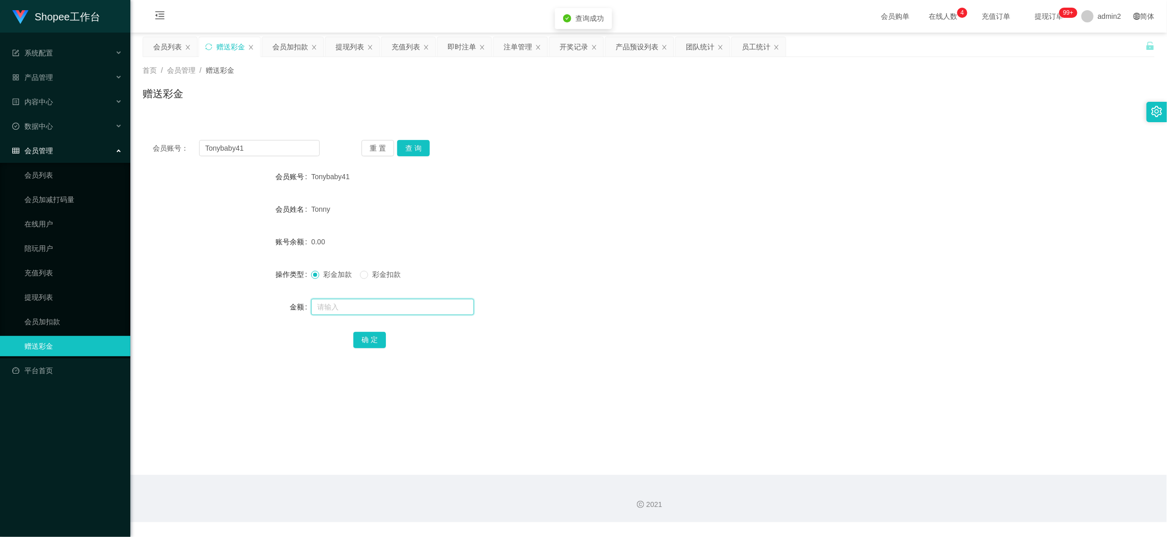
click at [415, 305] on input "text" at bounding box center [392, 307] width 163 height 16
click at [381, 334] on button "确 定" at bounding box center [369, 340] width 33 height 16
click at [648, 287] on form "会员账号 Tonybaby41 会员姓名 Tonny 账号余额 100.00 操作类型 彩金加款 彩金扣款 金额 确 定" at bounding box center [649, 258] width 1012 height 183
drag, startPoint x: 909, startPoint y: 460, endPoint x: 682, endPoint y: 376, distance: 241.5
click at [908, 460] on main "关闭左侧 关闭右侧 关闭其它 刷新页面 会员列表 赠送彩金 会员加扣款 提现列表 充值列表 即时注单 注单管理 开奖记录 产品预设列表 团队统计 员工统计 首…" at bounding box center [648, 254] width 1037 height 443
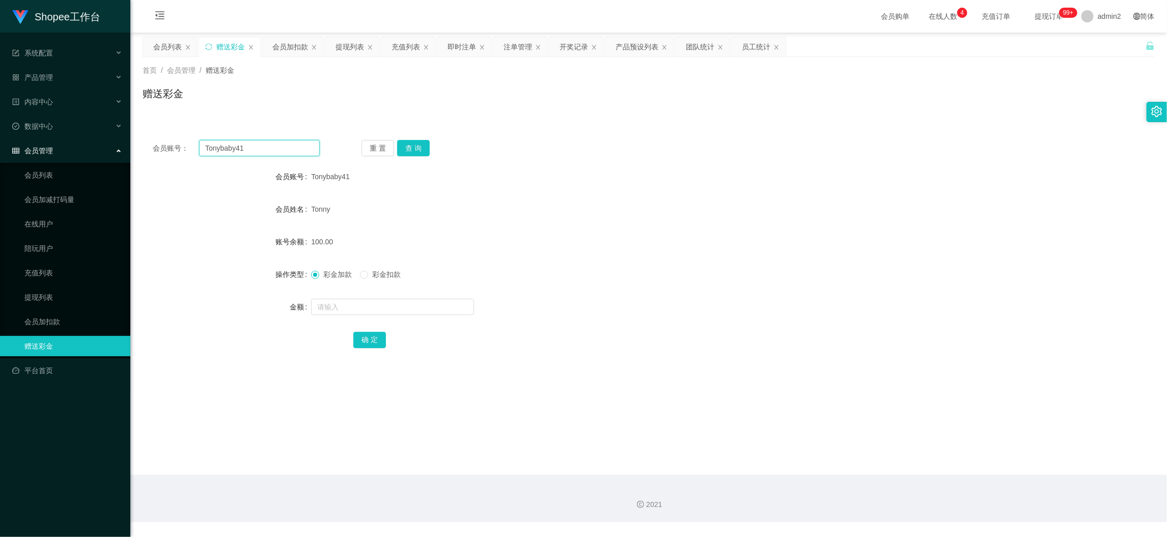
click at [268, 145] on input "Tonybaby41" at bounding box center [259, 148] width 121 height 16
click at [422, 146] on button "查 询" at bounding box center [413, 148] width 33 height 16
click at [456, 308] on input "text" at bounding box center [392, 307] width 163 height 16
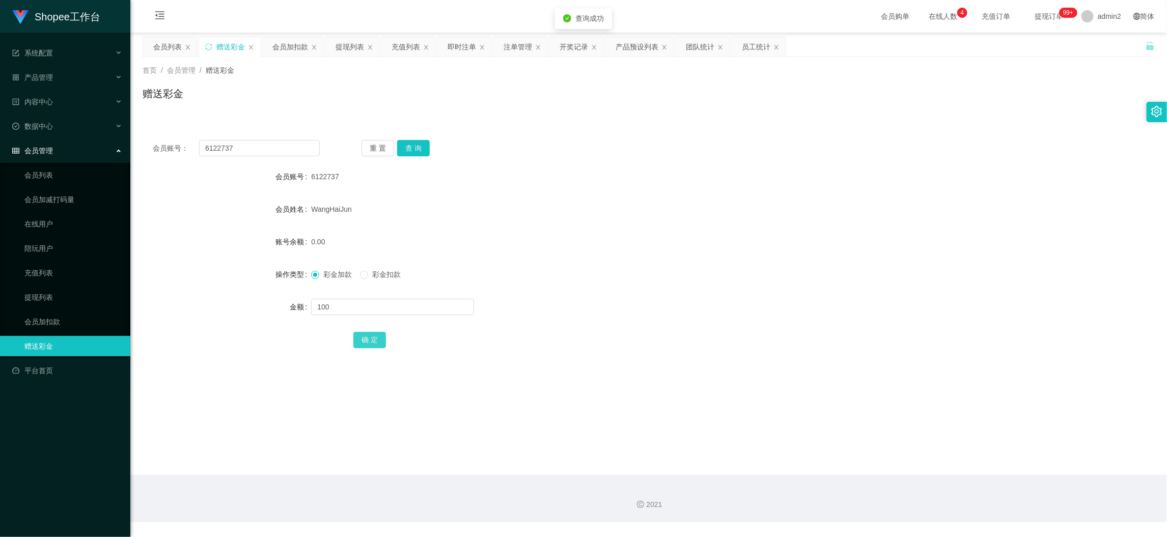
click at [373, 336] on button "确 定" at bounding box center [369, 340] width 33 height 16
click at [623, 304] on div at bounding box center [606, 307] width 591 height 20
click at [957, 461] on main "关闭左侧 关闭右侧 关闭其它 刷新页面 会员列表 赠送彩金 会员加扣款 提现列表 充值列表 即时注单 注单管理 开奖记录 产品预设列表 团队统计 员工统计 首…" at bounding box center [648, 254] width 1037 height 443
click at [252, 142] on input "6122737" at bounding box center [259, 148] width 121 height 16
drag, startPoint x: 252, startPoint y: 142, endPoint x: 327, endPoint y: 152, distance: 76.1
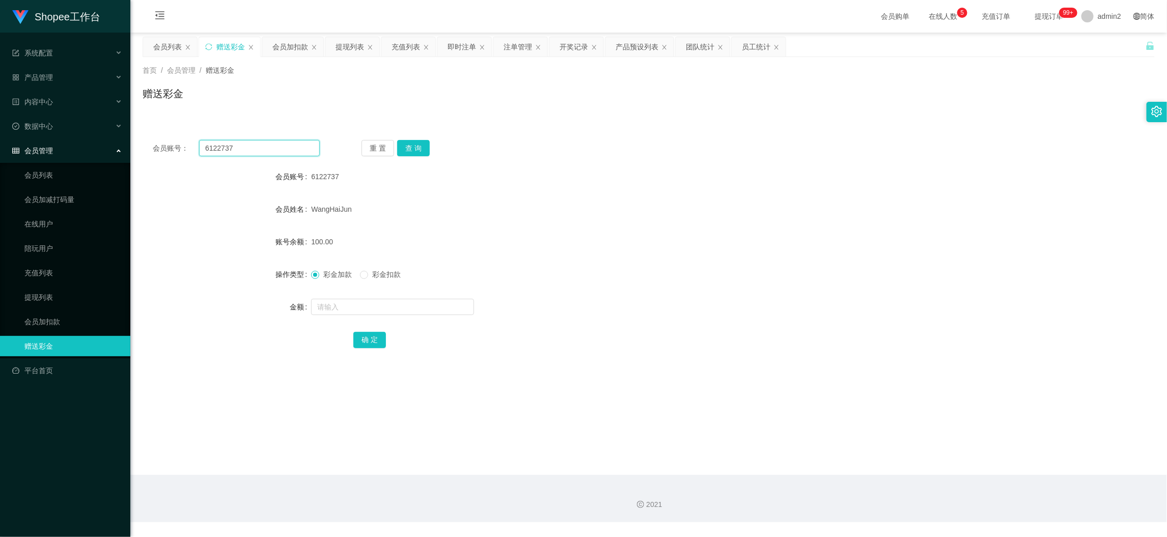
click at [270, 150] on input "6122737" at bounding box center [259, 148] width 121 height 16
click at [422, 143] on button "查 询" at bounding box center [413, 148] width 33 height 16
click at [458, 302] on input "text" at bounding box center [392, 307] width 163 height 16
click at [378, 334] on button "确 定" at bounding box center [369, 340] width 33 height 16
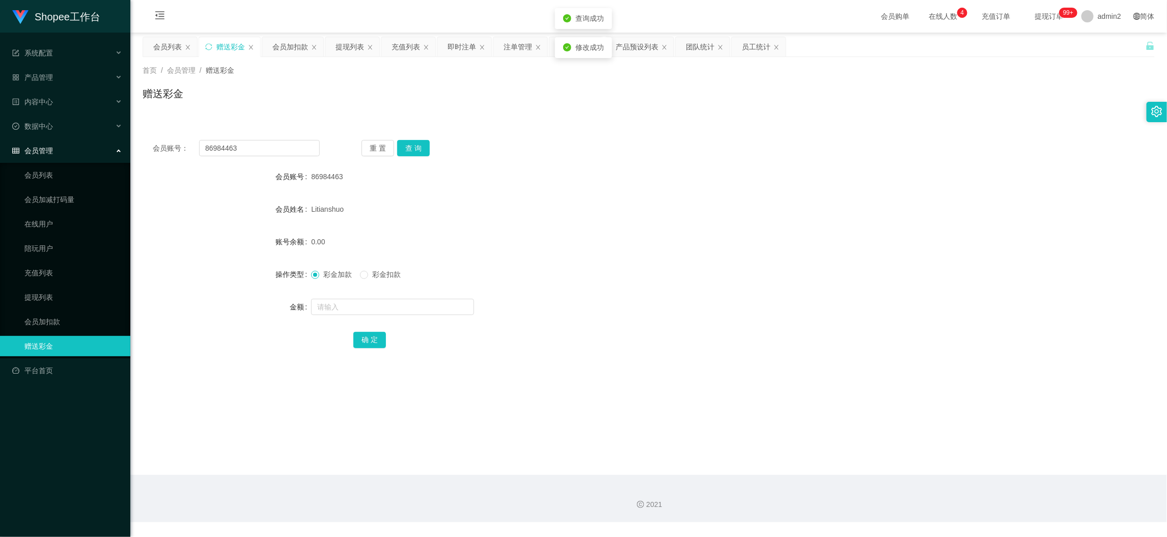
click at [690, 295] on form "会员账号 86984463 会员姓名 [PERSON_NAME] 账号余额 0.00 操作类型 彩金加款 彩金扣款 金额 确 定" at bounding box center [649, 258] width 1012 height 183
drag, startPoint x: 920, startPoint y: 456, endPoint x: 760, endPoint y: 404, distance: 168.6
click at [920, 458] on main "关闭左侧 关闭右侧 关闭其它 刷新页面 会员列表 赠送彩金 会员加扣款 提现列表 充值列表 即时注单 注单管理 开奖记录 产品预设列表 团队统计 员工统计 首…" at bounding box center [648, 254] width 1037 height 443
click at [279, 140] on input "86984463" at bounding box center [259, 148] width 121 height 16
drag, startPoint x: 279, startPoint y: 140, endPoint x: 374, endPoint y: 149, distance: 95.7
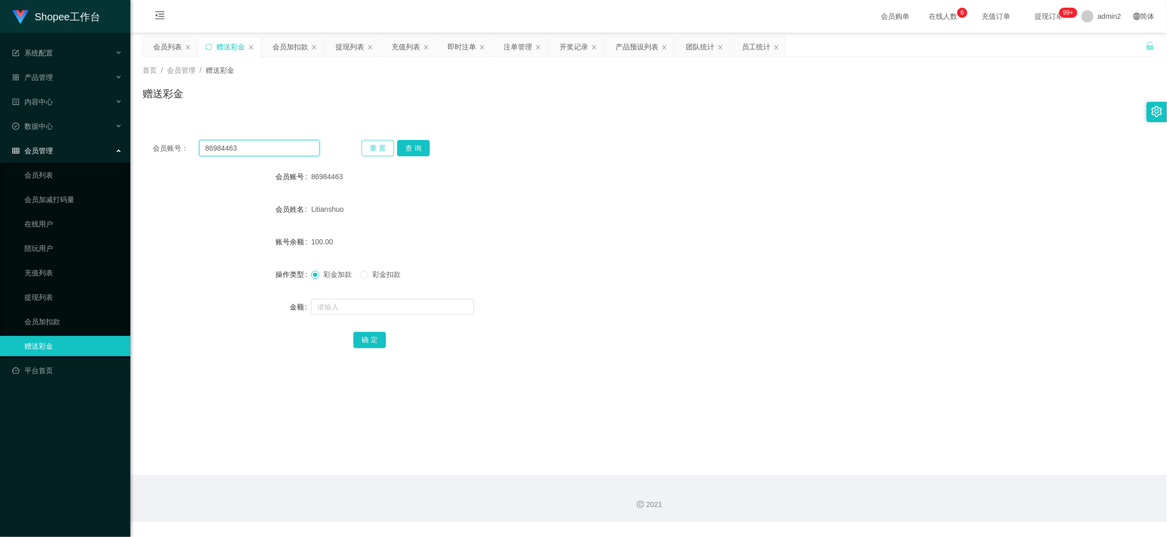
click at [281, 140] on input "86984463" at bounding box center [259, 148] width 121 height 16
click at [409, 143] on button "查 询" at bounding box center [413, 148] width 33 height 16
click at [420, 310] on input "text" at bounding box center [392, 307] width 163 height 16
click at [420, 310] on input "1" at bounding box center [392, 307] width 163 height 16
click at [364, 340] on button "确 定" at bounding box center [369, 340] width 33 height 16
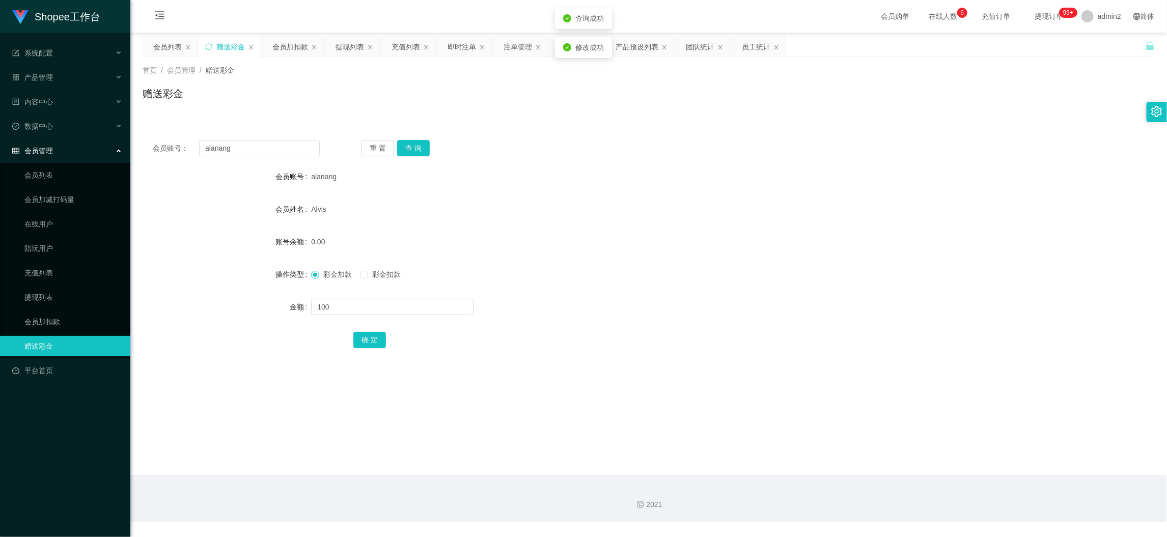
click at [653, 297] on div "100" at bounding box center [606, 307] width 591 height 20
click at [913, 434] on main "关闭左侧 关闭右侧 关闭其它 刷新页面 会员列表 赠送彩金 会员加扣款 提现列表 充值列表 即时注单 注单管理 开奖记录 产品预设列表 团队统计 员工统计 首…" at bounding box center [648, 254] width 1037 height 443
click at [270, 146] on input "alanang" at bounding box center [259, 148] width 121 height 16
drag, startPoint x: 270, startPoint y: 146, endPoint x: 365, endPoint y: 151, distance: 94.8
click at [281, 149] on input "alanang" at bounding box center [259, 148] width 121 height 16
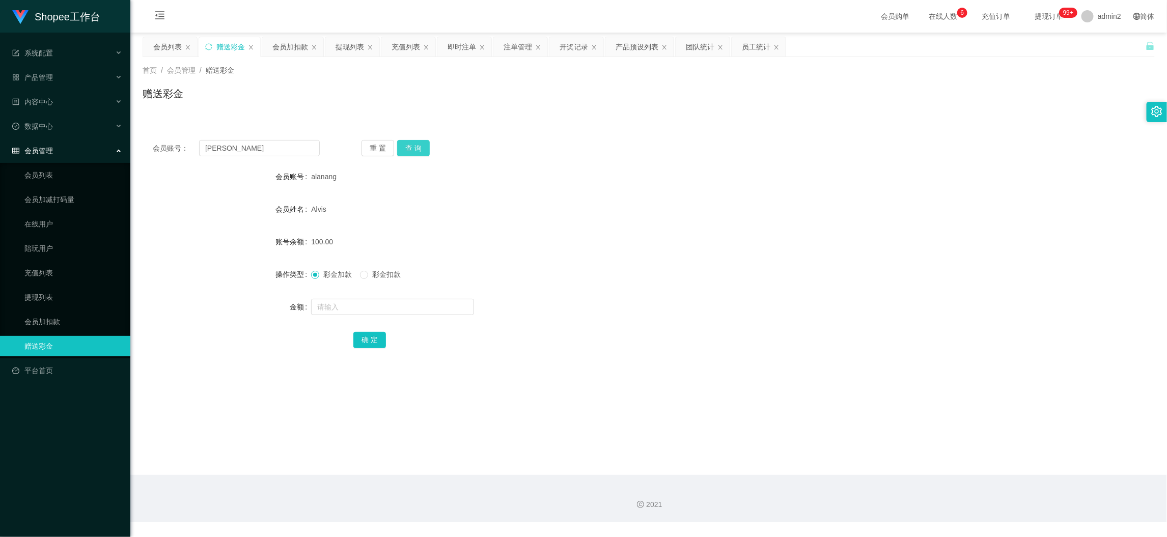
click at [413, 145] on button "查 询" at bounding box center [413, 148] width 33 height 16
click at [417, 305] on input "text" at bounding box center [392, 307] width 163 height 16
click at [373, 343] on button "确 定" at bounding box center [369, 340] width 33 height 16
click at [648, 290] on form "会员账号 rhys 会员姓名 [PERSON_NAME] 账号余额 100.00 操作类型 彩金加款 彩金扣款 金额 确 定" at bounding box center [649, 258] width 1012 height 183
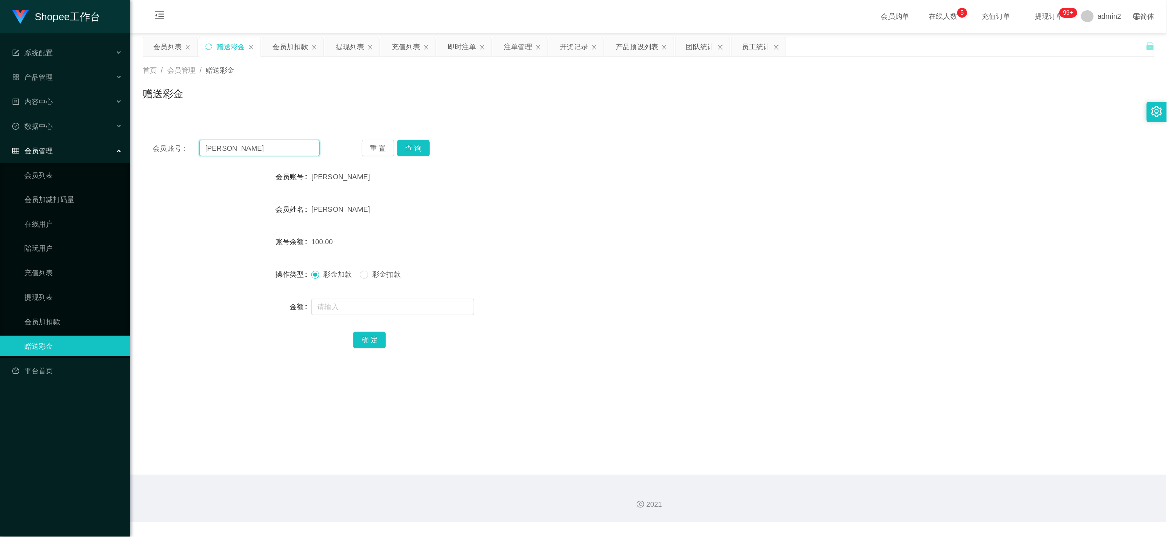
click at [293, 151] on input "[PERSON_NAME]" at bounding box center [259, 148] width 121 height 16
drag, startPoint x: 293, startPoint y: 151, endPoint x: 364, endPoint y: 151, distance: 70.8
click at [294, 151] on input "[PERSON_NAME]" at bounding box center [259, 148] width 121 height 16
drag, startPoint x: 409, startPoint y: 150, endPoint x: 409, endPoint y: 157, distance: 7.6
click at [409, 150] on button "查 询" at bounding box center [413, 148] width 33 height 16
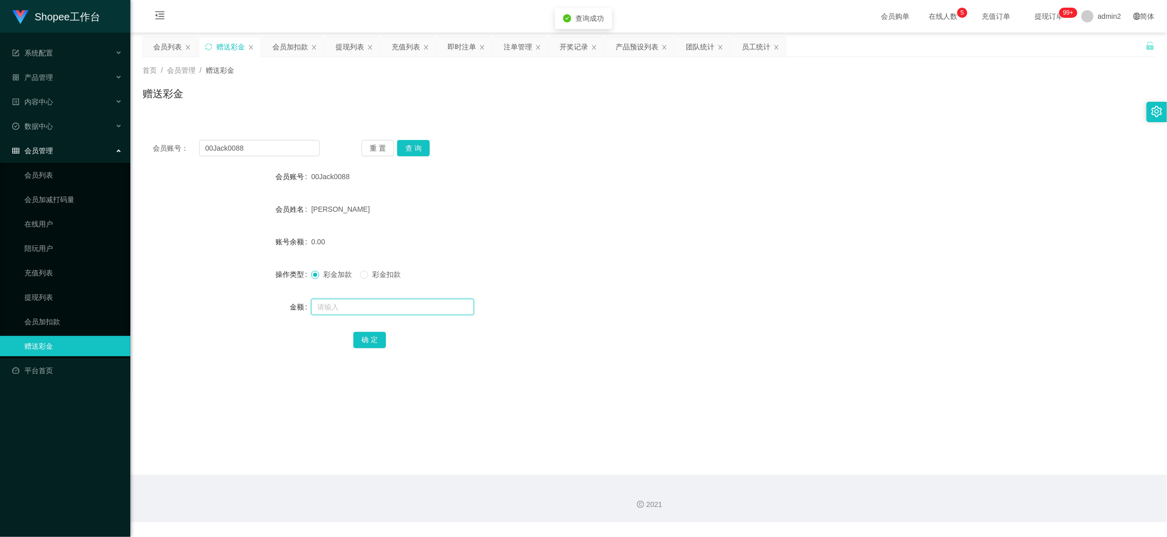
click at [442, 311] on input "text" at bounding box center [392, 307] width 163 height 16
click at [442, 311] on input "2" at bounding box center [392, 307] width 163 height 16
click at [371, 342] on button "确 定" at bounding box center [369, 340] width 33 height 16
click at [675, 271] on div "彩金加款 彩金扣款" at bounding box center [606, 274] width 591 height 20
drag, startPoint x: 932, startPoint y: 468, endPoint x: 827, endPoint y: 430, distance: 111.5
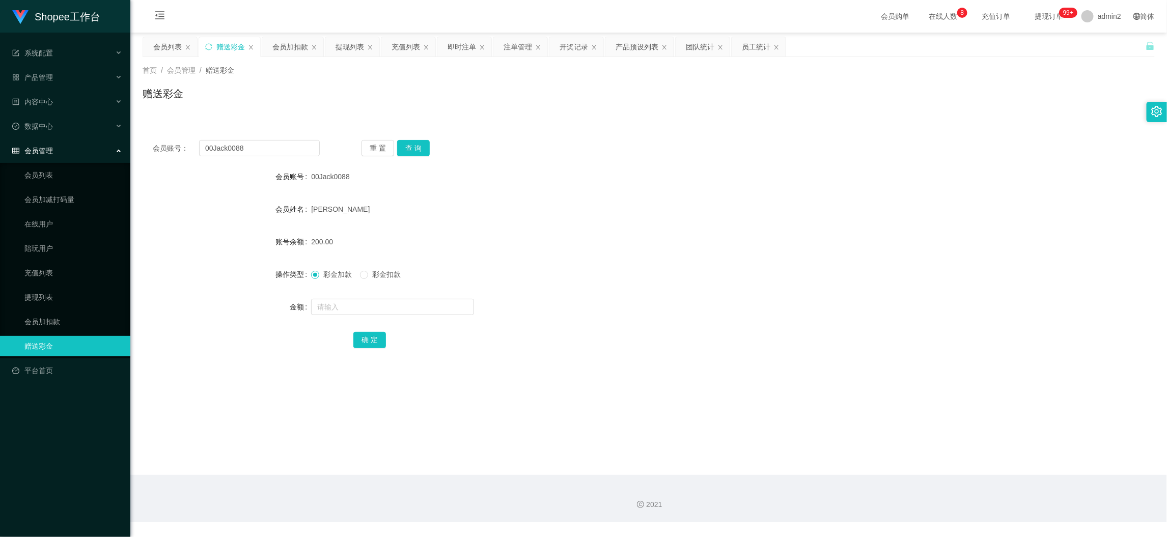
click at [932, 468] on main "关闭左侧 关闭右侧 关闭其它 刷新页面 会员列表 赠送彩金 会员加扣款 提现列表 充值列表 即时注单 注单管理 开奖记录 产品预设列表 团队统计 员工统计 首…" at bounding box center [648, 254] width 1037 height 443
click at [396, 44] on div "充值列表" at bounding box center [406, 46] width 29 height 19
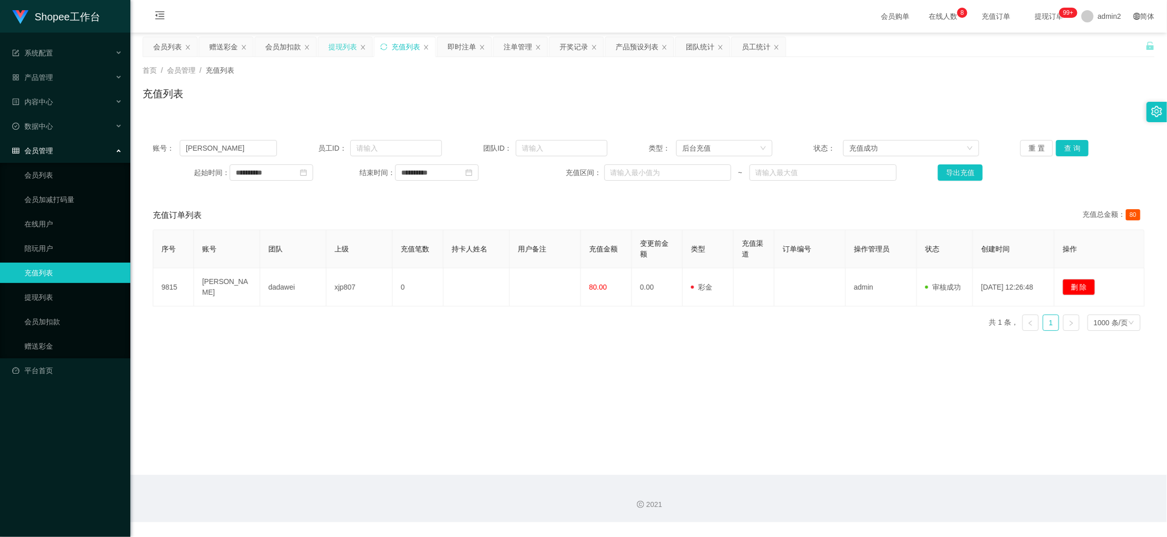
click at [345, 46] on div "提现列表" at bounding box center [342, 46] width 29 height 19
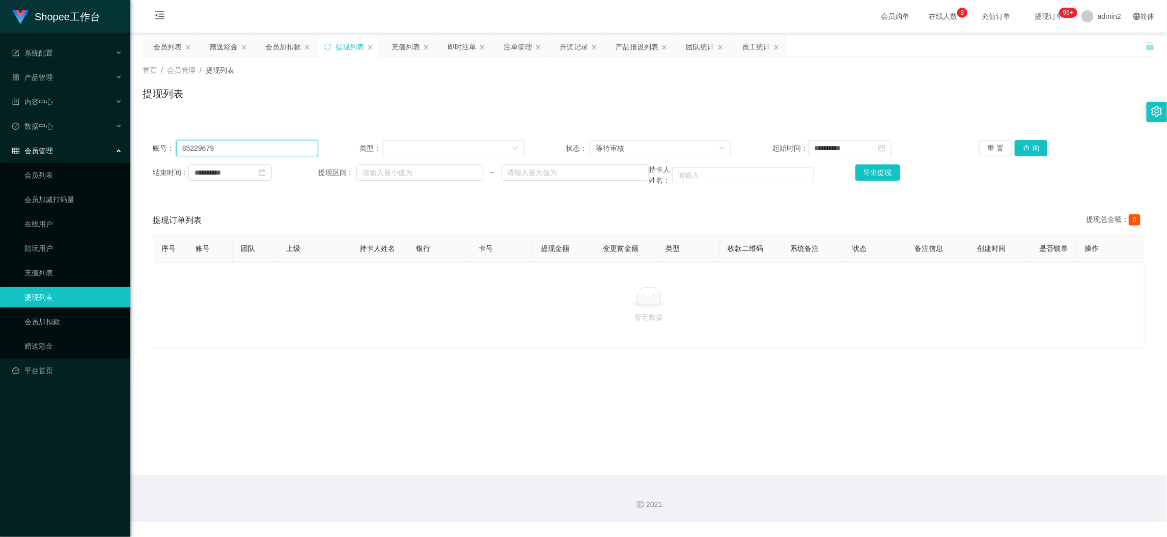
click at [305, 144] on input "85229679" at bounding box center [247, 148] width 142 height 16
drag, startPoint x: 305, startPoint y: 144, endPoint x: 312, endPoint y: 144, distance: 7.6
click at [305, 144] on input "85229679" at bounding box center [247, 148] width 142 height 16
drag, startPoint x: 1030, startPoint y: 146, endPoint x: 1020, endPoint y: 148, distance: 9.9
click at [1029, 146] on button "查 询" at bounding box center [1031, 148] width 33 height 16
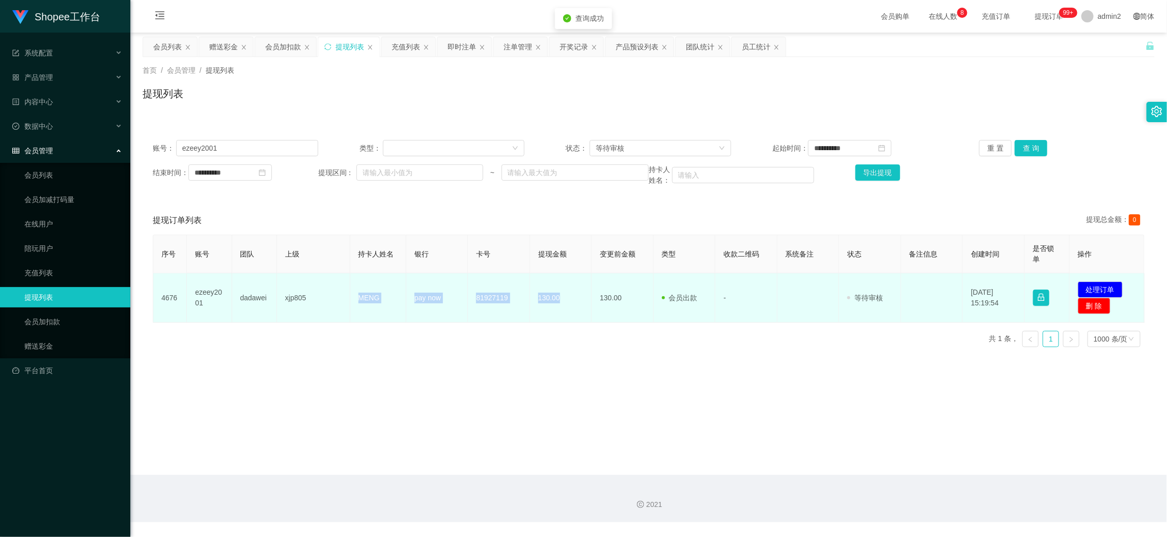
drag, startPoint x: 387, startPoint y: 299, endPoint x: 562, endPoint y: 299, distance: 175.2
click at [562, 299] on tr "4676 ezeey2001 dadawei xjp805 MENG pay now 81927119 130.00 130.00 会员出款 人工取款 - 审…" at bounding box center [649, 297] width 992 height 49
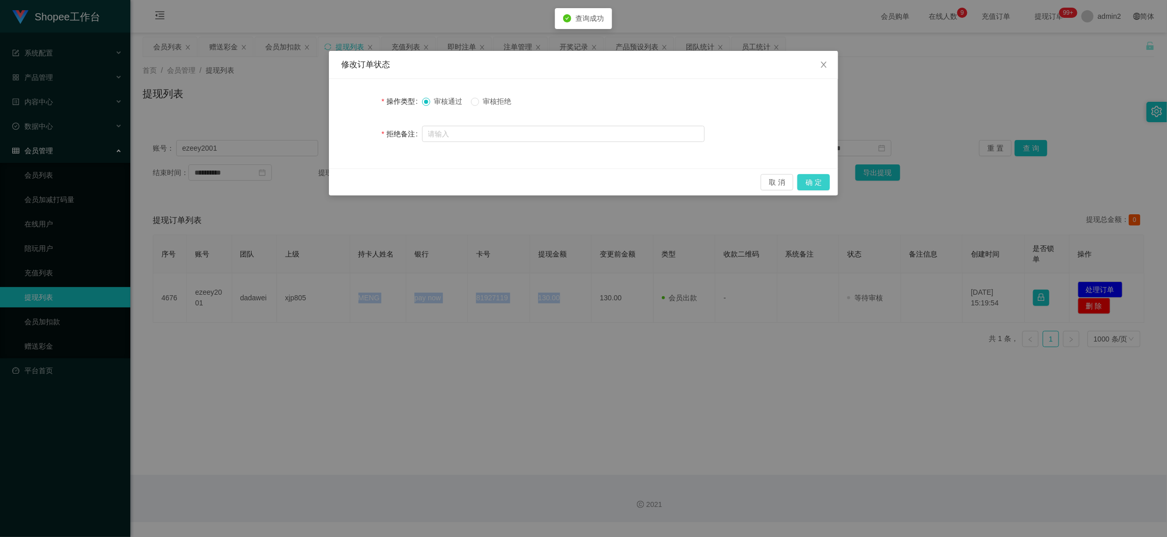
click at [819, 181] on button "确 定" at bounding box center [814, 182] width 33 height 16
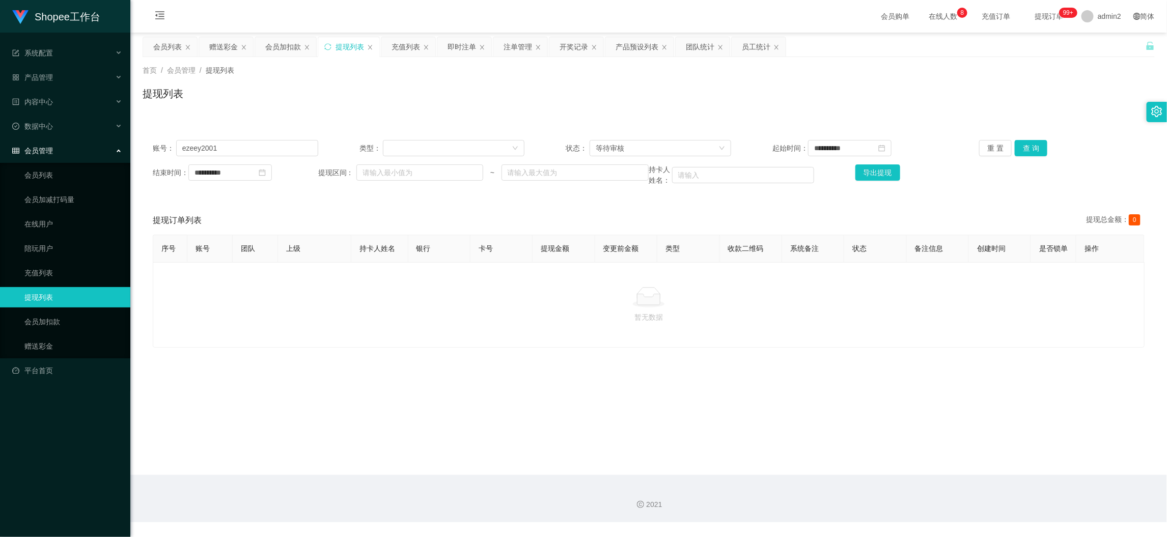
click at [945, 471] on main "**********" at bounding box center [648, 254] width 1037 height 443
click at [250, 140] on input "ezeey2001" at bounding box center [247, 148] width 142 height 16
paste input "siang8989"
type input "siang8989"
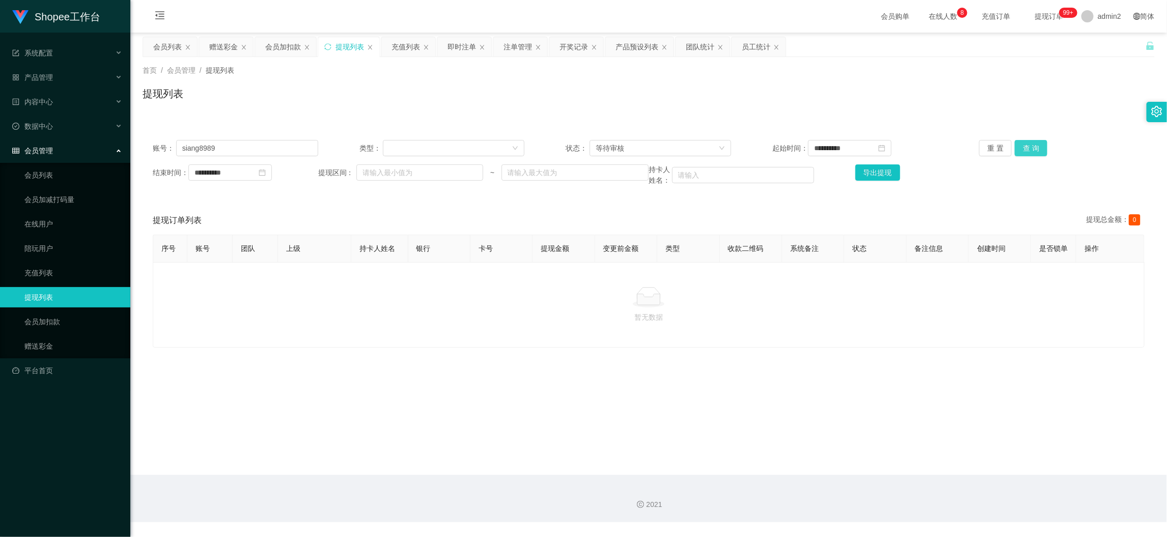
click at [1017, 152] on button "查 询" at bounding box center [1031, 148] width 33 height 16
click at [217, 33] on main "**********" at bounding box center [648, 254] width 1037 height 443
click at [221, 38] on div "赠送彩金" at bounding box center [223, 46] width 29 height 19
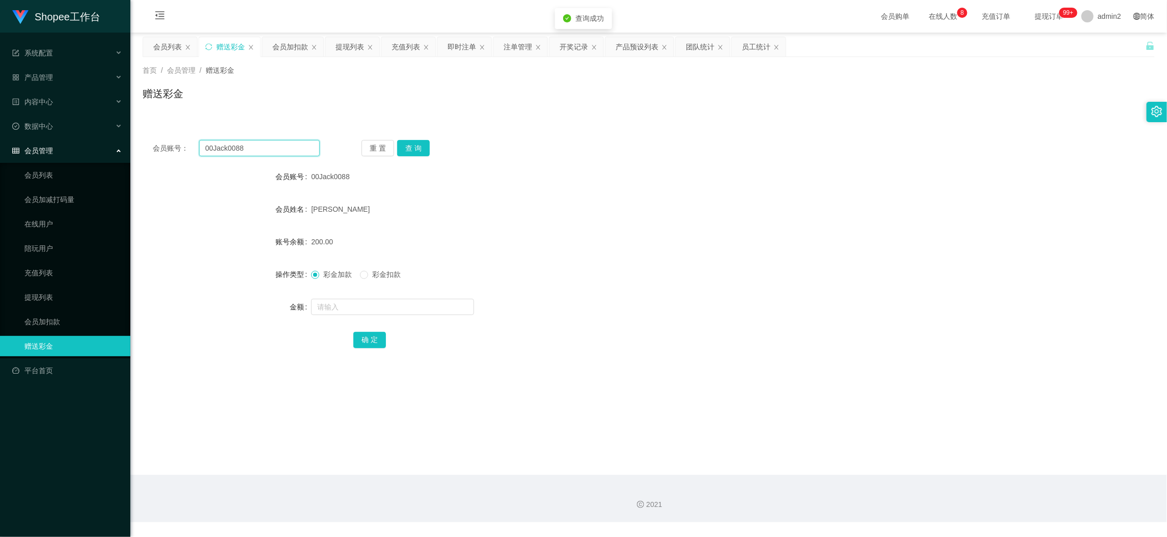
click at [278, 152] on input "00Jack0088" at bounding box center [259, 148] width 121 height 16
drag, startPoint x: 278, startPoint y: 152, endPoint x: 328, endPoint y: 152, distance: 50.4
click at [279, 152] on input "00Jack0088" at bounding box center [259, 148] width 121 height 16
paste input "siang8989"
type input "siang8989"
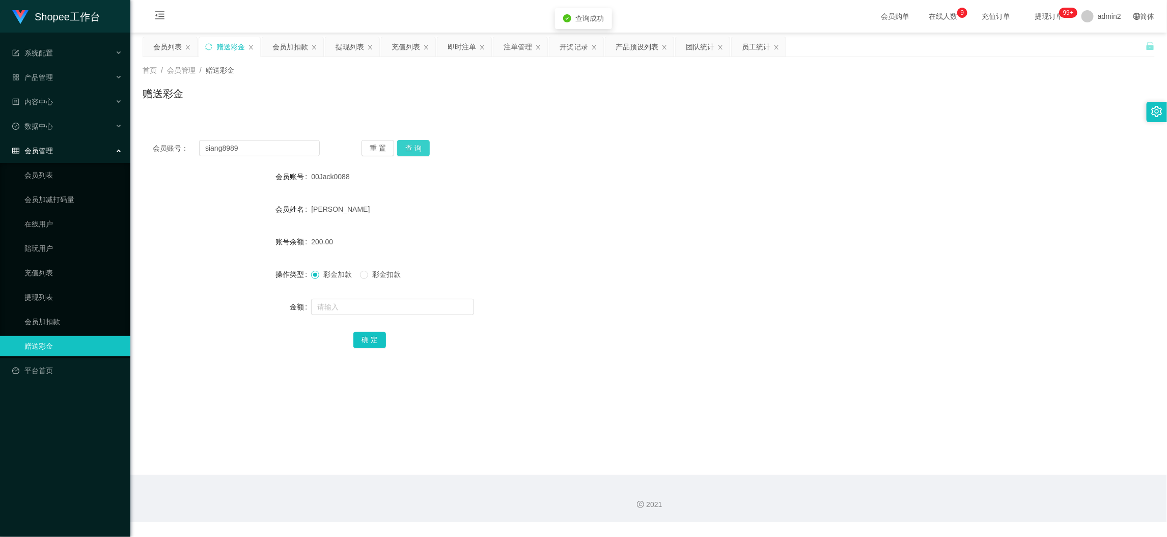
drag, startPoint x: 416, startPoint y: 145, endPoint x: 430, endPoint y: 171, distance: 29.4
click at [417, 145] on button "查 询" at bounding box center [413, 148] width 33 height 16
click at [439, 304] on input "text" at bounding box center [392, 307] width 163 height 16
type input "100"
drag, startPoint x: 362, startPoint y: 338, endPoint x: 414, endPoint y: 328, distance: 52.8
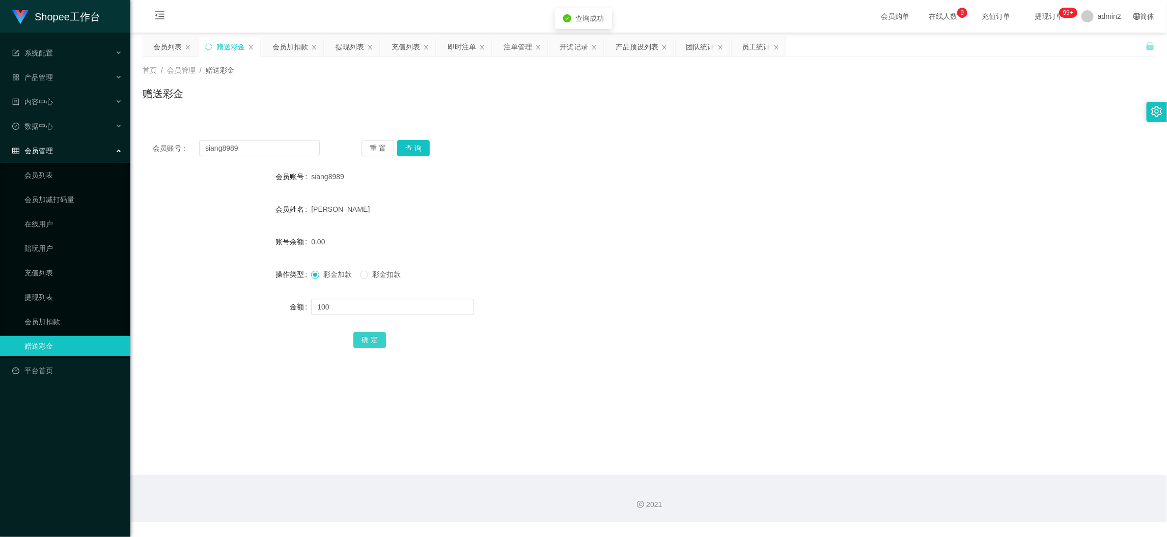
click at [362, 339] on button "确 定" at bounding box center [369, 340] width 33 height 16
click at [720, 275] on div "彩金加款 彩金扣款" at bounding box center [606, 274] width 591 height 20
drag, startPoint x: 927, startPoint y: 464, endPoint x: 892, endPoint y: 456, distance: 35.6
click at [925, 464] on main "关闭左侧 关闭右侧 关闭其它 刷新页面 会员列表 赠送彩金 会员加扣款 提现列表 充值列表 即时注单 注单管理 开奖记录 产品预设列表 团队统计 员工统计 首…" at bounding box center [648, 254] width 1037 height 443
click at [509, 40] on div "注单管理" at bounding box center [518, 46] width 29 height 19
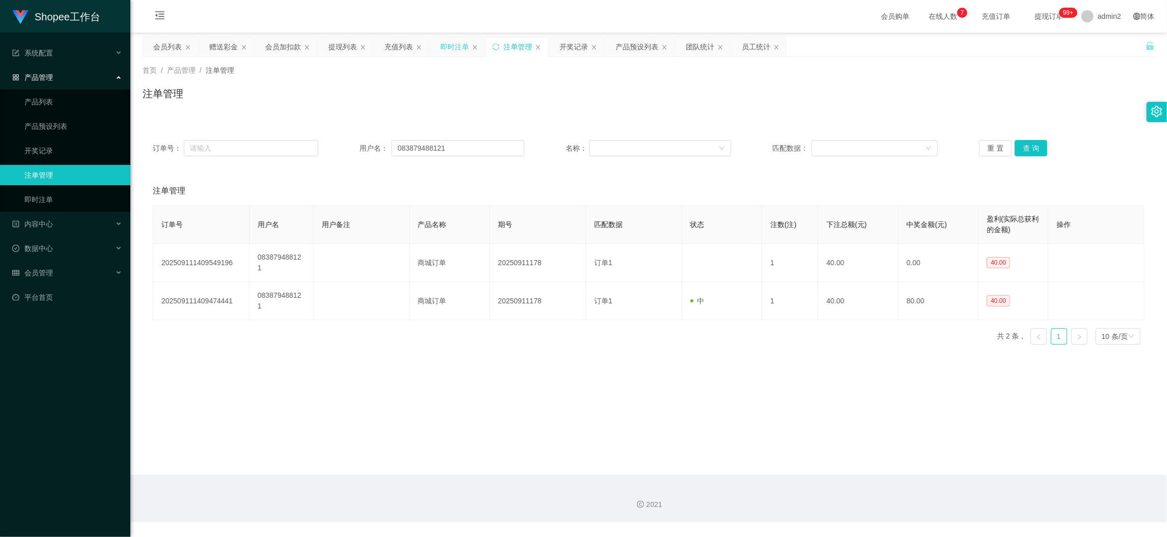
click at [461, 45] on div "即时注单" at bounding box center [455, 46] width 29 height 19
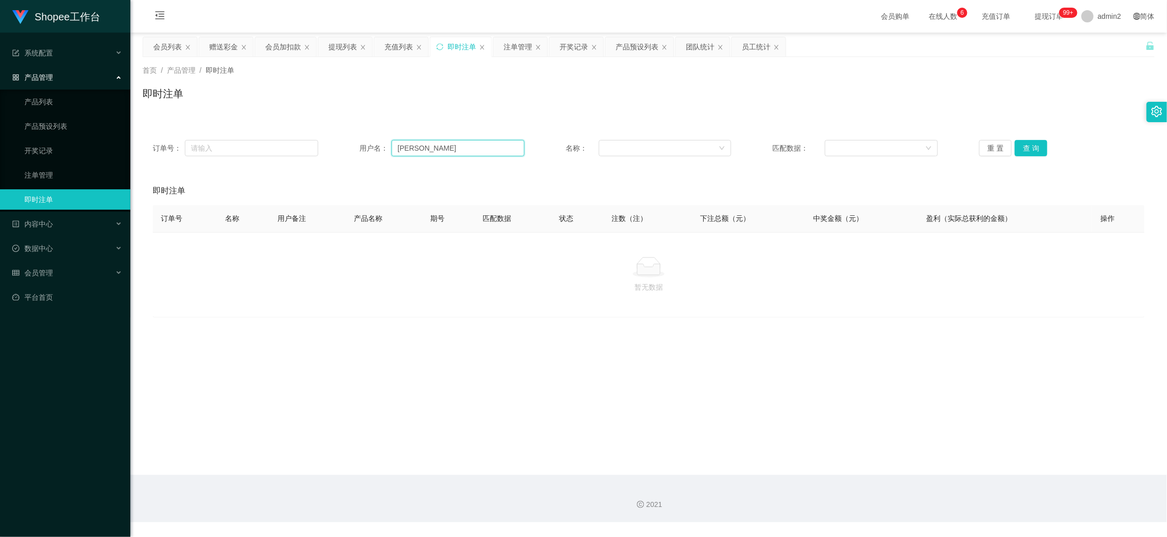
click at [425, 148] on input "[PERSON_NAME]" at bounding box center [458, 148] width 133 height 16
paste input "86984463"
type input "86984463"
click at [1038, 146] on button "查 询" at bounding box center [1031, 148] width 33 height 16
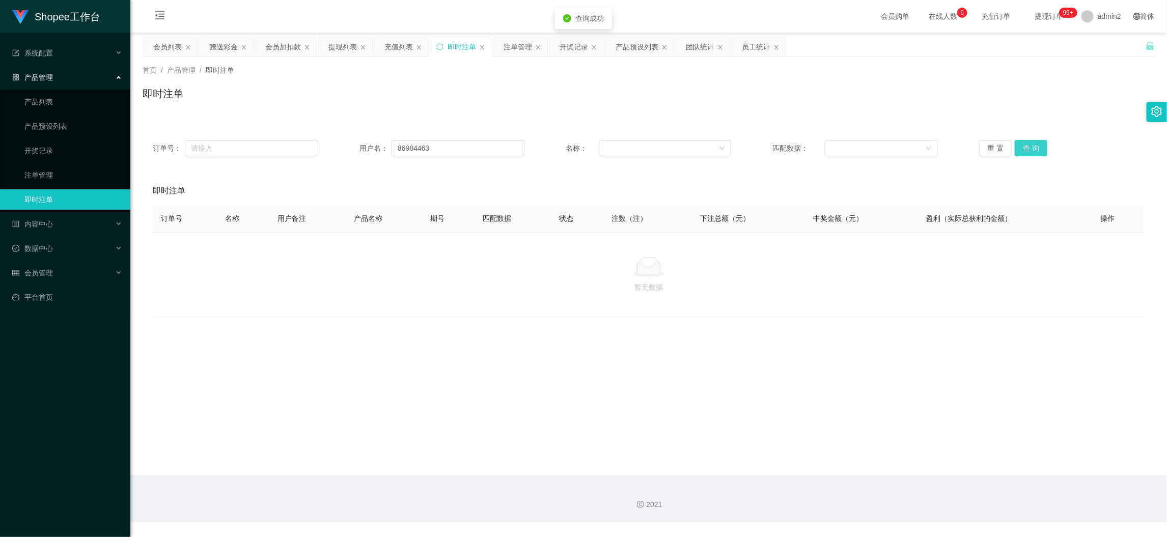
click at [1028, 140] on button "查 询" at bounding box center [1031, 148] width 33 height 16
drag, startPoint x: 440, startPoint y: 310, endPoint x: 244, endPoint y: 127, distance: 267.8
click at [440, 309] on div "暂无数据" at bounding box center [649, 275] width 992 height 86
click at [233, 44] on div "赠送彩金" at bounding box center [223, 46] width 29 height 19
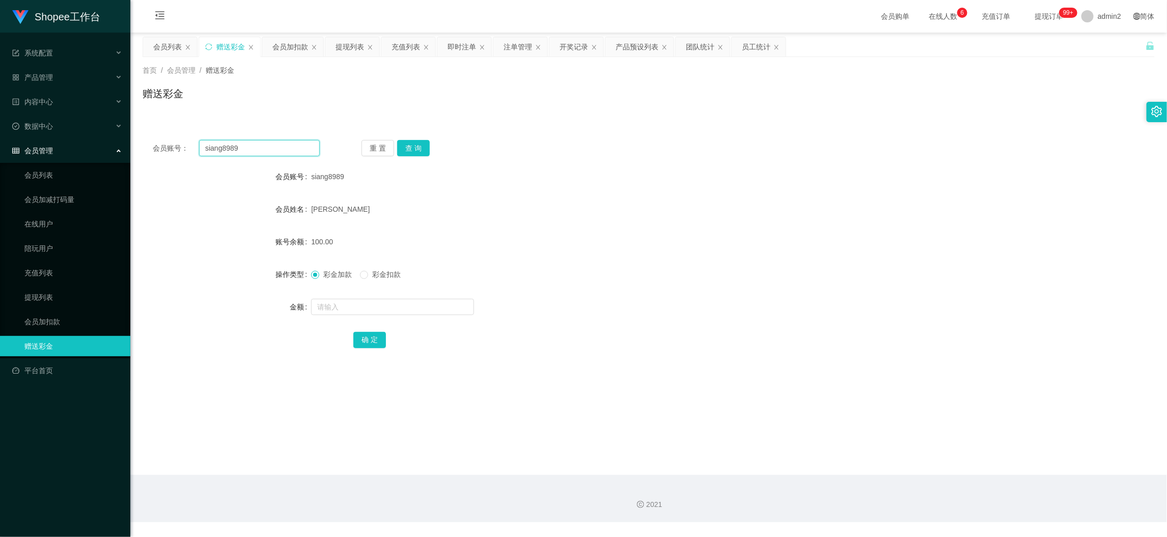
click at [287, 145] on input "siang8989" at bounding box center [259, 148] width 121 height 16
paste input "86984463"
type input "86984463"
click at [413, 146] on button "查 询" at bounding box center [413, 148] width 33 height 16
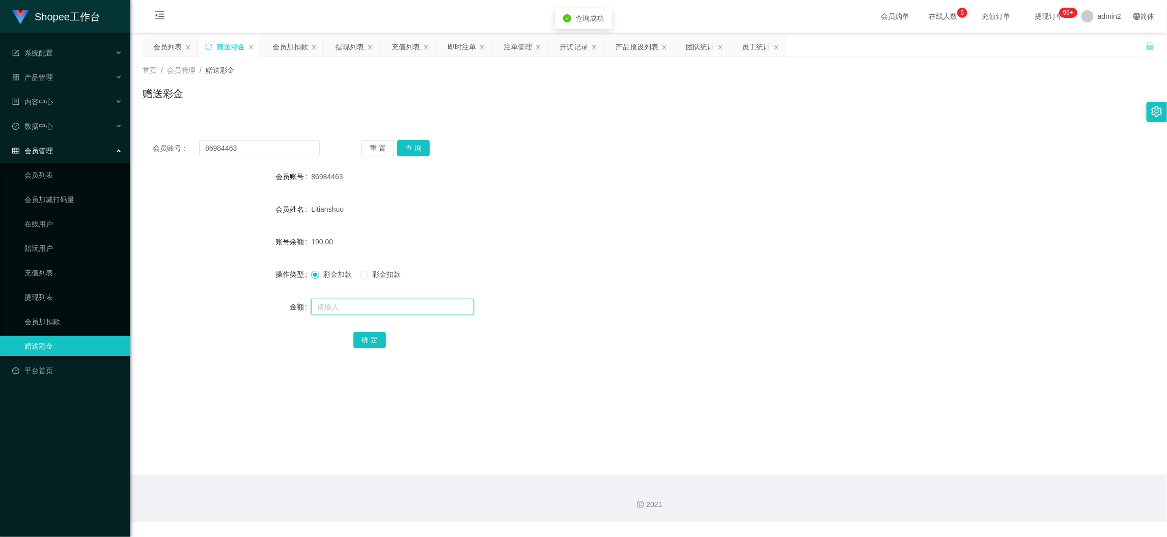
click at [387, 303] on input "text" at bounding box center [392, 307] width 163 height 16
type input "60"
click at [361, 275] on div "彩金加款 彩金扣款" at bounding box center [360, 274] width 98 height 11
click at [366, 280] on label "彩金扣款" at bounding box center [382, 274] width 45 height 11
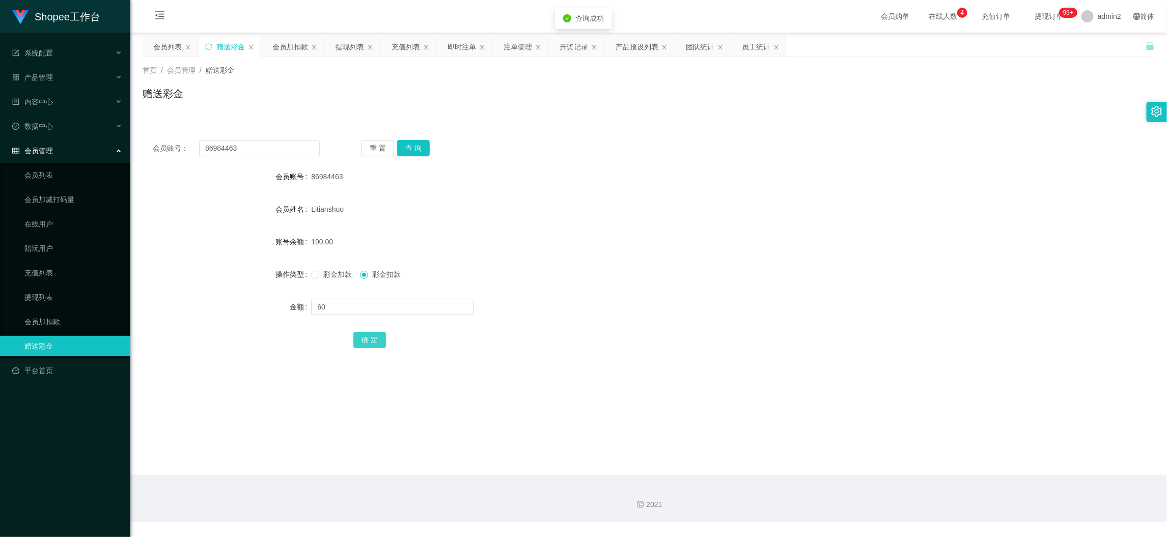
click at [364, 342] on button "确 定" at bounding box center [369, 340] width 33 height 16
click at [607, 300] on div at bounding box center [606, 307] width 591 height 20
click at [919, 455] on main "关闭左侧 关闭右侧 关闭其它 刷新页面 会员列表 赠送彩金 会员加扣款 提现列表 充值列表 即时注单 注单管理 开奖记录 产品预设列表 团队统计 员工统计 首…" at bounding box center [648, 254] width 1037 height 443
click at [361, 45] on div "提现列表" at bounding box center [350, 46] width 29 height 19
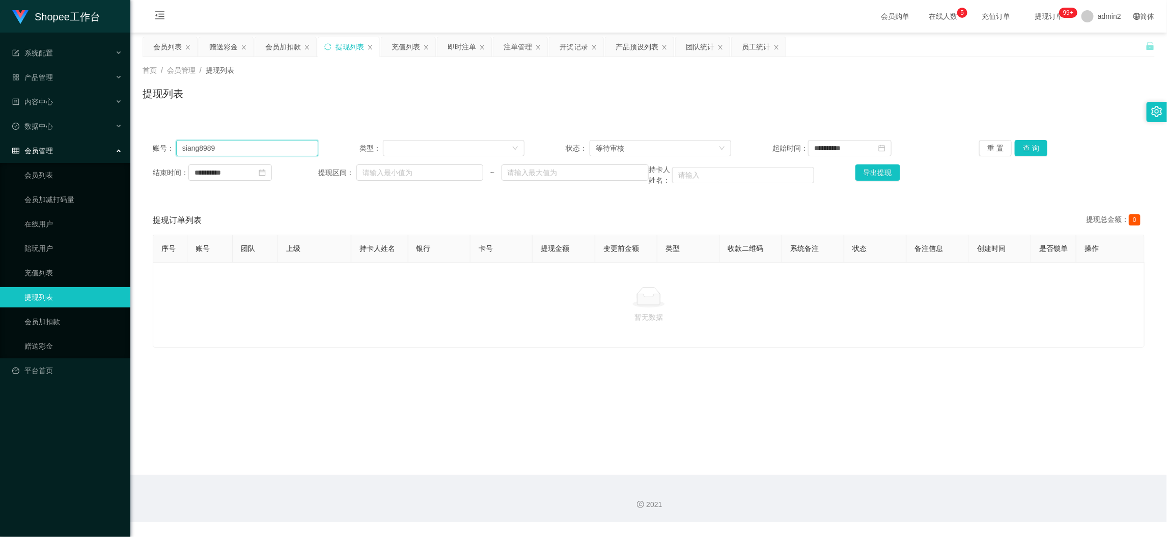
click at [295, 148] on input "siang8989" at bounding box center [247, 148] width 142 height 16
drag, startPoint x: 295, startPoint y: 148, endPoint x: 596, endPoint y: 140, distance: 301.6
click at [300, 148] on input "siang8989" at bounding box center [247, 148] width 142 height 16
paste input "alanang"
type input "alanang"
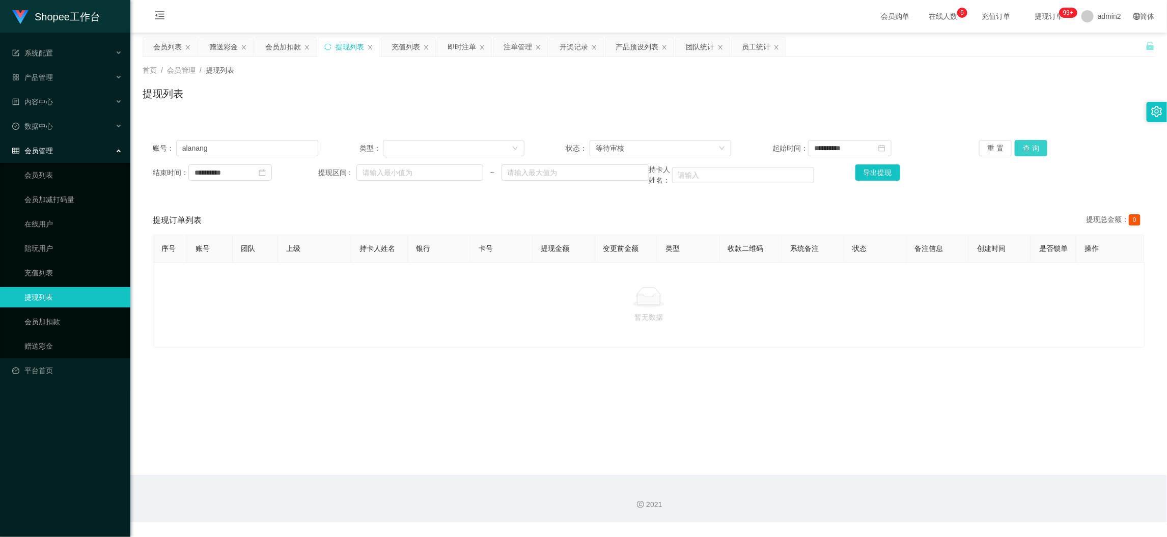
click at [1033, 152] on button "查 询" at bounding box center [1031, 148] width 33 height 16
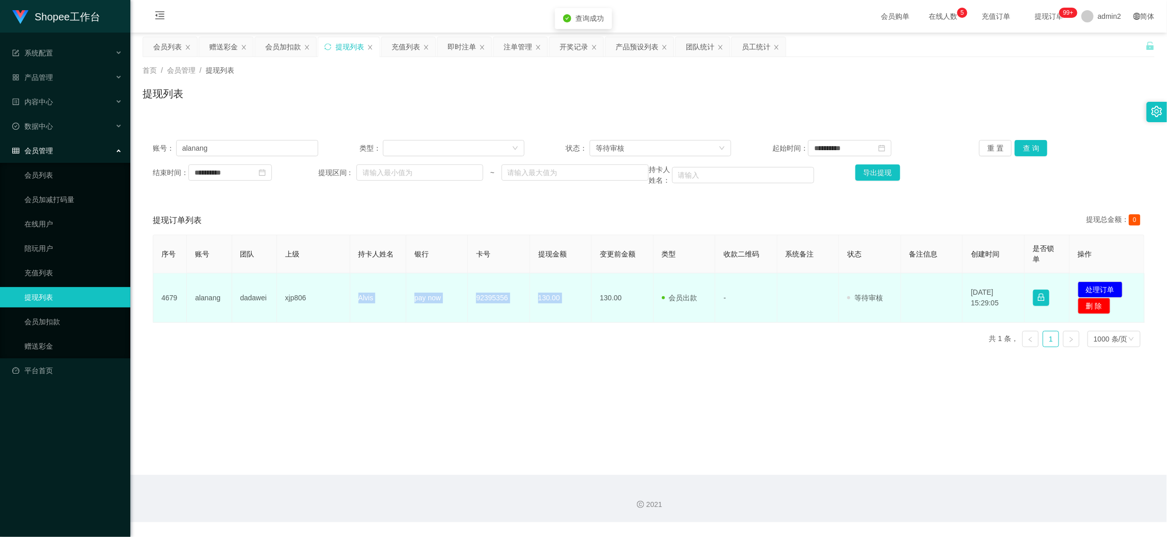
drag, startPoint x: 353, startPoint y: 293, endPoint x: 595, endPoint y: 307, distance: 242.3
click at [595, 307] on tr "4679 alanang dadawei xjp806 Alvis pay now 92395356 130.00 130.00 会员出款 人工取款 - 审核…" at bounding box center [649, 297] width 992 height 49
copy tr "Alvis pay now 92395356 130.00"
click at [1099, 285] on button "处理订单" at bounding box center [1100, 290] width 45 height 16
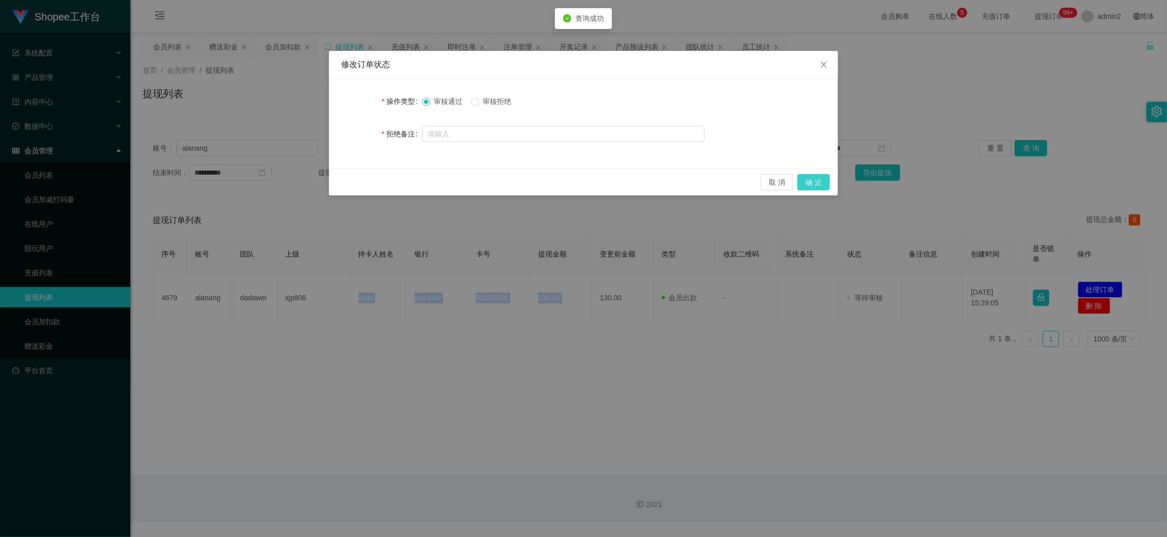
click at [818, 180] on button "确 定" at bounding box center [814, 182] width 33 height 16
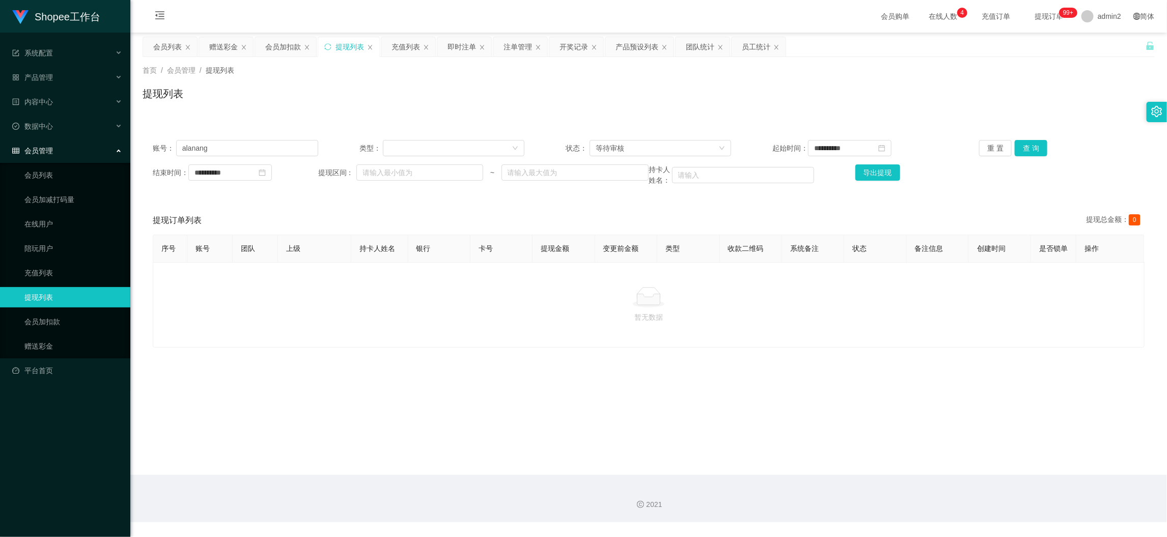
click at [885, 452] on main "**********" at bounding box center [648, 254] width 1037 height 443
click at [266, 148] on input "alanang" at bounding box center [247, 148] width 142 height 16
drag, startPoint x: 266, startPoint y: 148, endPoint x: 646, endPoint y: 138, distance: 380.1
click at [271, 148] on input "alanang" at bounding box center [247, 148] width 142 height 16
paste input "86984463"
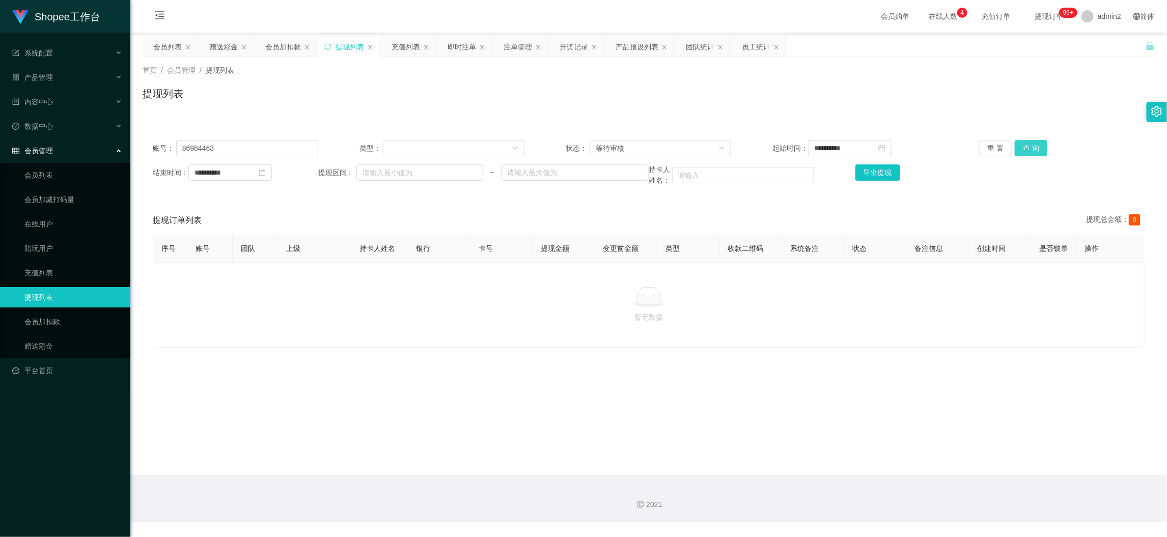
click at [1022, 145] on button "查 询" at bounding box center [1031, 148] width 33 height 16
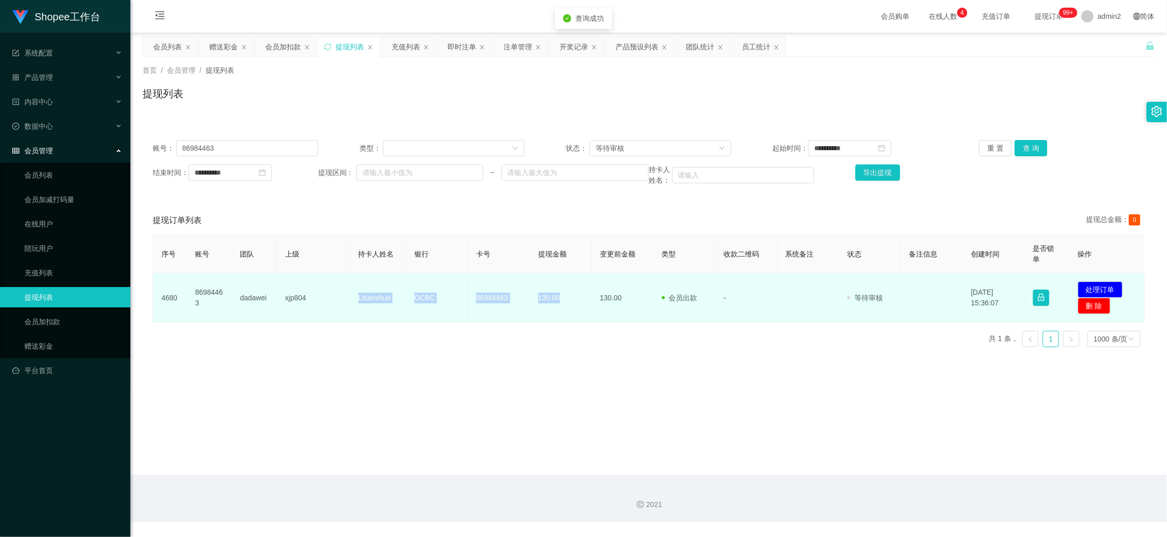
drag, startPoint x: 354, startPoint y: 300, endPoint x: 722, endPoint y: 305, distance: 367.2
click at [569, 302] on tr "4680 86984463 dadawei xjp804 Litianshuo OCBC 86984463 130.00 130.00 会员出款 人工取款 -…" at bounding box center [649, 297] width 992 height 49
copy tr "Litianshuo OCBC 86984463 130.00"
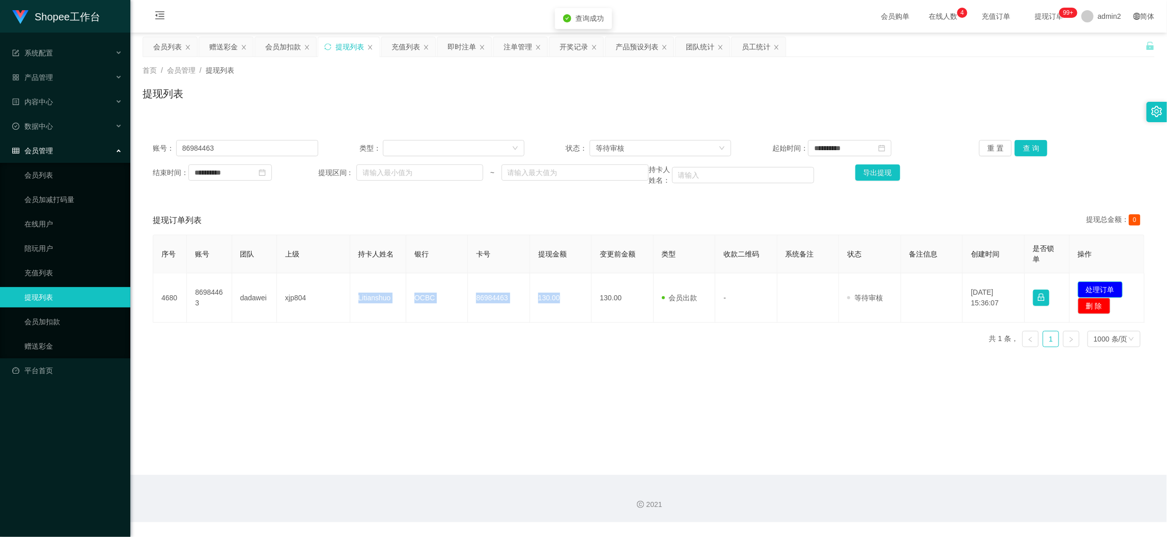
drag, startPoint x: 1095, startPoint y: 288, endPoint x: 963, endPoint y: 270, distance: 134.0
click at [1096, 288] on button "处理订单" at bounding box center [1100, 290] width 45 height 16
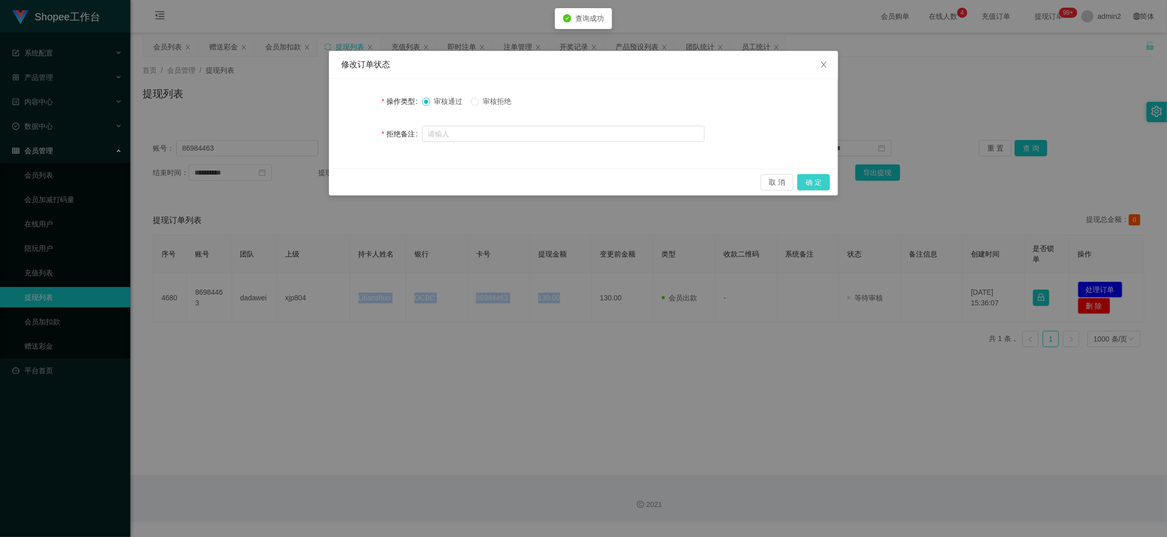
click at [815, 183] on button "确 定" at bounding box center [814, 182] width 33 height 16
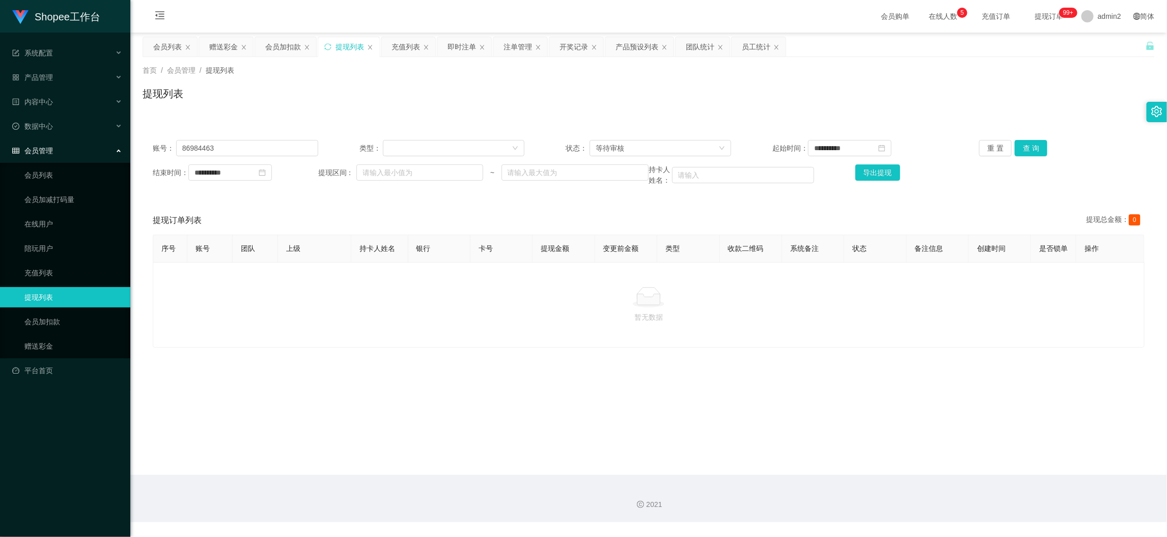
drag, startPoint x: 909, startPoint y: 465, endPoint x: 650, endPoint y: 324, distance: 295.1
click at [908, 464] on main "**********" at bounding box center [648, 254] width 1037 height 443
click at [287, 140] on input "86984463" at bounding box center [247, 148] width 142 height 16
paste input "Shopee"
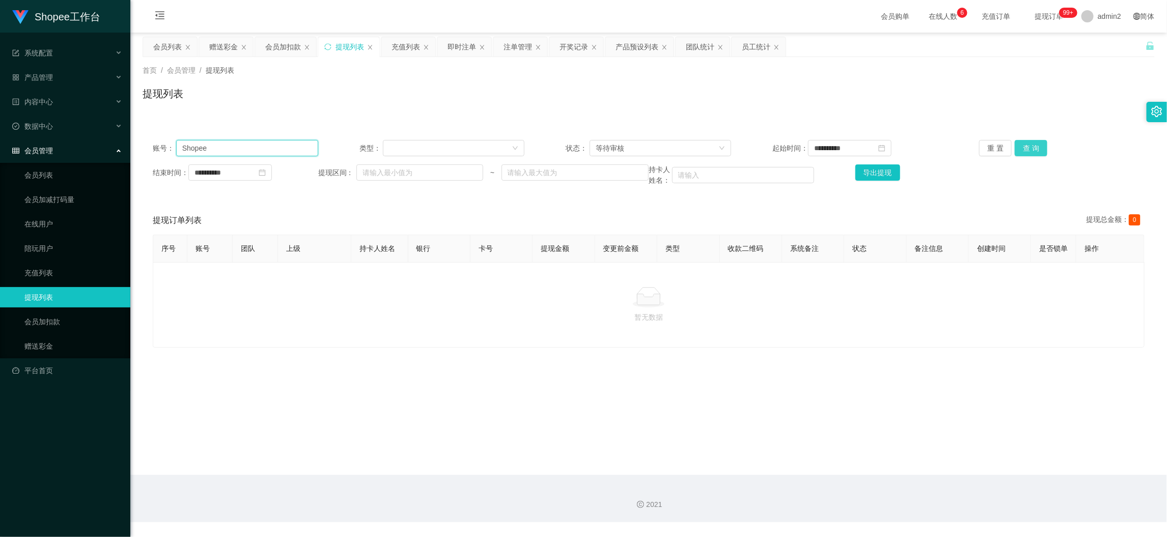
type input "Shopee"
click at [1021, 149] on button "查 询" at bounding box center [1031, 148] width 33 height 16
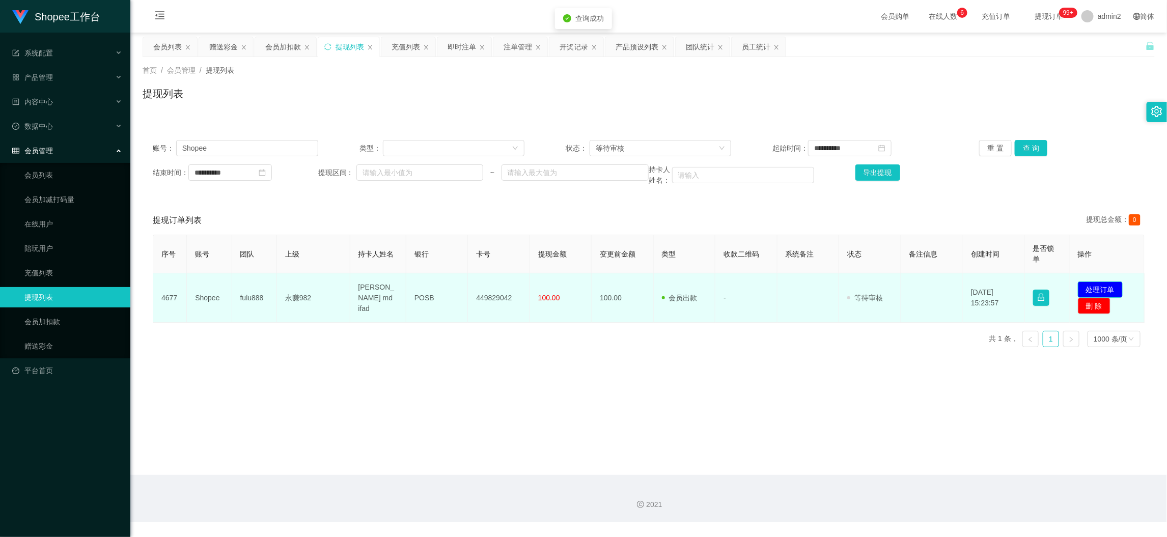
click at [1099, 288] on button "处理订单" at bounding box center [1100, 290] width 45 height 16
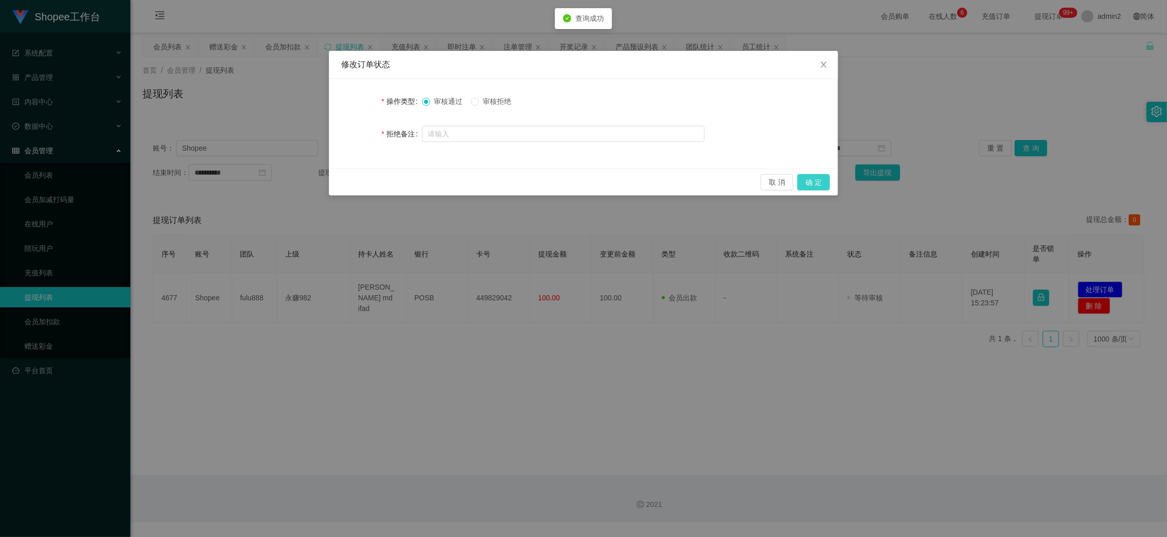
click at [815, 180] on button "确 定" at bounding box center [814, 182] width 33 height 16
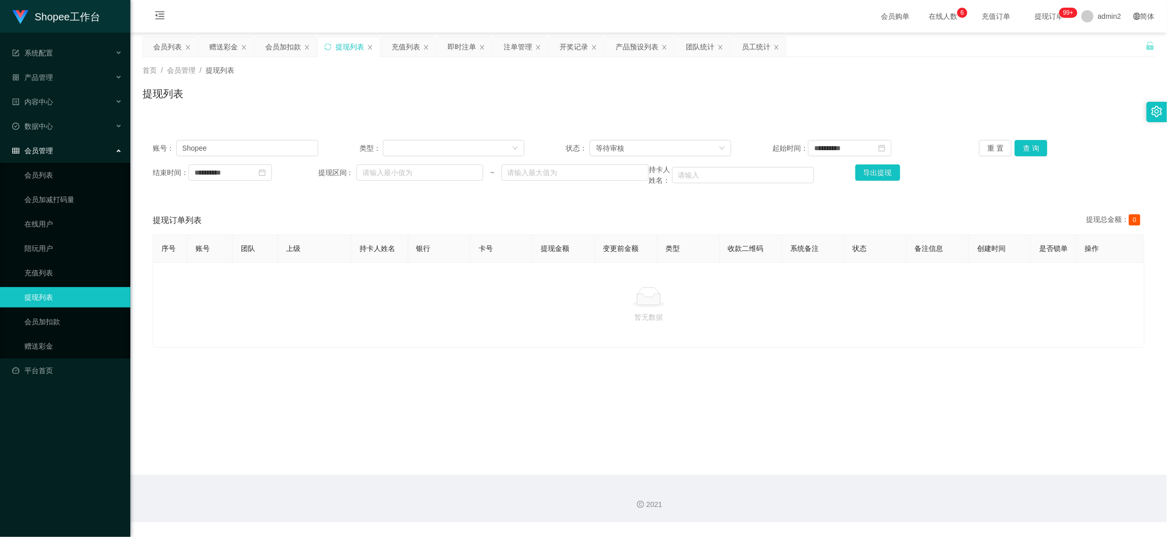
drag, startPoint x: 479, startPoint y: 368, endPoint x: 415, endPoint y: 255, distance: 130.2
click at [478, 367] on main "**********" at bounding box center [648, 254] width 1037 height 443
click at [157, 42] on div "会员列表" at bounding box center [167, 46] width 29 height 19
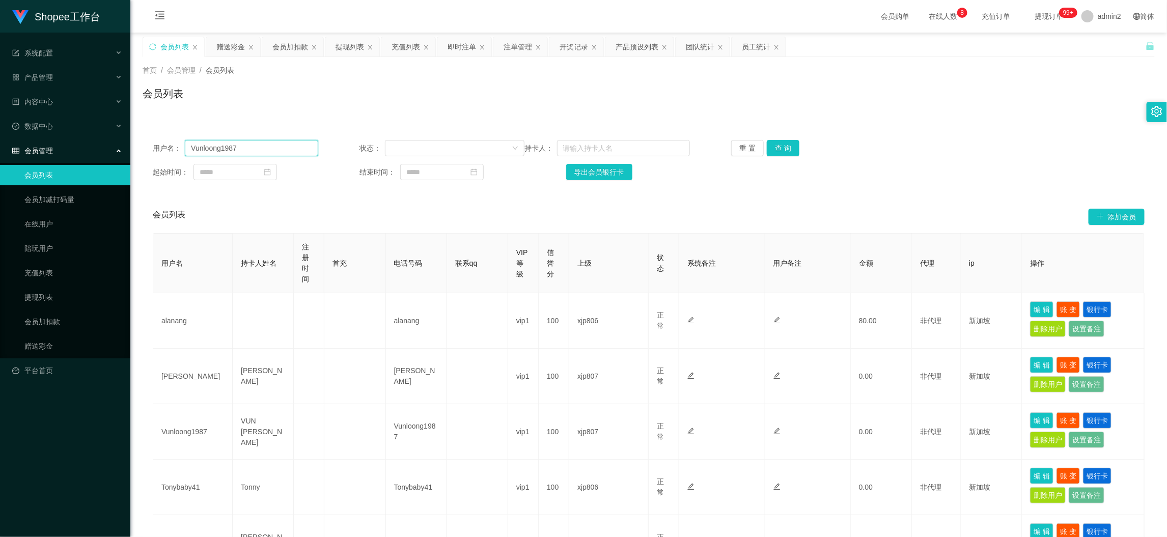
click at [261, 154] on input "Vunloong1987" at bounding box center [251, 148] width 133 height 16
paste input "ezeey2001"
type input "ezeey2001"
click at [785, 146] on button "查 询" at bounding box center [783, 148] width 33 height 16
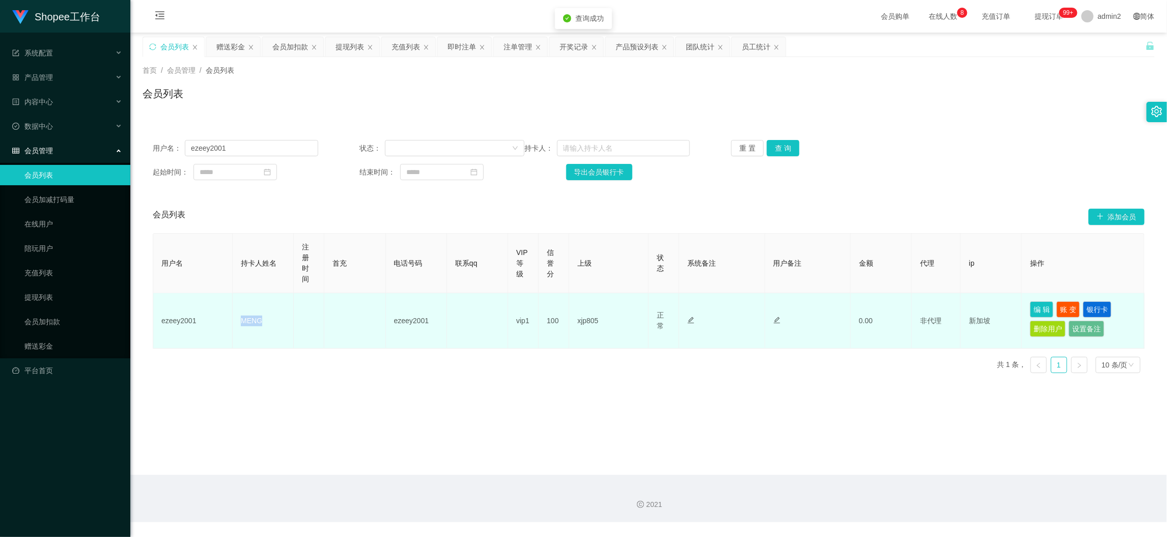
drag, startPoint x: 233, startPoint y: 315, endPoint x: 331, endPoint y: 313, distance: 97.8
click at [295, 317] on tr "ezeey2001 MENG ezeey2001 vip1 100 xjp805 正常 禁止登录 禁止投注 禁止提现 禁止充值 0.00 非代理 新加坡 编 …" at bounding box center [649, 321] width 992 height 56
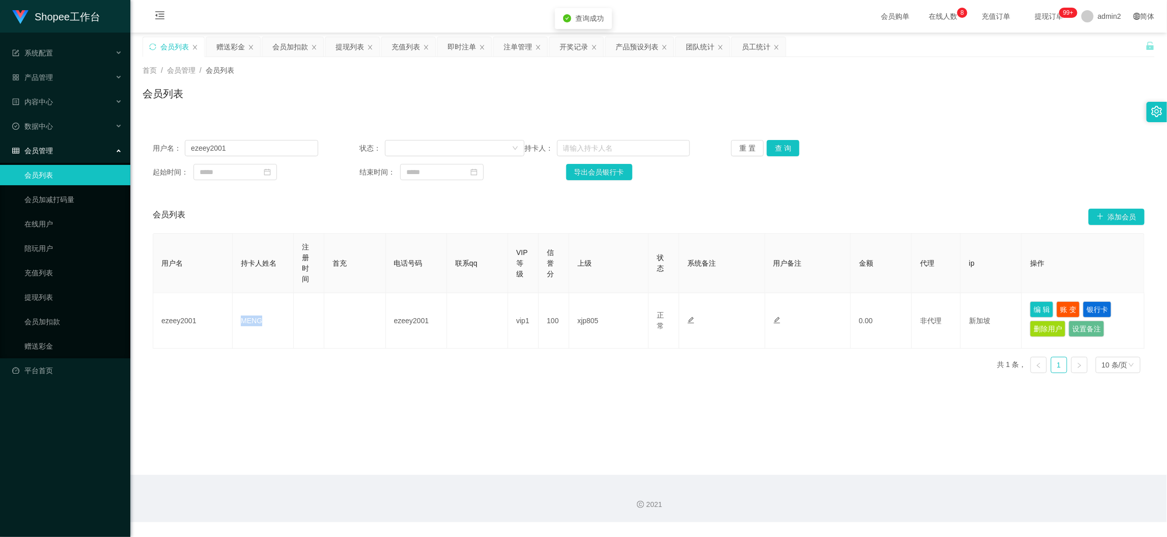
copy td "MENG"
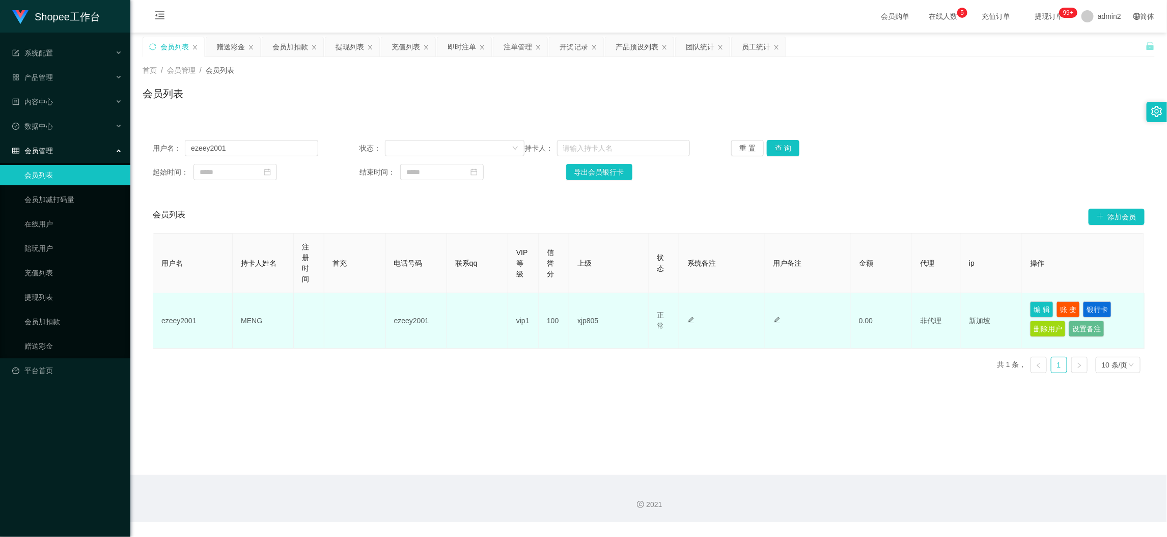
drag, startPoint x: 904, startPoint y: 462, endPoint x: 695, endPoint y: 317, distance: 254.0
click at [904, 462] on main "关闭左侧 关闭右侧 关闭其它 刷新页面 会员列表 赠送彩金 会员加扣款 提现列表 充值列表 即时注单 注单管理 开奖记录 产品预设列表 团队统计 员工统计 首…" at bounding box center [648, 254] width 1037 height 443
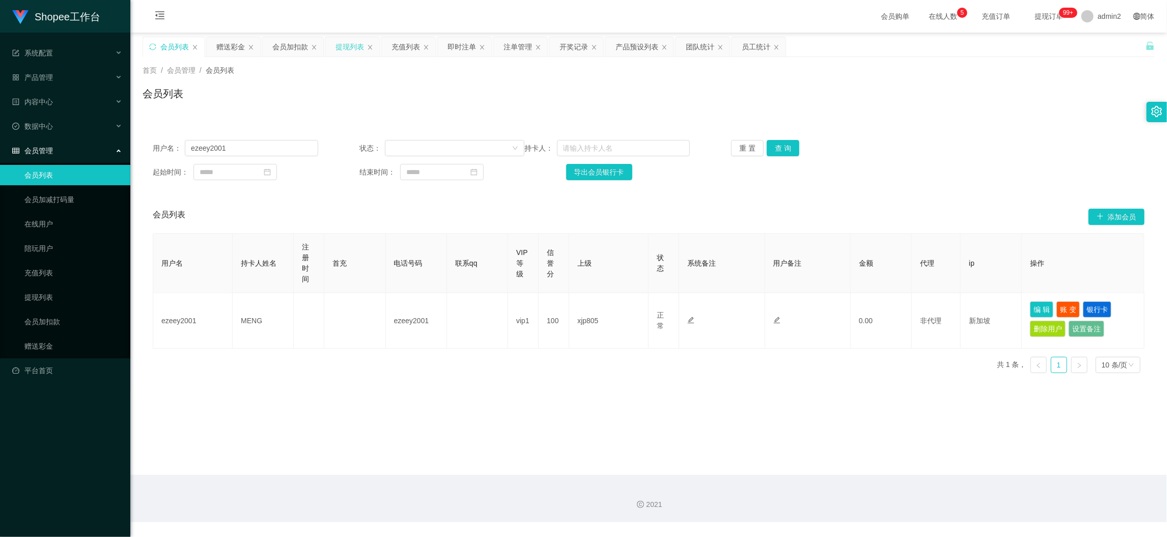
click at [346, 46] on div "提现列表" at bounding box center [350, 46] width 29 height 19
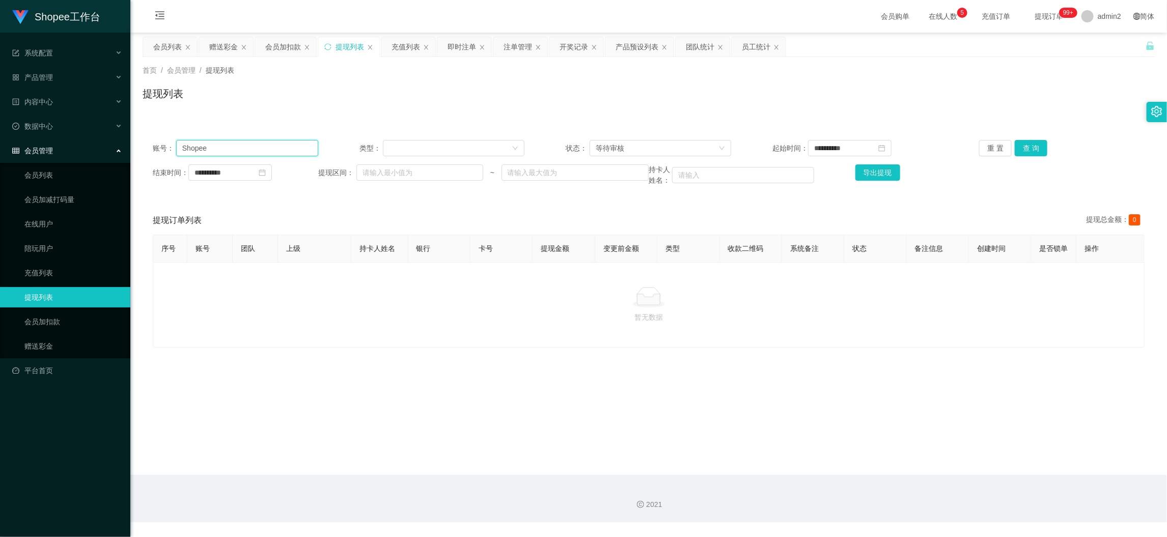
click at [281, 150] on input "Shopee" at bounding box center [247, 148] width 142 height 16
drag, startPoint x: 281, startPoint y: 150, endPoint x: 458, endPoint y: 150, distance: 177.7
click at [283, 150] on input "Shopee" at bounding box center [247, 148] width 142 height 16
paste input "[PERSON_NAME]"
drag, startPoint x: 1028, startPoint y: 149, endPoint x: 1012, endPoint y: 151, distance: 15.9
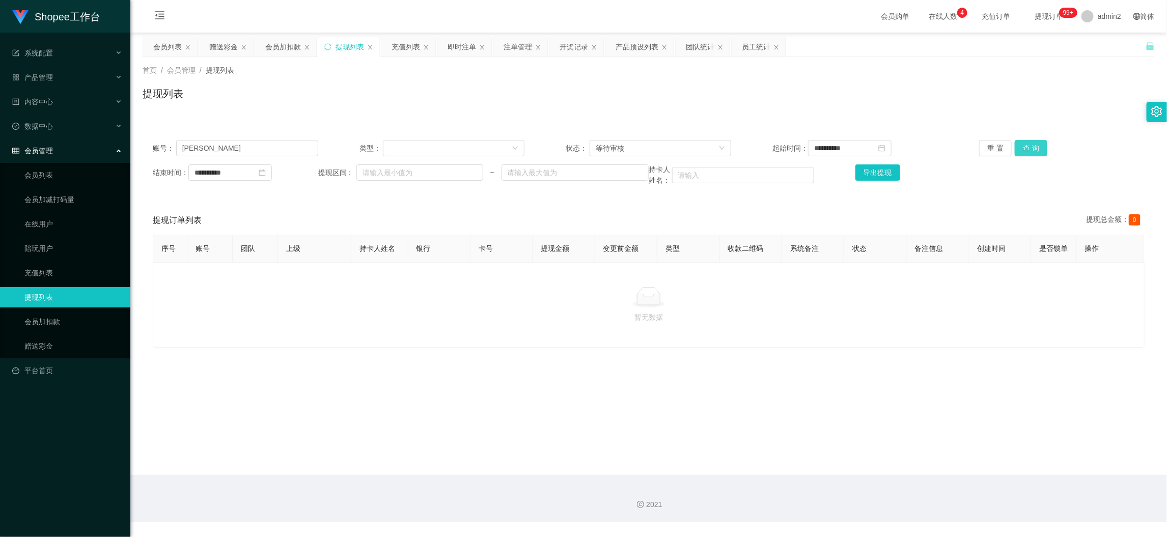
click at [1027, 149] on button "查 询" at bounding box center [1031, 148] width 33 height 16
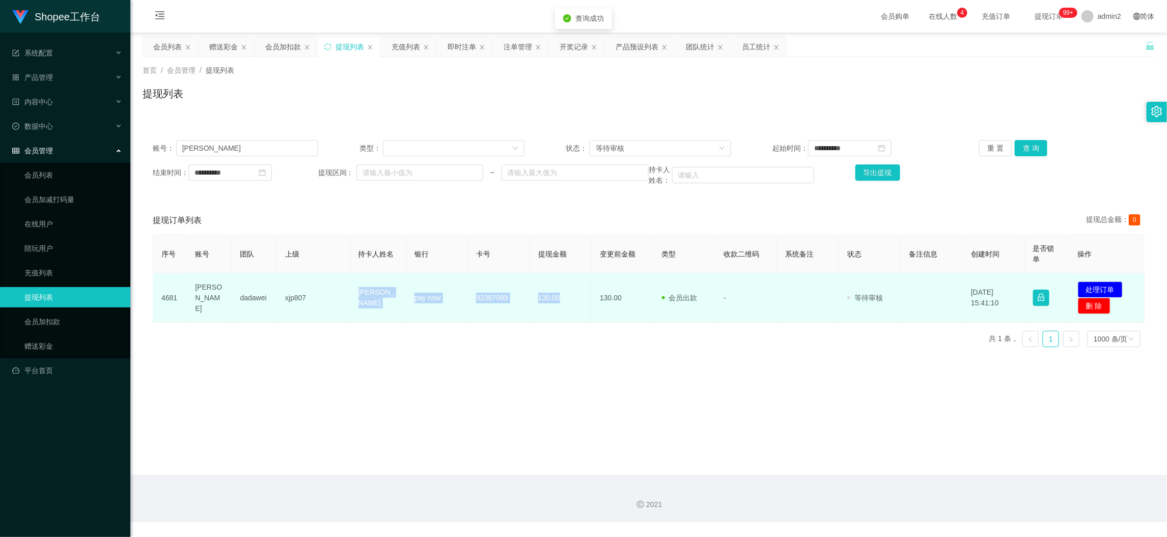
drag, startPoint x: 355, startPoint y: 293, endPoint x: 572, endPoint y: 307, distance: 217.4
click at [572, 307] on tr "4681 rhys dadawei xjp807 Rhys Hua Liu pay now 92387089 130.00 130.00 会员出款 人工取款 …" at bounding box center [649, 297] width 992 height 49
copy tr "Rhys Hua Liu pay now 92387089 130.00"
click at [1106, 284] on button "处理订单" at bounding box center [1100, 290] width 45 height 16
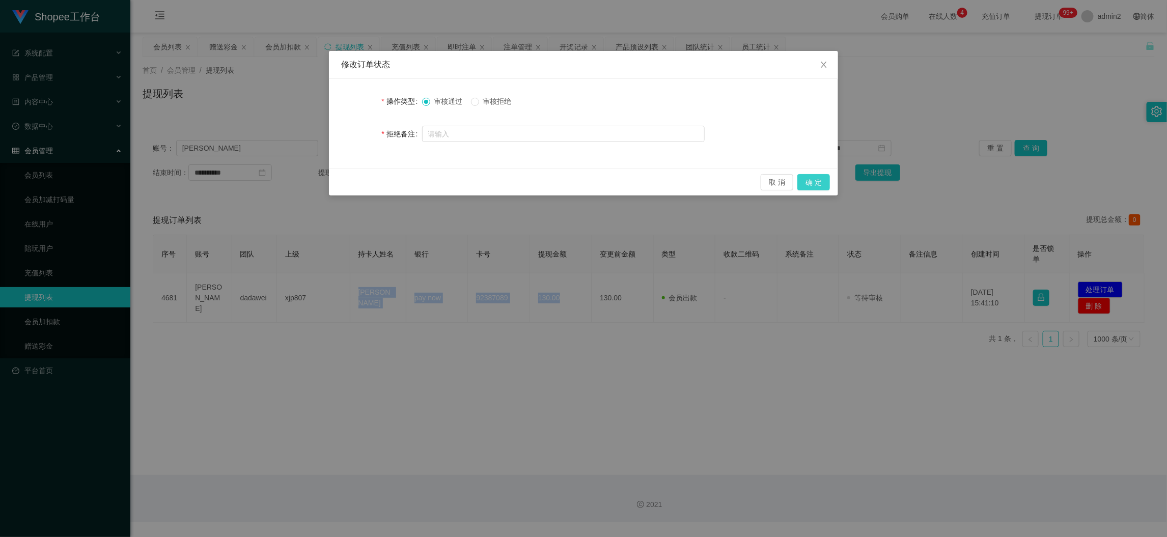
click at [820, 180] on button "确 定" at bounding box center [814, 182] width 33 height 16
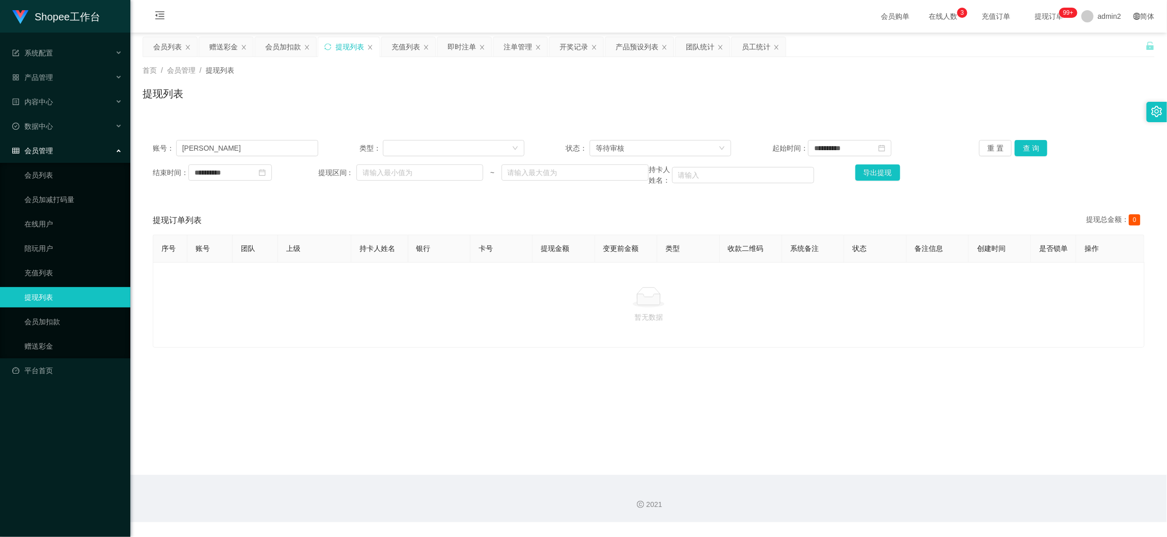
drag, startPoint x: 941, startPoint y: 475, endPoint x: 632, endPoint y: 334, distance: 340.0
click at [941, 475] on div "2021" at bounding box center [648, 498] width 1037 height 47
click at [265, 158] on div "**********" at bounding box center [649, 163] width 1012 height 66
click at [270, 150] on input "[PERSON_NAME]" at bounding box center [247, 148] width 142 height 16
click at [273, 149] on input "[PERSON_NAME]" at bounding box center [247, 148] width 142 height 16
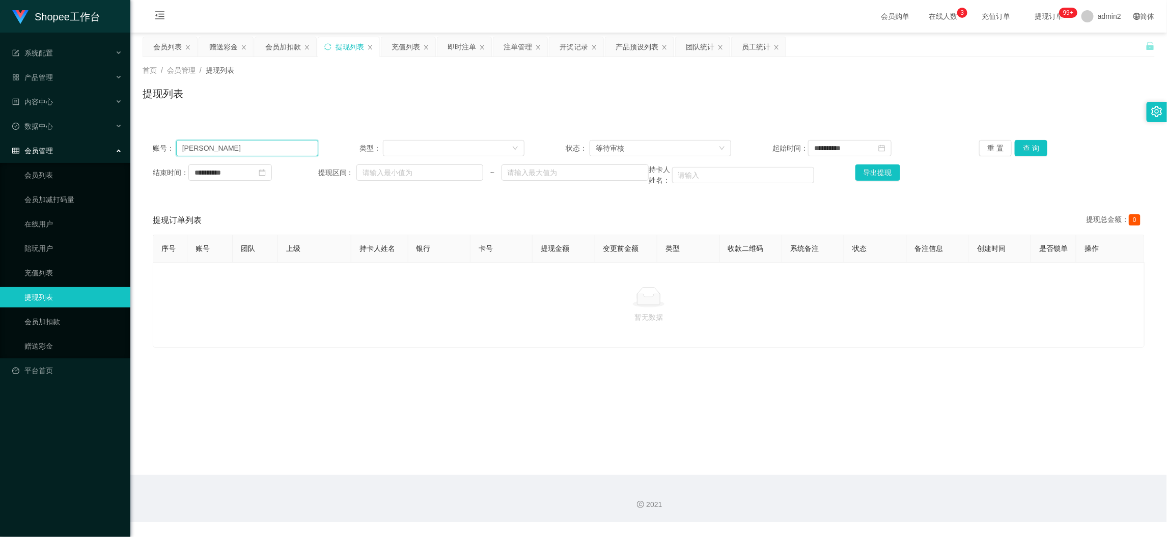
paste input "Tonybaby41"
type input "Tonybaby41"
click at [1020, 146] on button "查 询" at bounding box center [1031, 148] width 33 height 16
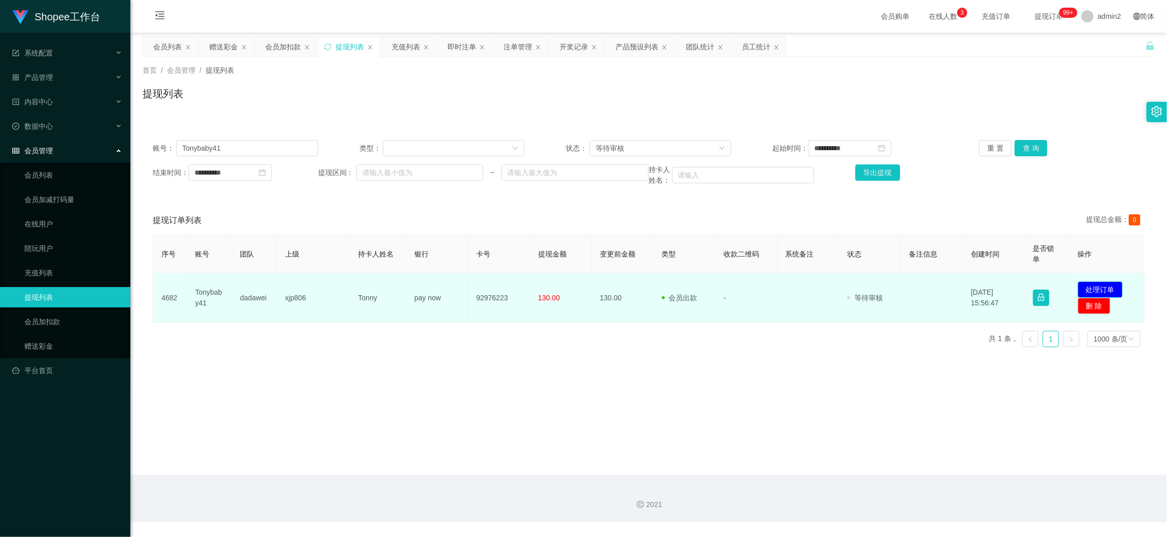
click at [1102, 289] on button "处理订单" at bounding box center [1100, 290] width 45 height 16
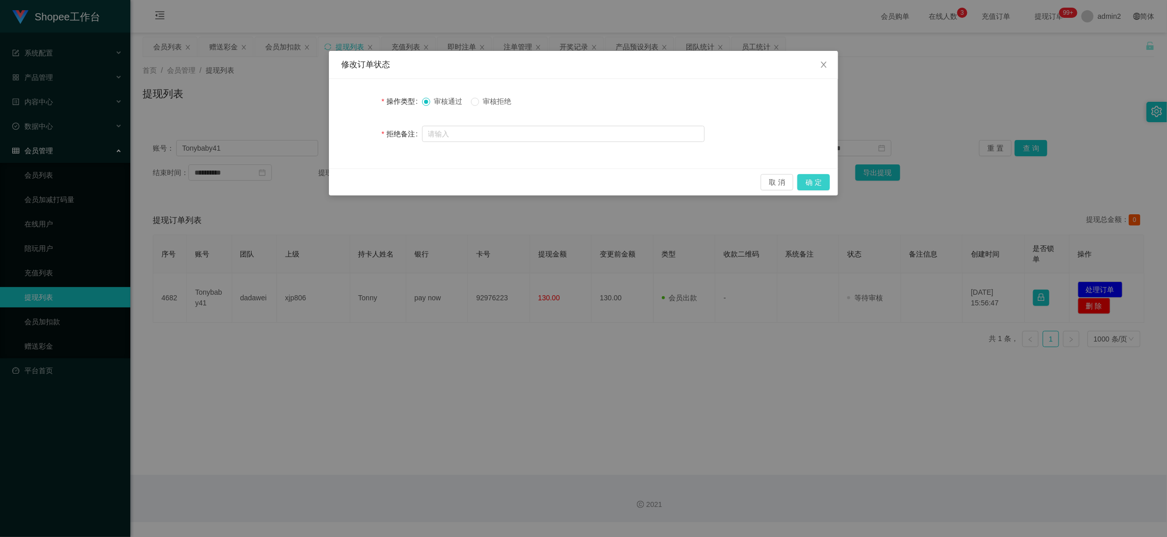
click at [810, 183] on button "确 定" at bounding box center [814, 182] width 33 height 16
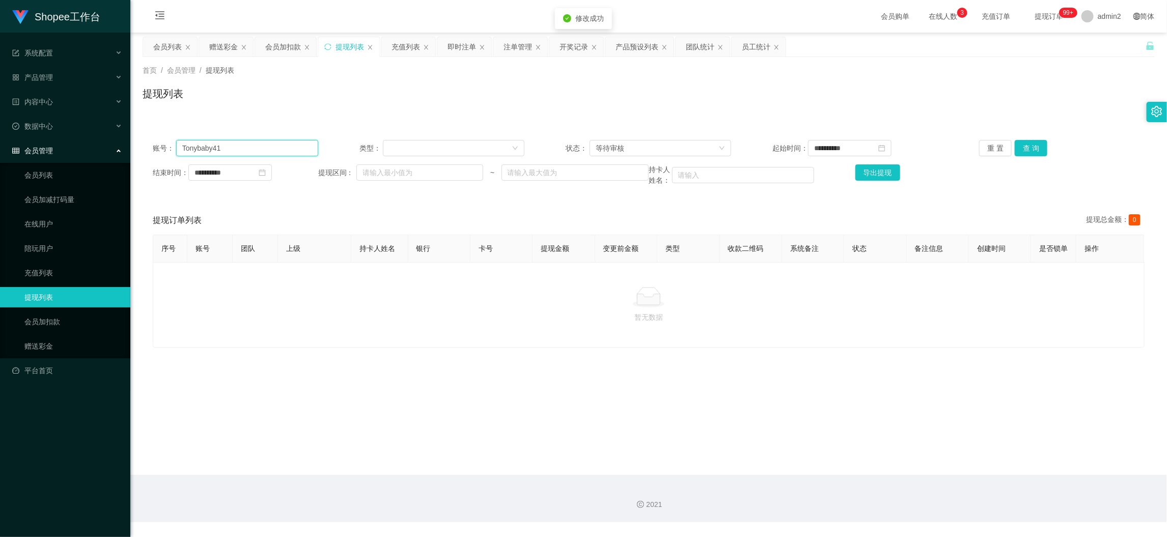
click at [278, 146] on input "Tonybaby41" at bounding box center [247, 148] width 142 height 16
drag, startPoint x: 278, startPoint y: 146, endPoint x: 569, endPoint y: 139, distance: 291.4
click at [281, 146] on input "Tonybaby41" at bounding box center [247, 148] width 142 height 16
paste input "siang8989"
type input "siang8989"
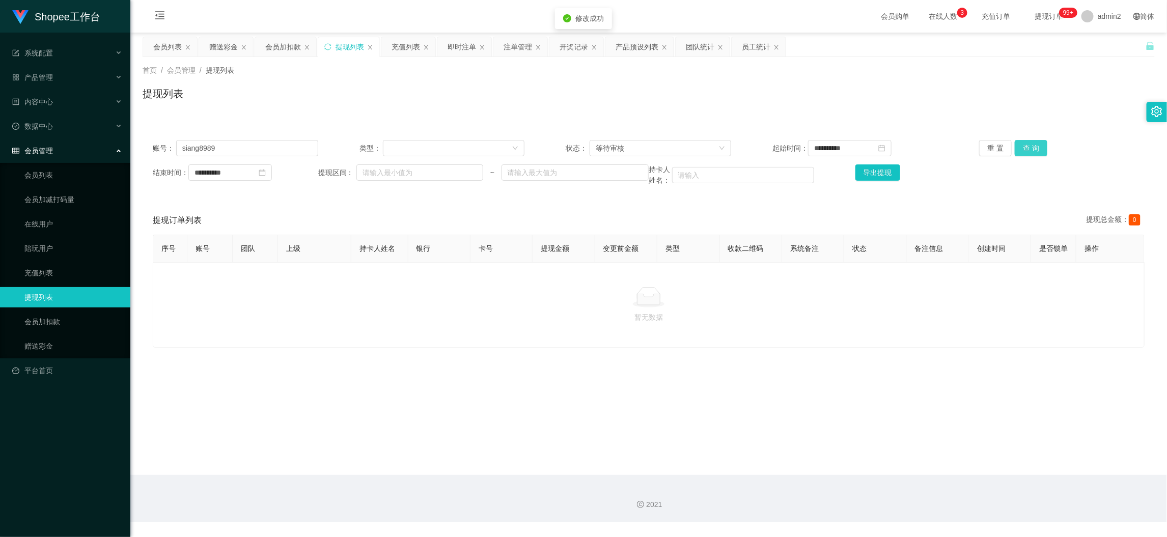
click at [1021, 143] on button "查 询" at bounding box center [1031, 148] width 33 height 16
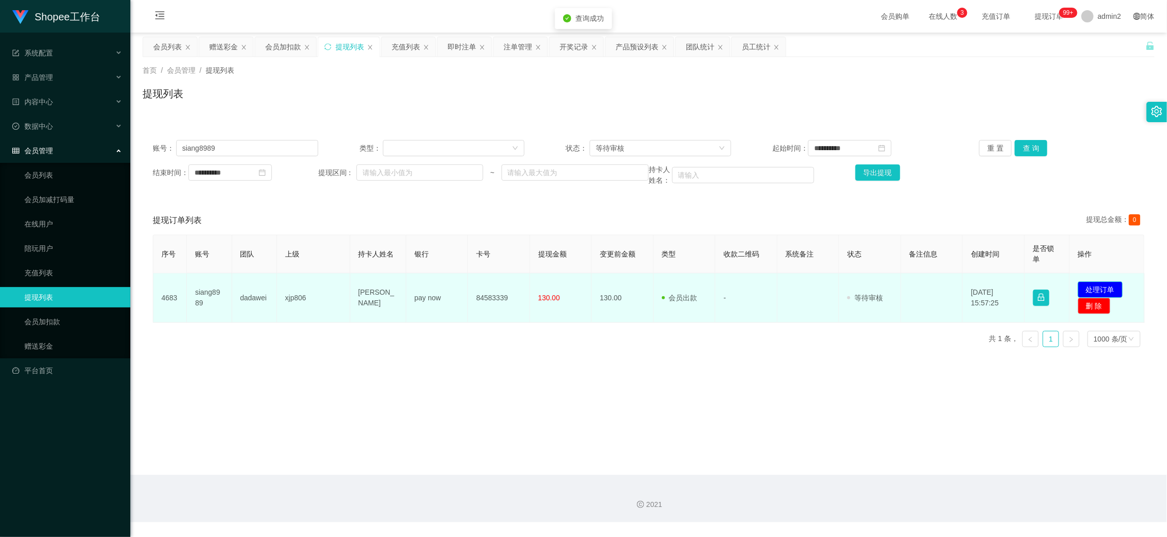
click at [1096, 287] on button "处理订单" at bounding box center [1100, 290] width 45 height 16
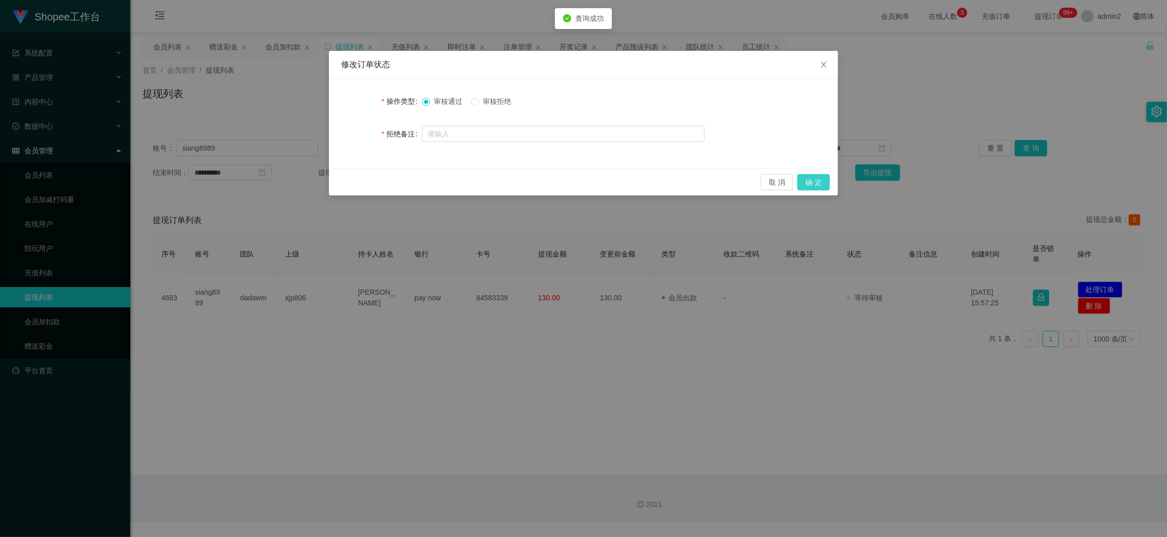
click at [817, 179] on button "确 定" at bounding box center [814, 182] width 33 height 16
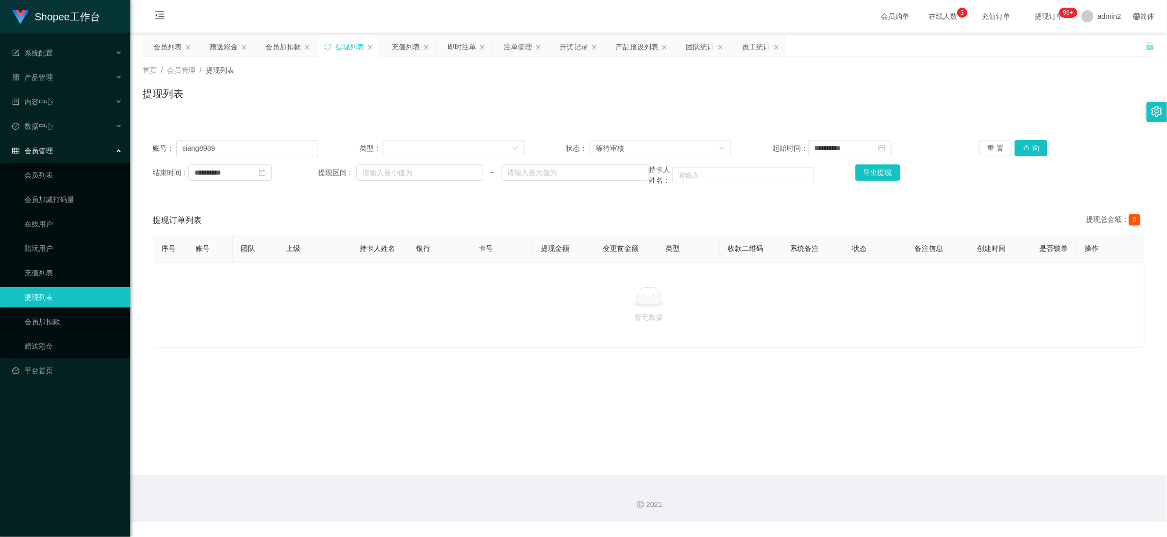
drag, startPoint x: 922, startPoint y: 506, endPoint x: 896, endPoint y: 486, distance: 32.3
click at [922, 506] on div "2021" at bounding box center [649, 505] width 1021 height 11
click at [165, 43] on div "会员列表" at bounding box center [167, 46] width 29 height 19
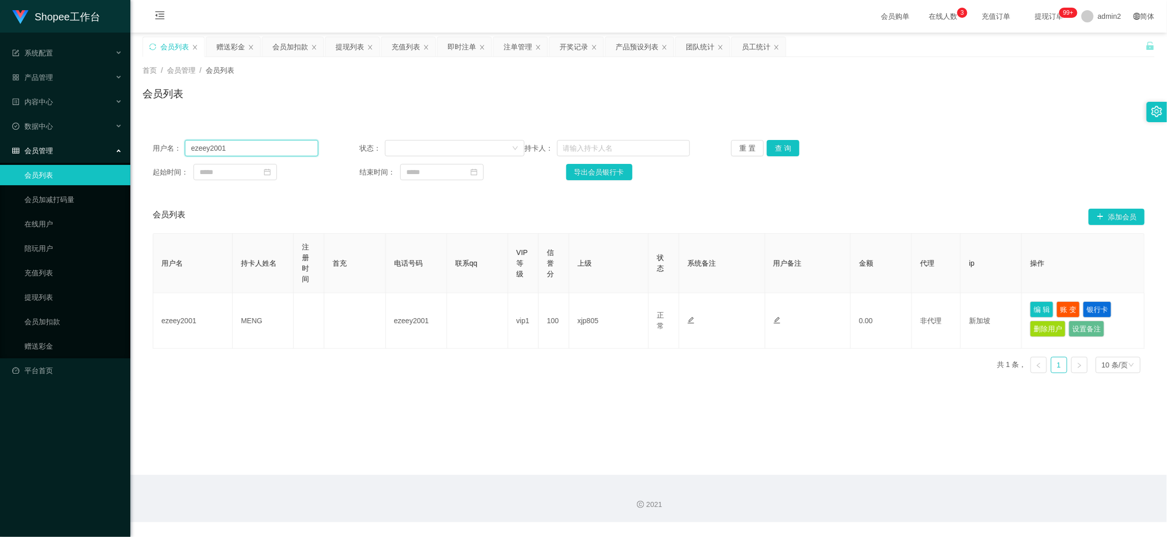
click at [276, 139] on div "用户名： ezeey2001 状态： 持卡人： 重 置 查 询 起始时间： 结束时间： 导出会员银行卡" at bounding box center [649, 160] width 1012 height 61
click at [271, 150] on input "ezeey2001" at bounding box center [251, 148] width 133 height 16
paste input "alanang"
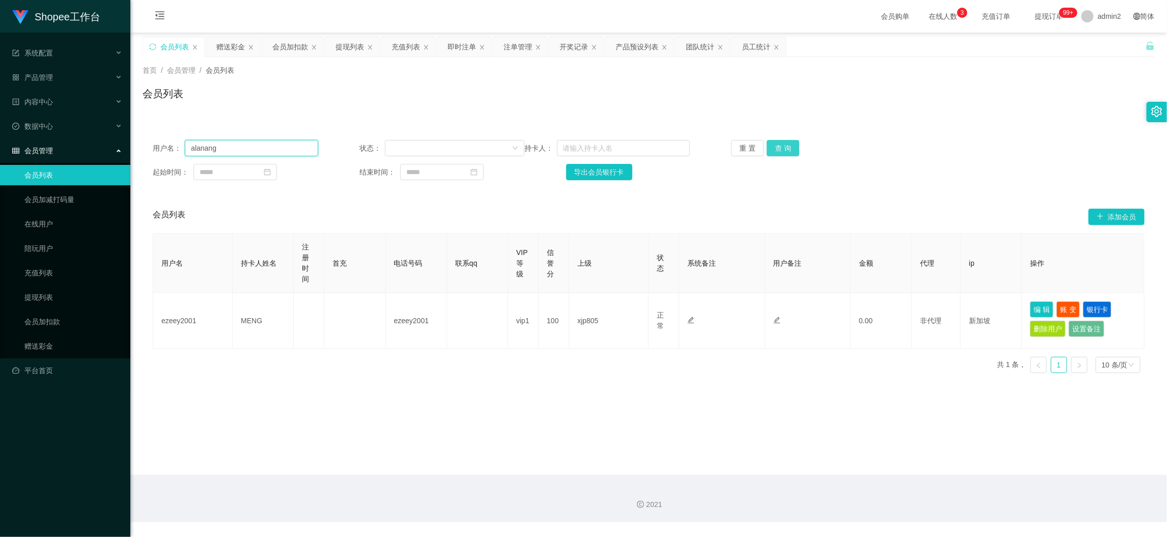
type input "alanang"
click at [768, 142] on button "查 询" at bounding box center [783, 148] width 33 height 16
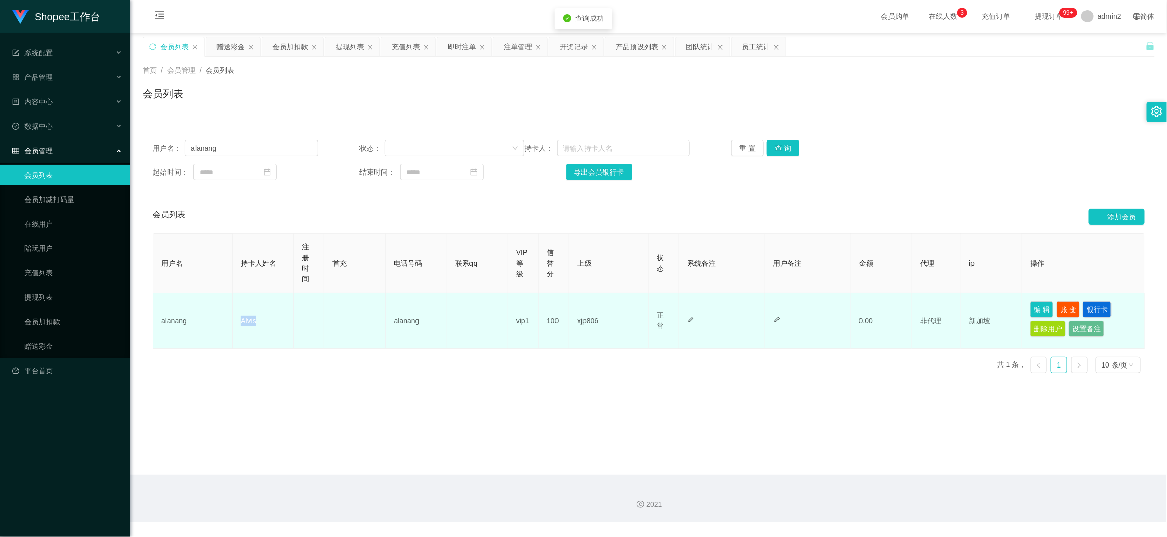
drag, startPoint x: 246, startPoint y: 320, endPoint x: 320, endPoint y: 305, distance: 75.4
click at [272, 320] on td "Alvis" at bounding box center [263, 321] width 61 height 56
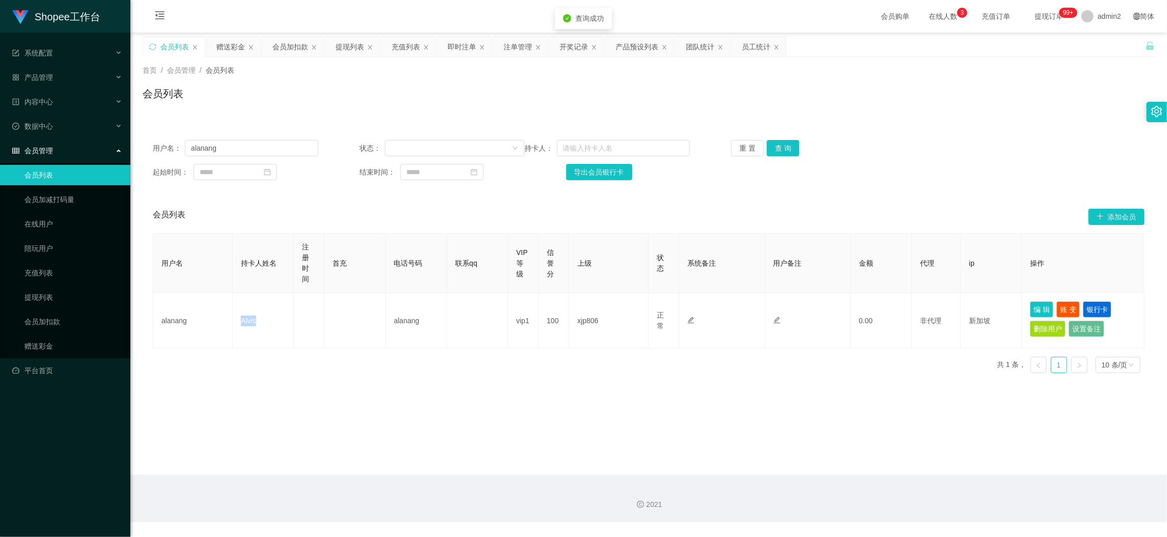
copy td "Alvis"
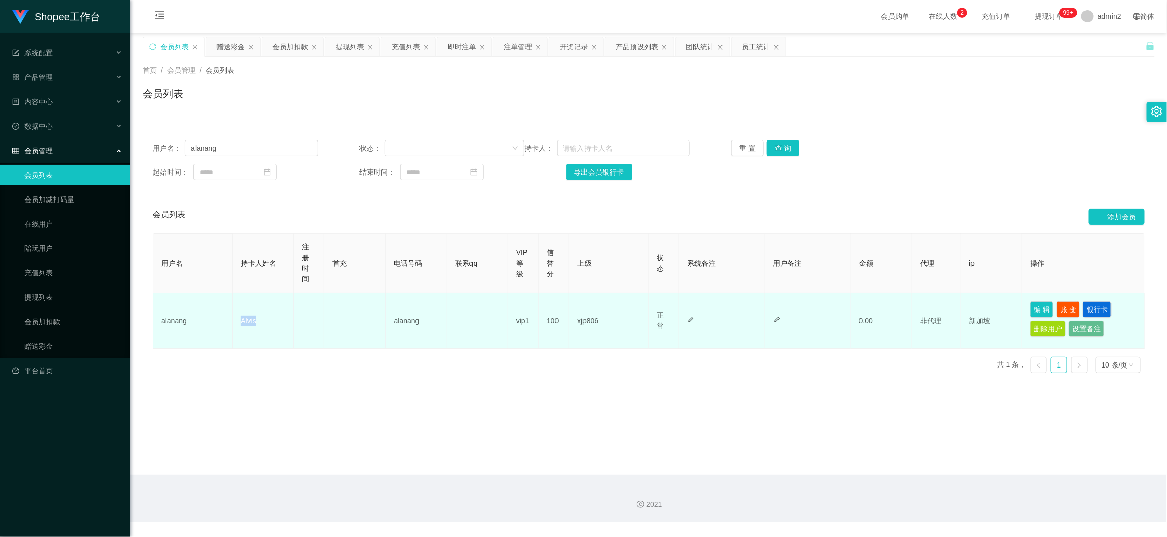
drag, startPoint x: 950, startPoint y: 475, endPoint x: 742, endPoint y: 320, distance: 259.9
click at [950, 475] on section "会员购单 在线人数 0 1 2 3 4 5 6 7 8 9 0 1 2 3 4 5 6 7 8 9 0 1 2 3 4 5 6 7 8 9 充值订单 提现订单…" at bounding box center [648, 261] width 1037 height 523
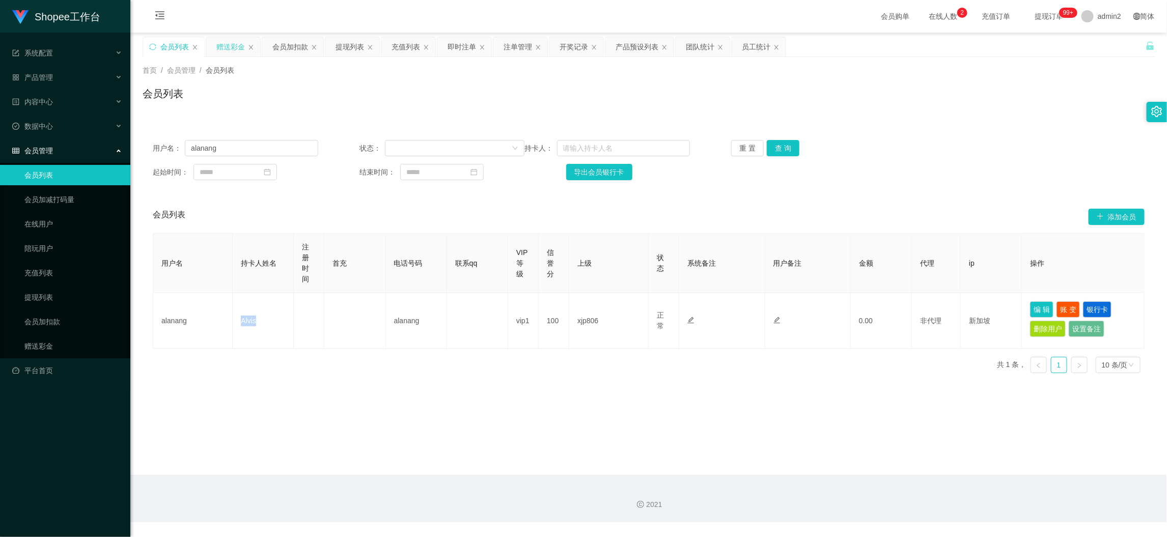
click at [236, 42] on div "赠送彩金" at bounding box center [230, 46] width 29 height 19
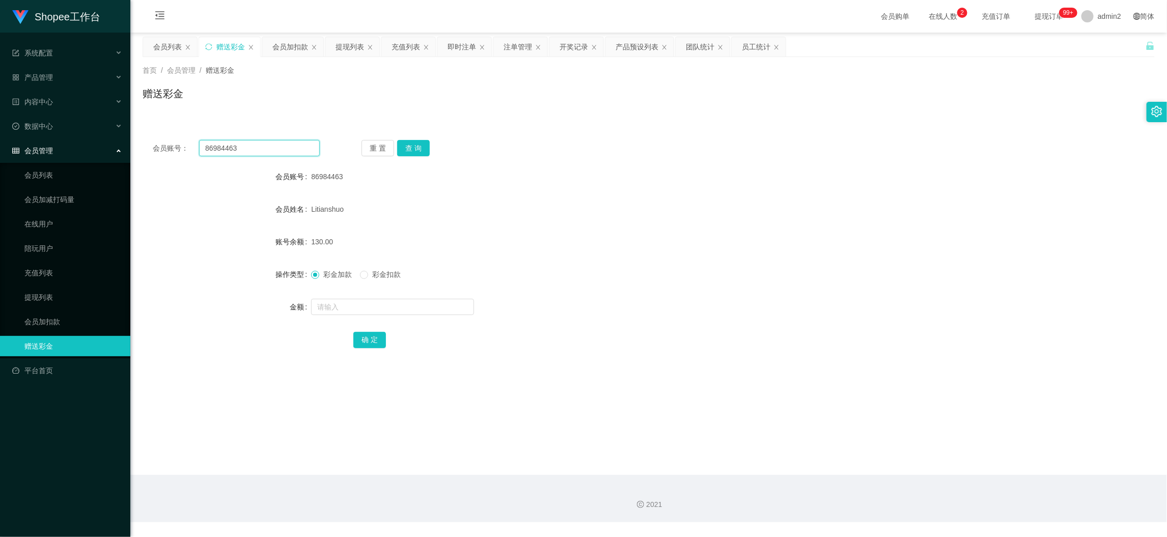
click at [306, 148] on input "86984463" at bounding box center [259, 148] width 121 height 16
paste input "Vunloong1987"
type input "Vunloong1987"
click at [416, 145] on button "查 询" at bounding box center [413, 148] width 33 height 16
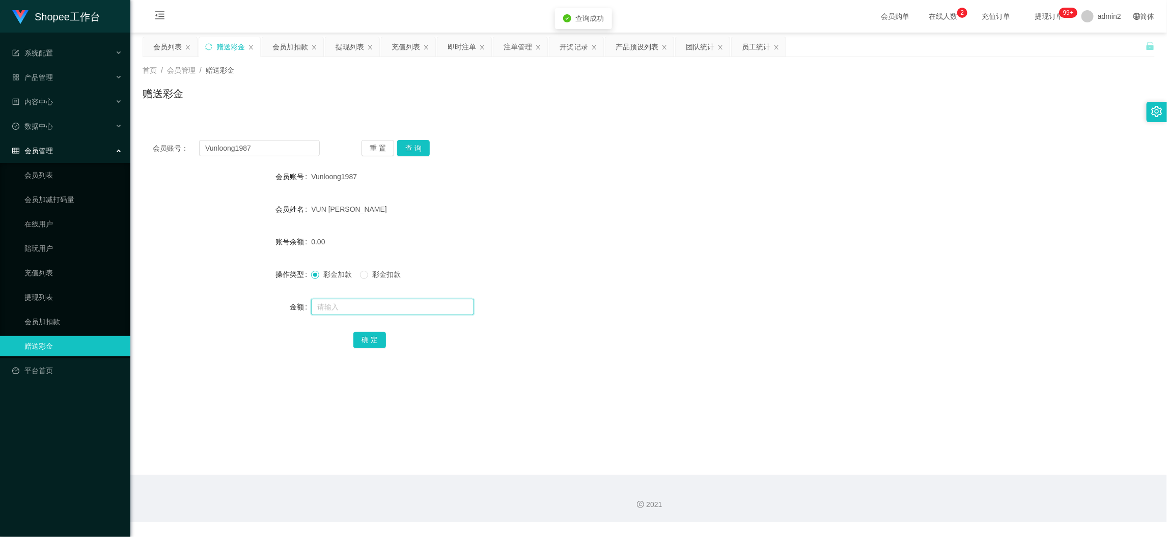
click at [428, 305] on input "text" at bounding box center [392, 307] width 163 height 16
type input "100"
drag, startPoint x: 370, startPoint y: 338, endPoint x: 416, endPoint y: 330, distance: 46.6
click at [370, 338] on button "确 定" at bounding box center [369, 340] width 33 height 16
click at [606, 285] on form "会员账号 Vunloong1987 会员姓名 VUN TZE LOONG 账号余额 0.00 操作类型 彩金加款 彩金扣款 金额 确 定" at bounding box center [649, 258] width 1012 height 183
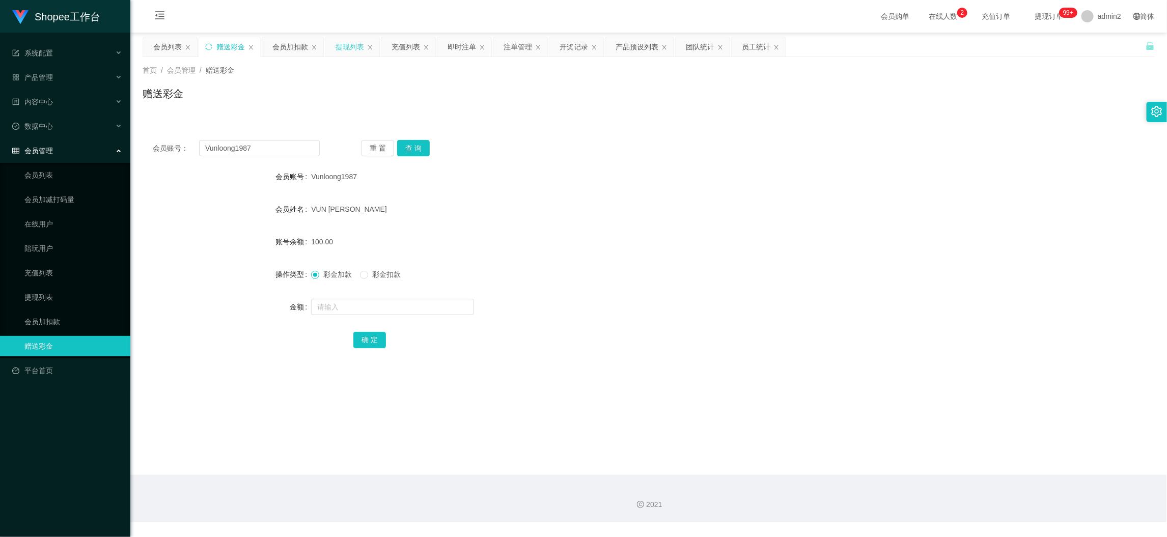
click at [342, 43] on div "提现列表" at bounding box center [350, 46] width 29 height 19
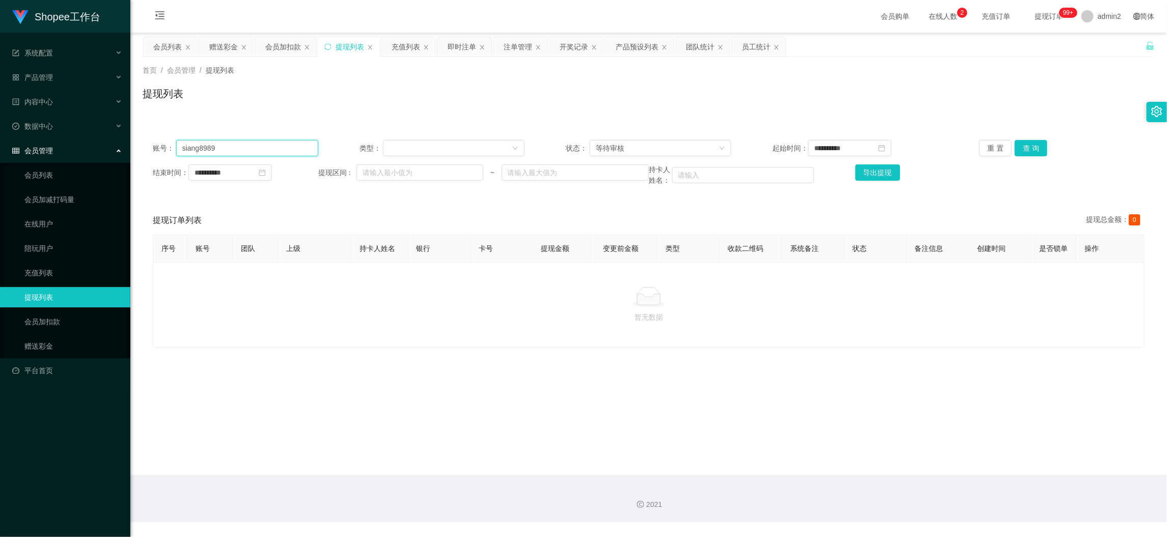
click at [276, 148] on input "siang8989" at bounding box center [247, 148] width 142 height 16
click at [678, 149] on div "等待审核" at bounding box center [657, 148] width 123 height 15
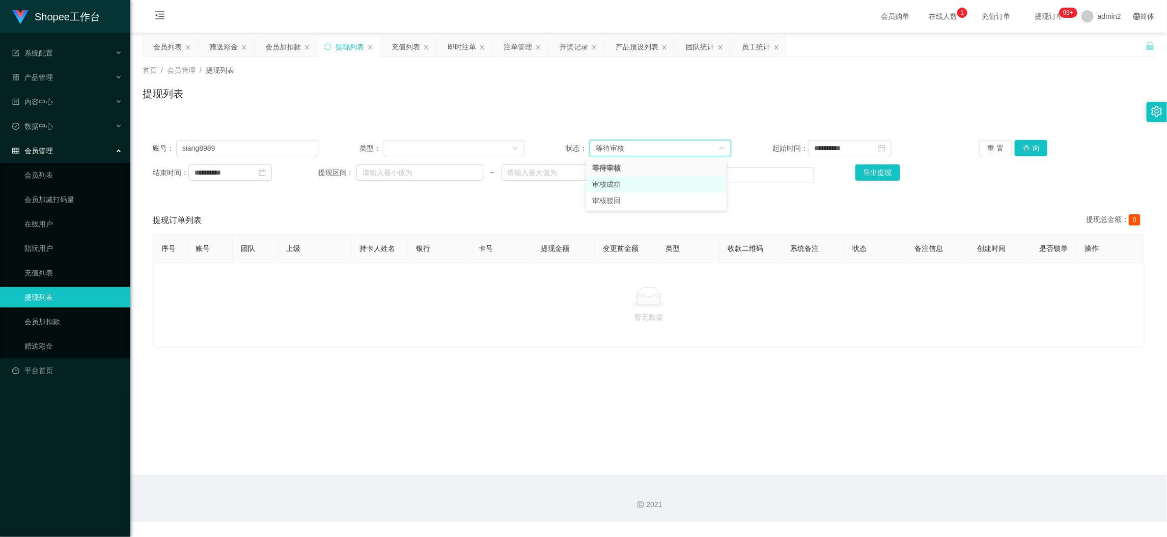
click at [622, 185] on li "审核成功" at bounding box center [656, 184] width 141 height 16
click at [1020, 148] on button "查 询" at bounding box center [1031, 148] width 33 height 16
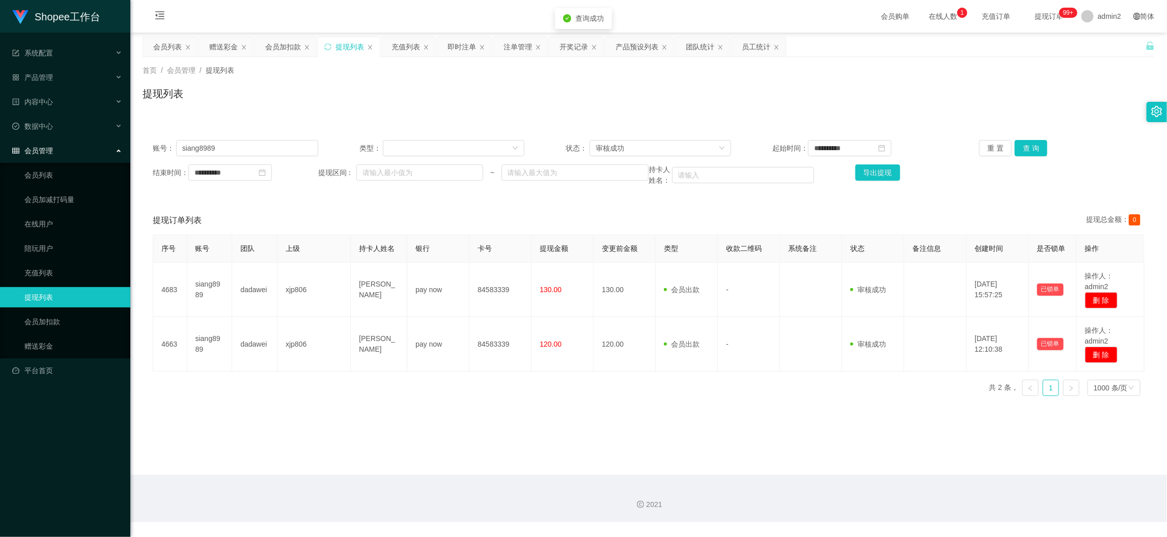
click at [848, 325] on td "审核驳回 审核成功 等待审核" at bounding box center [873, 344] width 62 height 54
click at [289, 154] on input "siang8989" at bounding box center [247, 148] width 142 height 16
paste input "Tonybaby41"
type input "Tonybaby41"
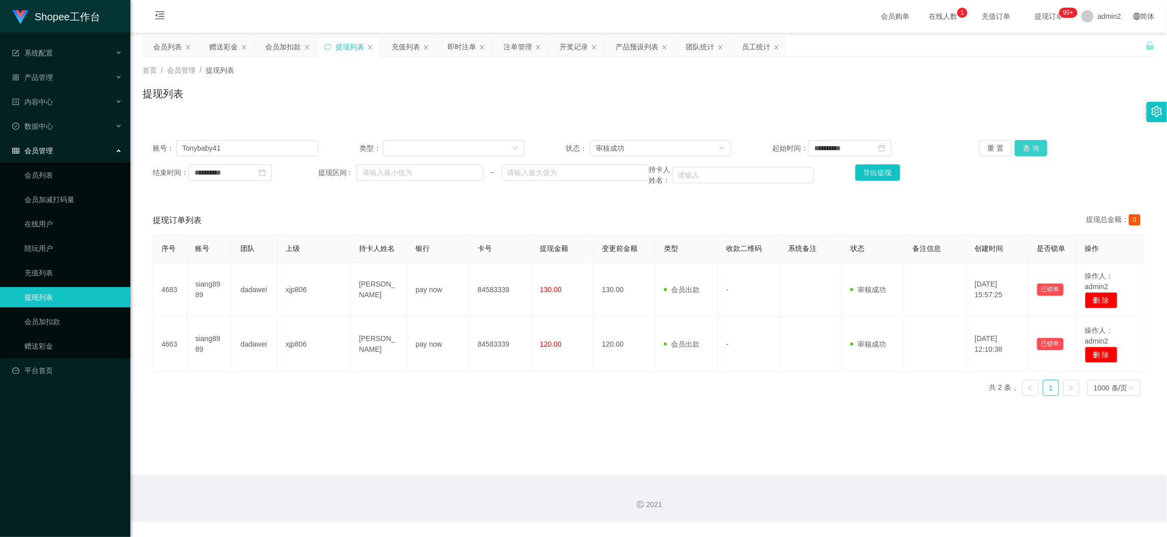
click at [1021, 148] on button "查 询" at bounding box center [1031, 148] width 33 height 16
click at [732, 422] on main "**********" at bounding box center [648, 254] width 1037 height 443
drag, startPoint x: 665, startPoint y: 142, endPoint x: 640, endPoint y: 159, distance: 30.1
click at [665, 143] on div "审核成功" at bounding box center [657, 148] width 123 height 15
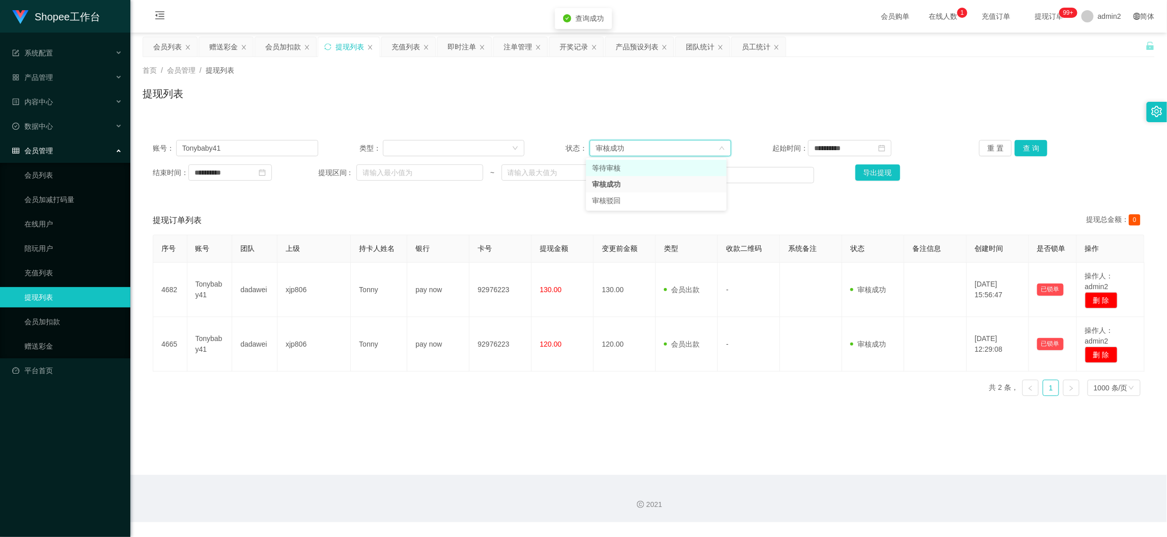
click at [624, 166] on li "等待审核" at bounding box center [656, 168] width 141 height 16
click at [1027, 142] on button "查 询" at bounding box center [1031, 148] width 33 height 16
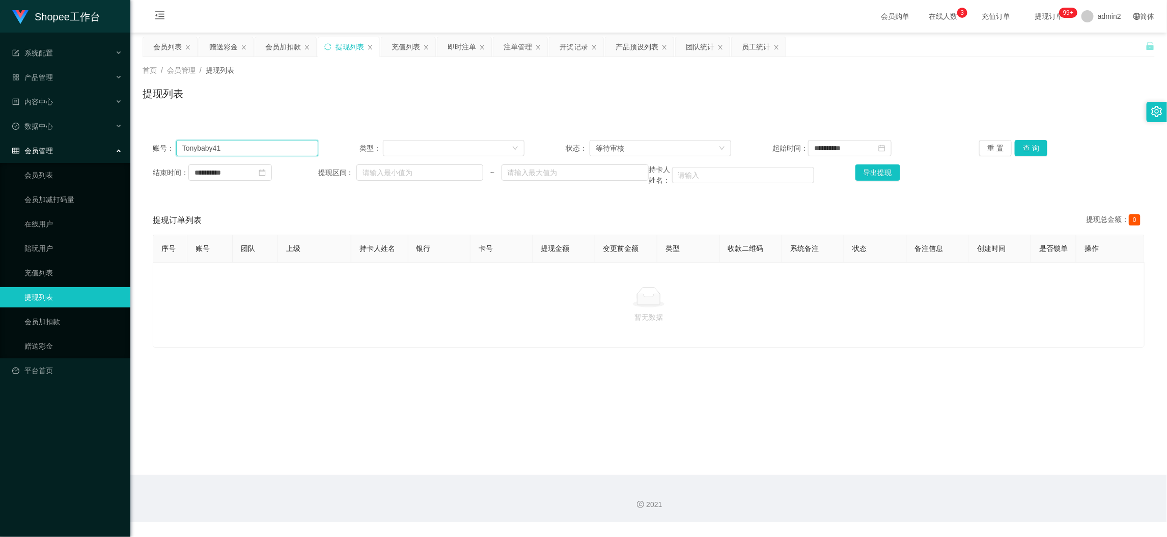
click at [278, 146] on input "Tonybaby41" at bounding box center [247, 148] width 142 height 16
drag, startPoint x: 278, startPoint y: 146, endPoint x: 320, endPoint y: 146, distance: 42.3
click at [281, 146] on input "Tonybaby41" at bounding box center [247, 148] width 142 height 16
paste input "Vunloong1987"
type input "Vunloong1987"
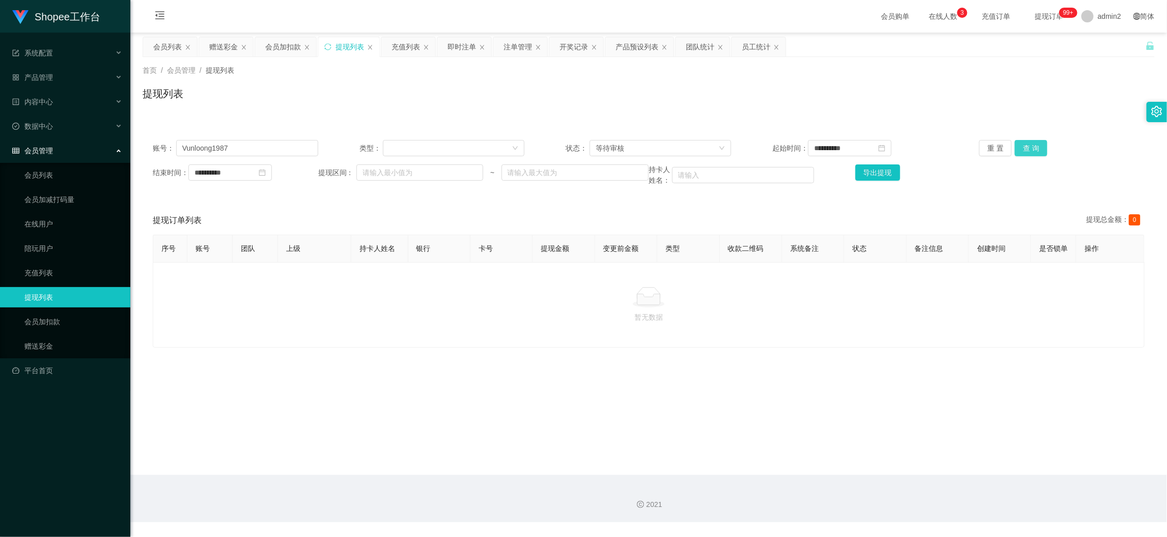
drag, startPoint x: 1029, startPoint y: 151, endPoint x: 897, endPoint y: 199, distance: 140.2
click at [1029, 151] on button "查 询" at bounding box center [1031, 148] width 33 height 16
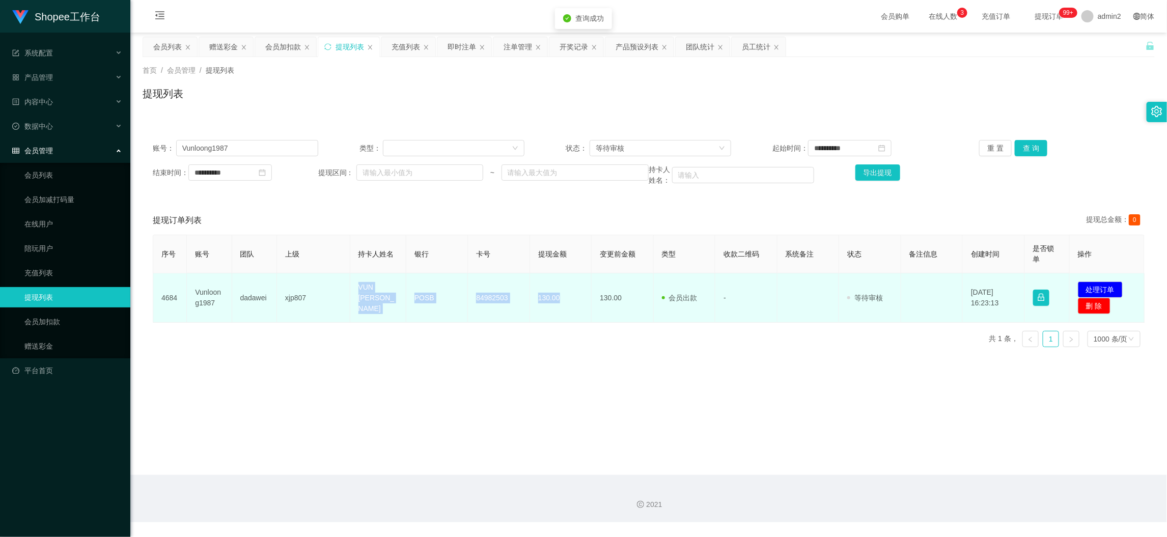
drag, startPoint x: 339, startPoint y: 284, endPoint x: 579, endPoint y: 305, distance: 240.8
click at [579, 305] on tr "4684 Vunloong1987 dadawei xjp807 VUN TZE LOONG POSB 84982503 130.00 130.00 会员出款…" at bounding box center [649, 297] width 992 height 49
copy tr "VUN TZE LOONG POSB 84982503 130.00"
click at [1101, 289] on button "处理订单" at bounding box center [1100, 290] width 45 height 16
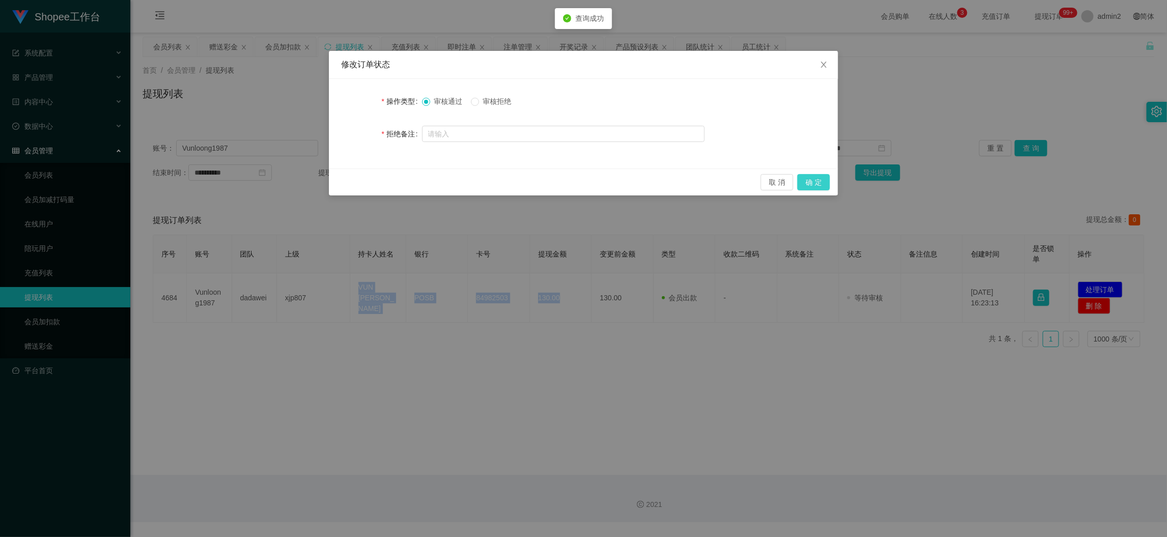
click at [812, 183] on button "确 定" at bounding box center [814, 182] width 33 height 16
